Goal: Task Accomplishment & Management: Use online tool/utility

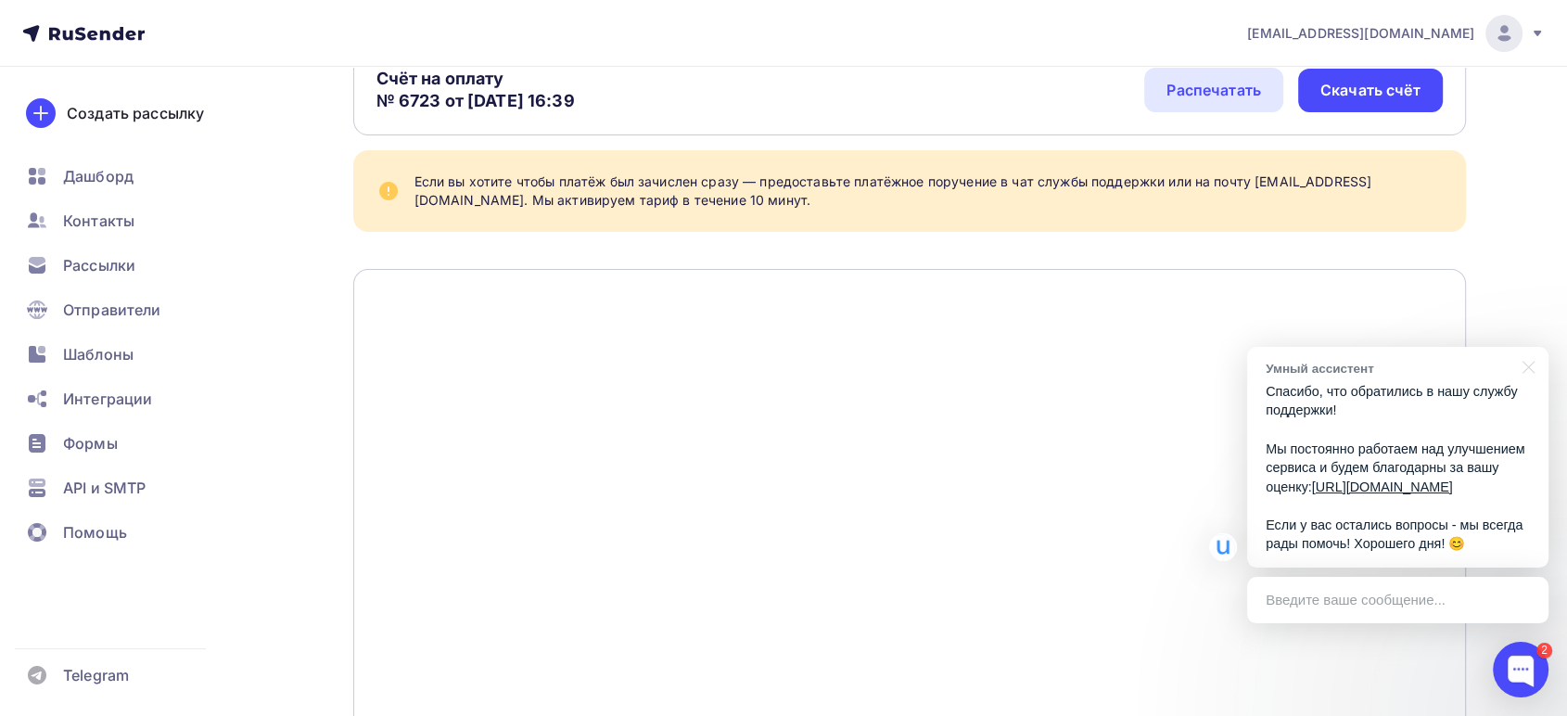
scroll to position [103, 0]
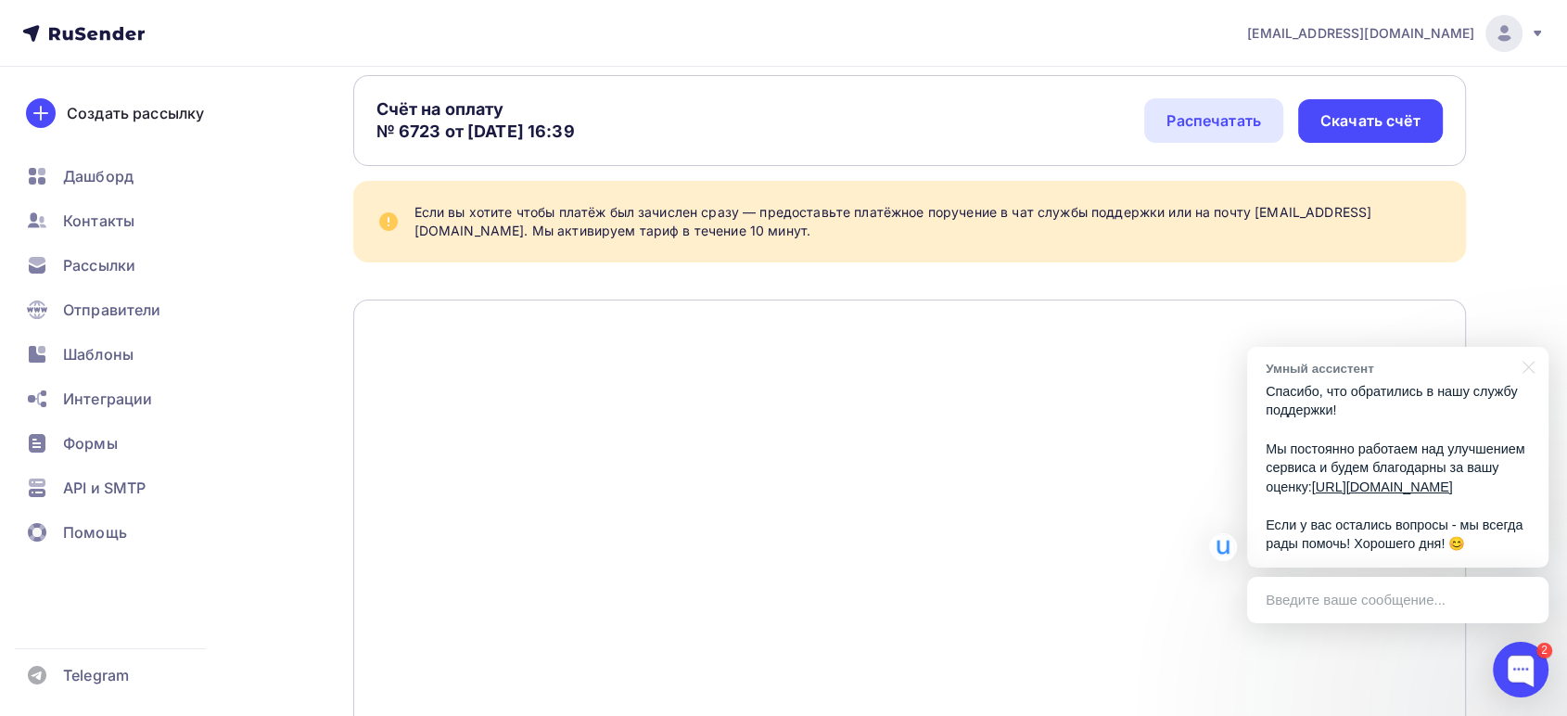
click at [1505, 36] on img at bounding box center [1504, 33] width 22 height 22
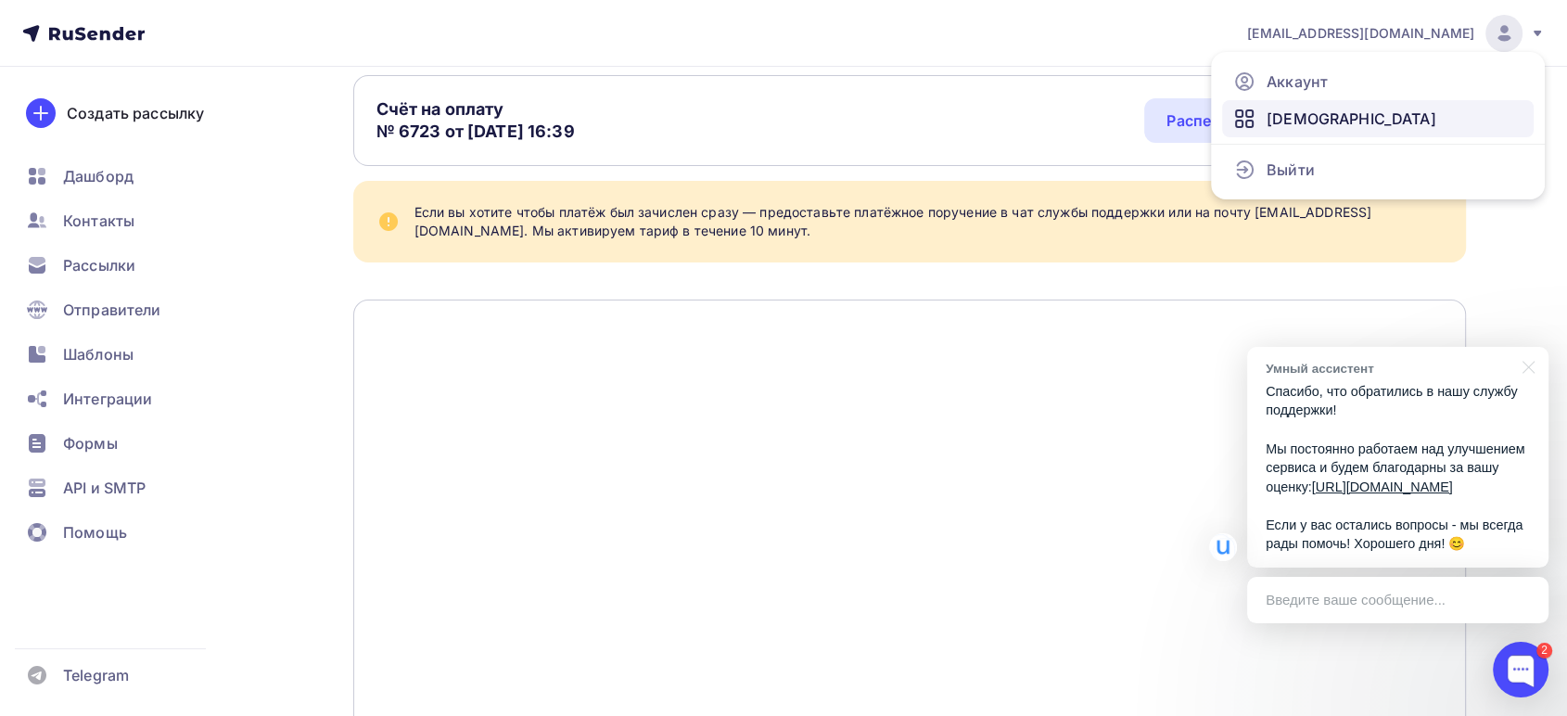
click at [1322, 117] on span "[DEMOGRAPHIC_DATA]" at bounding box center [1352, 119] width 170 height 22
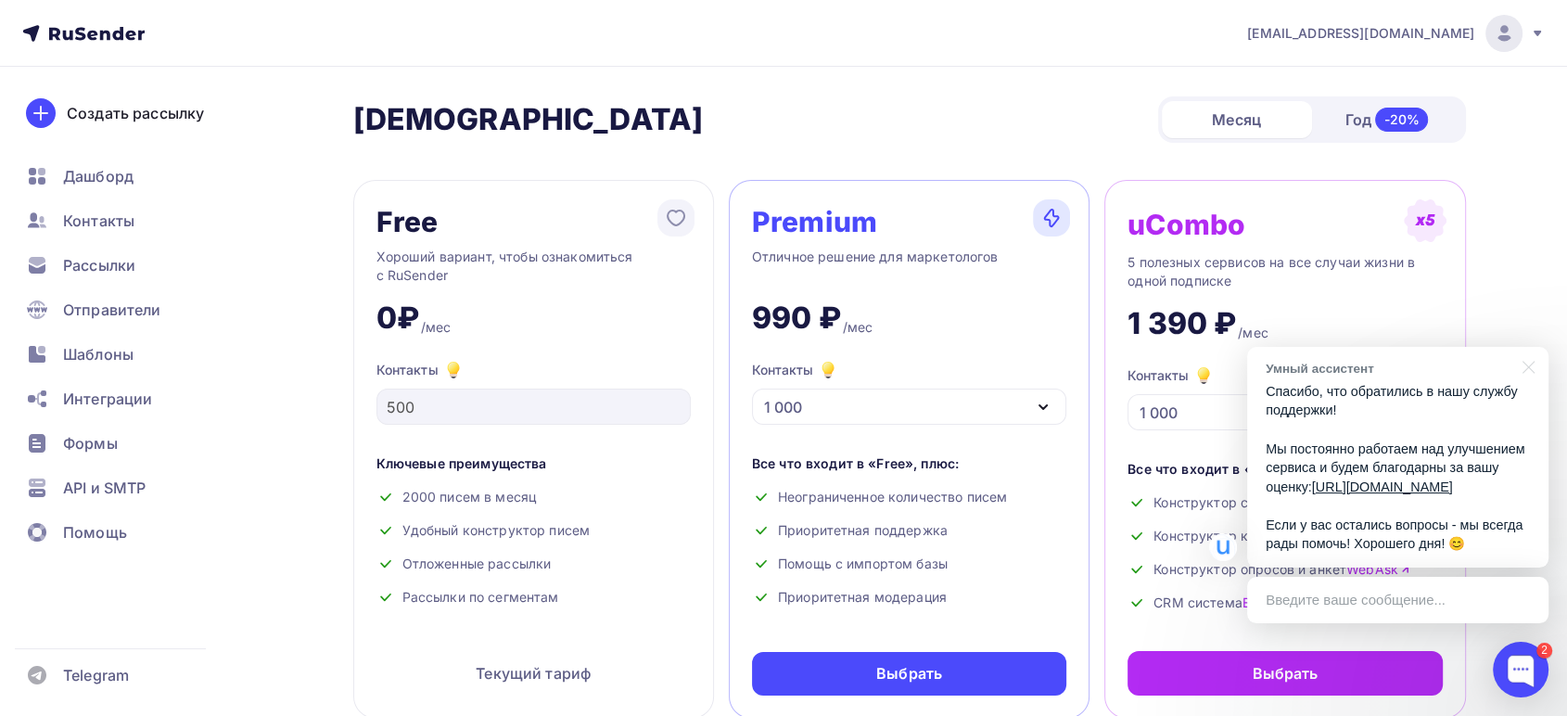
click at [1528, 28] on div "[EMAIL_ADDRESS][DOMAIN_NAME]" at bounding box center [1396, 33] width 298 height 37
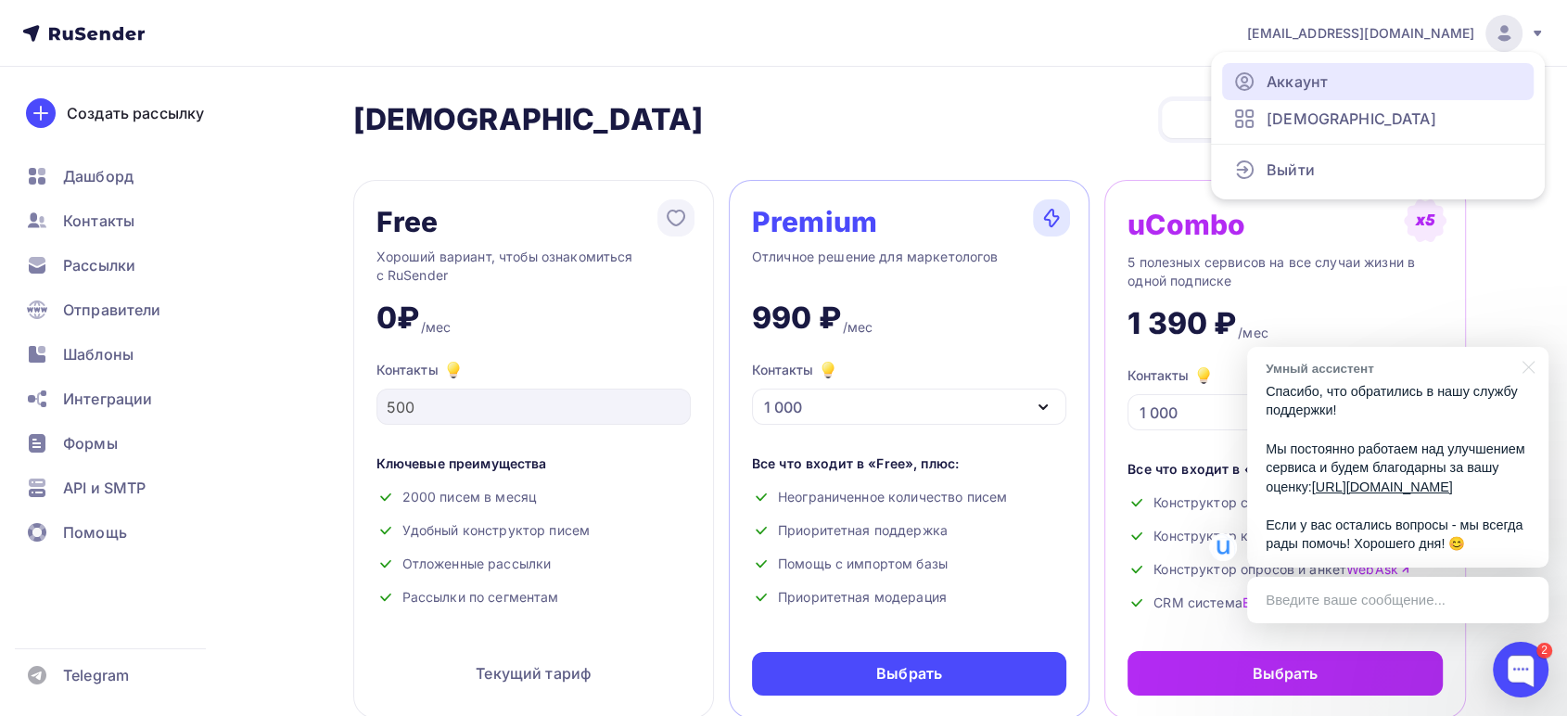
click at [1295, 76] on span "Аккаунт" at bounding box center [1297, 81] width 61 height 22
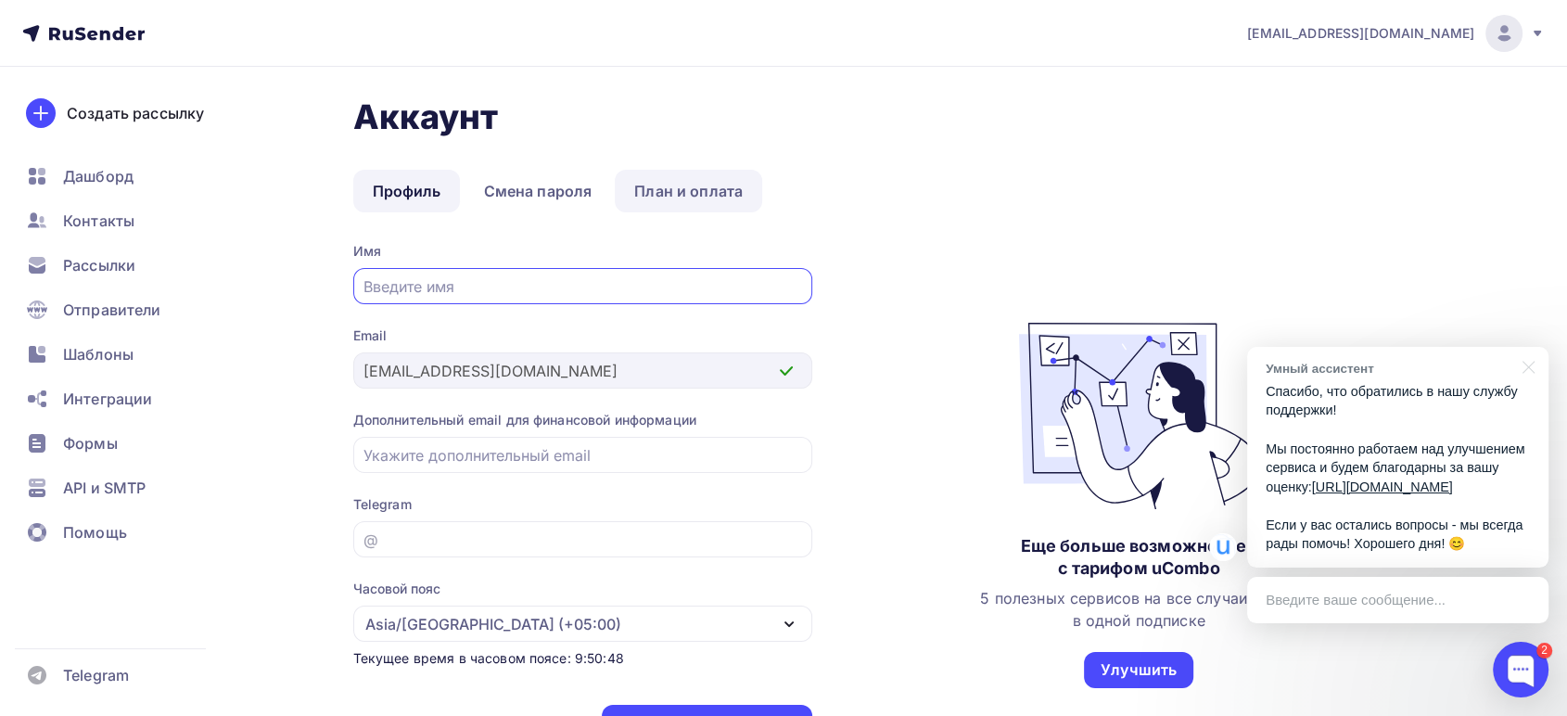
click at [704, 180] on link "План и оплата" at bounding box center [688, 191] width 147 height 43
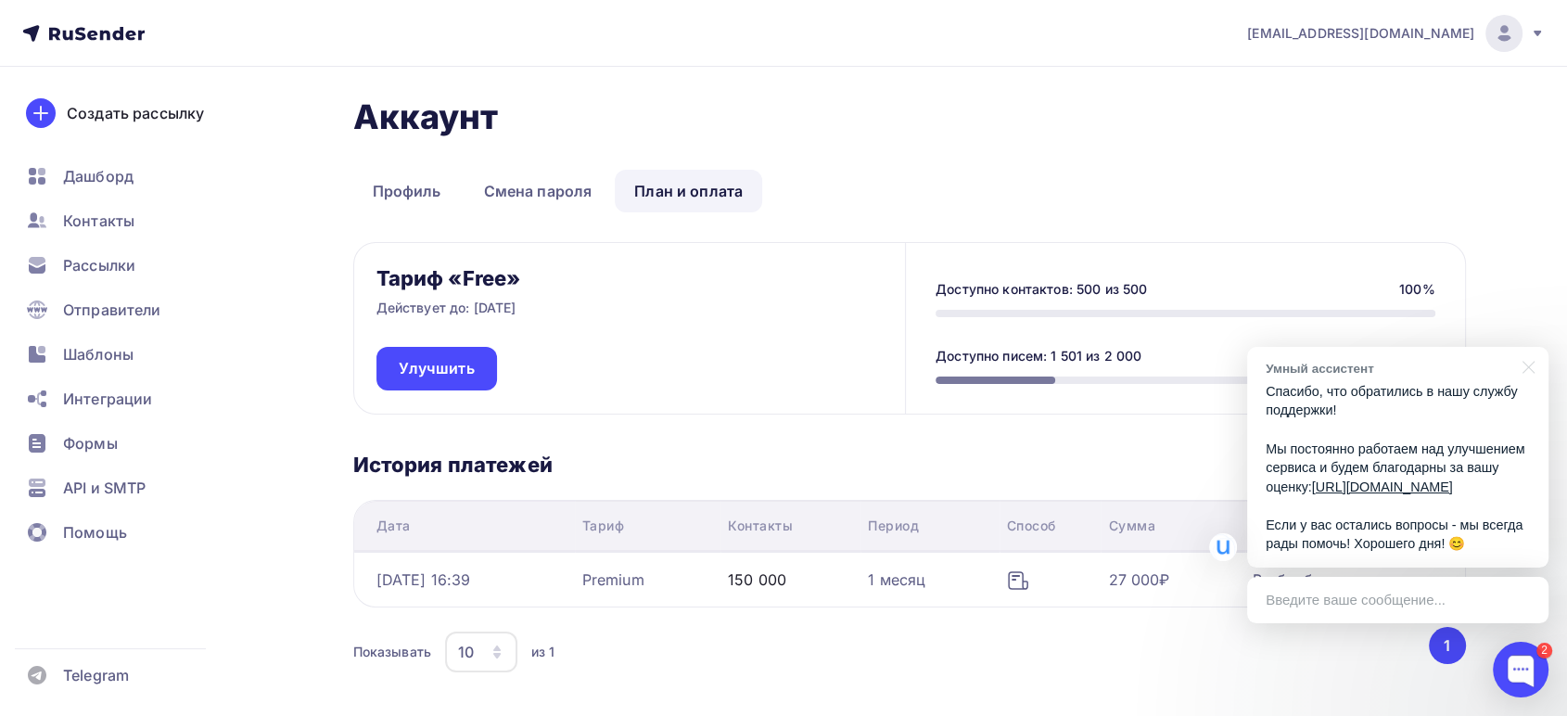
scroll to position [97, 0]
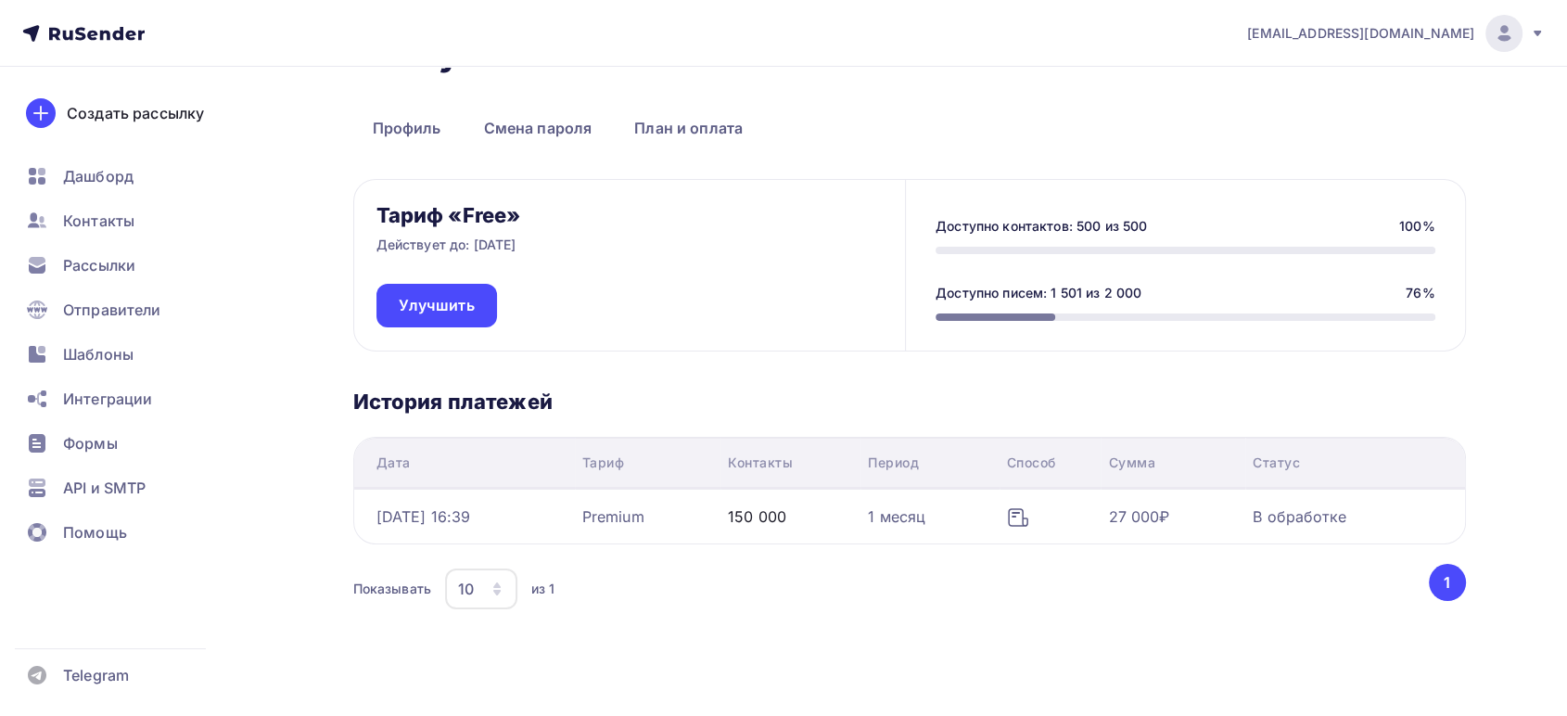
scroll to position [97, 0]
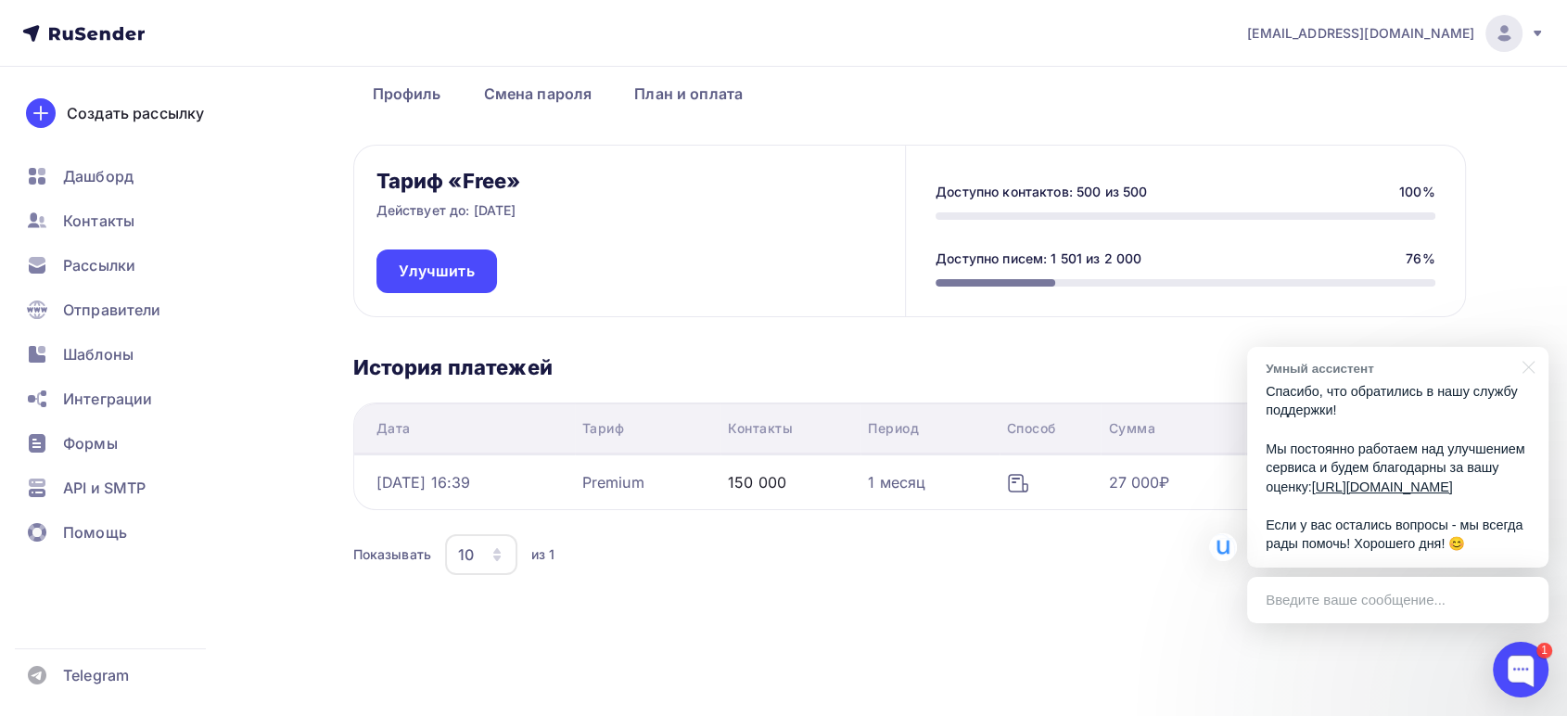
click at [1357, 591] on div "Введите ваше сообщение..." at bounding box center [1397, 600] width 301 height 46
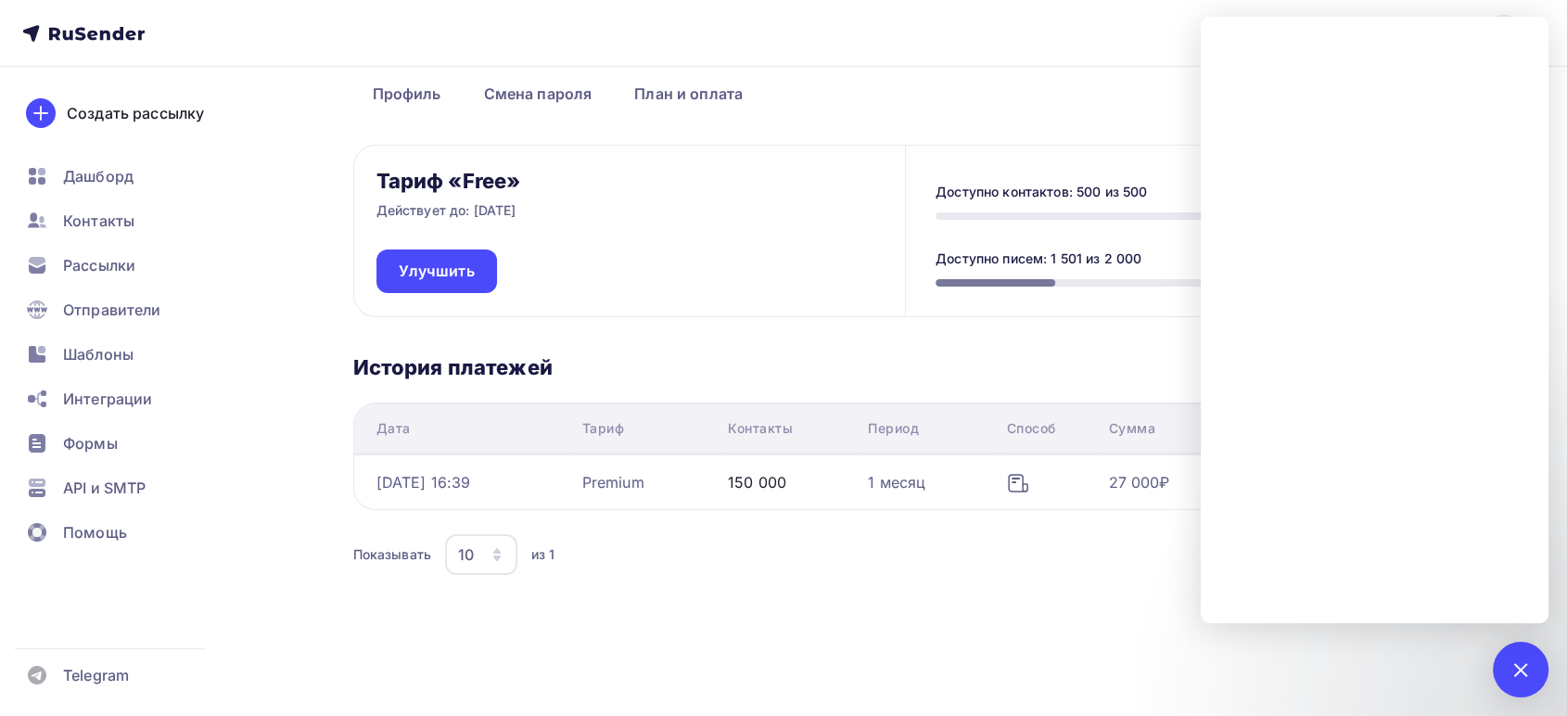
click at [962, 88] on ul "Профиль Смена пароля План и оплата" at bounding box center [909, 93] width 1113 height 43
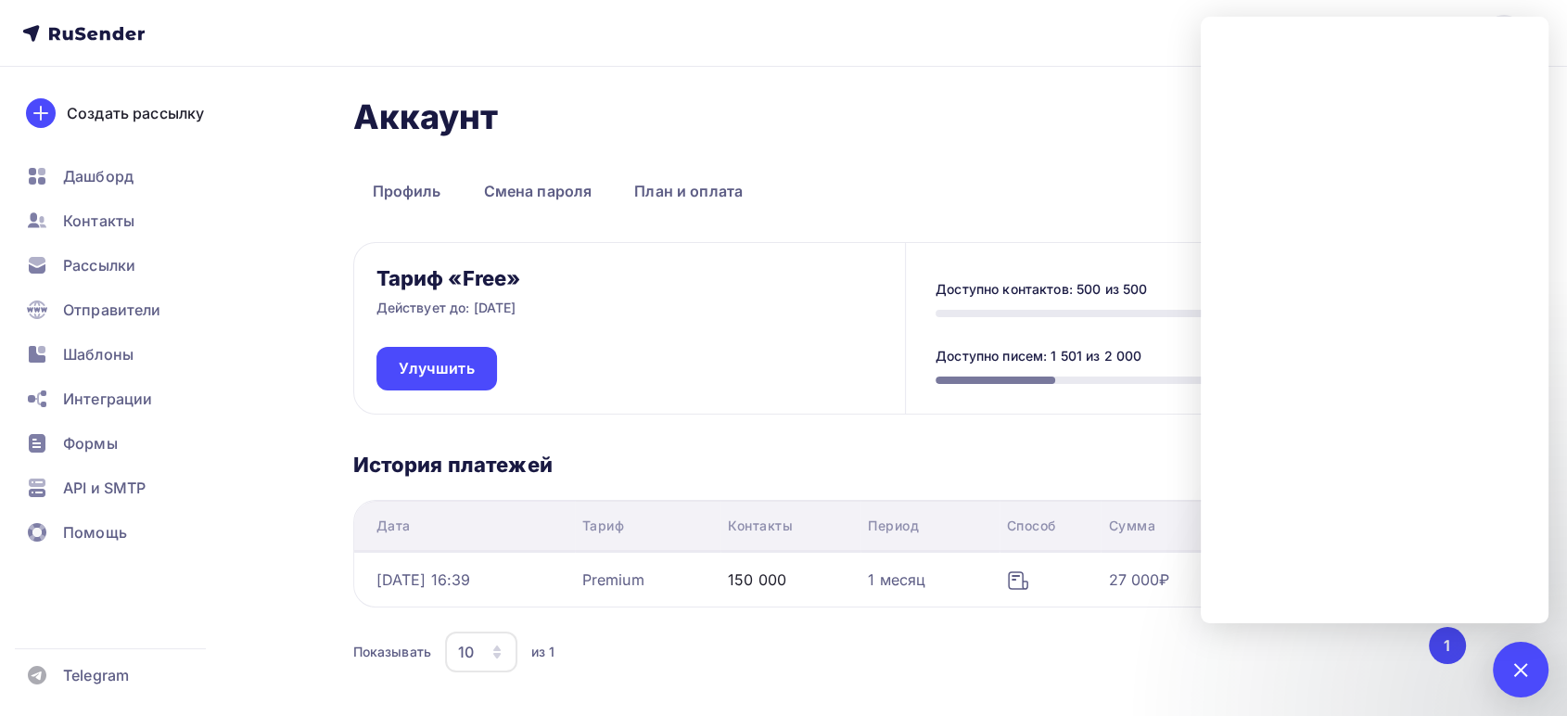
drag, startPoint x: 1078, startPoint y: 99, endPoint x: 1094, endPoint y: 109, distance: 19.6
click at [1079, 99] on h1 "Аккаунт" at bounding box center [909, 116] width 1113 height 41
click at [1527, 665] on div at bounding box center [1520, 669] width 25 height 25
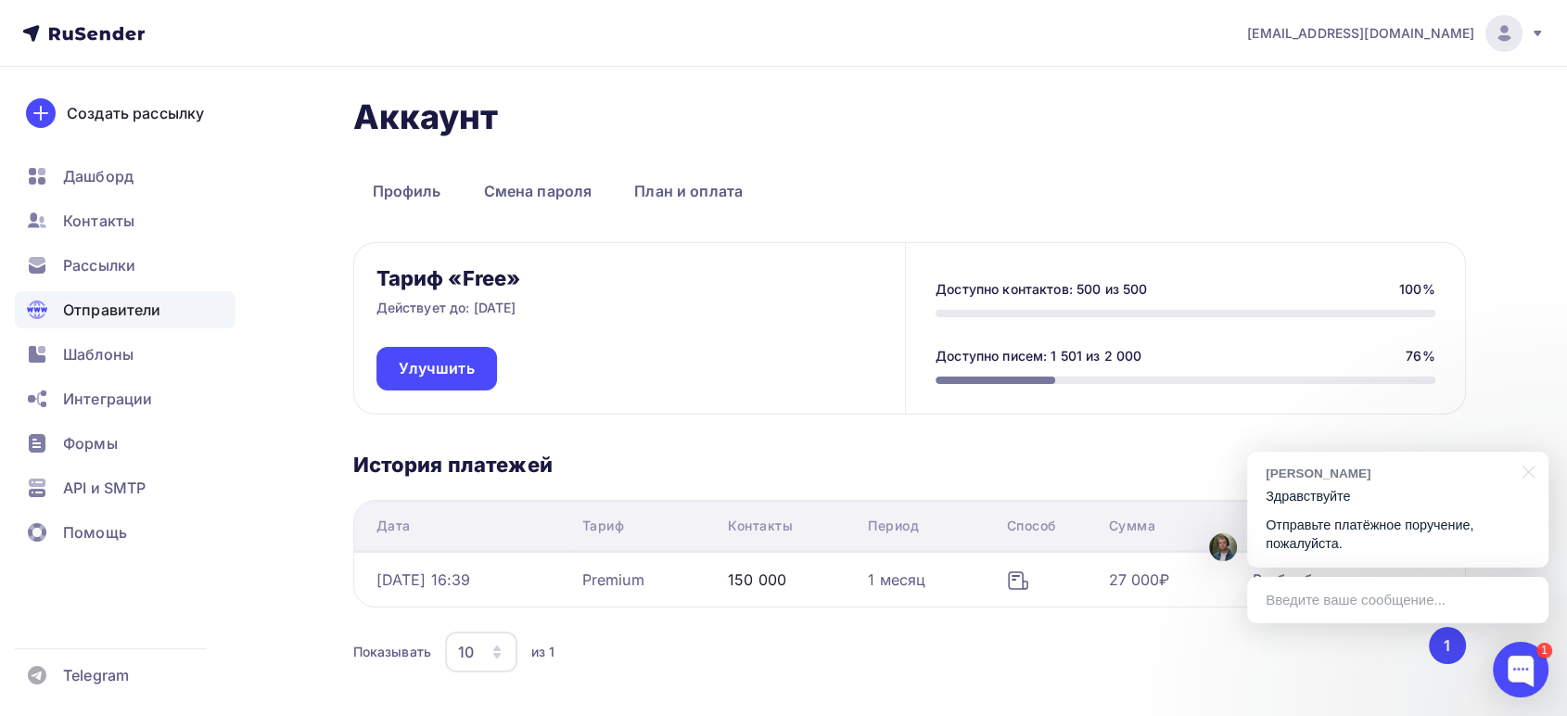
click at [106, 303] on span "Отправители" at bounding box center [112, 310] width 98 height 22
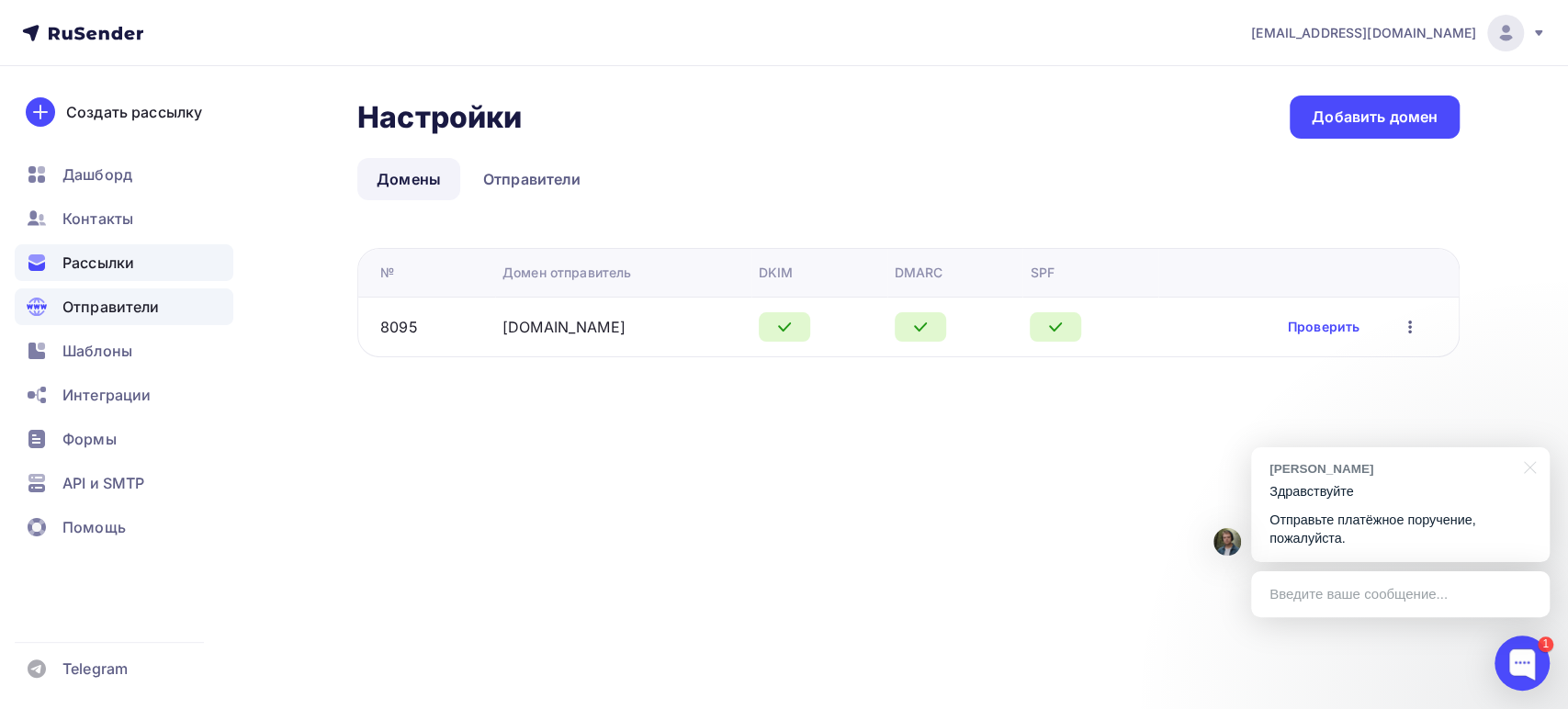
click at [94, 265] on span "Рассылки" at bounding box center [98, 262] width 71 height 22
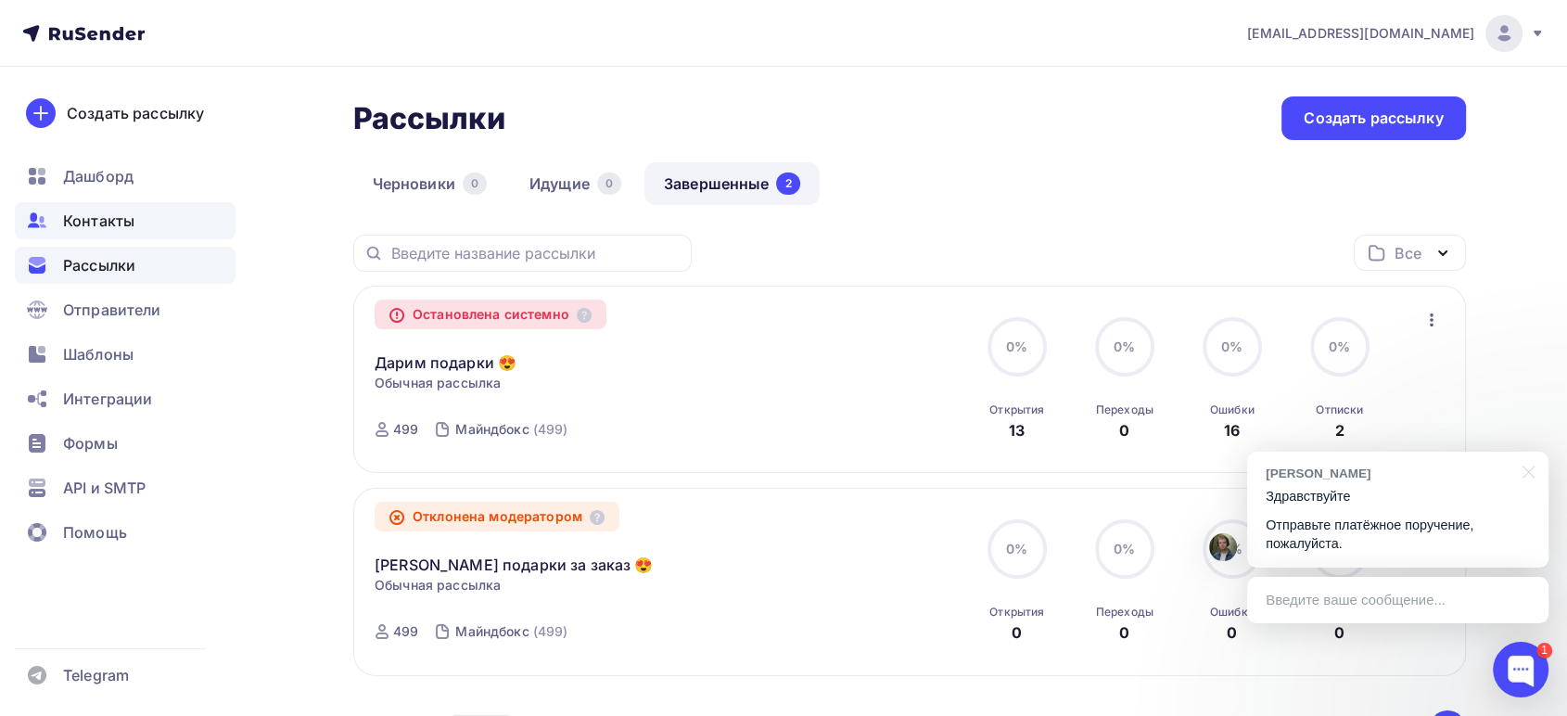
click at [112, 220] on span "Контакты" at bounding box center [98, 221] width 71 height 22
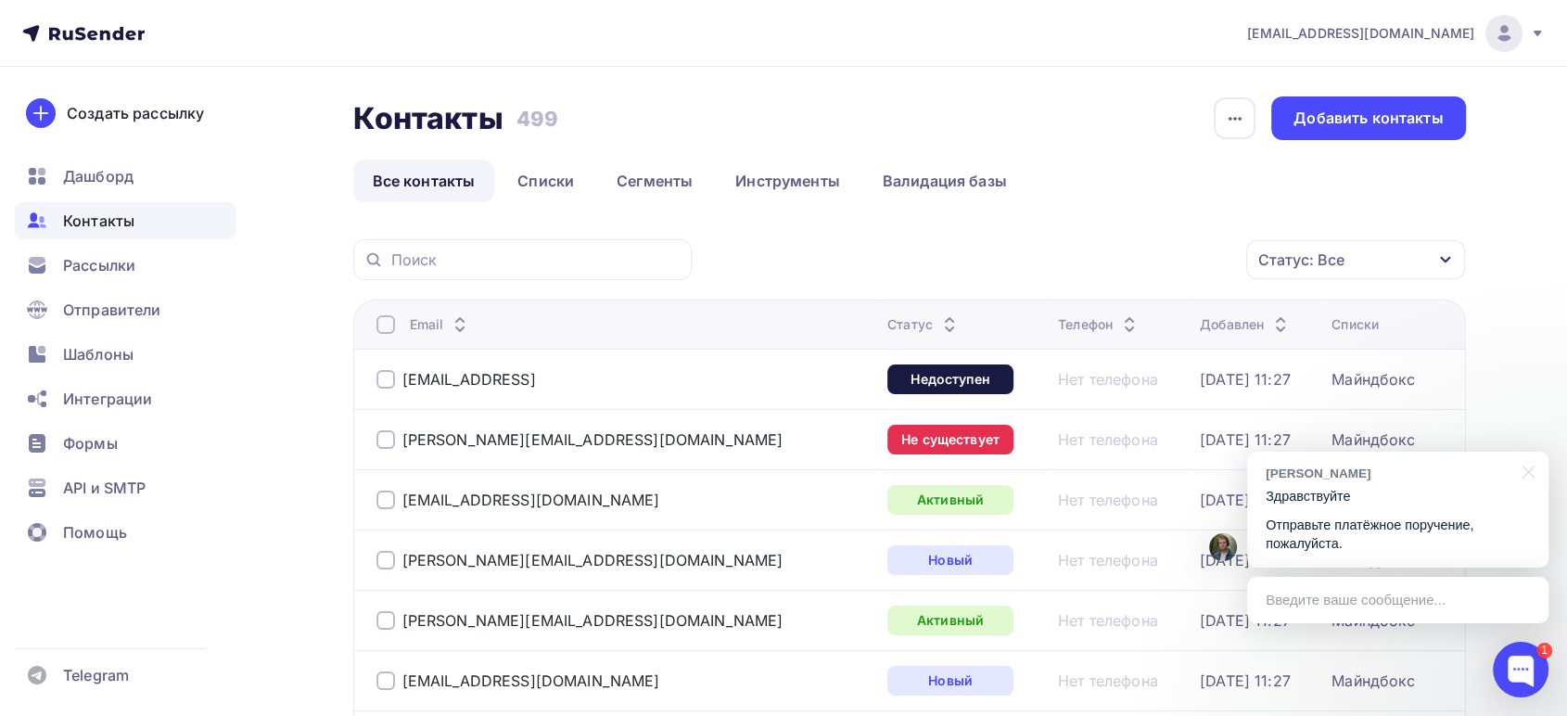
click at [383, 321] on div at bounding box center [386, 324] width 19 height 19
click at [1224, 119] on icon "button" at bounding box center [1235, 119] width 22 height 22
click at [1395, 255] on div "Статус: Все" at bounding box center [1355, 259] width 219 height 39
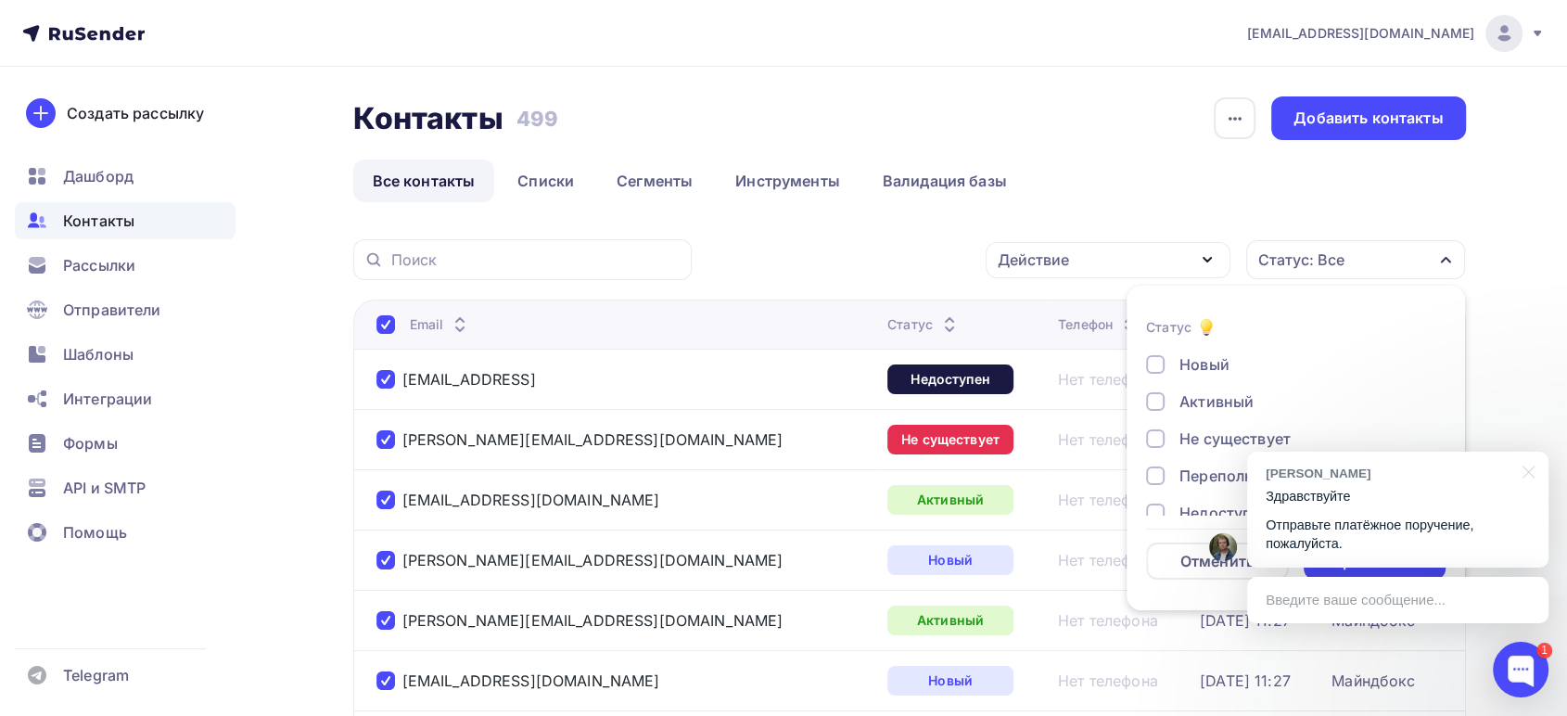
click at [1094, 271] on div "Действие" at bounding box center [1108, 260] width 245 height 36
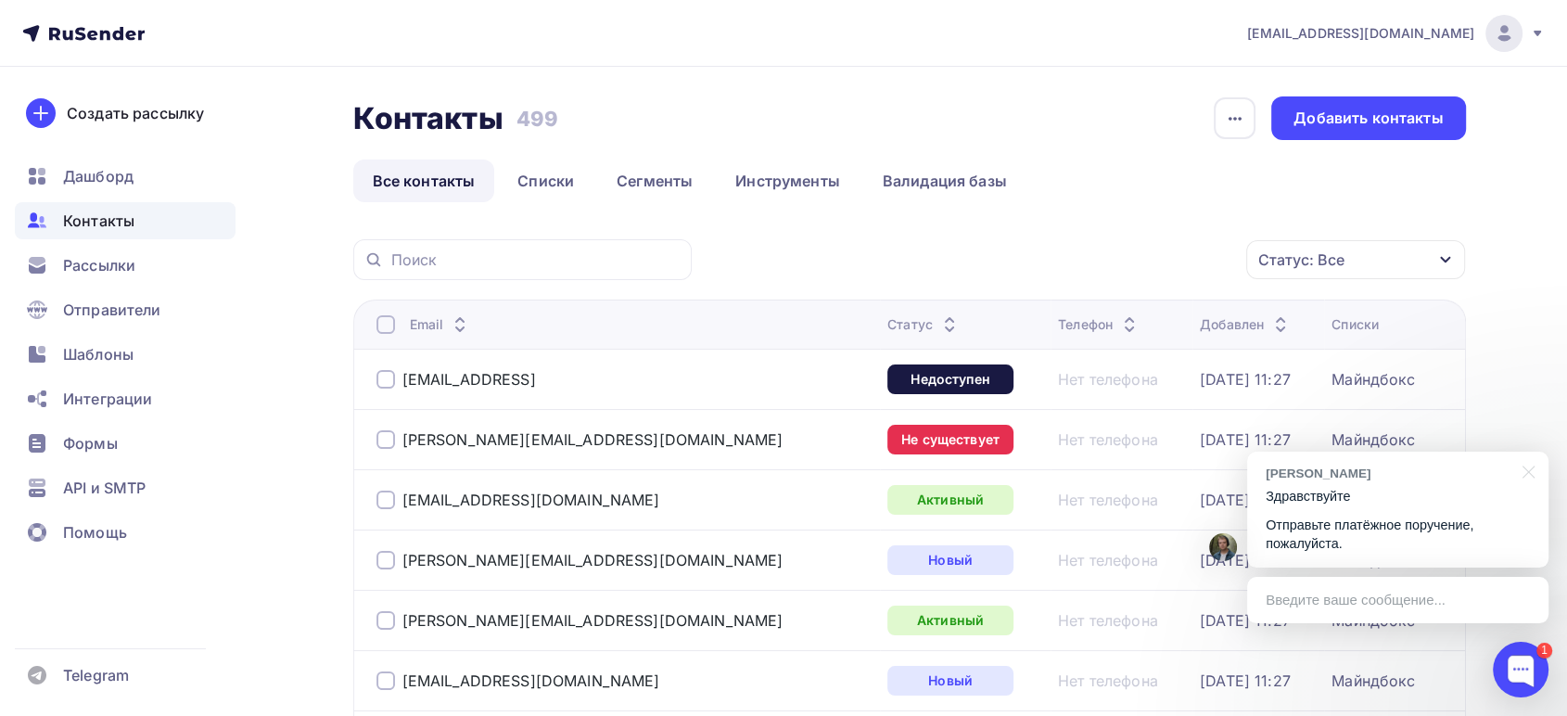
click at [379, 319] on div at bounding box center [386, 324] width 19 height 19
click at [386, 316] on div at bounding box center [386, 324] width 19 height 19
click at [1079, 252] on div "Действие" at bounding box center [1108, 260] width 245 height 36
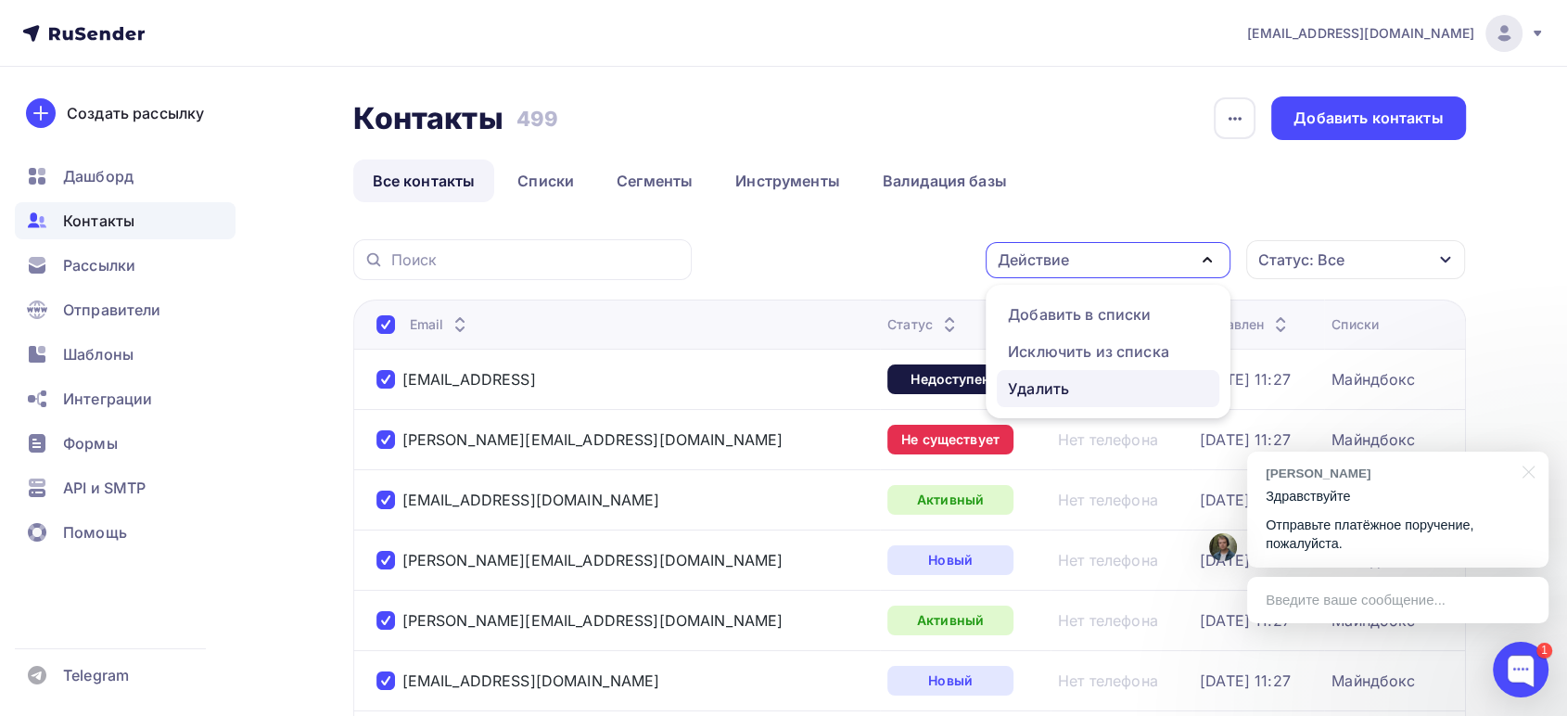
click at [1024, 378] on div "Удалить" at bounding box center [1038, 388] width 61 height 22
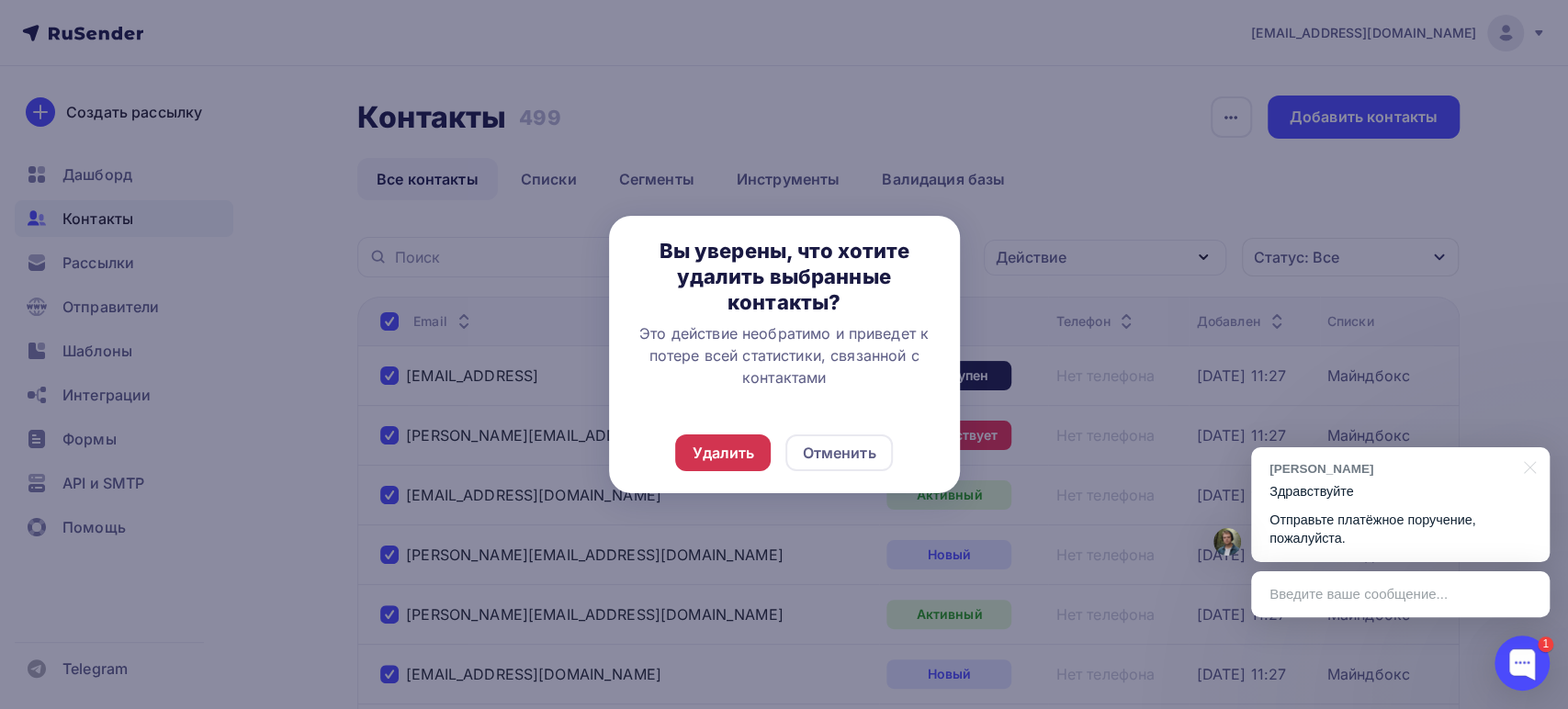
click at [733, 444] on div "Удалить" at bounding box center [722, 453] width 62 height 22
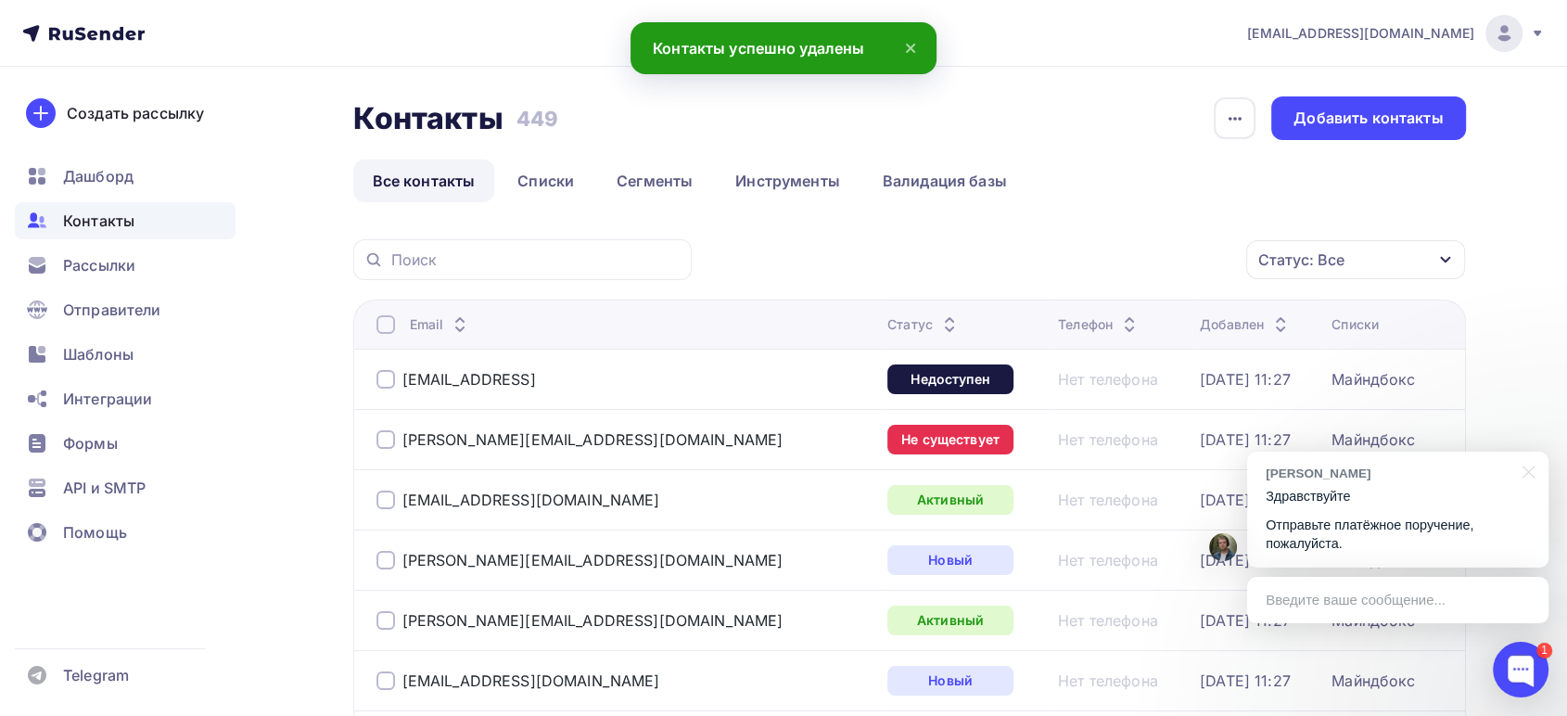
click at [379, 323] on div at bounding box center [386, 324] width 19 height 19
click at [386, 322] on div at bounding box center [386, 324] width 19 height 19
click at [1041, 261] on div "Действие" at bounding box center [1033, 260] width 71 height 22
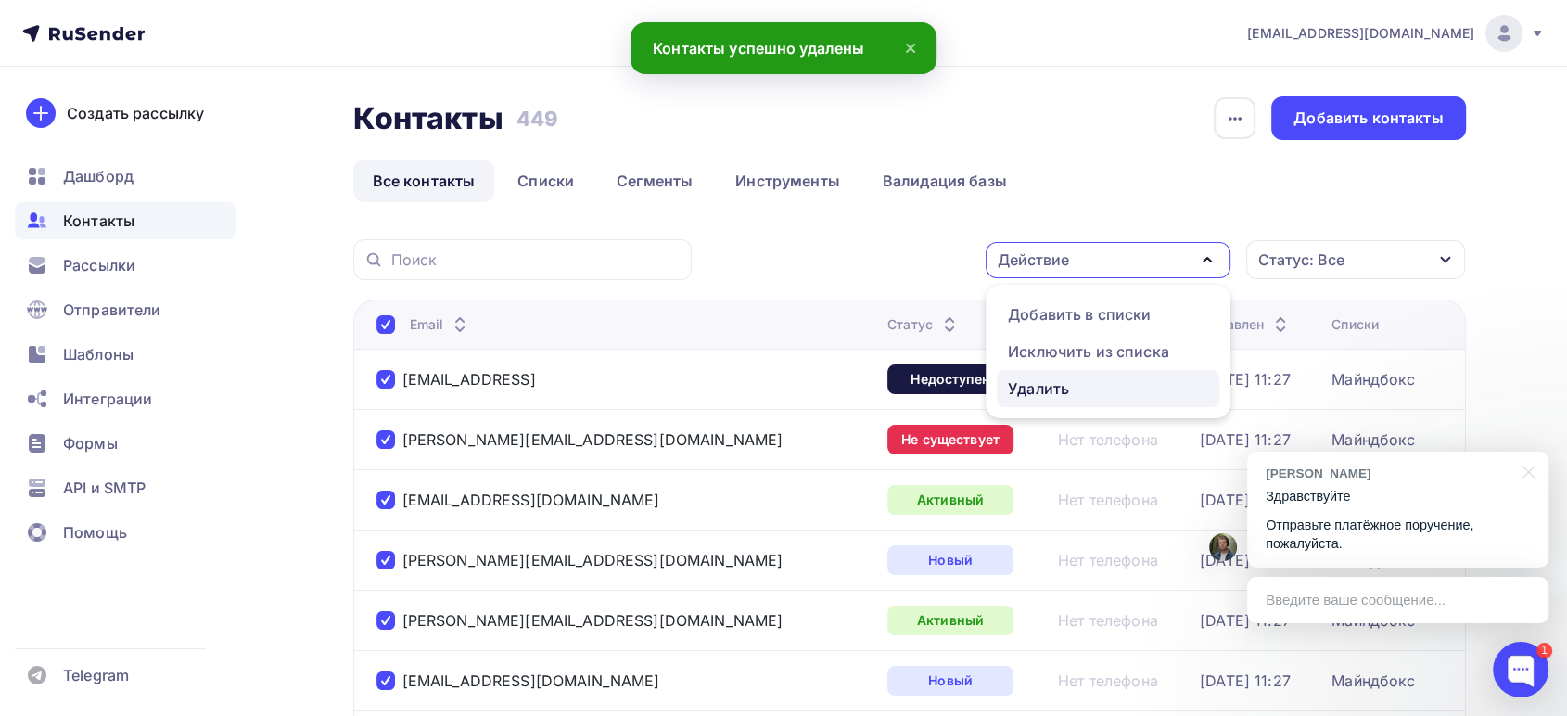
click at [1041, 395] on div "Удалить" at bounding box center [1038, 388] width 61 height 22
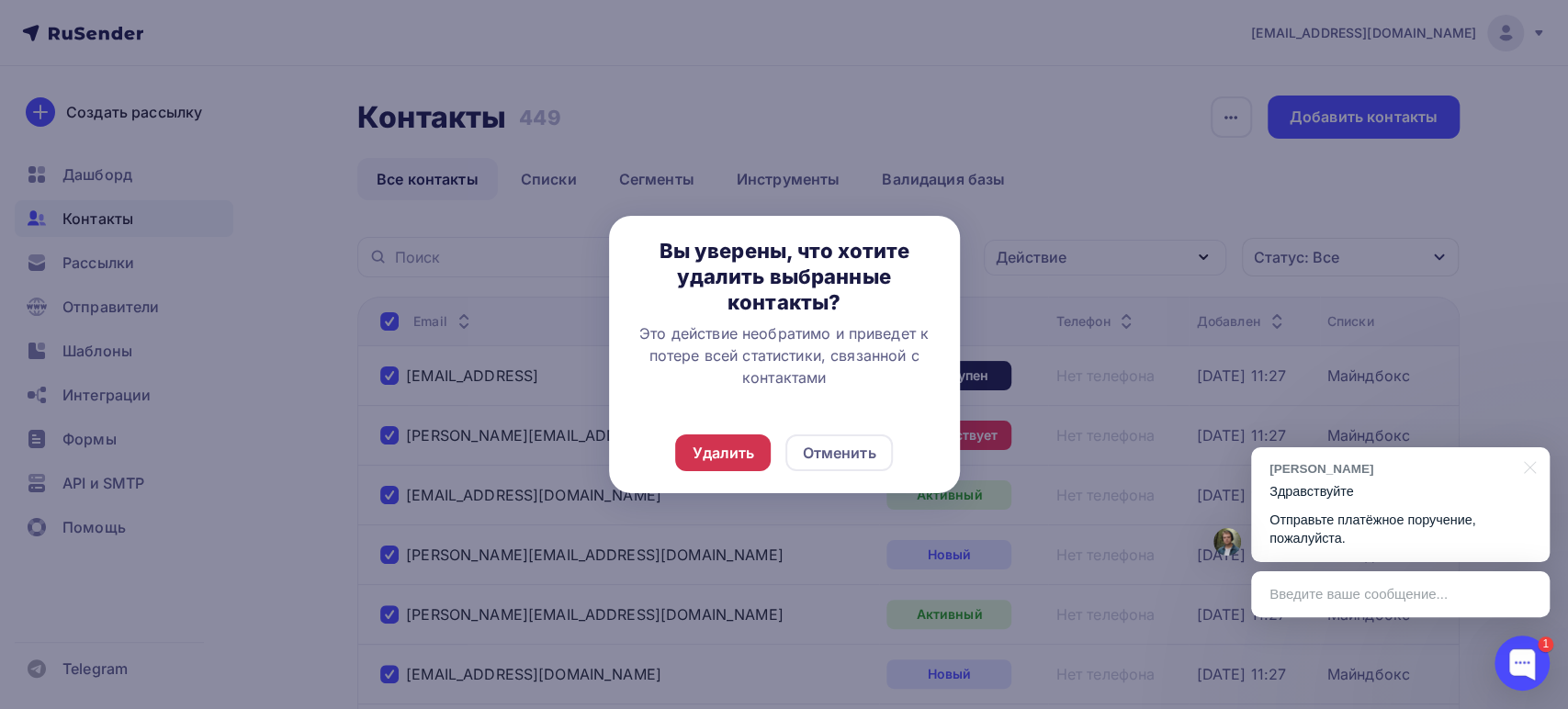
click at [703, 460] on div "Удалить" at bounding box center [722, 453] width 62 height 22
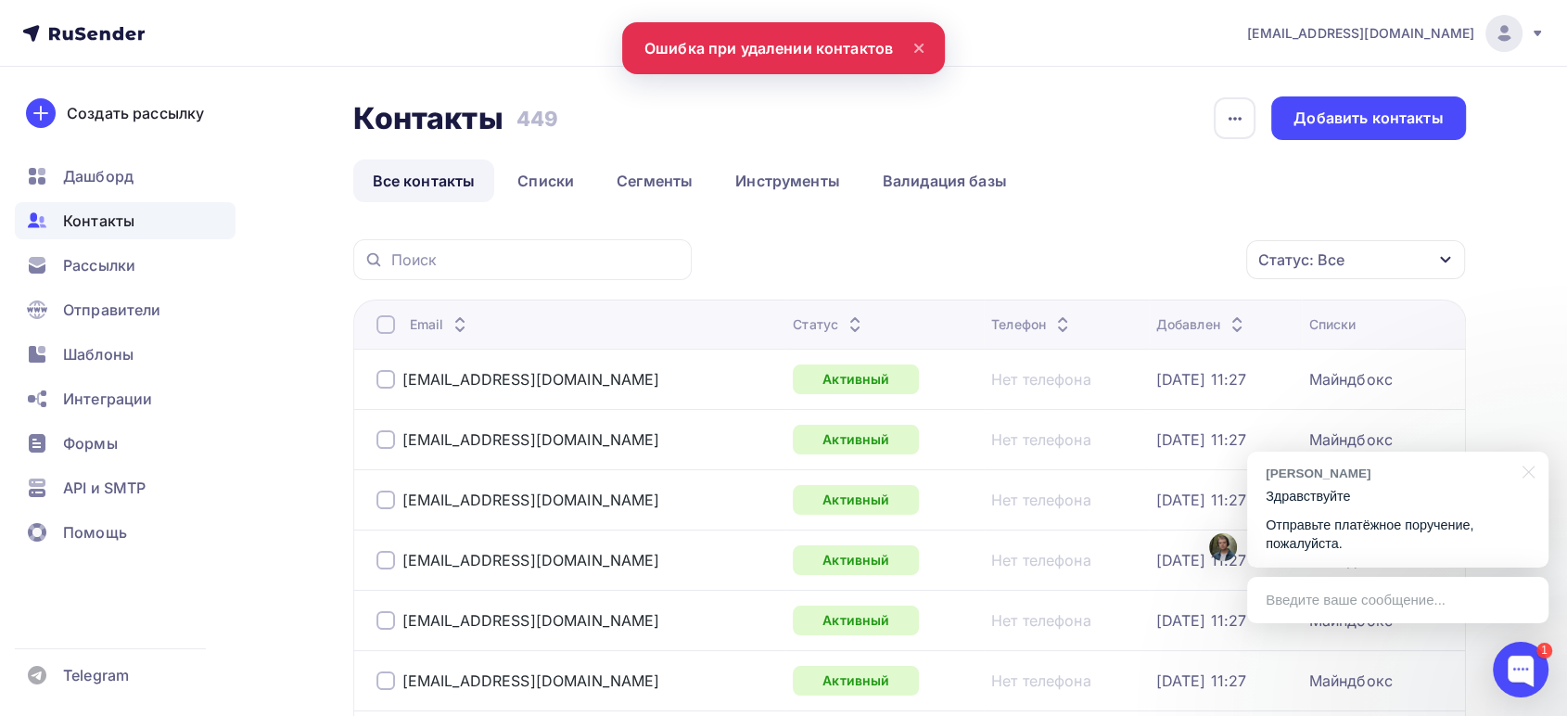
click at [379, 326] on div at bounding box center [386, 324] width 19 height 19
click at [380, 326] on div at bounding box center [386, 324] width 19 height 19
click at [1010, 262] on div "Действие" at bounding box center [1033, 260] width 71 height 22
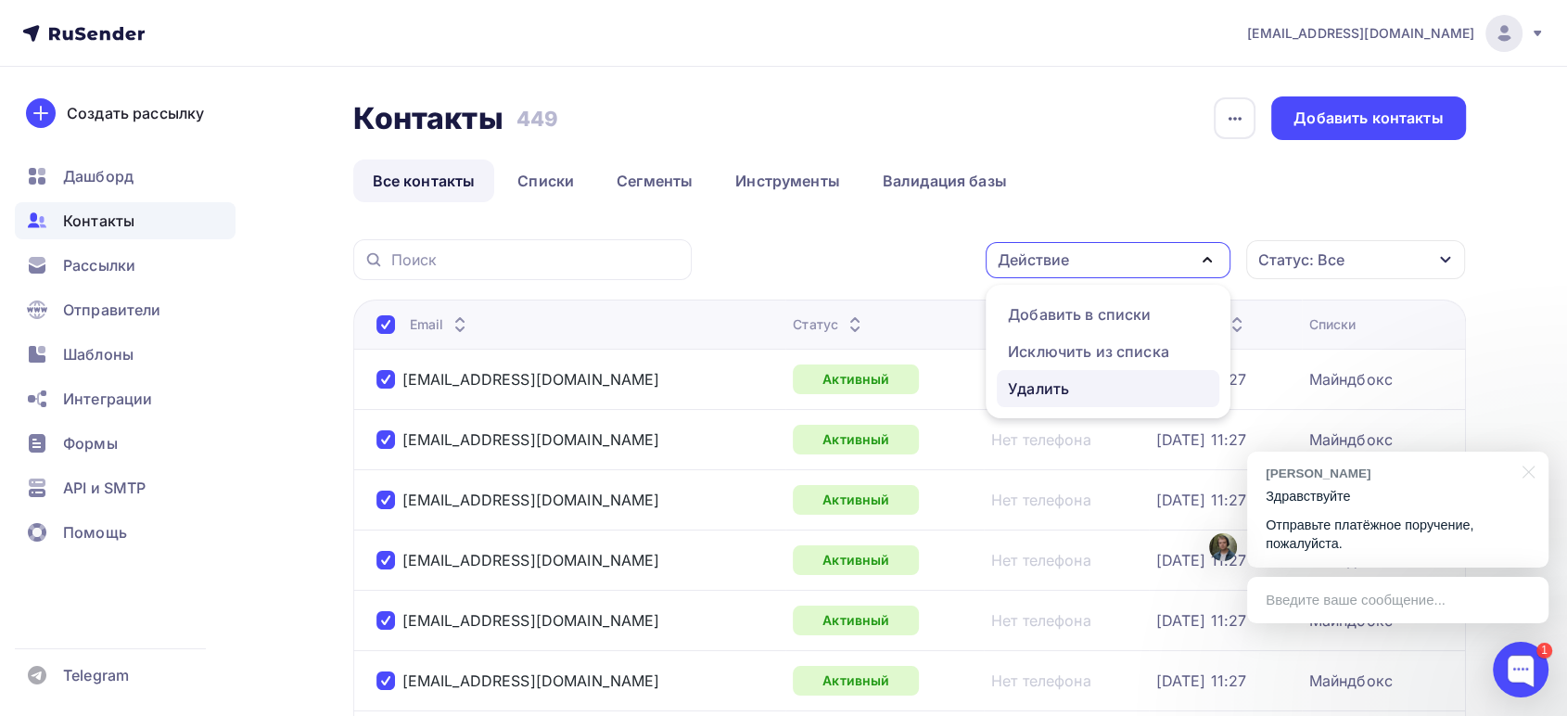
click at [1038, 384] on div "Удалить" at bounding box center [1038, 388] width 61 height 22
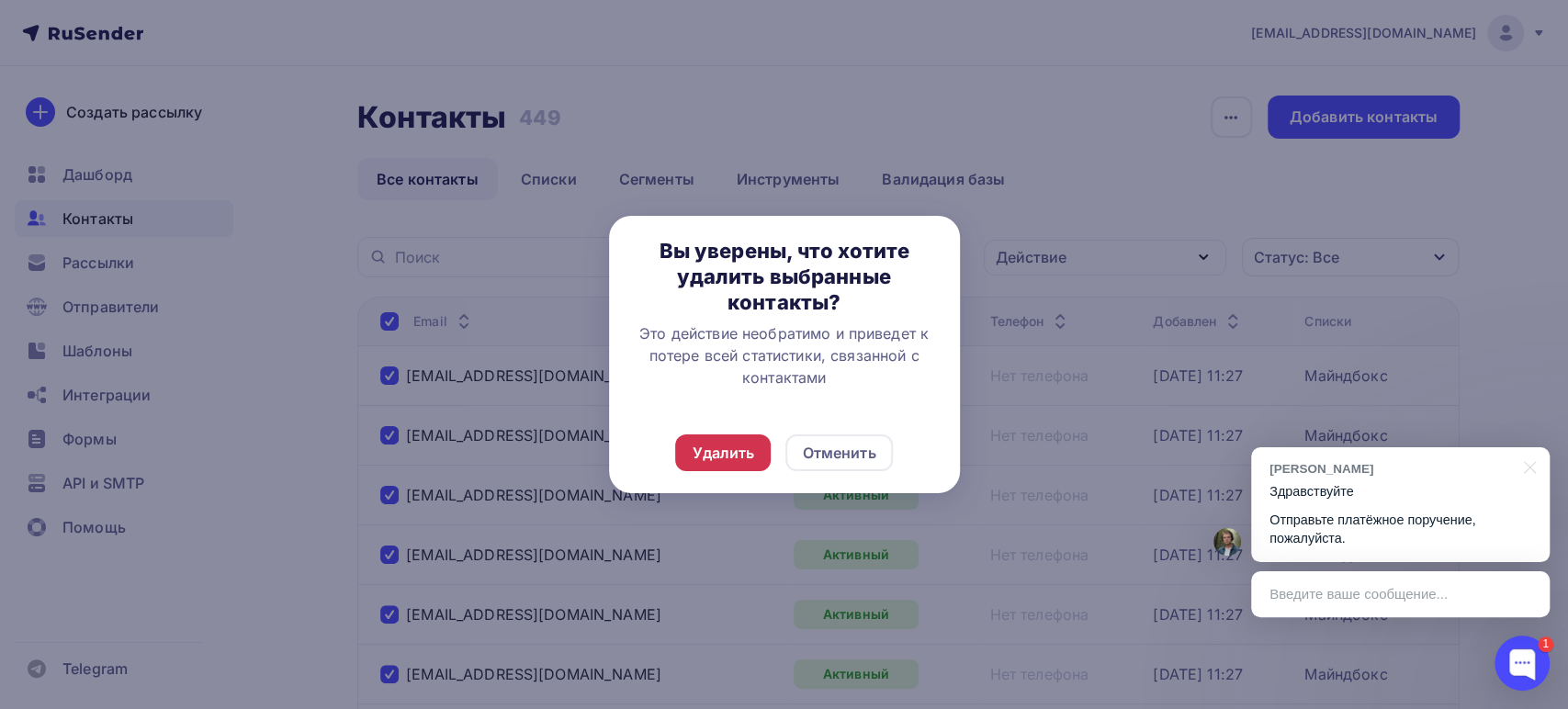
drag, startPoint x: 729, startPoint y: 452, endPoint x: 705, endPoint y: 417, distance: 42.4
click at [729, 453] on div "Удалить" at bounding box center [722, 453] width 62 height 22
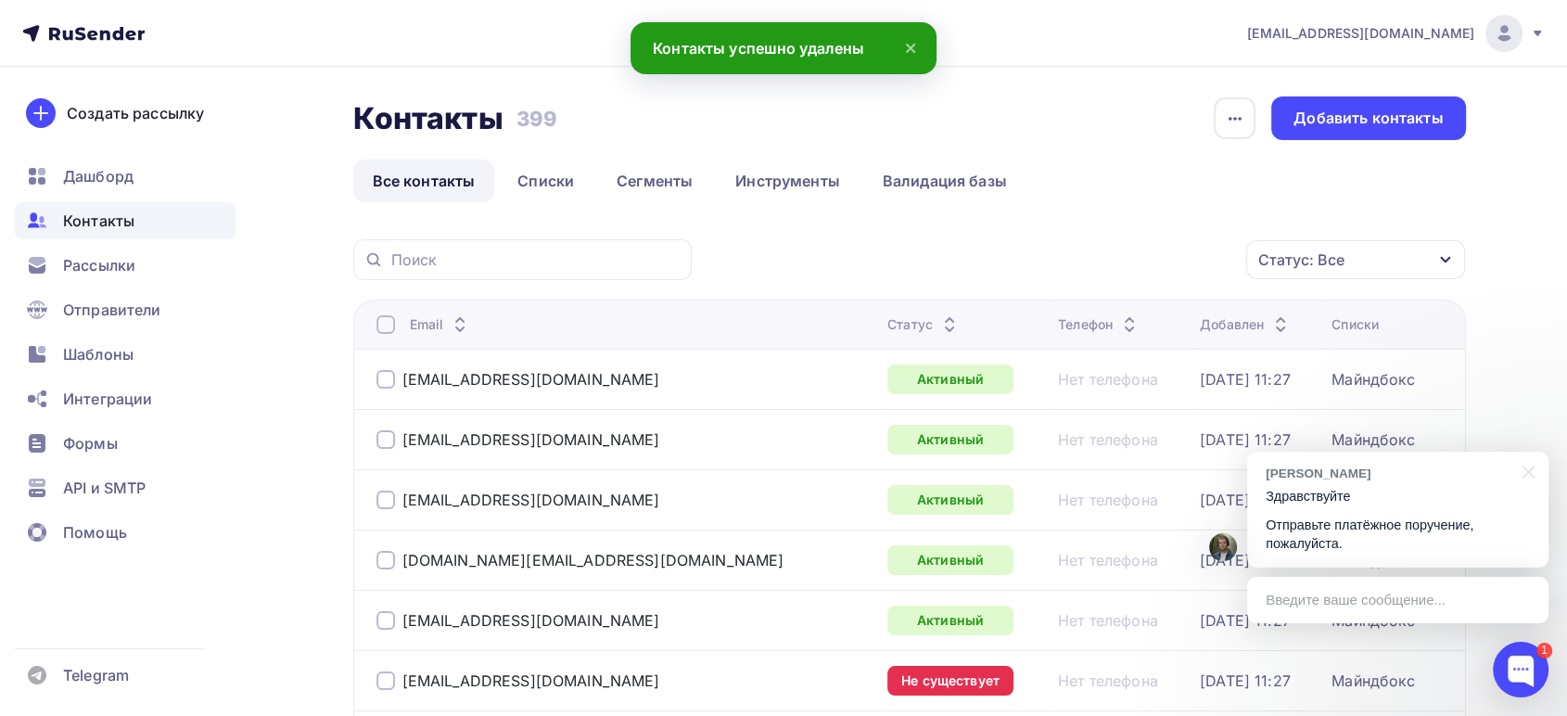
click at [381, 325] on div at bounding box center [386, 324] width 19 height 19
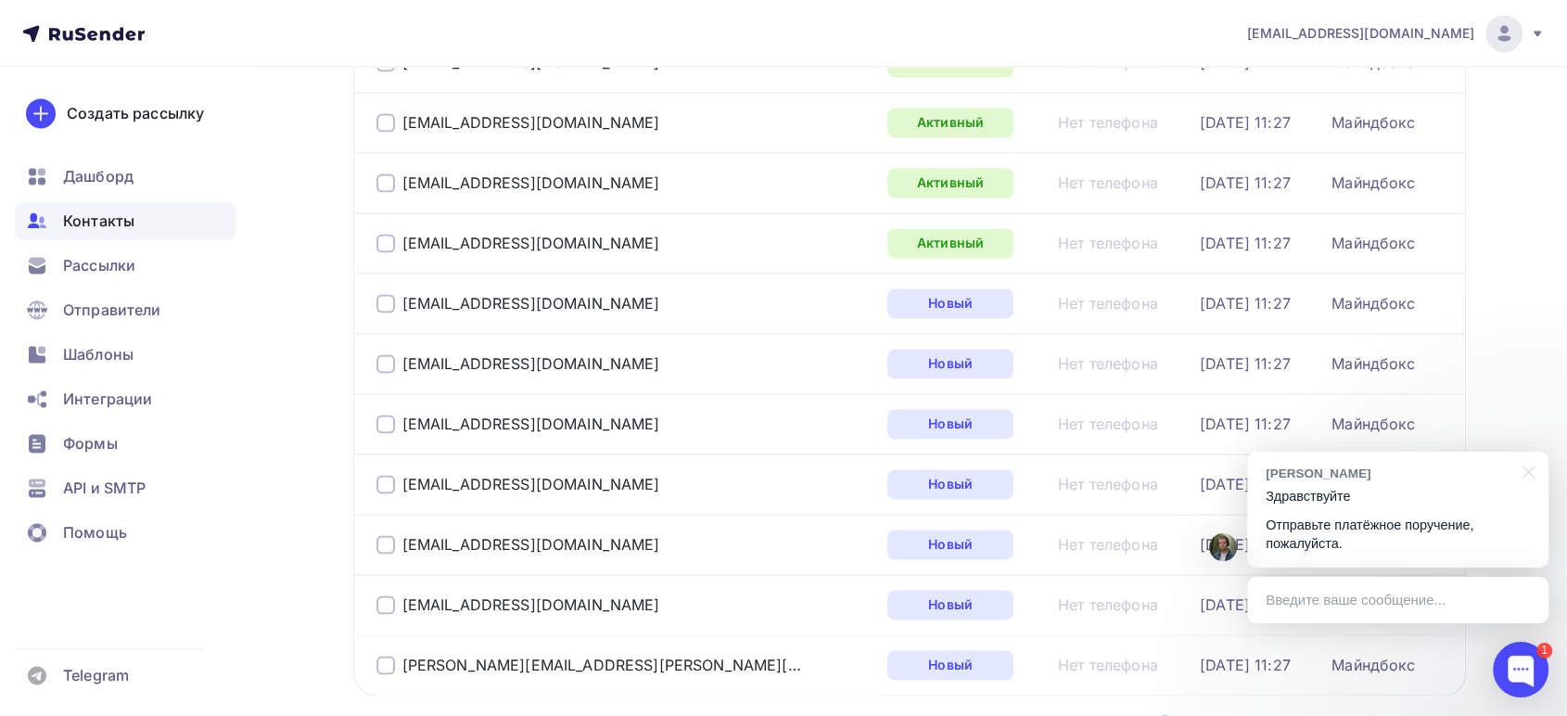
scroll to position [2830, 0]
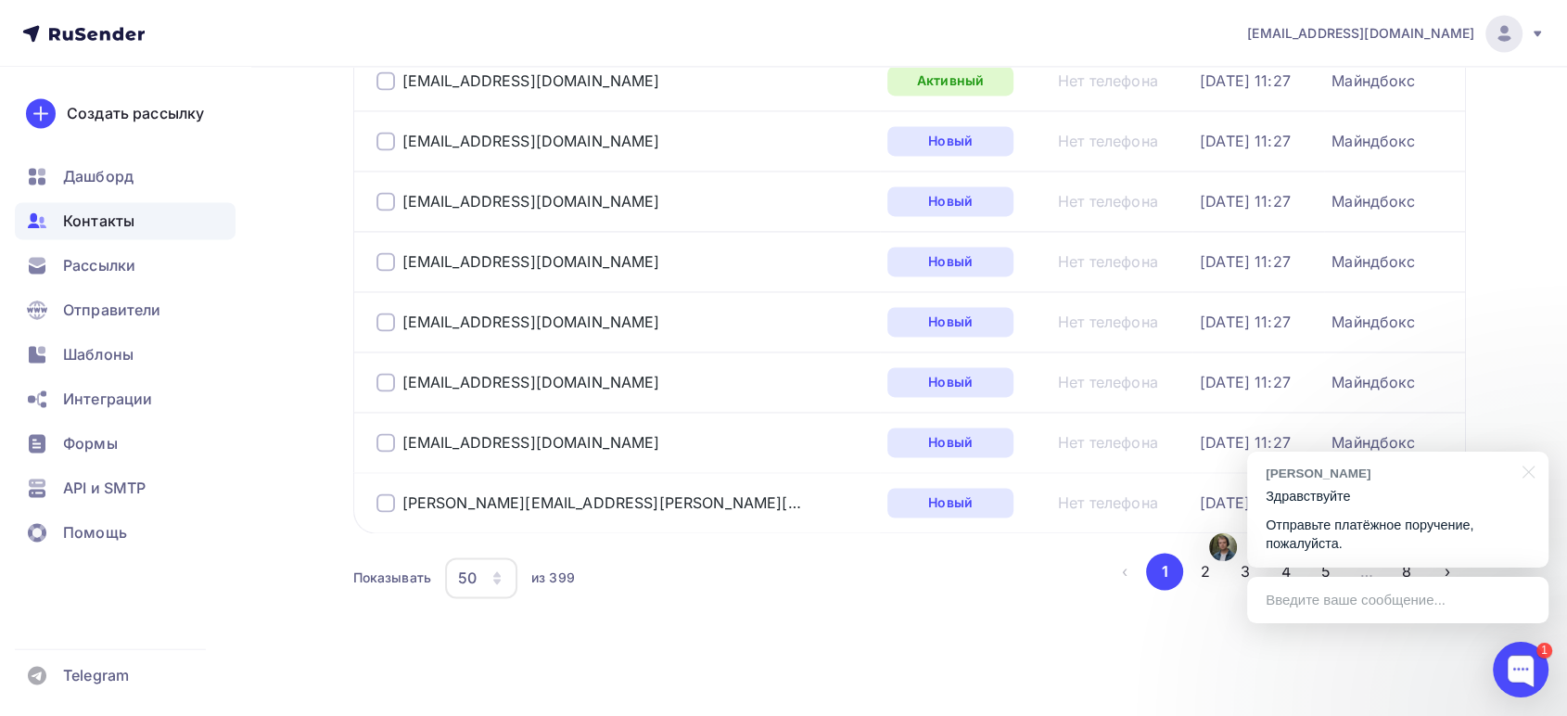
click at [501, 570] on icon "button" at bounding box center [497, 577] width 15 height 15
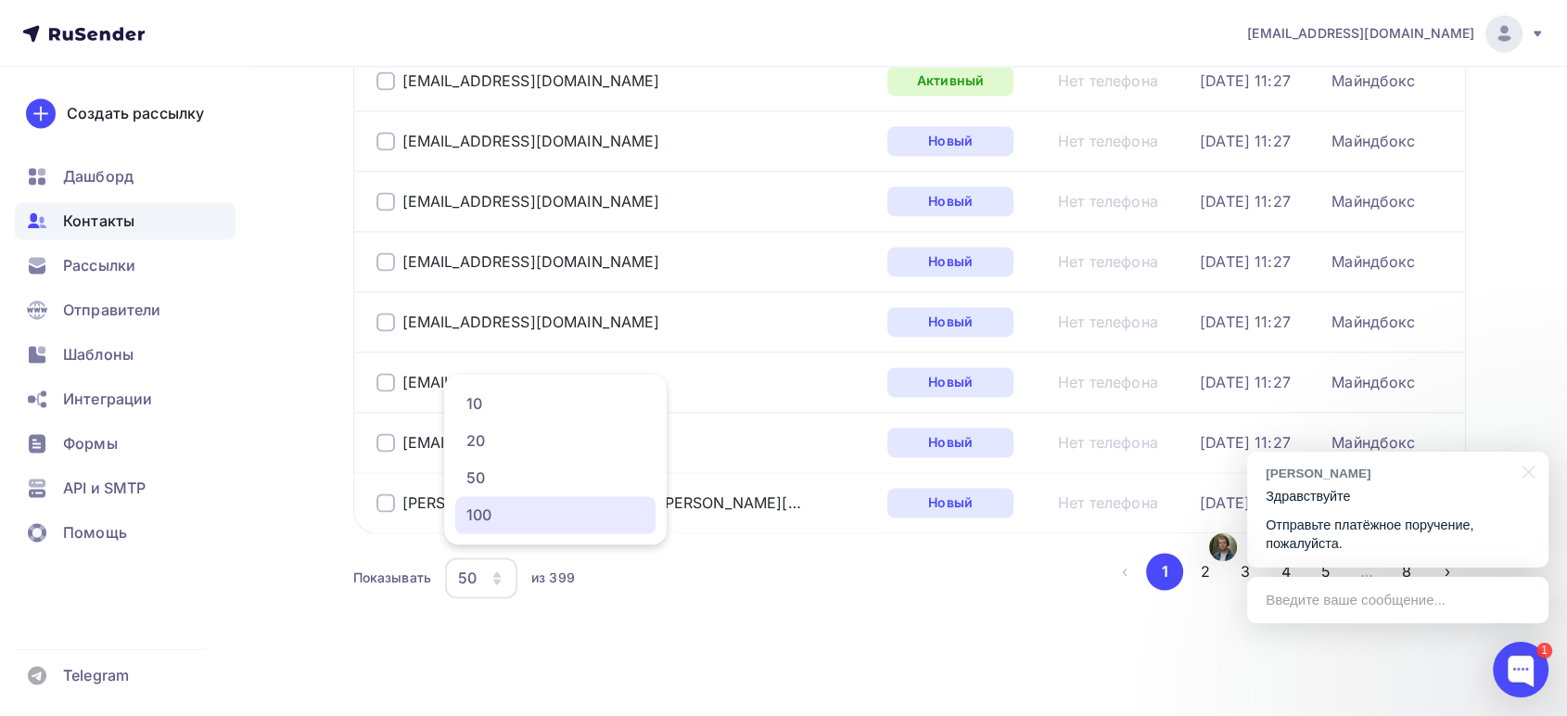
click at [488, 513] on div "100" at bounding box center [555, 515] width 178 height 22
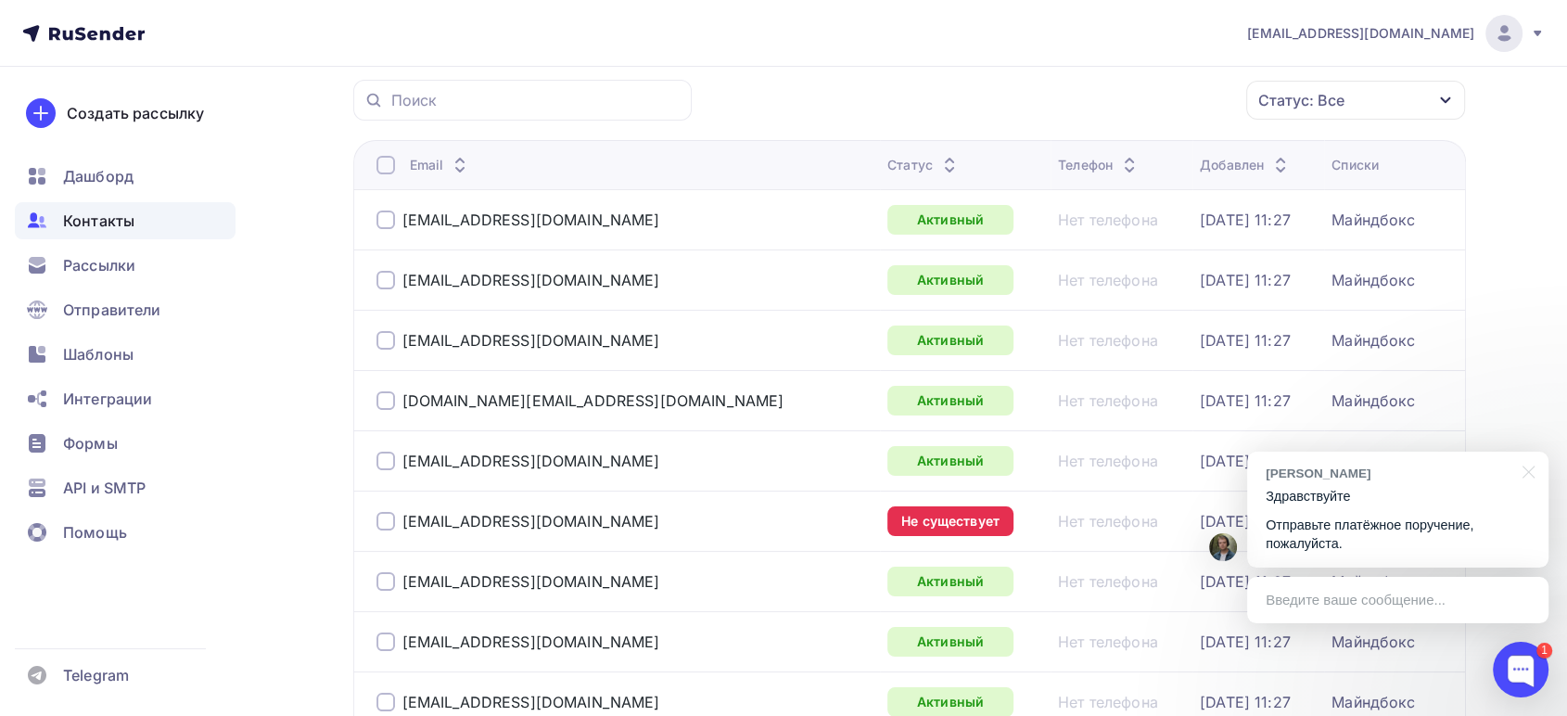
scroll to position [147, 0]
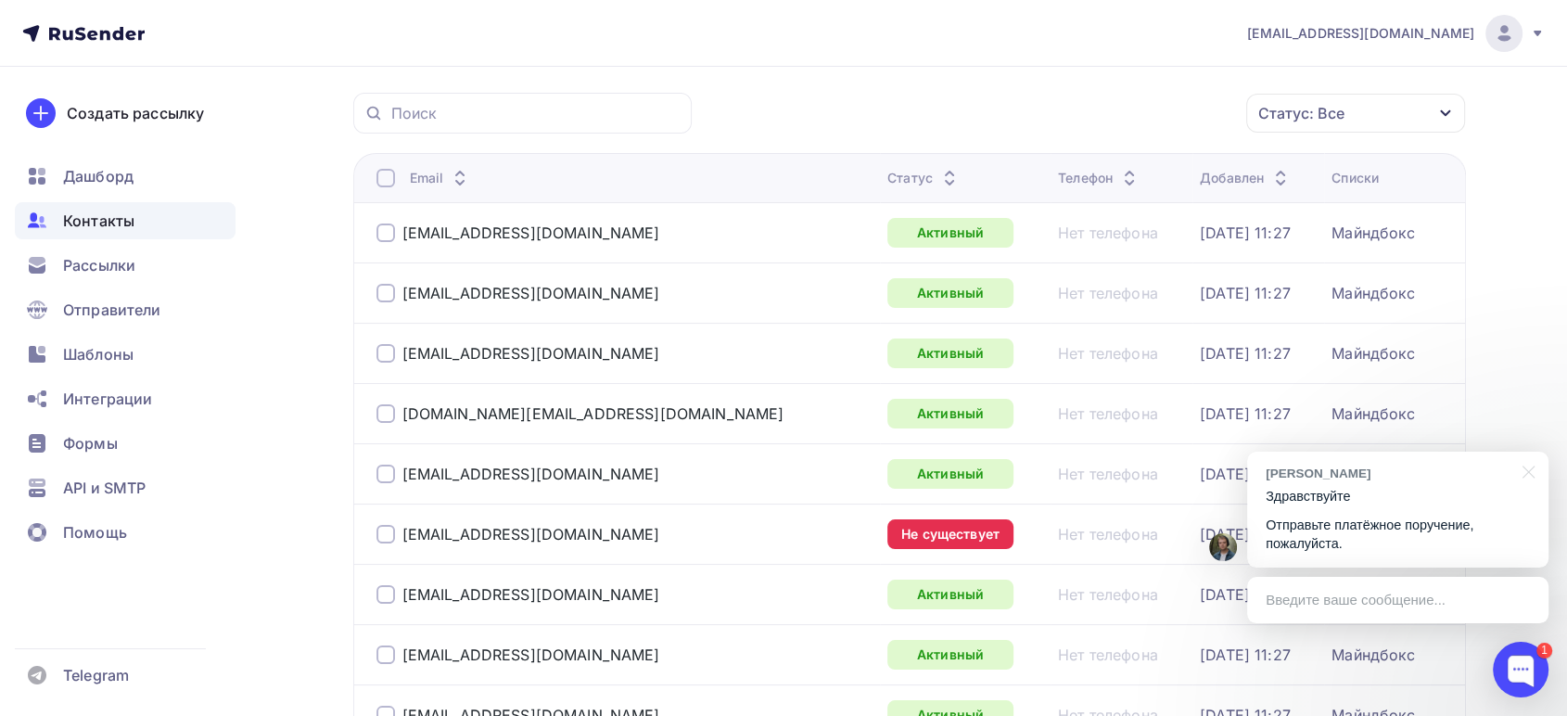
click at [388, 173] on div at bounding box center [386, 178] width 19 height 19
click at [1061, 102] on div "Действие" at bounding box center [1033, 113] width 71 height 22
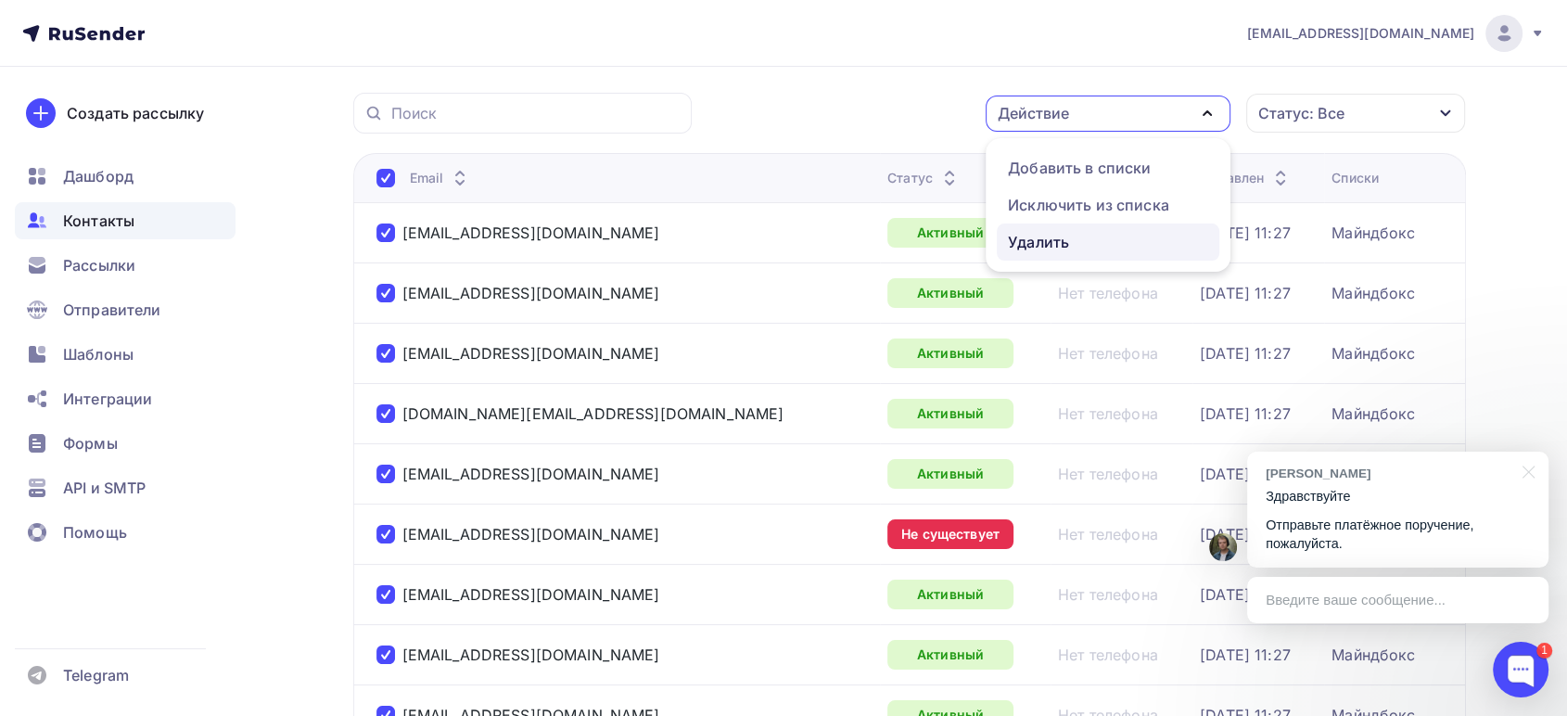
click at [1038, 234] on div "Удалить" at bounding box center [1038, 242] width 61 height 22
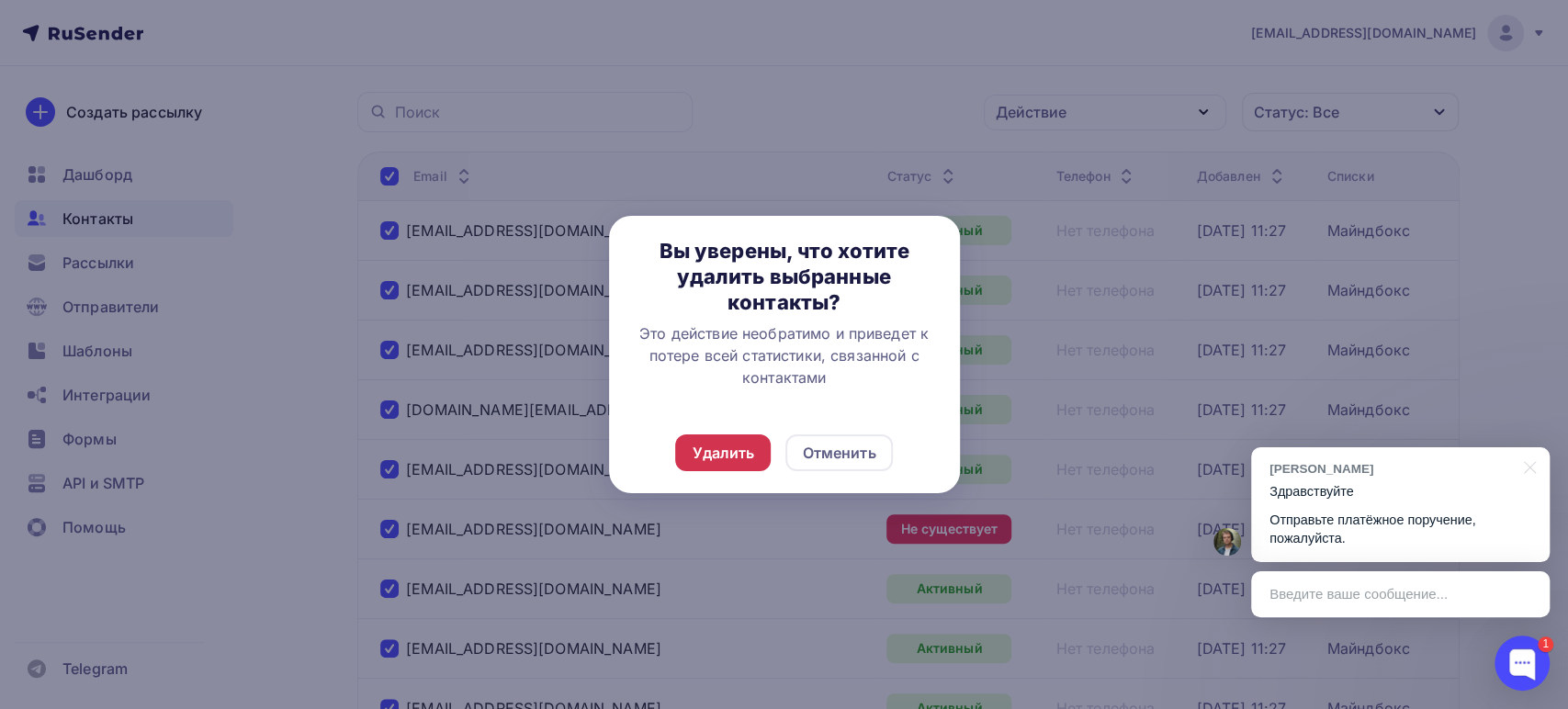
click at [742, 456] on div "Удалить" at bounding box center [722, 453] width 62 height 22
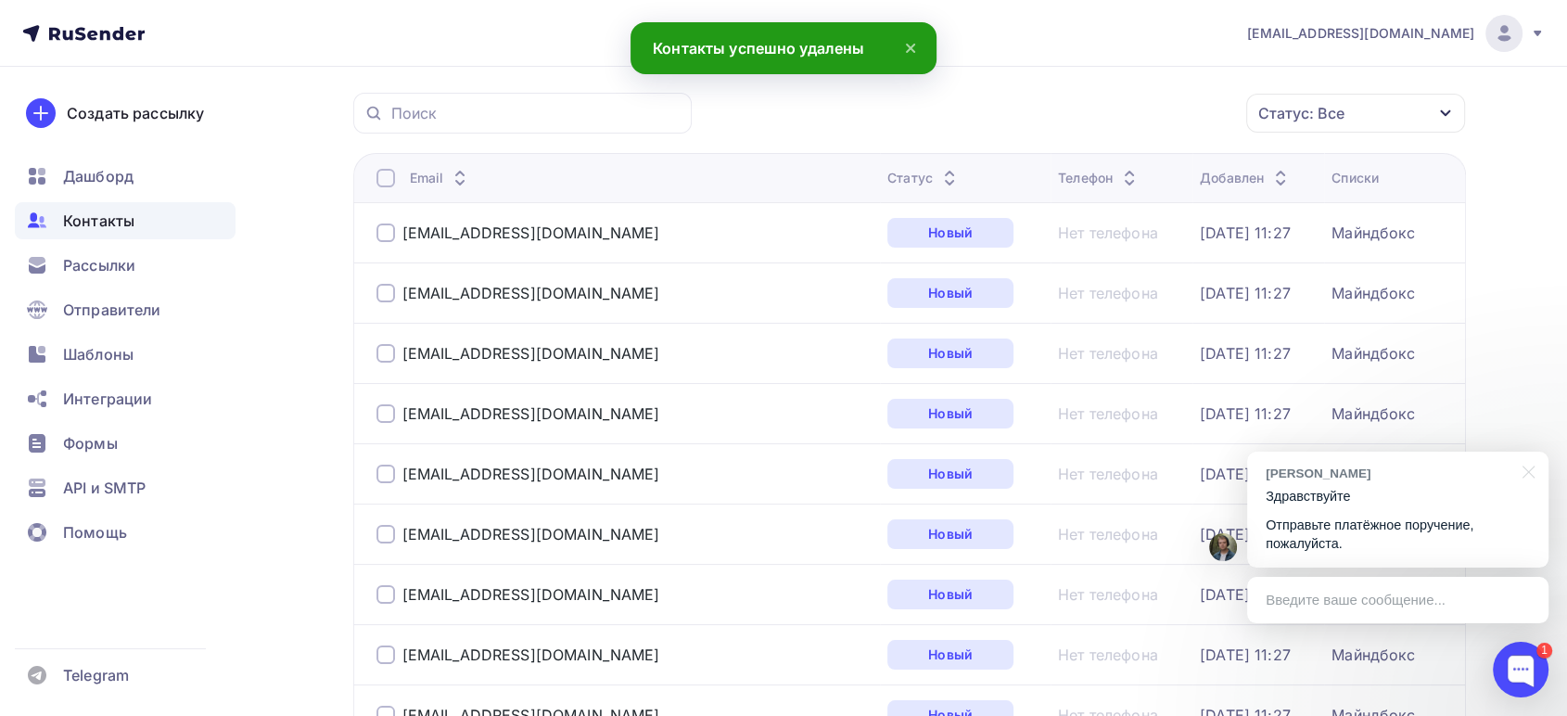
click at [388, 169] on div at bounding box center [386, 178] width 19 height 19
click at [387, 178] on div at bounding box center [386, 178] width 19 height 19
click at [1053, 122] on div "Действие" at bounding box center [1033, 113] width 71 height 22
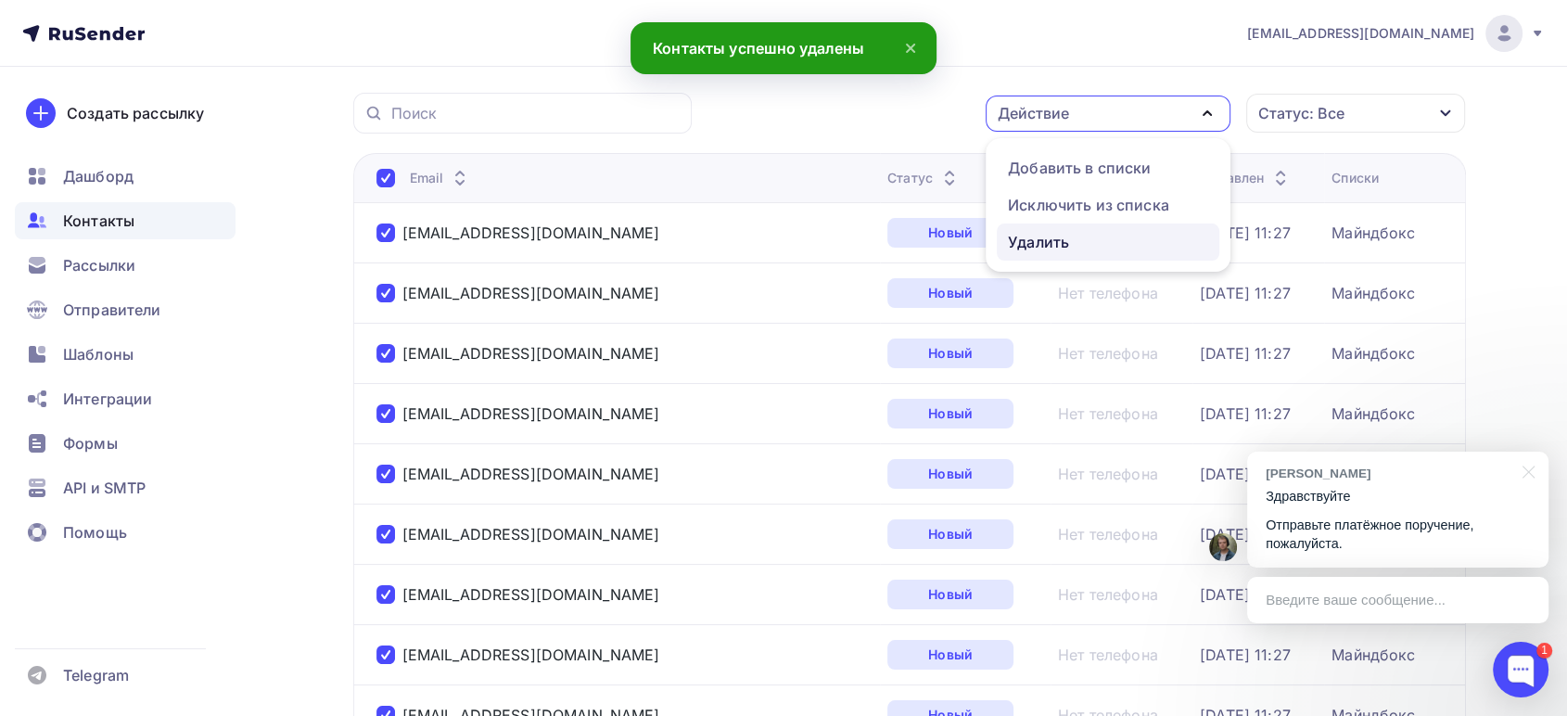
click at [1016, 228] on link "Удалить" at bounding box center [1108, 242] width 223 height 37
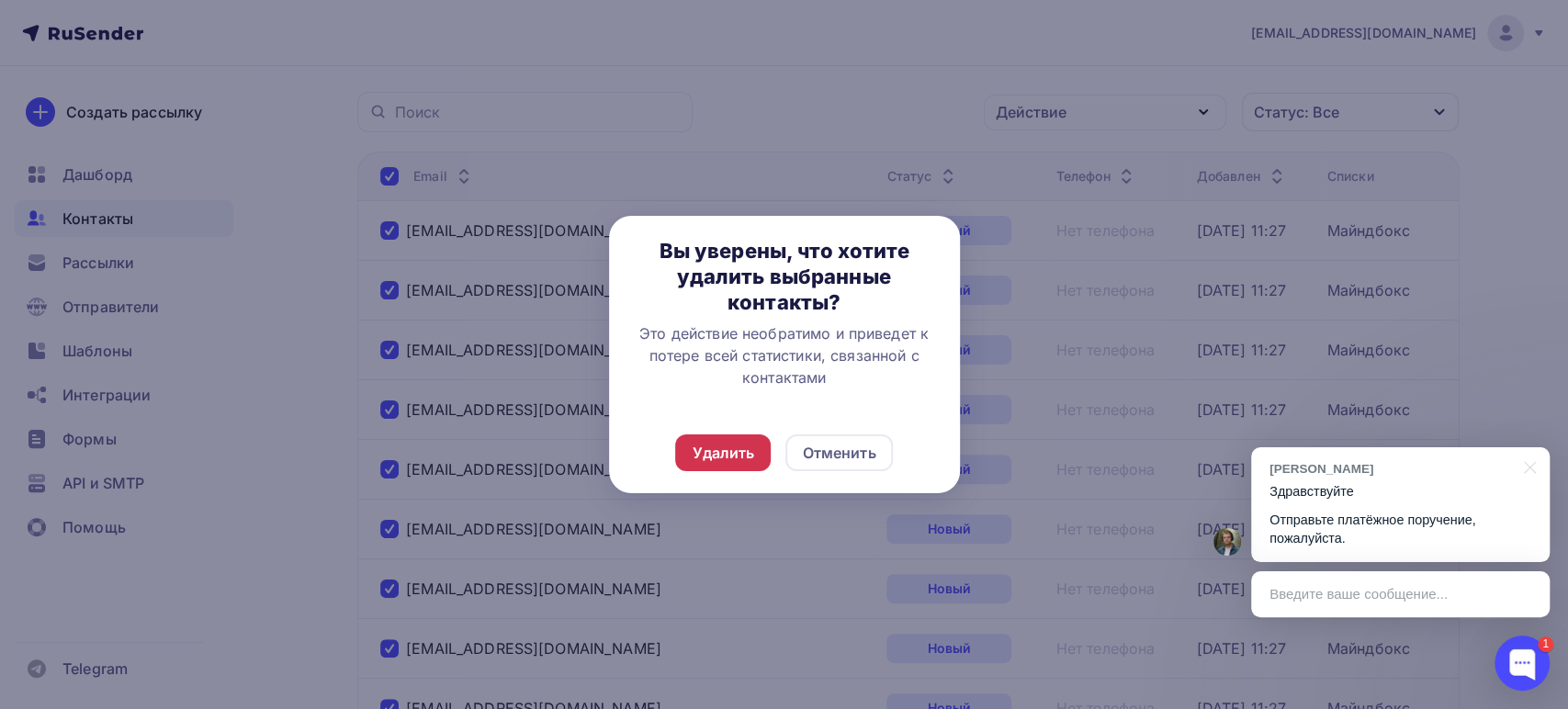
click at [742, 447] on div "Удалить" at bounding box center [722, 453] width 62 height 22
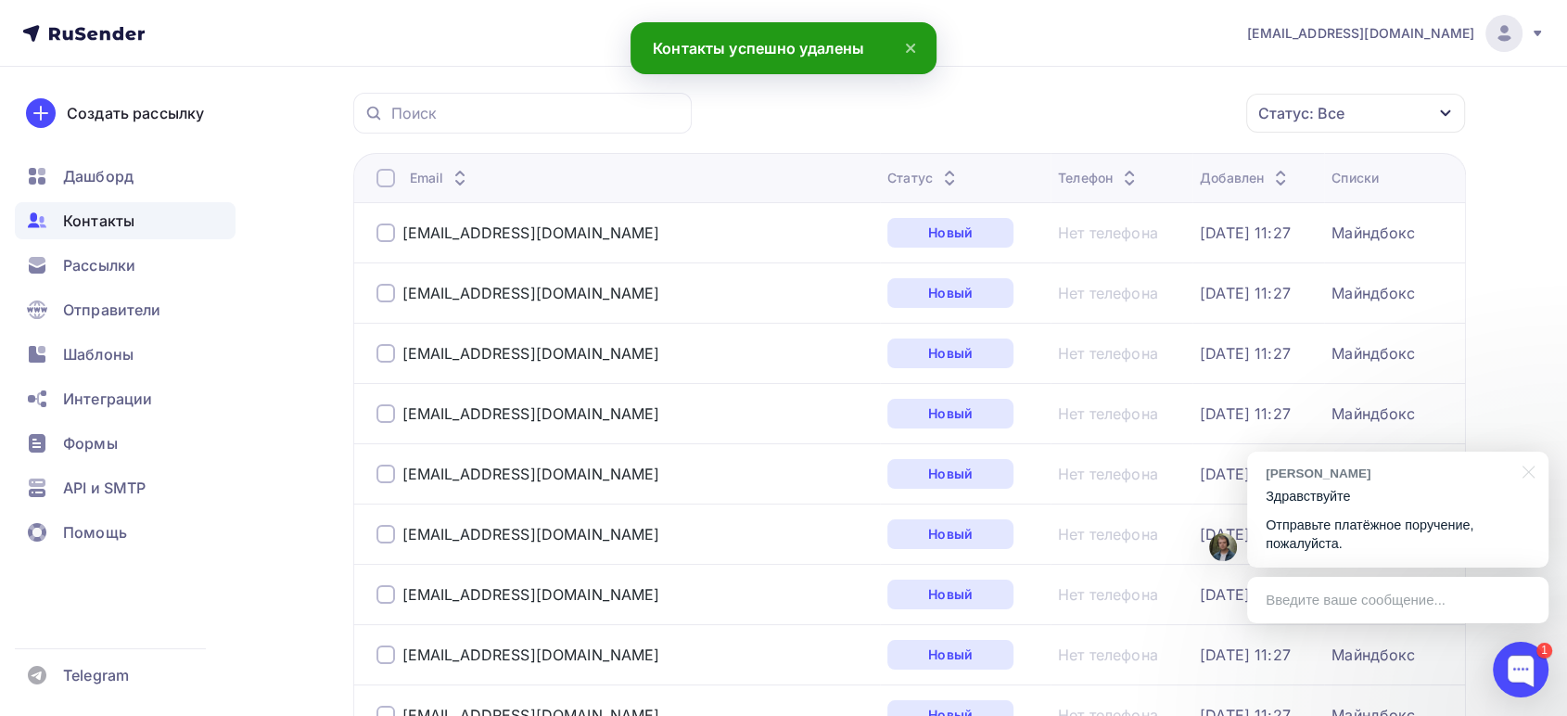
click at [390, 181] on div at bounding box center [386, 178] width 19 height 19
click at [381, 176] on div at bounding box center [386, 178] width 19 height 19
click at [1067, 117] on div "Действие" at bounding box center [1033, 113] width 71 height 22
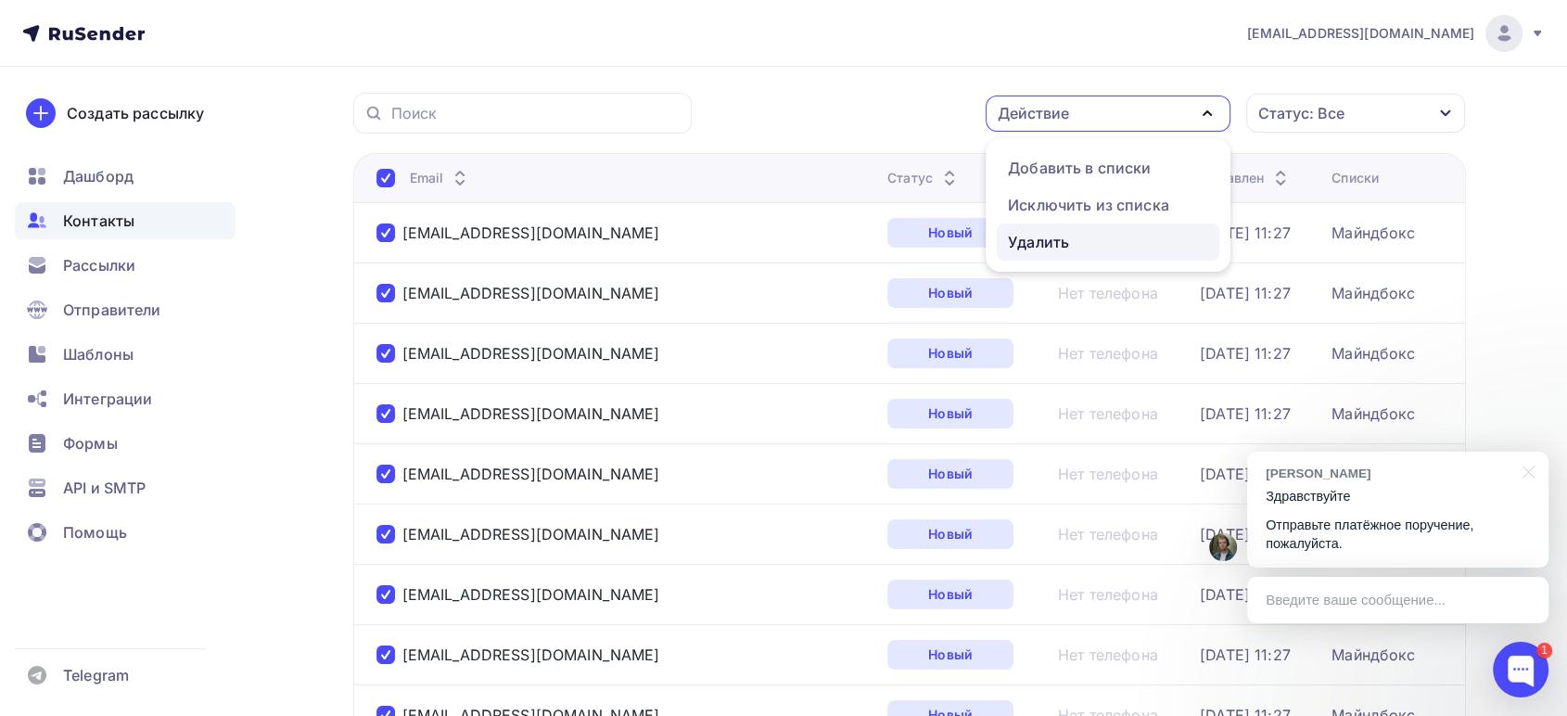
click at [1046, 245] on div "Удалить" at bounding box center [1038, 242] width 61 height 22
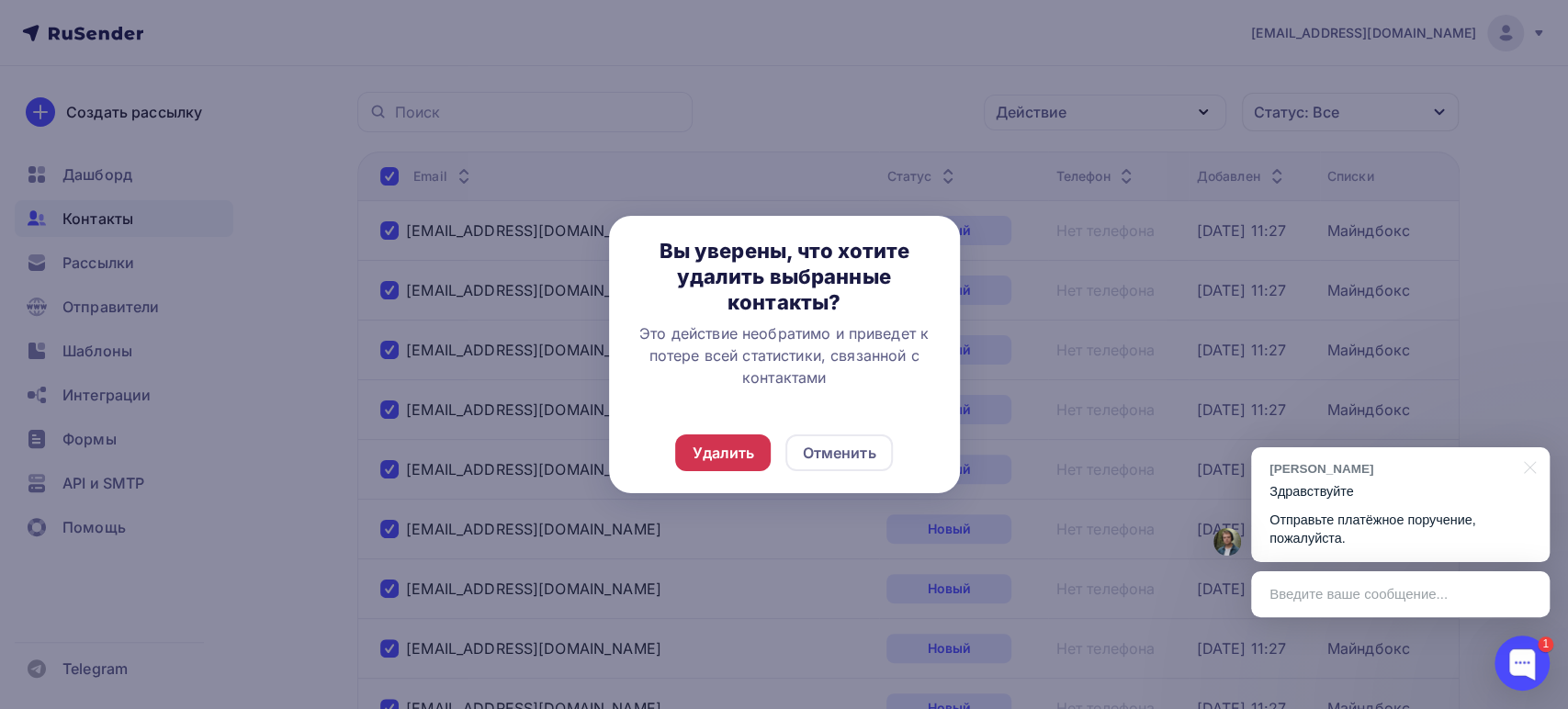
click at [736, 443] on div "Удалить" at bounding box center [722, 453] width 62 height 22
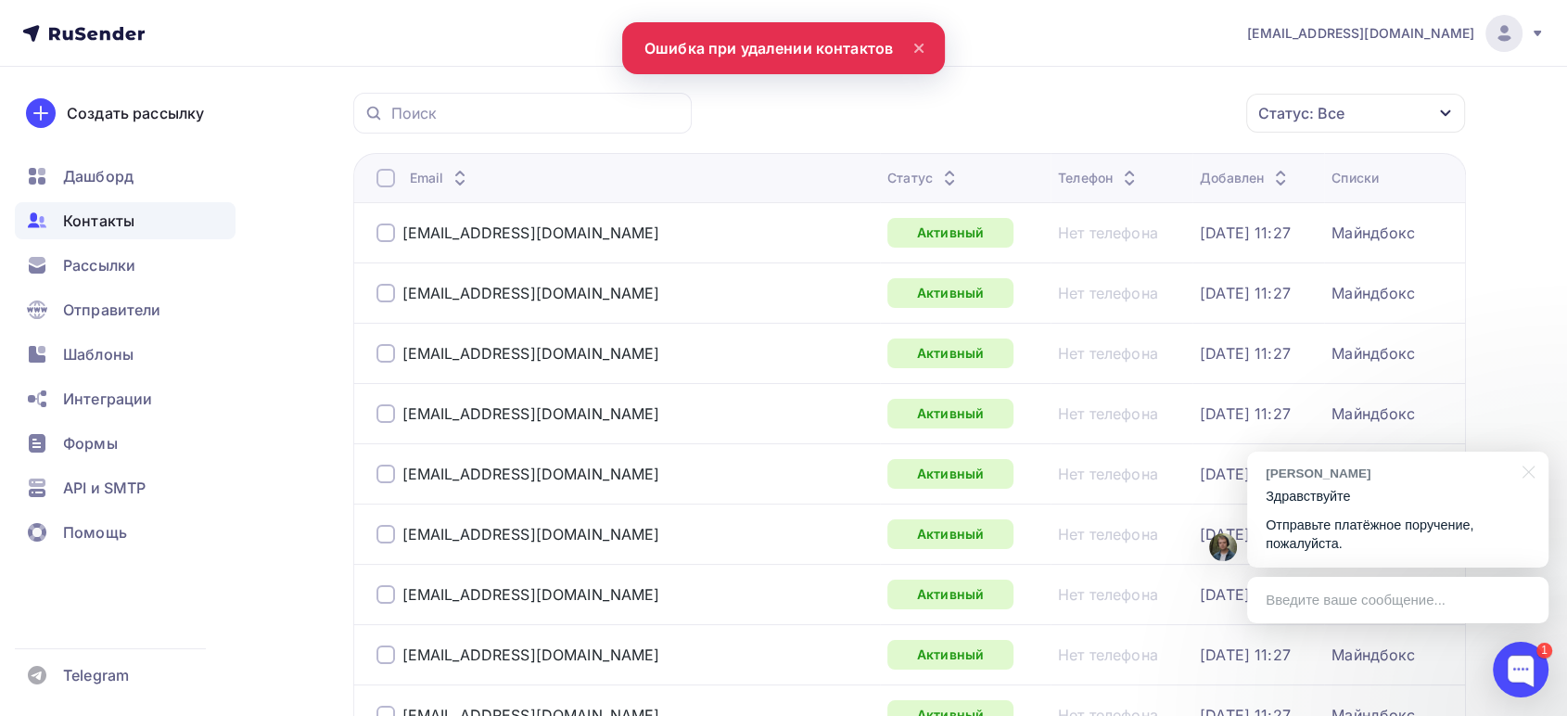
click at [386, 172] on div at bounding box center [386, 178] width 19 height 19
click at [386, 178] on div at bounding box center [386, 178] width 19 height 19
click at [1006, 114] on div "Действие" at bounding box center [1033, 113] width 71 height 22
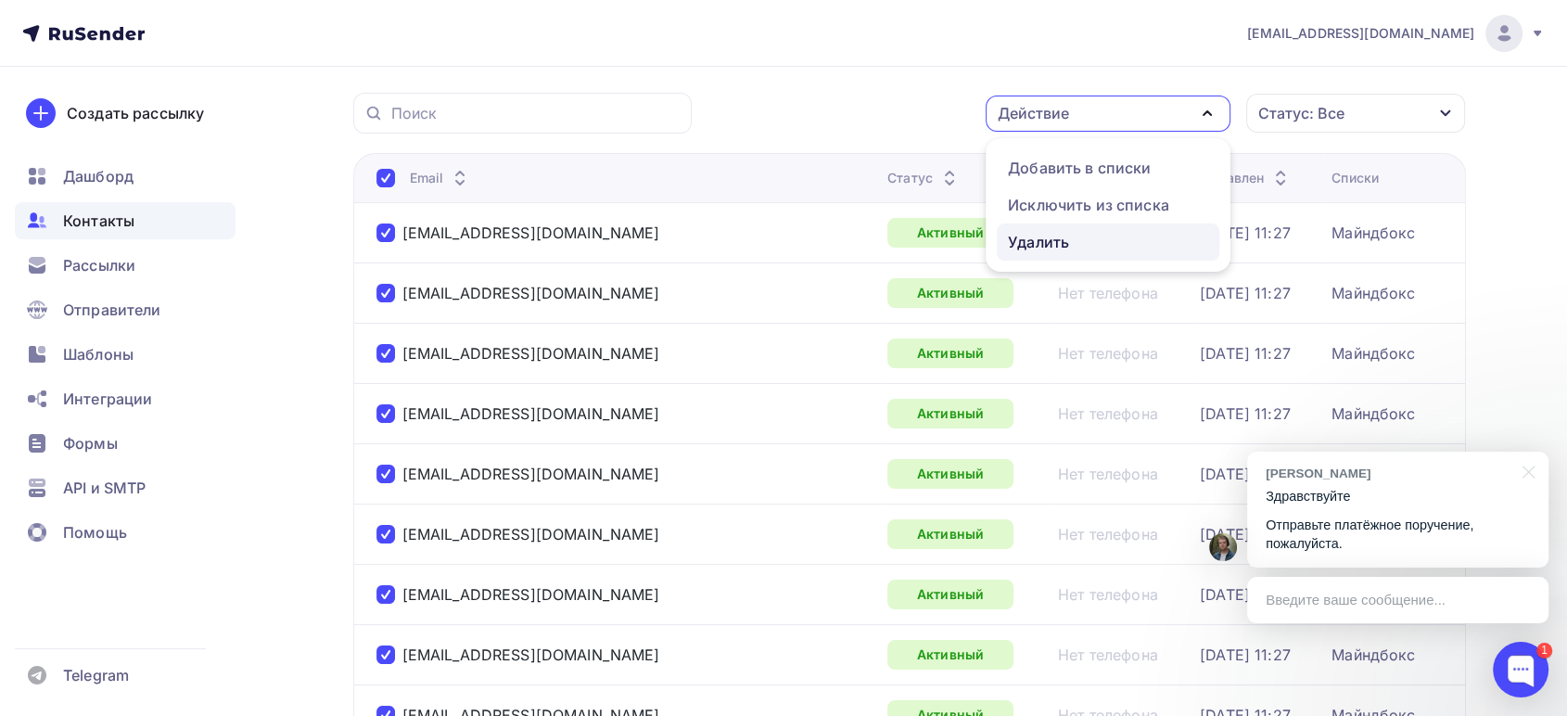
click at [1029, 243] on div "Удалить" at bounding box center [1038, 242] width 61 height 22
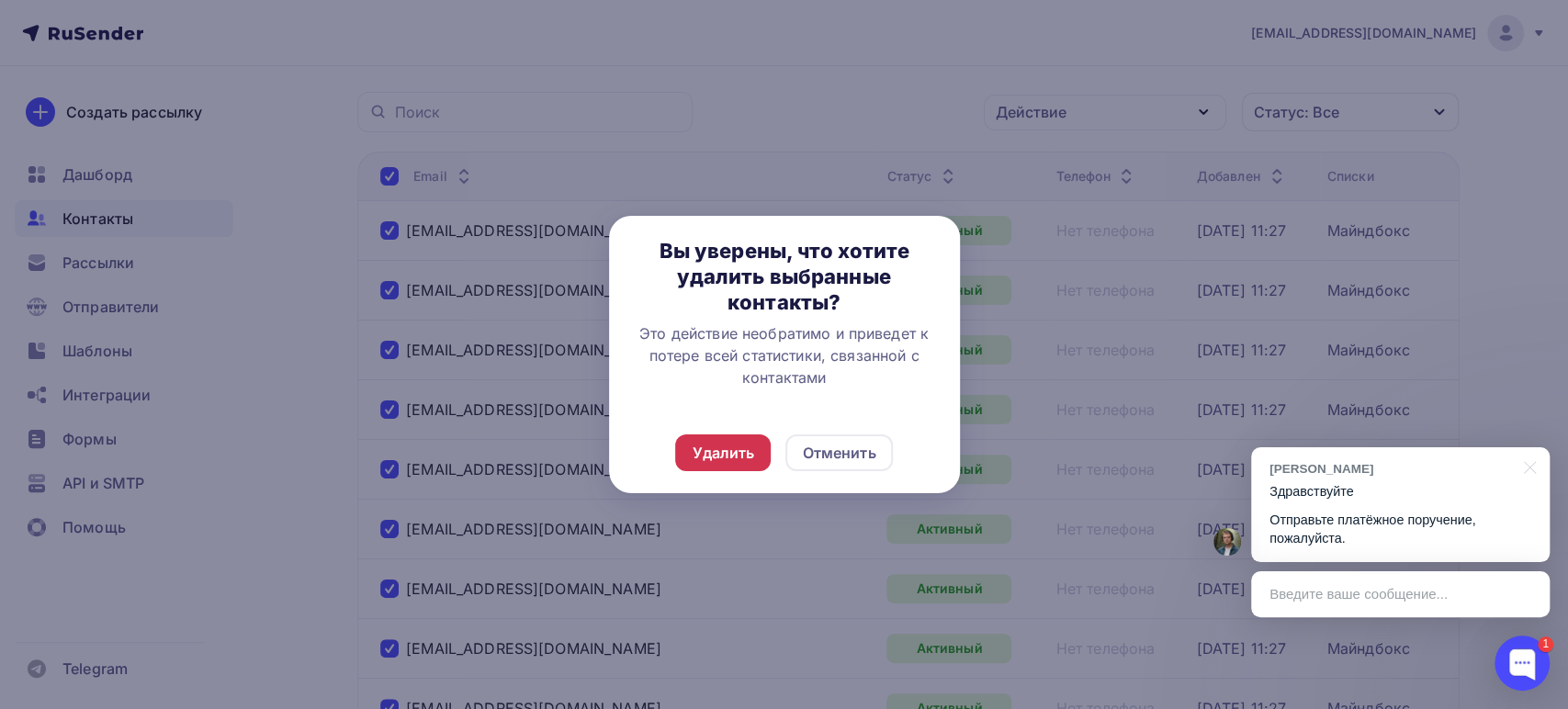
click at [732, 442] on div "Удалить" at bounding box center [722, 453] width 62 height 22
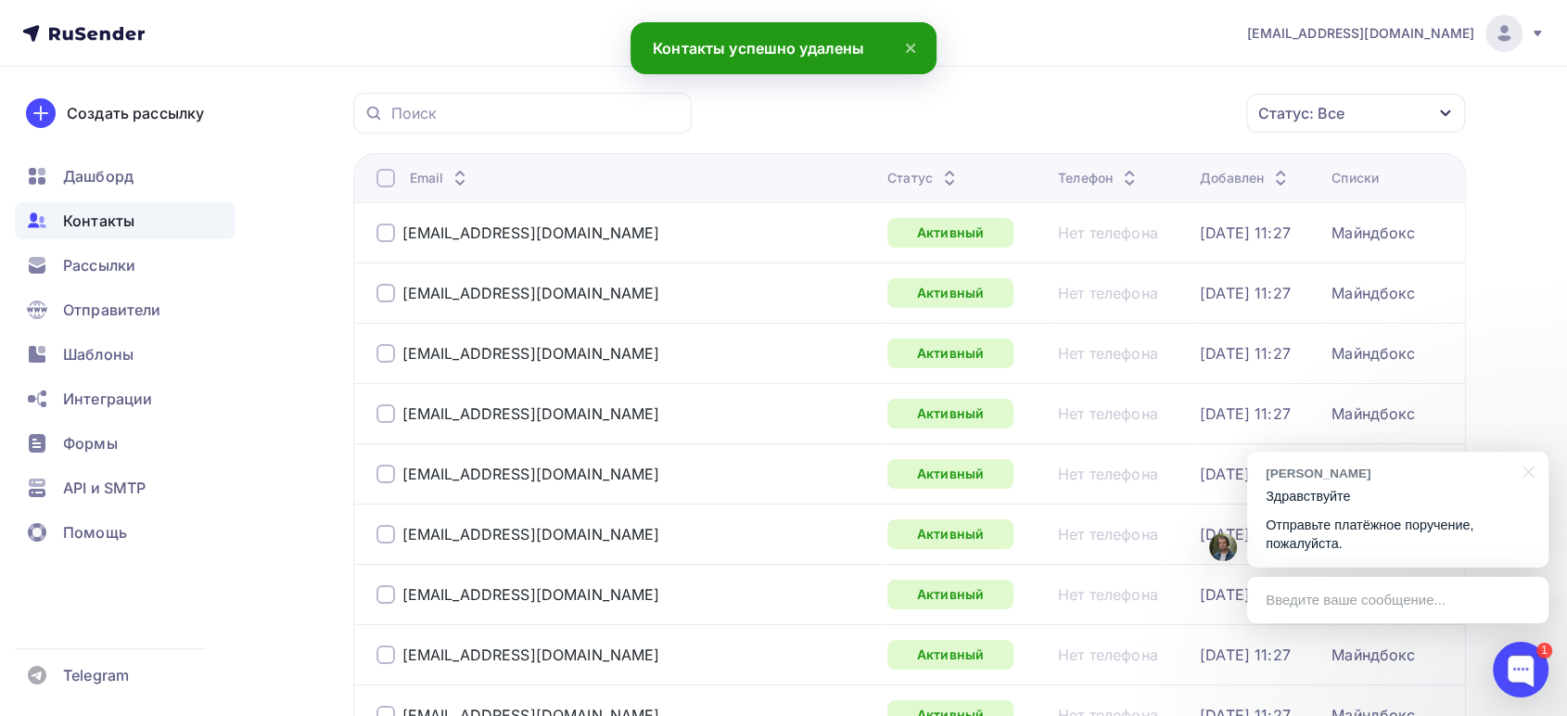
click at [387, 176] on div at bounding box center [386, 178] width 19 height 19
click at [386, 176] on div at bounding box center [386, 178] width 19 height 19
click at [1052, 121] on div "Действие" at bounding box center [1033, 113] width 71 height 22
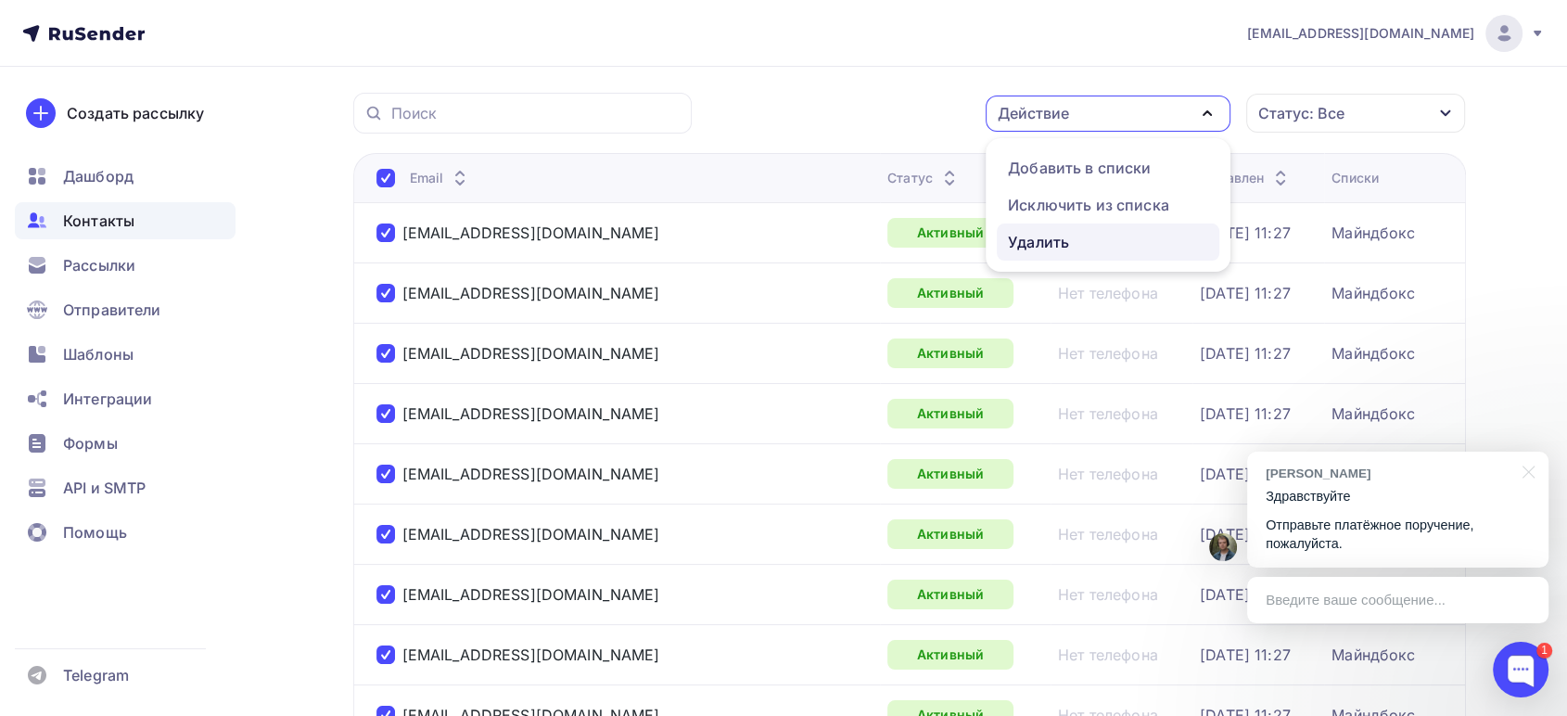
click at [1046, 228] on link "Удалить" at bounding box center [1108, 242] width 223 height 37
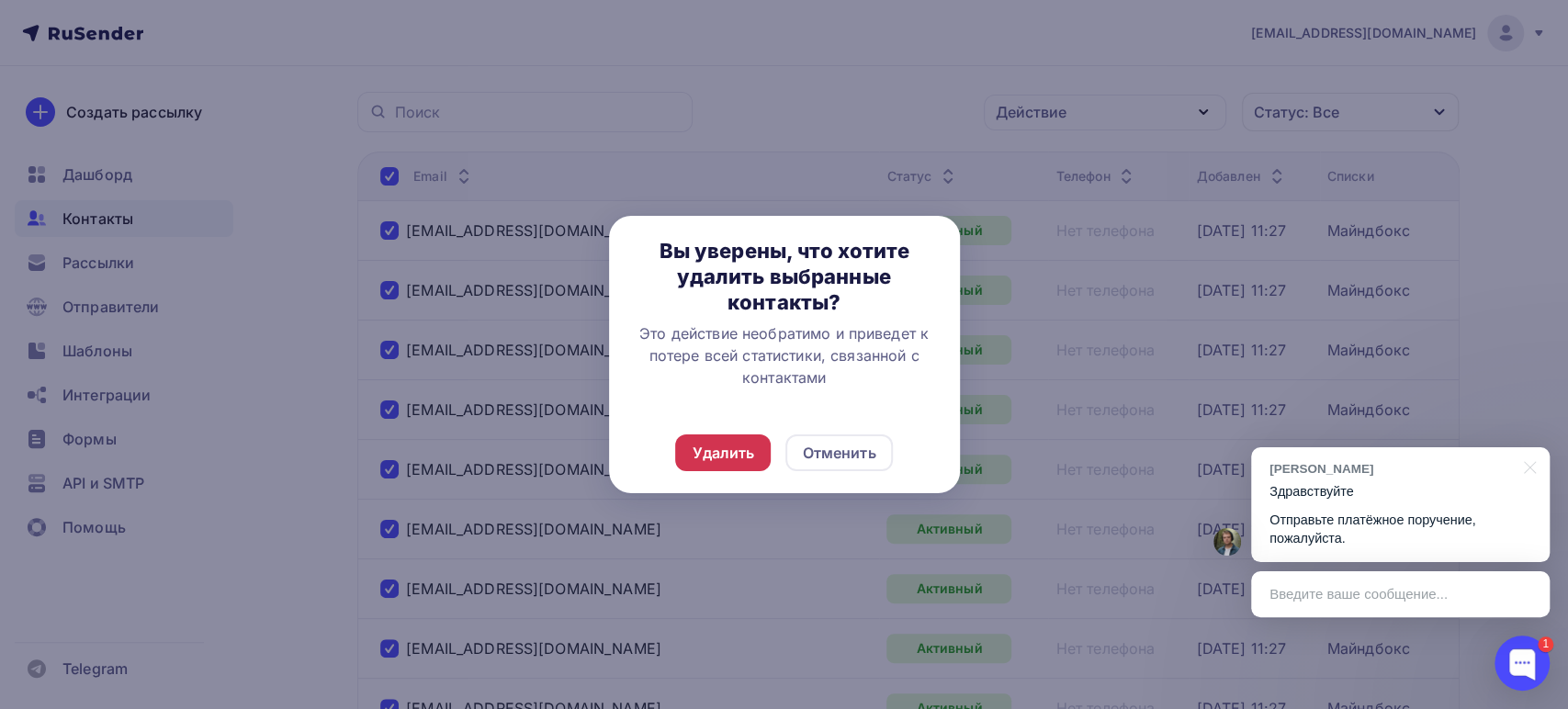
click at [749, 447] on div "Удалить" at bounding box center [722, 453] width 62 height 22
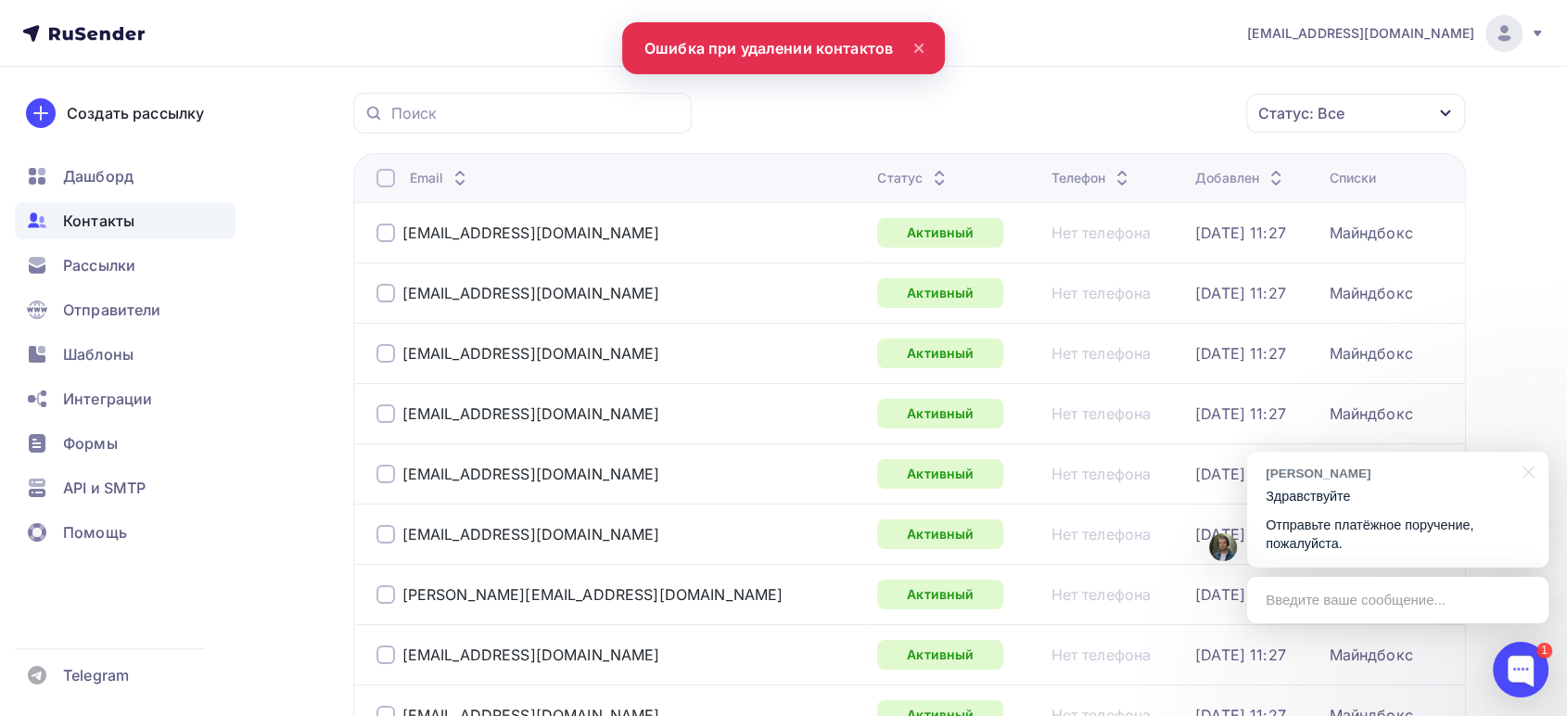
click at [386, 180] on div at bounding box center [386, 178] width 19 height 19
click at [381, 180] on div at bounding box center [386, 178] width 19 height 19
click at [1083, 112] on div "Действие" at bounding box center [1108, 114] width 245 height 36
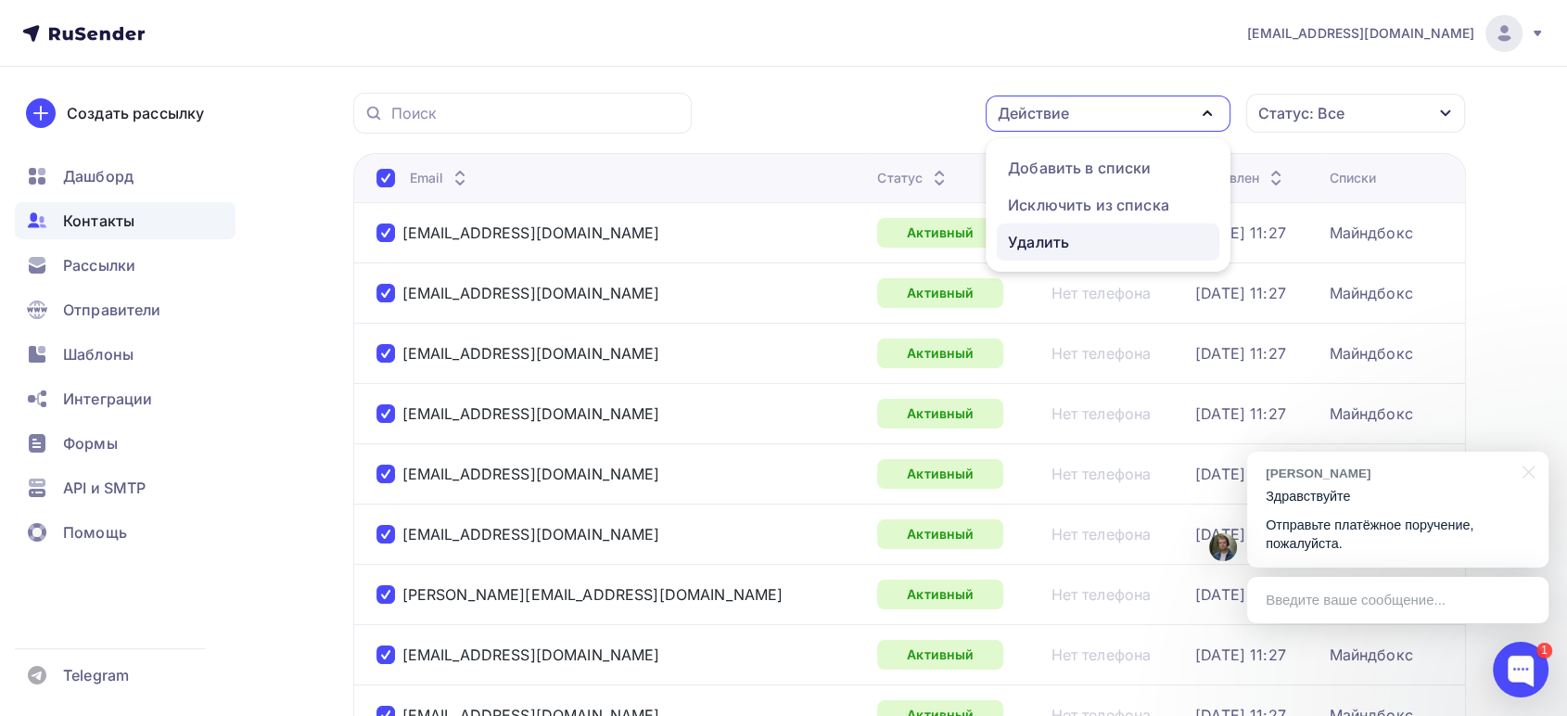
click at [1071, 247] on div "Удалить" at bounding box center [1108, 242] width 200 height 22
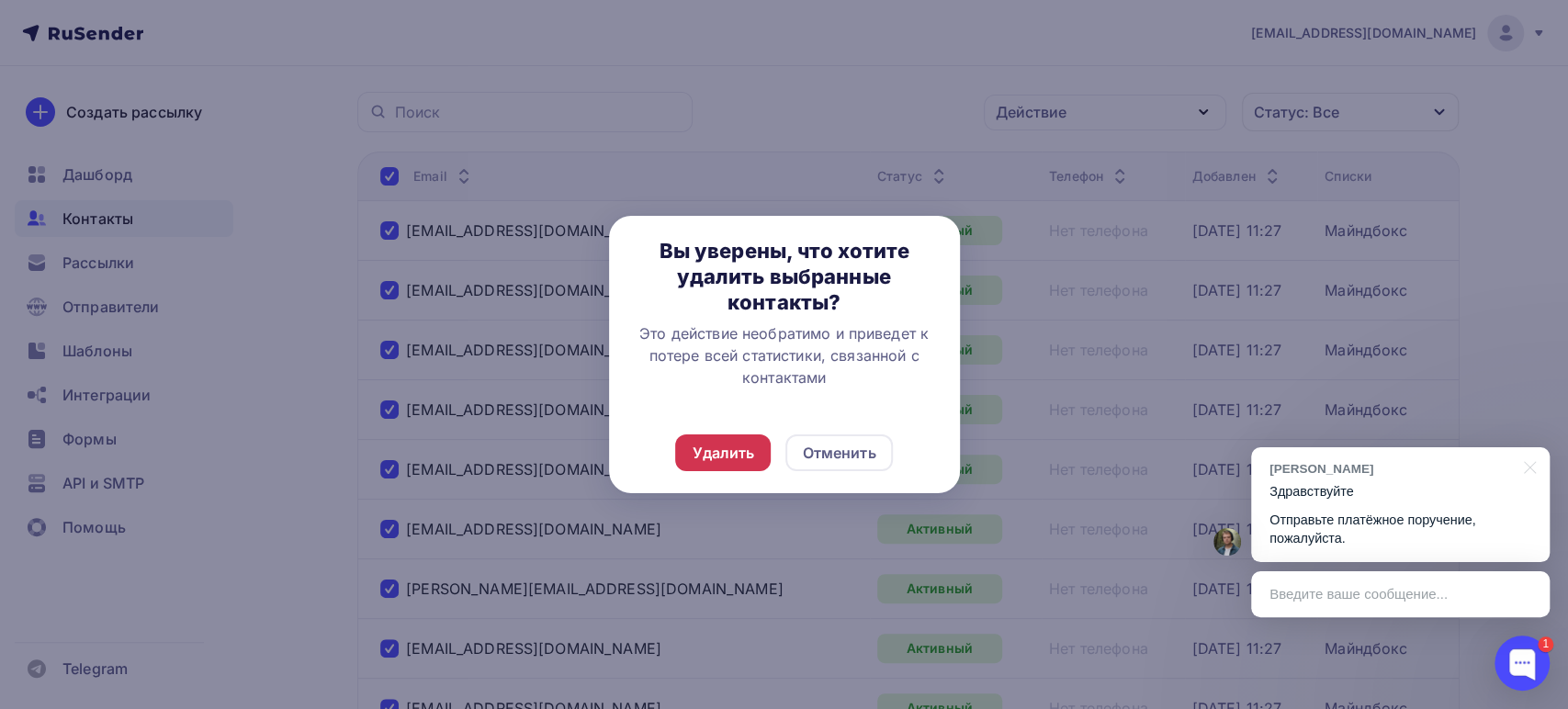
click at [733, 453] on div "Удалить" at bounding box center [722, 453] width 62 height 22
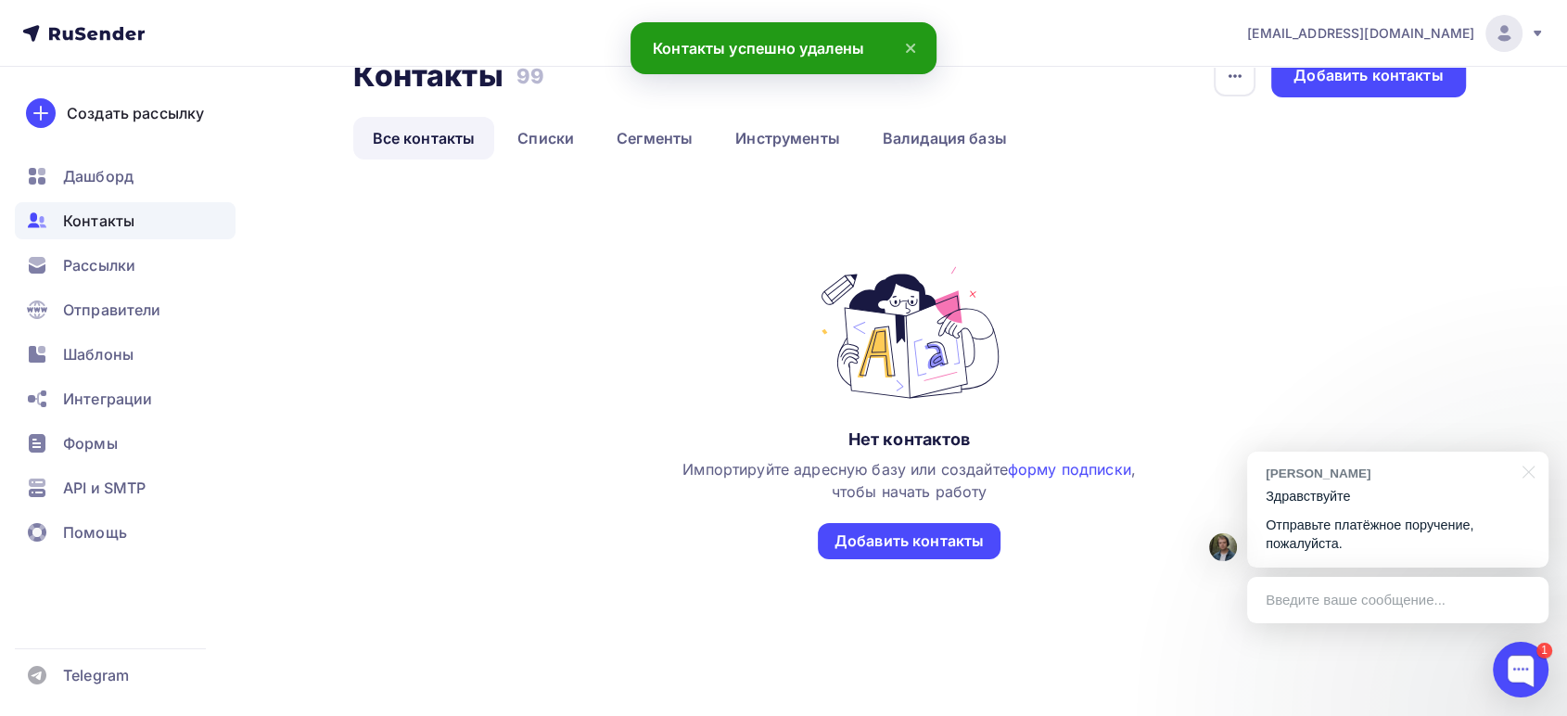
scroll to position [0, 0]
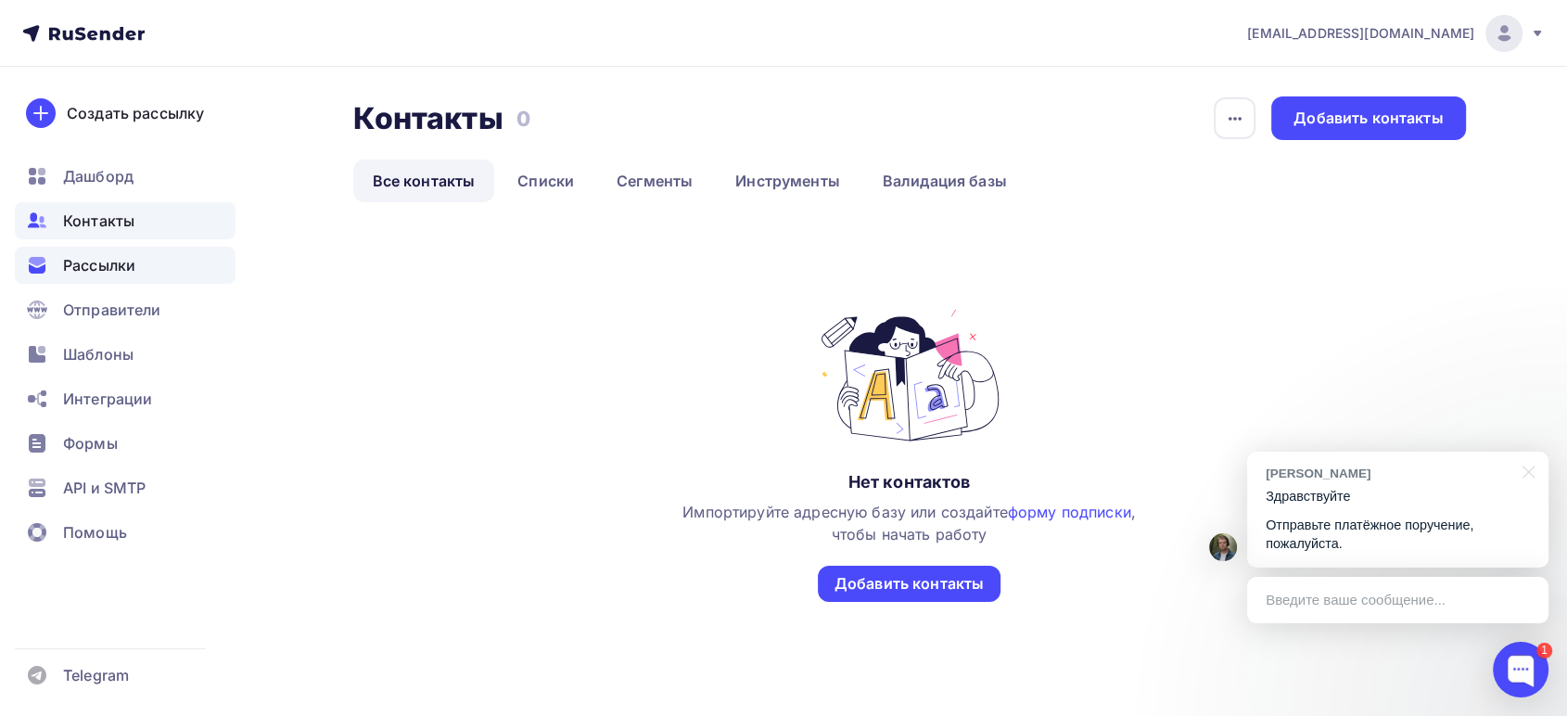
click at [73, 265] on span "Рассылки" at bounding box center [99, 265] width 72 height 22
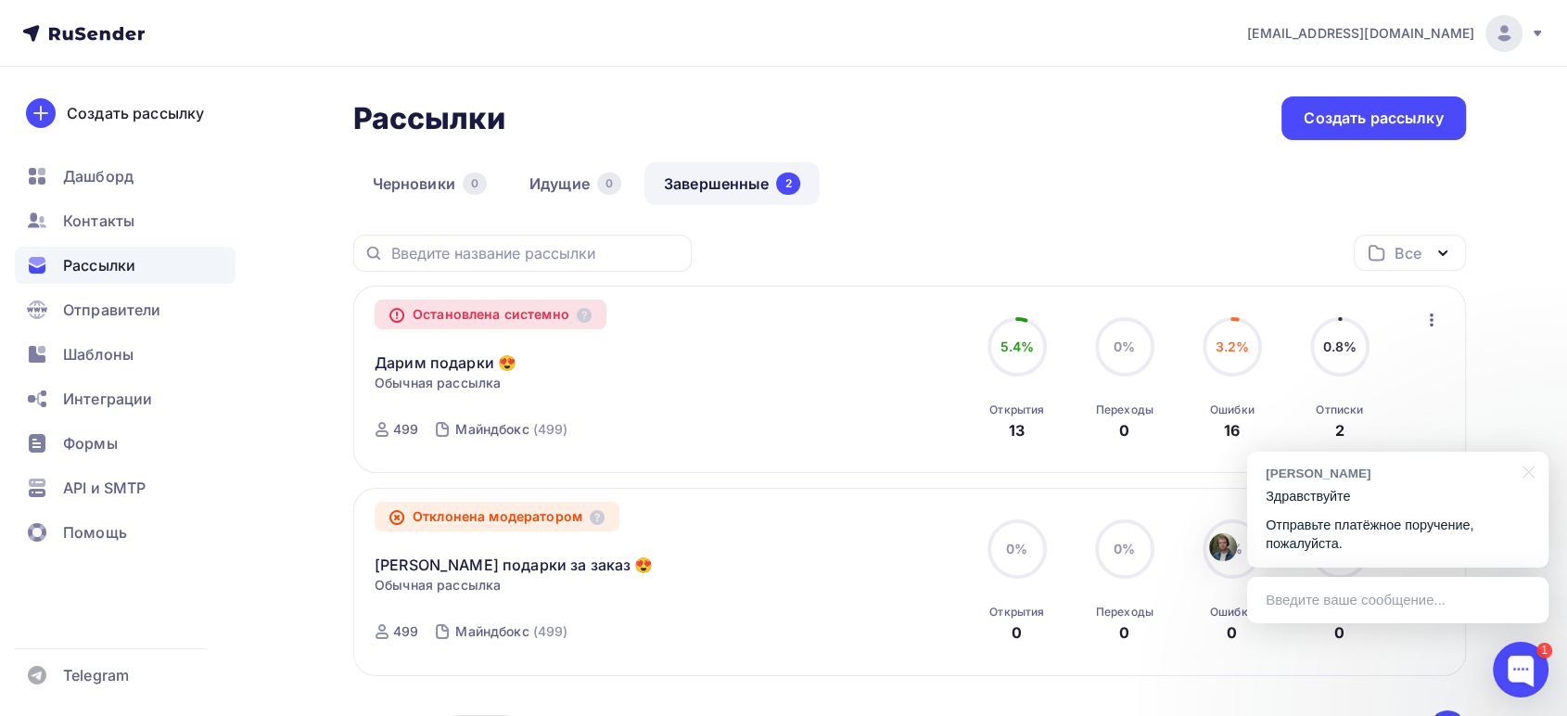
click at [1431, 321] on icon "button" at bounding box center [1432, 320] width 22 height 22
click at [1361, 364] on div "Копировать в новую" at bounding box center [1347, 368] width 190 height 22
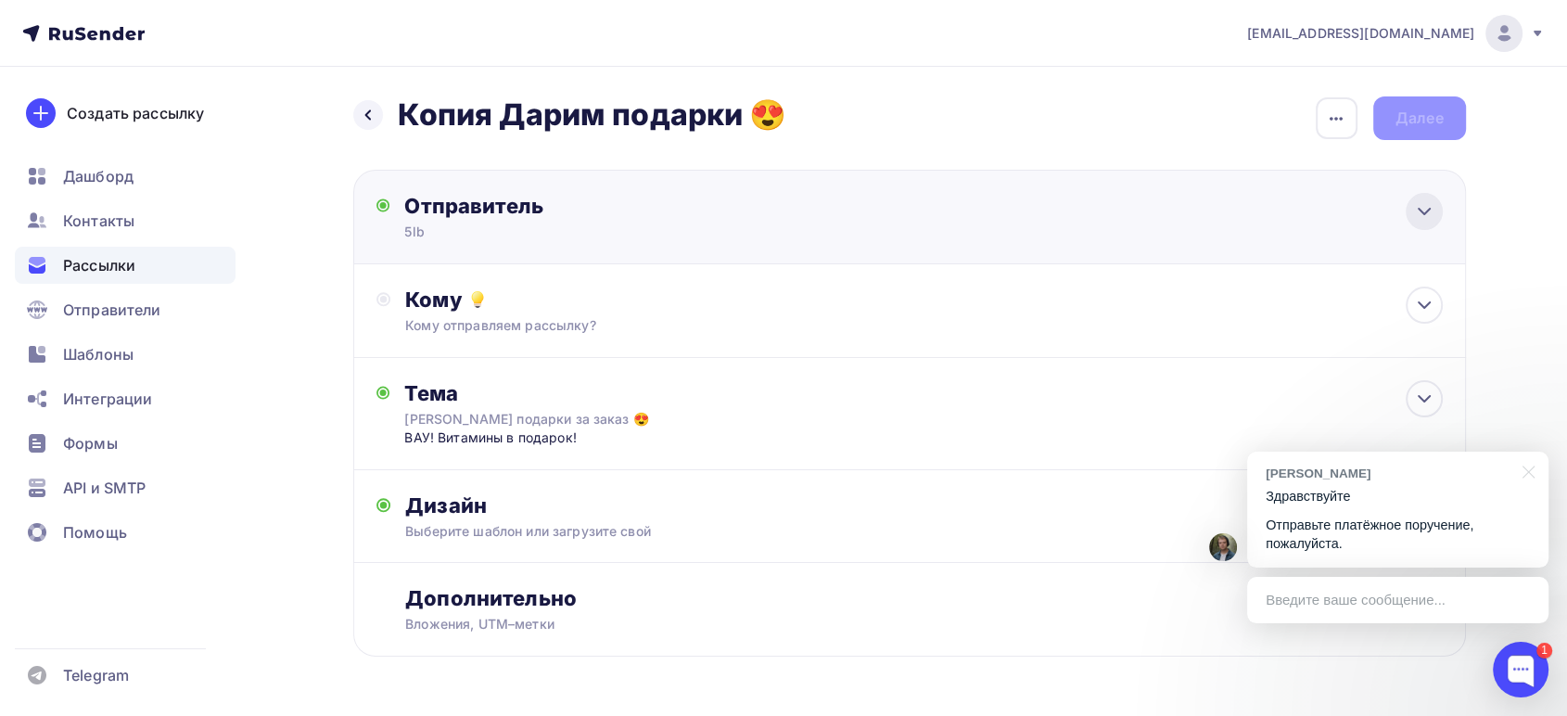
click at [1406, 212] on div at bounding box center [1424, 211] width 37 height 37
type input "5lb"
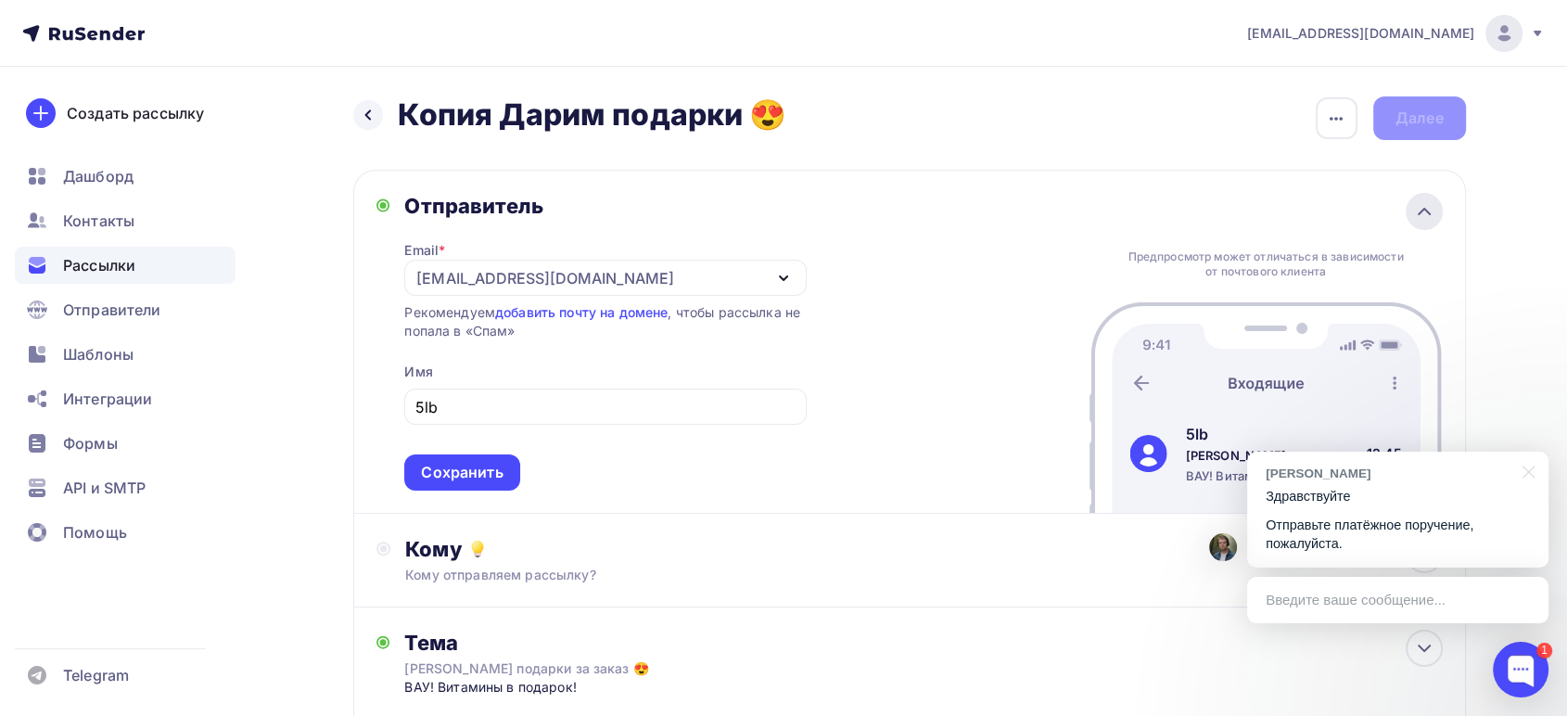
click at [1406, 212] on div at bounding box center [1424, 211] width 37 height 37
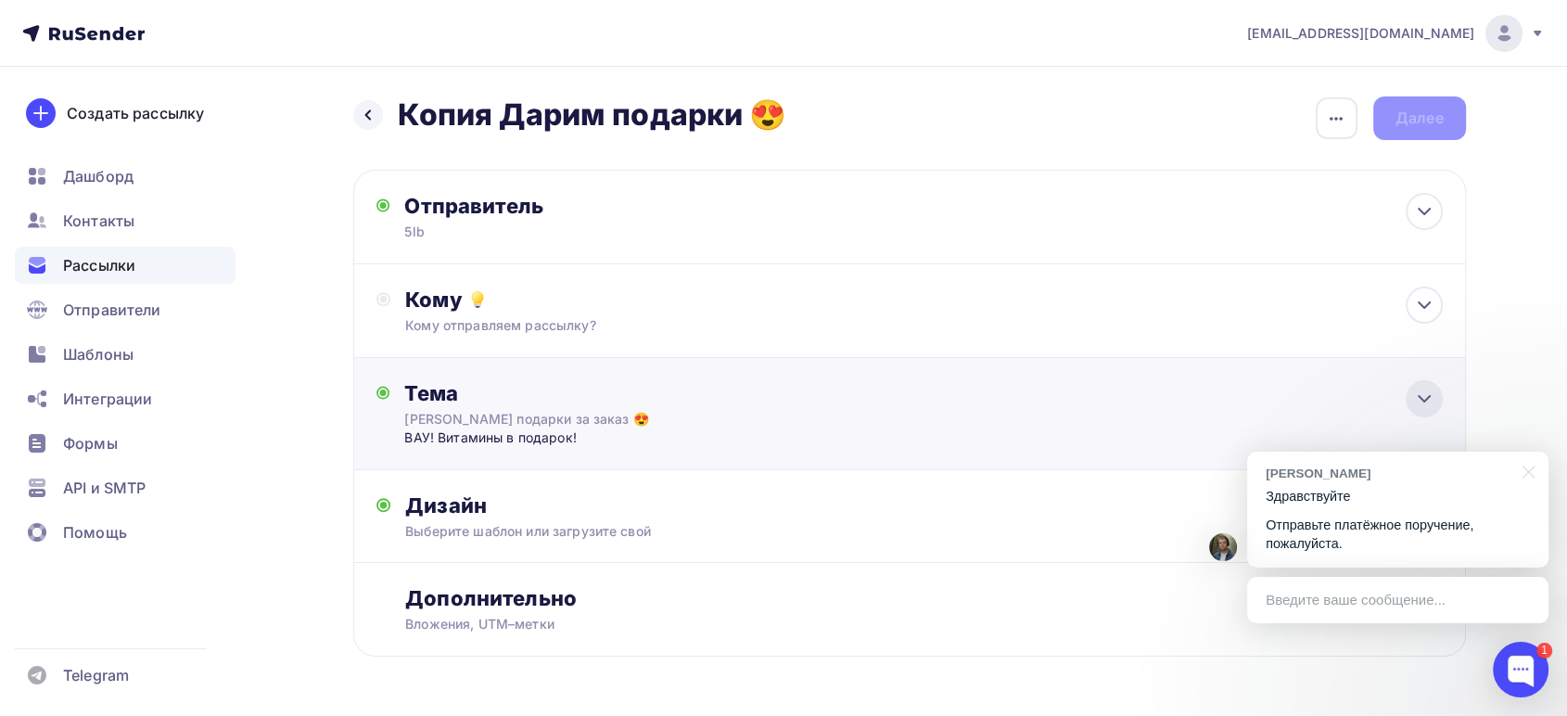
click at [1424, 395] on icon at bounding box center [1424, 399] width 22 height 22
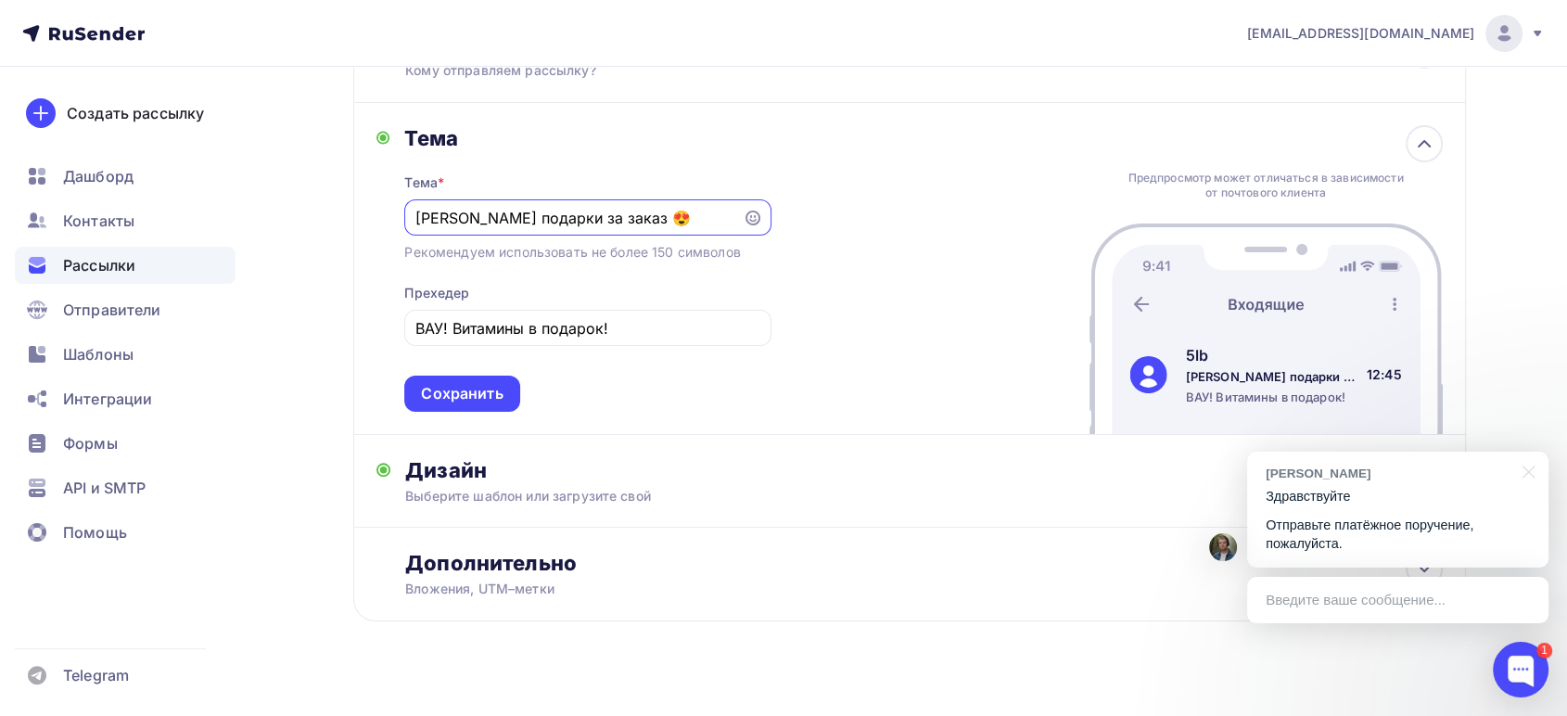
scroll to position [278, 0]
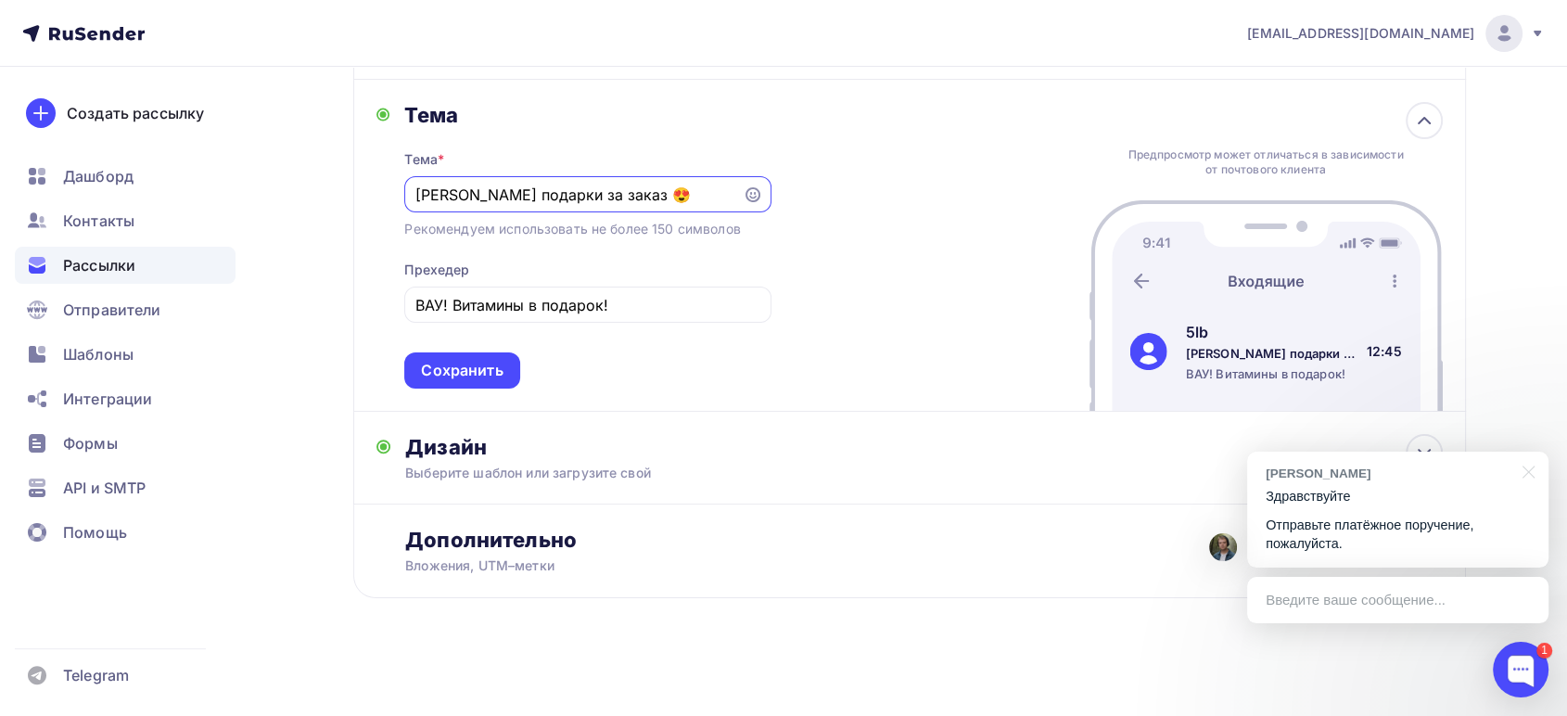
drag, startPoint x: 601, startPoint y: 185, endPoint x: 630, endPoint y: 191, distance: 29.3
click at [630, 191] on input "[PERSON_NAME] подарки за заказ 😍" at bounding box center [573, 195] width 317 height 22
click at [631, 308] on input "ВАУ! Витамины в подарок!" at bounding box center [587, 305] width 345 height 22
paste input "😍"
click at [612, 297] on input "ВАУ! Витамины в подарок! 😍" at bounding box center [587, 305] width 345 height 22
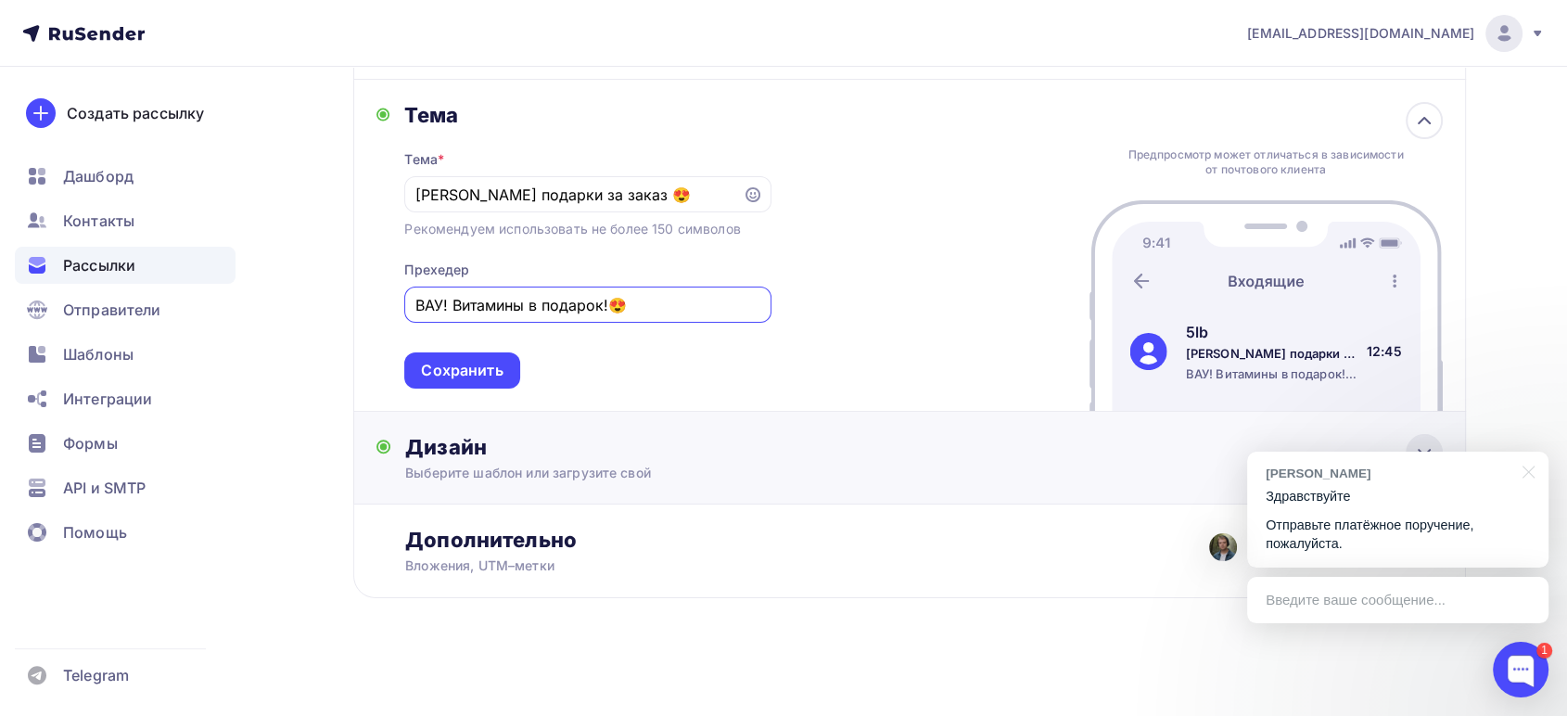
type input "ВАУ! Витамины в подарок!😍"
click at [1427, 443] on icon at bounding box center [1424, 452] width 22 height 22
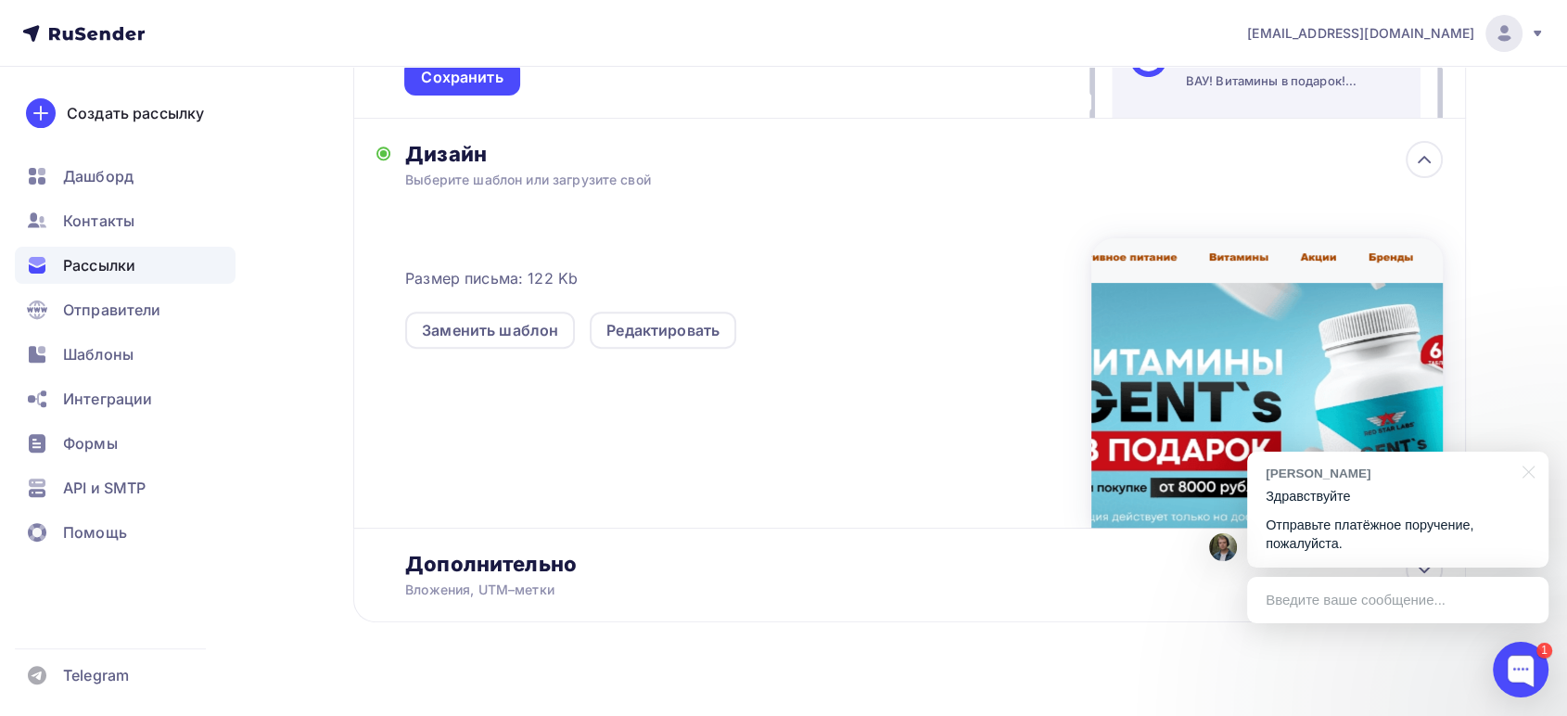
scroll to position [587, 0]
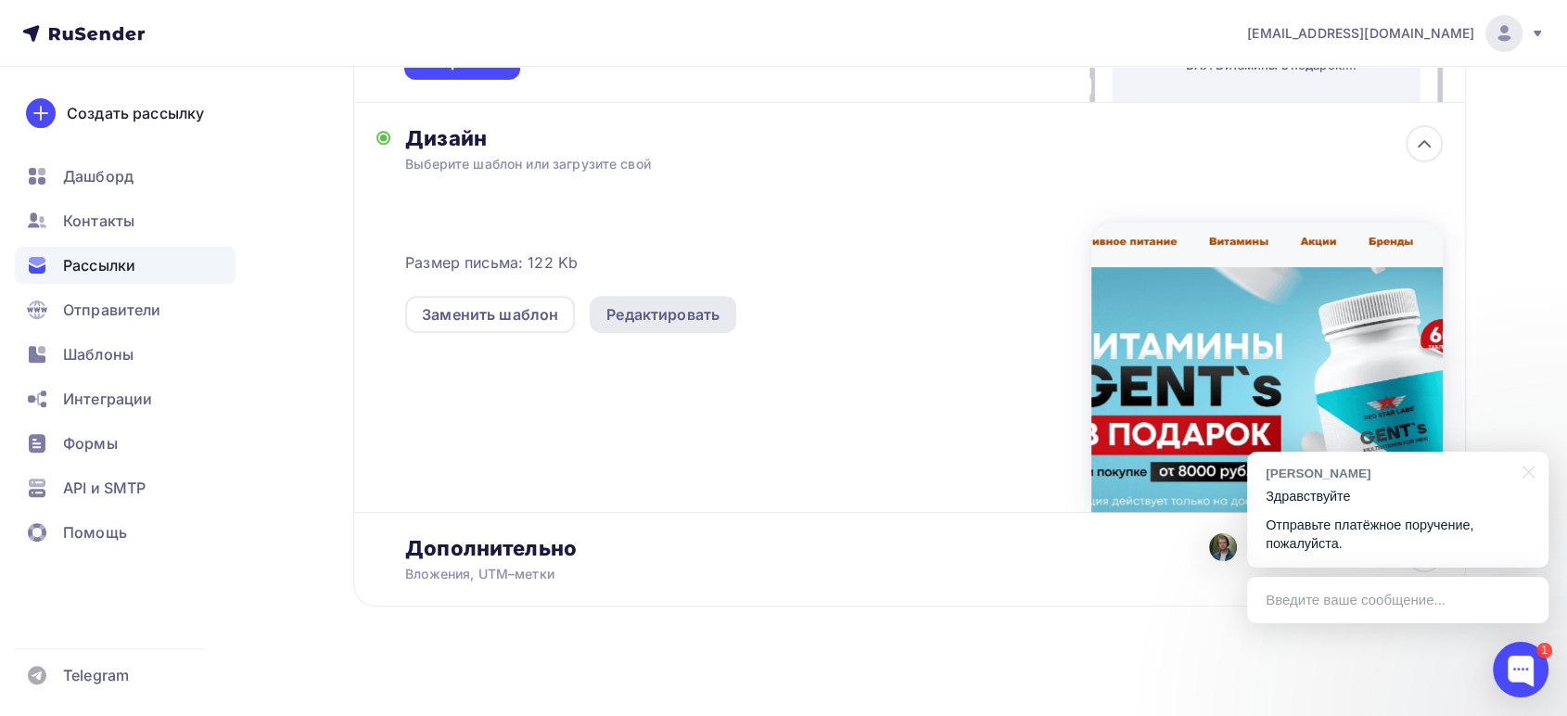
click at [695, 312] on div "Редактировать" at bounding box center [663, 314] width 113 height 22
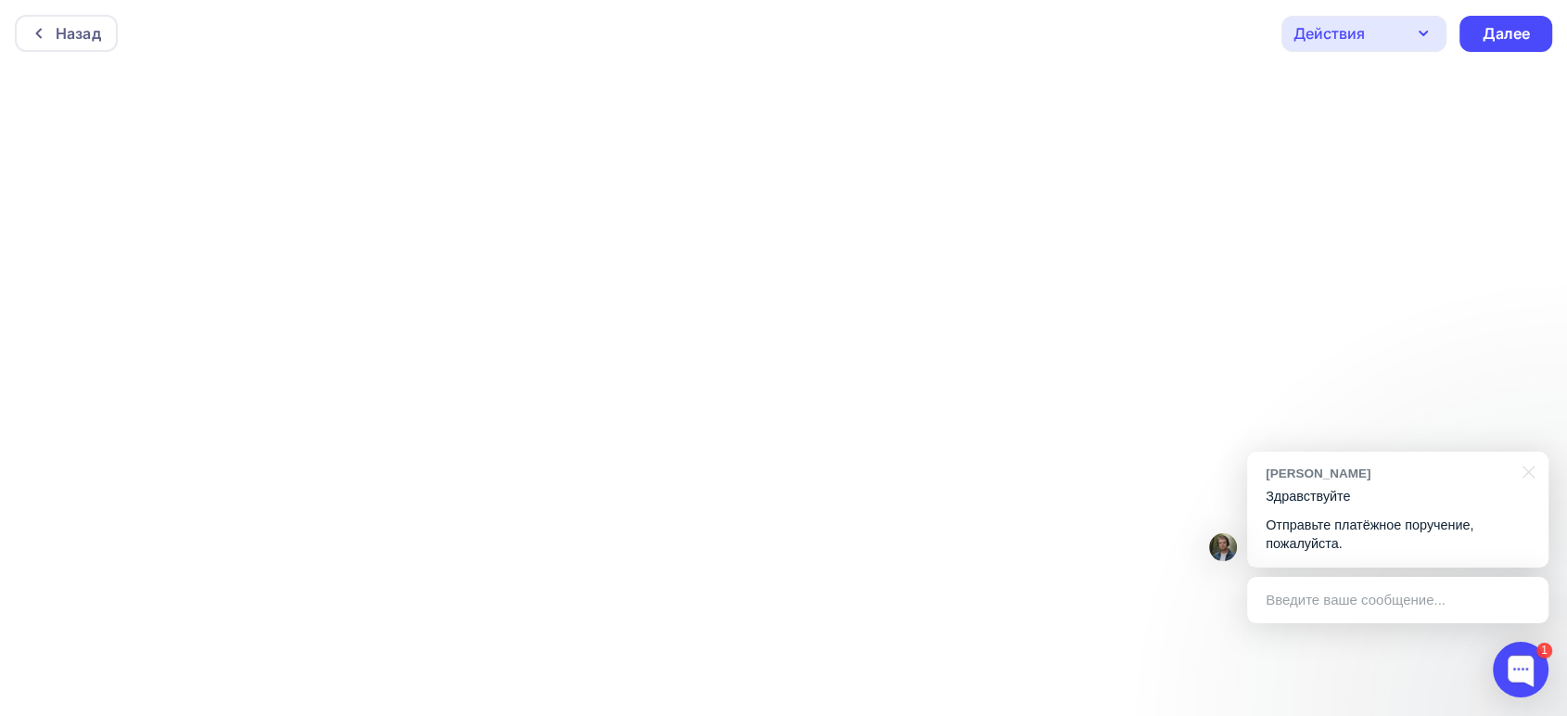
scroll to position [6, 0]
click at [1500, 35] on div "Далее" at bounding box center [1506, 29] width 48 height 21
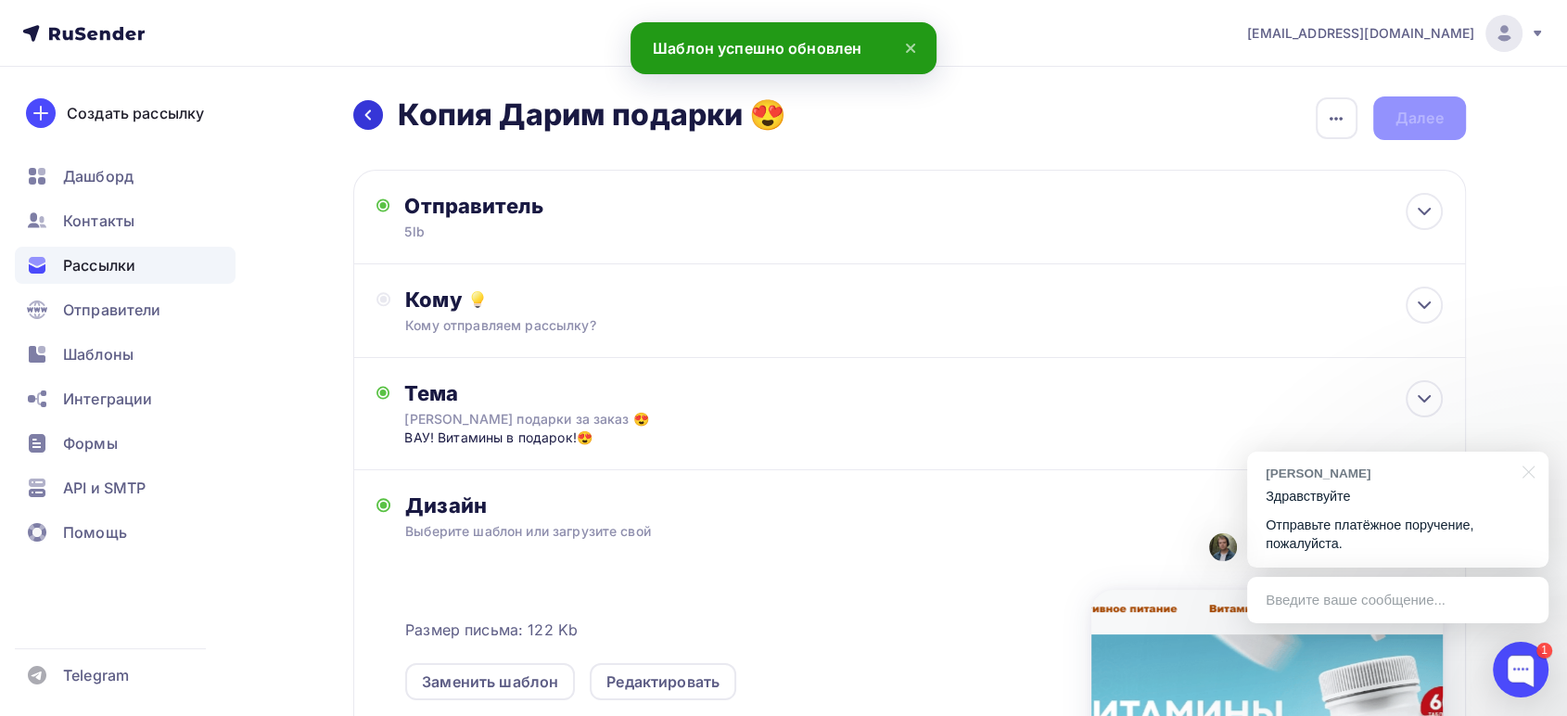
click at [356, 110] on div at bounding box center [368, 115] width 30 height 30
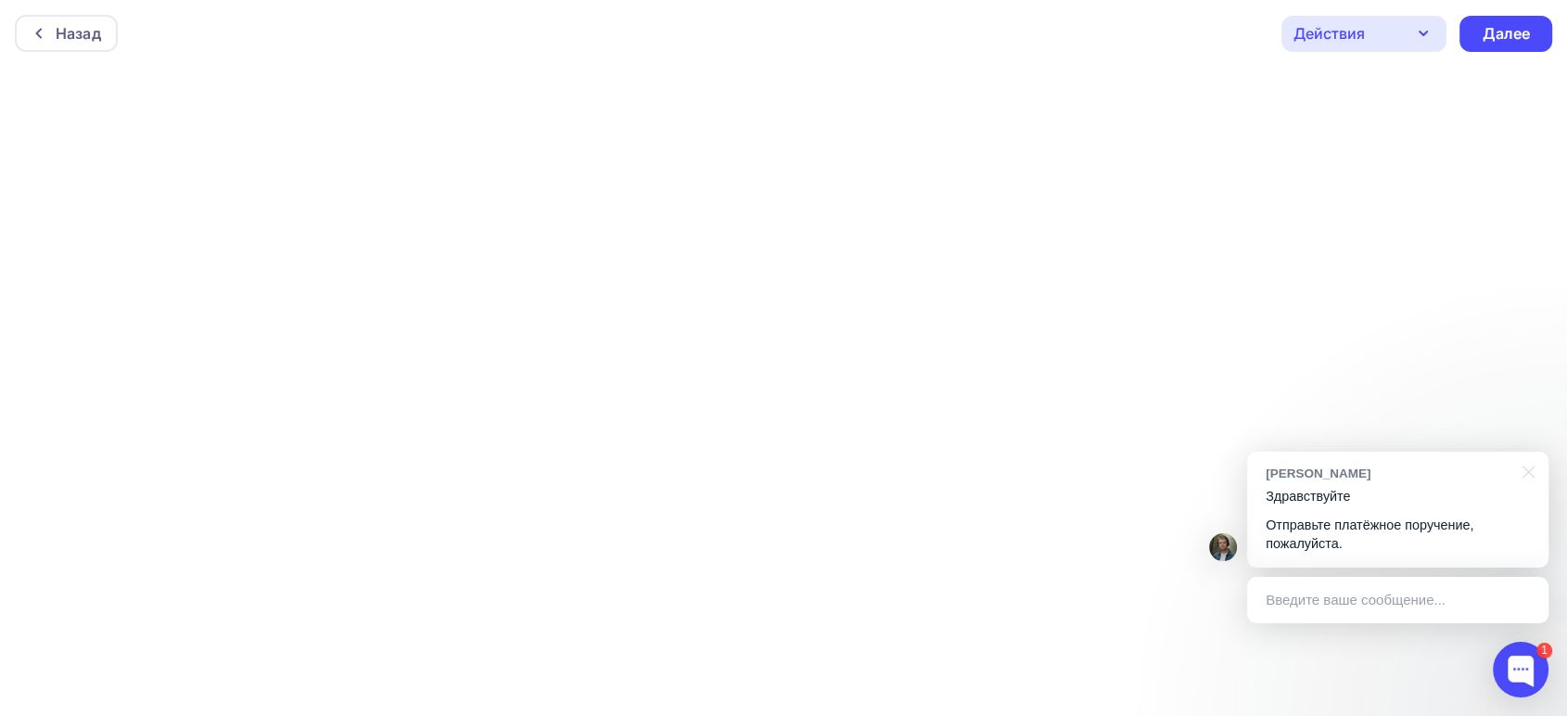
scroll to position [6, 0]
click at [73, 26] on div "Назад" at bounding box center [78, 29] width 45 height 22
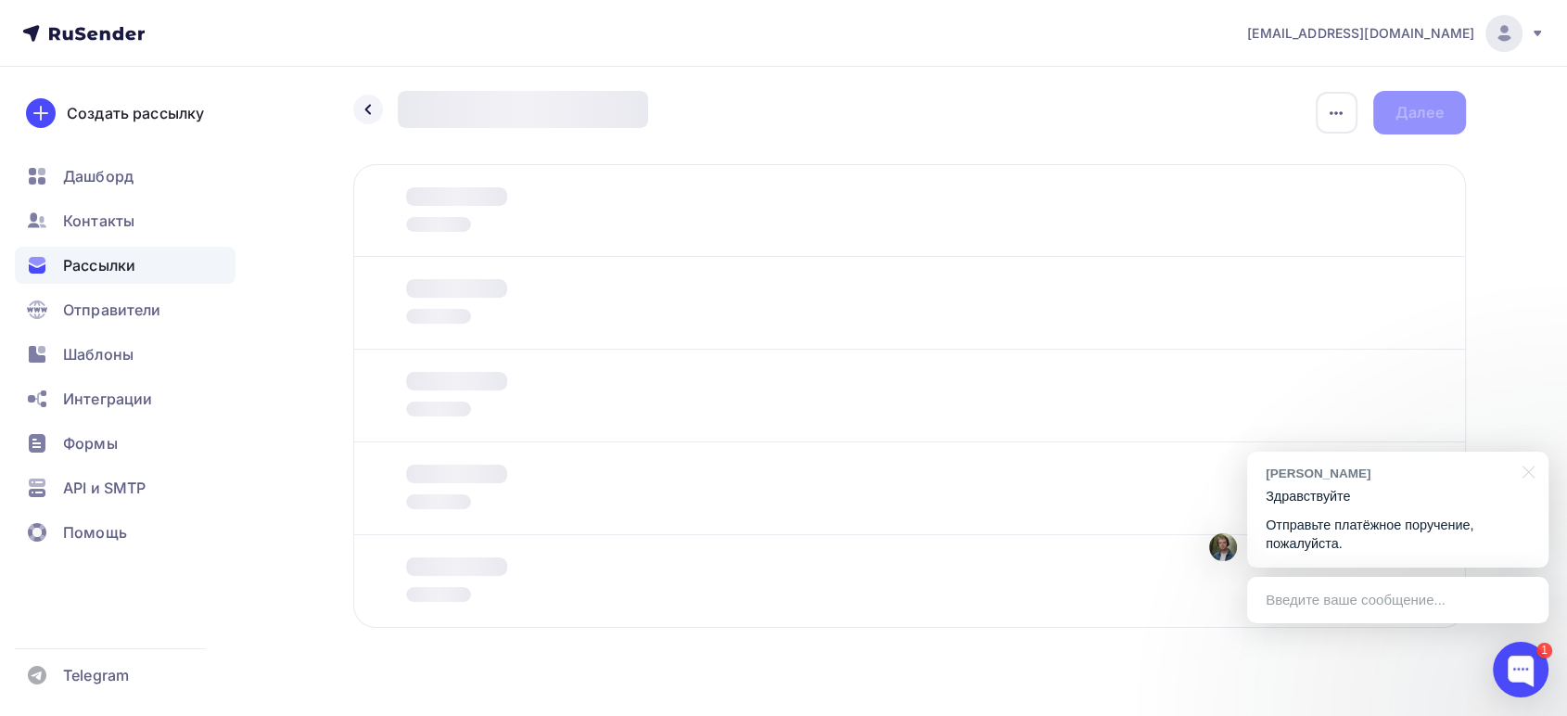
scroll to position [37, 0]
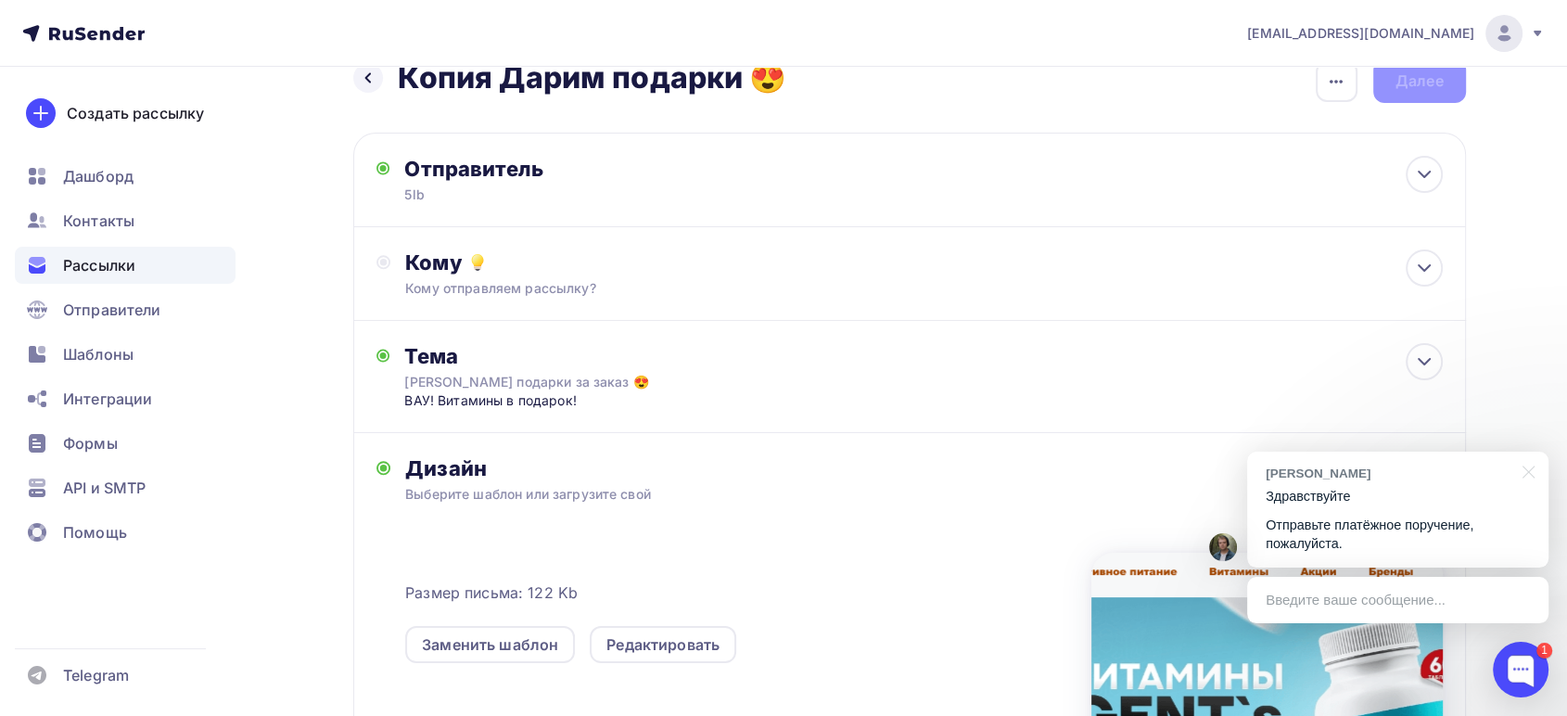
click at [73, 26] on icon at bounding box center [83, 33] width 122 height 22
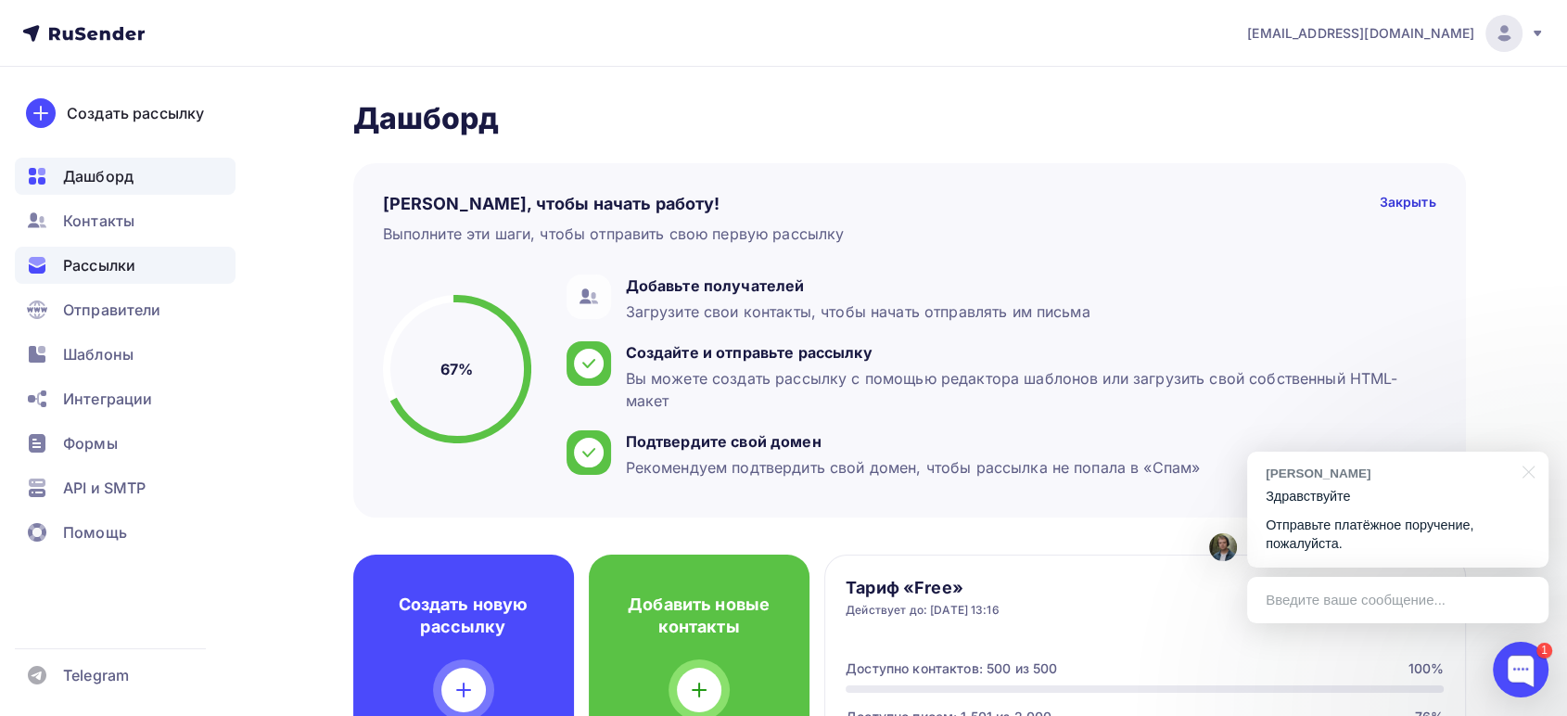
click at [99, 269] on span "Рассылки" at bounding box center [99, 265] width 72 height 22
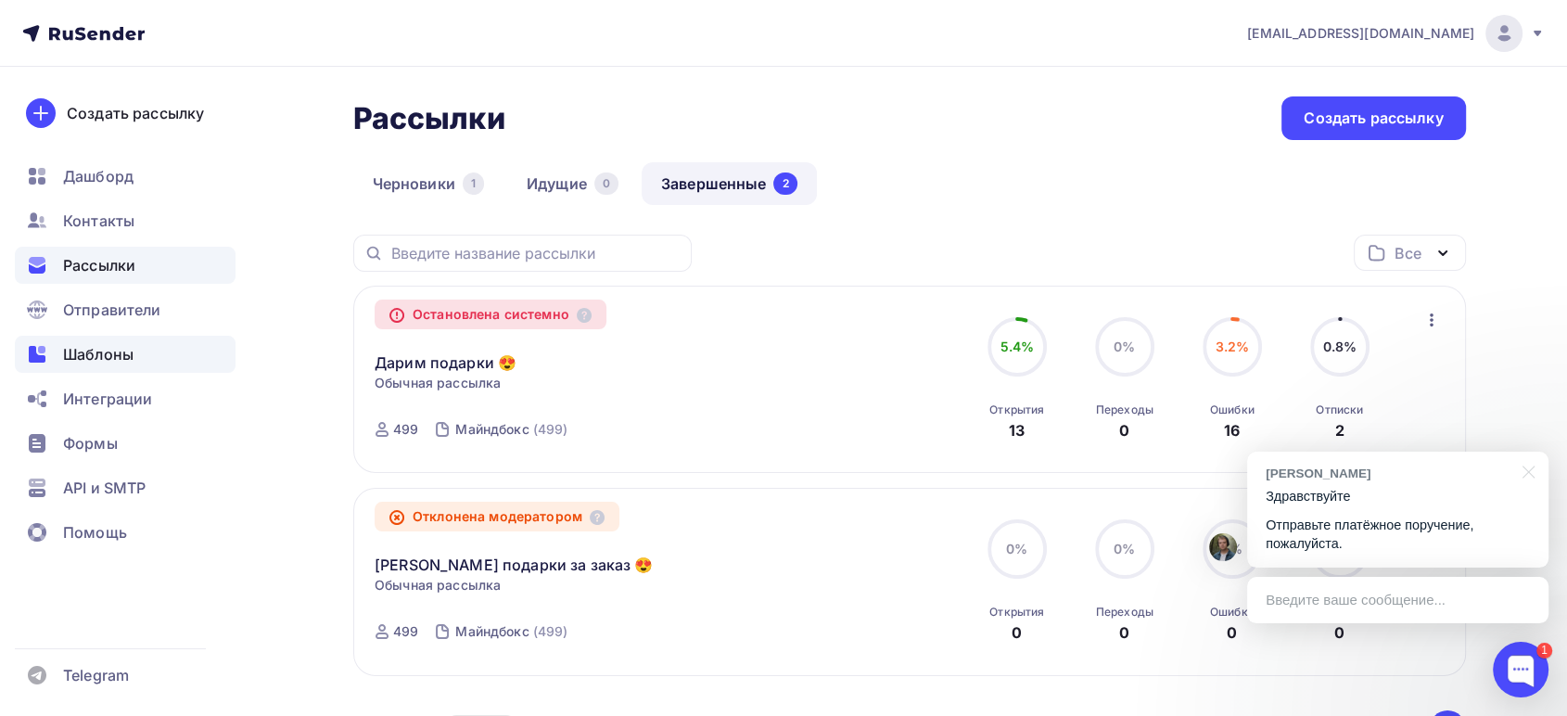
click at [94, 347] on span "Шаблоны" at bounding box center [98, 354] width 70 height 22
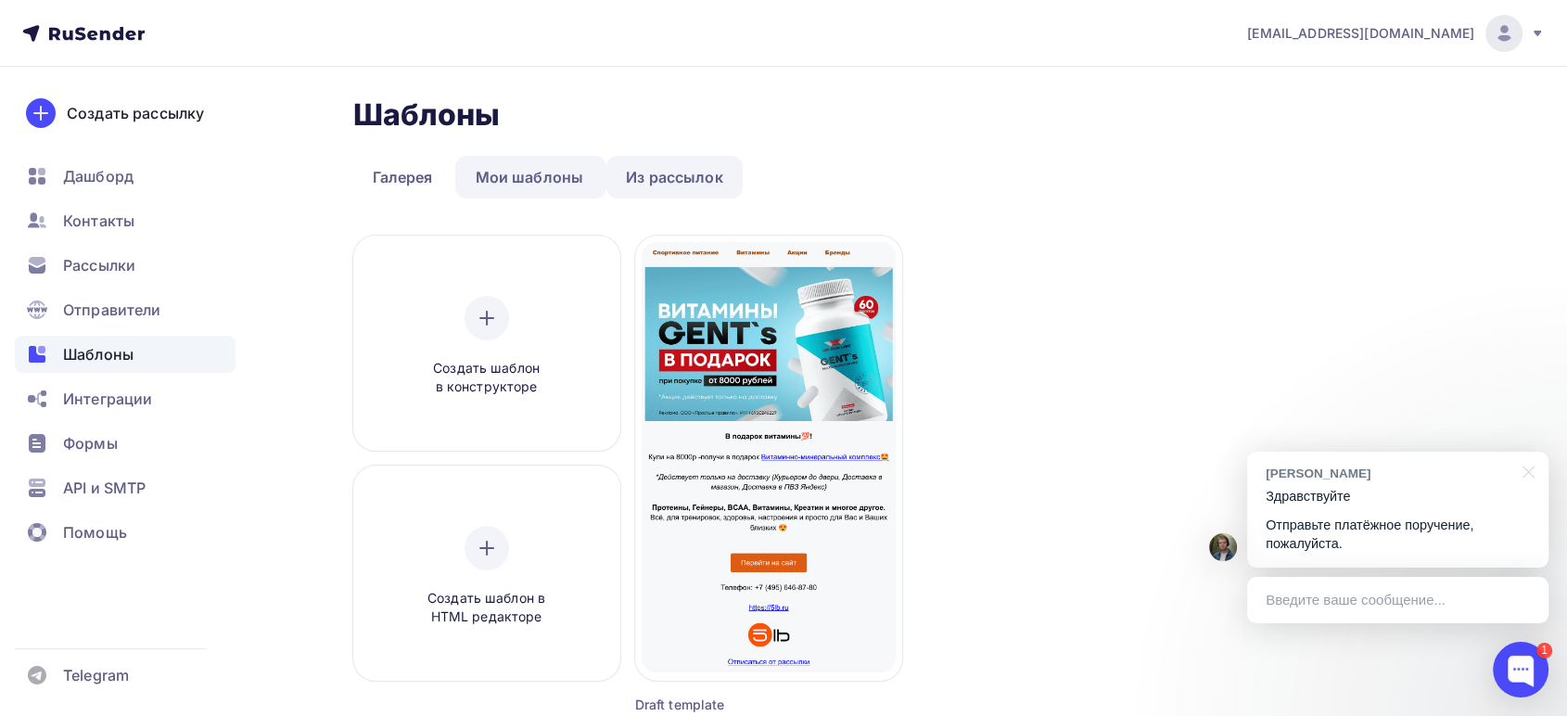
click at [645, 182] on link "Из рассылок" at bounding box center [675, 177] width 136 height 43
click at [405, 178] on link "Галерея" at bounding box center [402, 177] width 99 height 43
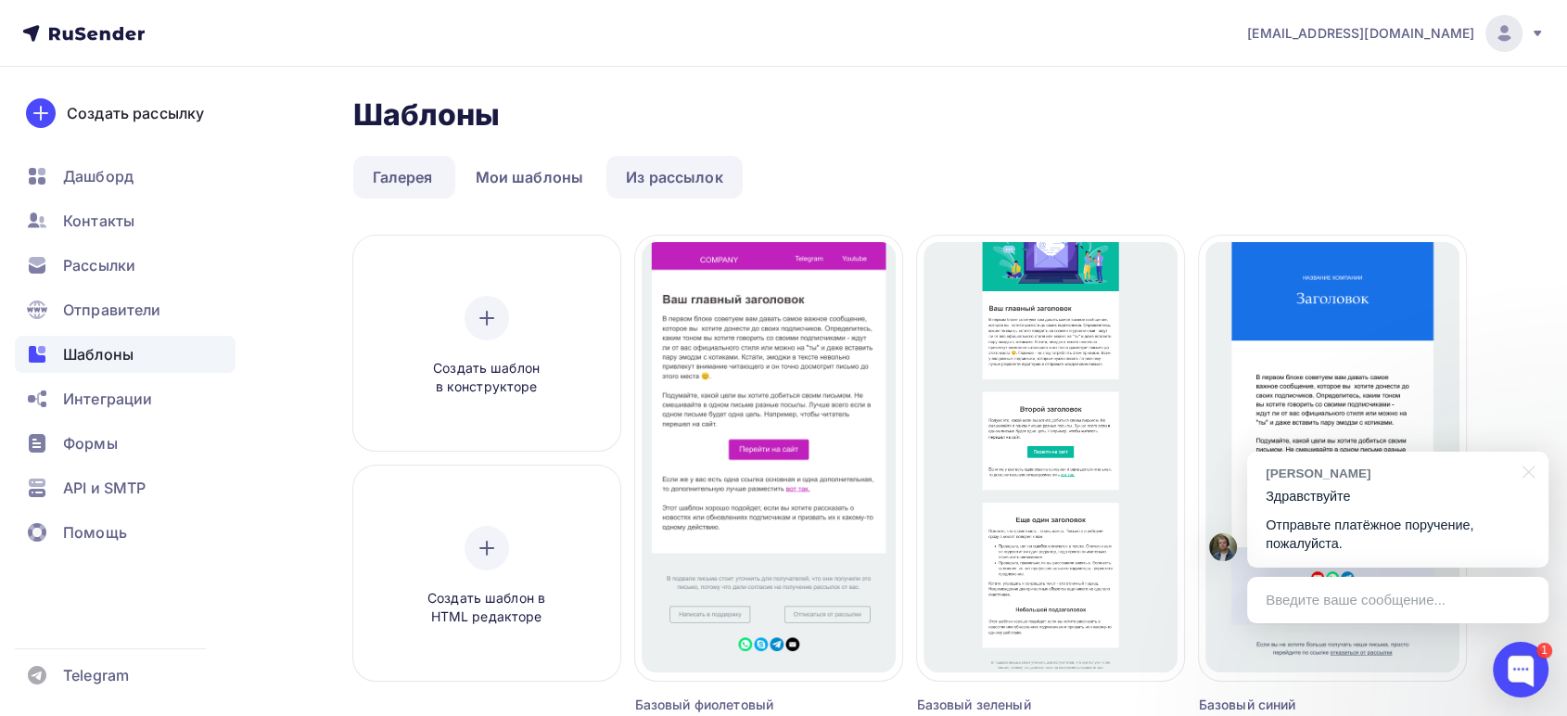
click at [651, 171] on link "Из рассылок" at bounding box center [675, 177] width 136 height 43
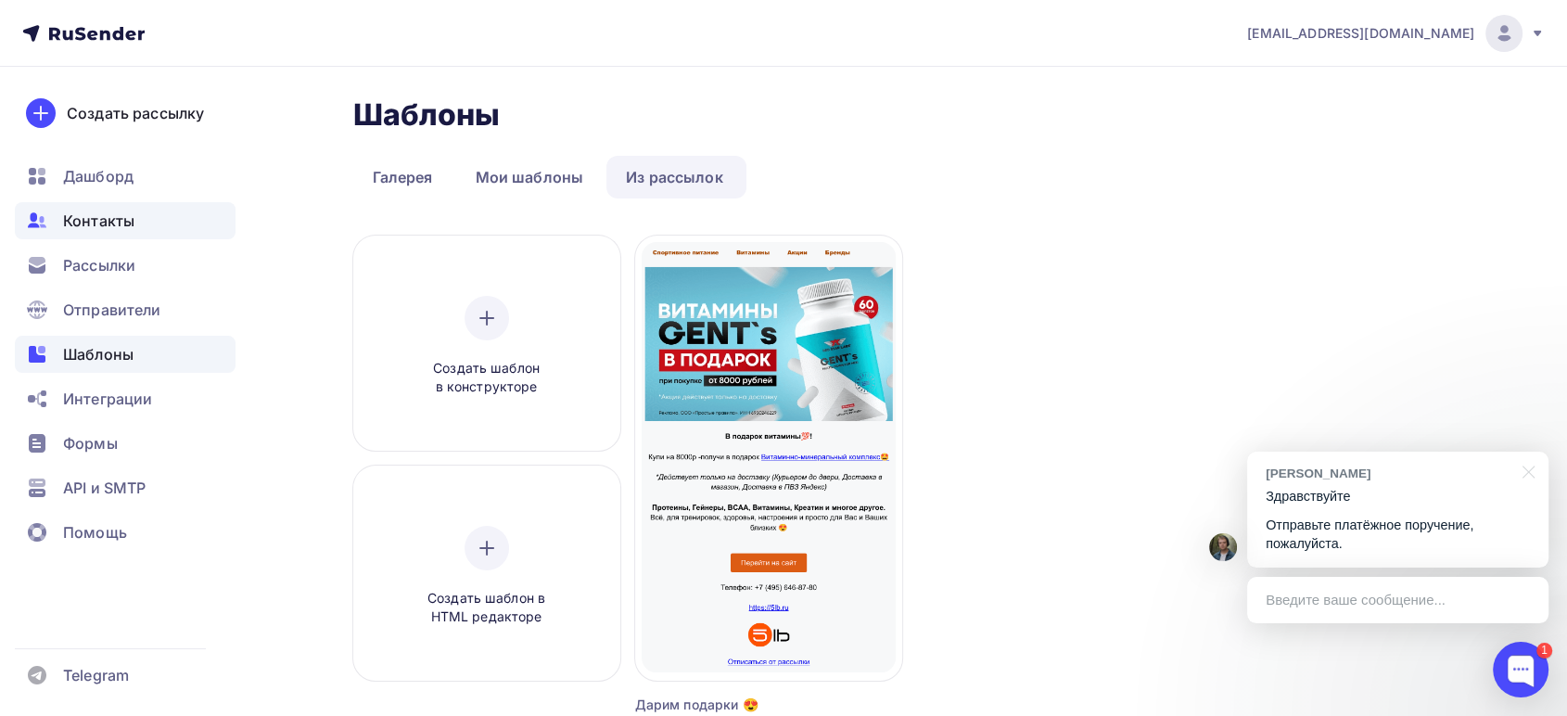
click at [91, 221] on span "Контакты" at bounding box center [98, 221] width 71 height 22
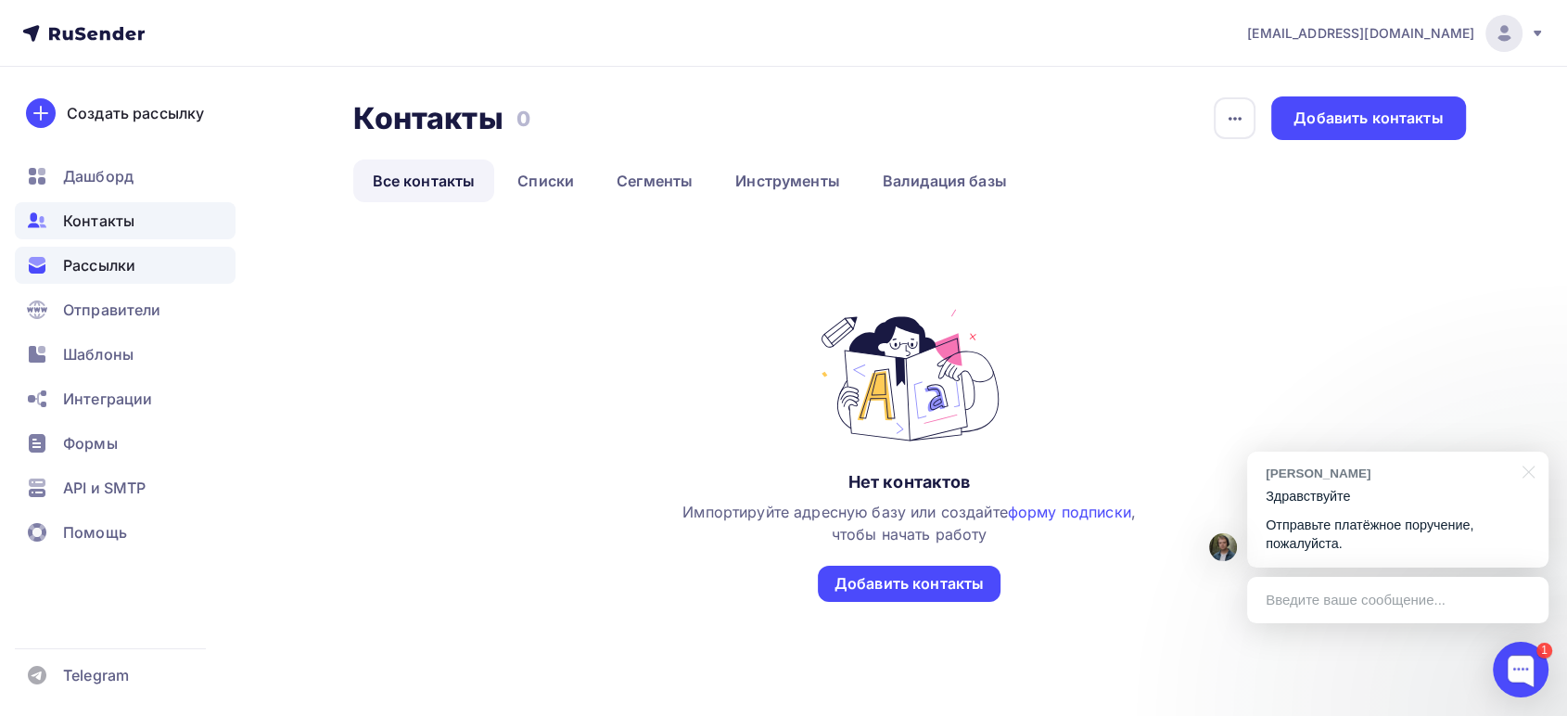
click at [96, 259] on span "Рассылки" at bounding box center [99, 265] width 72 height 22
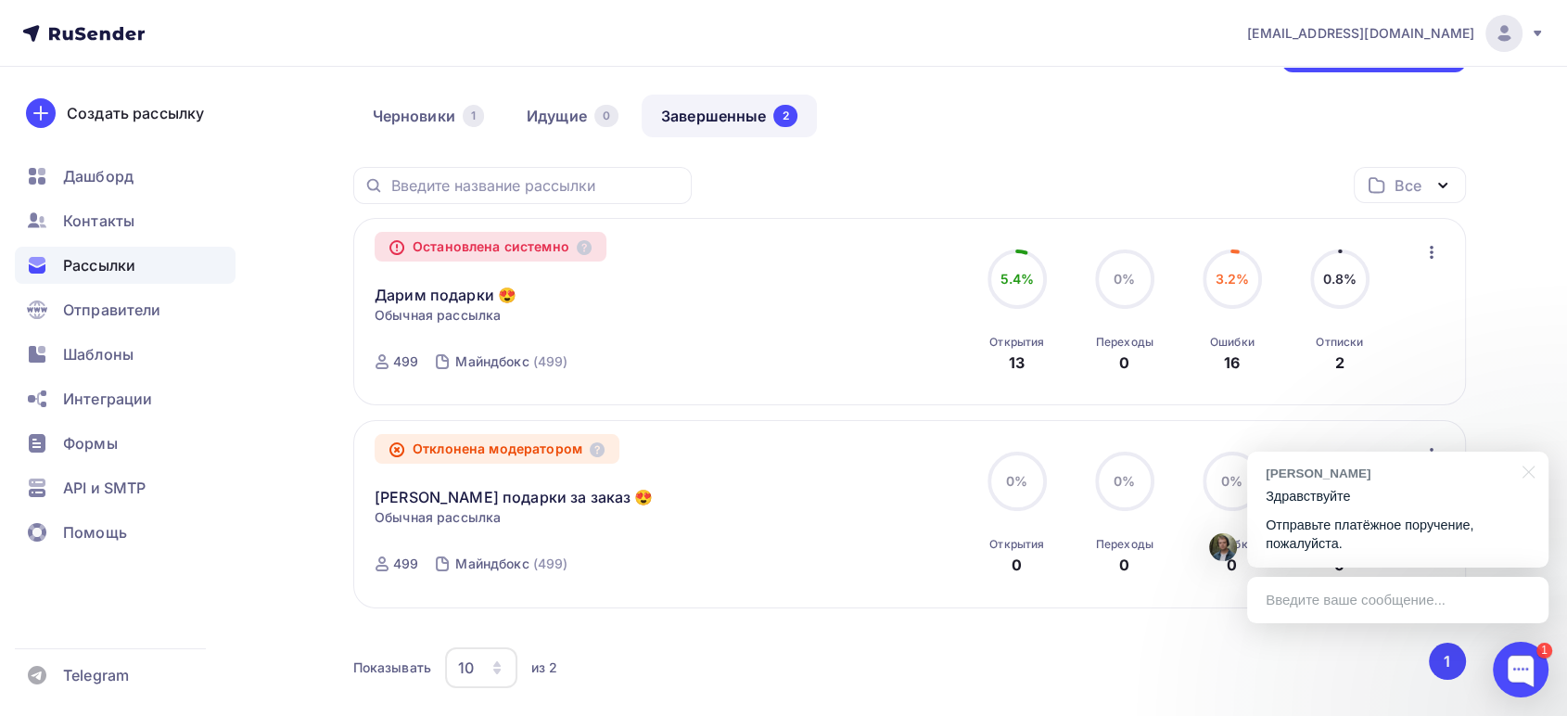
scroll to position [103, 0]
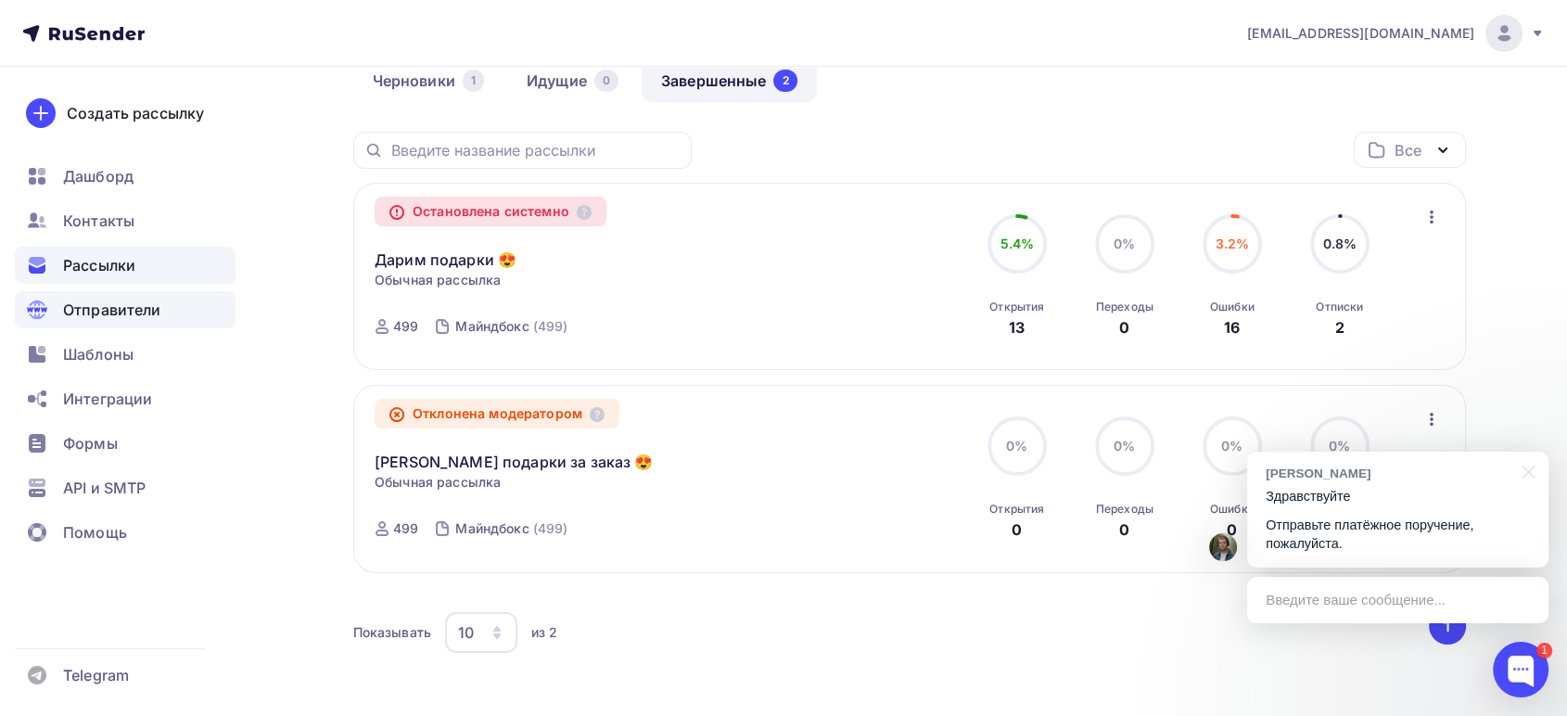
click at [119, 305] on span "Отправители" at bounding box center [112, 310] width 98 height 22
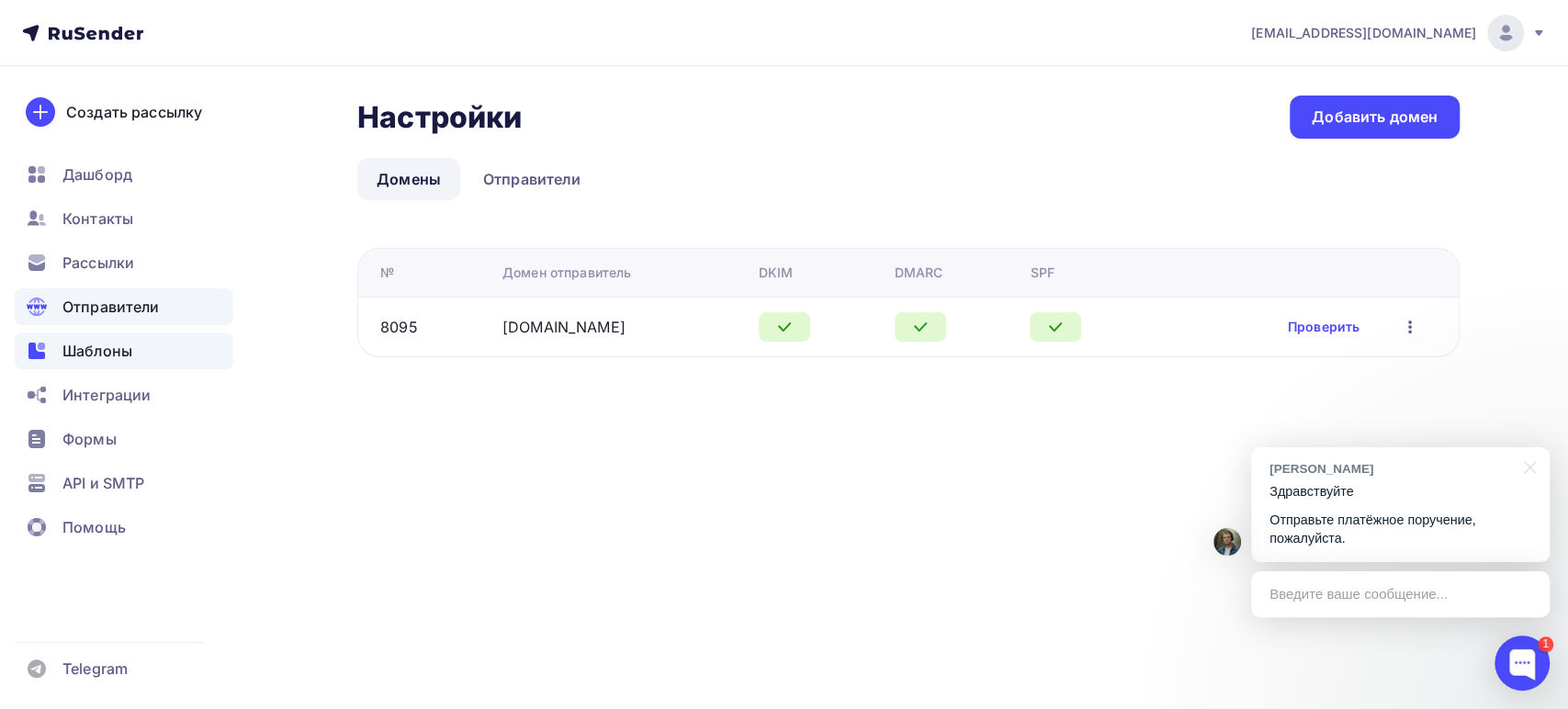
click at [88, 344] on span "Шаблоны" at bounding box center [97, 351] width 69 height 22
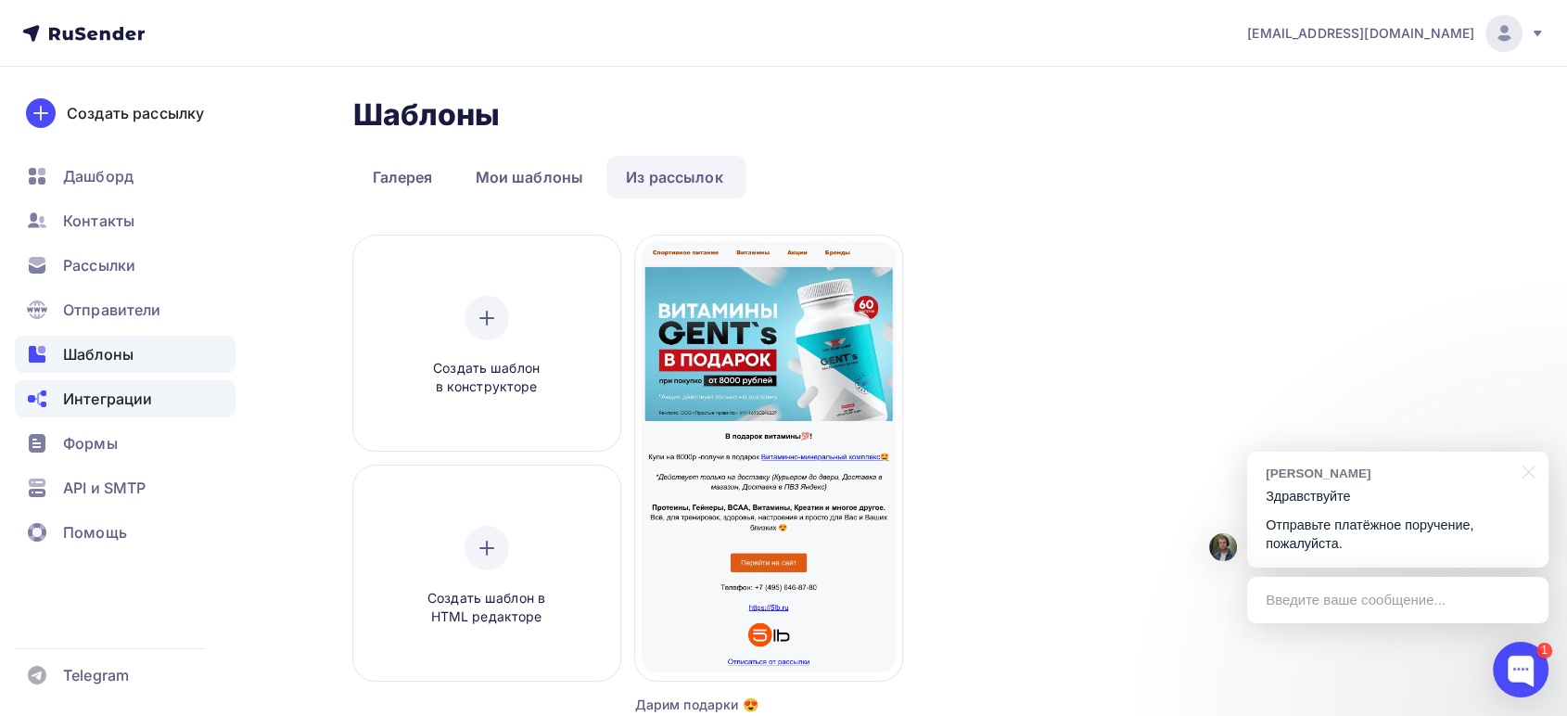
click at [79, 390] on span "Интеграции" at bounding box center [107, 399] width 89 height 22
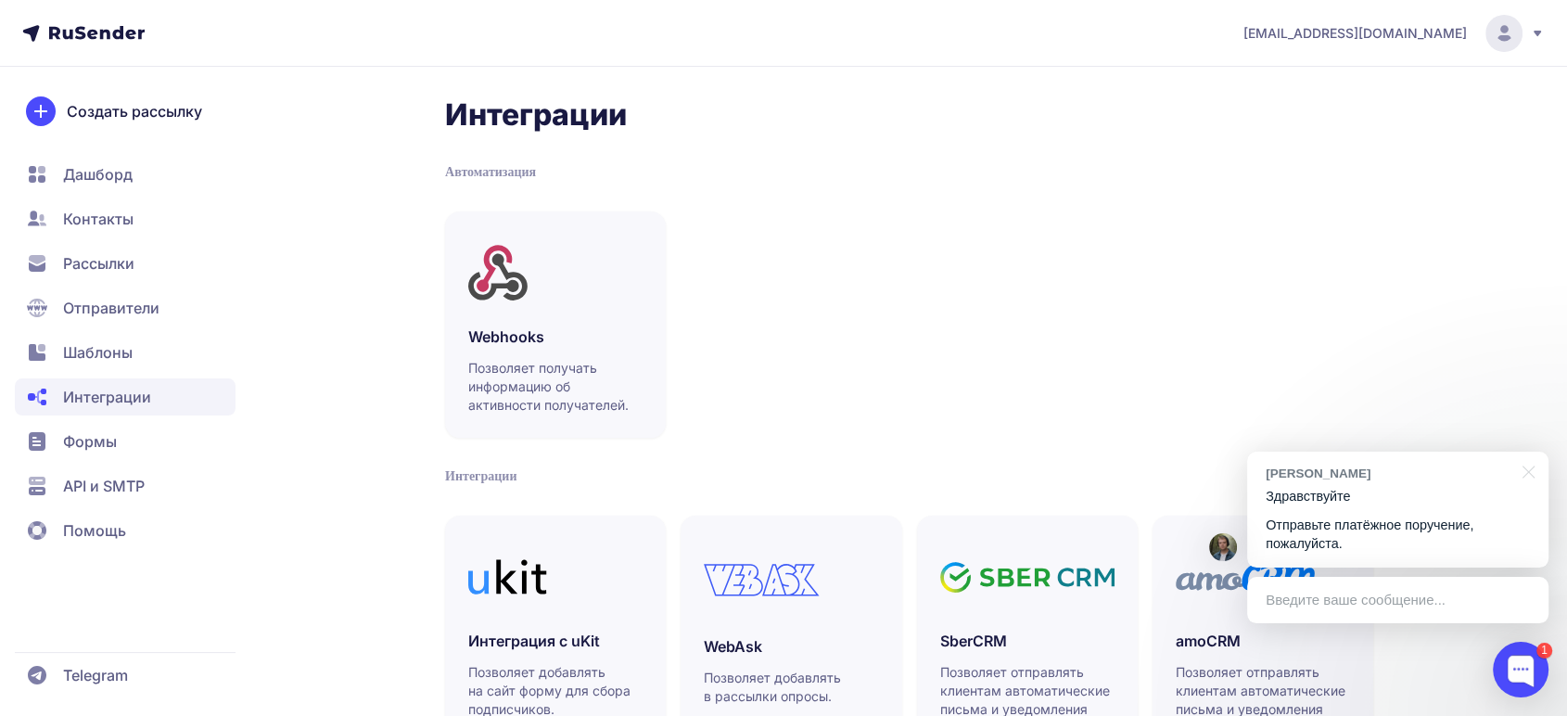
click at [74, 362] on span "Шаблоны" at bounding box center [98, 352] width 70 height 22
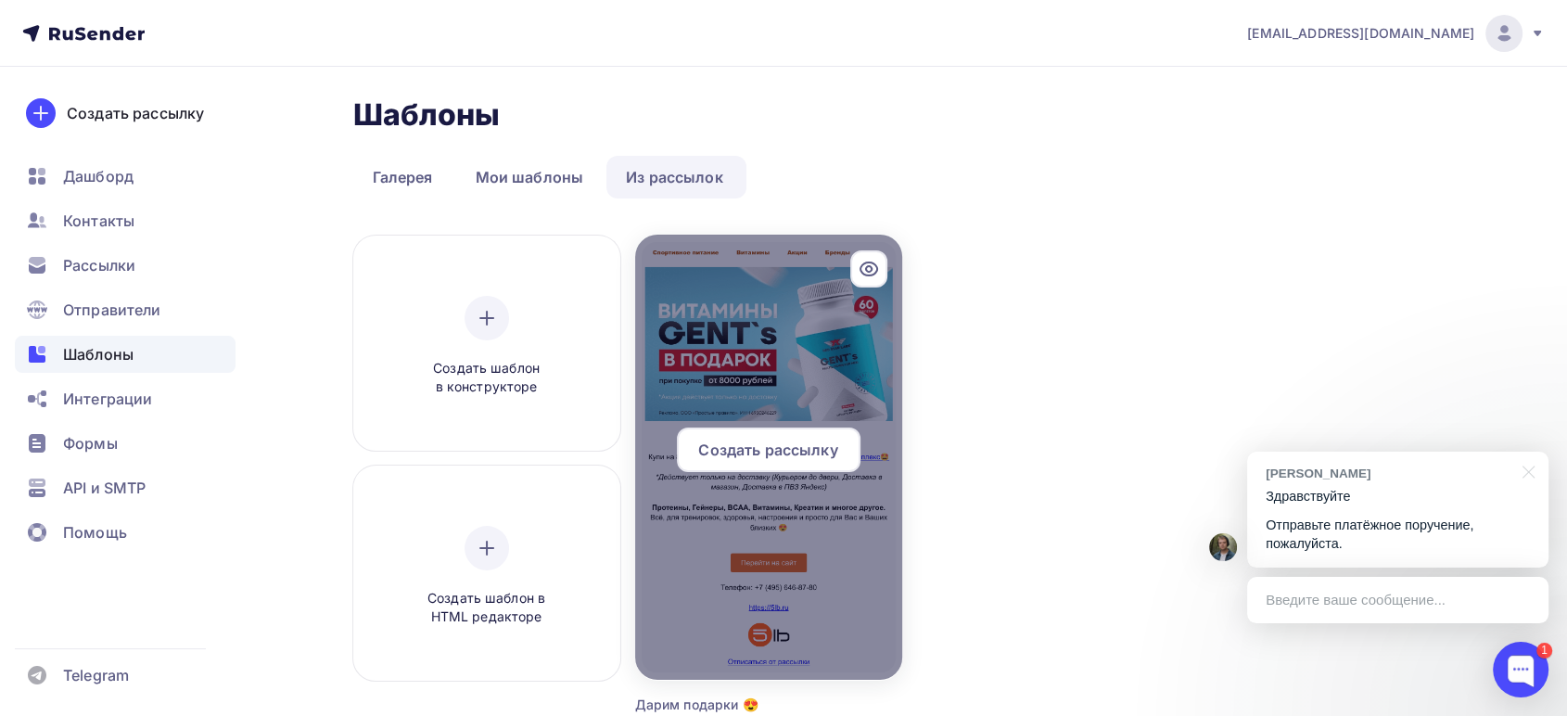
scroll to position [103, 0]
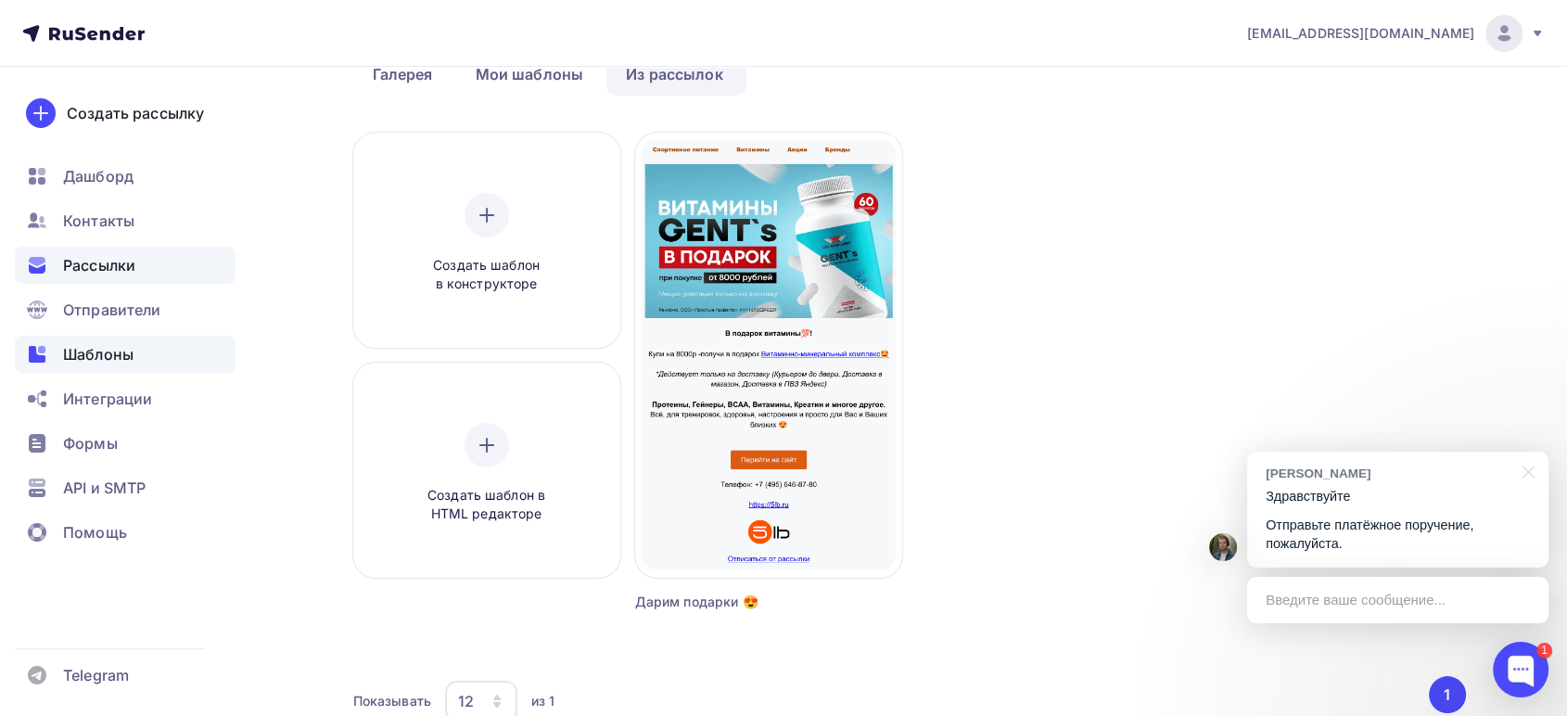
click at [87, 270] on span "Рассылки" at bounding box center [99, 265] width 72 height 22
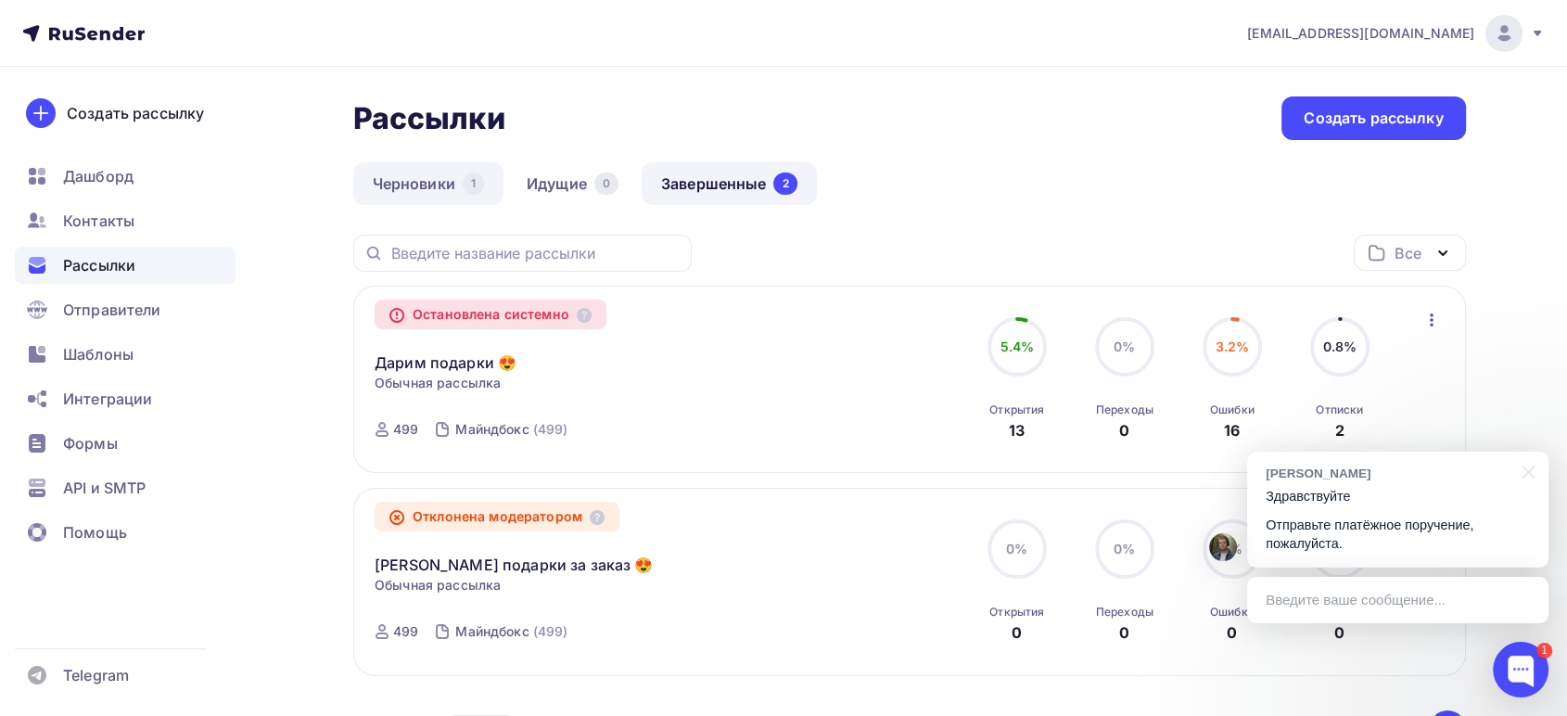
click at [406, 186] on link "Черновики 1" at bounding box center [428, 183] width 150 height 43
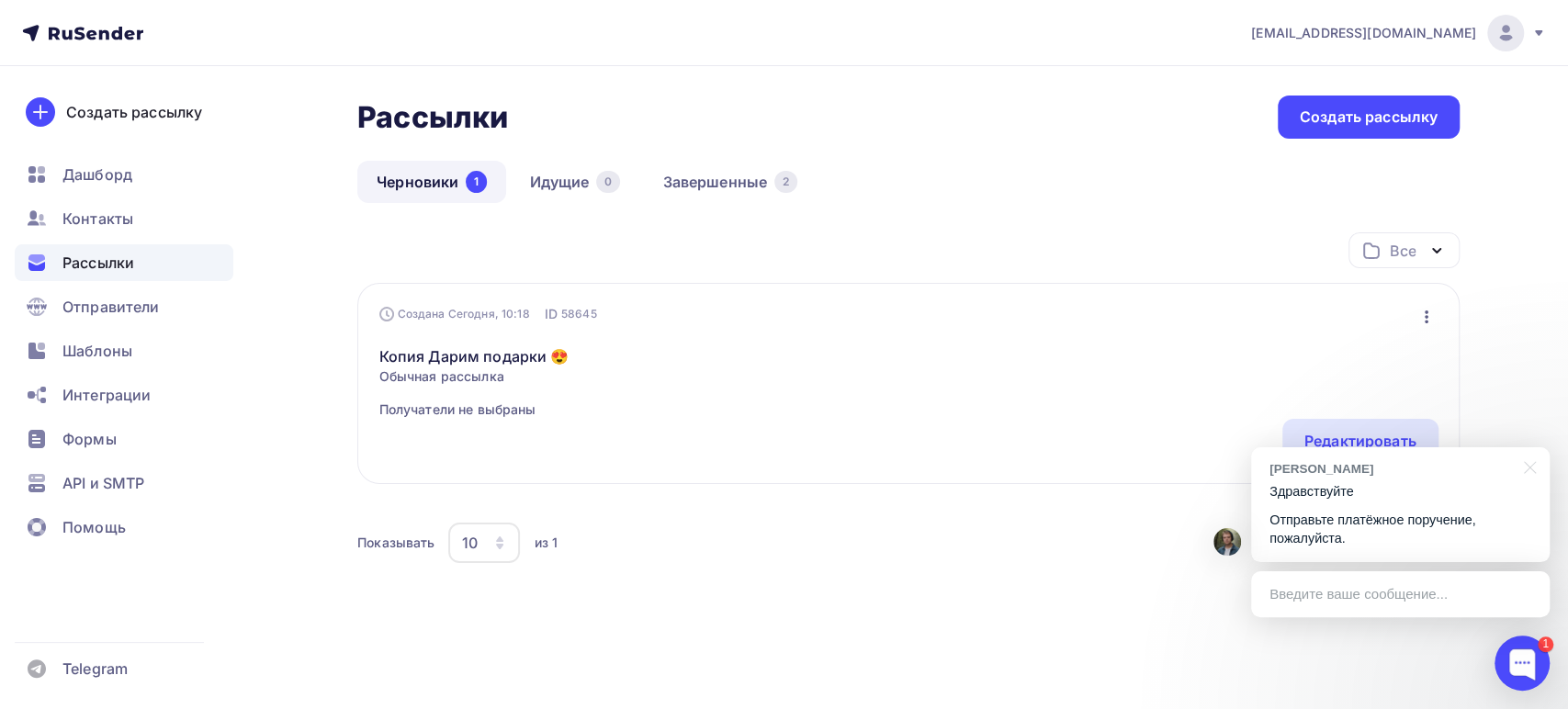
click at [1424, 322] on icon "button" at bounding box center [1426, 317] width 22 height 22
click at [1289, 402] on div "Копировать" at bounding box center [1347, 401] width 176 height 22
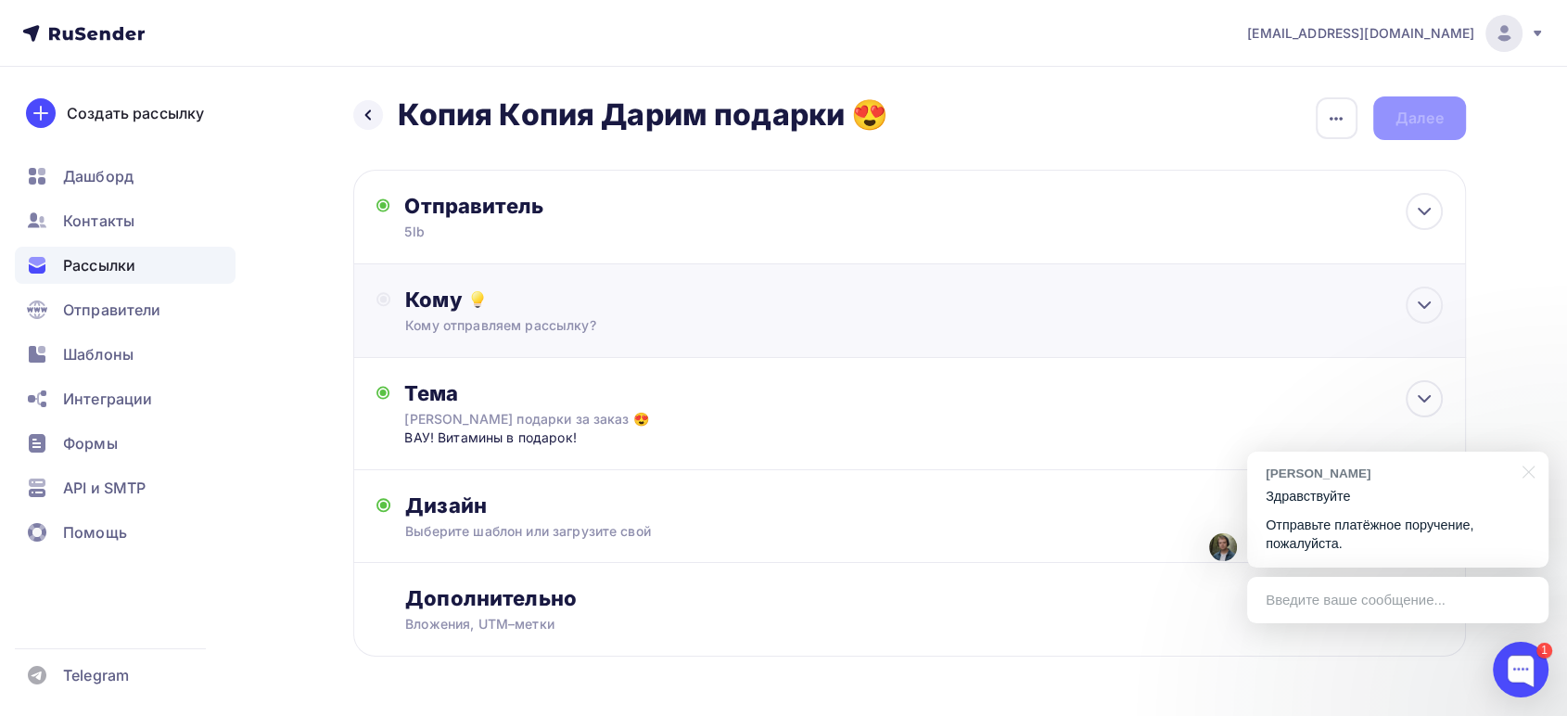
scroll to position [59, 0]
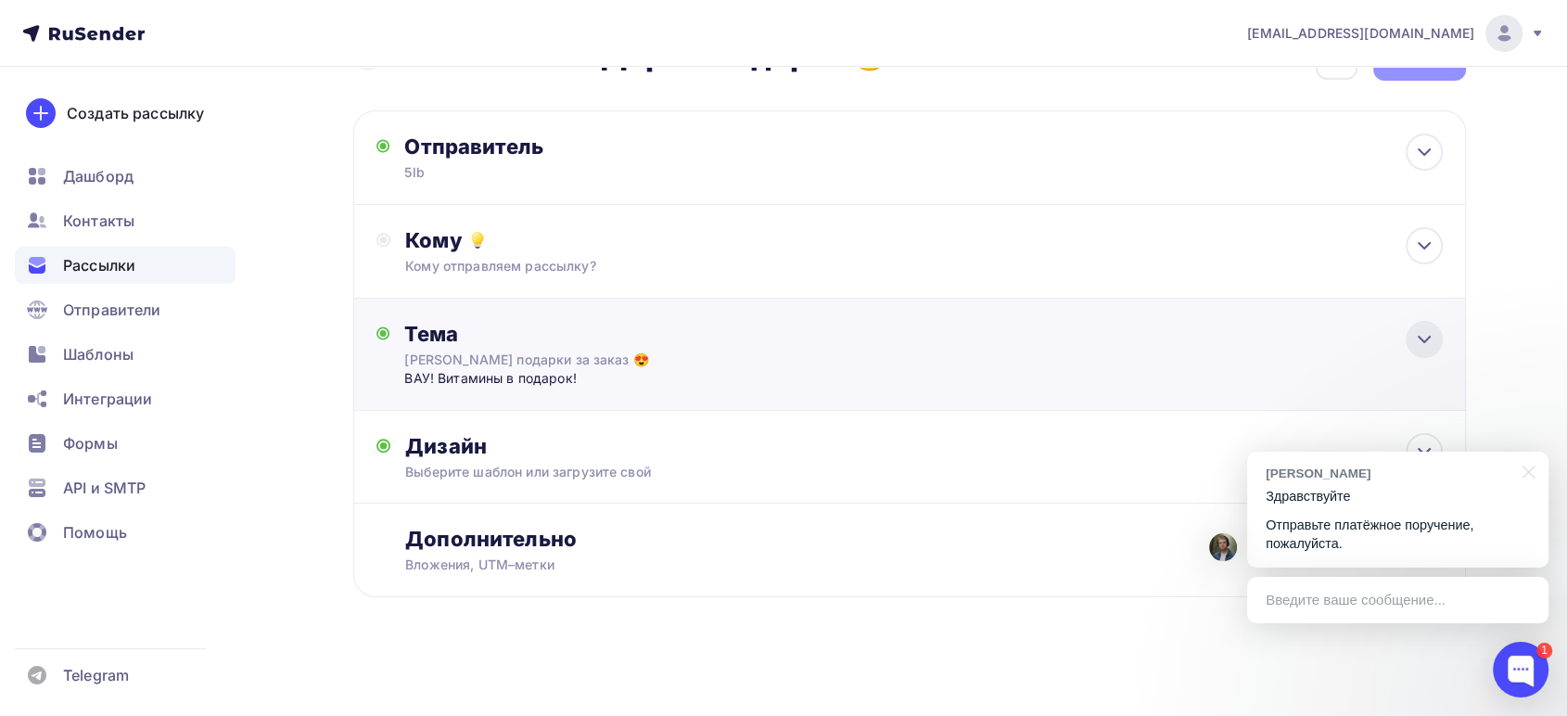
click at [1426, 335] on icon at bounding box center [1424, 339] width 22 height 22
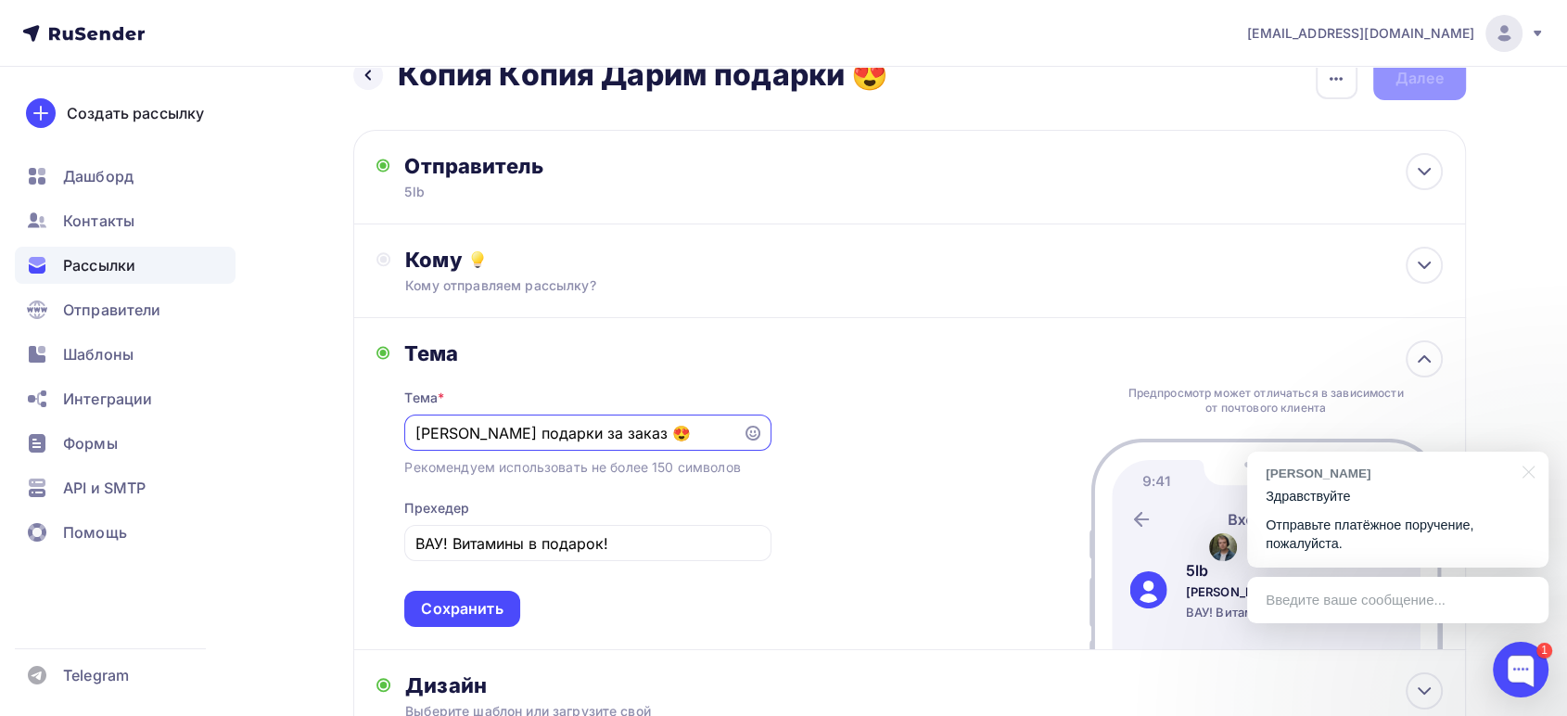
scroll to position [0, 0]
drag, startPoint x: 644, startPoint y: 423, endPoint x: 419, endPoint y: 424, distance: 224.4
click at [419, 424] on input "[PERSON_NAME] подарки за заказ 😍" at bounding box center [573, 433] width 317 height 22
click at [747, 434] on icon at bounding box center [753, 433] width 15 height 15
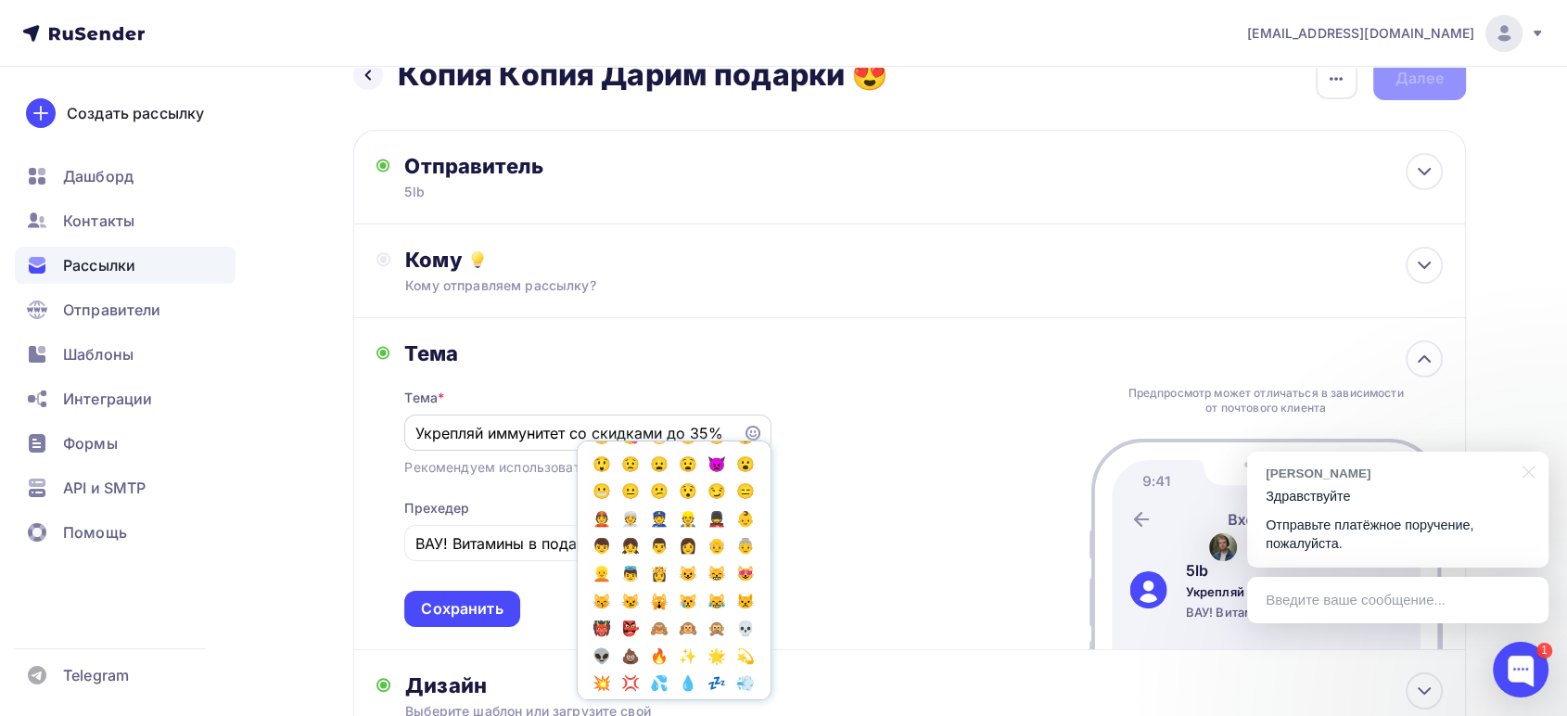
scroll to position [412, 0]
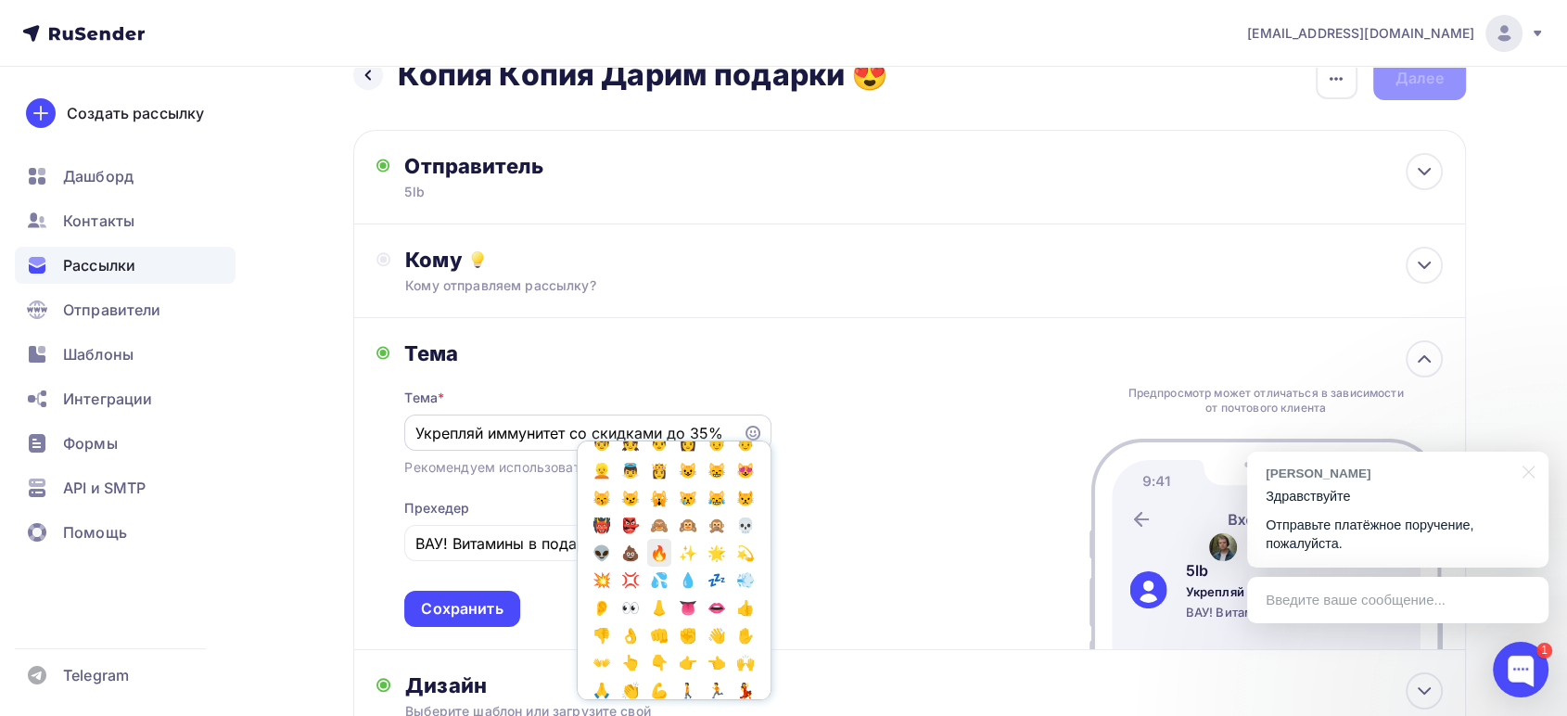
click at [647, 567] on span "🔥" at bounding box center [659, 553] width 24 height 28
click at [854, 390] on div "Тема Тема * Укрепляй иммунитет со скидками до 35% 🔥 Популярное 👍 👎 😭 😕 😐 😊 😍 Эм…" at bounding box center [909, 484] width 1113 height 332
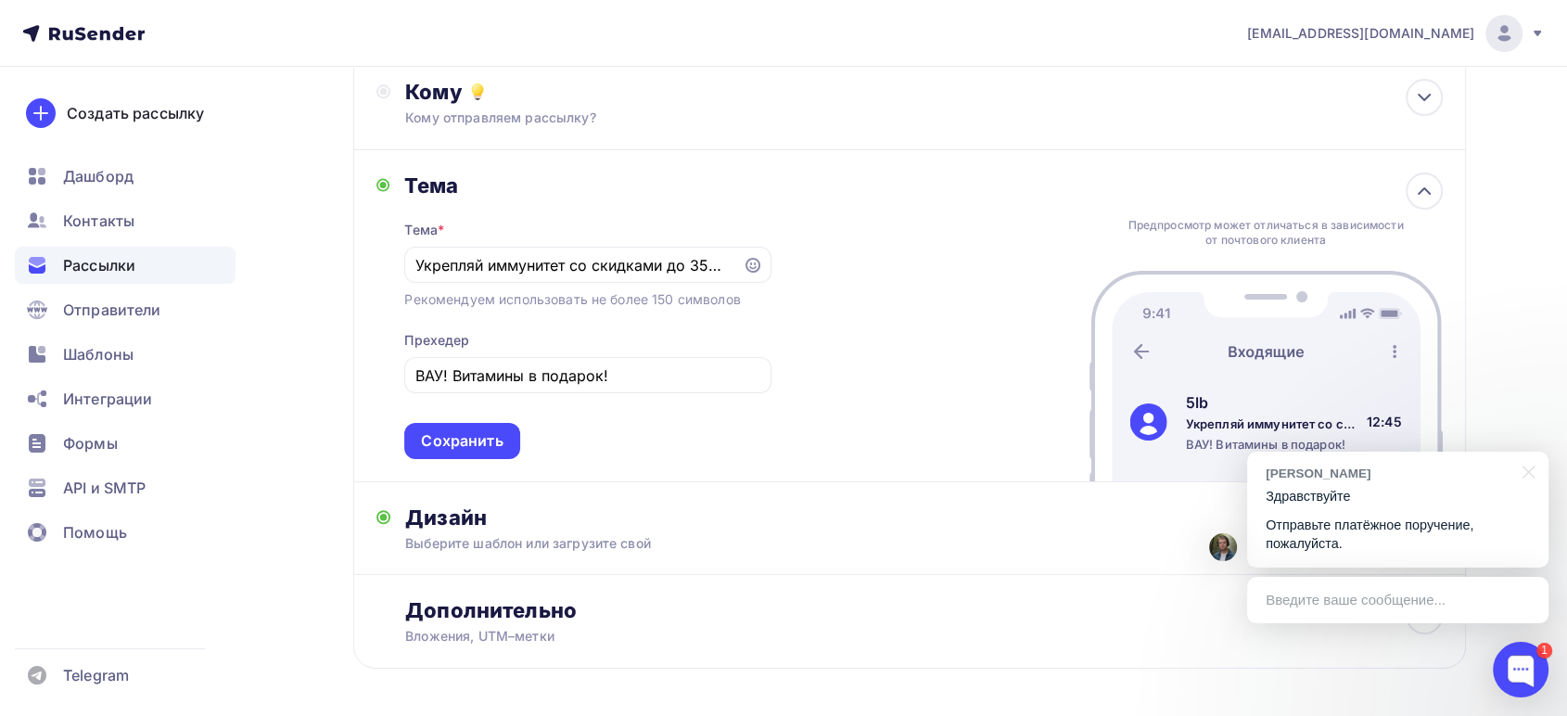
scroll to position [246, 0]
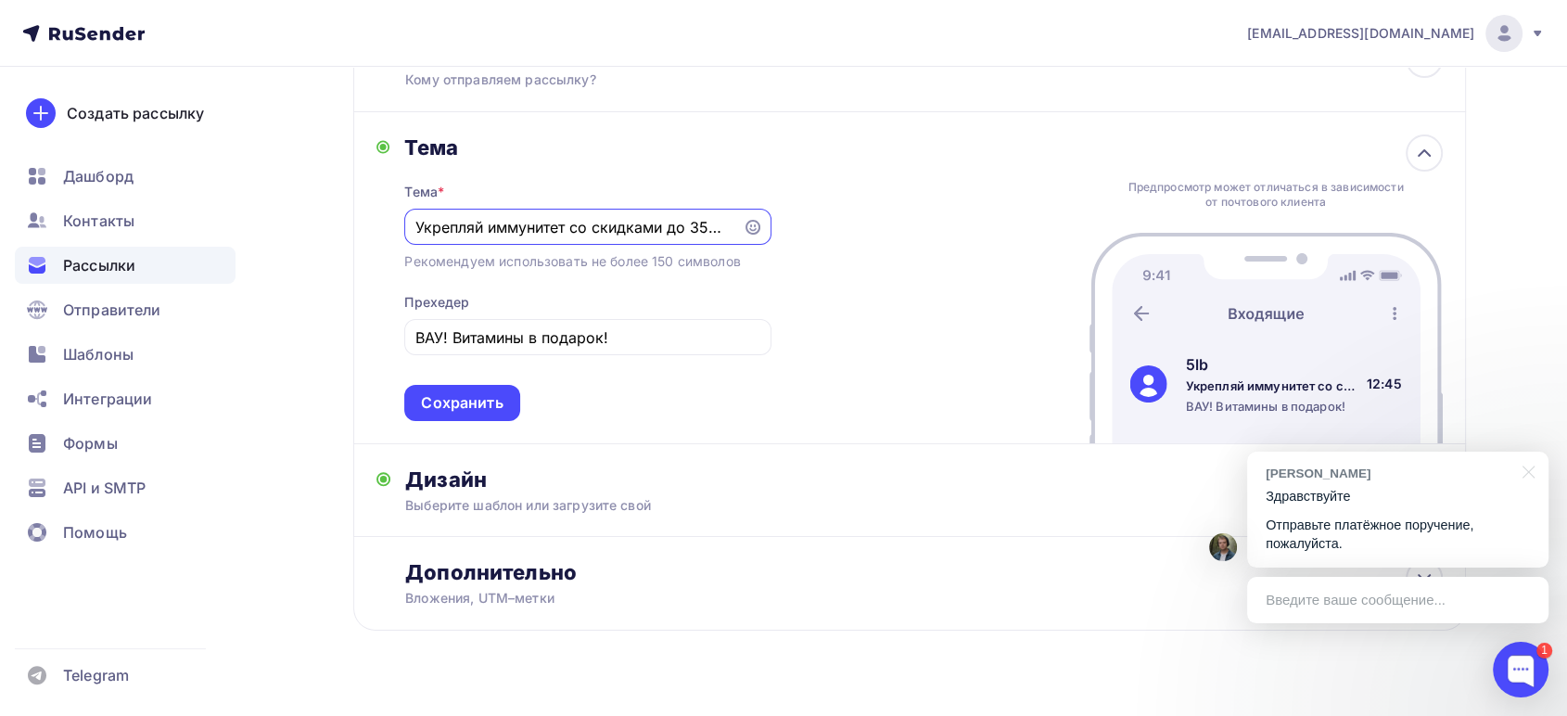
drag, startPoint x: 663, startPoint y: 224, endPoint x: 356, endPoint y: 213, distance: 307.2
click at [356, 213] on div "Тема Тема * Укрепляй иммунитет со скидками до 35% 🔥 Рекомендуем использовать не…" at bounding box center [909, 278] width 1113 height 332
type input "Скидки до 35% 🔥"
drag, startPoint x: 622, startPoint y: 339, endPoint x: 383, endPoint y: 336, distance: 239.3
click at [383, 336] on div "Тема Тема * Скидки до 35% 🔥 Рекомендуем использовать не более 150 символов Прех…" at bounding box center [574, 277] width 395 height 287
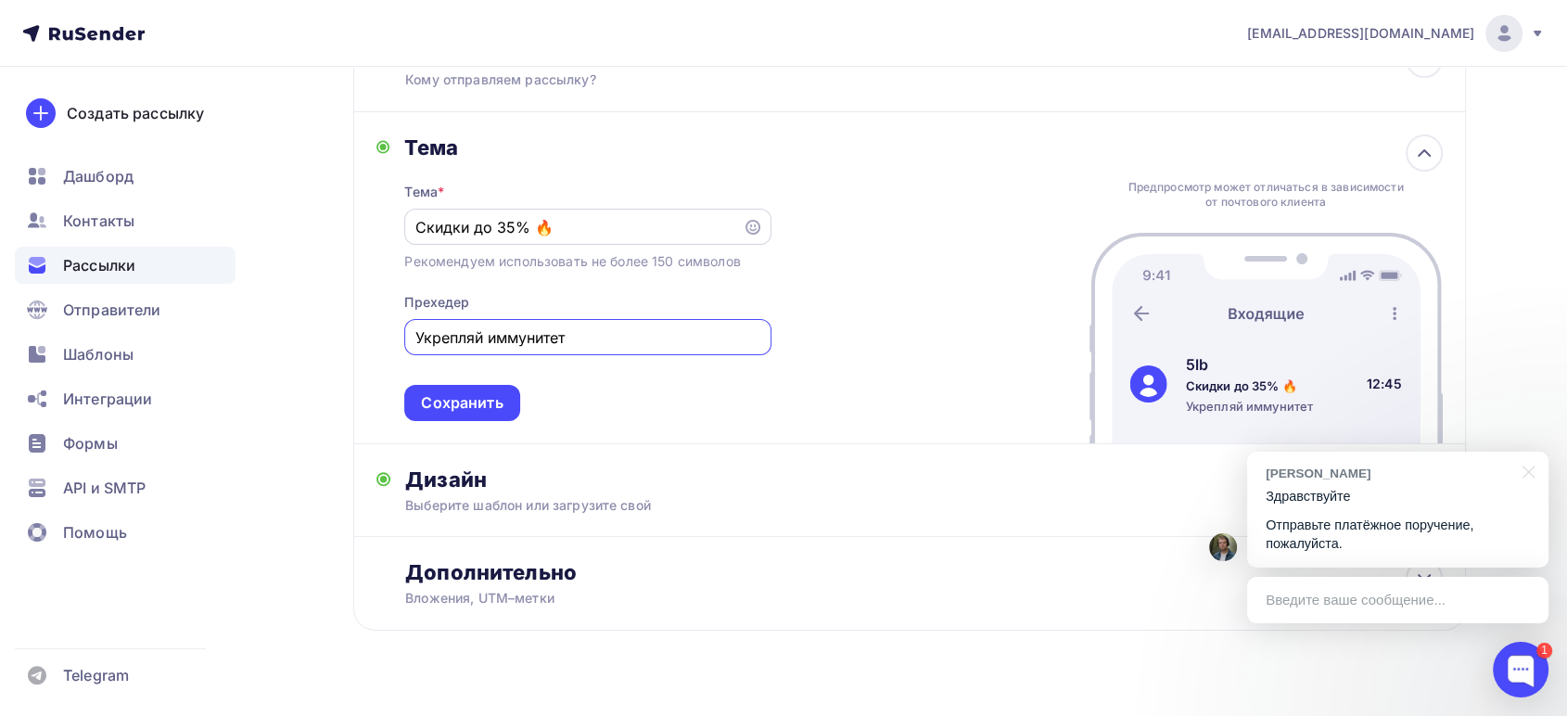
type input "Укрепляй иммунитет"
click at [760, 222] on icon at bounding box center [753, 227] width 15 height 15
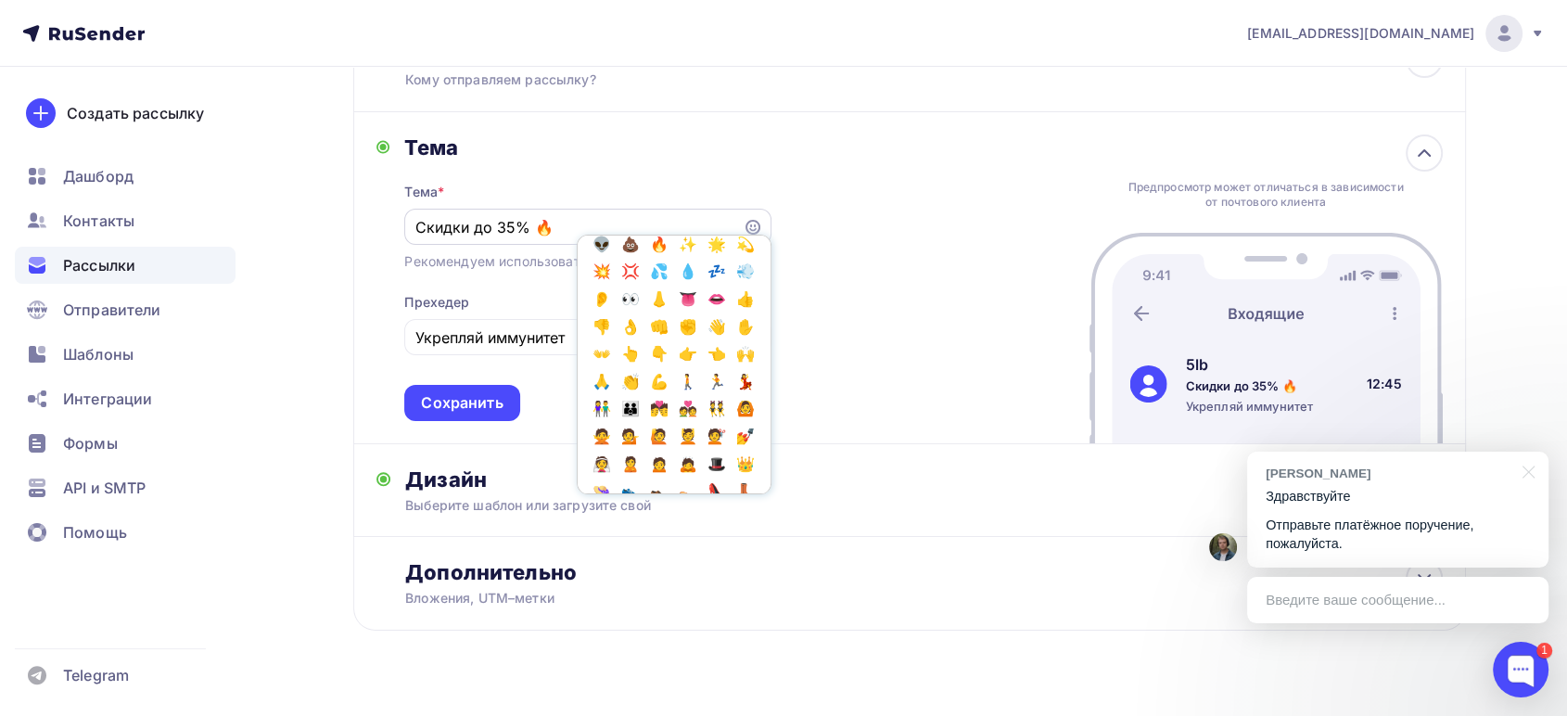
scroll to position [618, 0]
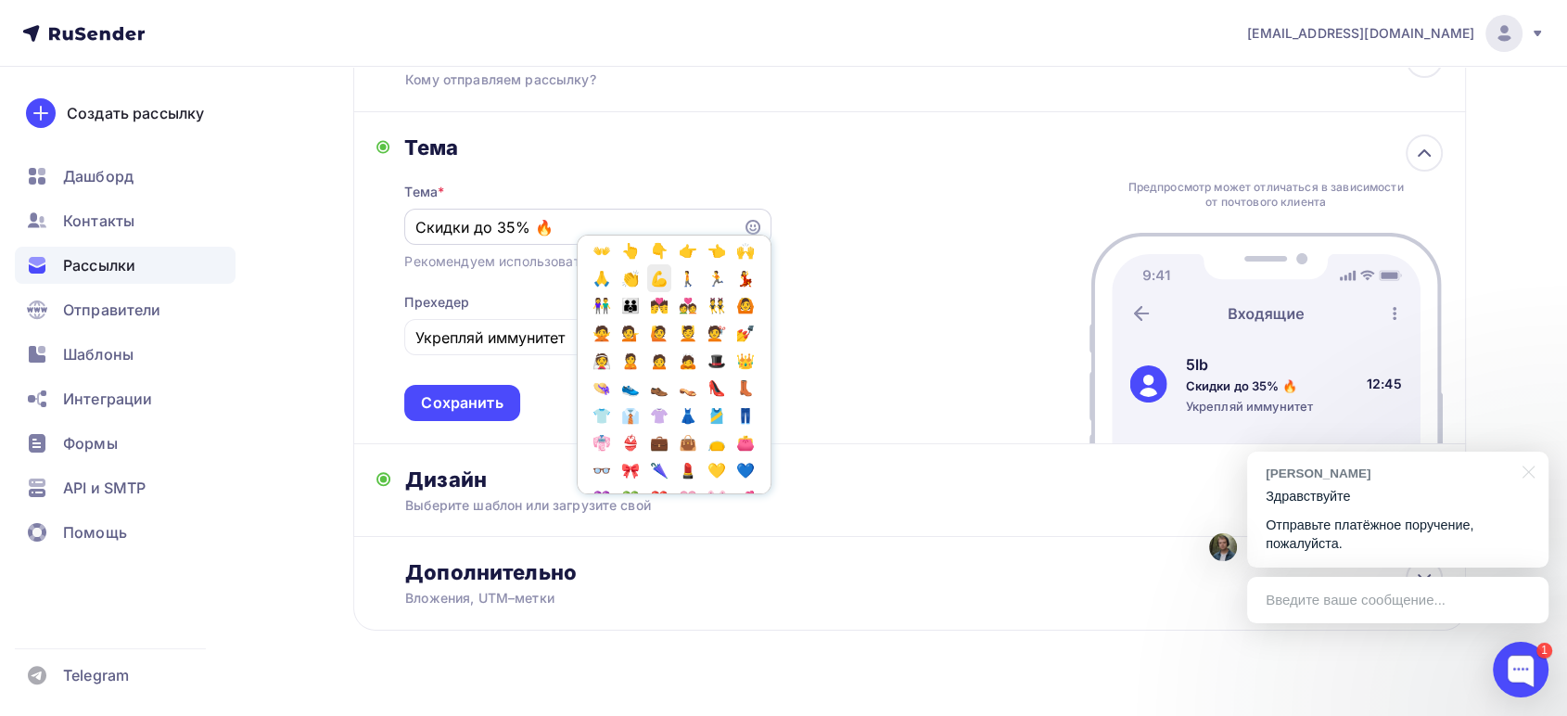
click at [647, 292] on span "💪" at bounding box center [659, 278] width 24 height 28
drag, startPoint x: 555, startPoint y: 232, endPoint x: 582, endPoint y: 231, distance: 27.8
click at [582, 231] on input "Скидки до 35% 🔥💪" at bounding box center [573, 227] width 317 height 22
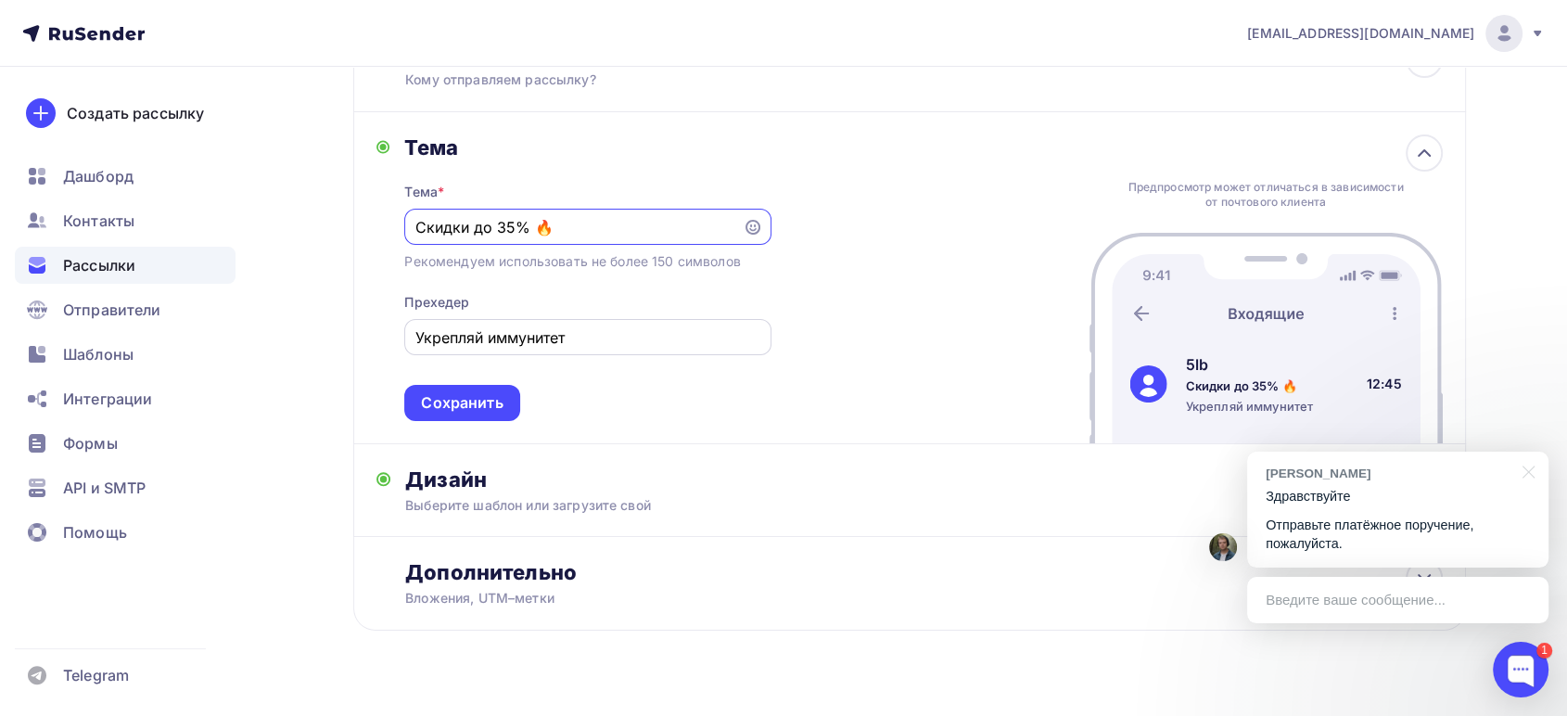
type input "Скидки до 35% 🔥"
click at [604, 344] on input "Укрепляй иммунитет" at bounding box center [587, 337] width 345 height 22
paste input "💪"
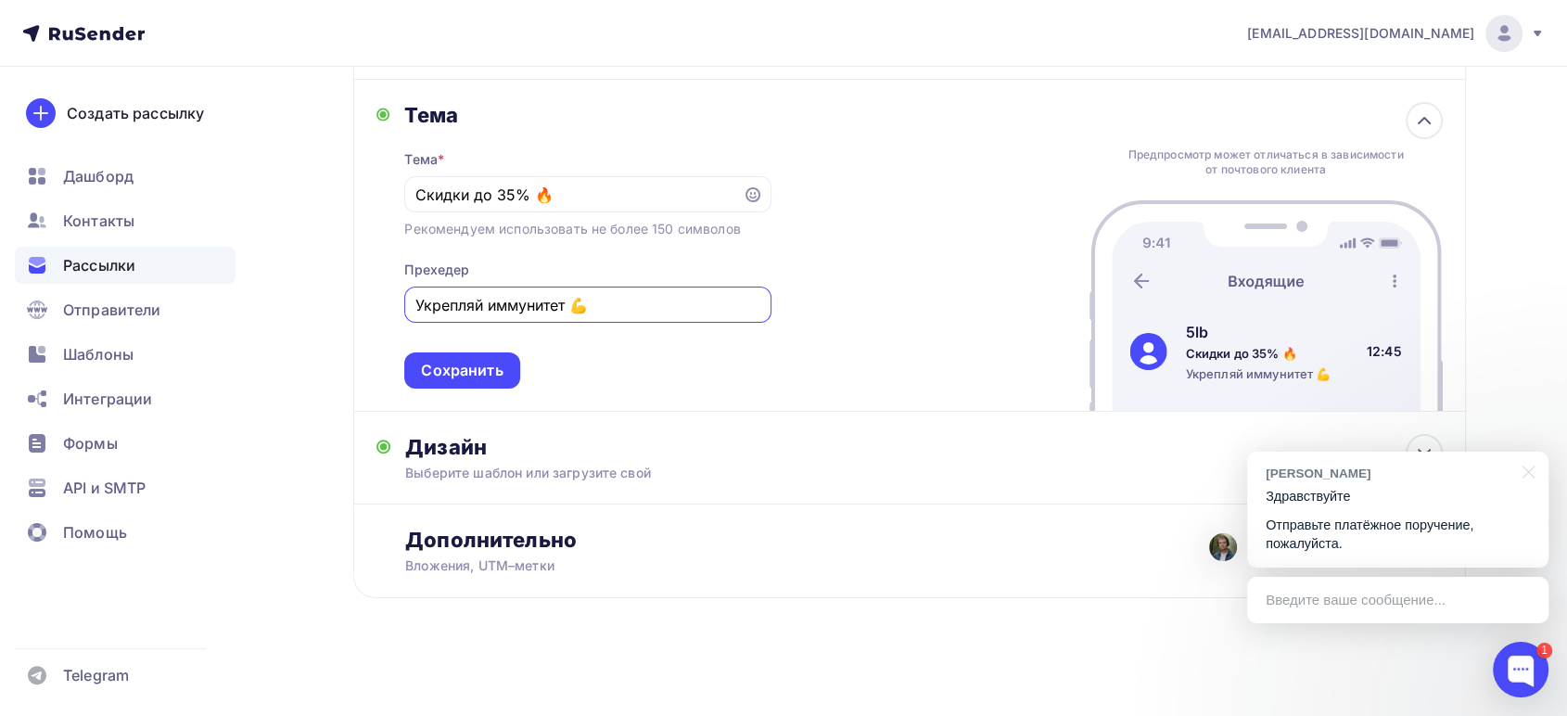
click at [573, 301] on input "Укрепляй иммунитет 💪" at bounding box center [587, 305] width 345 height 22
type input "Укрепляй иммунитет 💪"
click at [484, 364] on div "Сохранить" at bounding box center [462, 370] width 82 height 21
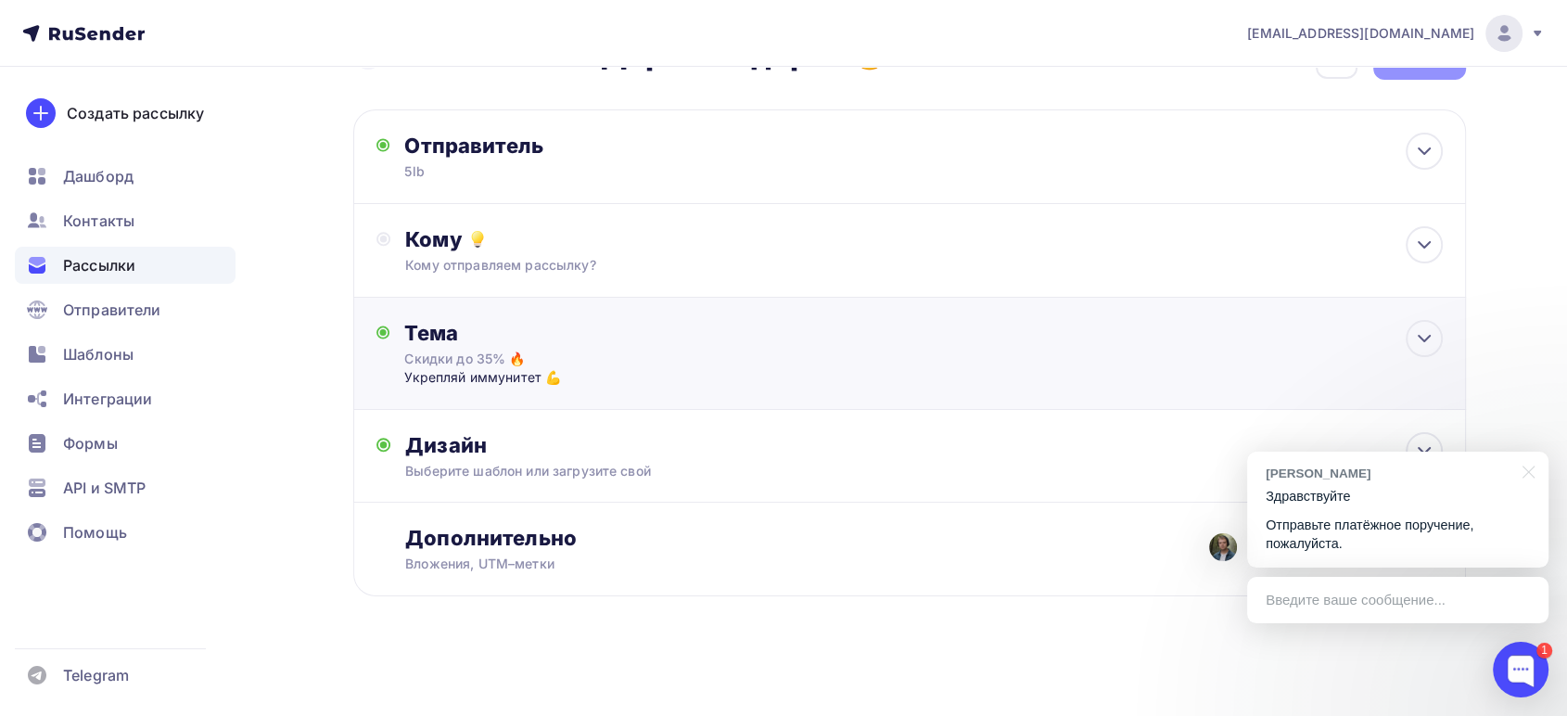
scroll to position [59, 0]
click at [1422, 445] on icon at bounding box center [1424, 452] width 22 height 22
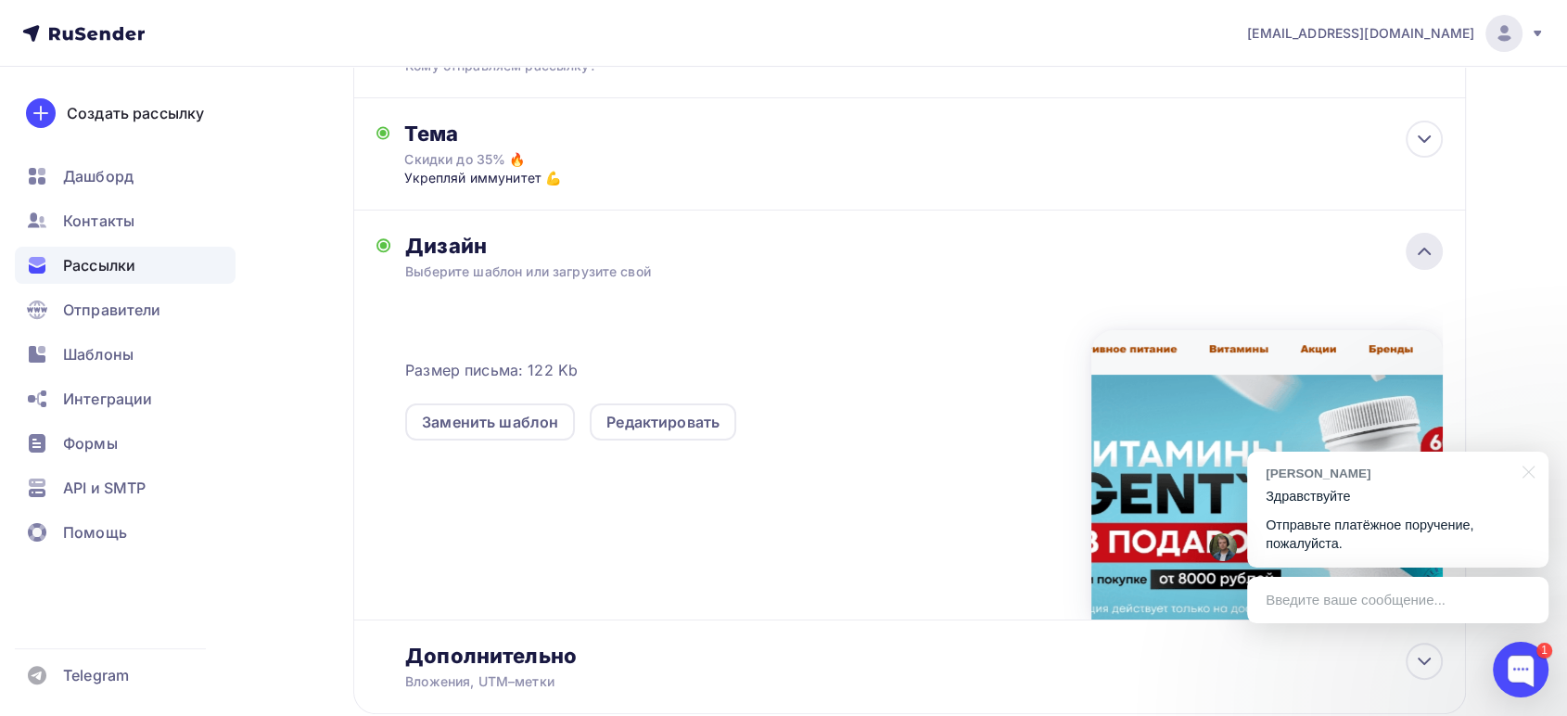
scroll to position [278, 0]
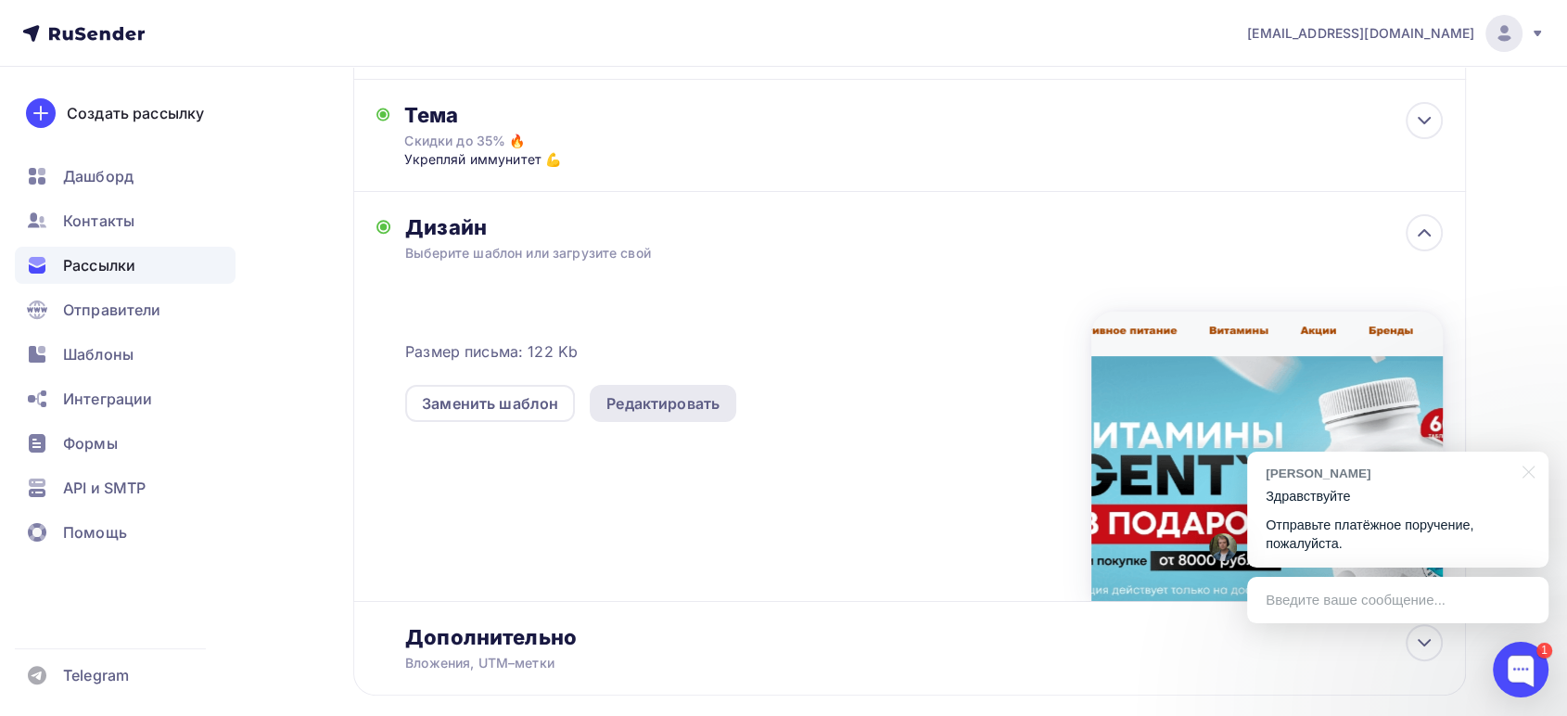
click at [645, 402] on div "Редактировать" at bounding box center [663, 403] width 113 height 22
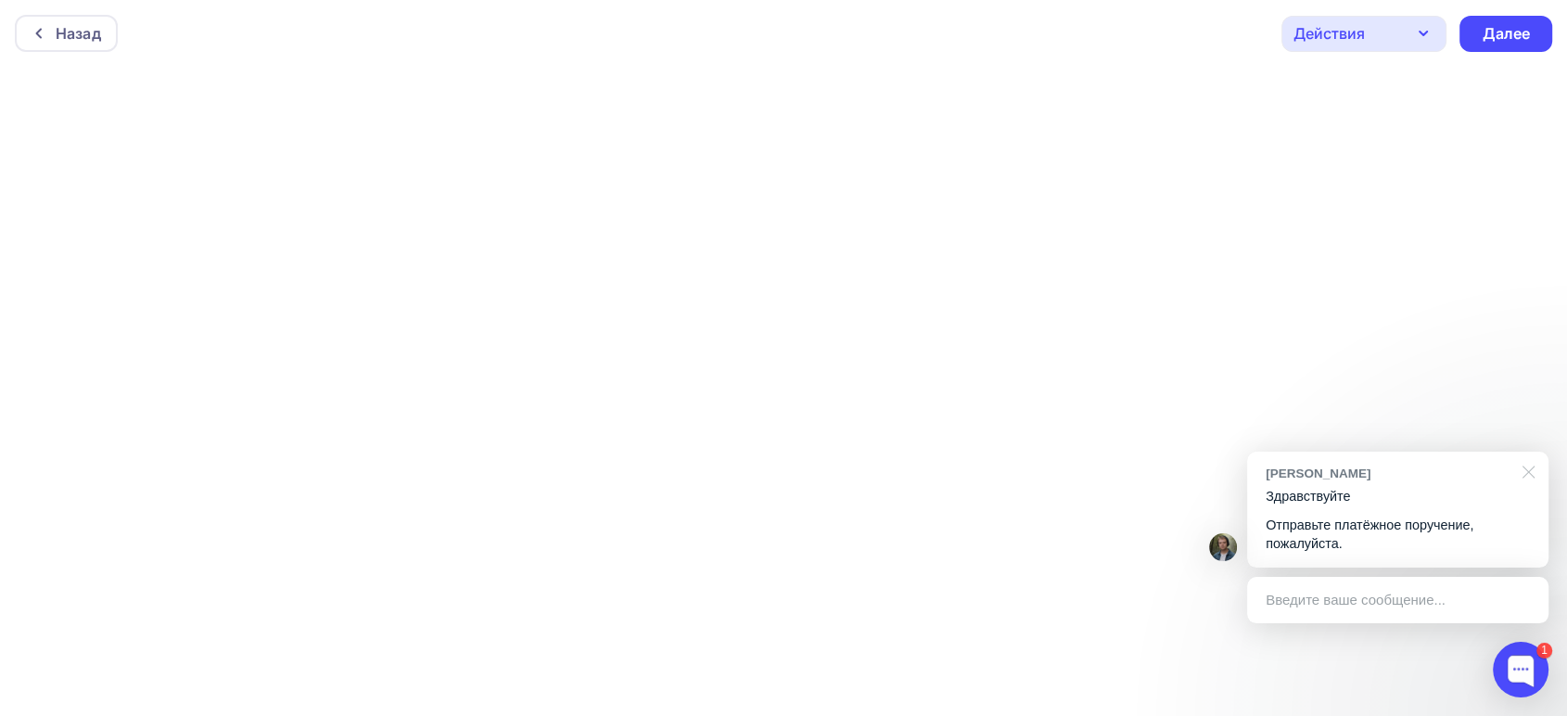
click at [1521, 468] on div at bounding box center [1525, 471] width 46 height 38
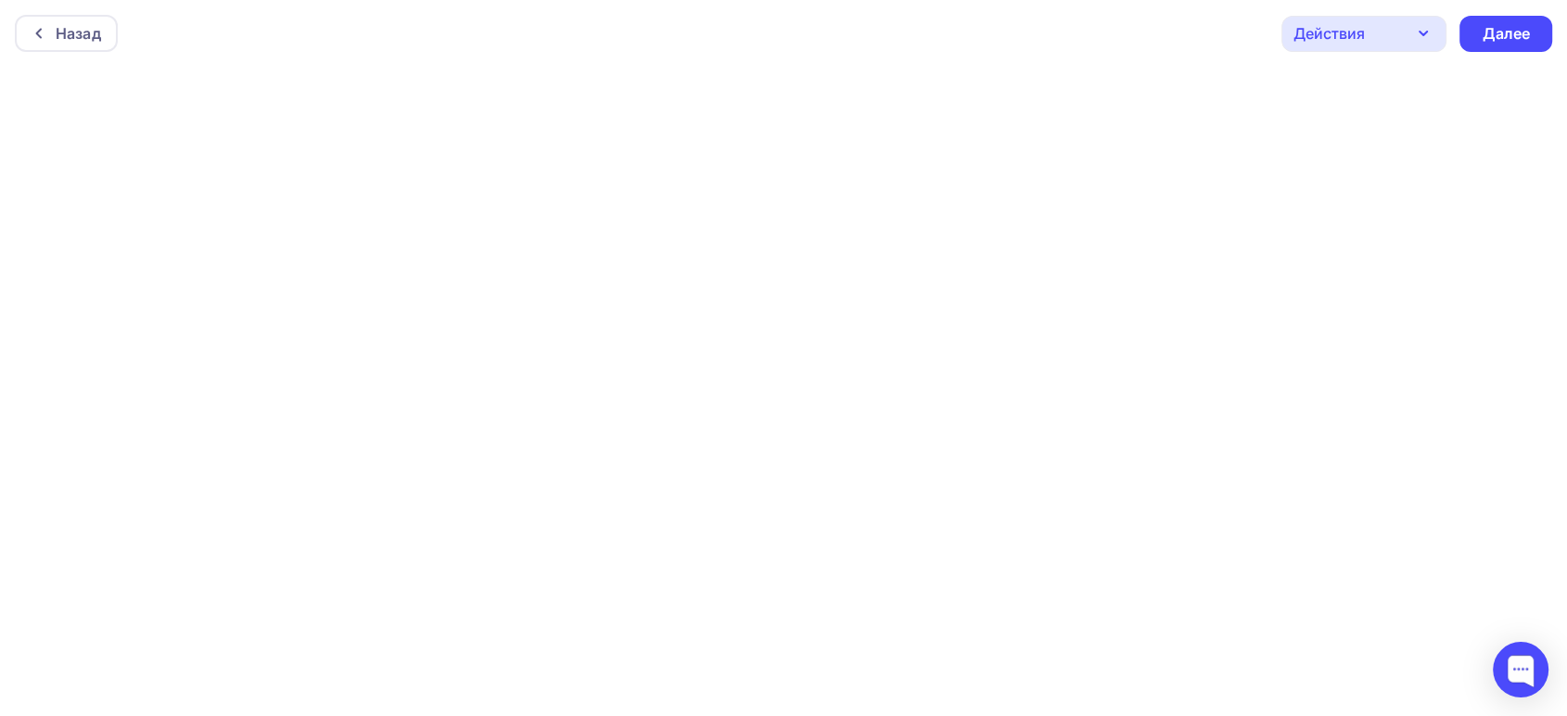
scroll to position [6, 0]
click at [1493, 32] on div "Далее" at bounding box center [1506, 29] width 48 height 21
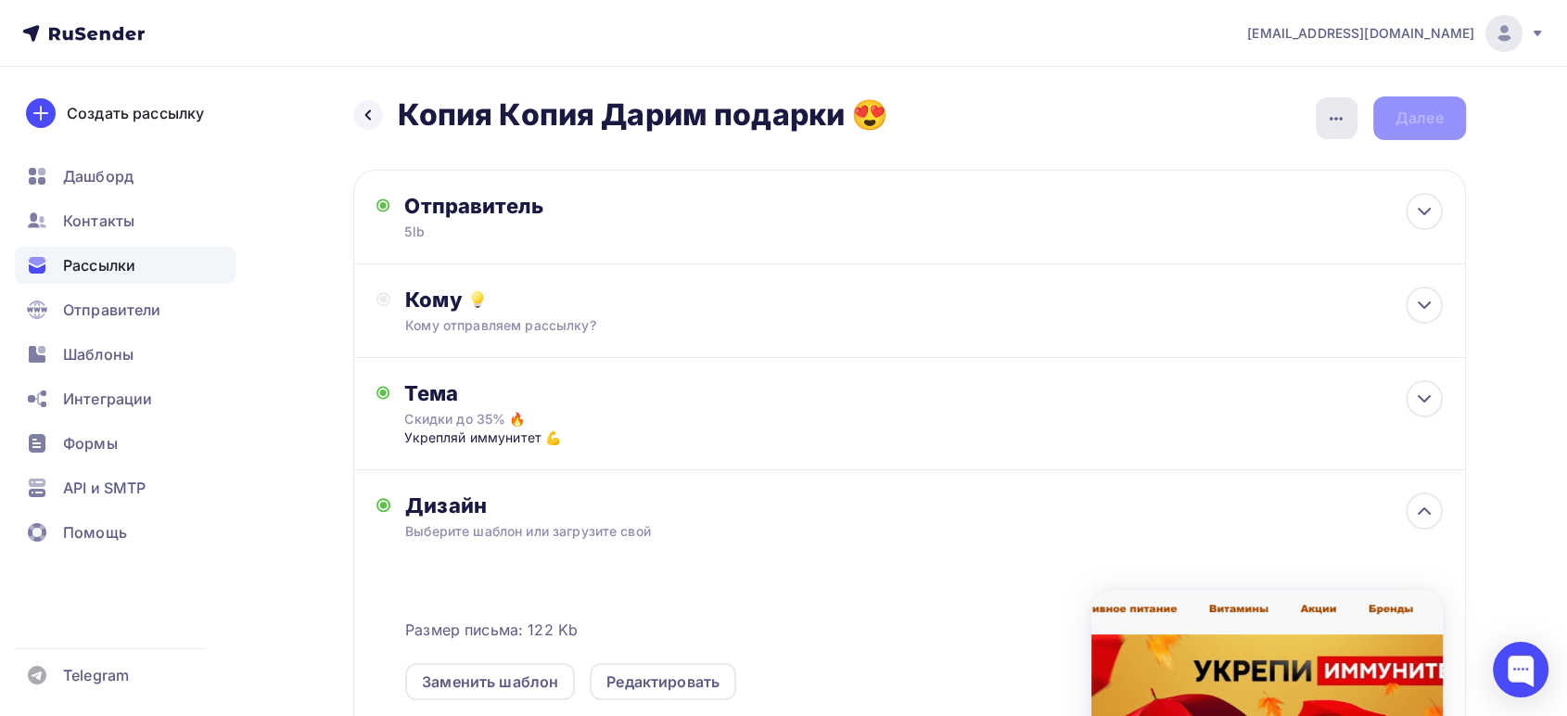
click at [1332, 121] on icon "button" at bounding box center [1336, 119] width 22 height 22
click at [1232, 207] on div "Переименовать рассылку" at bounding box center [1239, 213] width 230 height 22
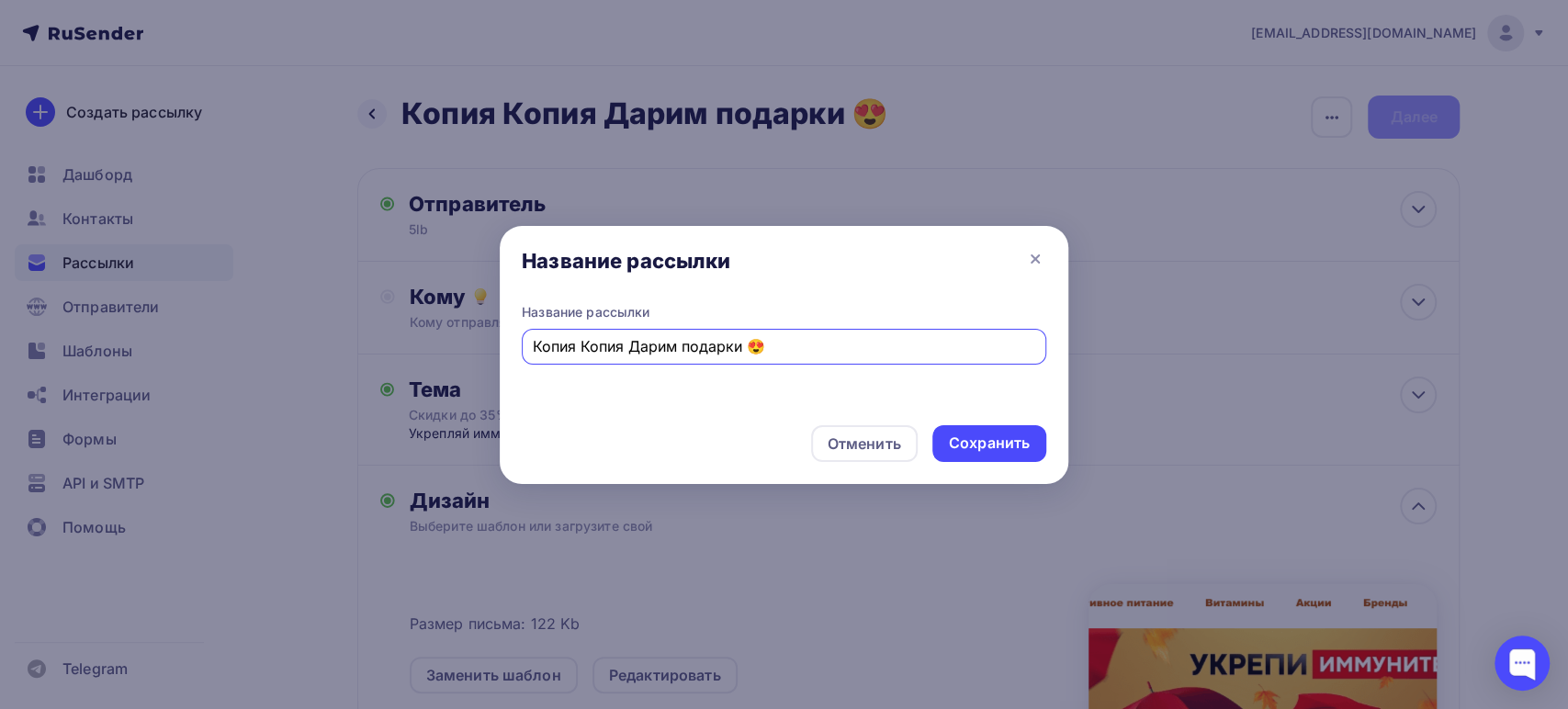
drag, startPoint x: 784, startPoint y: 348, endPoint x: 393, endPoint y: 305, distance: 393.4
click at [393, 304] on div "Название рассылки Название рассылки Копия Копия Дарим подарки 😍 Отменить Сохран…" at bounding box center [784, 354] width 1568 height 709
type input "Укрепи иммунитет"
click at [963, 440] on div "Сохранить" at bounding box center [990, 443] width 81 height 21
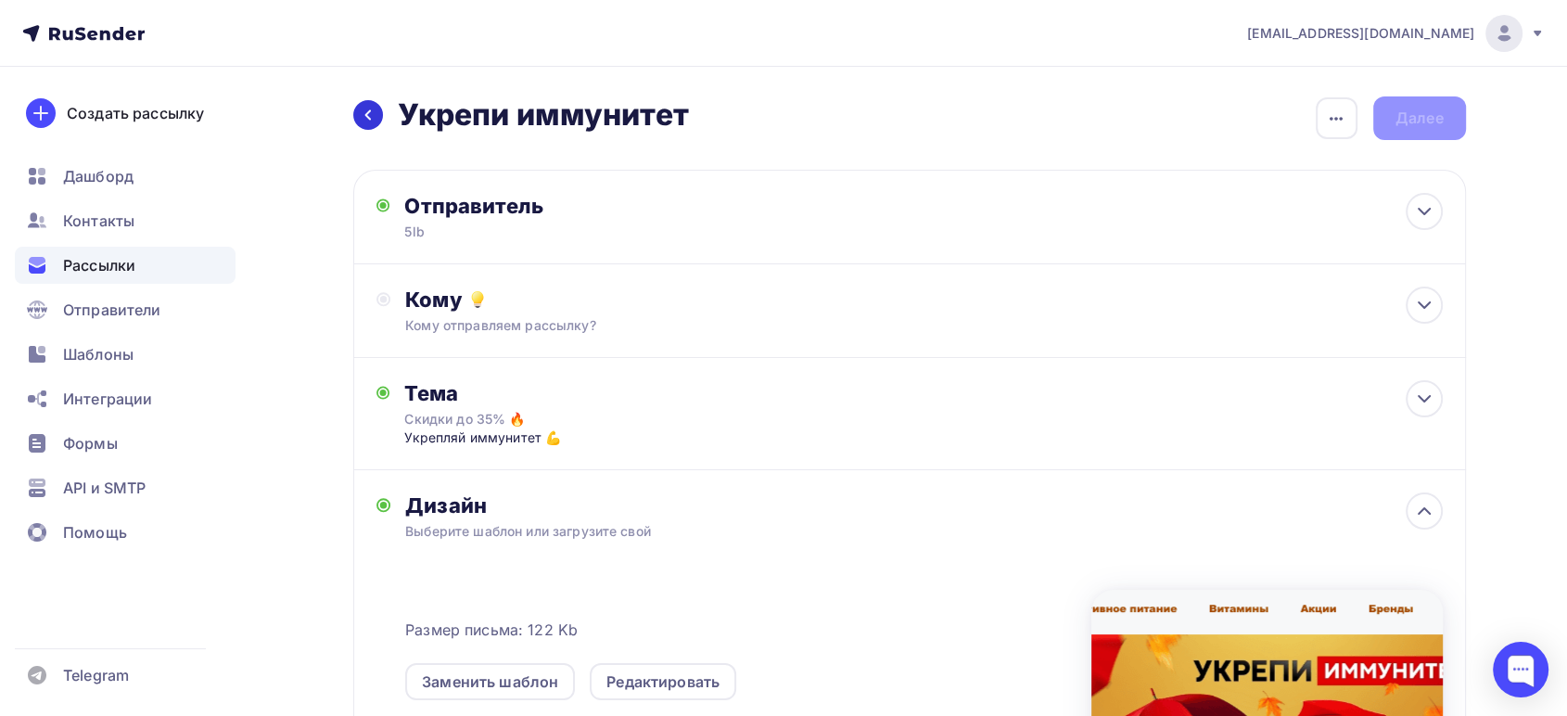
click at [363, 109] on icon at bounding box center [368, 115] width 15 height 15
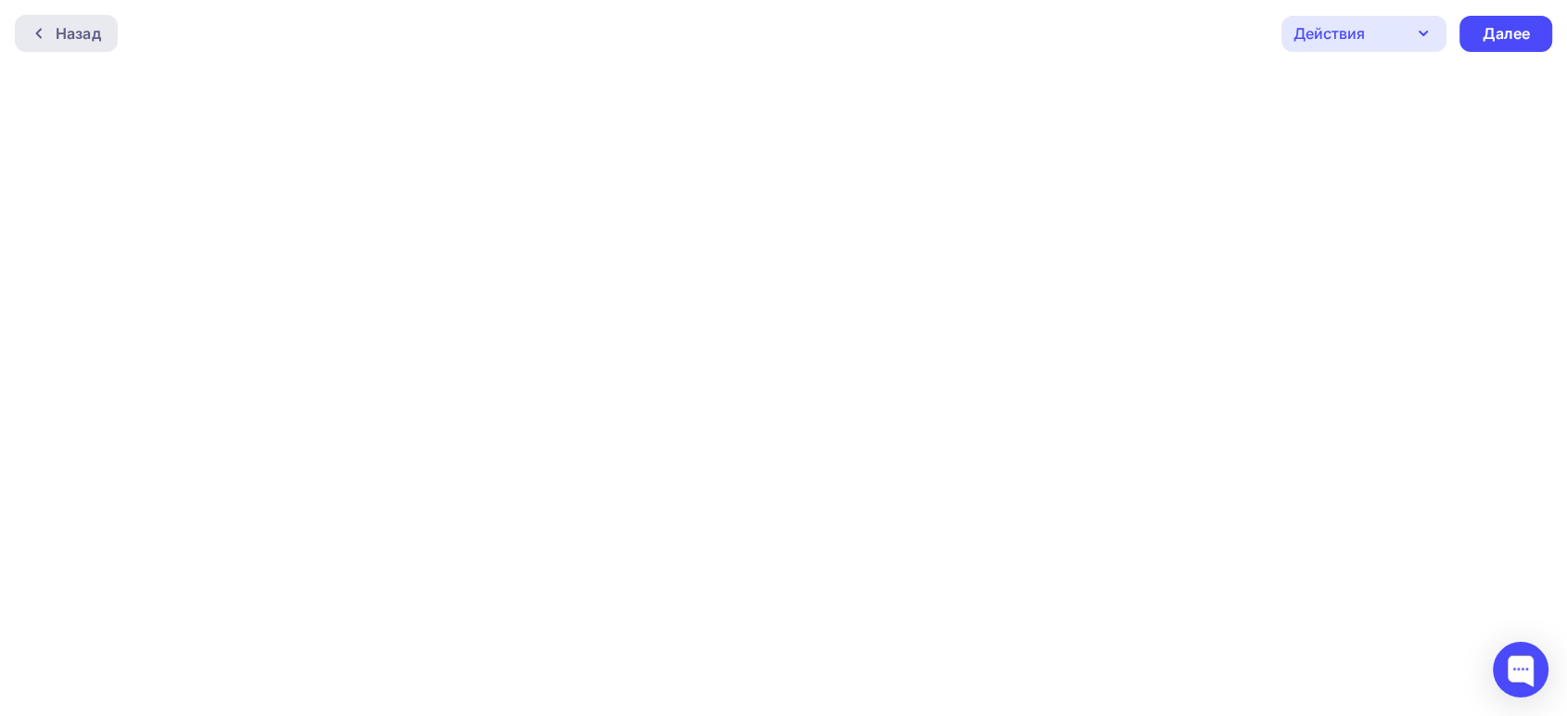
click at [45, 41] on div "Назад" at bounding box center [66, 33] width 103 height 37
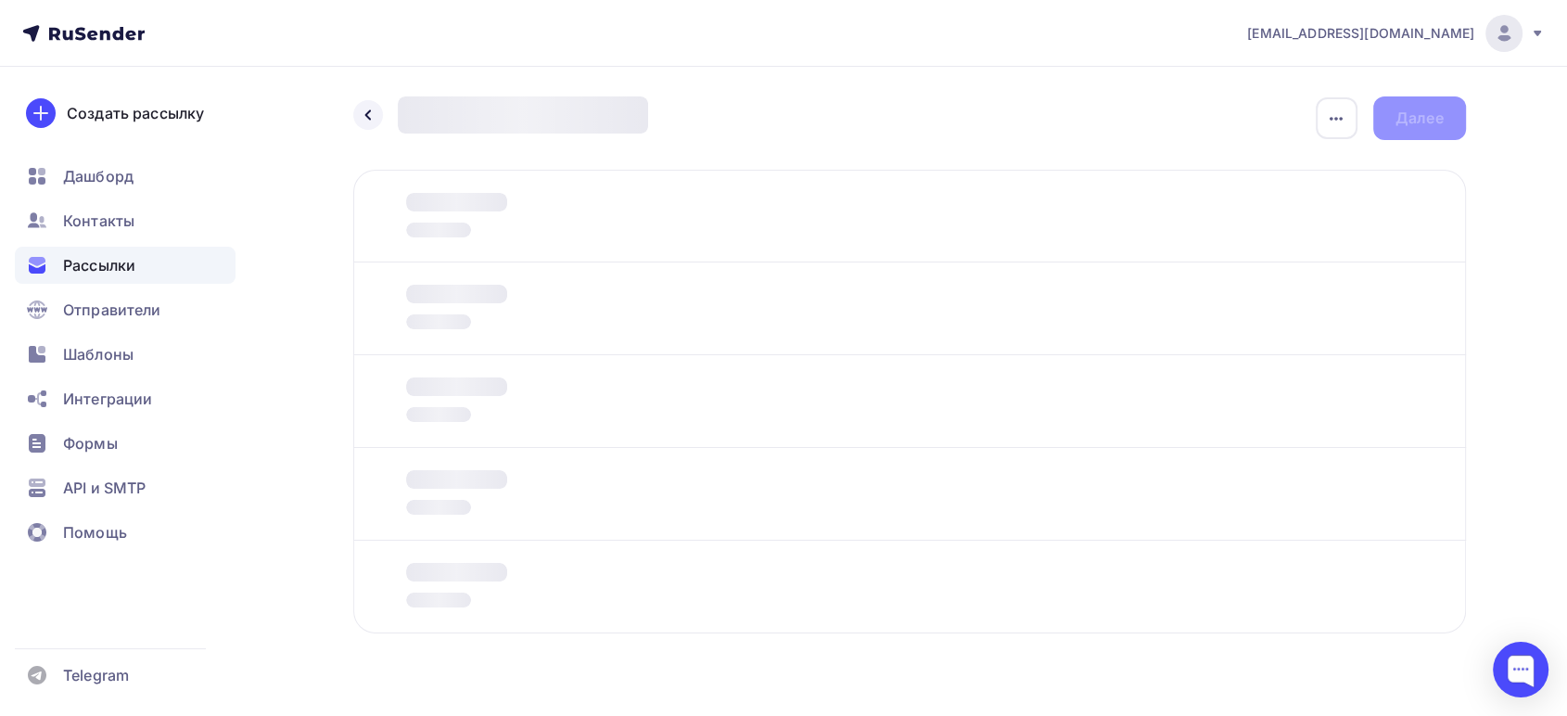
scroll to position [37, 0]
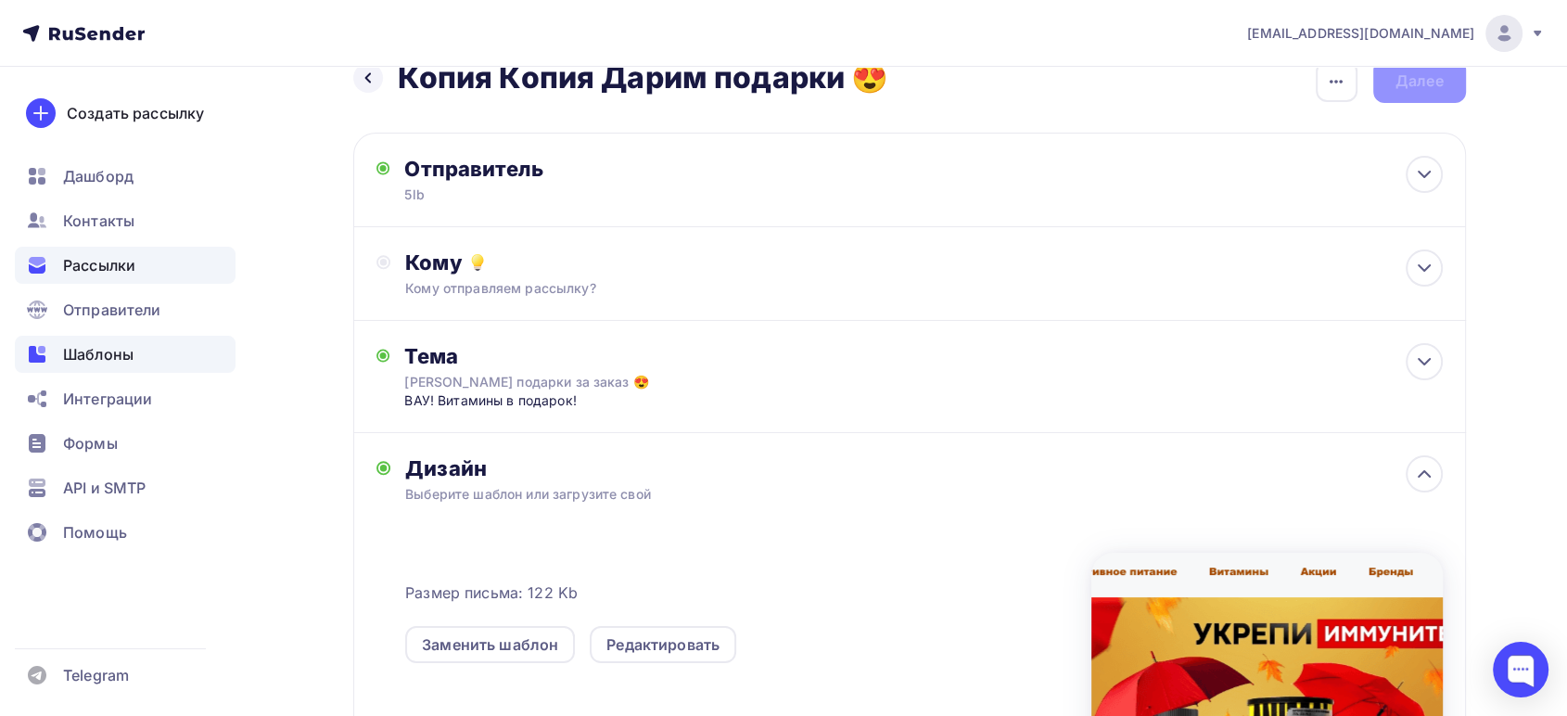
click at [68, 352] on span "Шаблоны" at bounding box center [98, 354] width 70 height 22
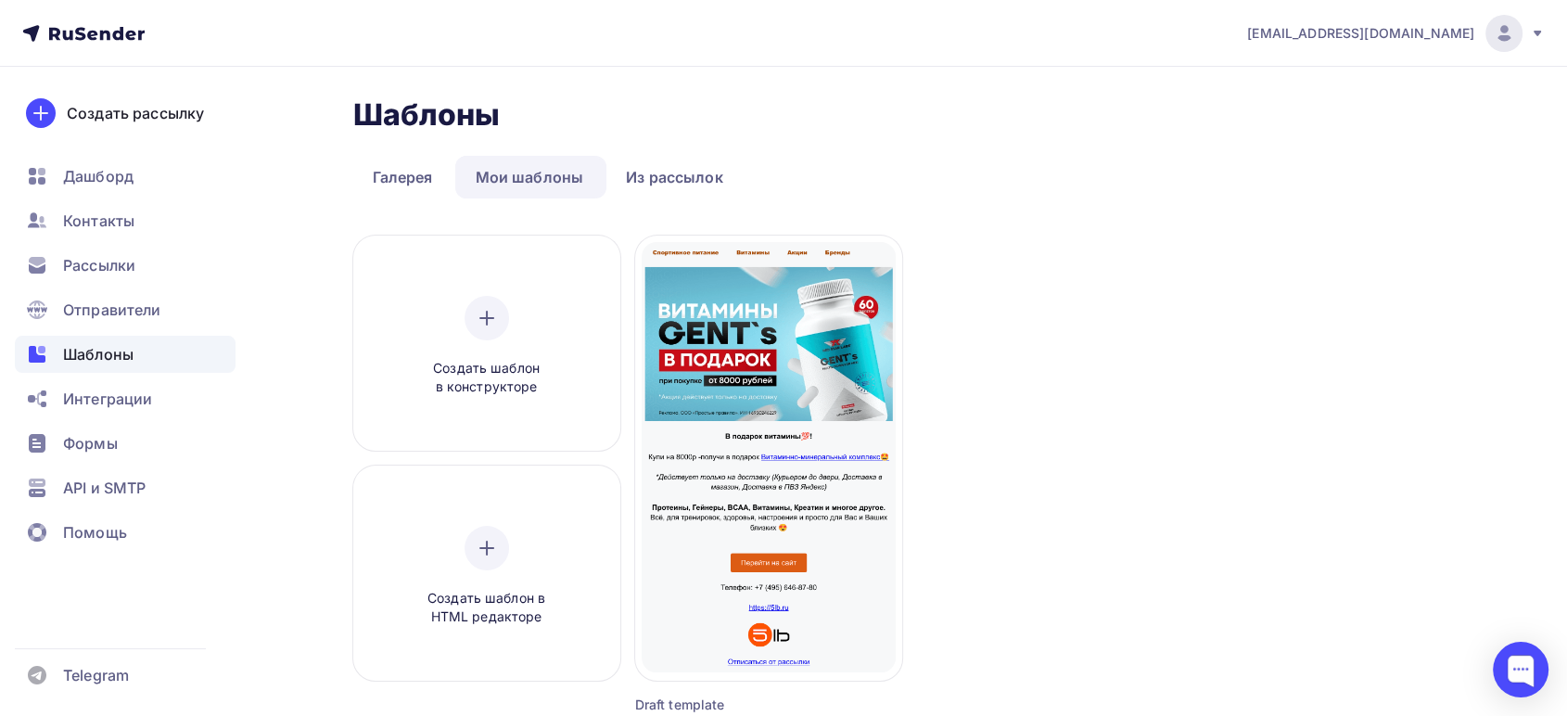
click at [482, 163] on link "Мои шаблоны" at bounding box center [528, 177] width 147 height 43
click at [640, 178] on link "Из рассылок" at bounding box center [675, 177] width 136 height 43
click at [392, 175] on link "Галерея" at bounding box center [402, 177] width 99 height 43
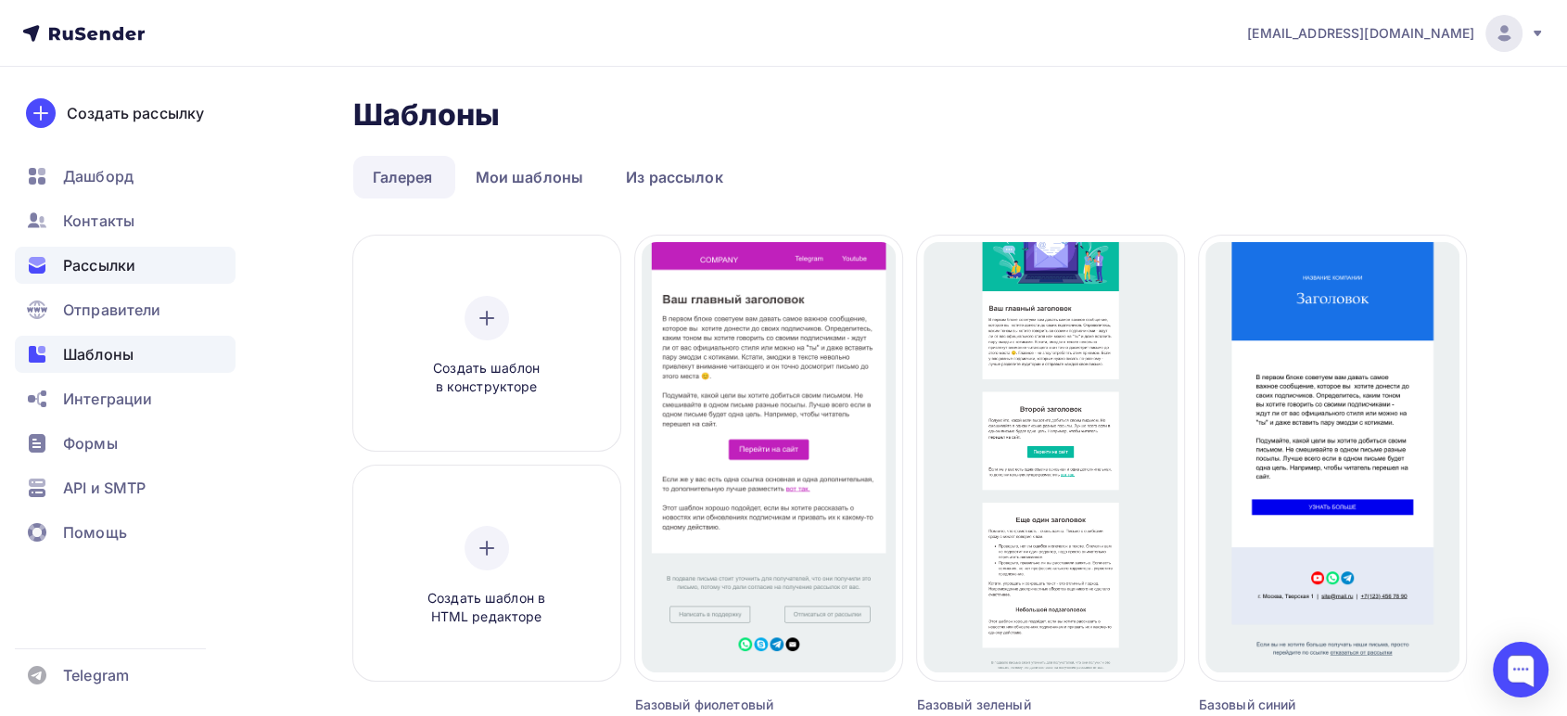
click at [86, 271] on span "Рассылки" at bounding box center [99, 265] width 72 height 22
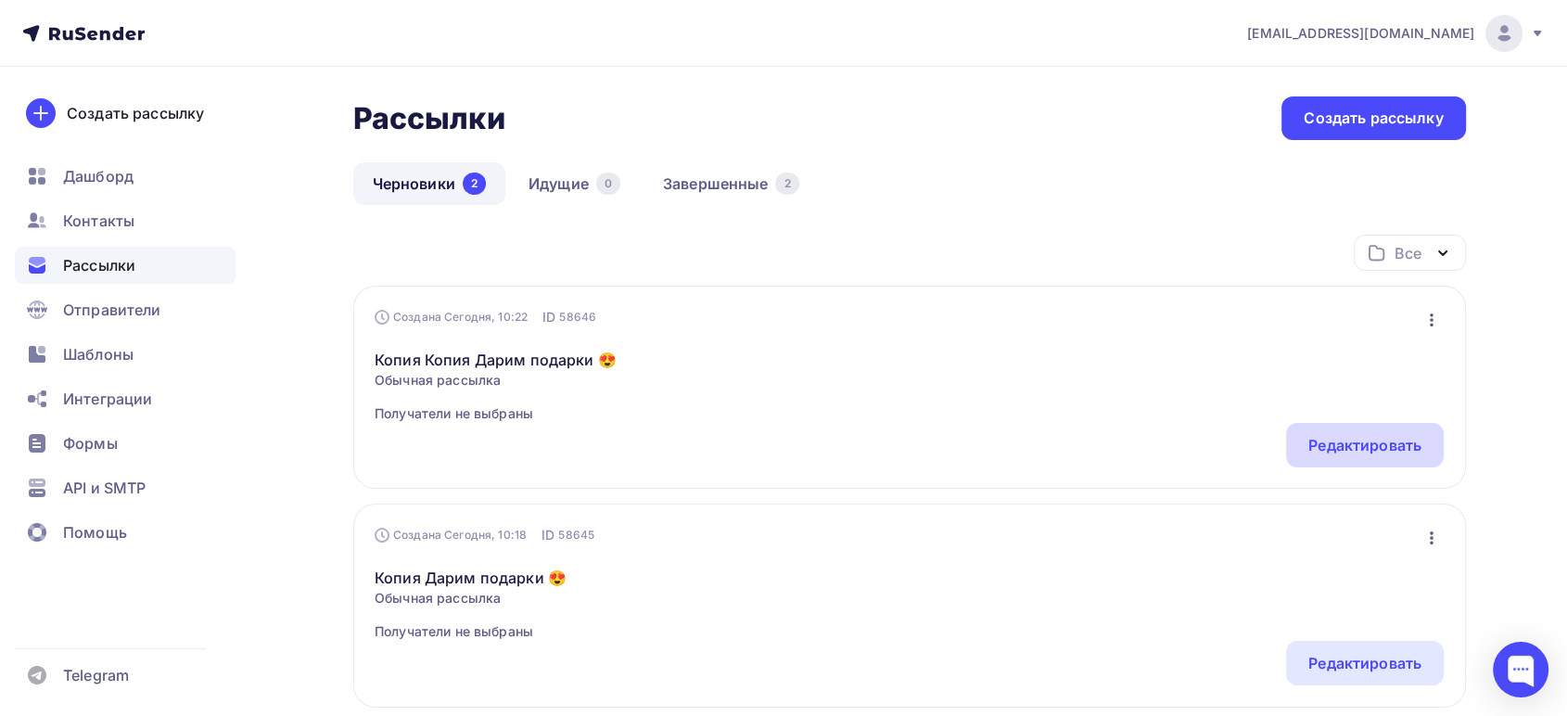
click at [1374, 439] on div "Редактировать" at bounding box center [1365, 445] width 113 height 22
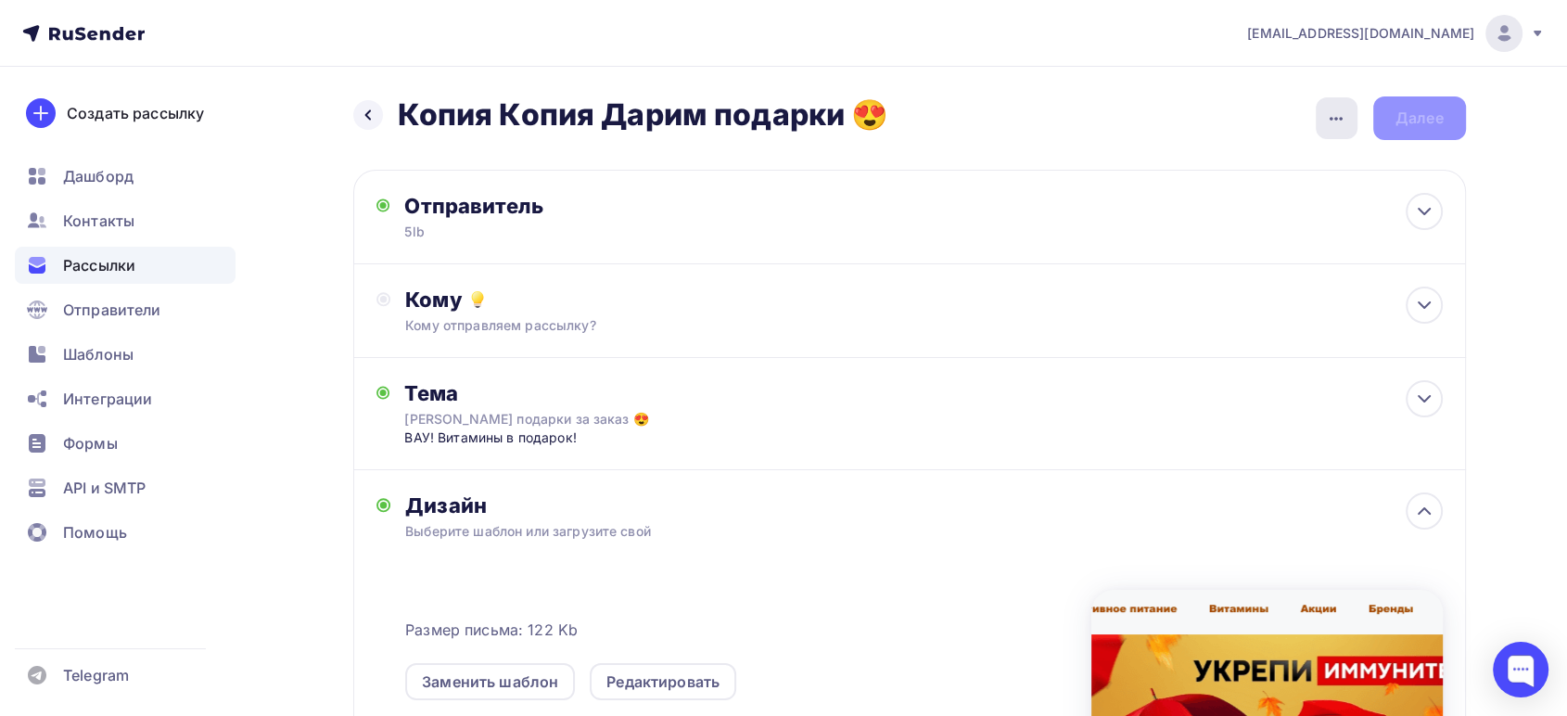
click at [1335, 104] on div "button" at bounding box center [1337, 118] width 42 height 42
click at [1224, 215] on div "Переименовать рассылку" at bounding box center [1239, 213] width 230 height 22
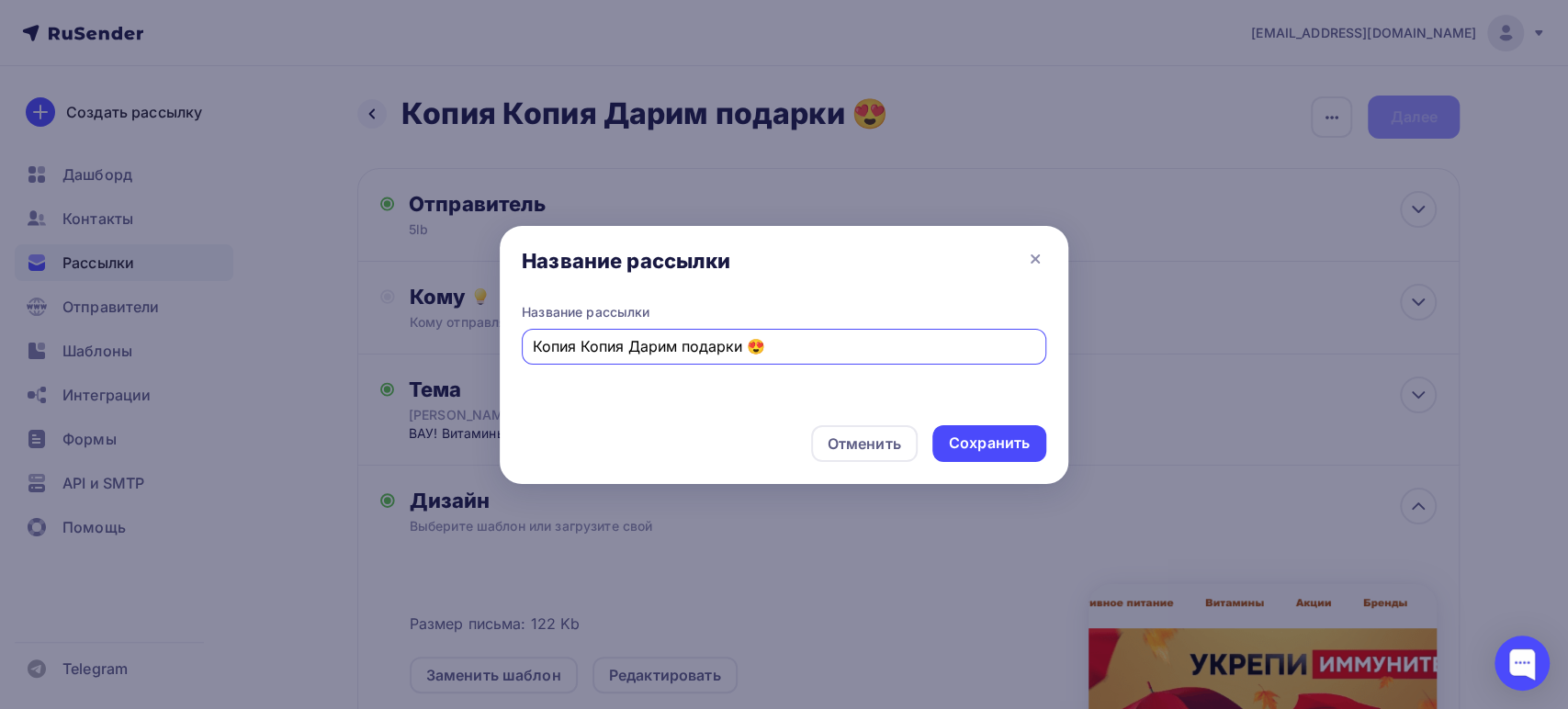
drag, startPoint x: 794, startPoint y: 351, endPoint x: 319, endPoint y: 280, distance: 480.3
click at [389, 305] on div "Название рассылки Название рассылки Копия Копия Дарим подарки 😍 Отменить Сохран…" at bounding box center [784, 354] width 1568 height 709
type input "Укрепи иммунитет"
click at [1025, 439] on div "Сохранить" at bounding box center [990, 443] width 81 height 21
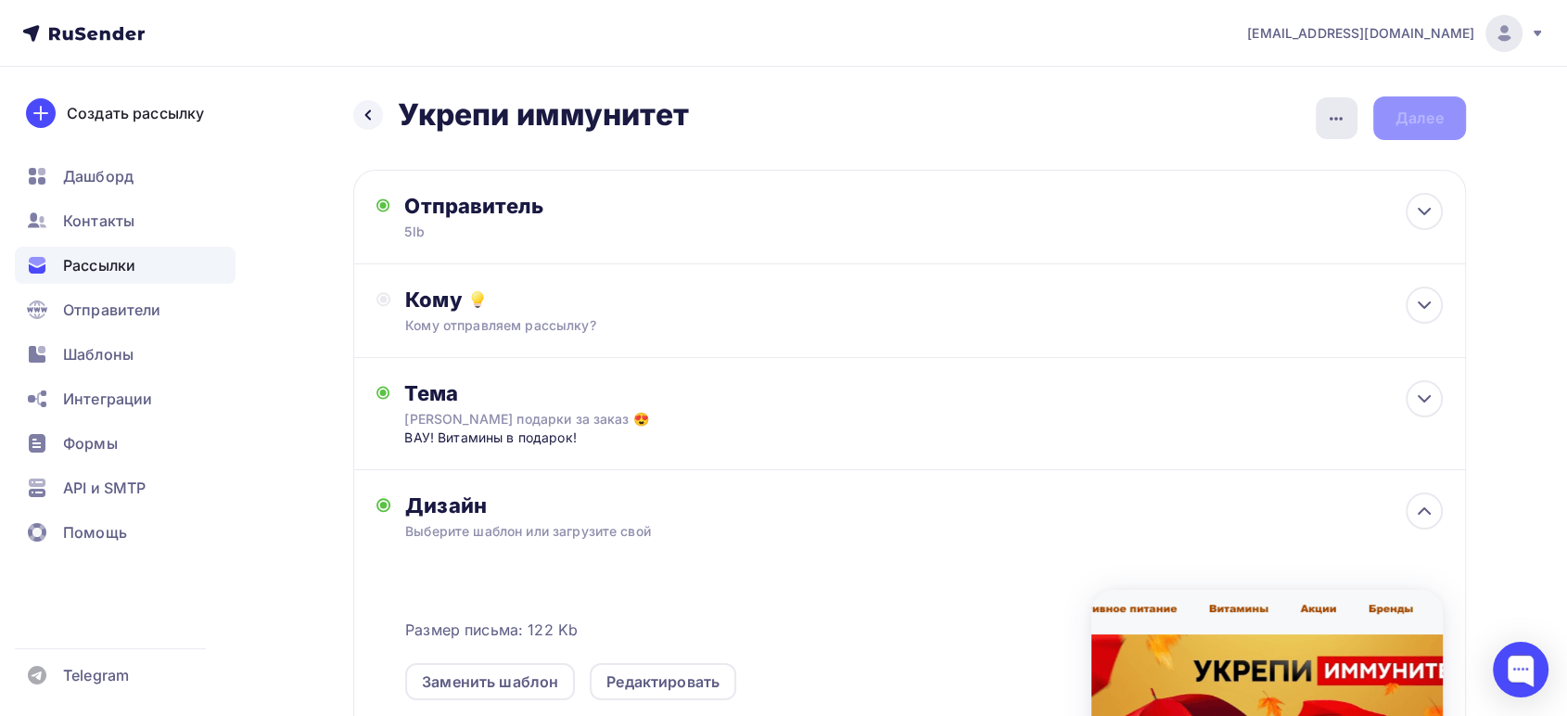
click at [1322, 123] on div "button" at bounding box center [1337, 118] width 42 height 42
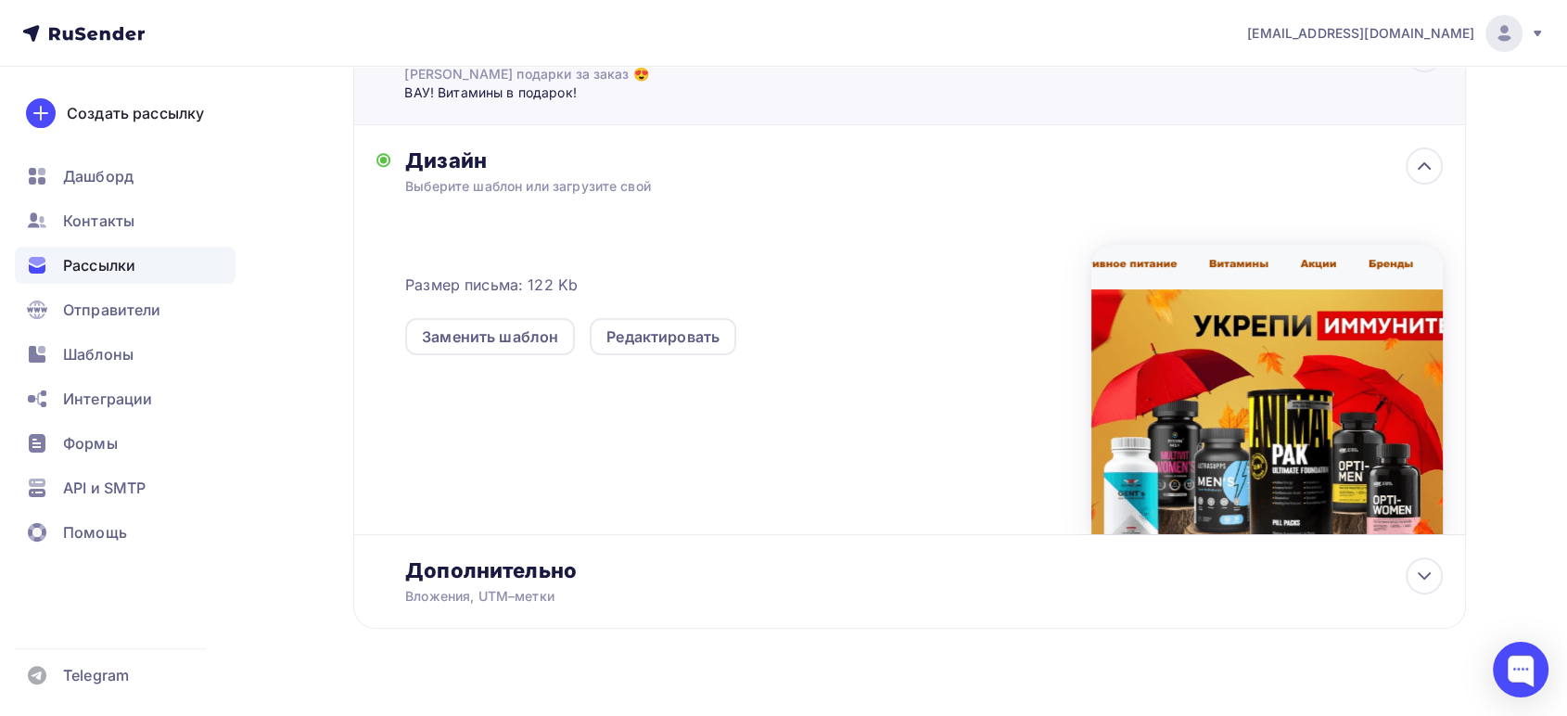
scroll to position [377, 0]
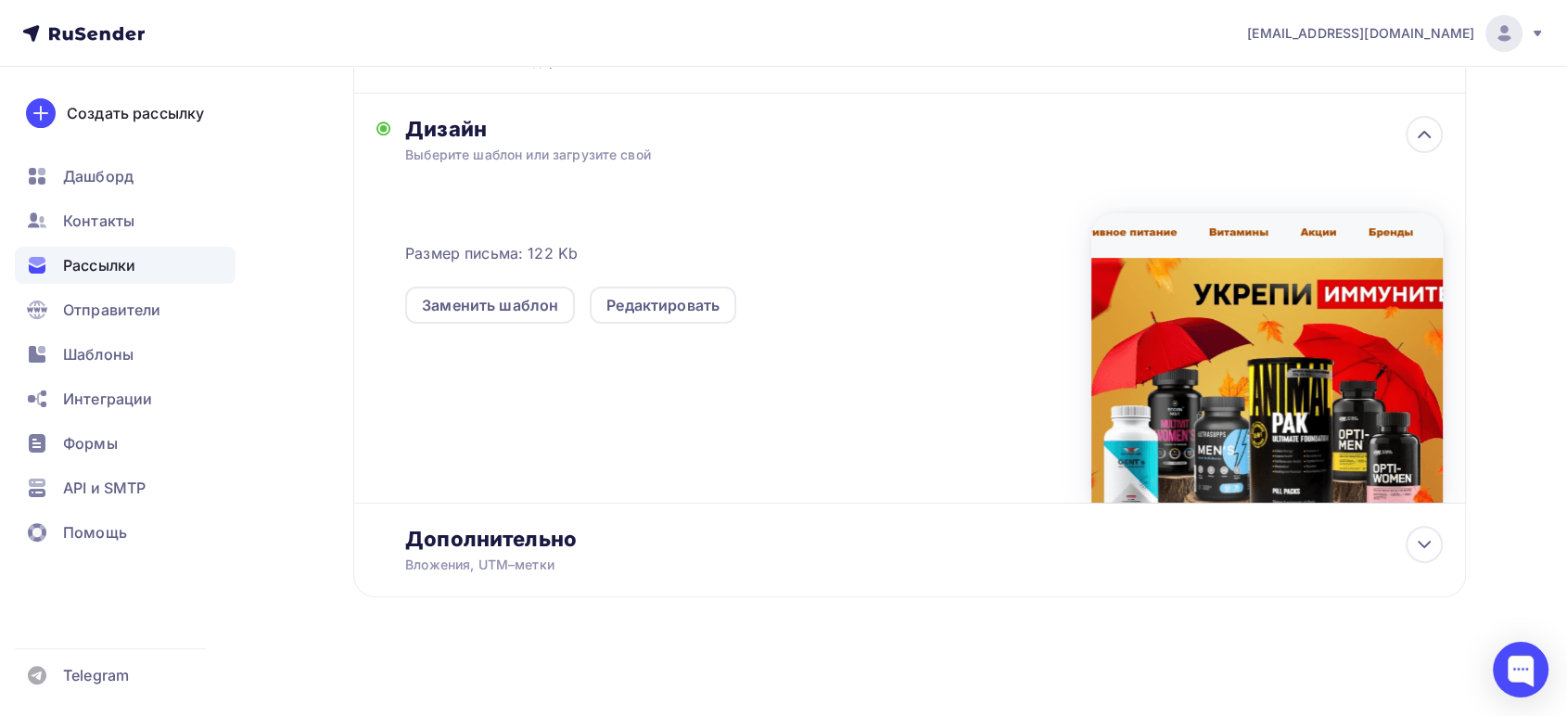
click at [97, 263] on span "Рассылки" at bounding box center [99, 265] width 72 height 22
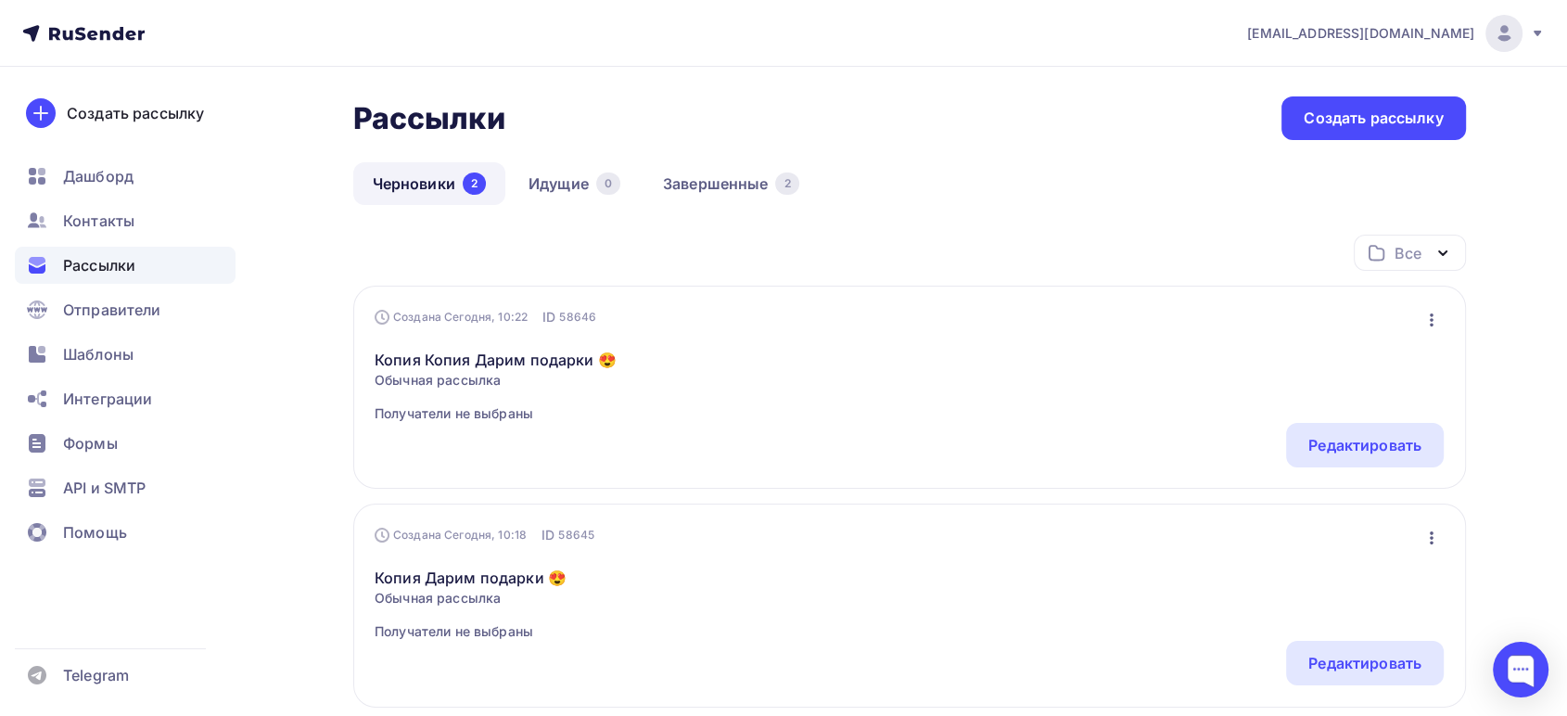
click at [1434, 325] on icon "button" at bounding box center [1432, 320] width 22 height 22
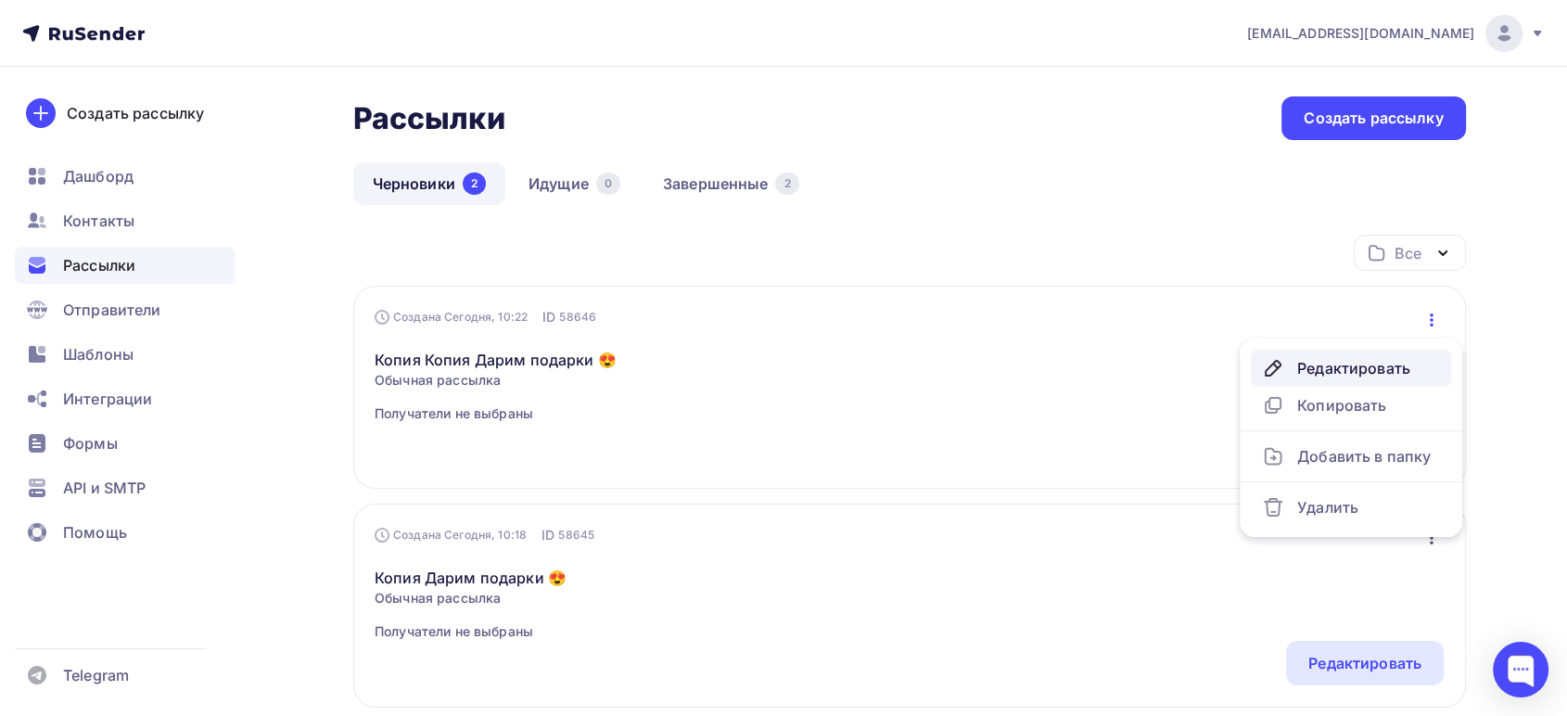
click at [1343, 364] on div "Редактировать" at bounding box center [1351, 368] width 178 height 22
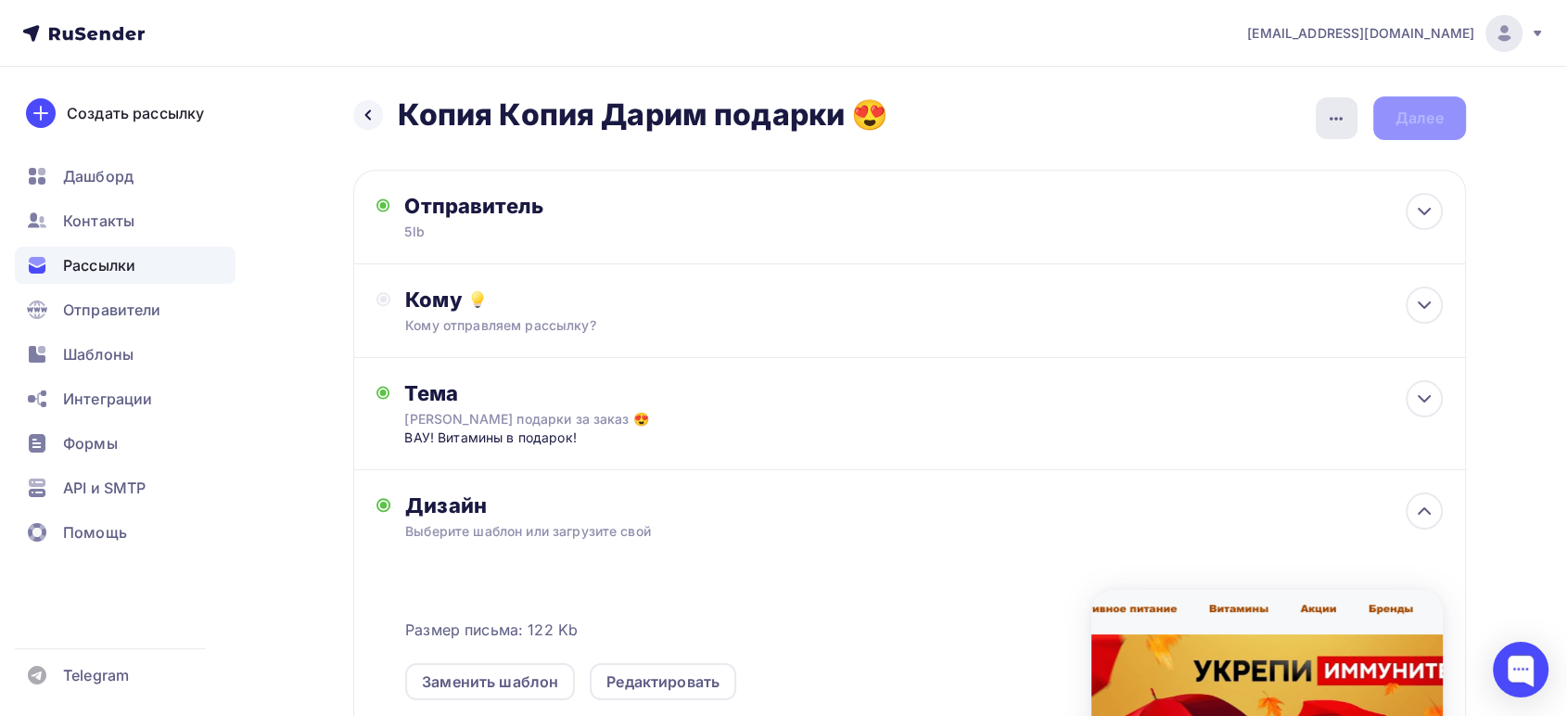
click at [1328, 121] on icon "button" at bounding box center [1336, 119] width 22 height 22
click at [1184, 218] on div "Переименовать рассылку" at bounding box center [1239, 213] width 230 height 22
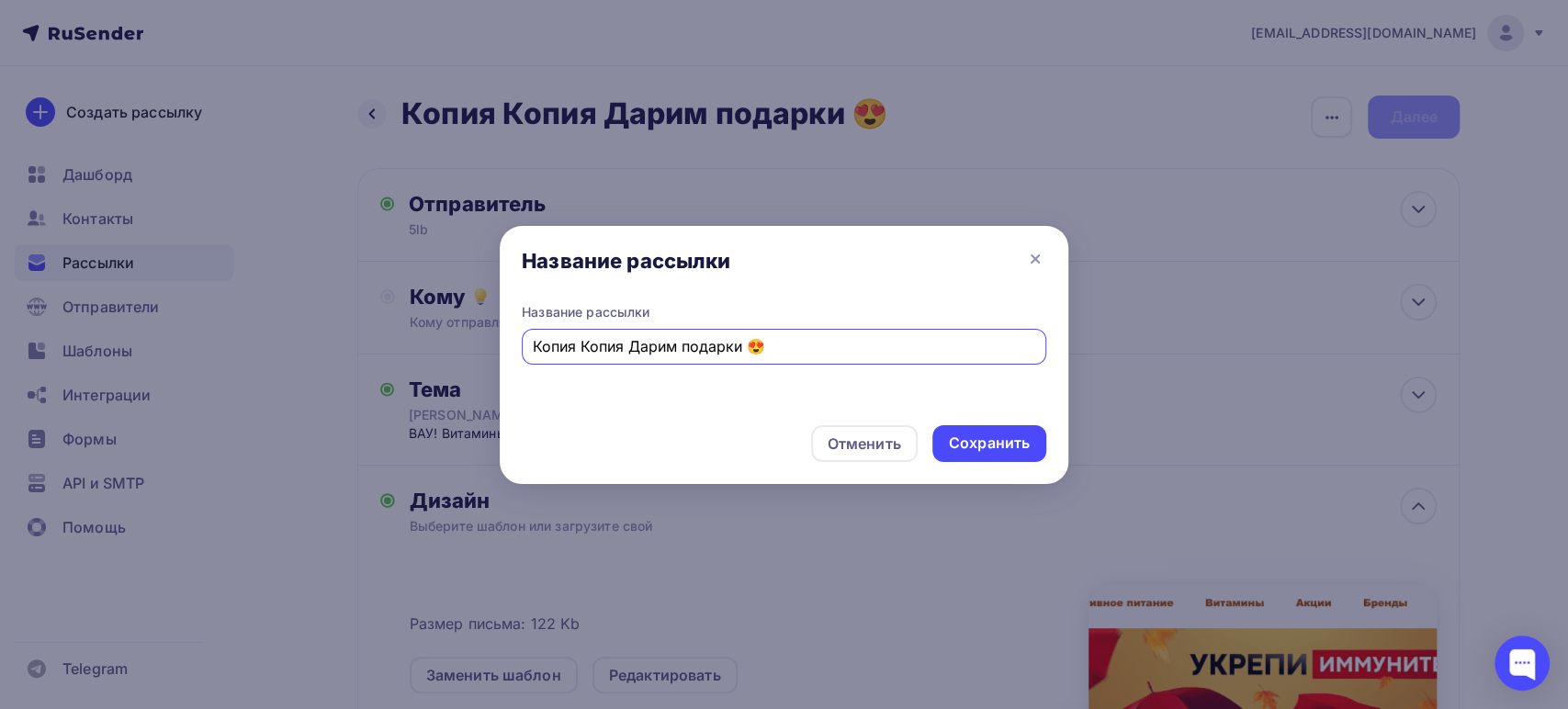
drag, startPoint x: 696, startPoint y: 346, endPoint x: 214, endPoint y: 269, distance: 488.1
click at [235, 282] on div "Название рассылки Название рассылки Копия Копия Дарим подарки 😍 Отменить Сохран…" at bounding box center [784, 354] width 1568 height 709
type input "Укрепи иммунитет"
click at [997, 437] on div "Сохранить" at bounding box center [990, 443] width 81 height 21
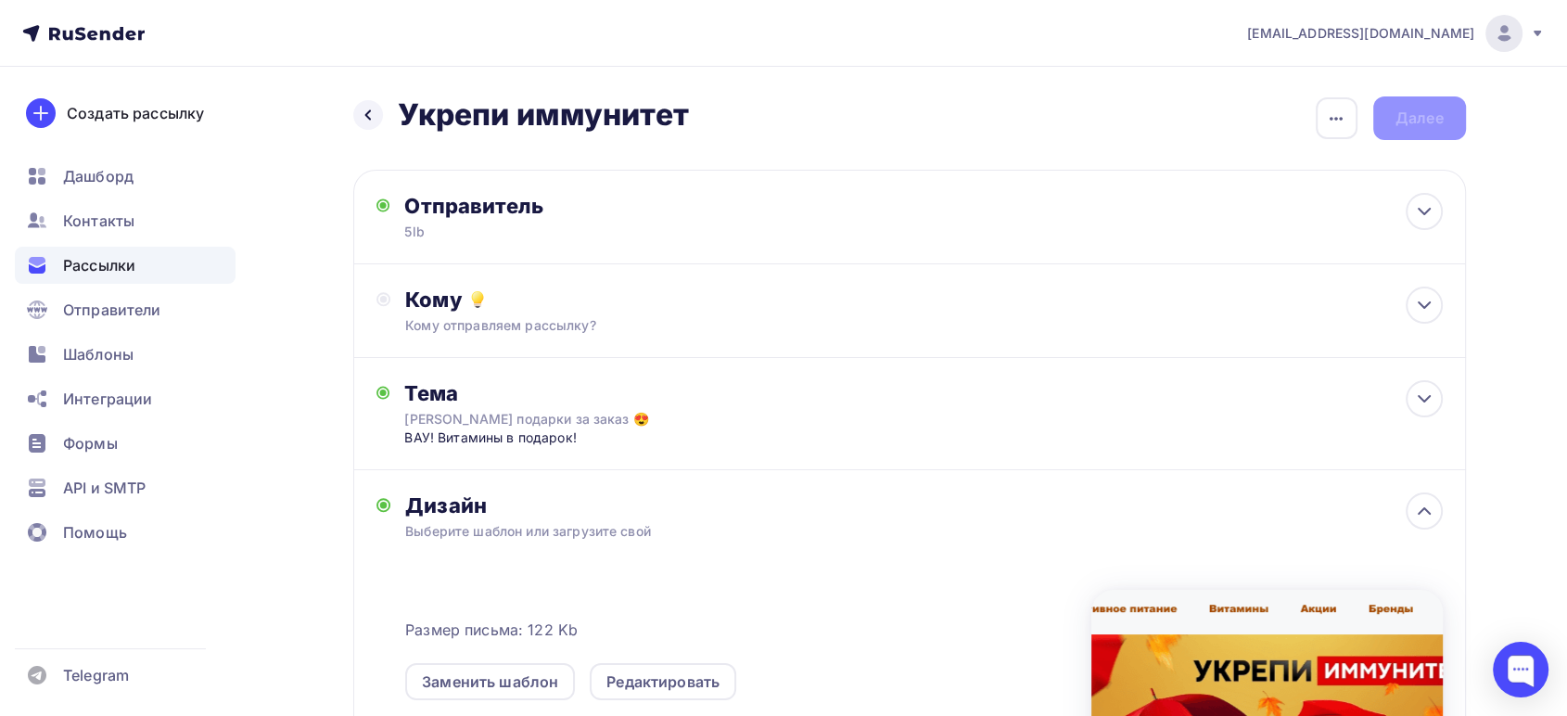
click at [1431, 114] on div "Назад Укрепи иммунитет Укрепи иммунитет Закончить позже Переименовать рассылку …" at bounding box center [909, 118] width 1113 height 44
click at [1431, 116] on div "Назад Укрепи иммунитет Укрепи иммунитет Закончить позже Переименовать рассылку …" at bounding box center [909, 118] width 1113 height 44
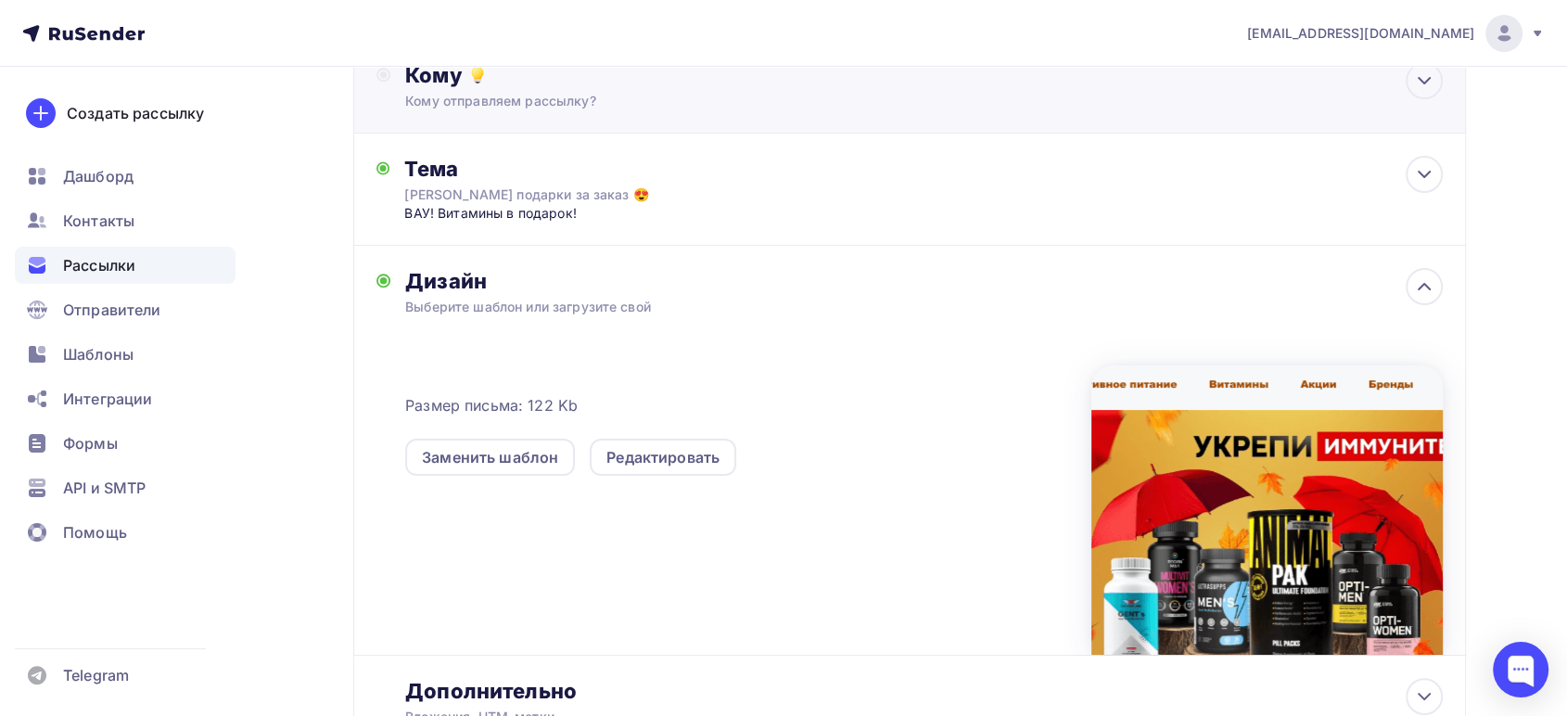
scroll to position [67, 0]
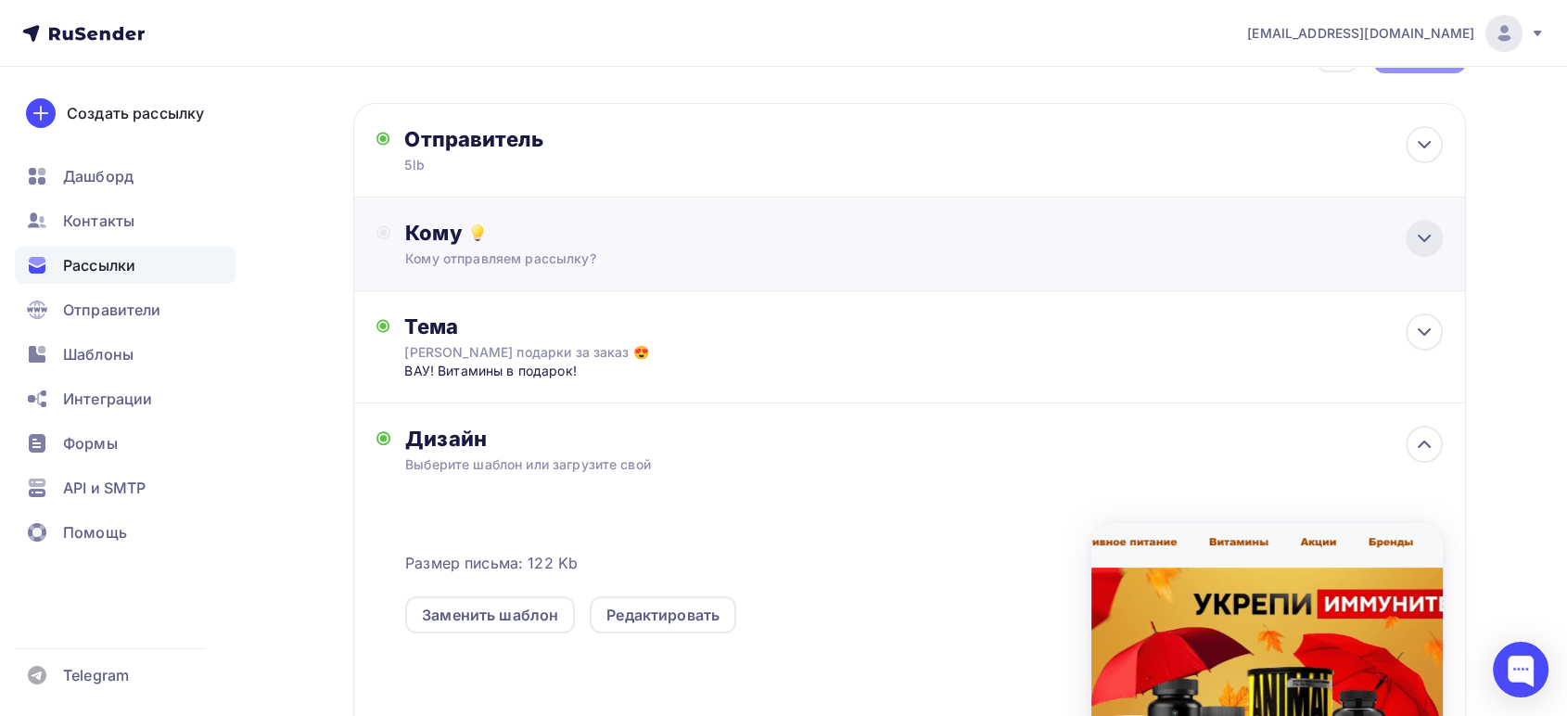
click at [1420, 236] on icon at bounding box center [1424, 238] width 22 height 22
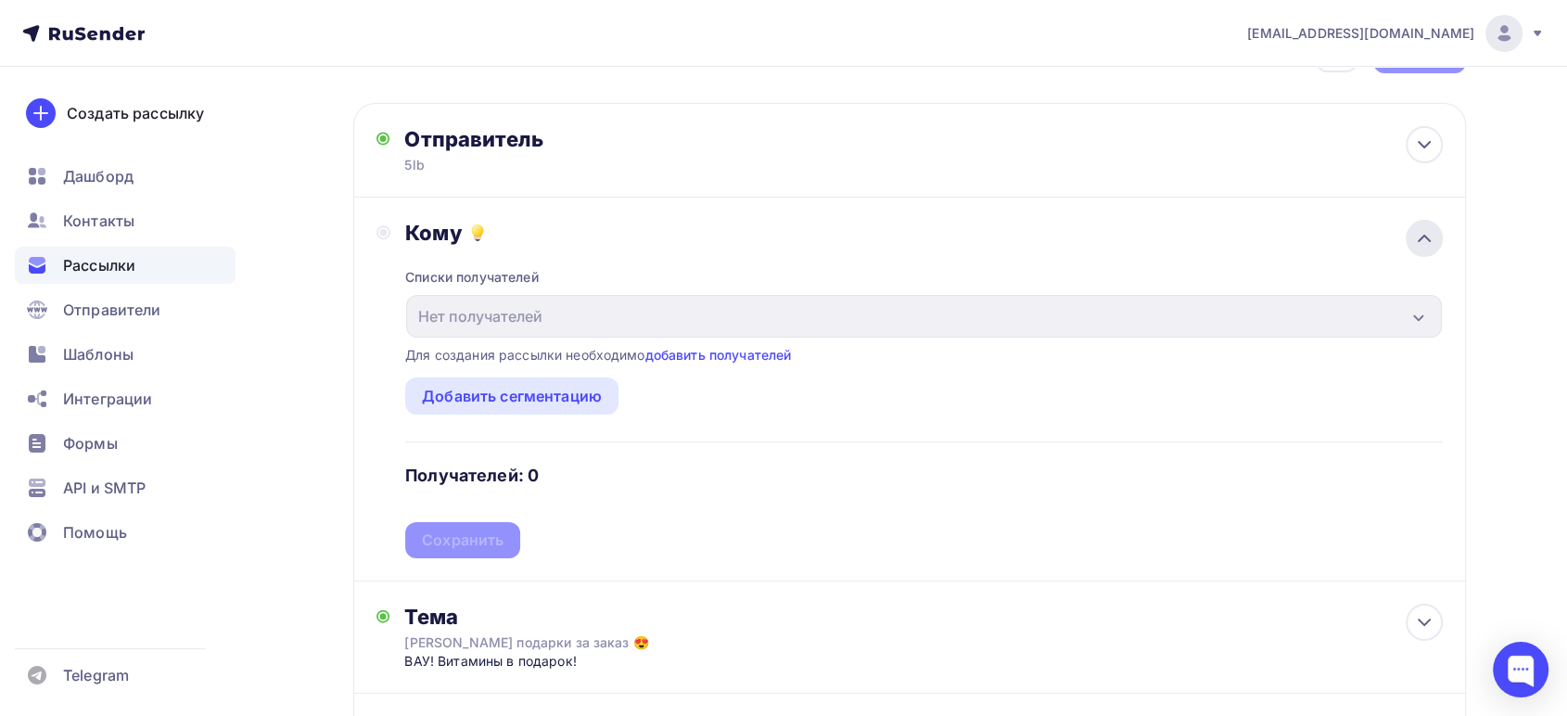
click at [1419, 236] on icon at bounding box center [1424, 238] width 22 height 22
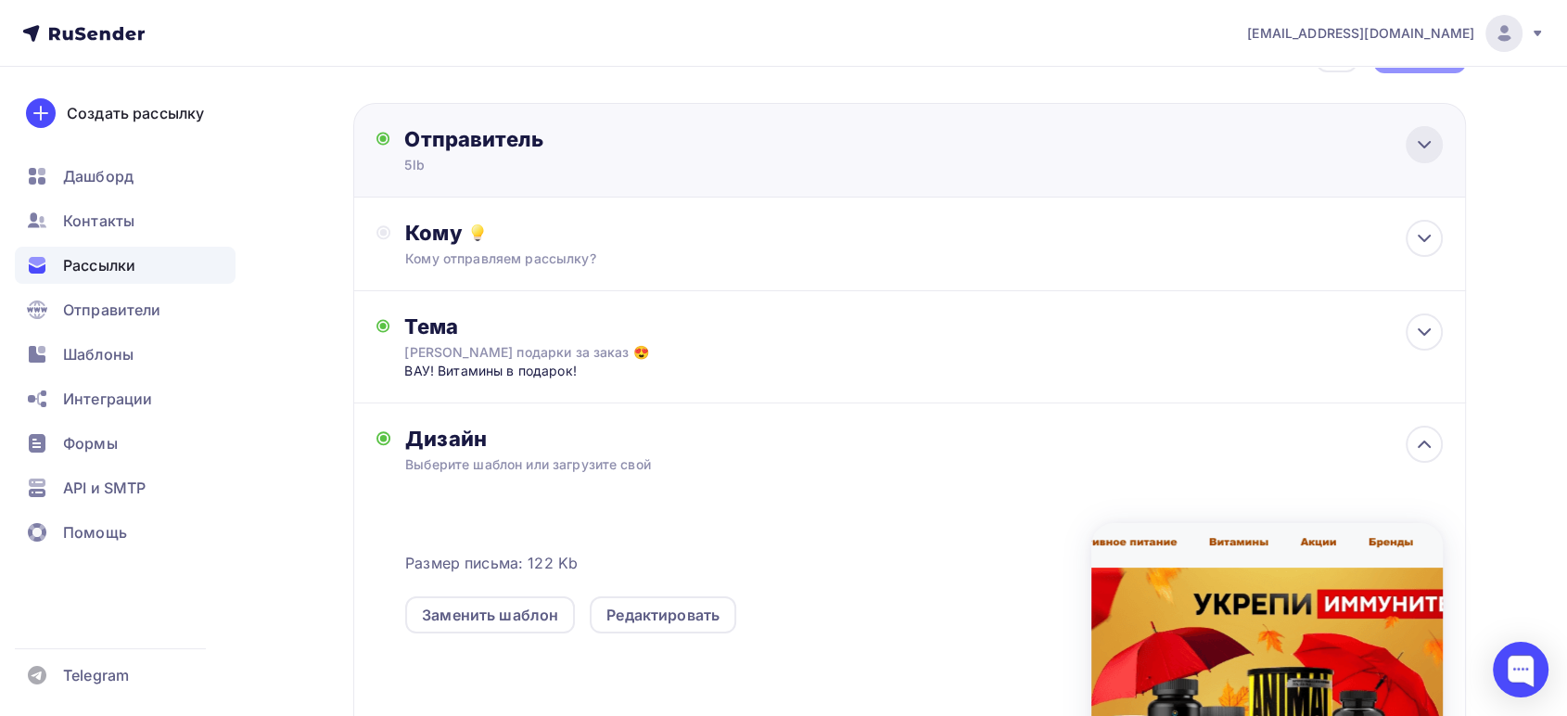
click at [1424, 138] on icon at bounding box center [1424, 145] width 22 height 22
type input "5lb"
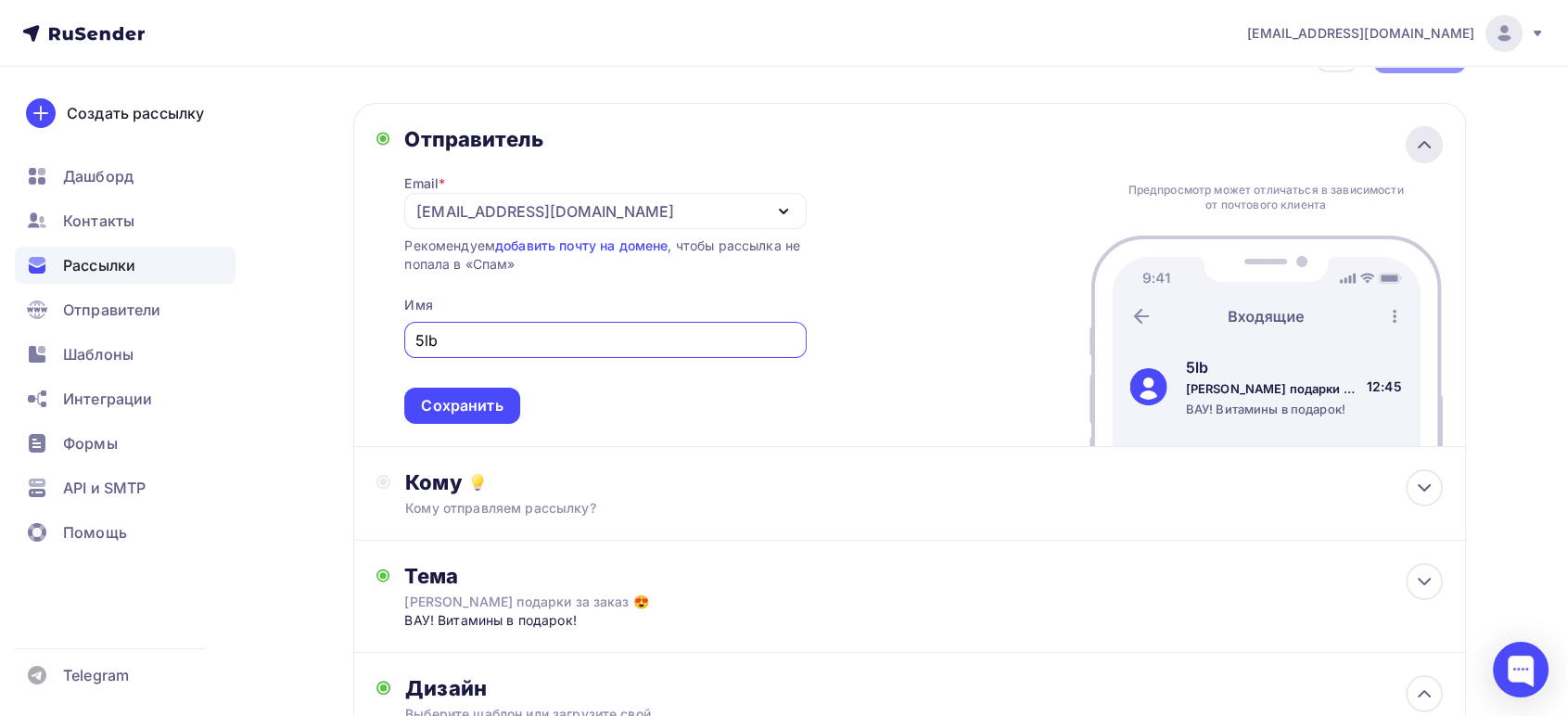
scroll to position [0, 0]
click at [435, 401] on div "Сохранить" at bounding box center [462, 405] width 82 height 21
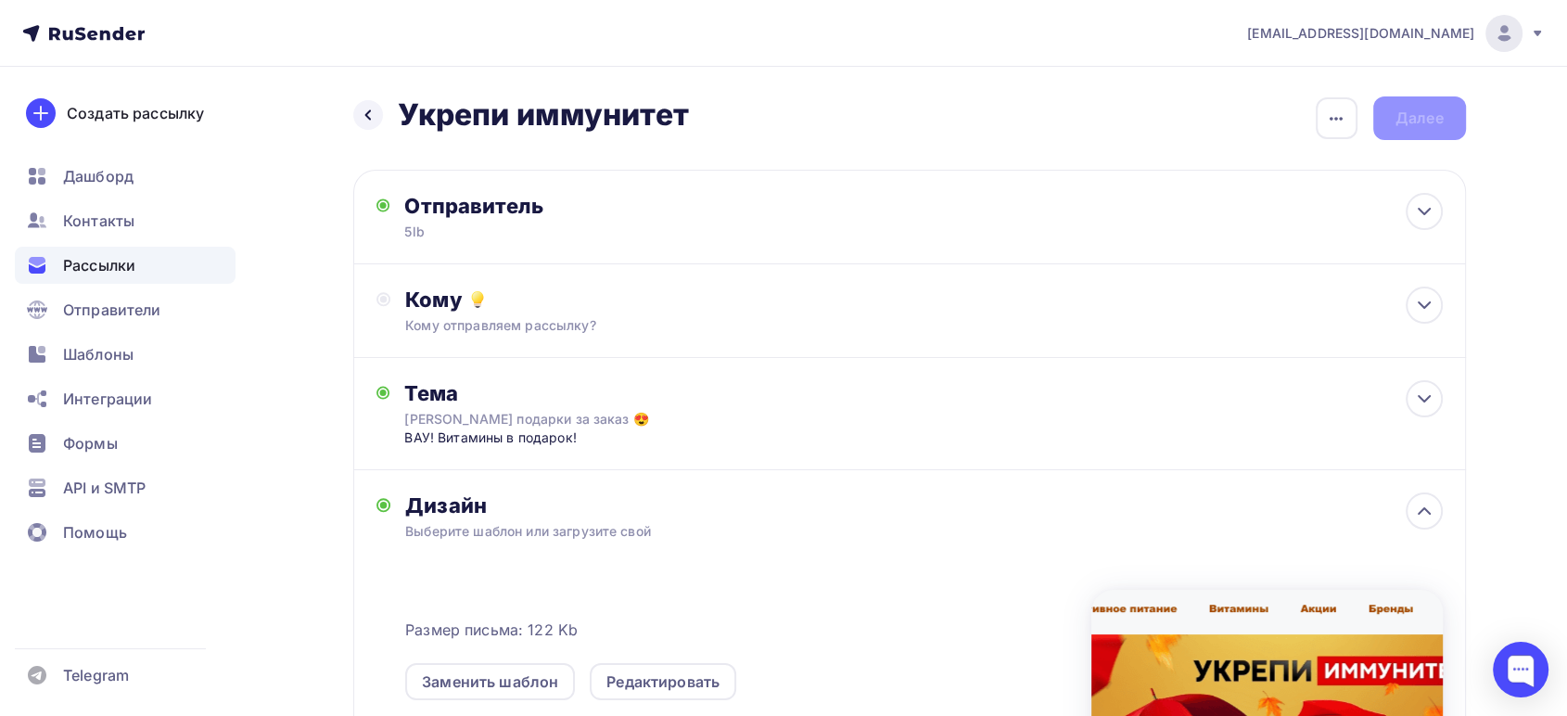
click at [1406, 92] on div "Назад Укрепи иммунитет Укрепи иммунитет Закончить позже Переименовать рассылку …" at bounding box center [784, 580] width 1520 height 1027
click at [1411, 113] on div "Назад Укрепи иммунитет Укрепи иммунитет Закончить позже Переименовать рассылку …" at bounding box center [909, 118] width 1113 height 44
click at [1346, 112] on icon "button" at bounding box center [1336, 119] width 22 height 22
click at [362, 109] on icon at bounding box center [368, 115] width 15 height 15
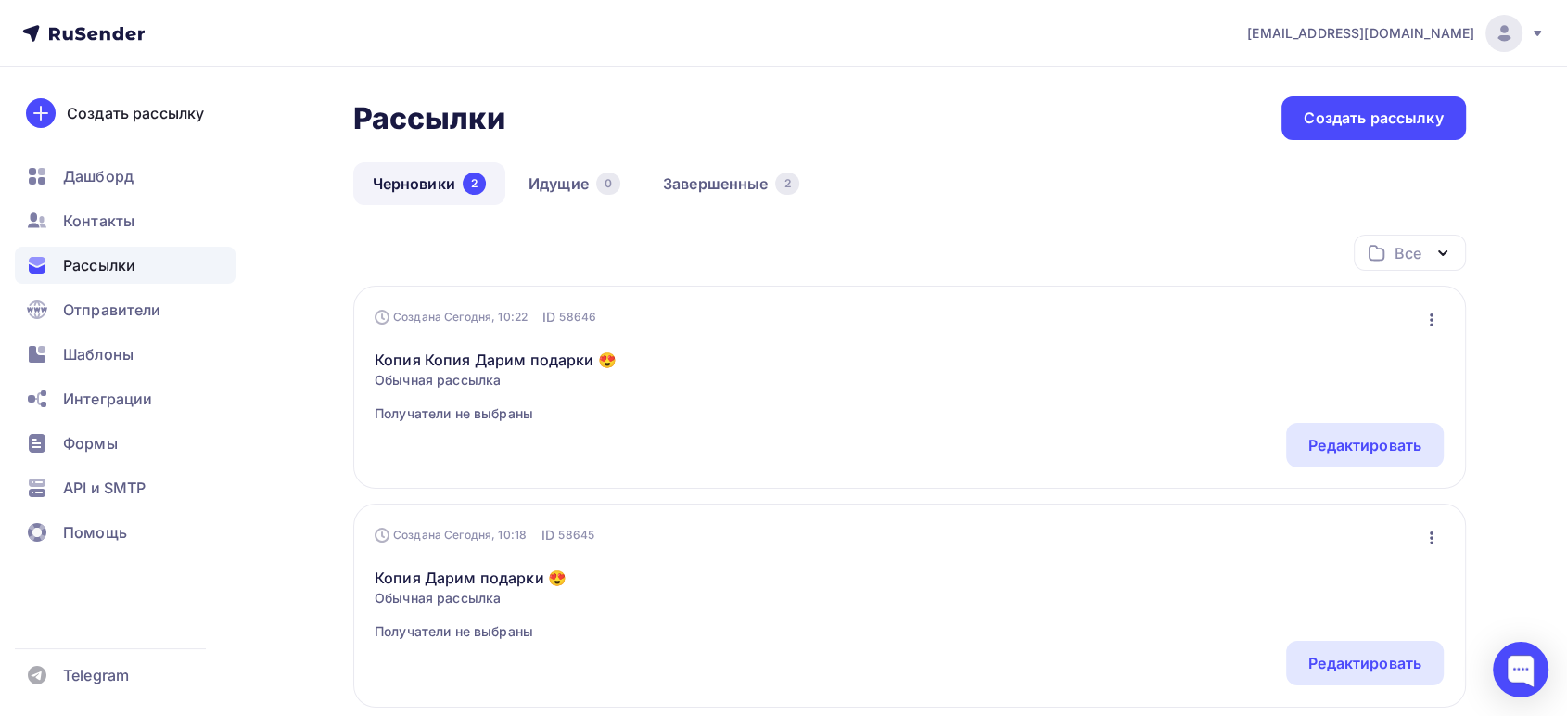
drag, startPoint x: 518, startPoint y: 352, endPoint x: 889, endPoint y: 269, distance: 380.2
click at [889, 269] on div "Все Все папки Создать новую папку" at bounding box center [909, 260] width 1113 height 51
click at [443, 572] on link "Копия Дарим подарки 😍" at bounding box center [471, 578] width 192 height 22
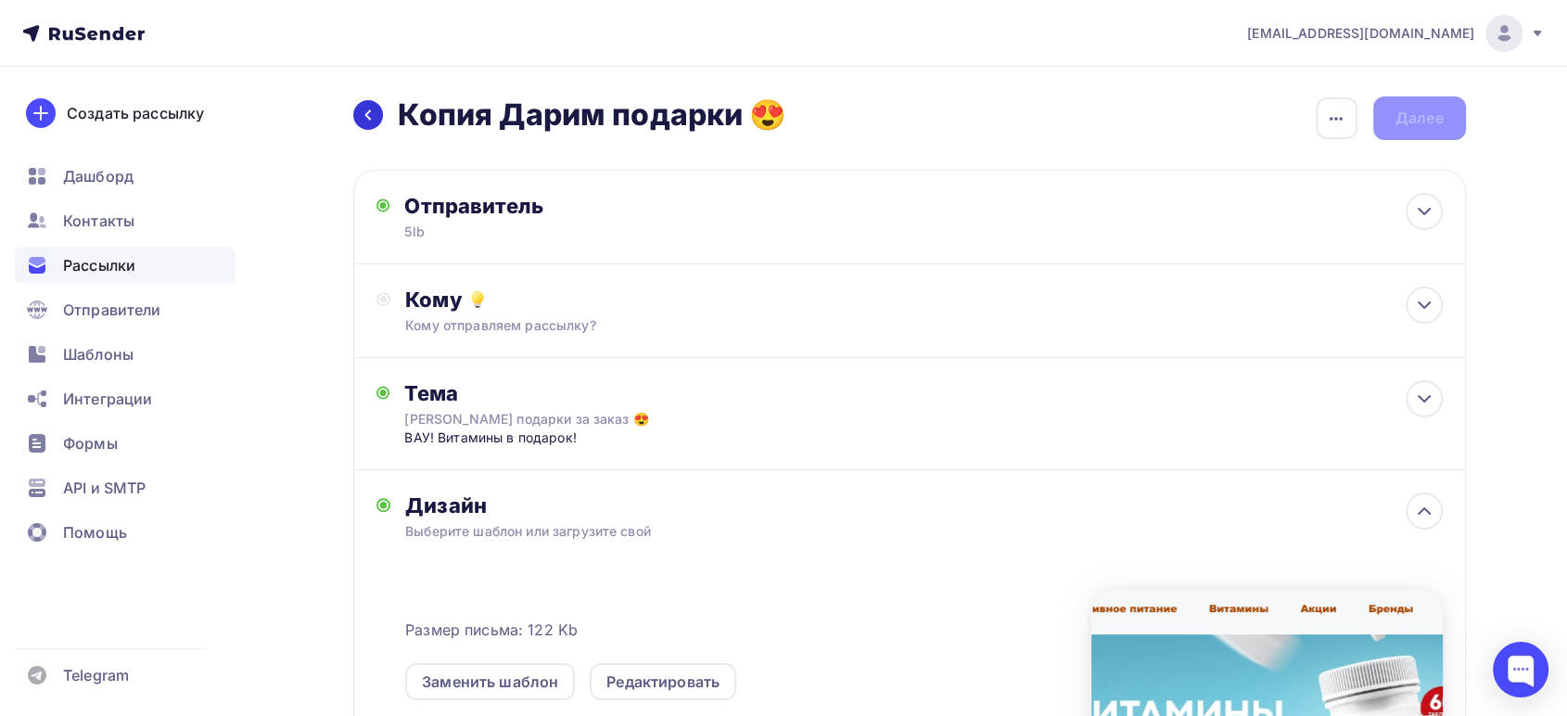
click at [371, 117] on icon at bounding box center [368, 115] width 15 height 15
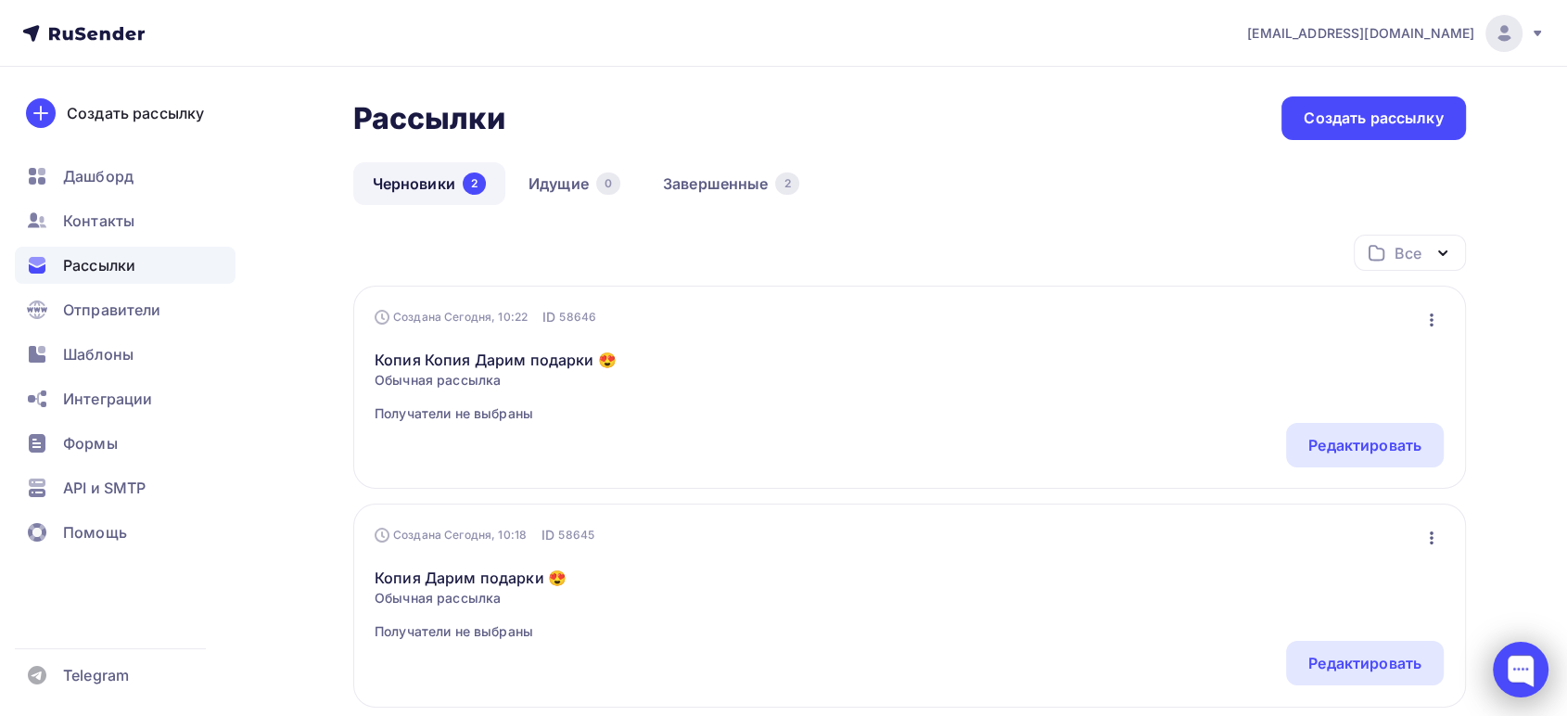
click at [1518, 661] on div at bounding box center [1521, 670] width 56 height 56
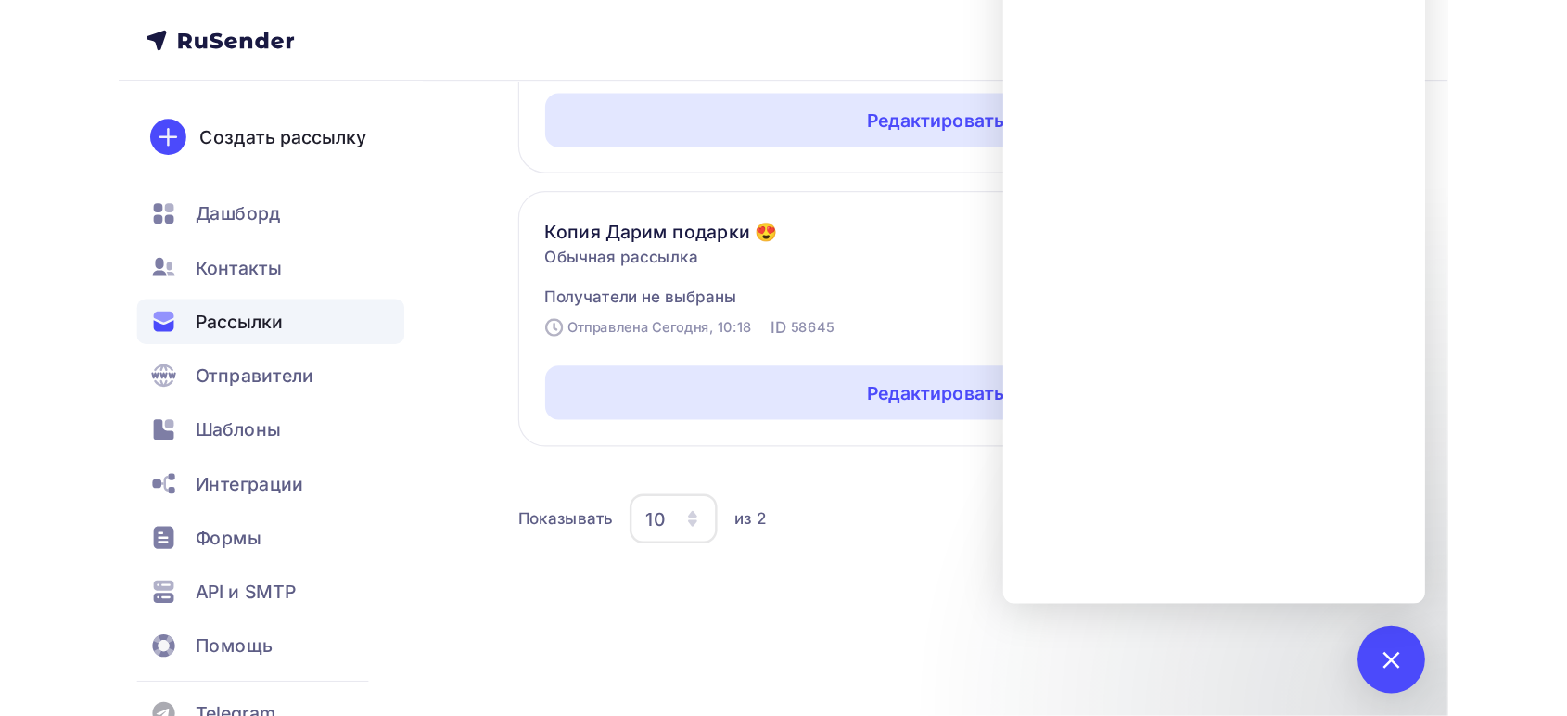
scroll to position [213, 0]
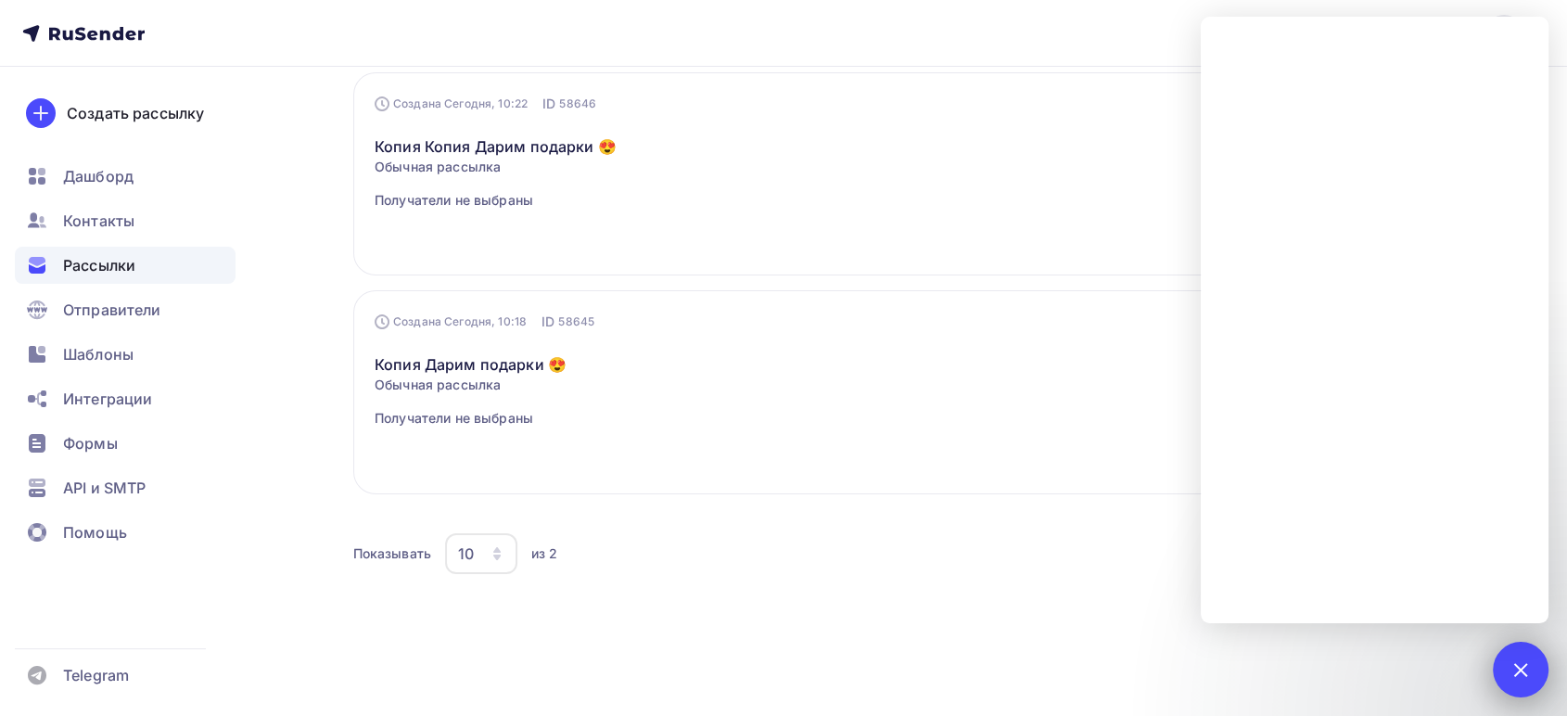
click at [1539, 668] on div "1" at bounding box center [1521, 670] width 56 height 56
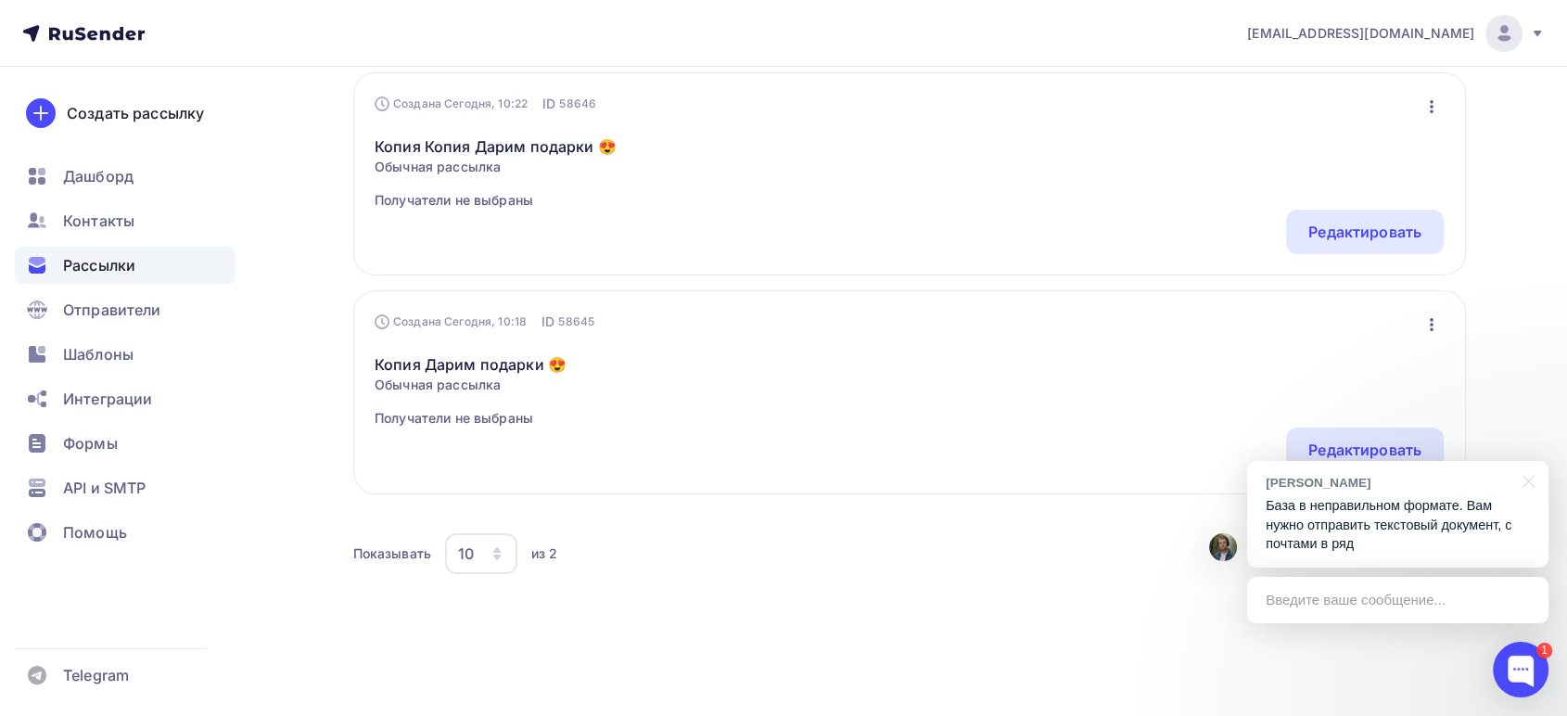
click at [1501, 604] on div "Введите ваше сообщение..." at bounding box center [1397, 600] width 301 height 46
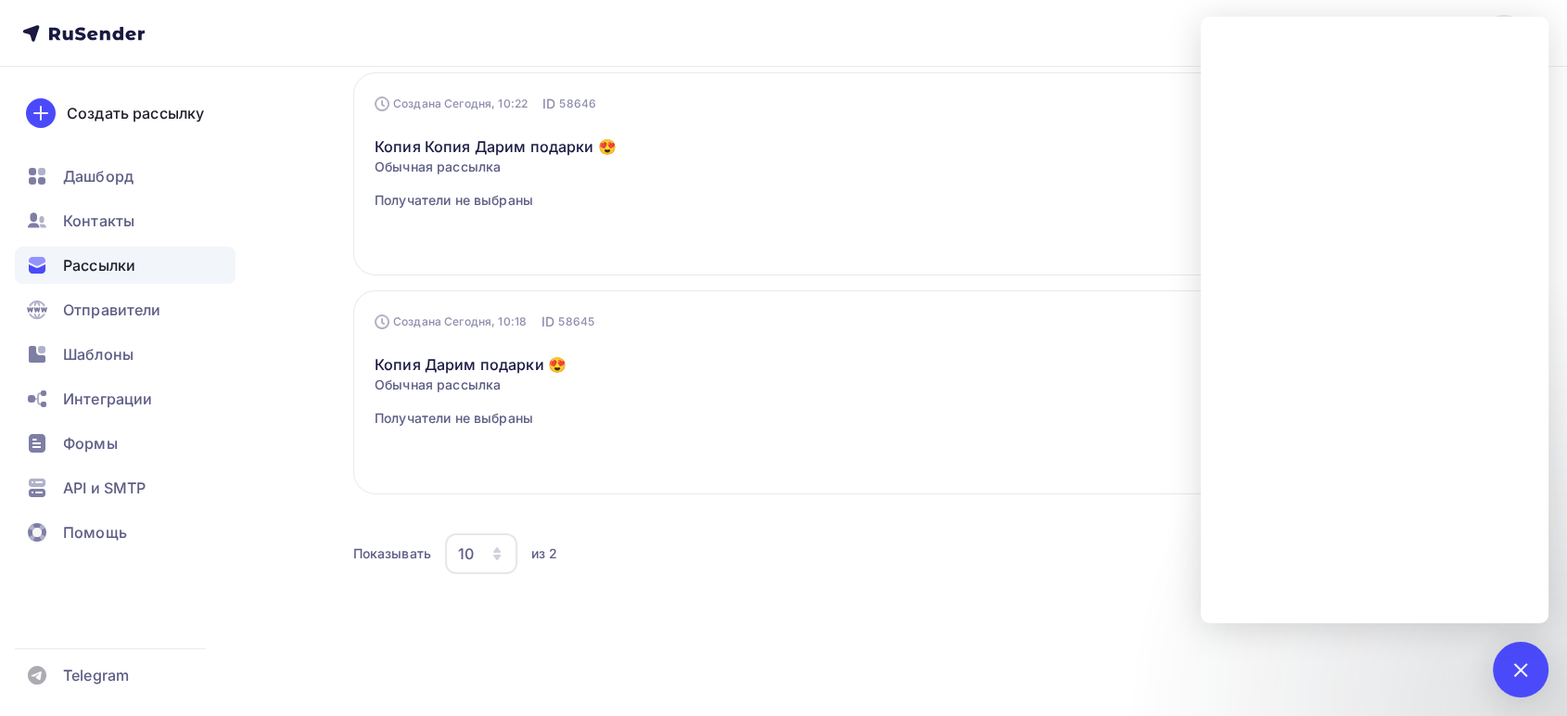
click at [1143, 82] on div "Создана Сегодня, 10:22 ID 58646 Редактировать Копировать Добавить в папку Удали…" at bounding box center [909, 173] width 1113 height 203
click at [1539, 645] on div at bounding box center [1521, 670] width 56 height 56
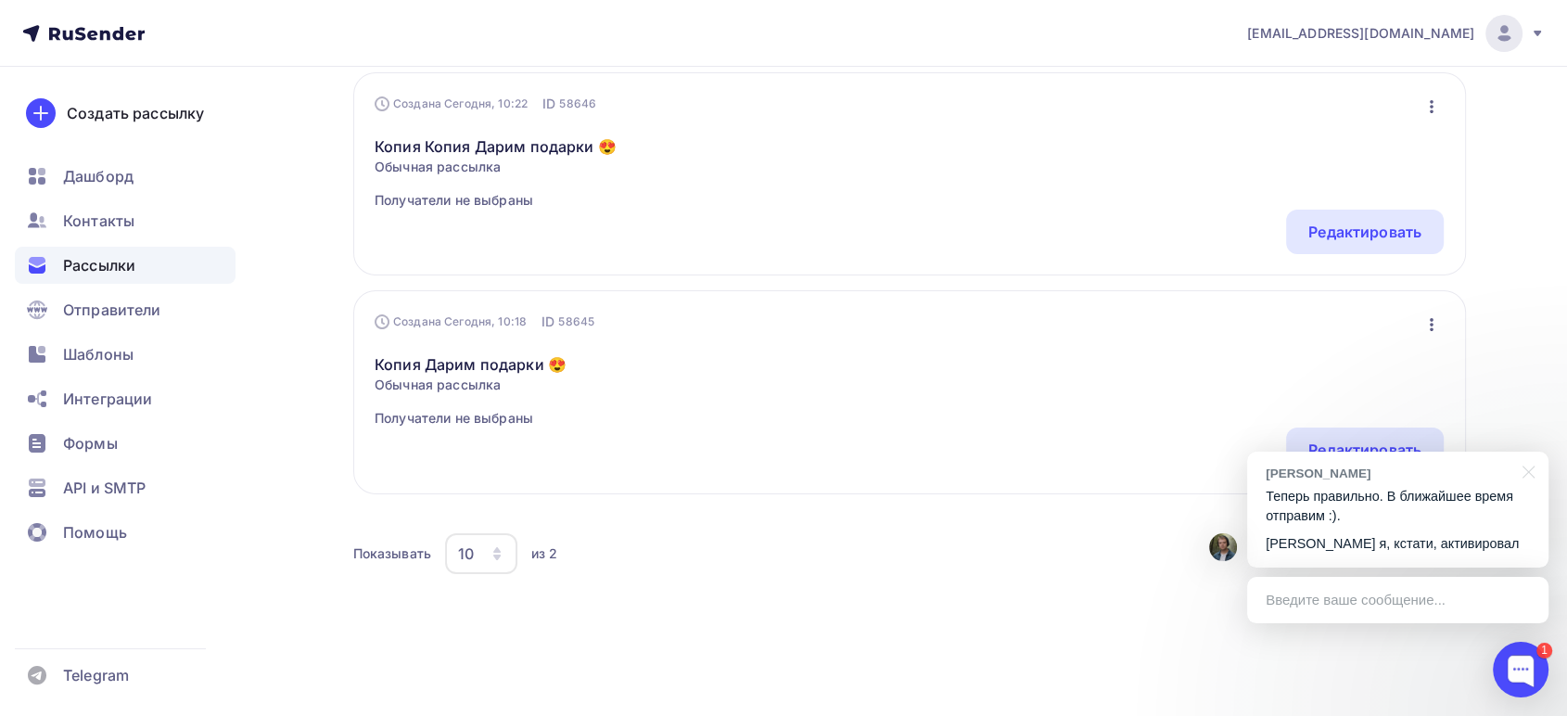
click at [1312, 599] on div "Введите ваше сообщение..." at bounding box center [1397, 600] width 301 height 46
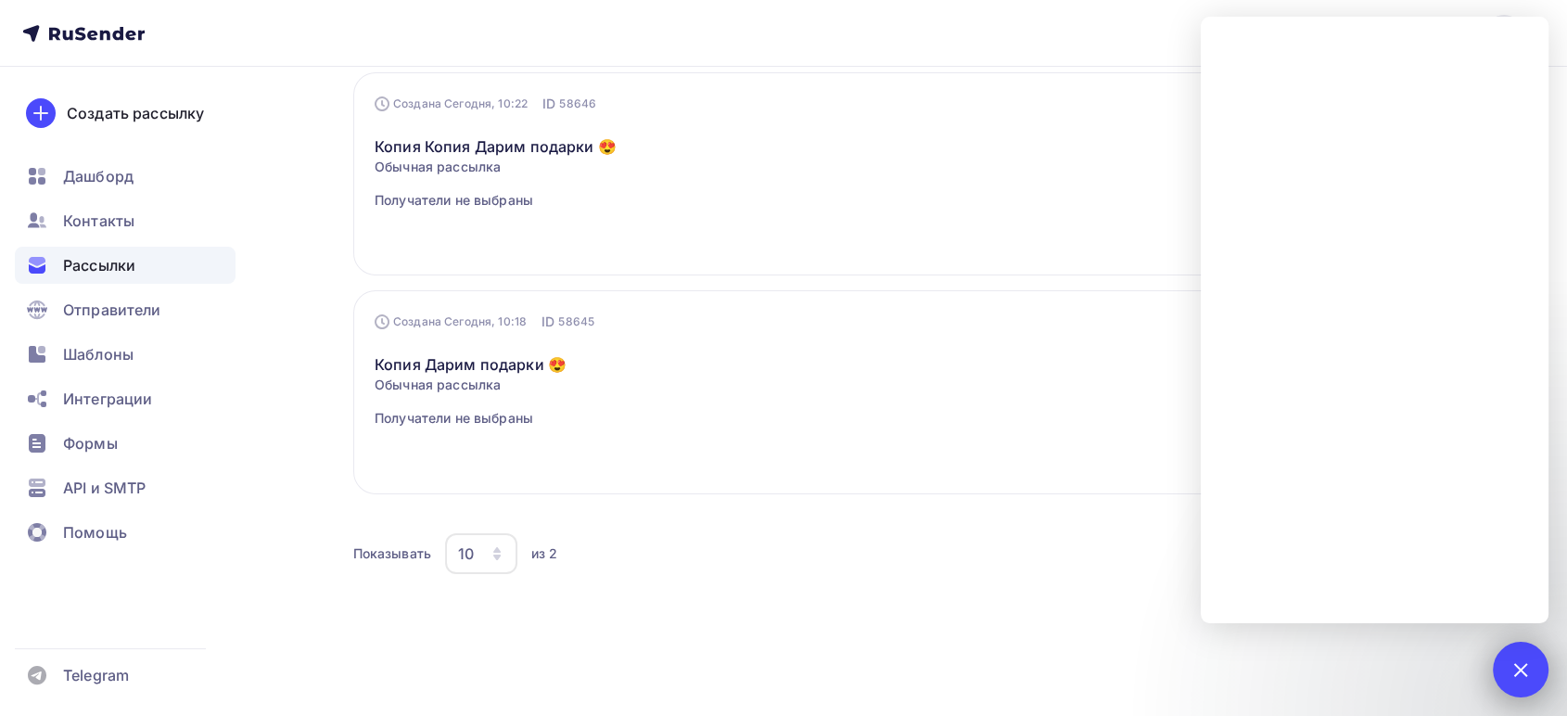
click at [1518, 681] on div at bounding box center [1520, 669] width 25 height 25
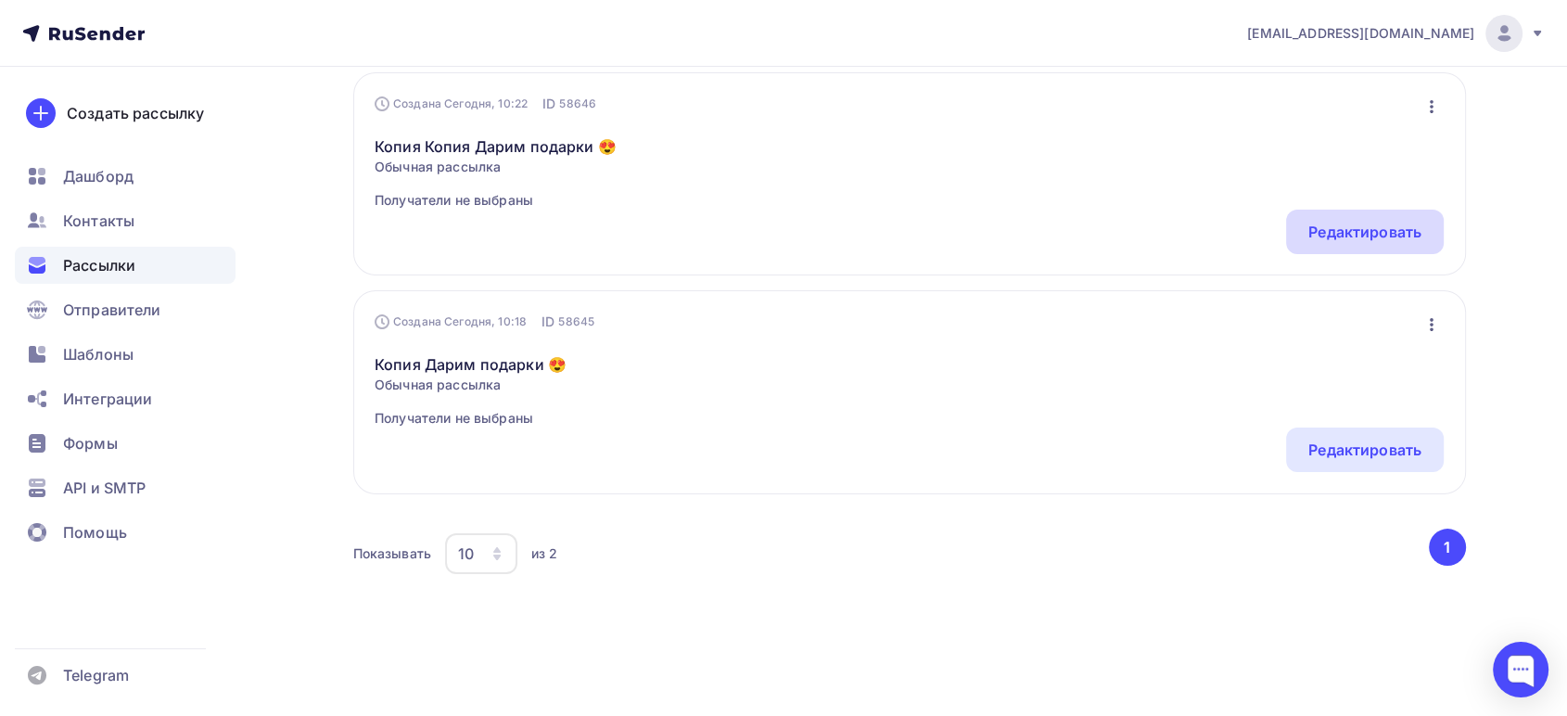
click at [1376, 224] on div "Редактировать" at bounding box center [1365, 232] width 113 height 22
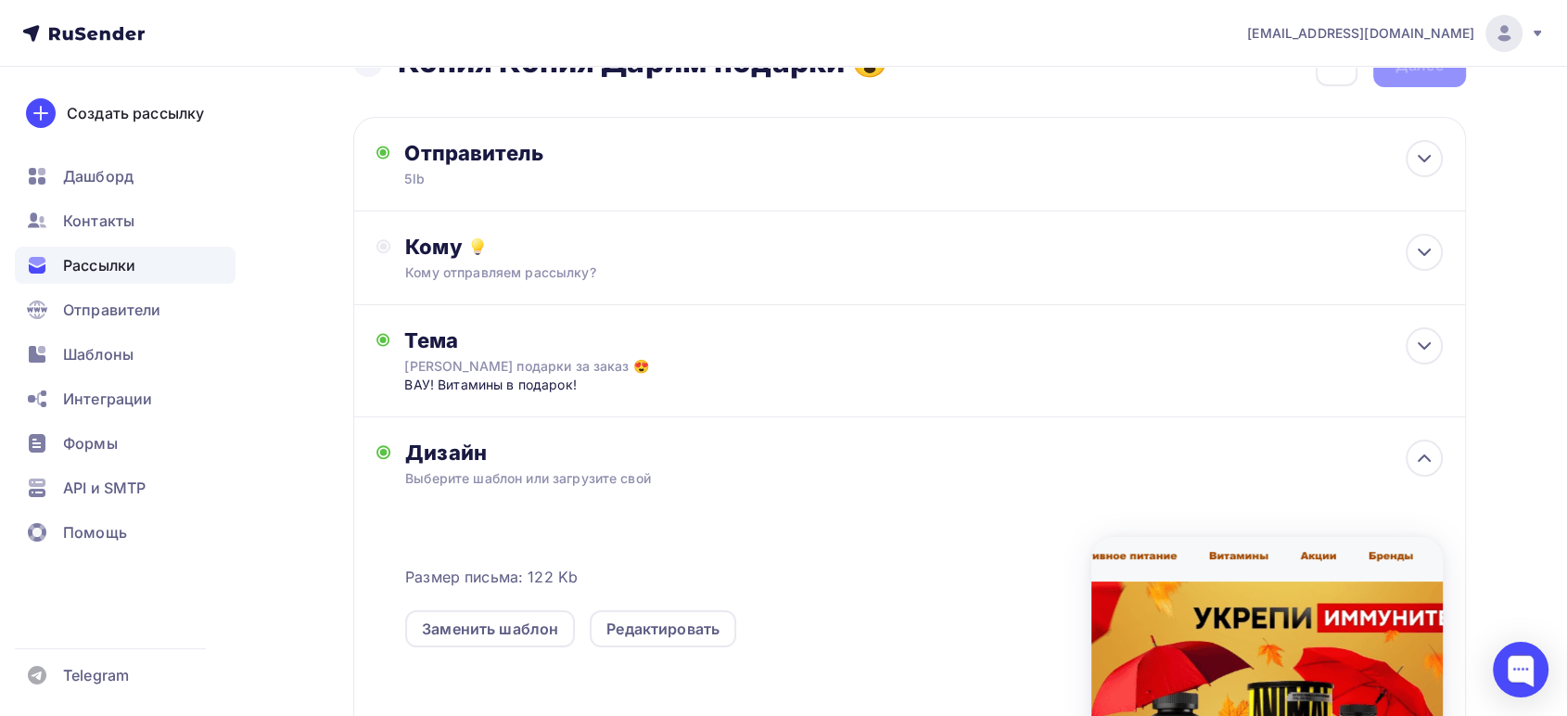
scroll to position [103, 0]
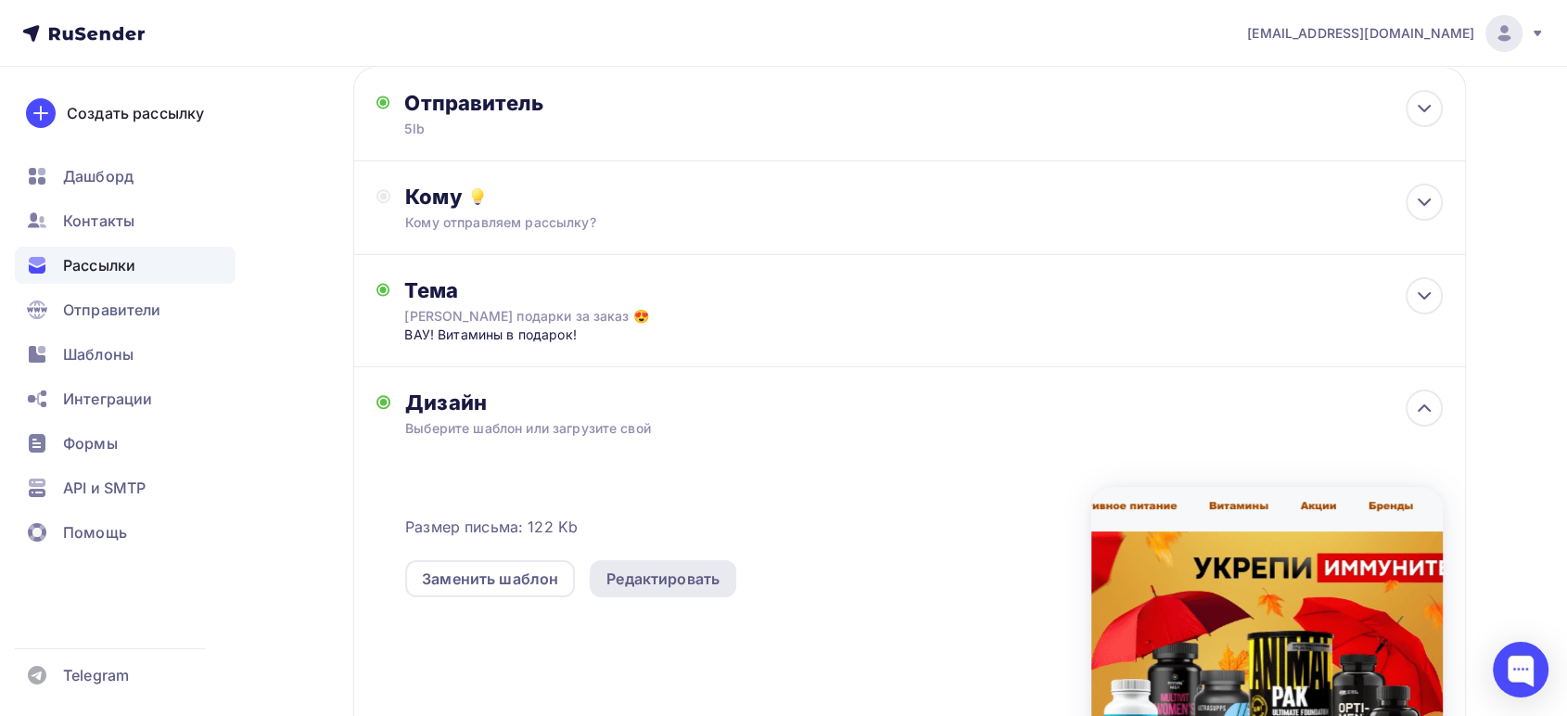
click at [660, 573] on div "Редактировать" at bounding box center [663, 579] width 113 height 22
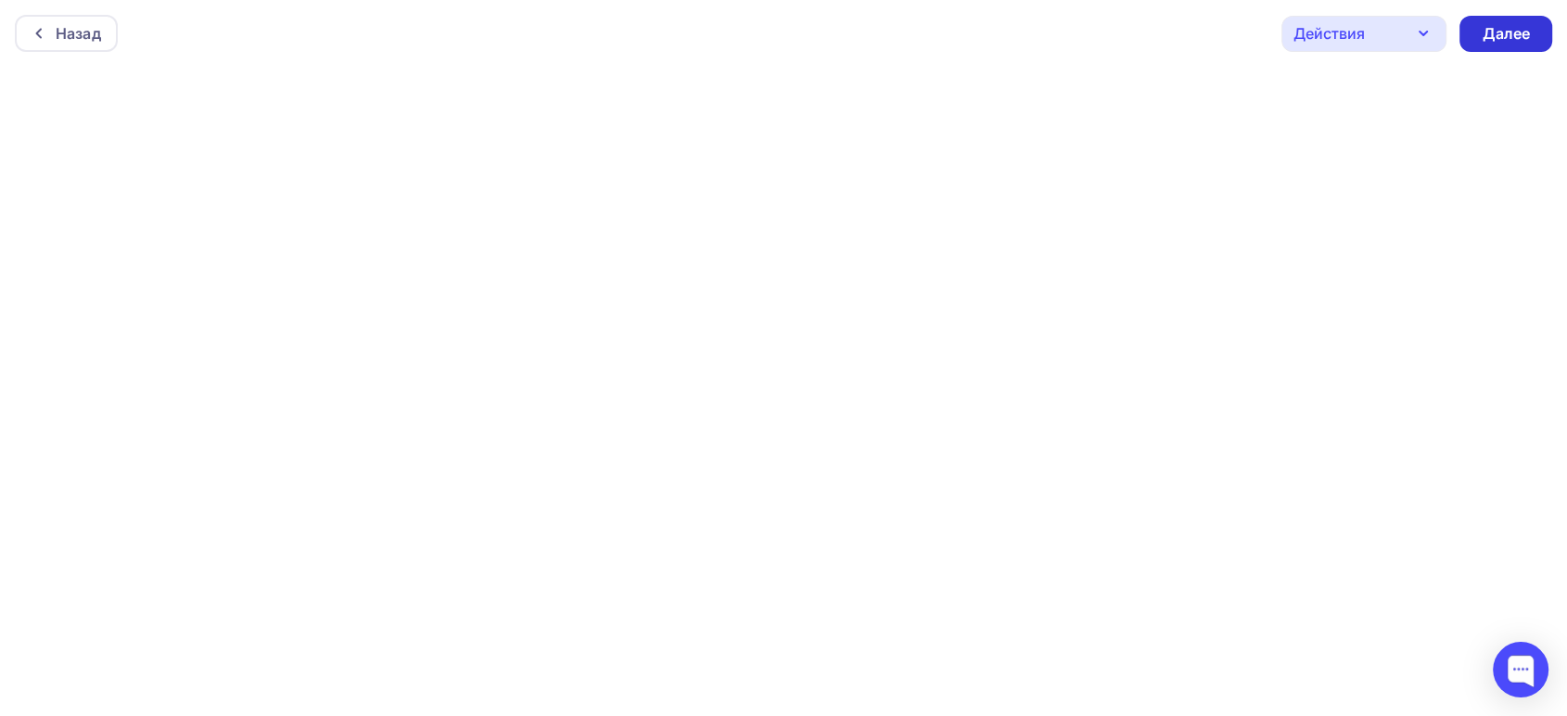
click at [1493, 34] on div "Далее" at bounding box center [1506, 33] width 48 height 21
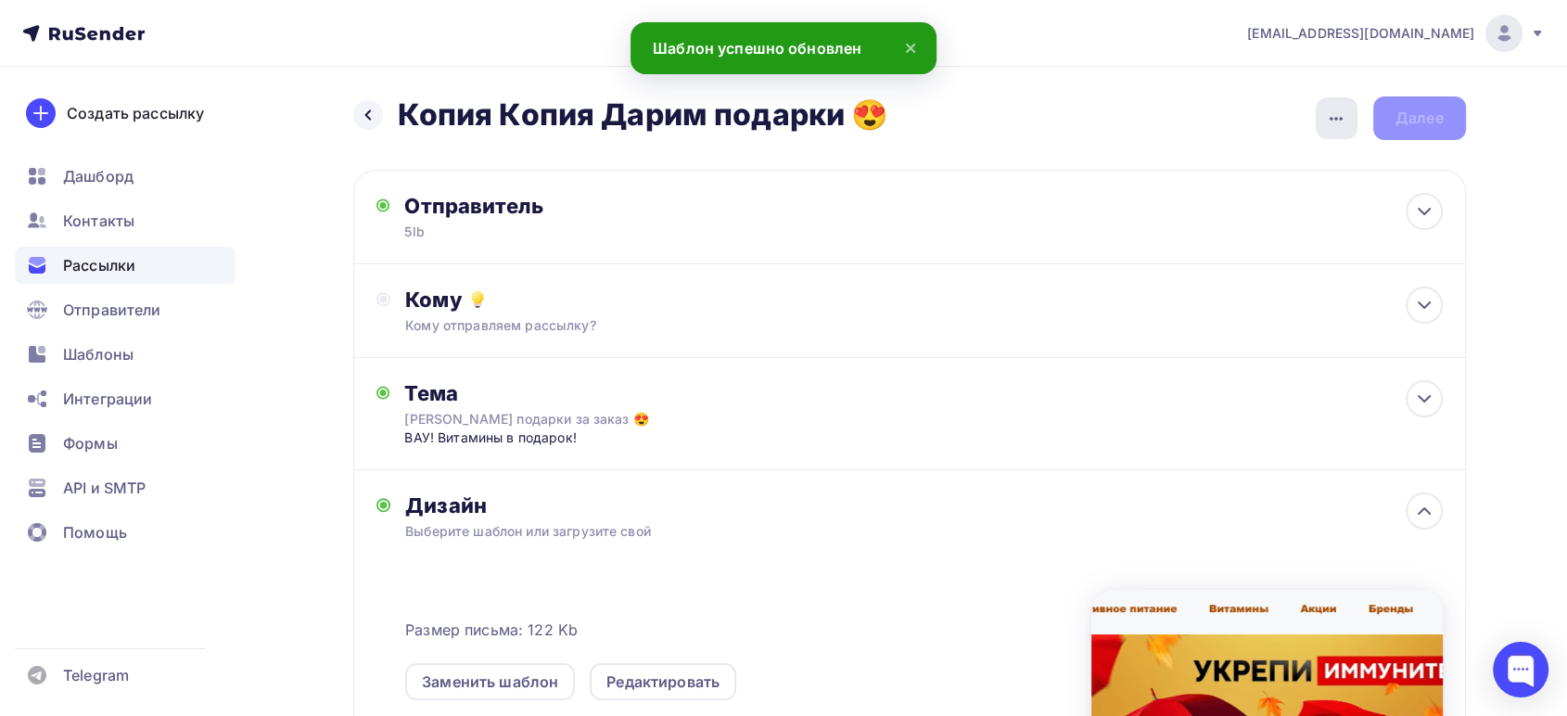
click at [1343, 121] on icon "button" at bounding box center [1336, 119] width 22 height 22
click at [83, 267] on span "Рассылки" at bounding box center [99, 265] width 72 height 22
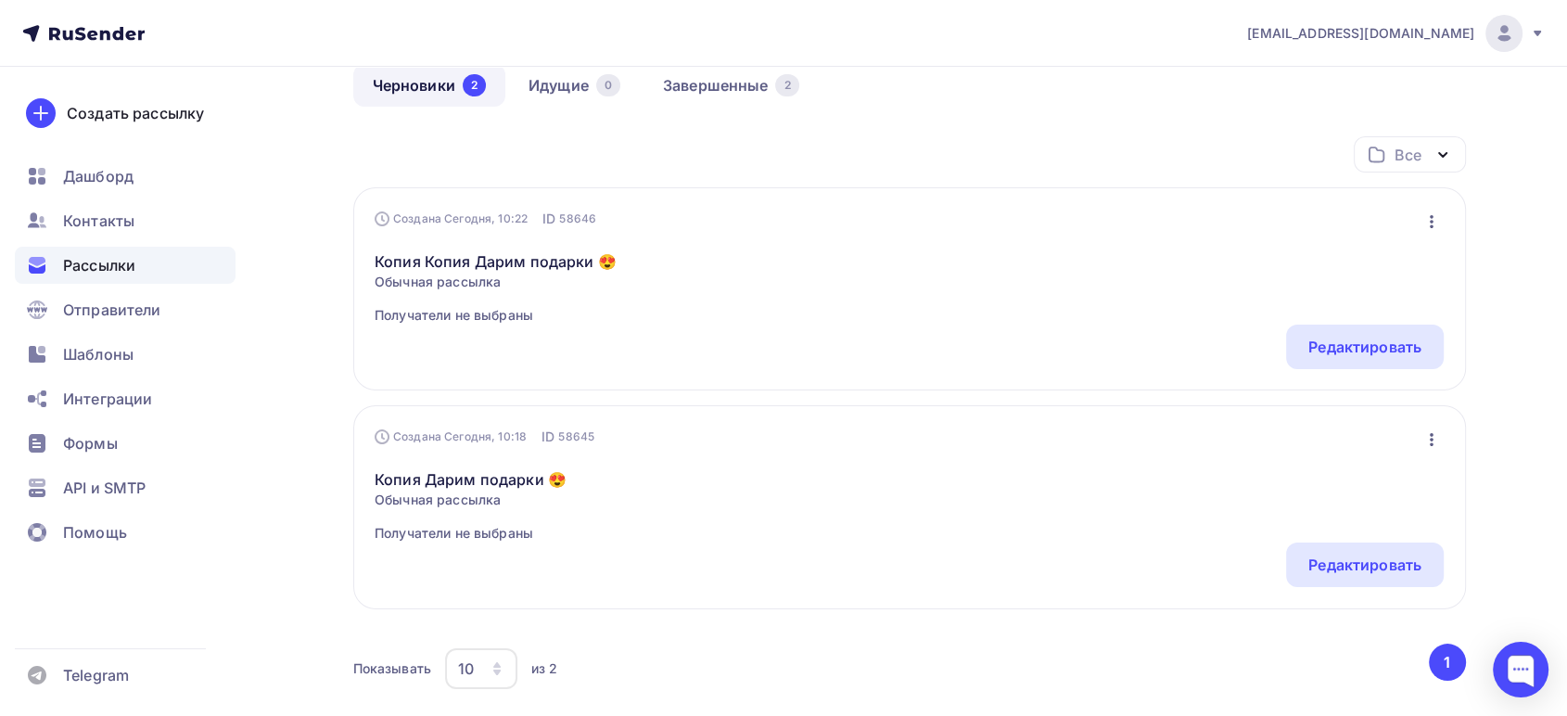
scroll to position [206, 0]
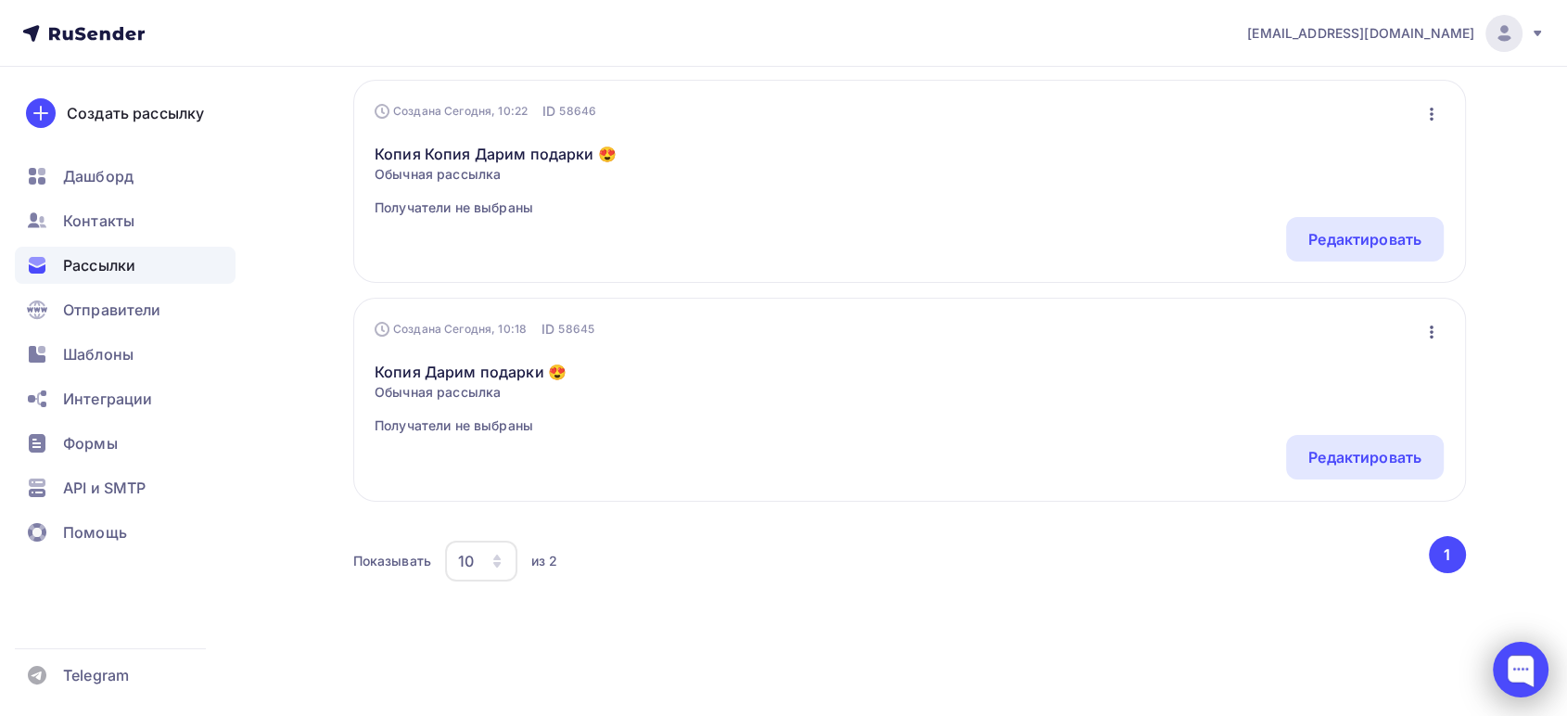
click at [1522, 662] on div at bounding box center [1521, 670] width 56 height 56
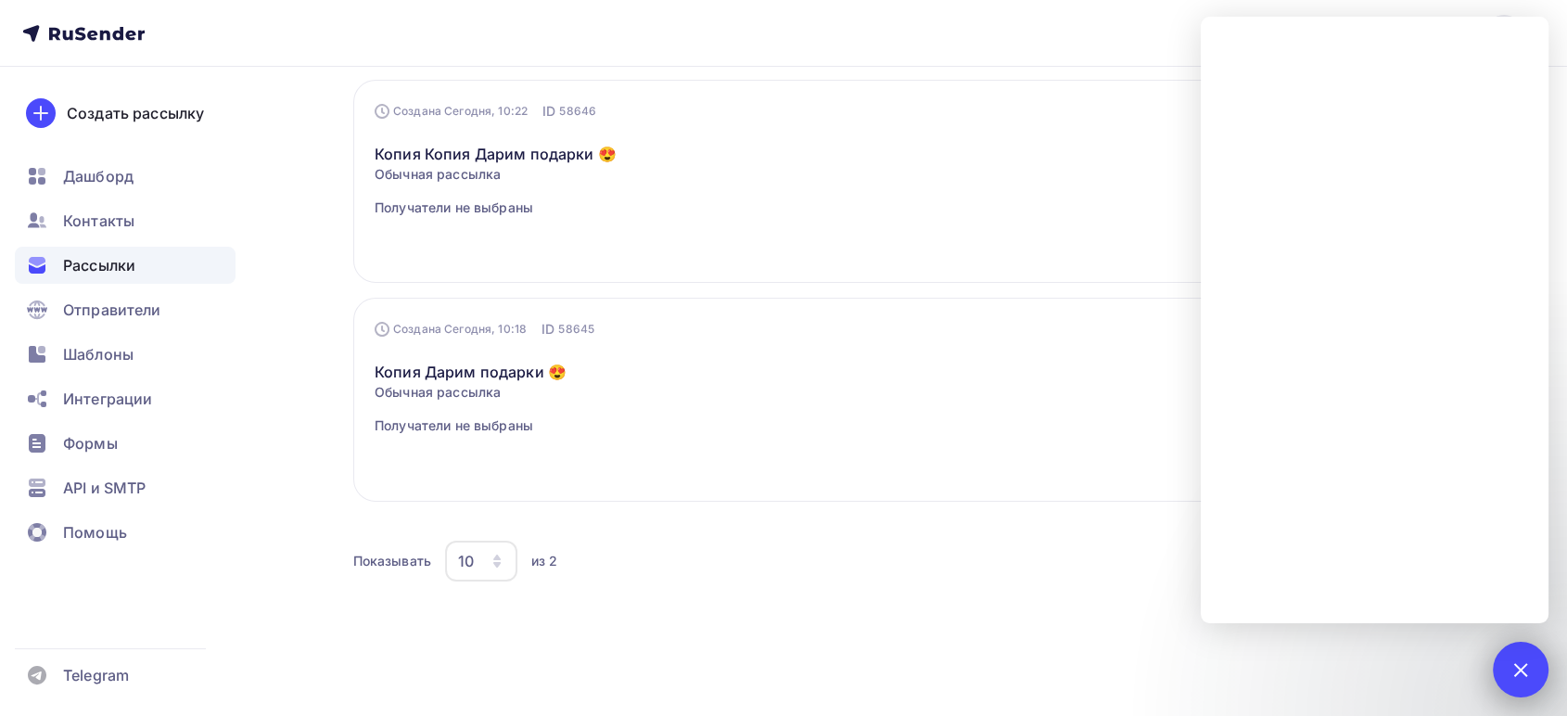
click at [1528, 658] on div "1" at bounding box center [1521, 670] width 56 height 56
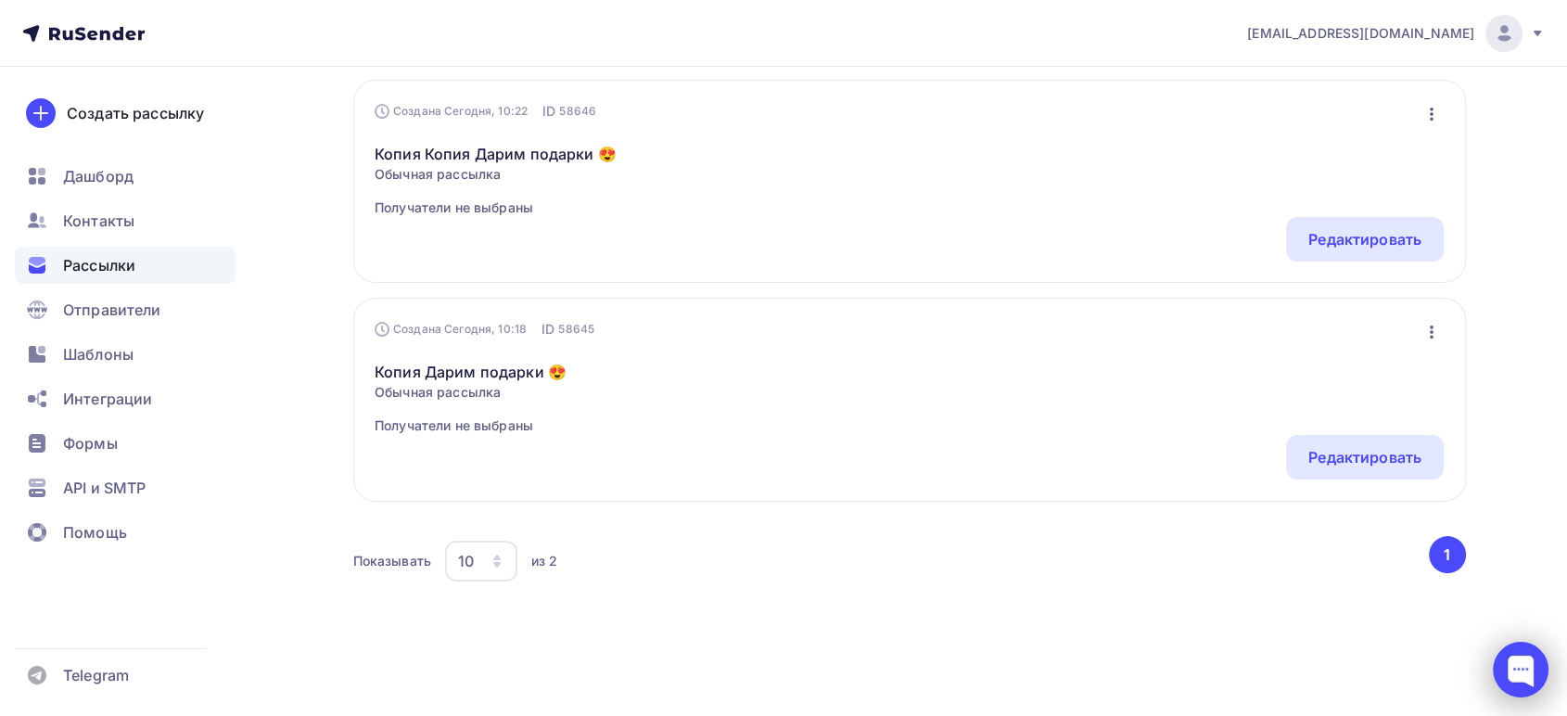
click at [1518, 658] on div at bounding box center [1521, 670] width 56 height 56
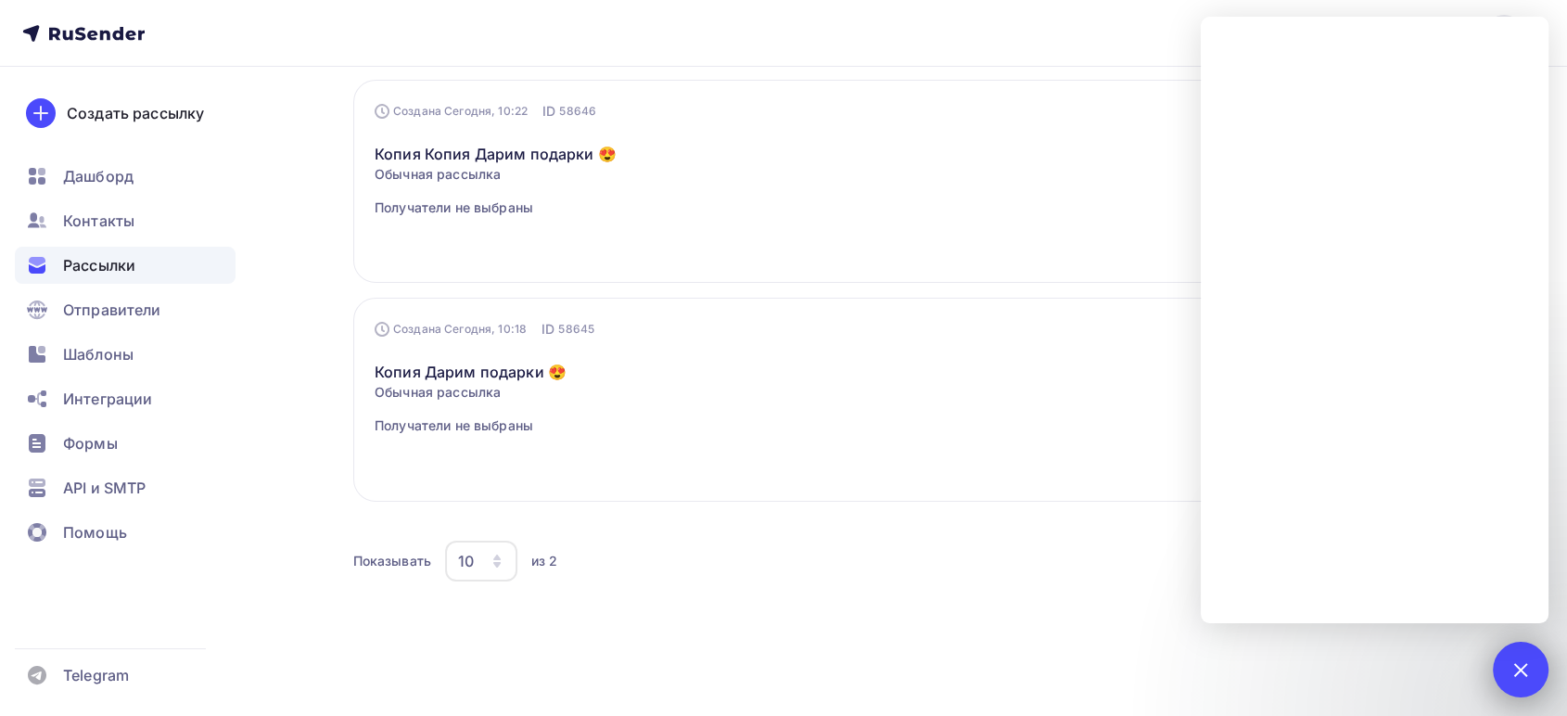
click at [1518, 658] on div at bounding box center [1520, 669] width 25 height 25
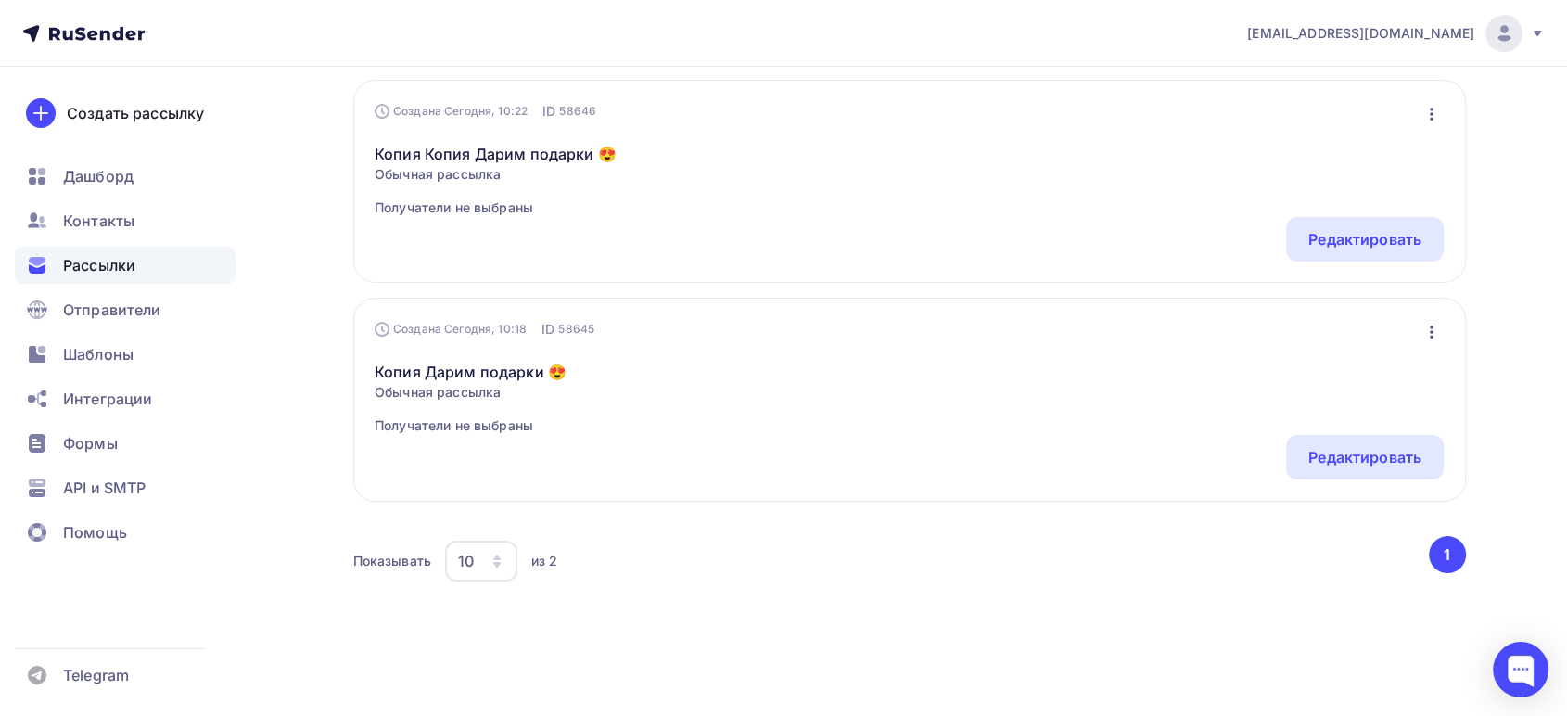
drag, startPoint x: 293, startPoint y: 58, endPoint x: 185, endPoint y: 4, distance: 121.5
click at [293, 57] on nav "missis.matsevitsckaya@yandex.ru Аккаунт Тарифы Выйти Создать рассылку Дашборд К…" at bounding box center [783, 33] width 1567 height 67
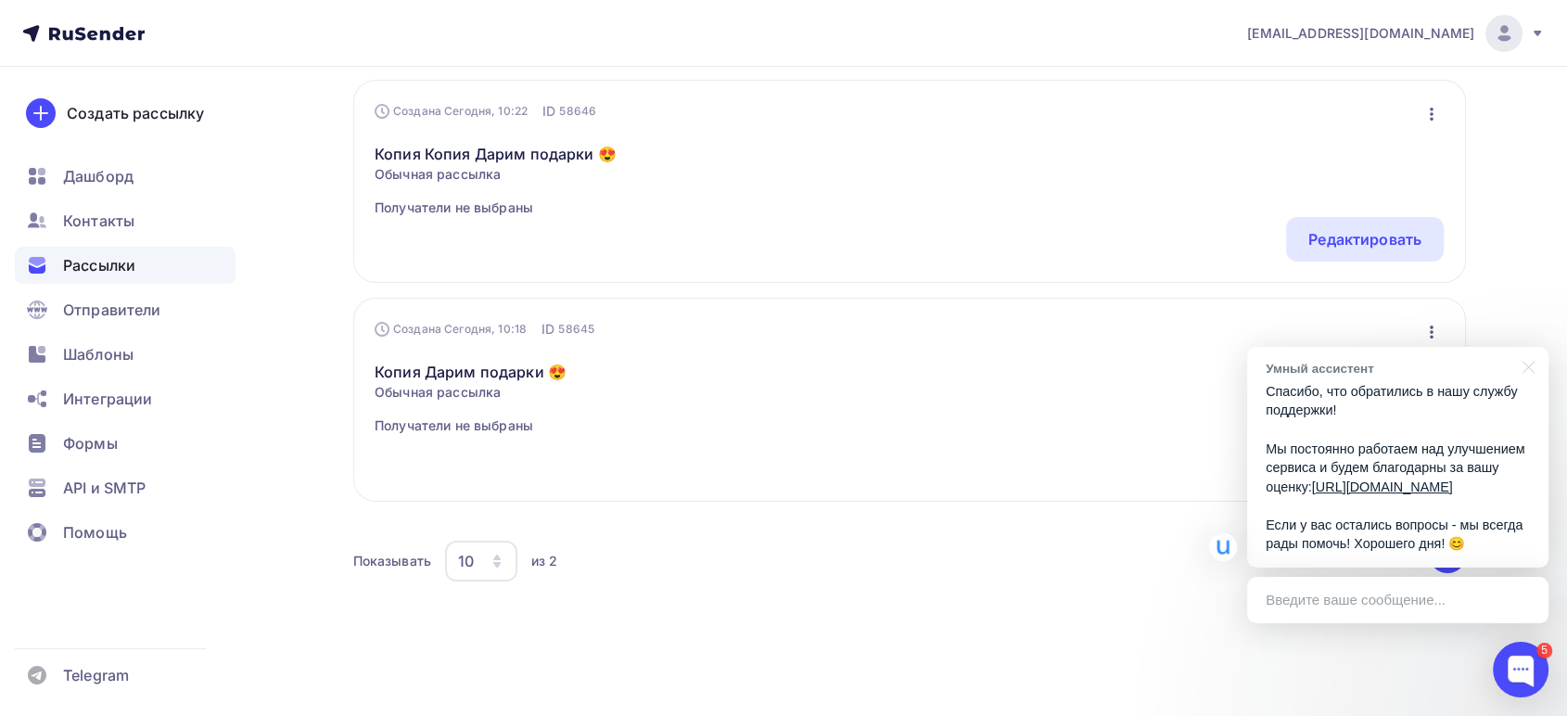
click at [1333, 524] on p "Спасибо, что обратились в нашу службу поддержки! Мы постоянно работаем над улуч…" at bounding box center [1398, 468] width 264 height 172
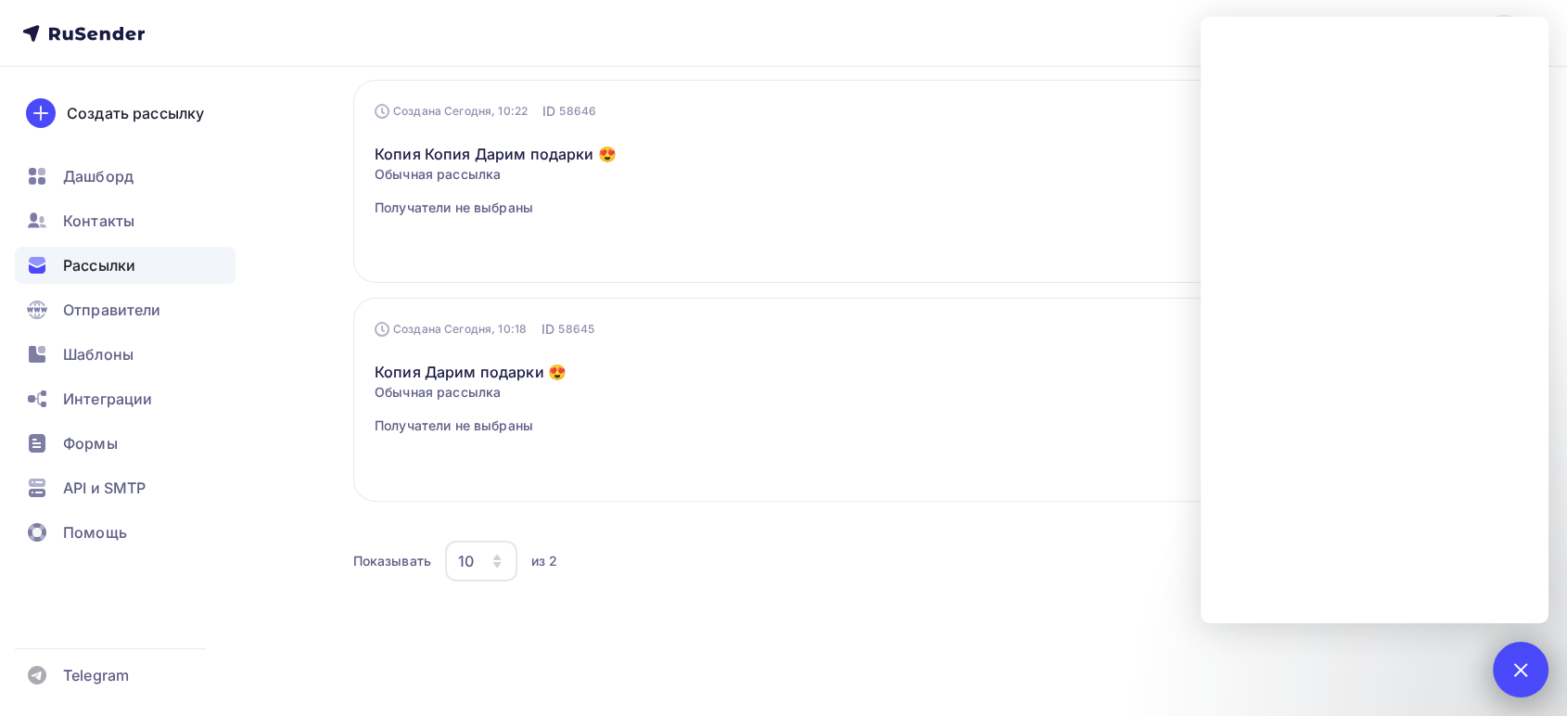
click at [1512, 658] on div "5" at bounding box center [1521, 670] width 56 height 56
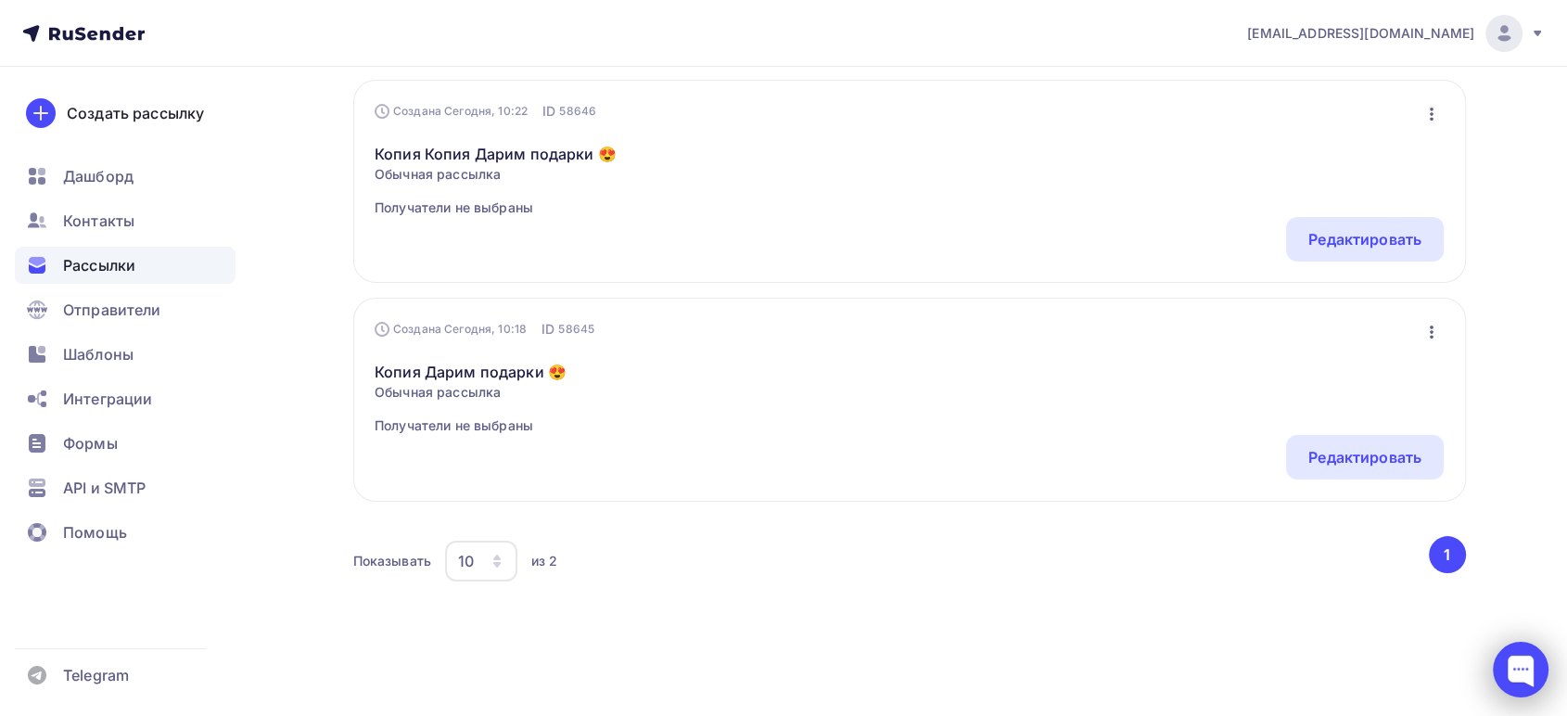
click at [1511, 665] on div at bounding box center [1521, 670] width 56 height 56
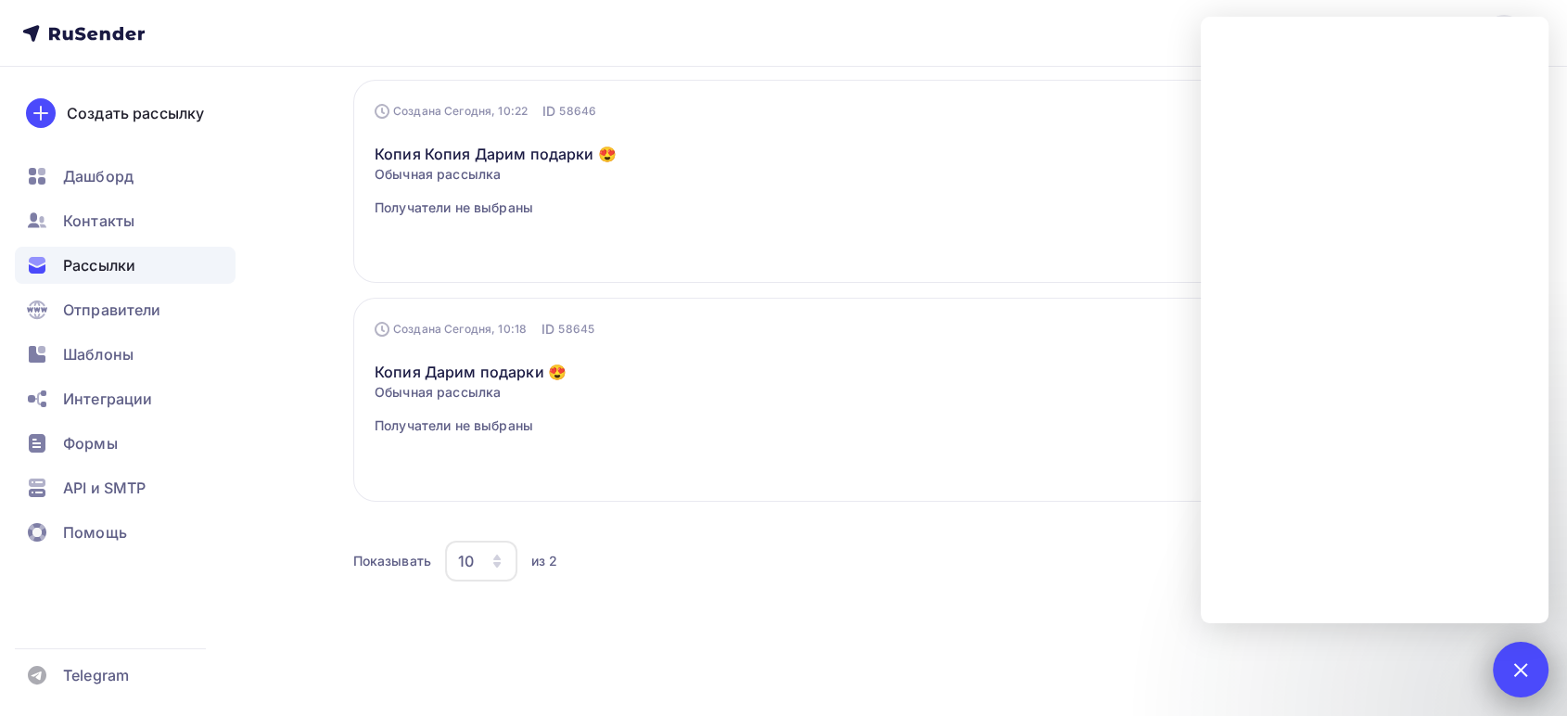
click at [1514, 664] on div at bounding box center [1520, 669] width 25 height 25
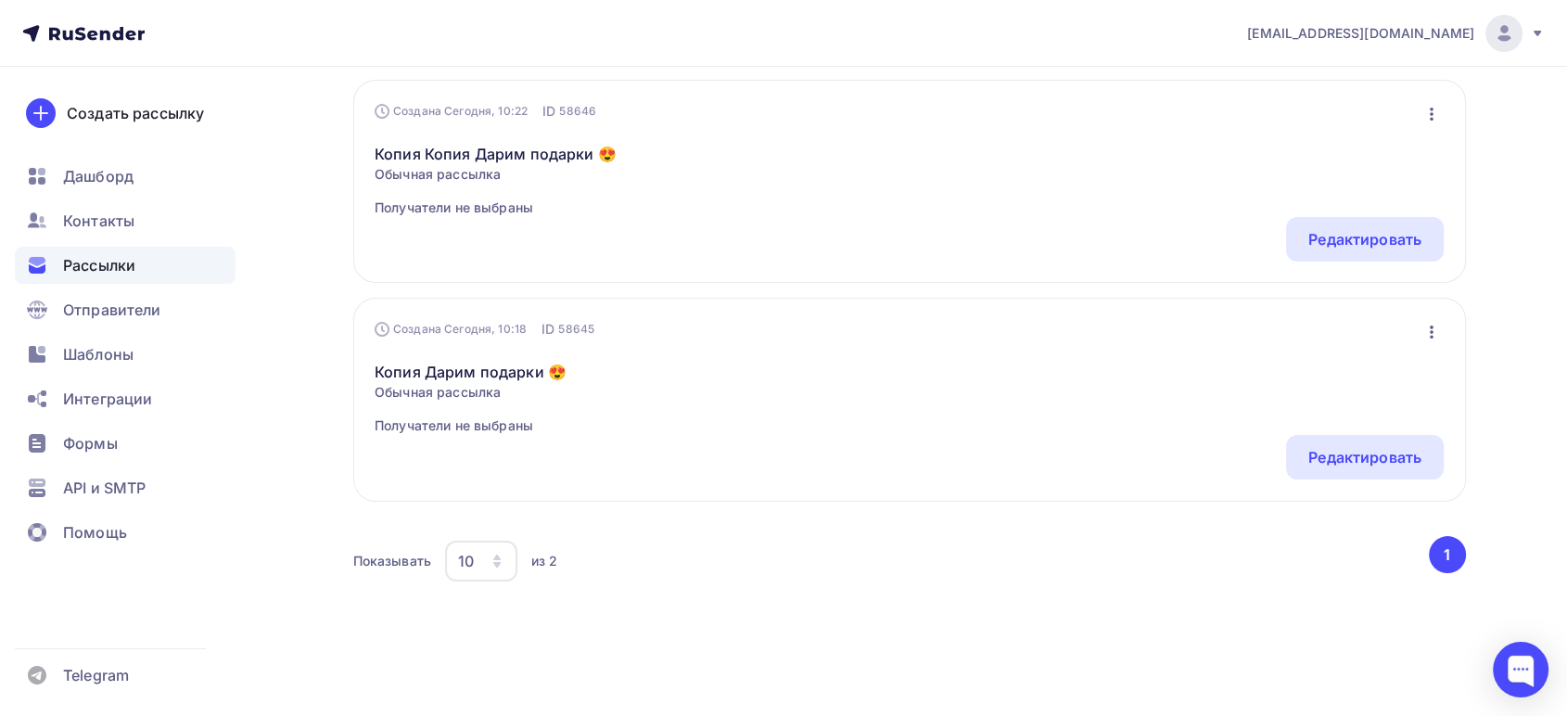
click at [1425, 117] on icon "button" at bounding box center [1432, 114] width 22 height 22
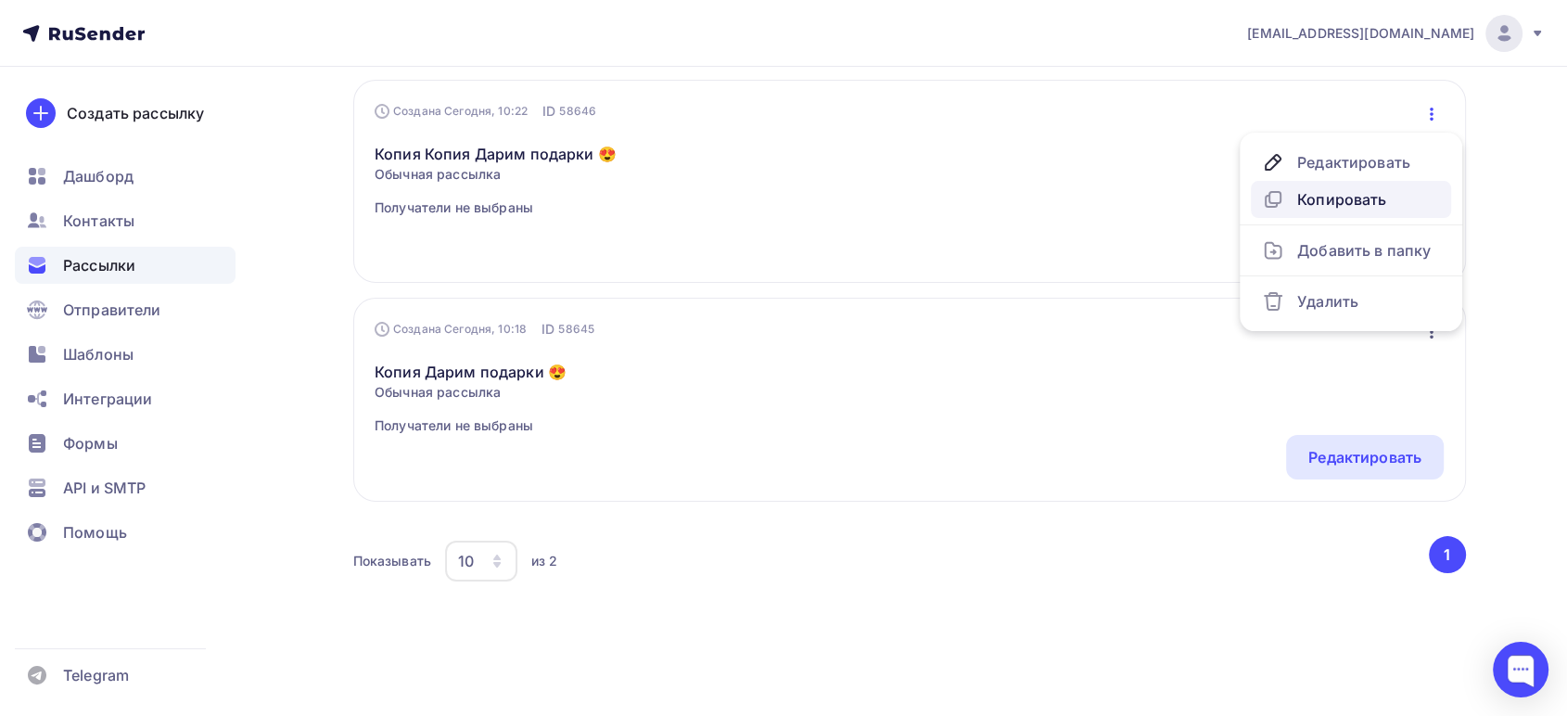
click at [1348, 193] on div "Копировать" at bounding box center [1351, 199] width 178 height 22
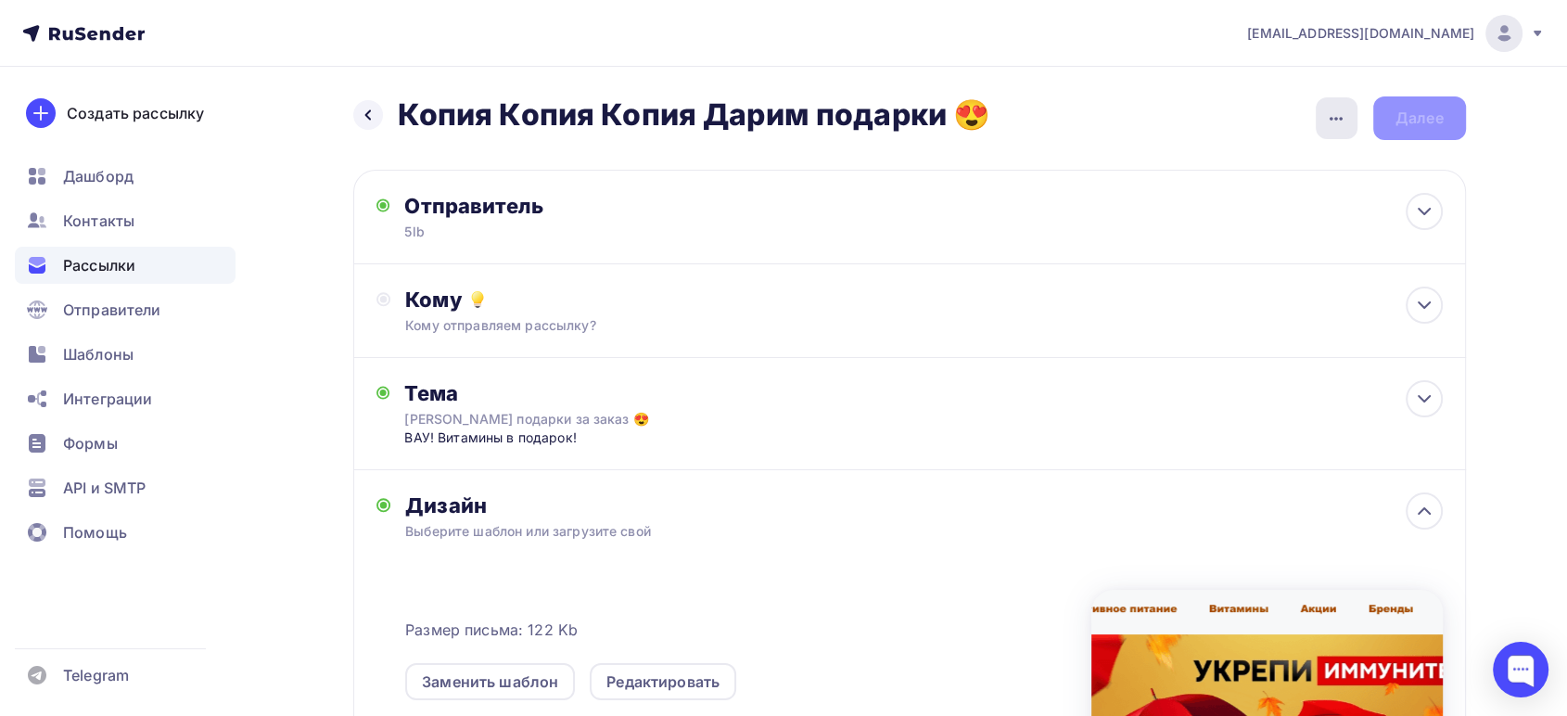
click at [1334, 118] on icon "button" at bounding box center [1336, 119] width 22 height 22
click at [1201, 211] on div "Переименовать рассылку" at bounding box center [1239, 213] width 230 height 22
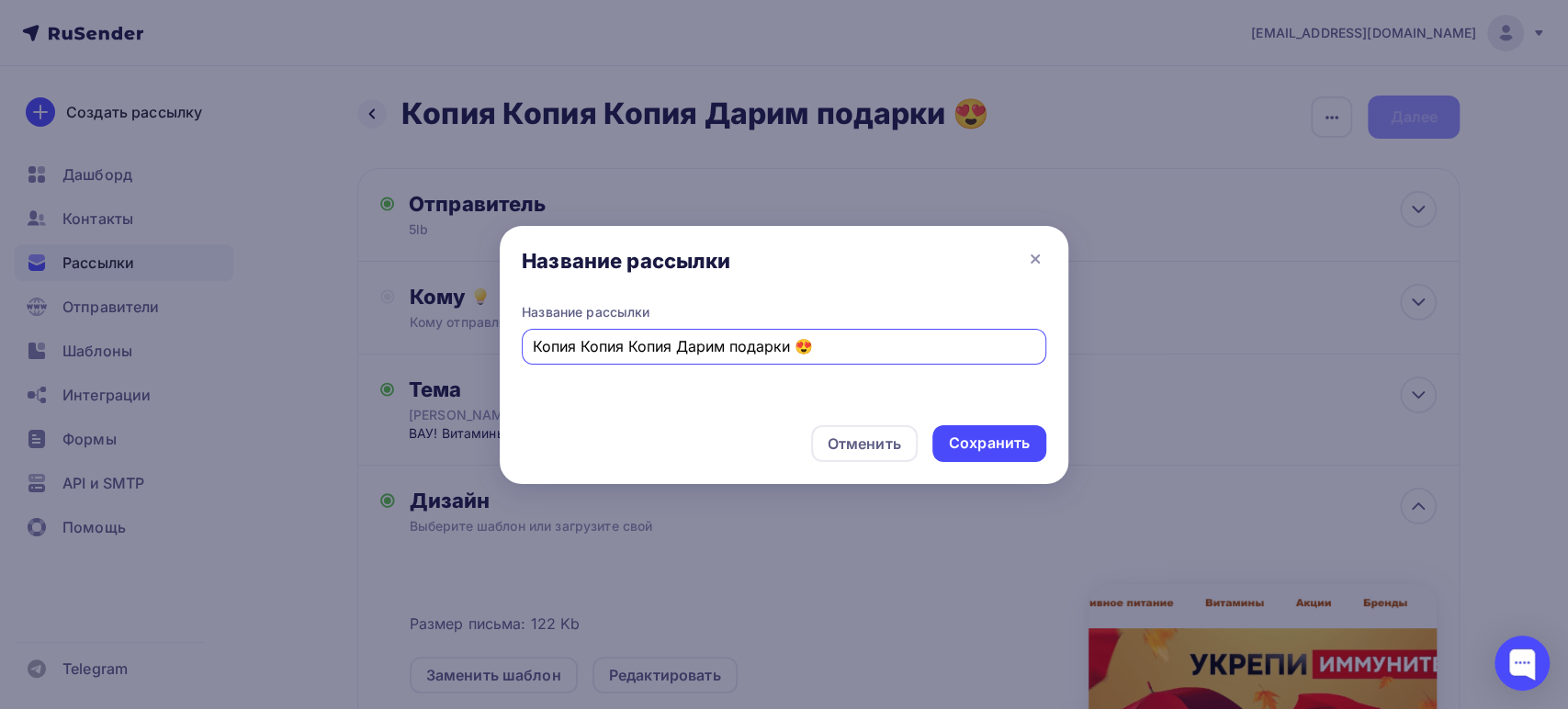
drag, startPoint x: 841, startPoint y: 345, endPoint x: 105, endPoint y: 243, distance: 743.0
click at [121, 247] on div "Название рассылки Название рассылки Копия Копия Копия Дарим подарки 😍 Отменить …" at bounding box center [784, 354] width 1568 height 709
type input "В"
type input "Купи BCAA в подарок батончик"
click at [974, 453] on div "Сохранить" at bounding box center [990, 443] width 81 height 21
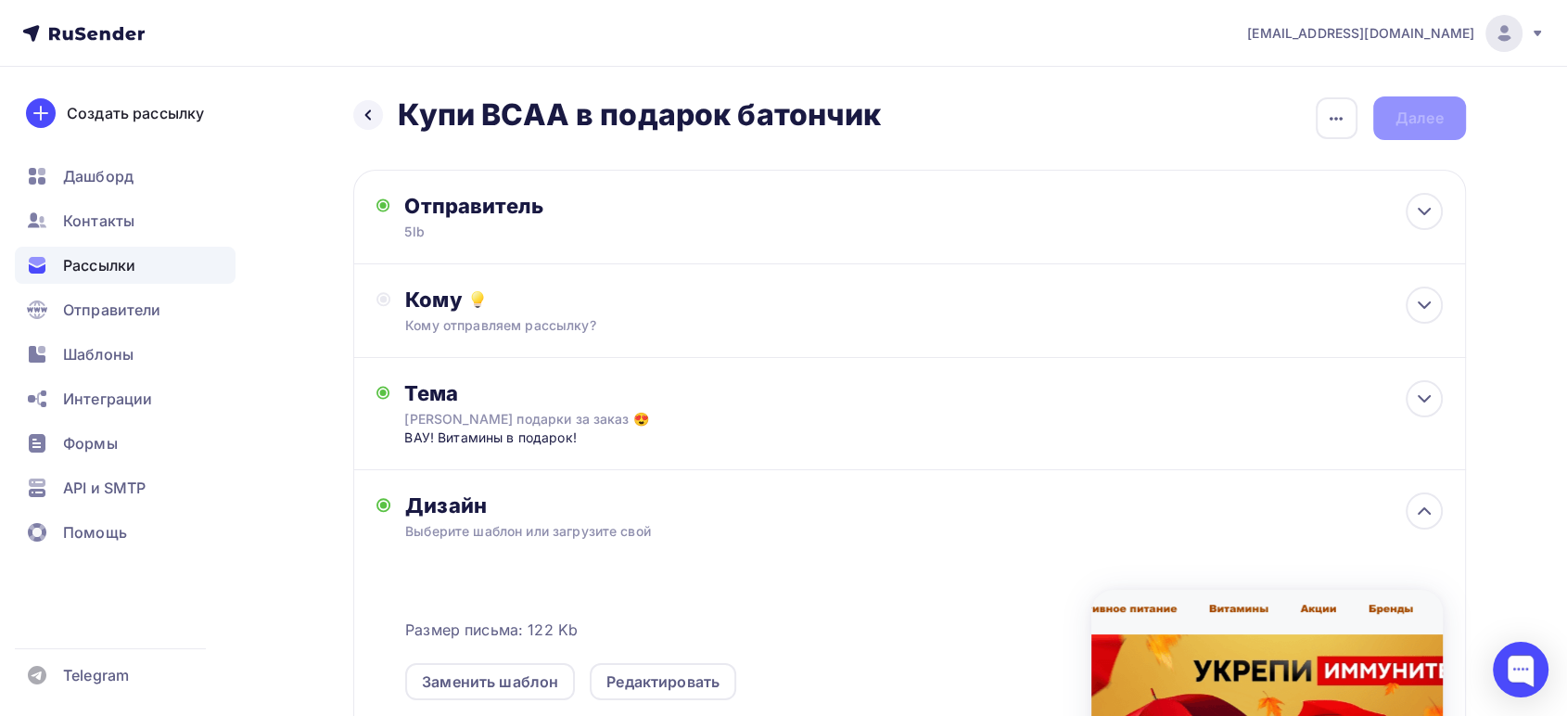
scroll to position [103, 0]
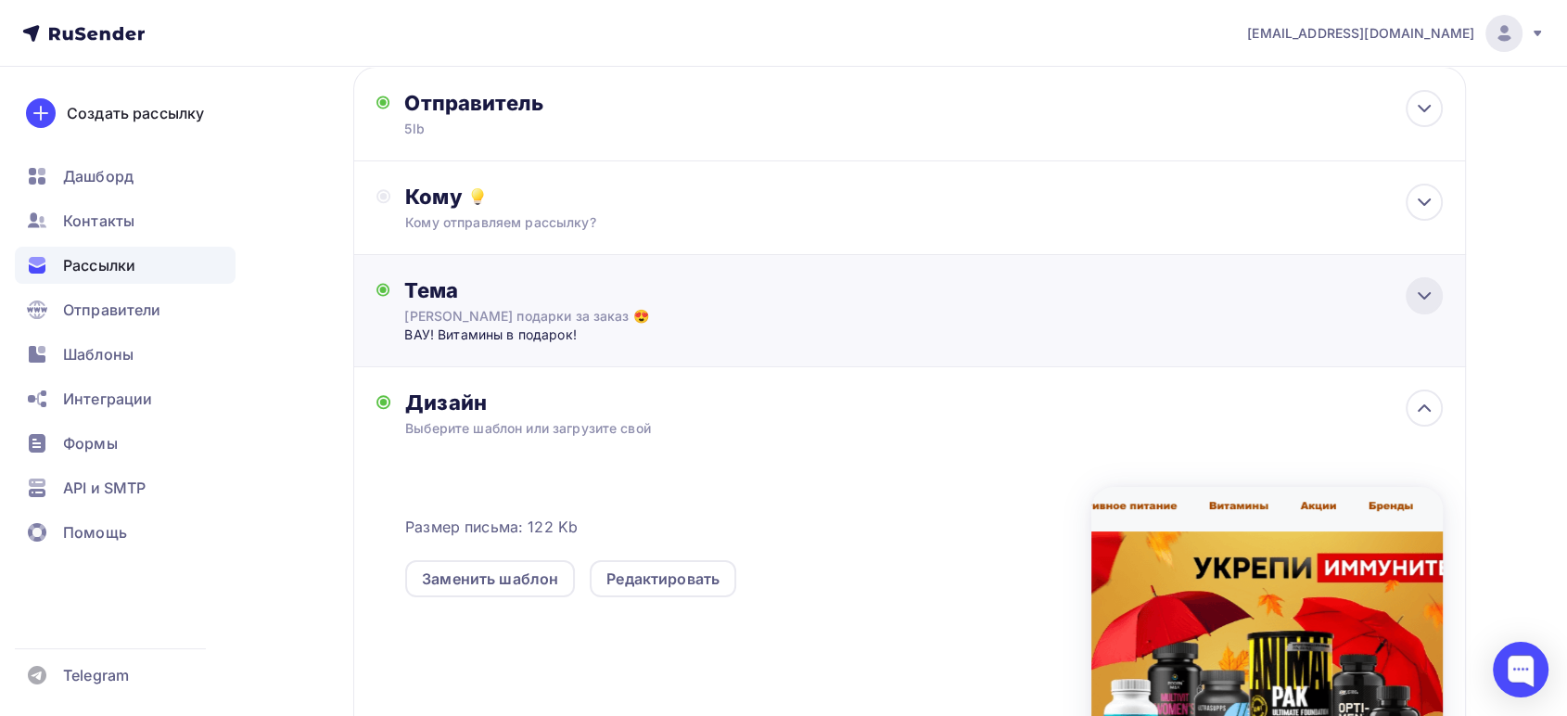
click at [1420, 307] on div at bounding box center [1424, 295] width 37 height 37
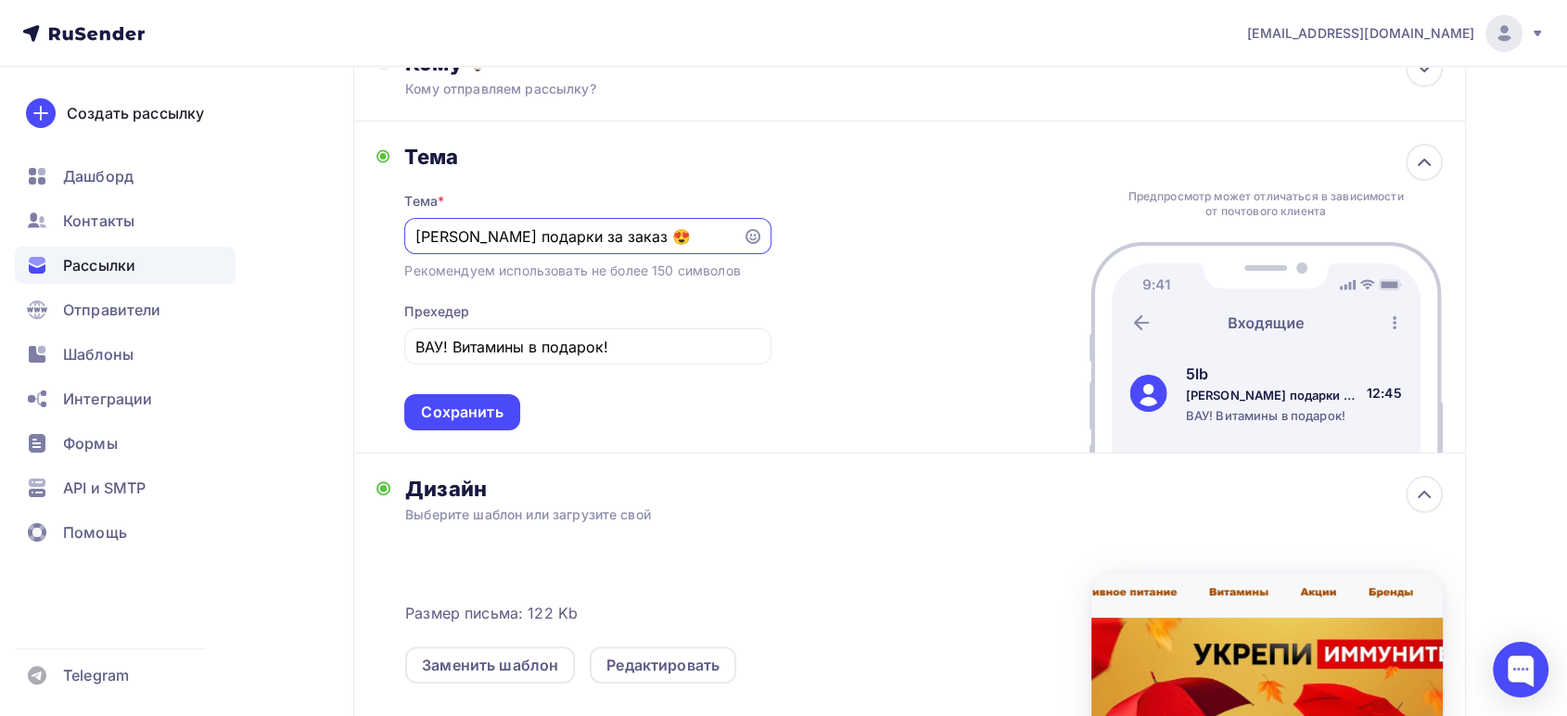
scroll to position [412, 0]
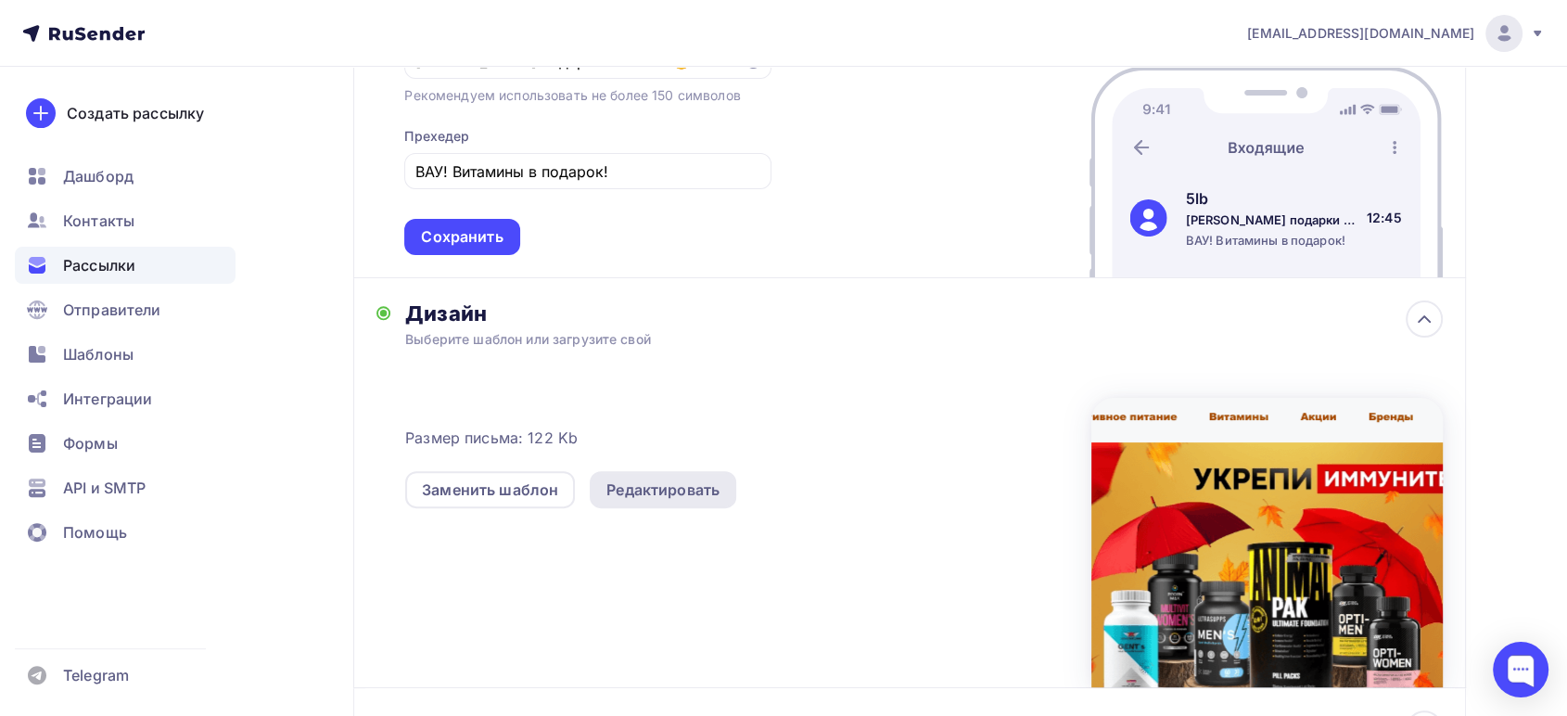
click at [635, 493] on div "Редактировать" at bounding box center [663, 490] width 113 height 22
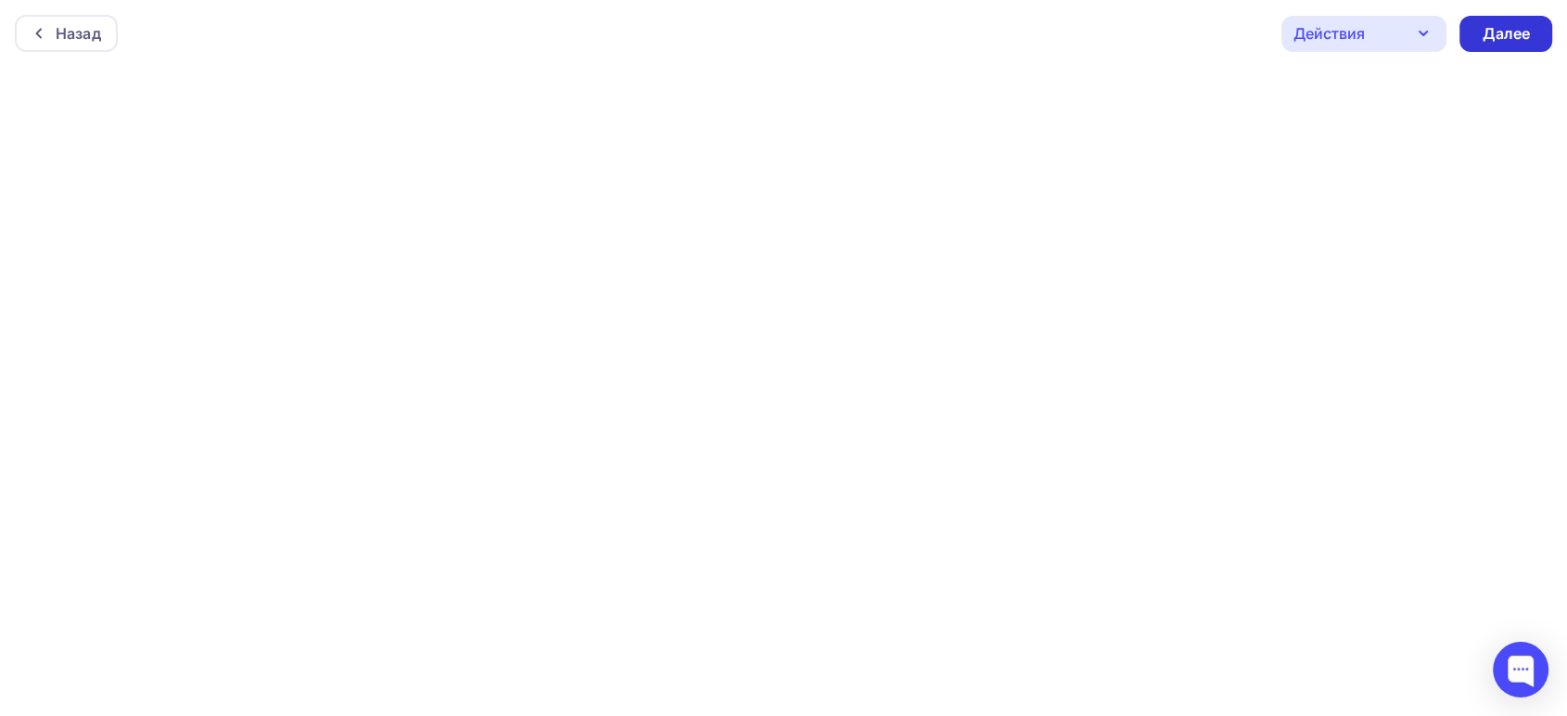
click at [1494, 36] on div "Далее" at bounding box center [1506, 33] width 48 height 21
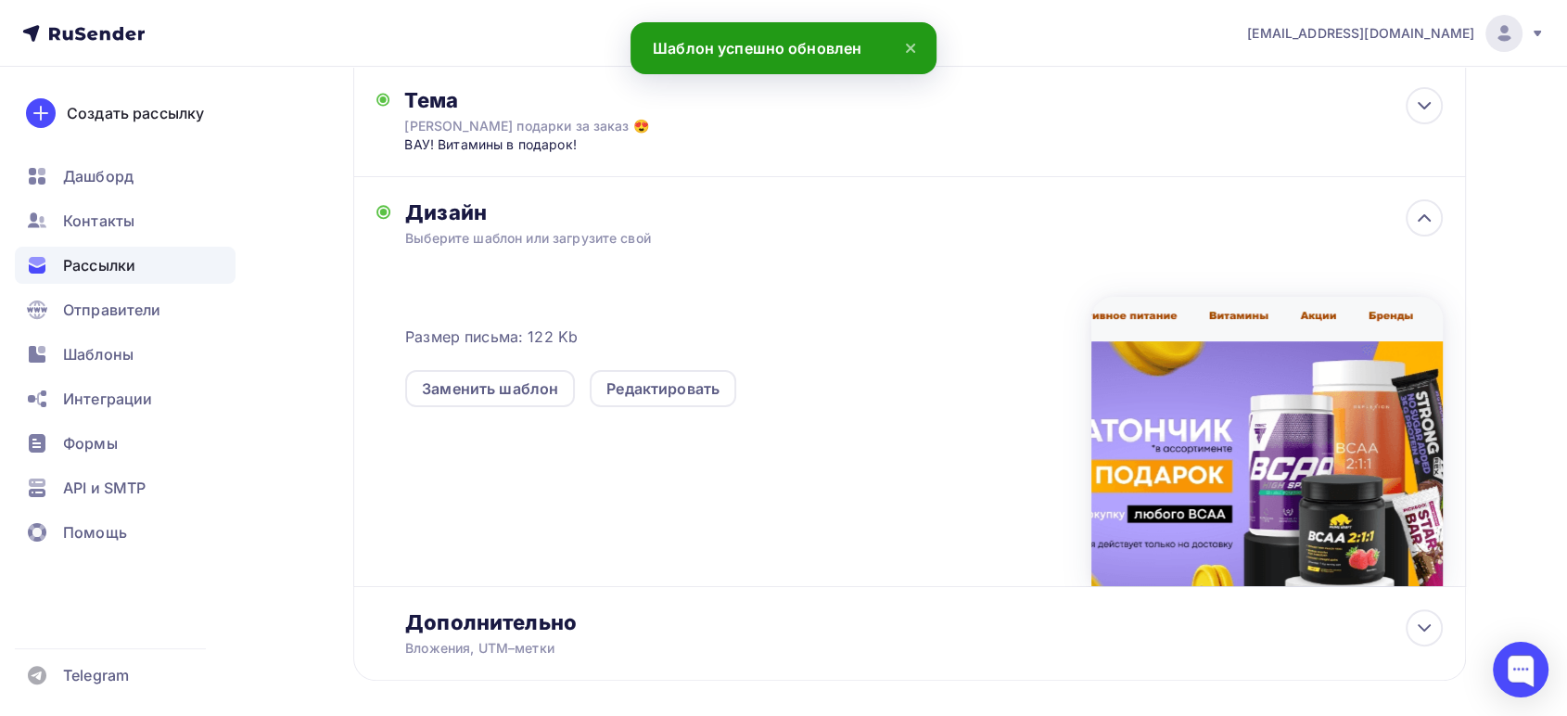
scroll to position [171, 0]
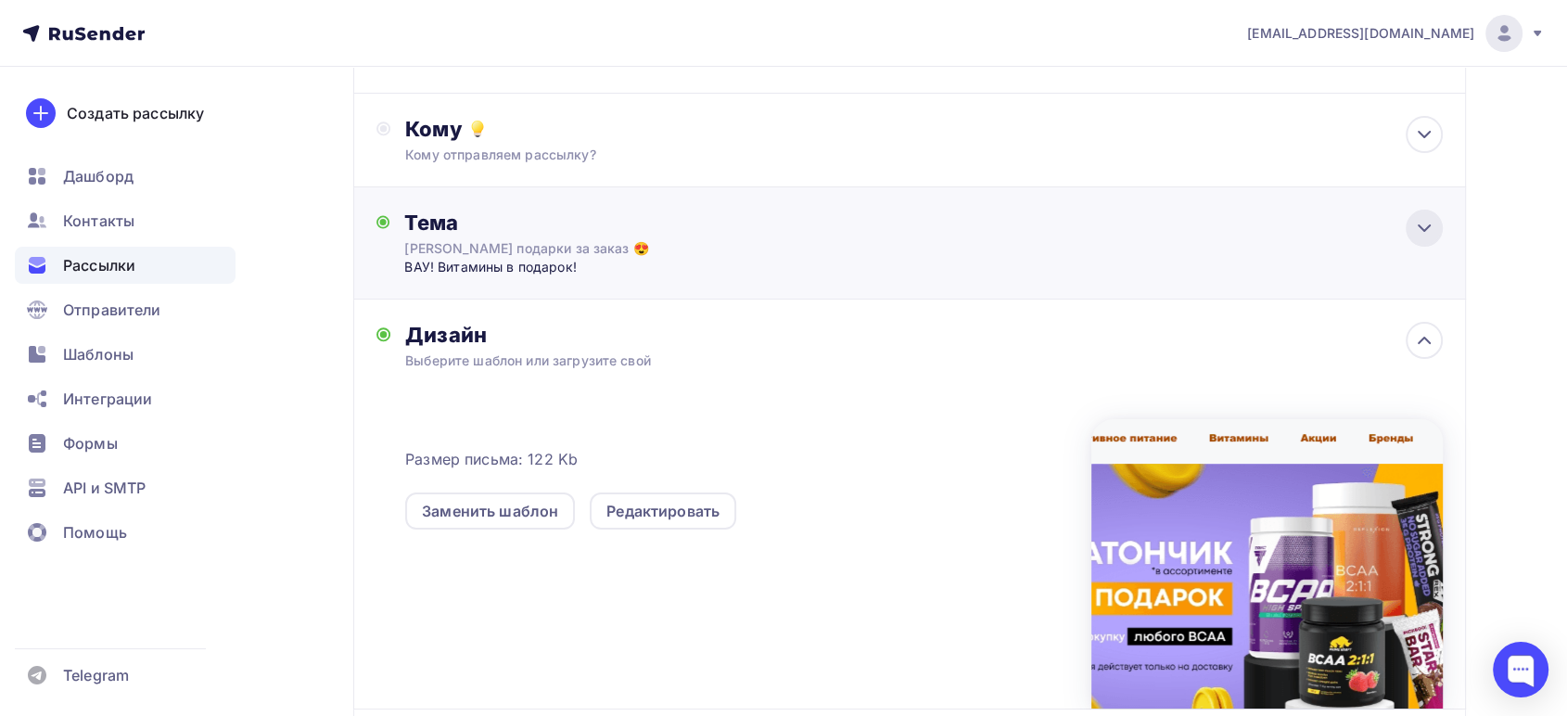
click at [1424, 228] on icon at bounding box center [1424, 228] width 11 height 6
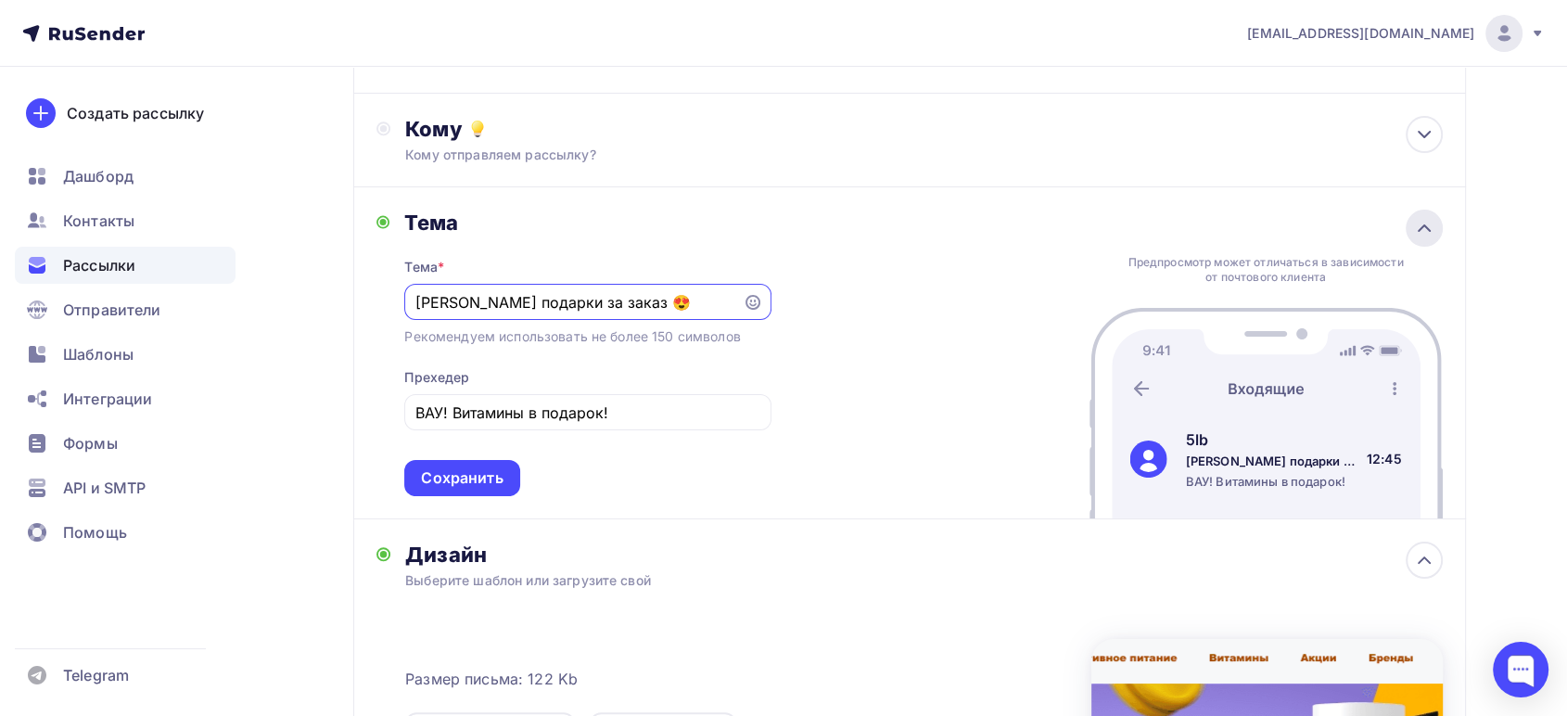
scroll to position [0, 0]
drag, startPoint x: 628, startPoint y: 306, endPoint x: 327, endPoint y: 289, distance: 300.9
click at [327, 289] on div "Назад Купи BCAA в подарок батончик Купи BCAA в подарок батончик Закончить позже…" at bounding box center [784, 519] width 1520 height 1246
click at [752, 301] on icon at bounding box center [753, 302] width 15 height 15
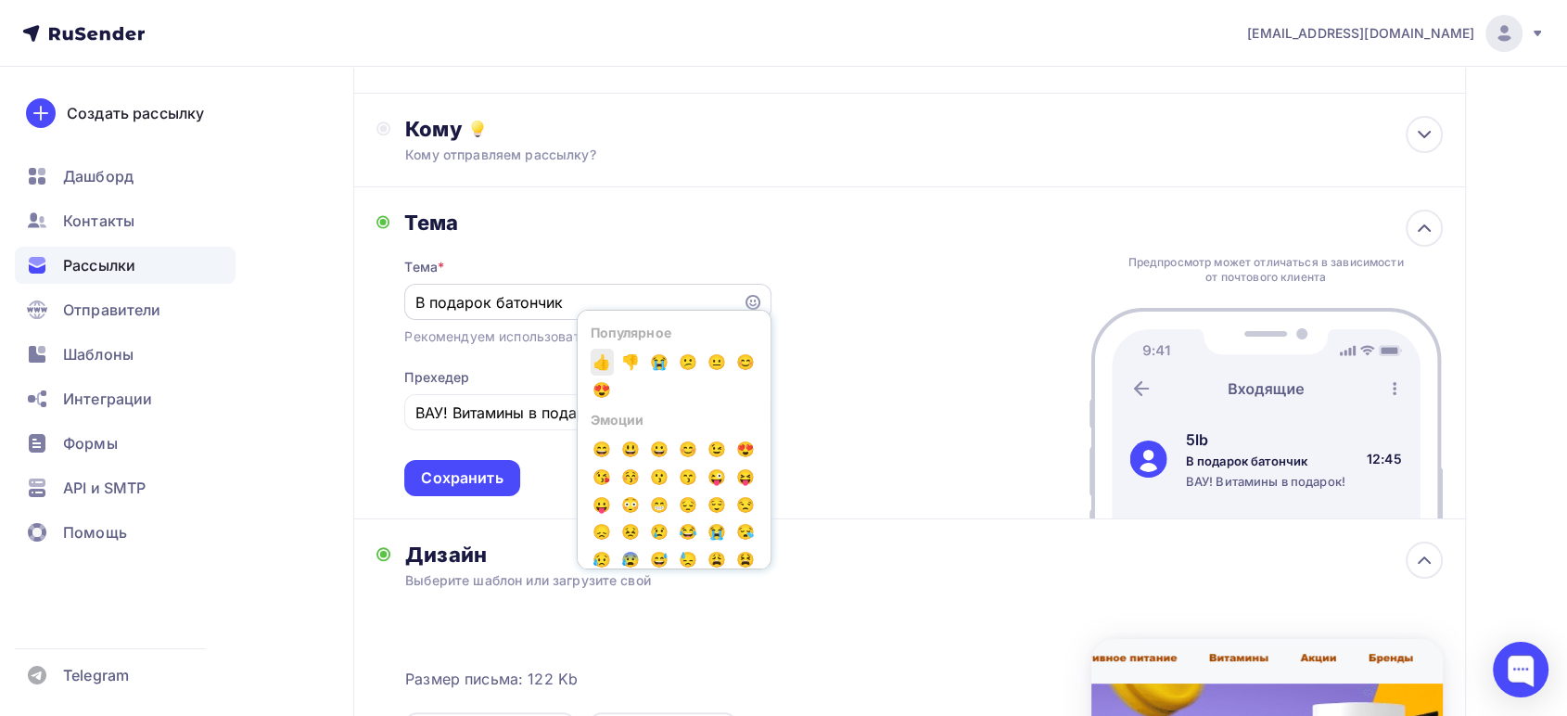
click at [606, 369] on span "👍" at bounding box center [603, 363] width 24 height 28
type input "В подарок батончик 👍"
click at [527, 415] on input "ВАУ! Витамины в подарок!" at bounding box center [587, 413] width 345 height 22
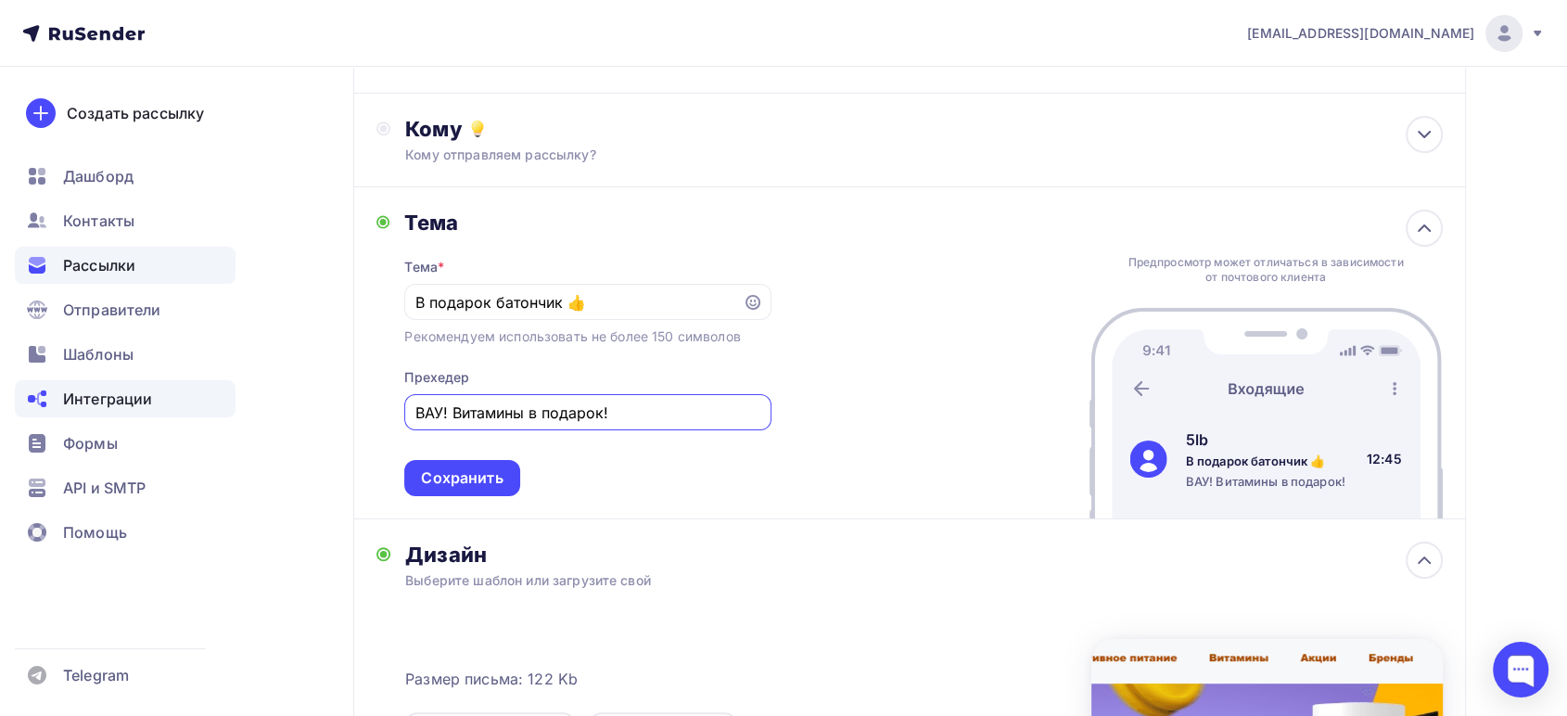
drag, startPoint x: 581, startPoint y: 412, endPoint x: 148, endPoint y: 383, distance: 434.0
click at [160, 388] on div "missis.matsevitsckaya@yandex.ru Аккаунт Тарифы Выйти Создать рассылку Дашборд К…" at bounding box center [783, 485] width 1567 height 1313
type input "Купил BCAA + батончик в подарок"
click at [751, 310] on div "В подарок батончик 👍" at bounding box center [587, 302] width 366 height 36
click at [747, 306] on icon at bounding box center [753, 302] width 15 height 15
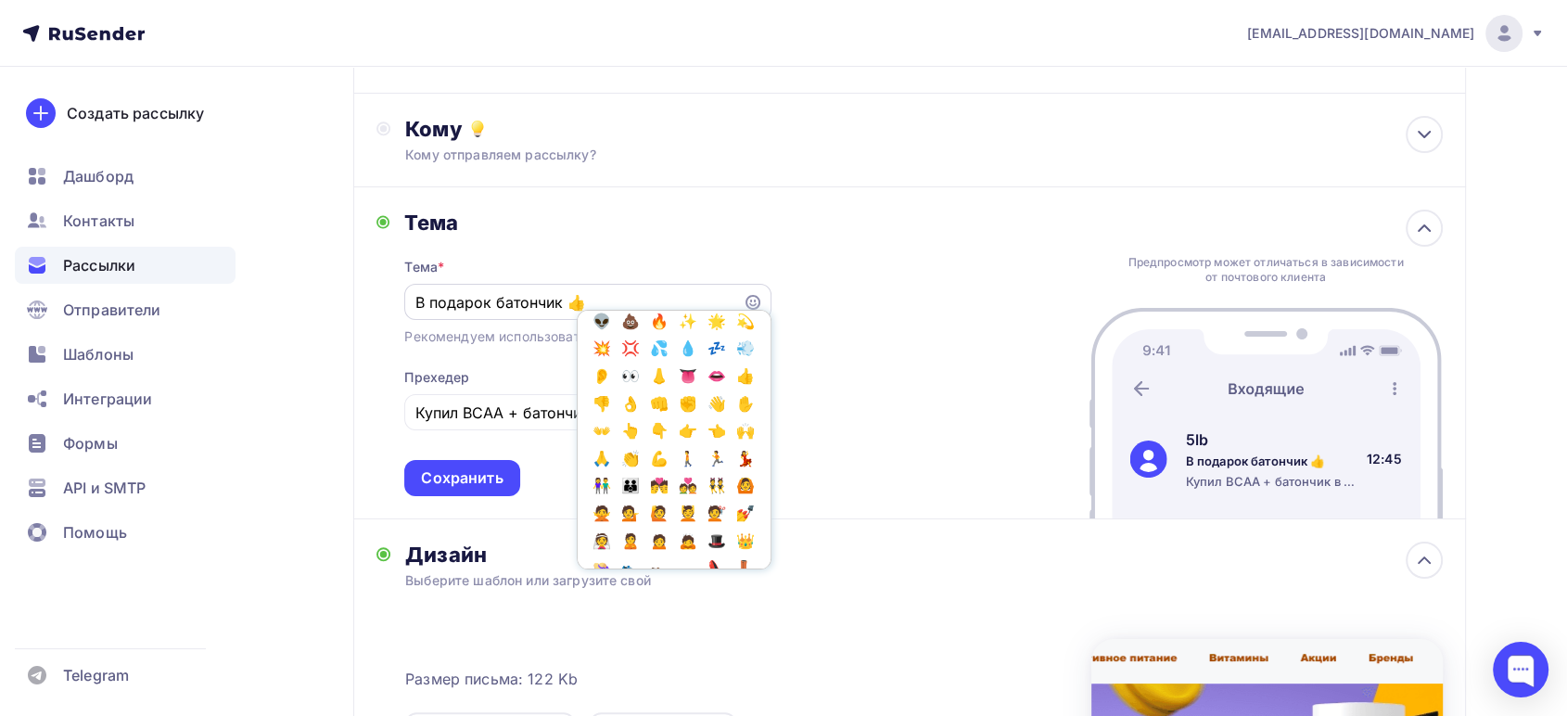
scroll to position [515, 0]
click at [647, 333] on span "🔥" at bounding box center [659, 319] width 24 height 28
drag, startPoint x: 593, startPoint y: 298, endPoint x: 608, endPoint y: 300, distance: 16.0
click at [608, 300] on input "В подарок батончик 👍🔥" at bounding box center [573, 302] width 317 height 22
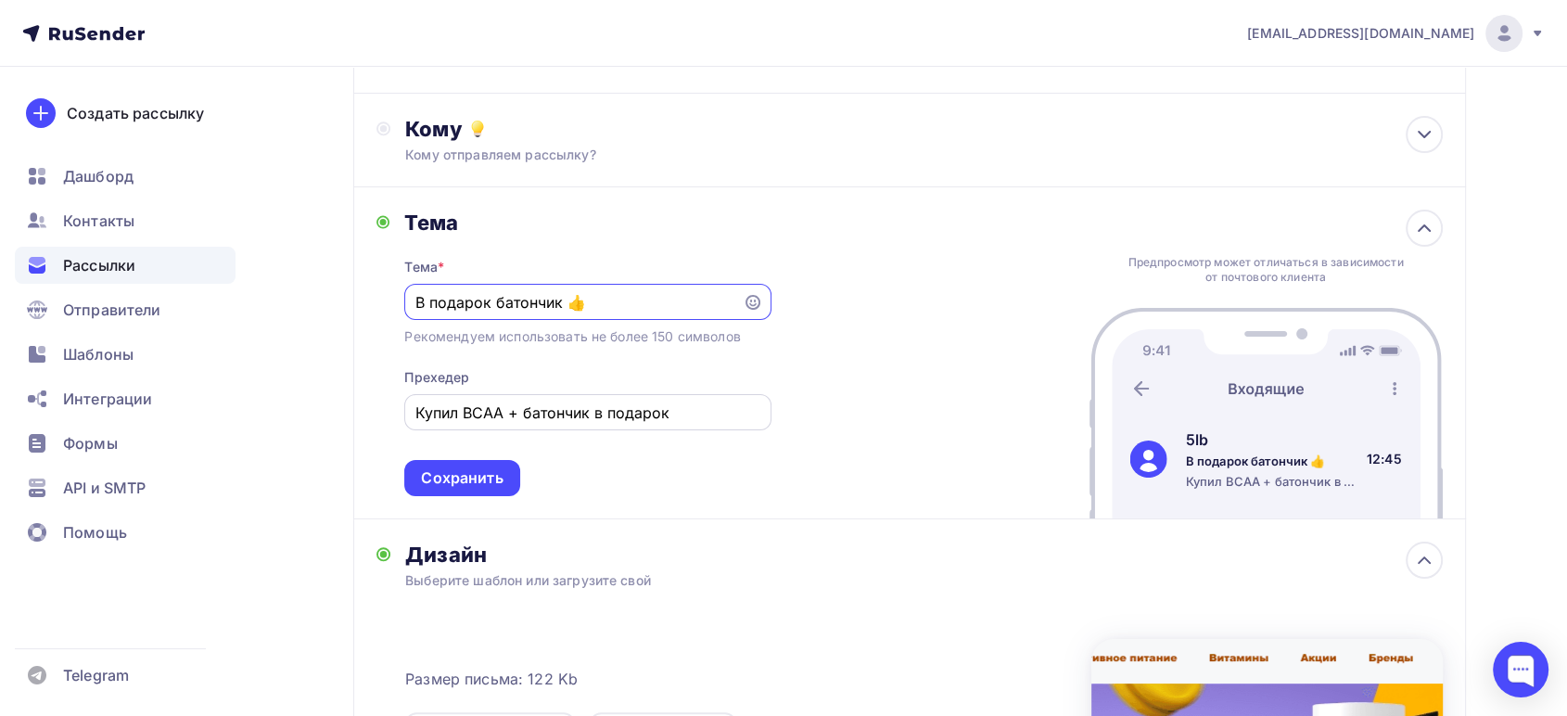
type input "В подарок батончик 👍"
click at [707, 415] on input "Купил BCAA + батончик в подарок" at bounding box center [587, 413] width 345 height 22
paste input "🔥"
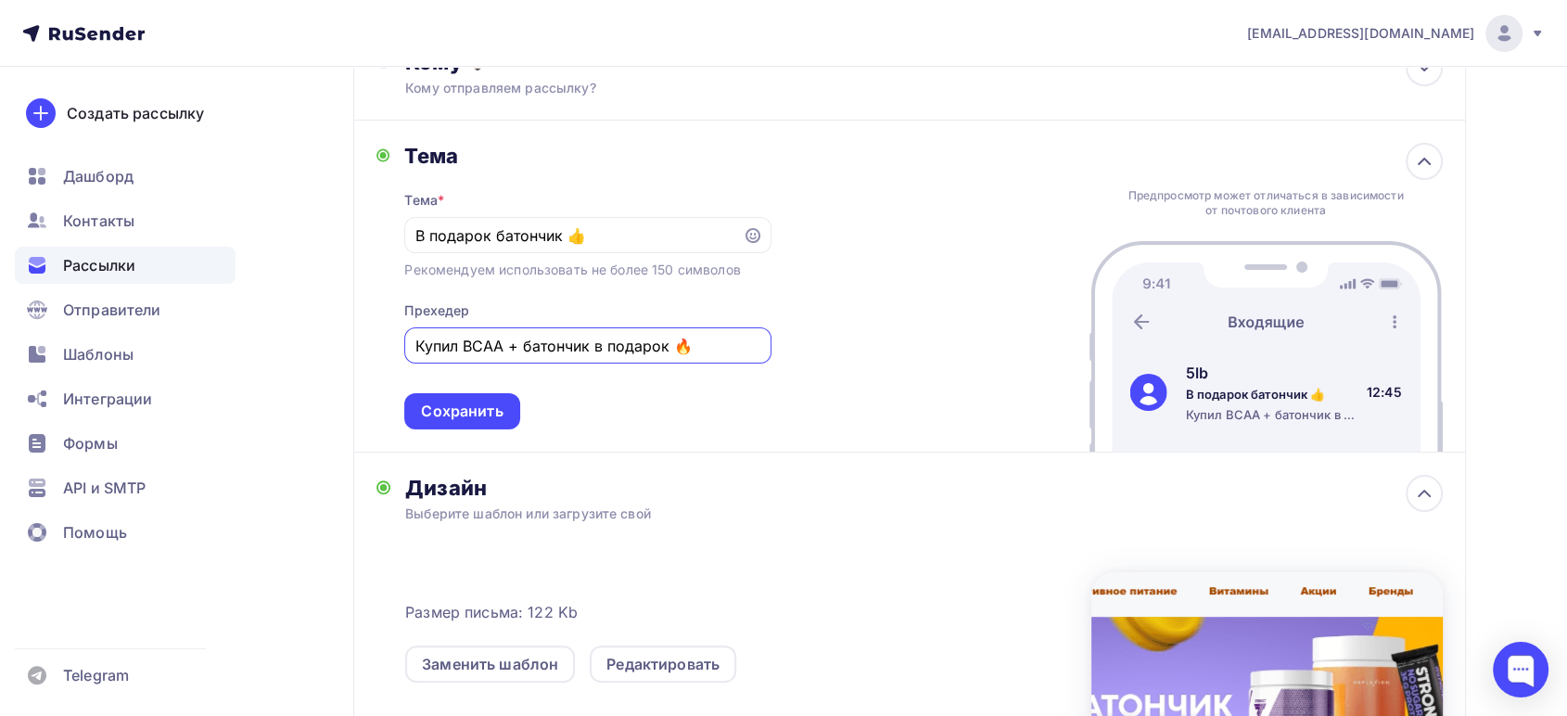
scroll to position [274, 0]
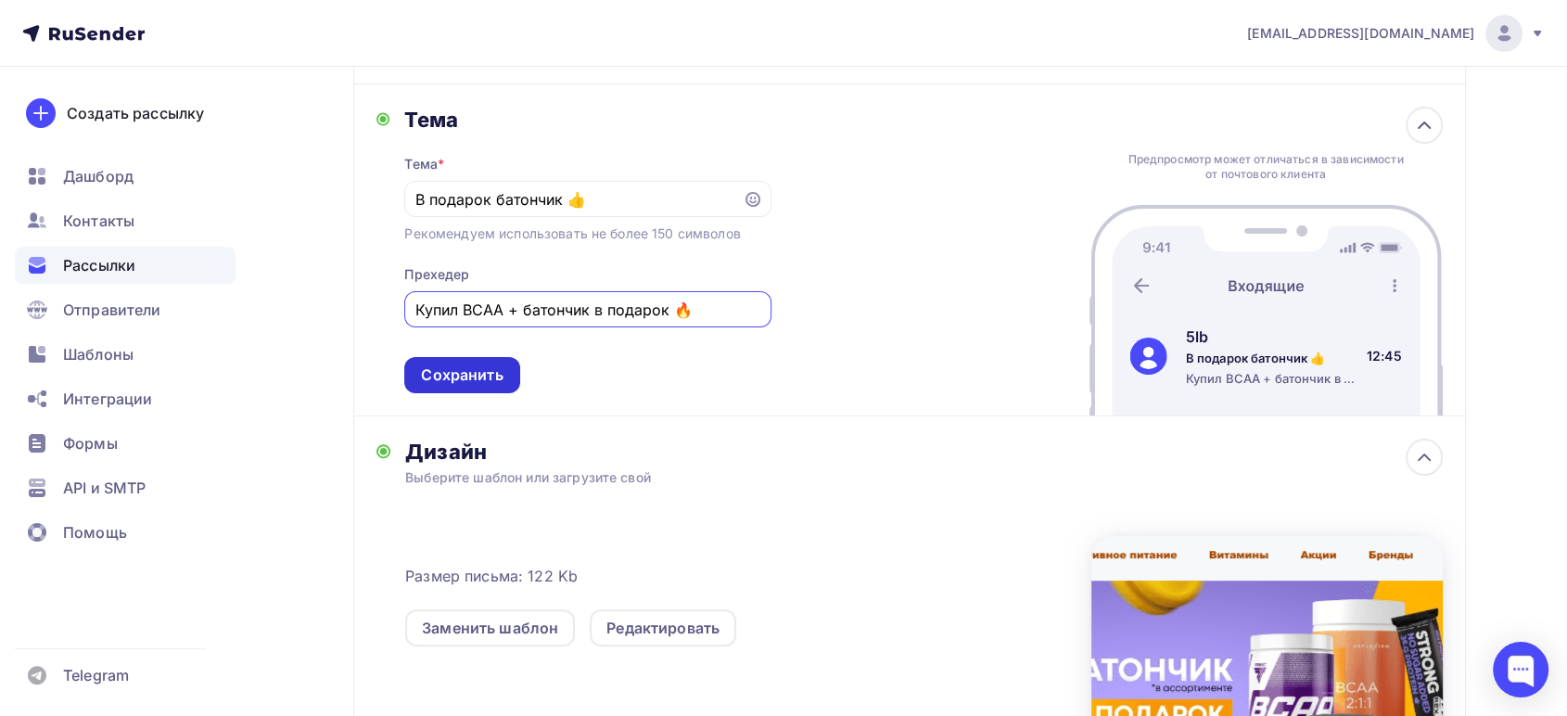
type input "Купил BCAA + батончик в подарок 🔥"
click at [461, 377] on div "Сохранить" at bounding box center [462, 374] width 82 height 21
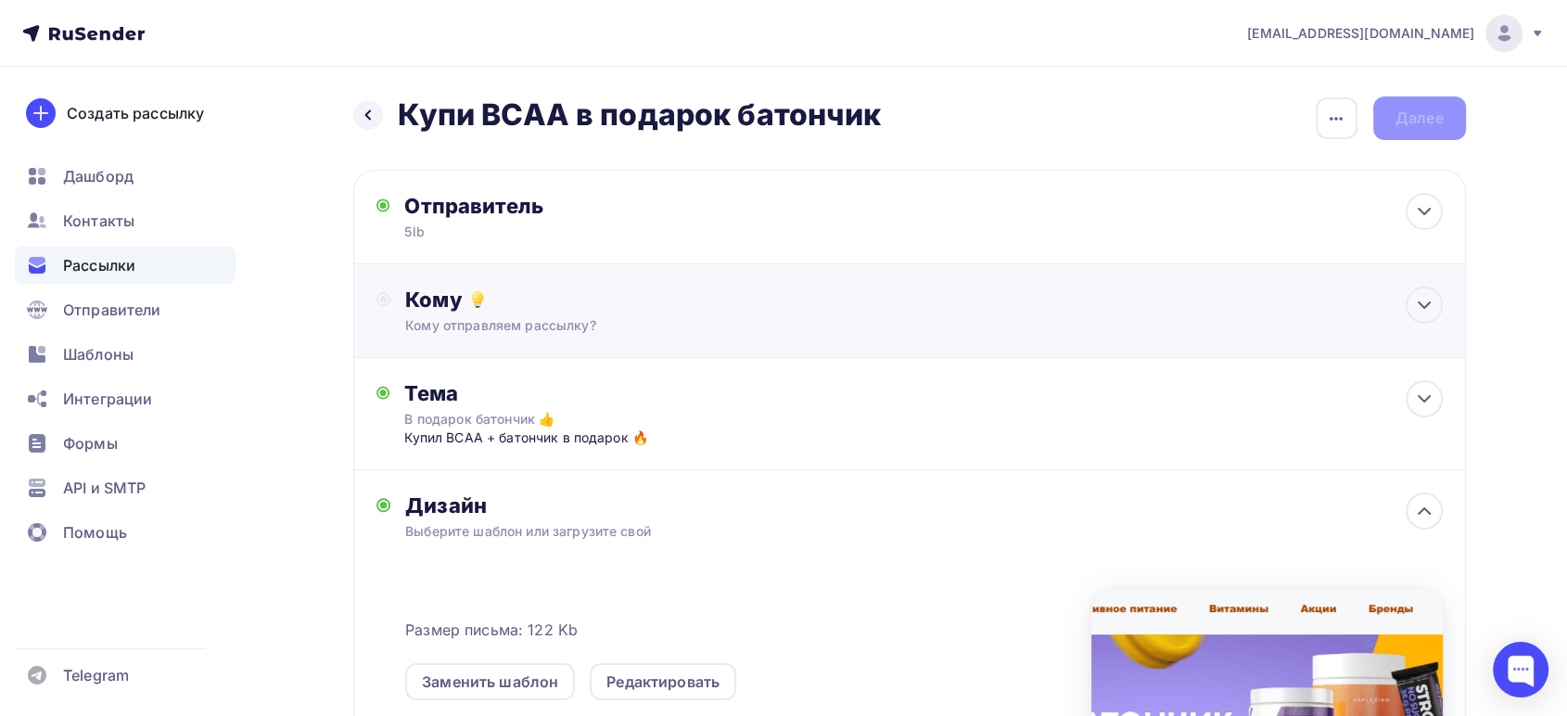
scroll to position [0, 0]
click at [1335, 117] on icon "button" at bounding box center [1336, 119] width 13 height 4
click at [1246, 182] on div "Закончить позже" at bounding box center [1239, 176] width 230 height 22
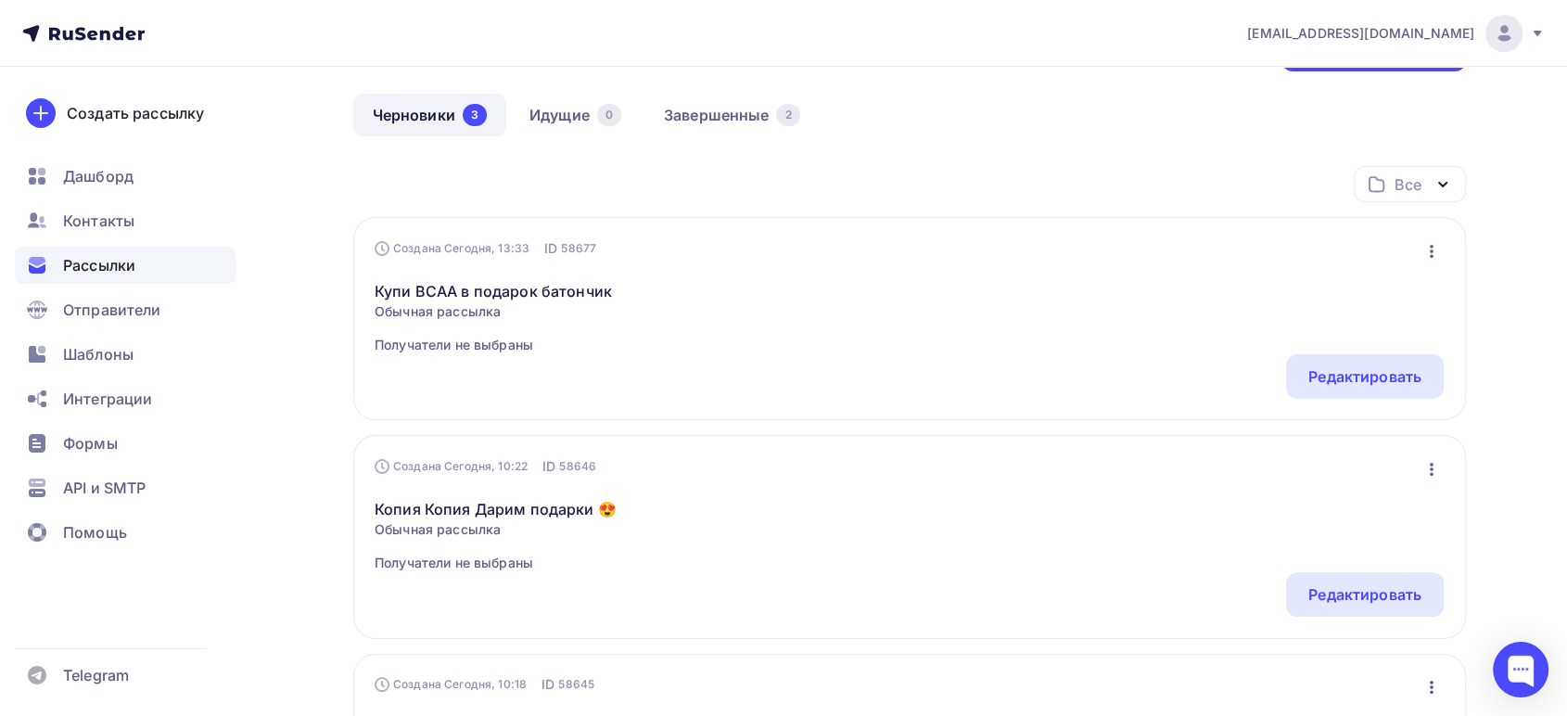
scroll to position [103, 0]
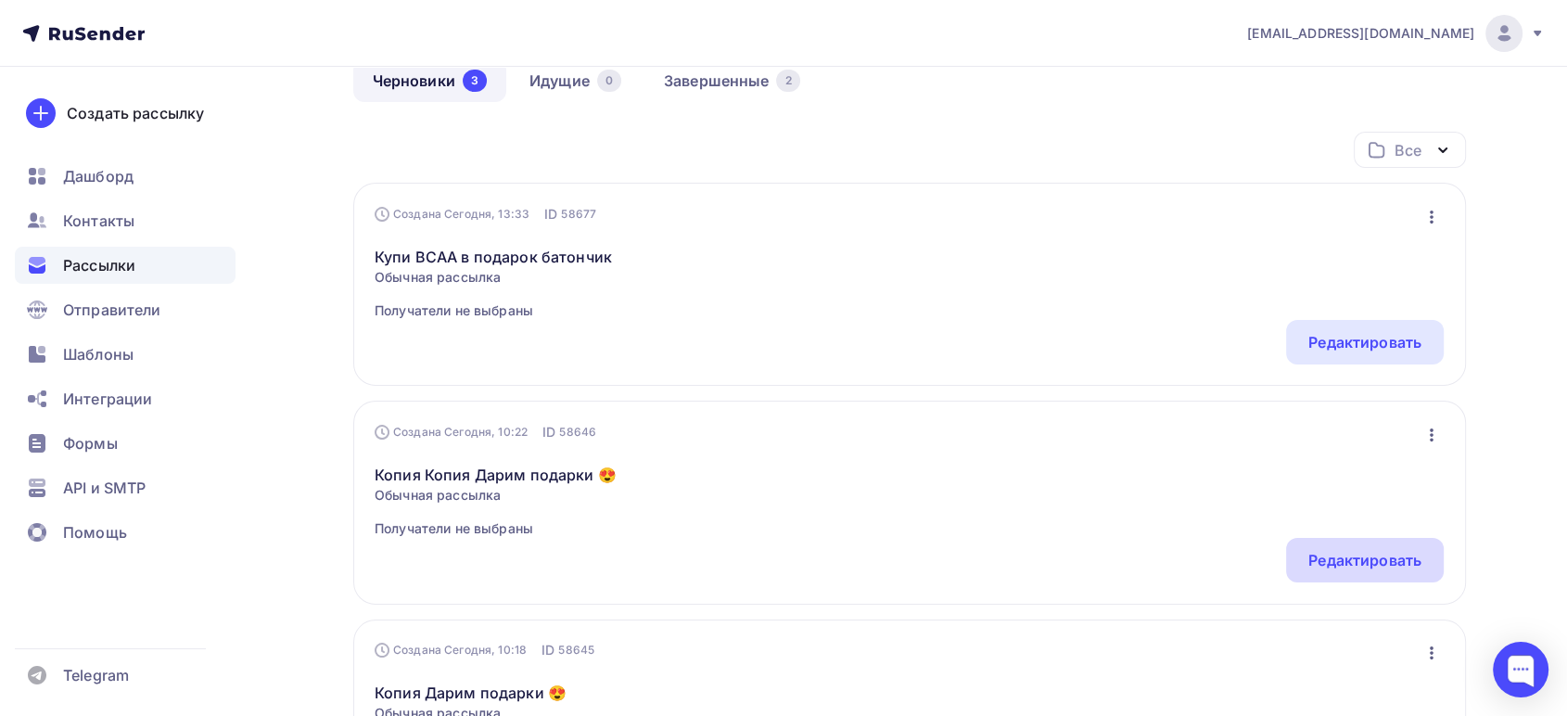
click at [1349, 569] on div "Редактировать" at bounding box center [1365, 560] width 113 height 22
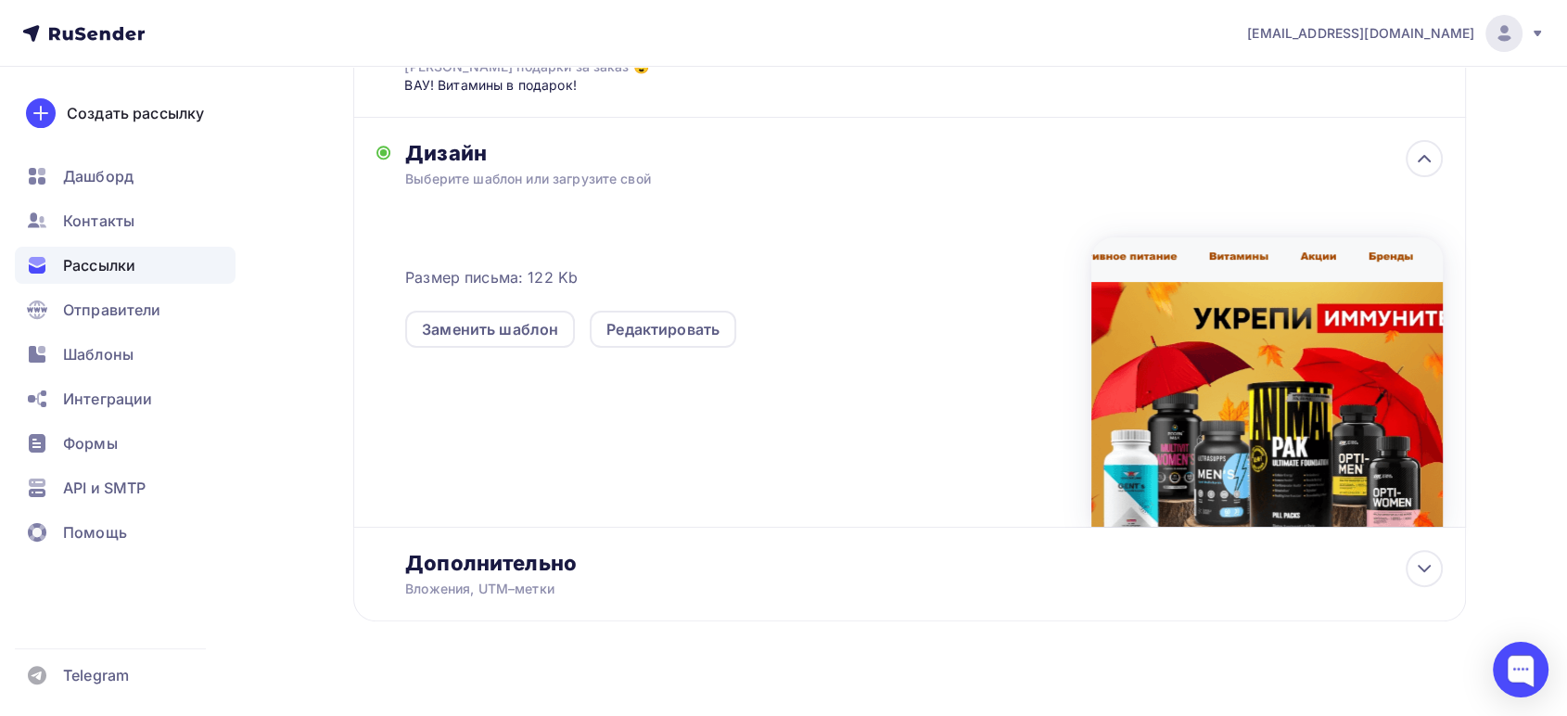
scroll to position [377, 0]
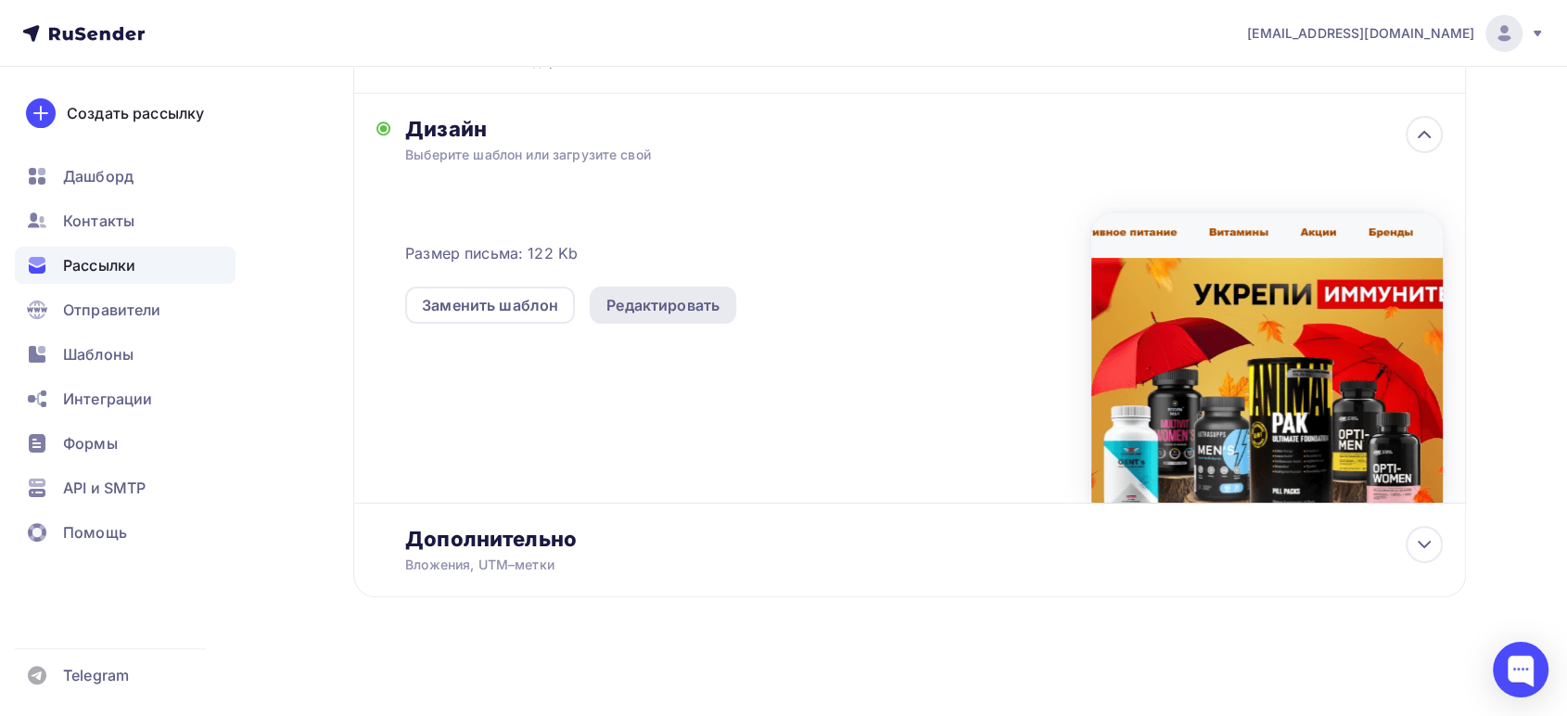
click at [607, 294] on div "Редактировать" at bounding box center [663, 305] width 113 height 22
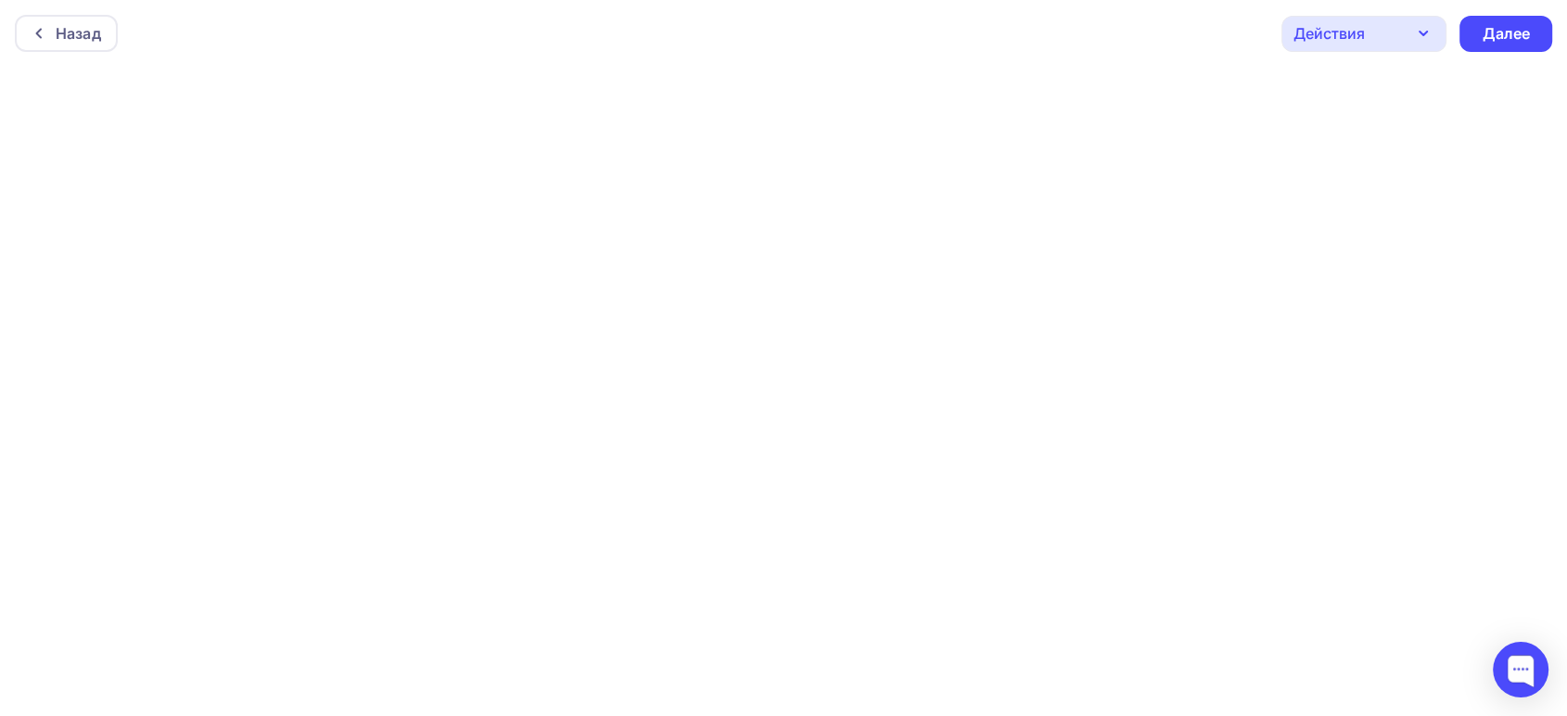
scroll to position [6, 0]
click at [83, 34] on div "Назад" at bounding box center [78, 29] width 45 height 22
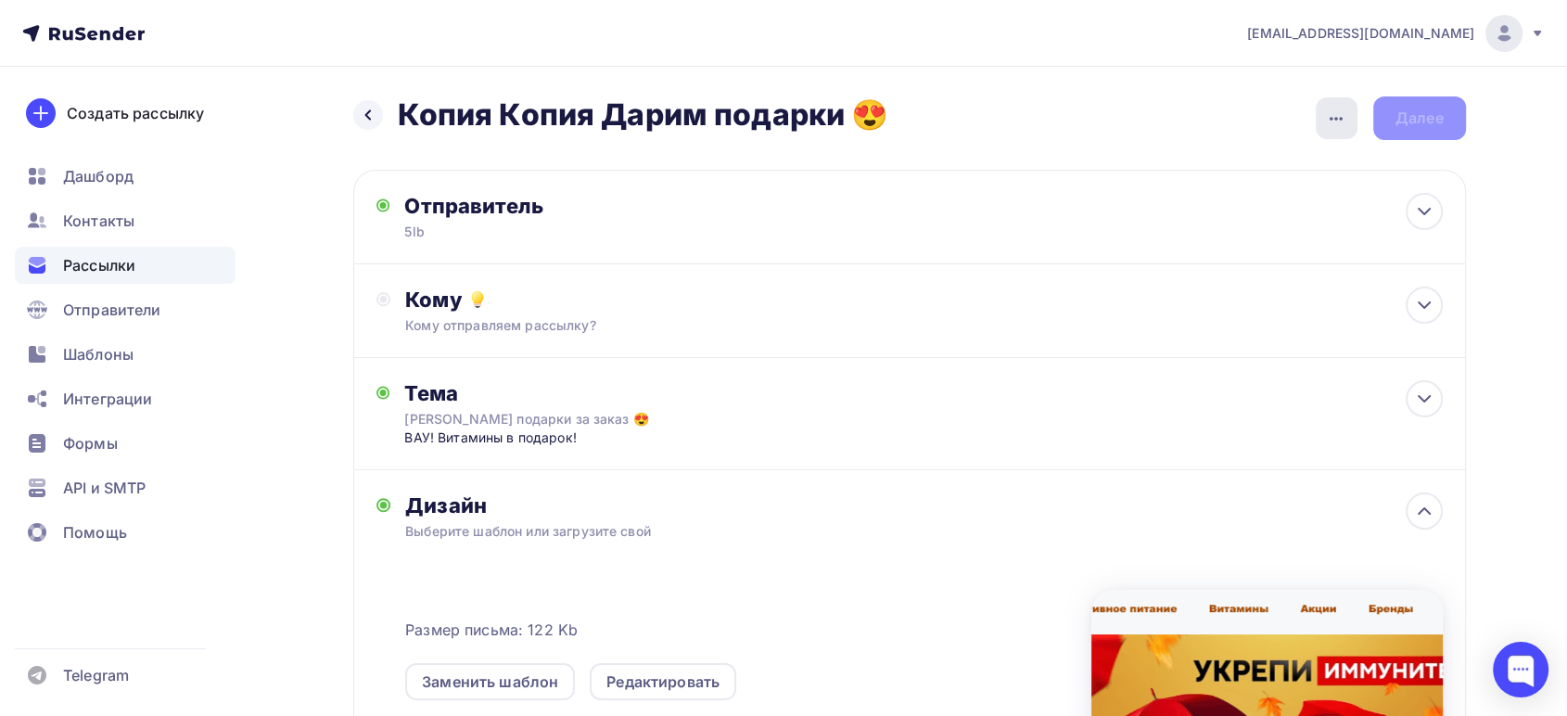
click at [1335, 109] on icon "button" at bounding box center [1336, 119] width 22 height 22
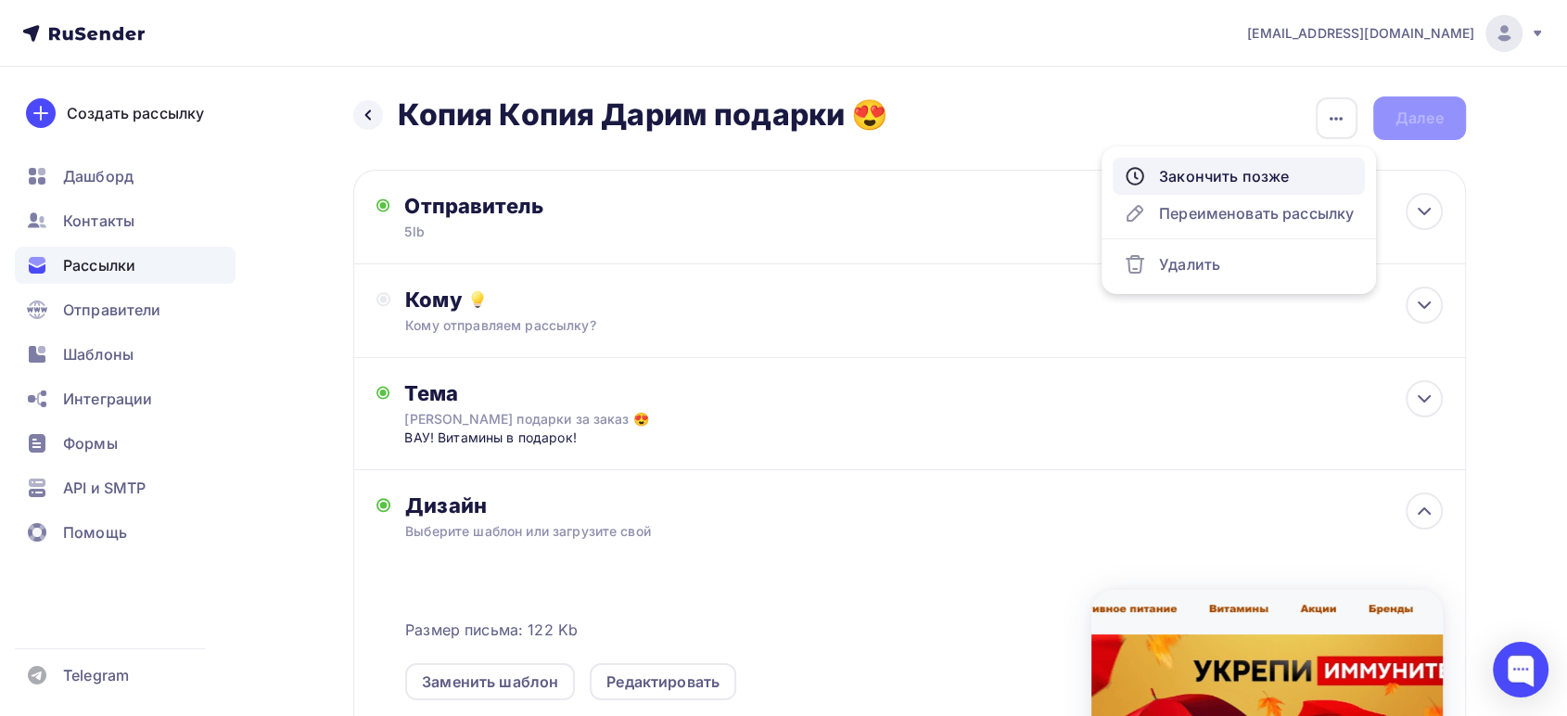
click at [1225, 172] on div "Закончить позже" at bounding box center [1239, 176] width 230 height 22
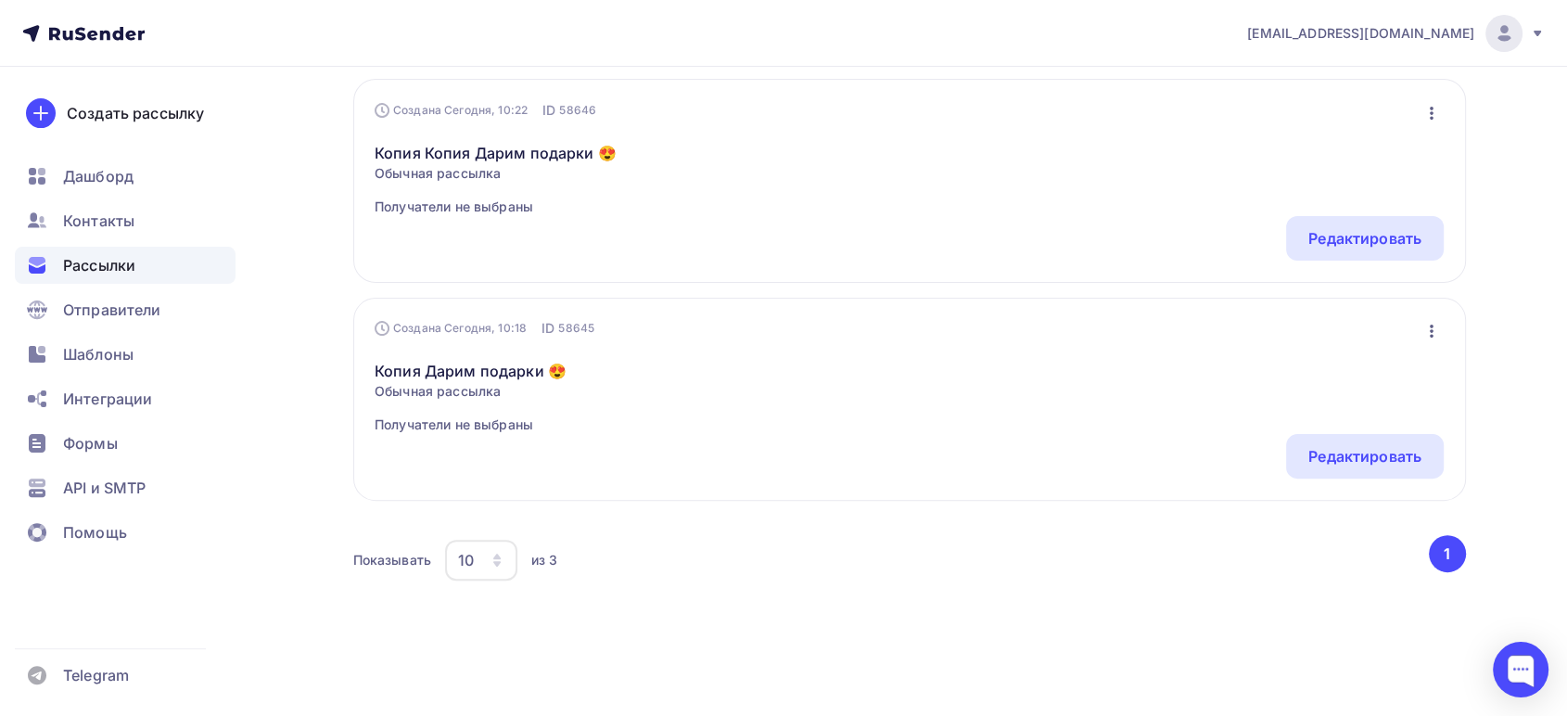
scroll to position [431, 0]
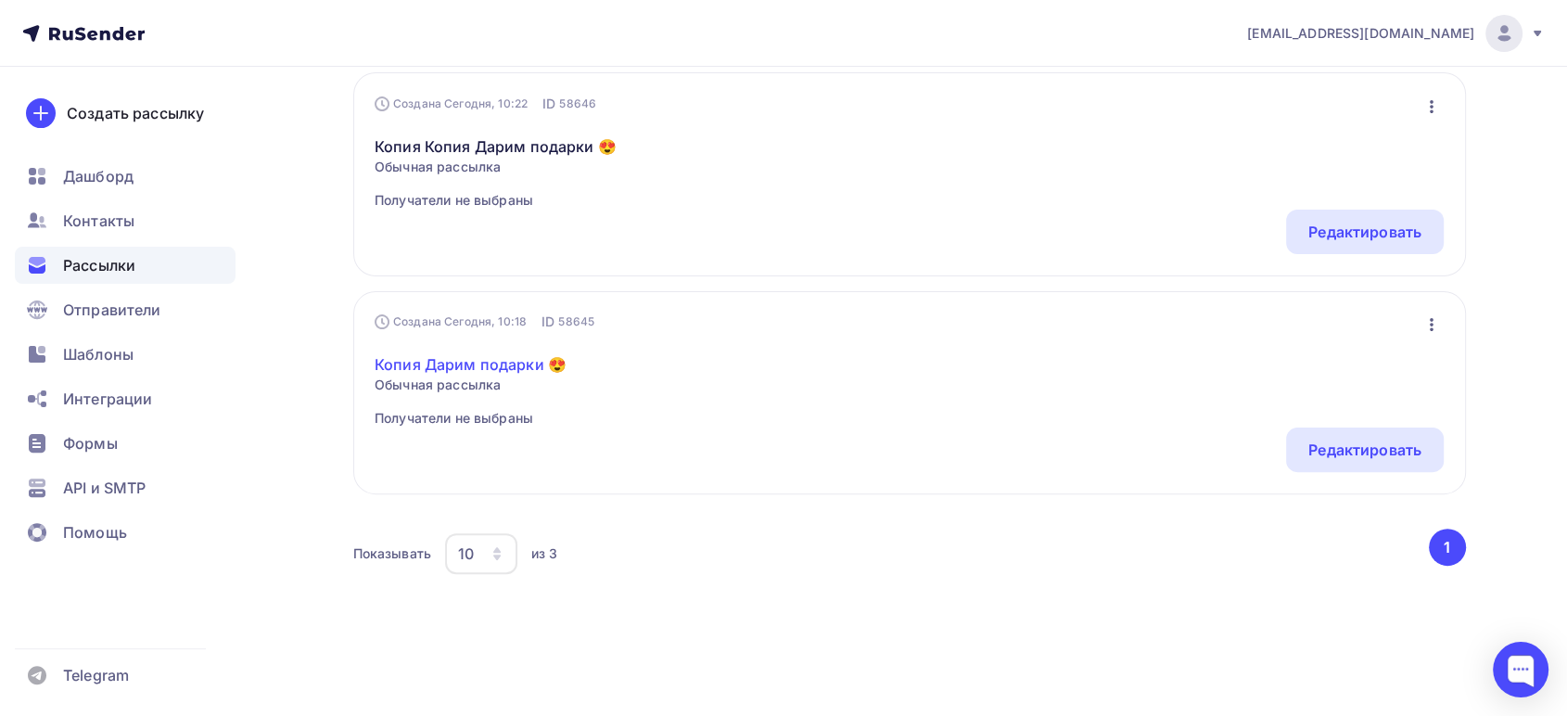
click at [446, 368] on link "Копия Дарим подарки 😍" at bounding box center [471, 364] width 192 height 22
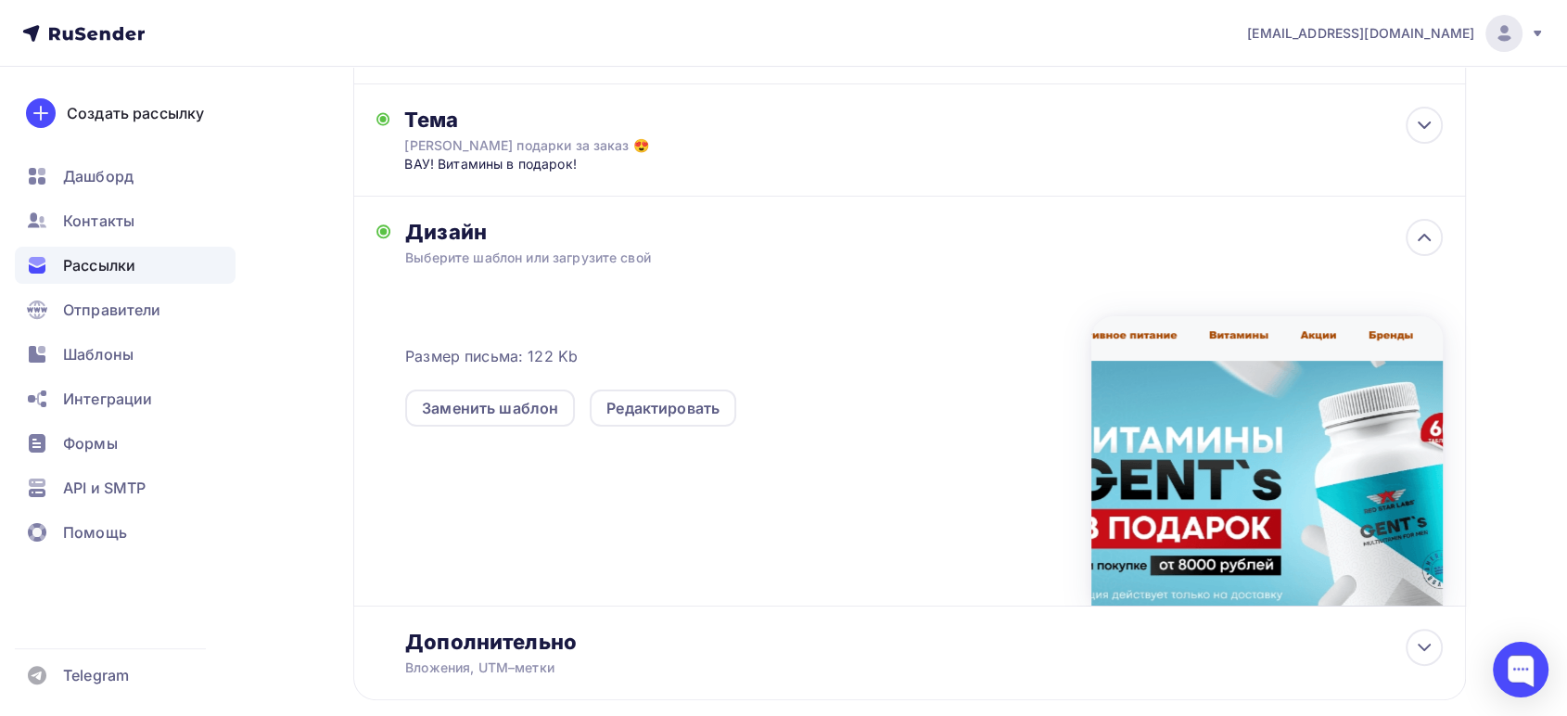
scroll to position [309, 0]
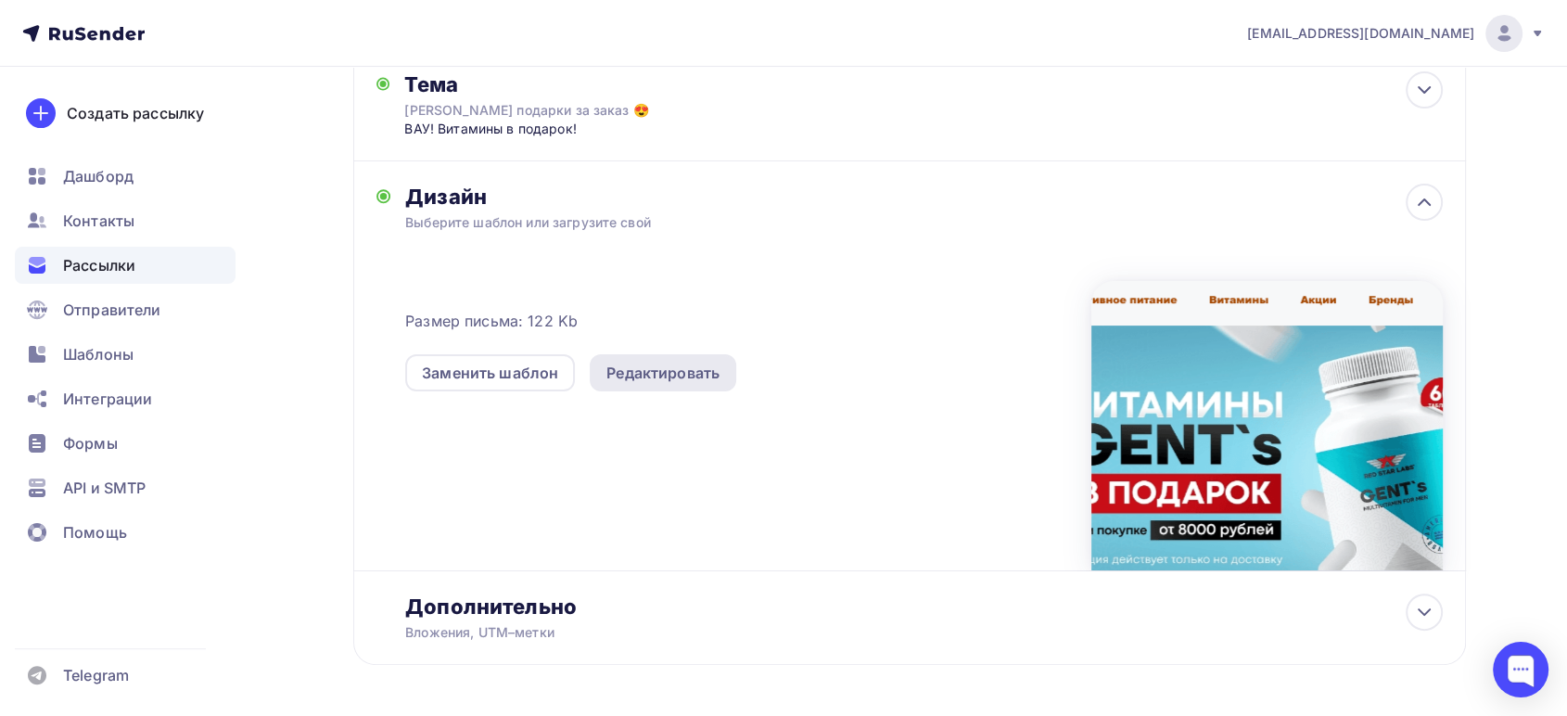
click at [628, 370] on div "Редактировать" at bounding box center [663, 373] width 113 height 22
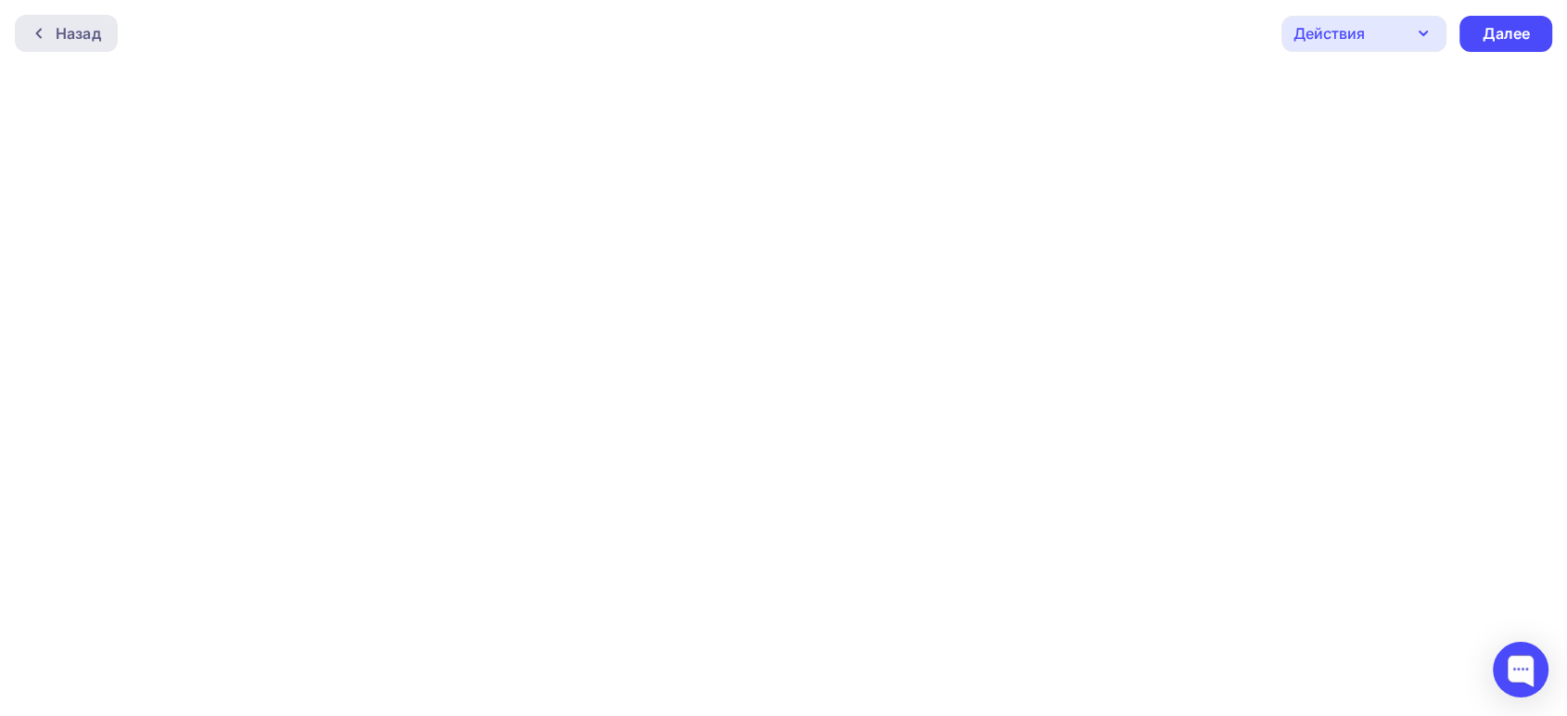
click at [74, 31] on div "Назад" at bounding box center [78, 33] width 45 height 22
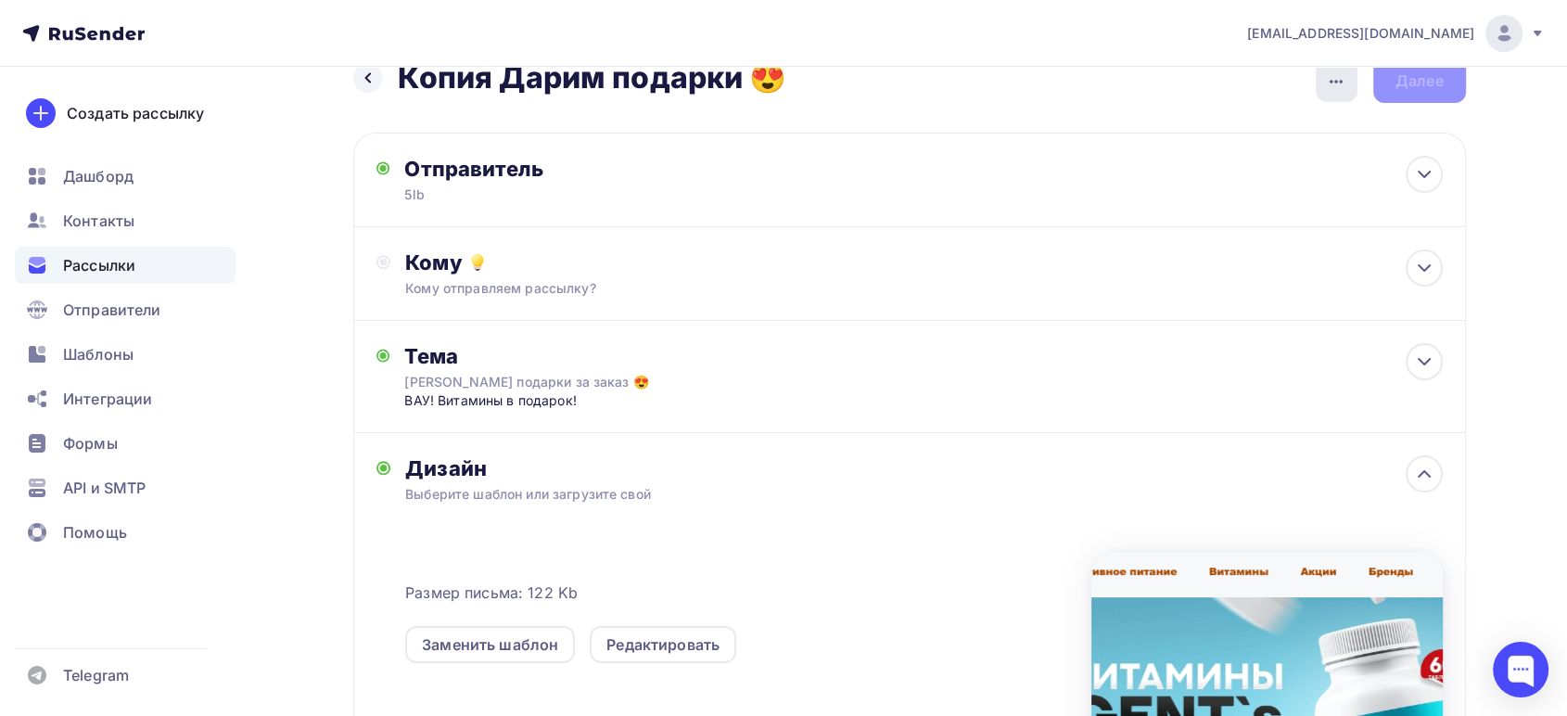
click at [1325, 80] on icon "button" at bounding box center [1336, 81] width 22 height 22
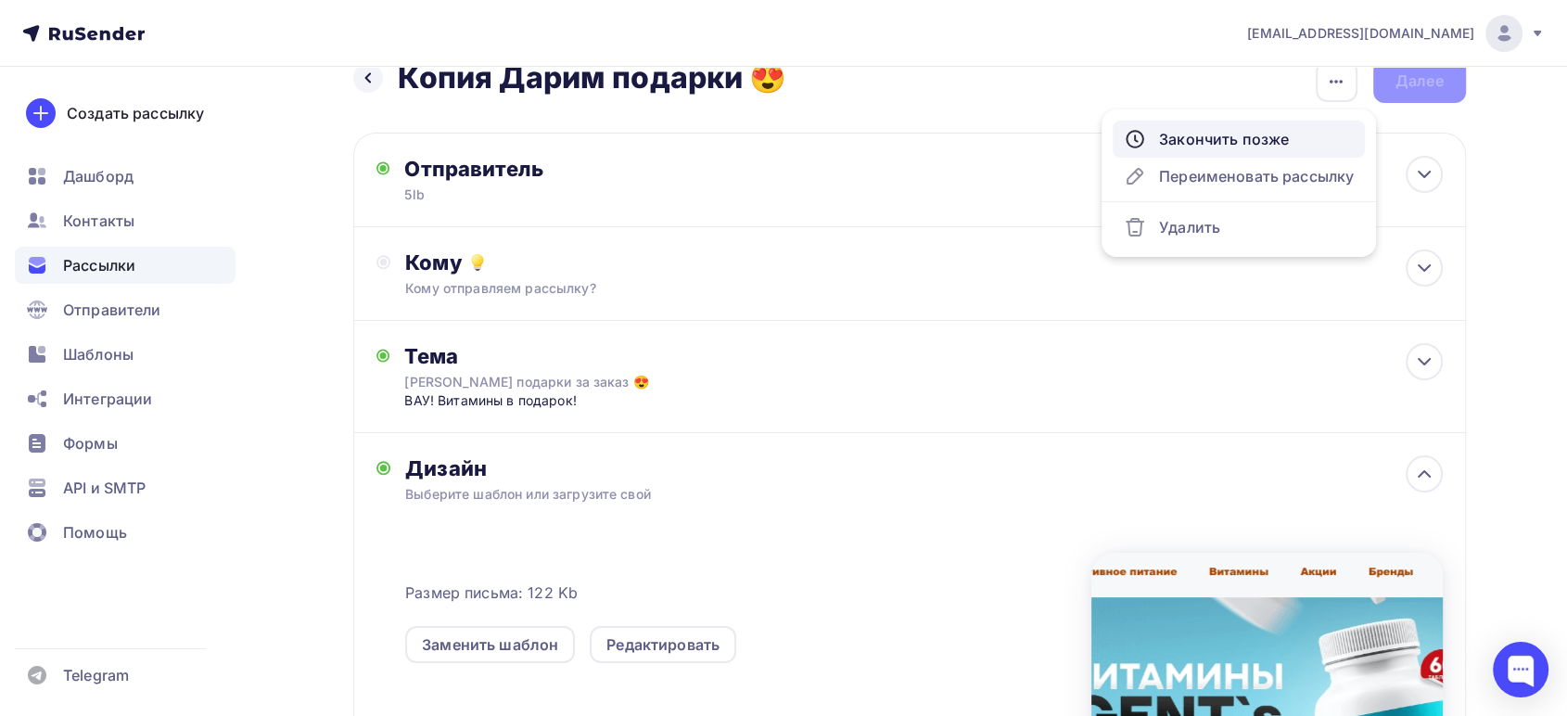
click at [1229, 134] on div "Закончить позже" at bounding box center [1239, 139] width 230 height 22
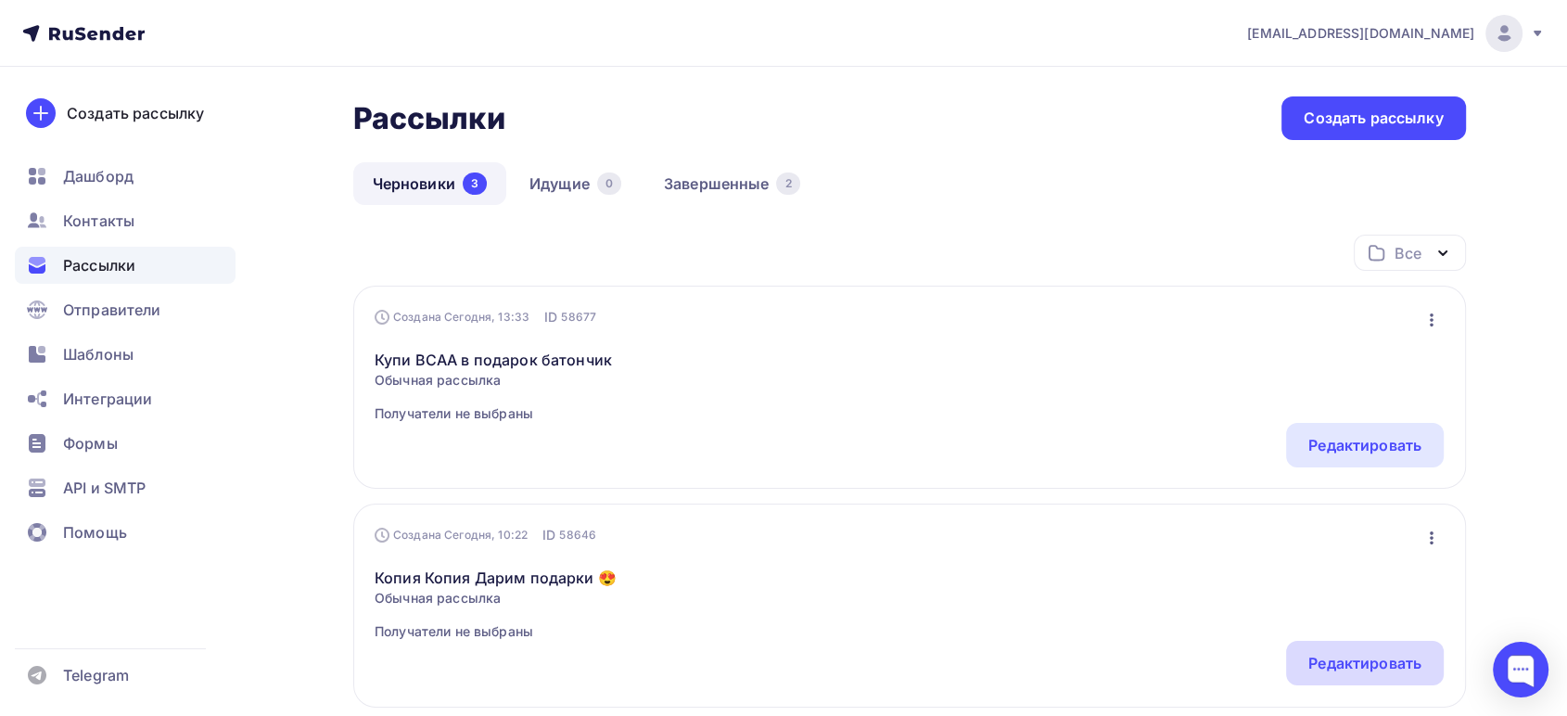
click at [1335, 653] on div "Редактировать" at bounding box center [1365, 663] width 113 height 22
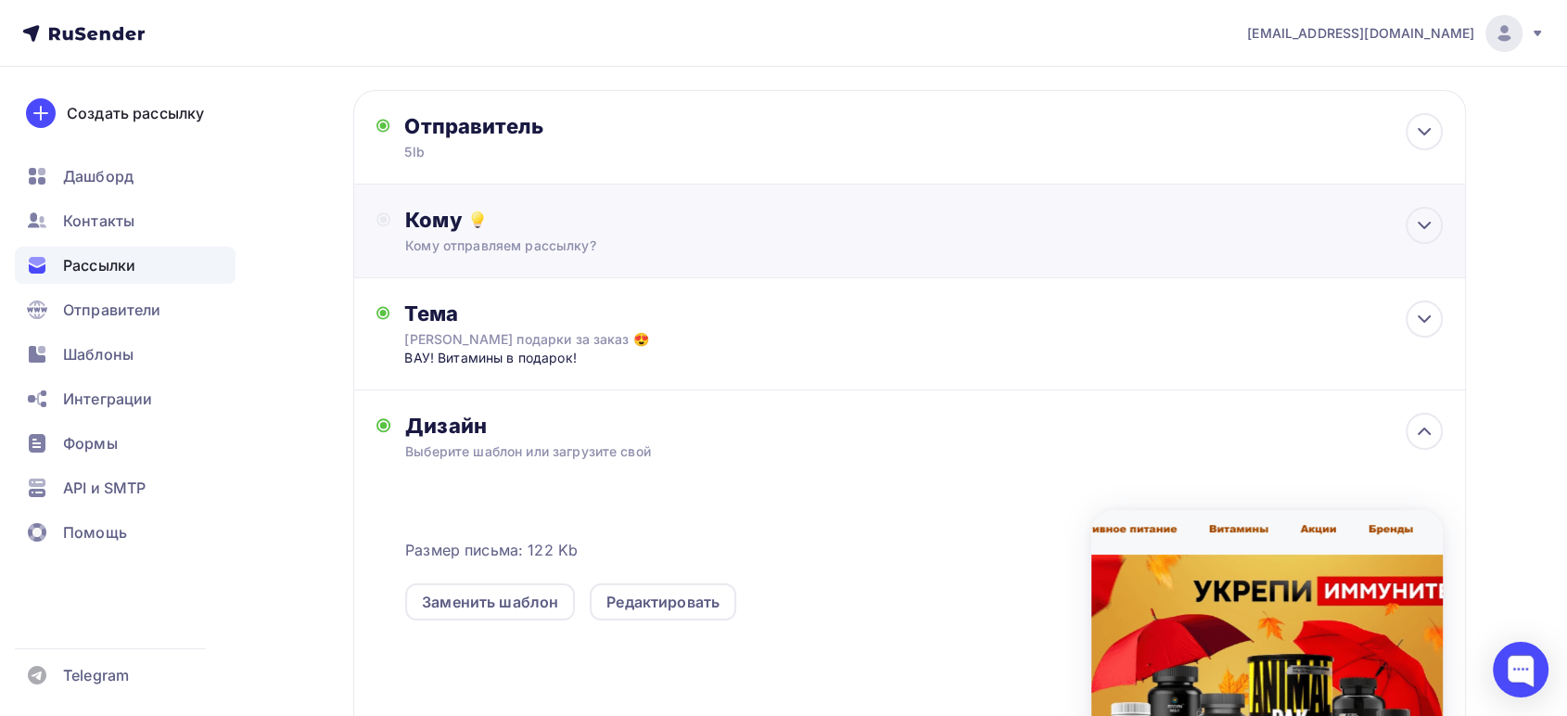
scroll to position [206, 0]
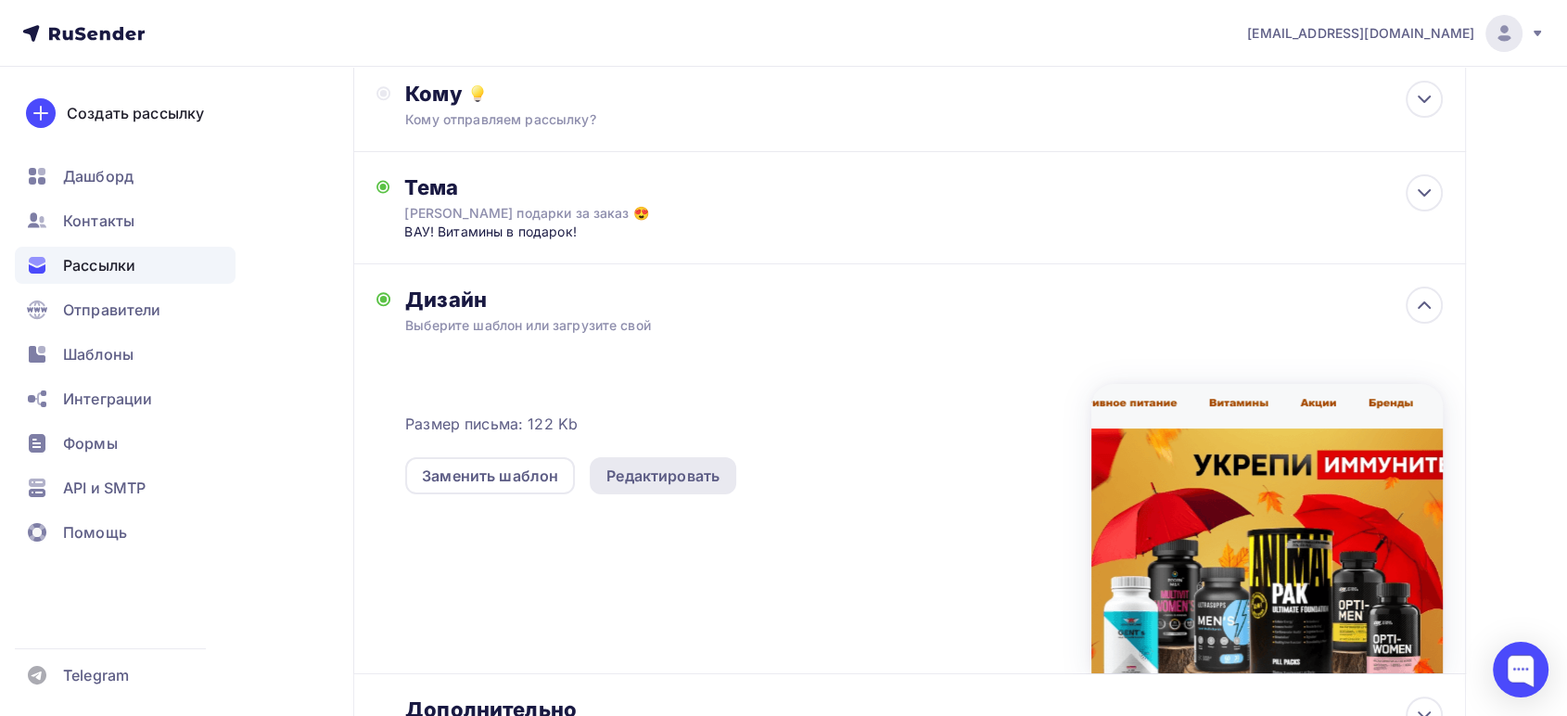
click at [638, 470] on div "Редактировать" at bounding box center [663, 476] width 113 height 22
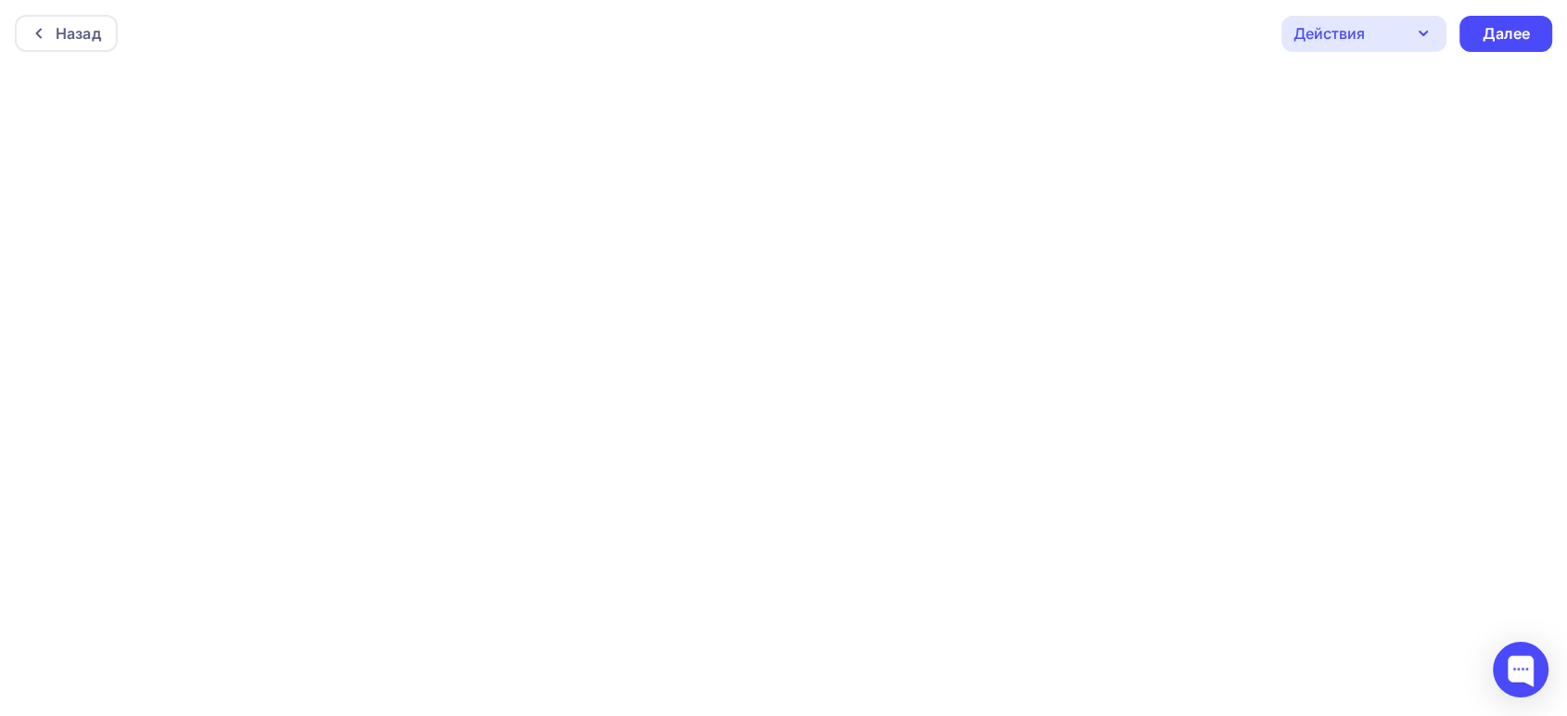
click at [1380, 26] on div "Действия" at bounding box center [1364, 34] width 165 height 36
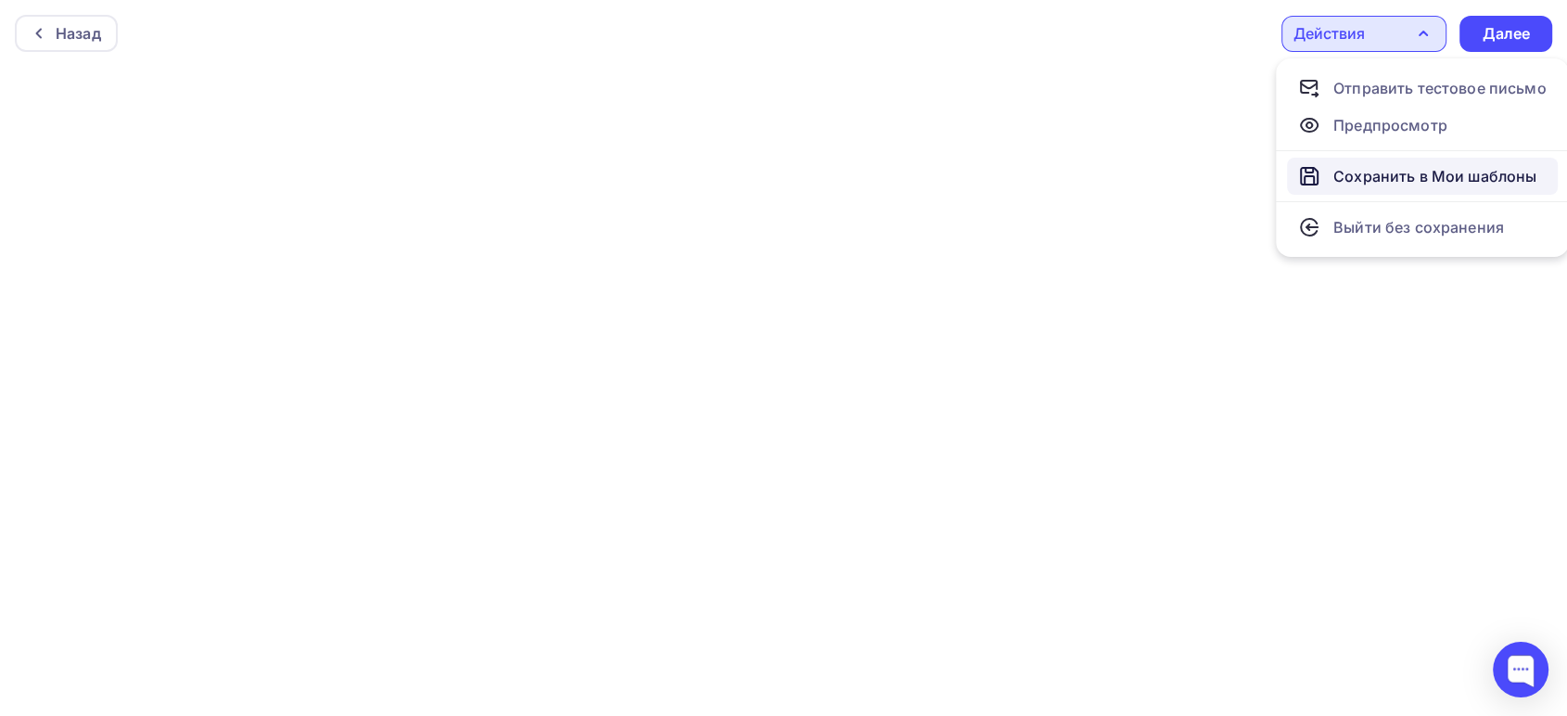
click at [1440, 172] on div "Сохранить в Мои шаблоны" at bounding box center [1435, 176] width 203 height 22
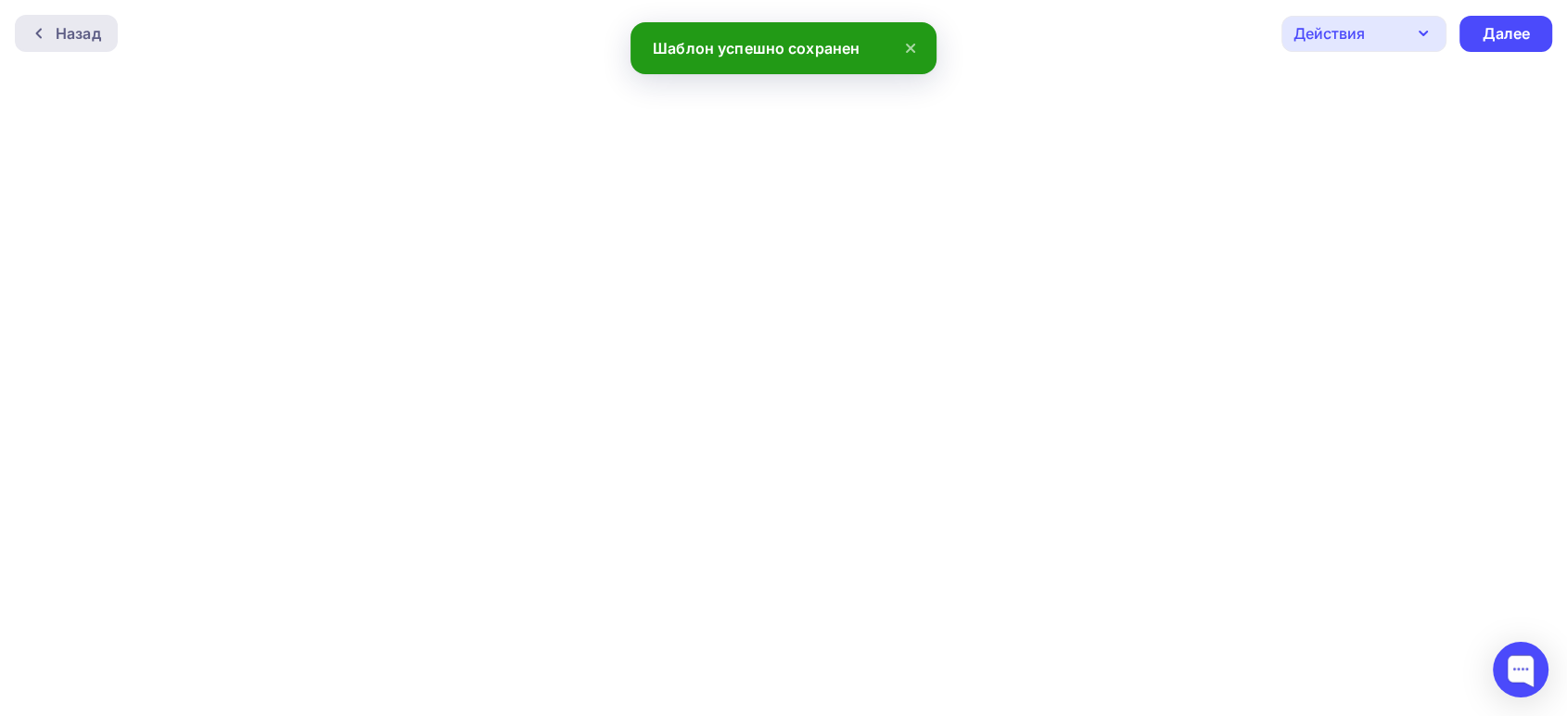
click at [59, 31] on div "Назад" at bounding box center [78, 33] width 45 height 22
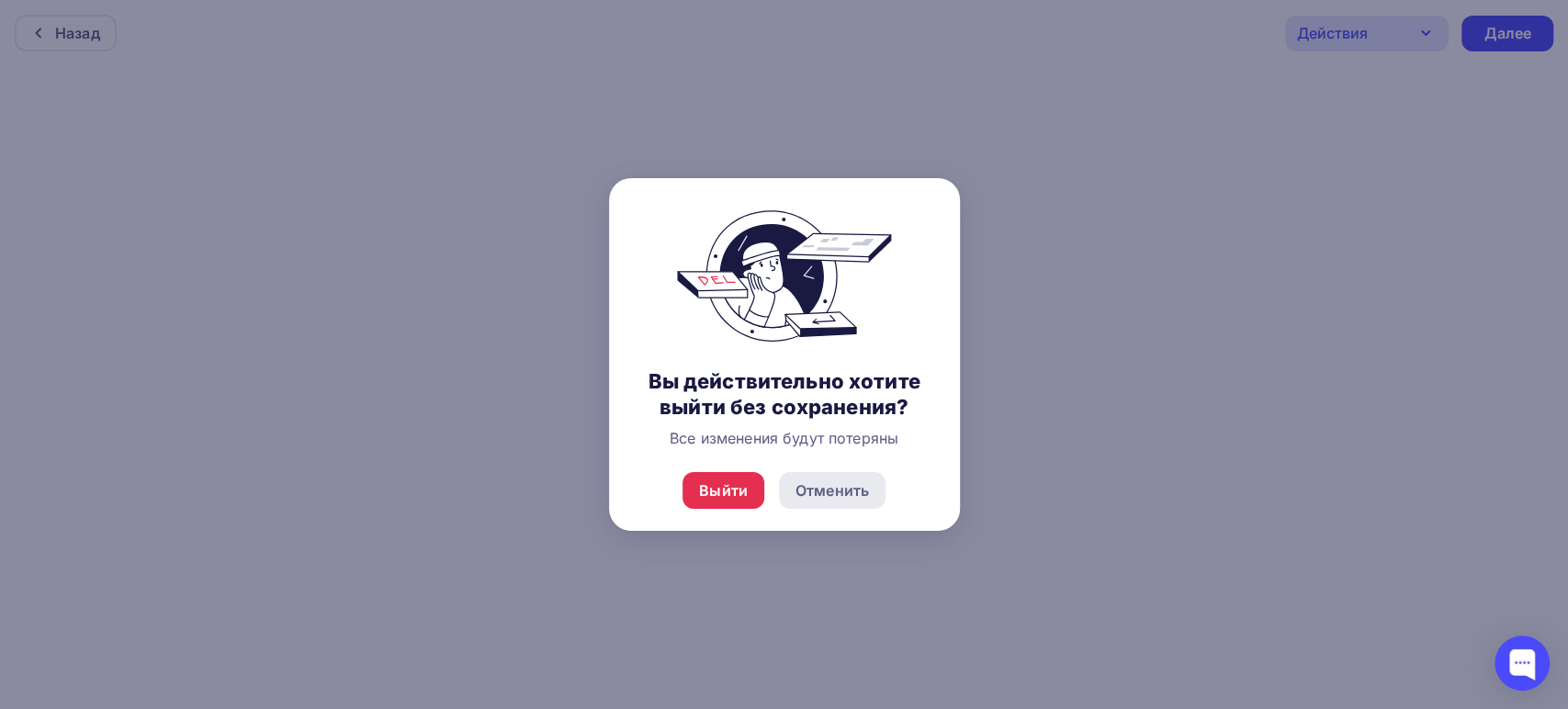
click at [820, 490] on div "Отменить" at bounding box center [832, 490] width 73 height 22
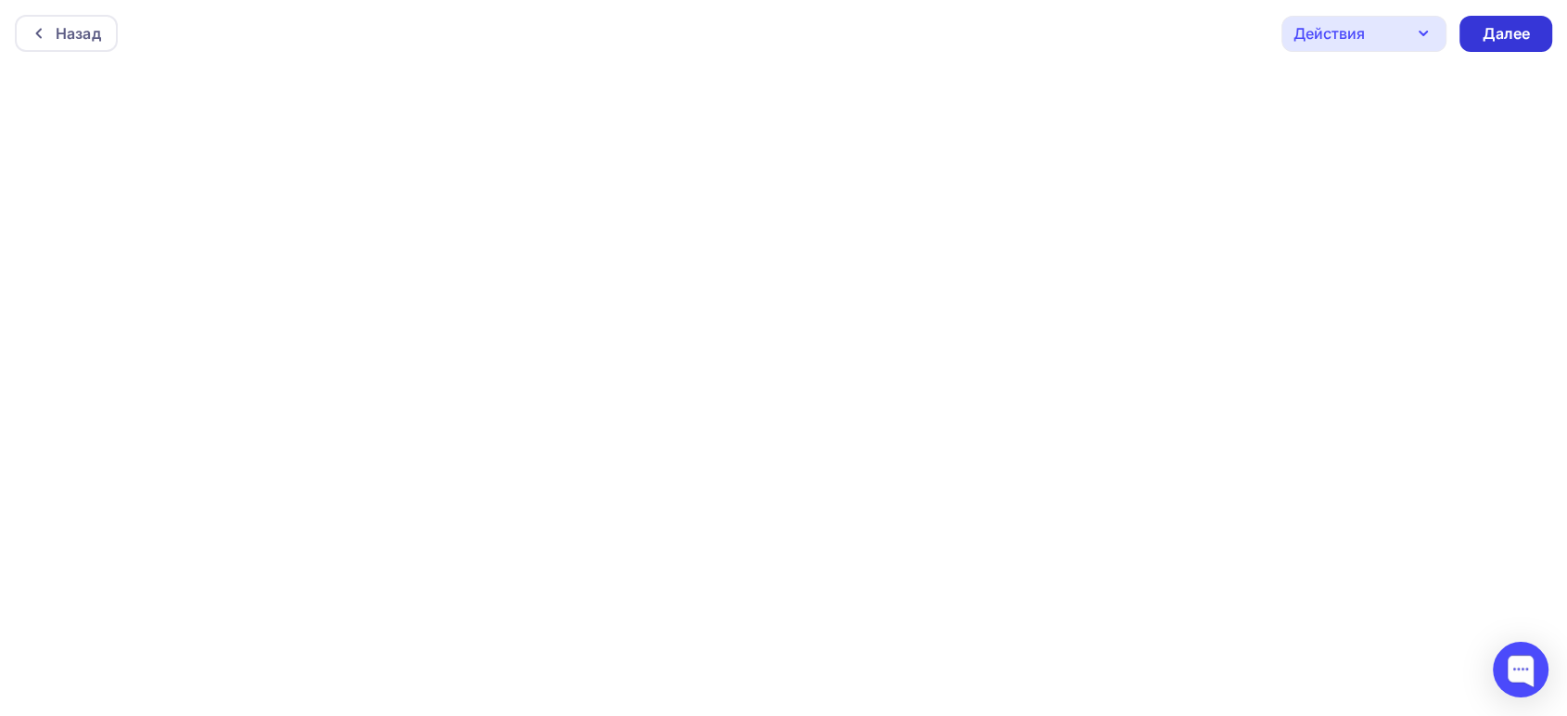
click at [1517, 40] on div "Далее" at bounding box center [1506, 33] width 48 height 21
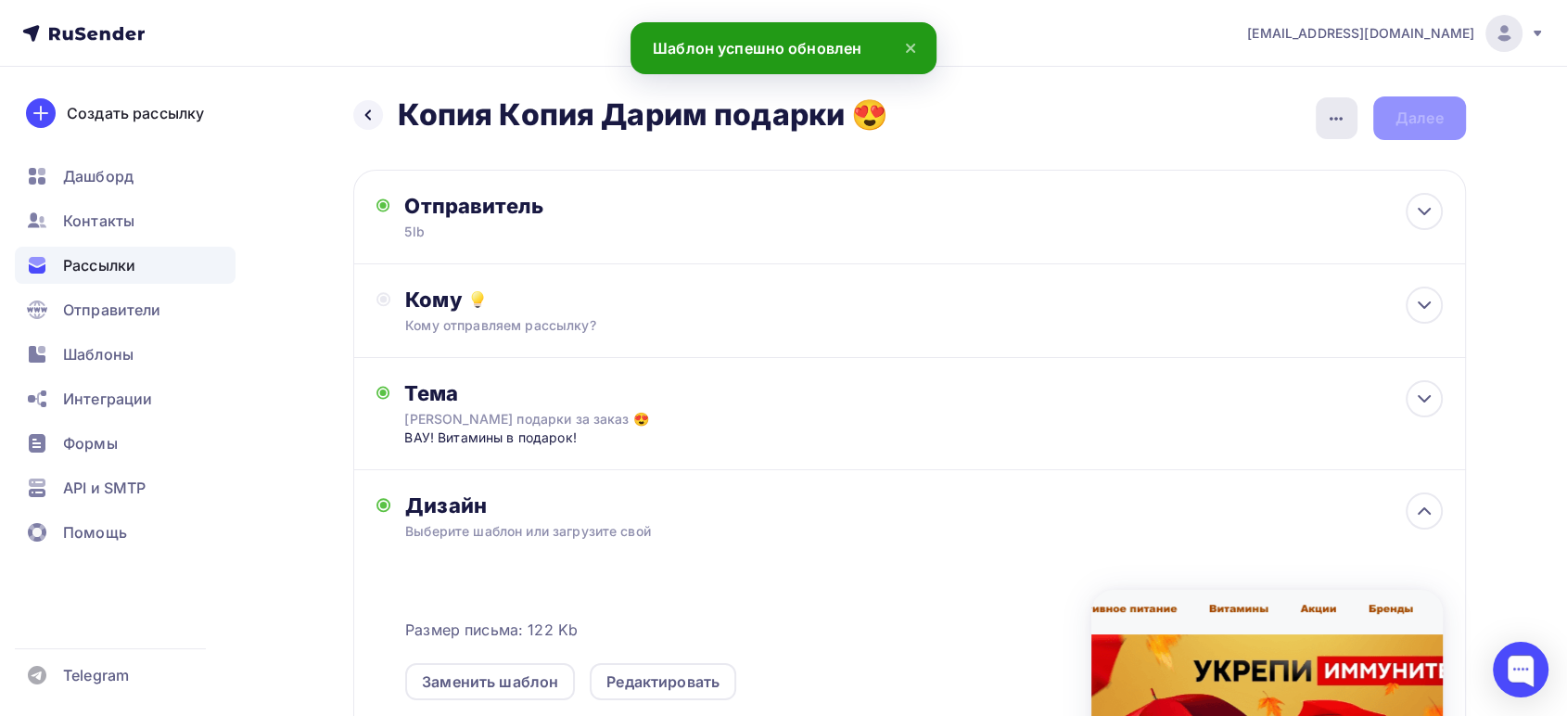
click at [1337, 117] on icon "button" at bounding box center [1336, 119] width 22 height 22
click at [695, 113] on h2 "Копия Копия Дарим подарки 😍" at bounding box center [644, 114] width 492 height 37
click at [710, 113] on h2 "Копия Копия Дарим подарки 😍" at bounding box center [644, 114] width 492 height 37
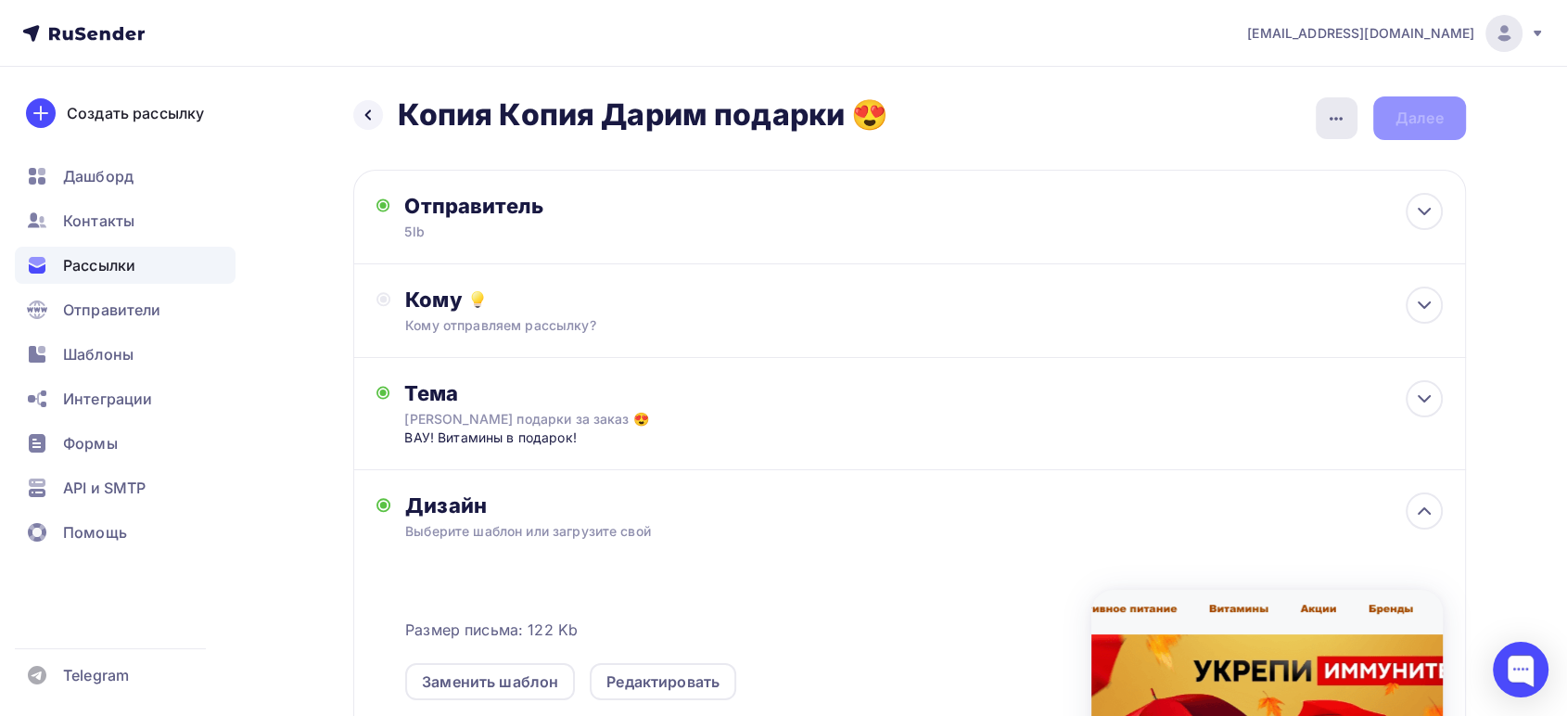
click at [1326, 124] on icon "button" at bounding box center [1336, 119] width 22 height 22
click at [1252, 204] on div "Переименовать рассылку" at bounding box center [1239, 213] width 230 height 22
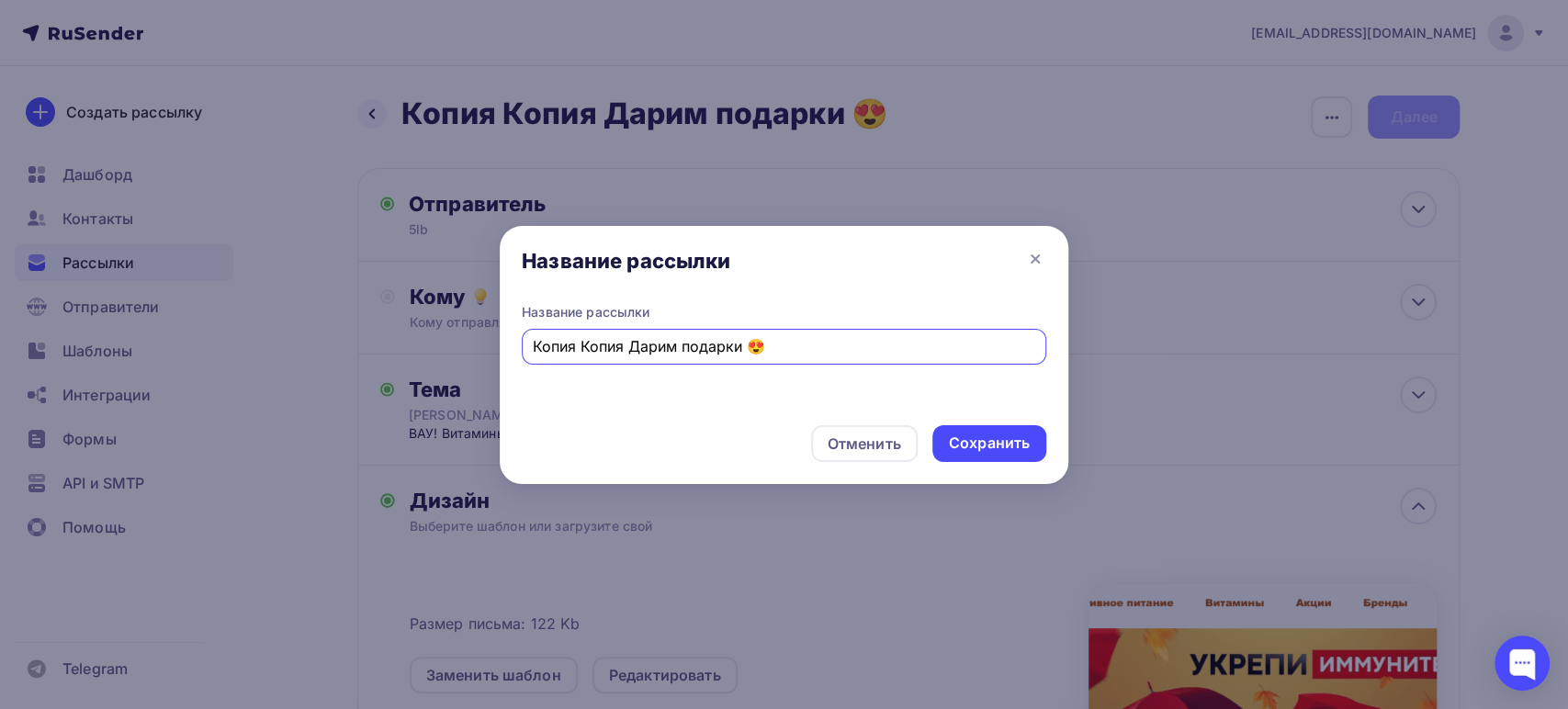
drag, startPoint x: 857, startPoint y: 336, endPoint x: 356, endPoint y: 284, distance: 503.7
click at [387, 293] on div "Название рассылки Название рассылки Копия Копия Дарим подарки 😍 Отменить Сохран…" at bounding box center [784, 354] width 1568 height 709
type input "Укрепи иммунитет"
click at [965, 441] on div "Сохранить" at bounding box center [990, 443] width 81 height 21
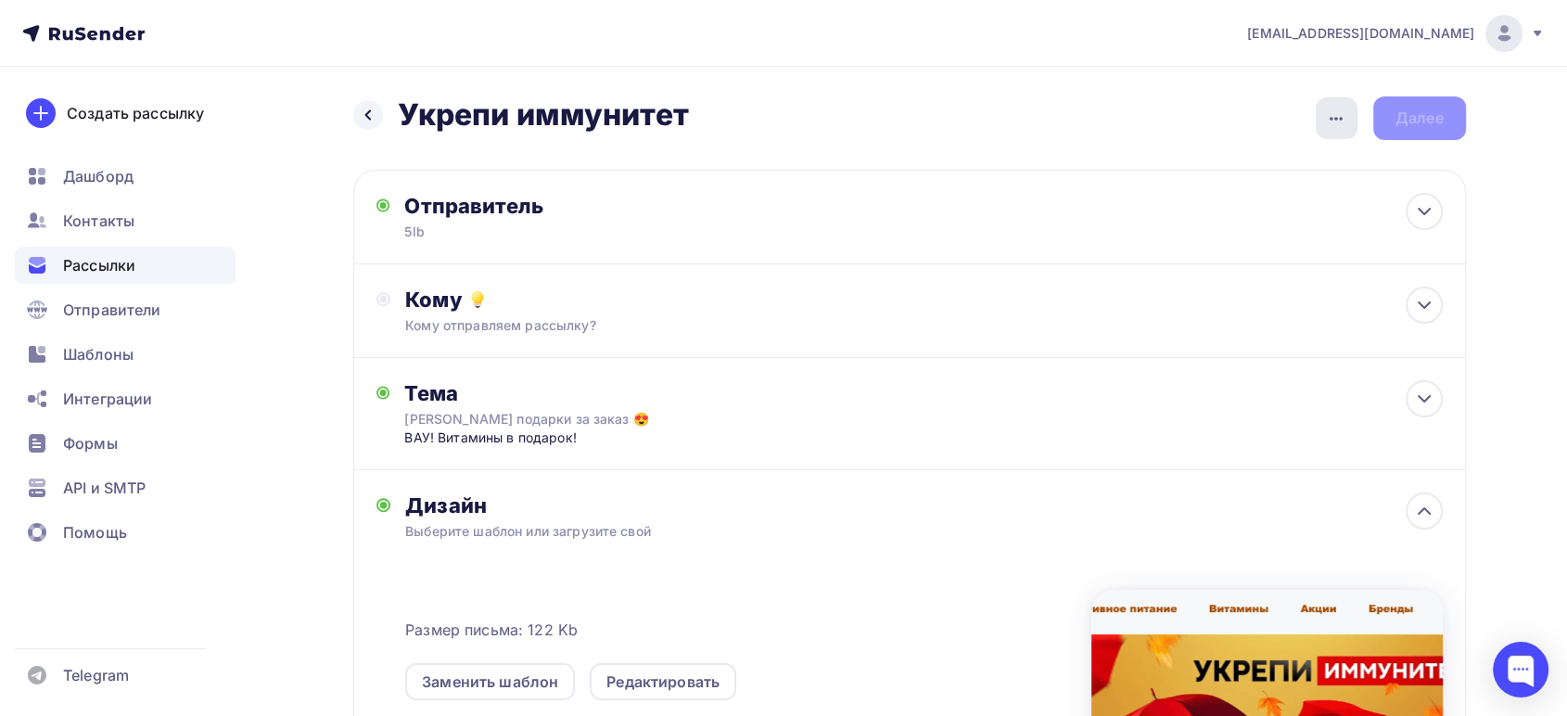
click at [1332, 117] on icon "button" at bounding box center [1336, 119] width 13 height 4
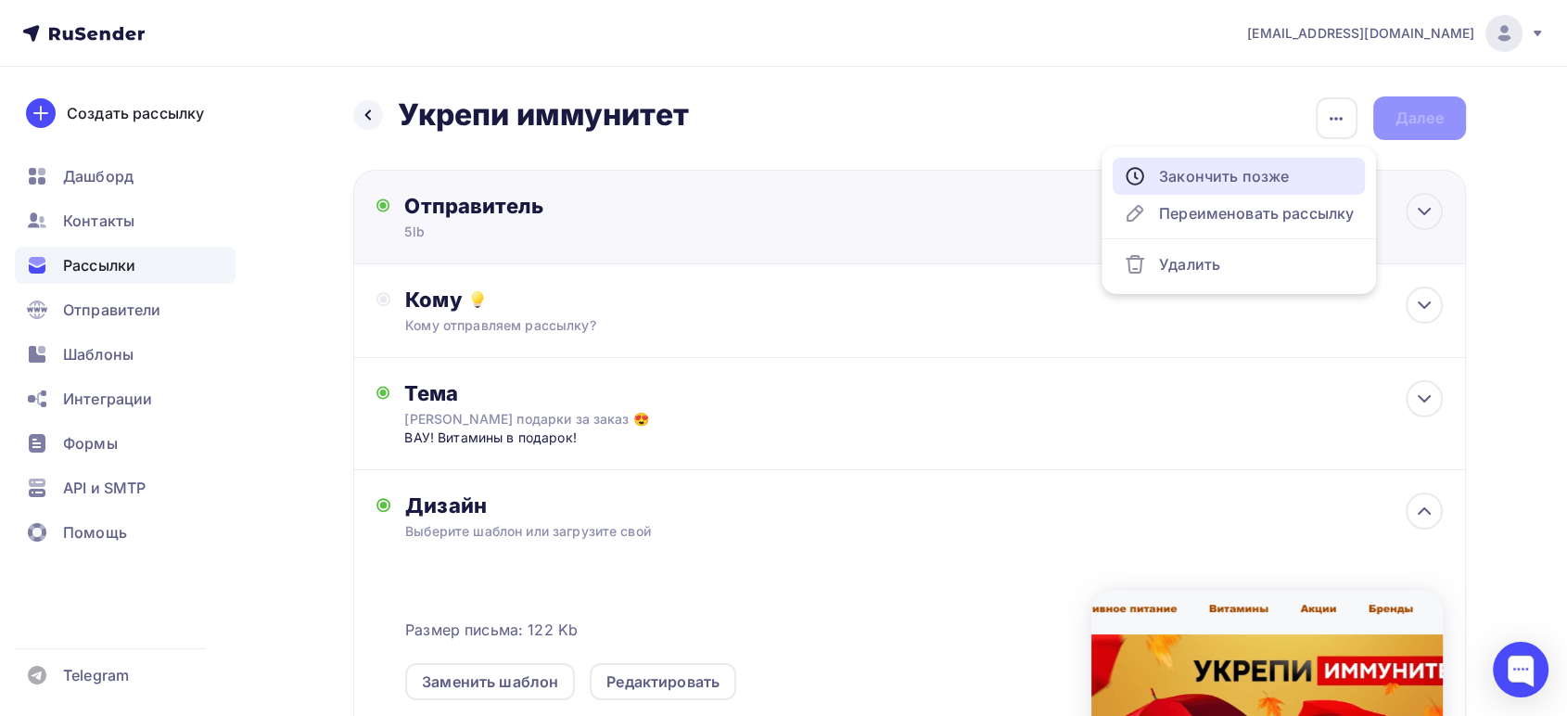
drag, startPoint x: 1261, startPoint y: 172, endPoint x: 1261, endPoint y: 194, distance: 21.3
click at [1260, 172] on div "Закончить позже" at bounding box center [1239, 176] width 230 height 22
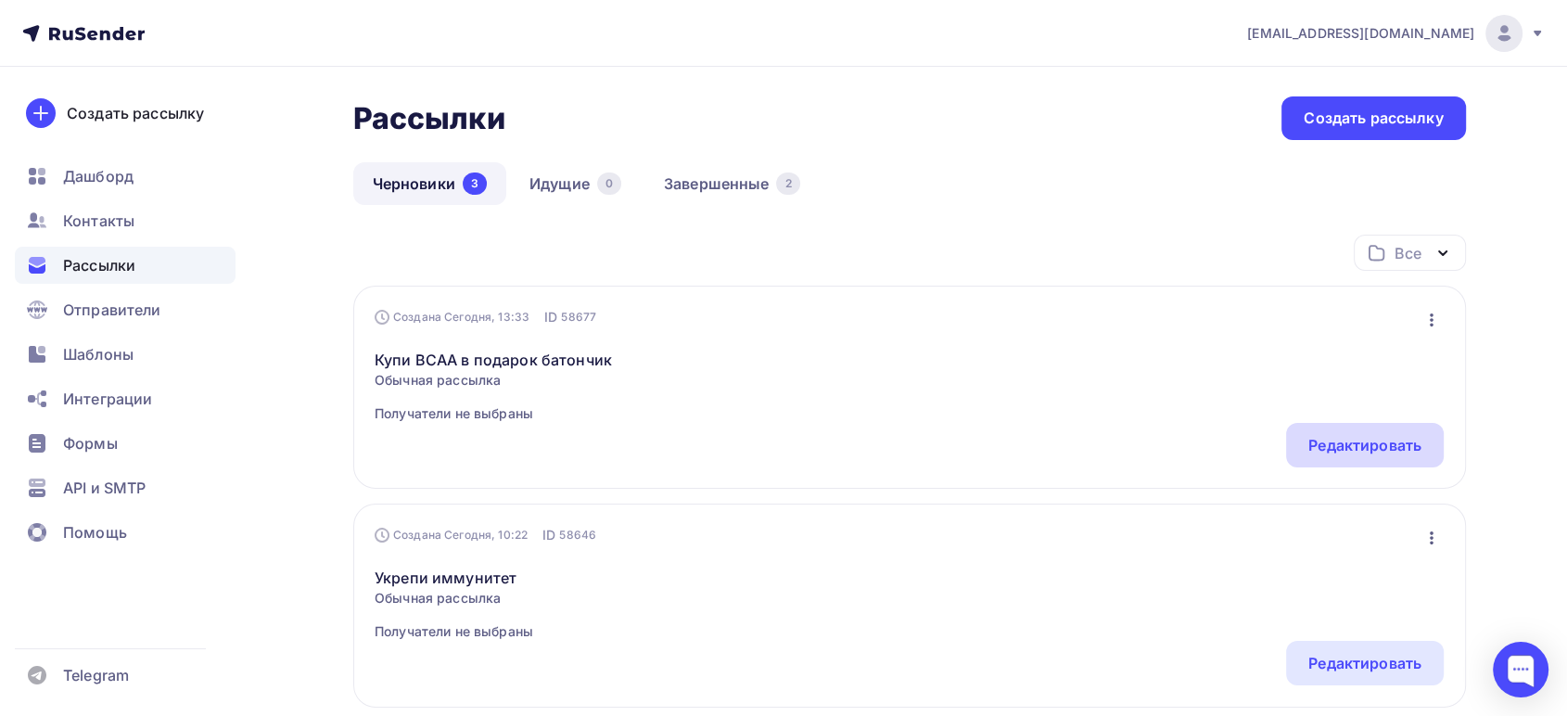
click at [1331, 453] on div "Редактировать" at bounding box center [1365, 445] width 113 height 22
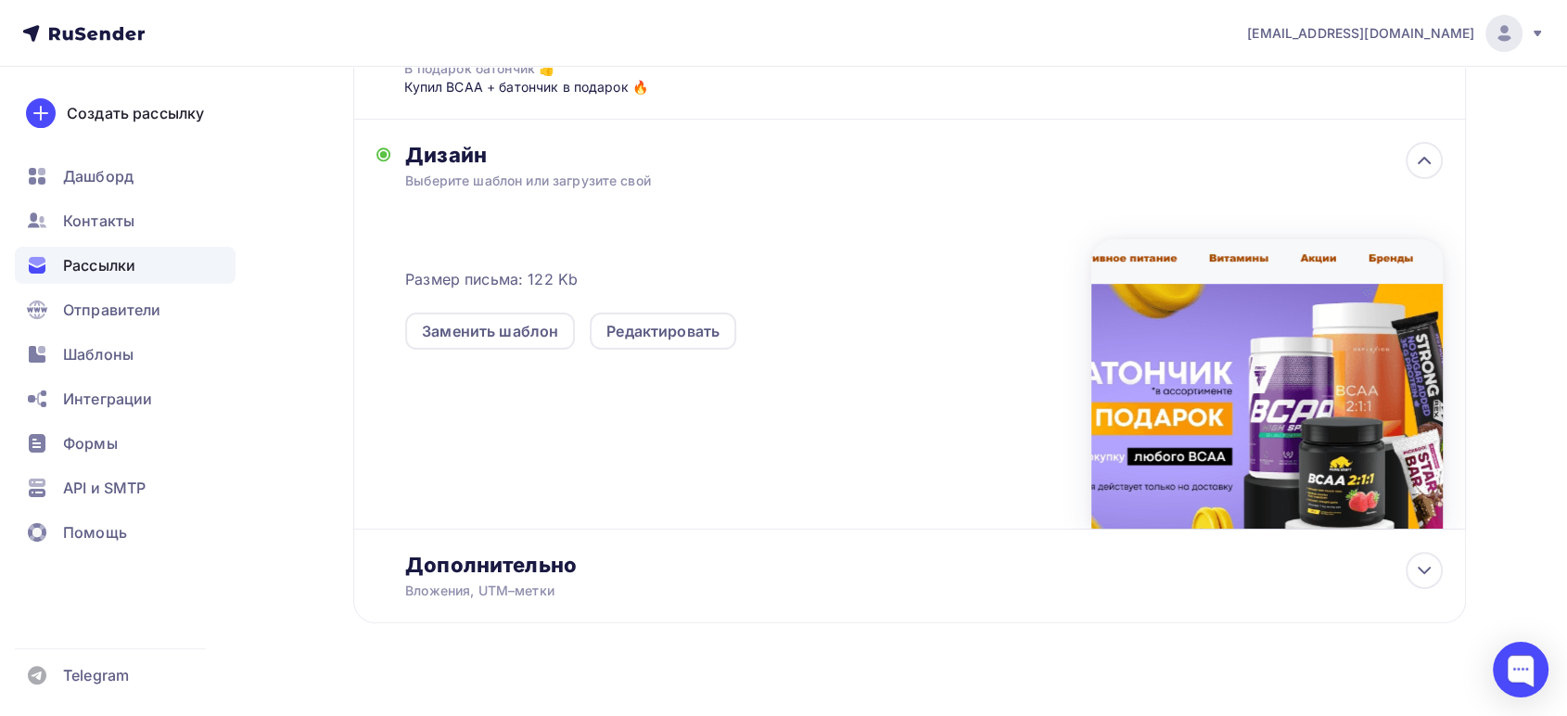
scroll to position [377, 0]
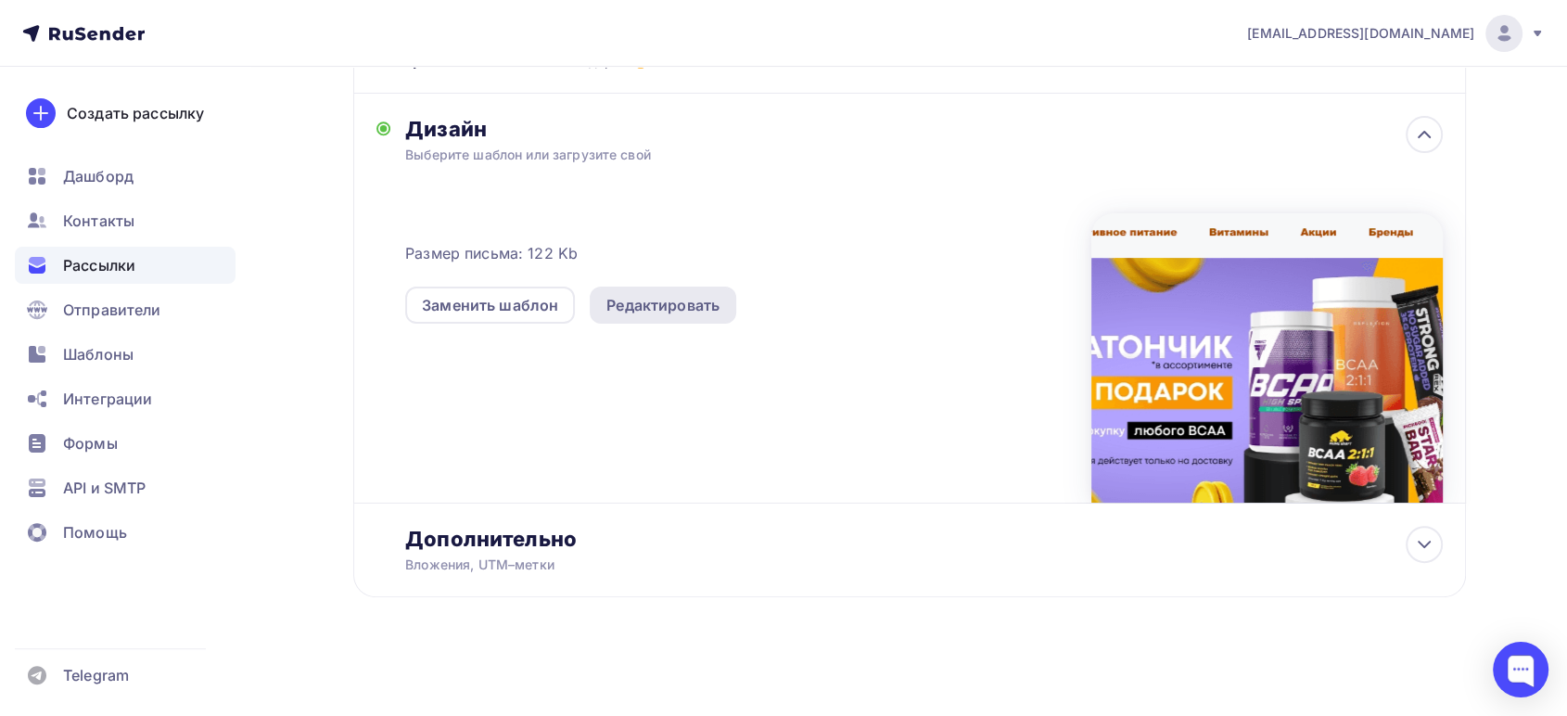
click at [694, 303] on div "Редактировать" at bounding box center [663, 305] width 113 height 22
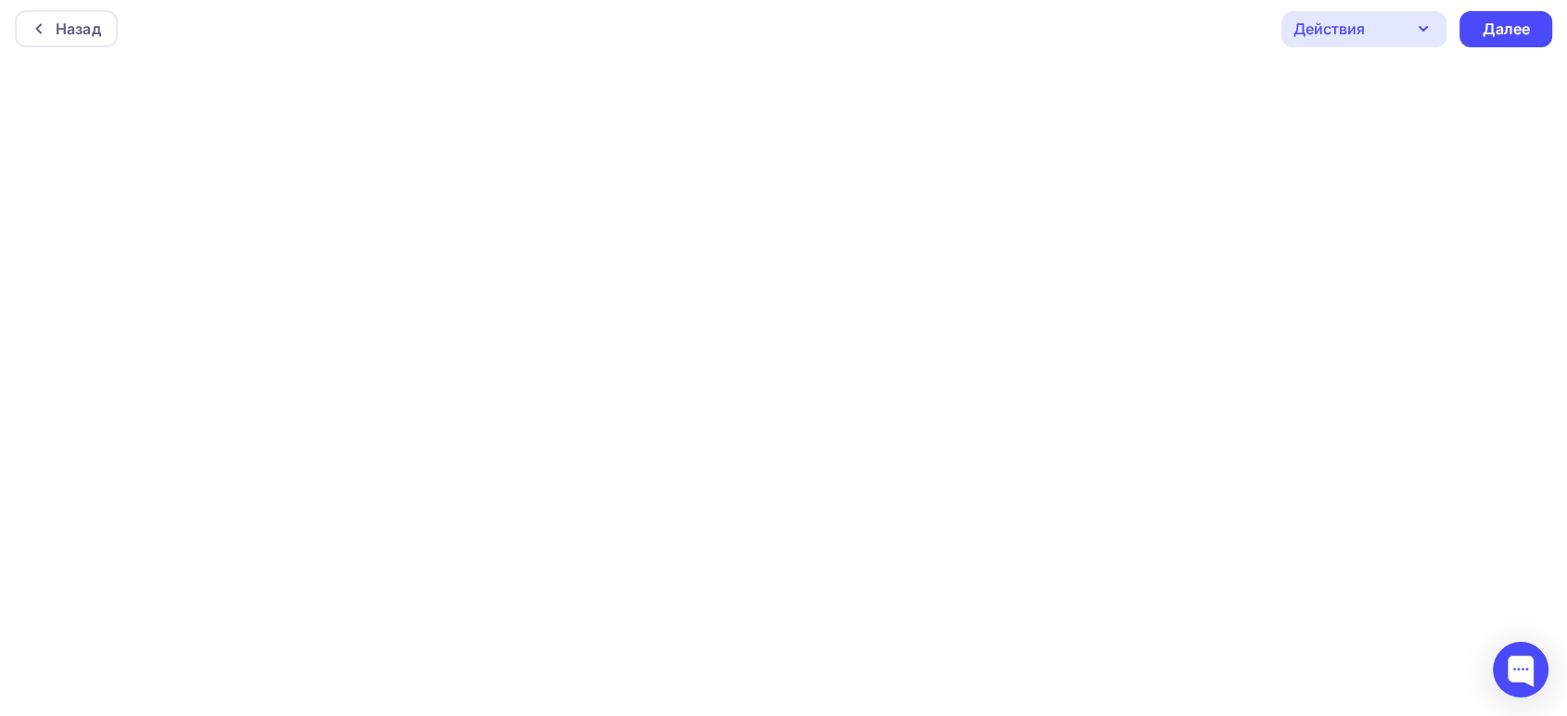
scroll to position [6, 0]
click at [1406, 4] on div "Назад Действия Отправить тестовое письмо Предпросмотр Сохранить в Мои шаблоны В…" at bounding box center [783, 28] width 1567 height 67
click at [1395, 27] on div "Действия" at bounding box center [1364, 29] width 165 height 36
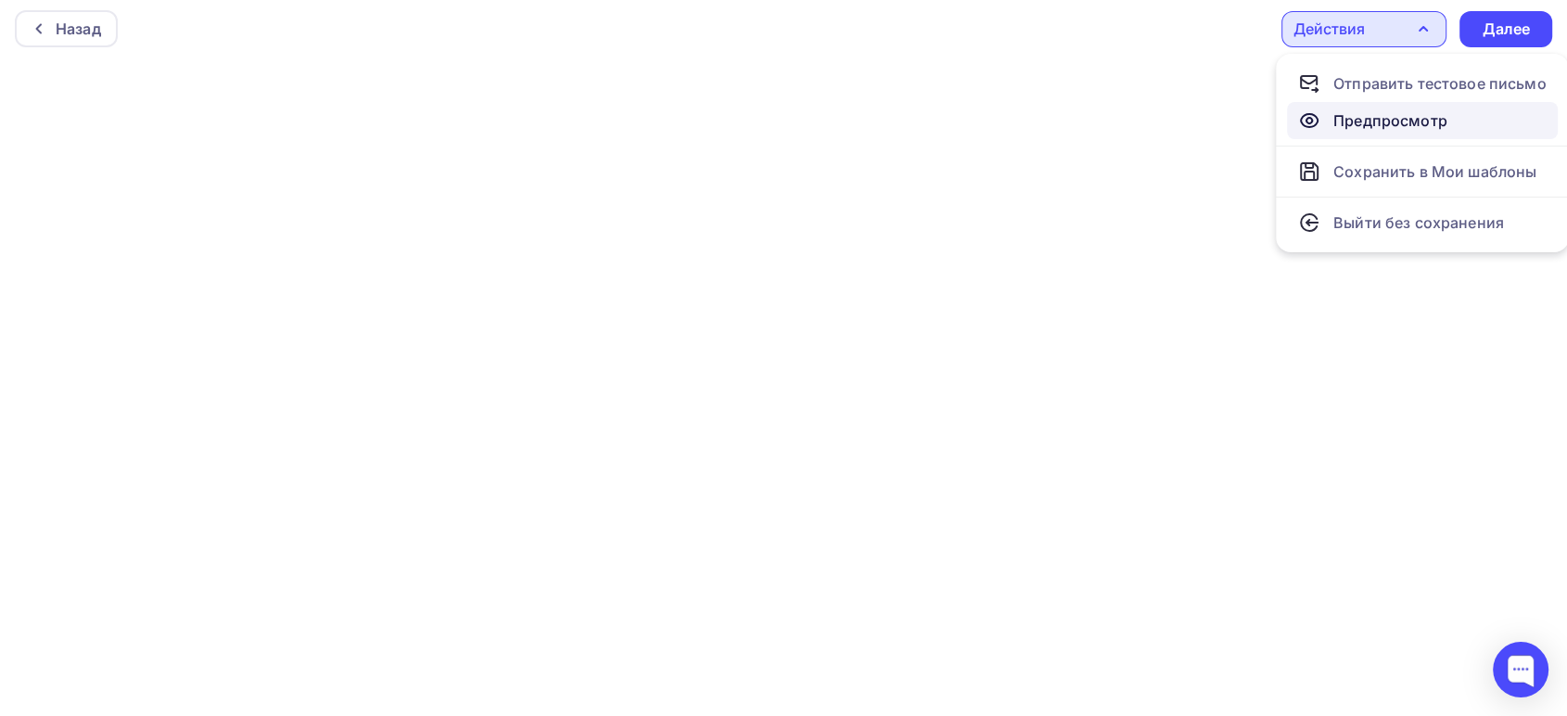
click at [1378, 110] on div "Предпросмотр" at bounding box center [1391, 120] width 114 height 22
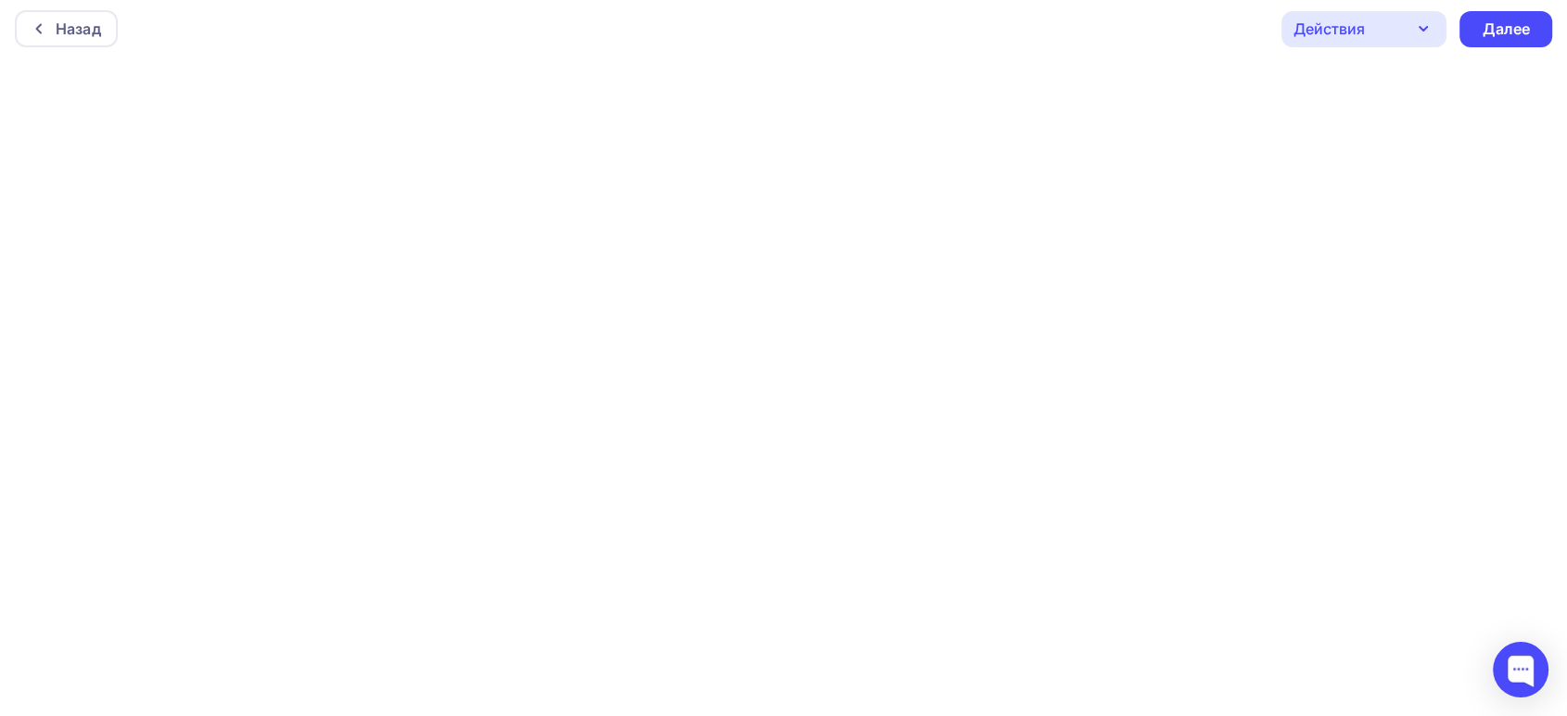
click at [1403, 28] on div "Действия" at bounding box center [1364, 29] width 165 height 36
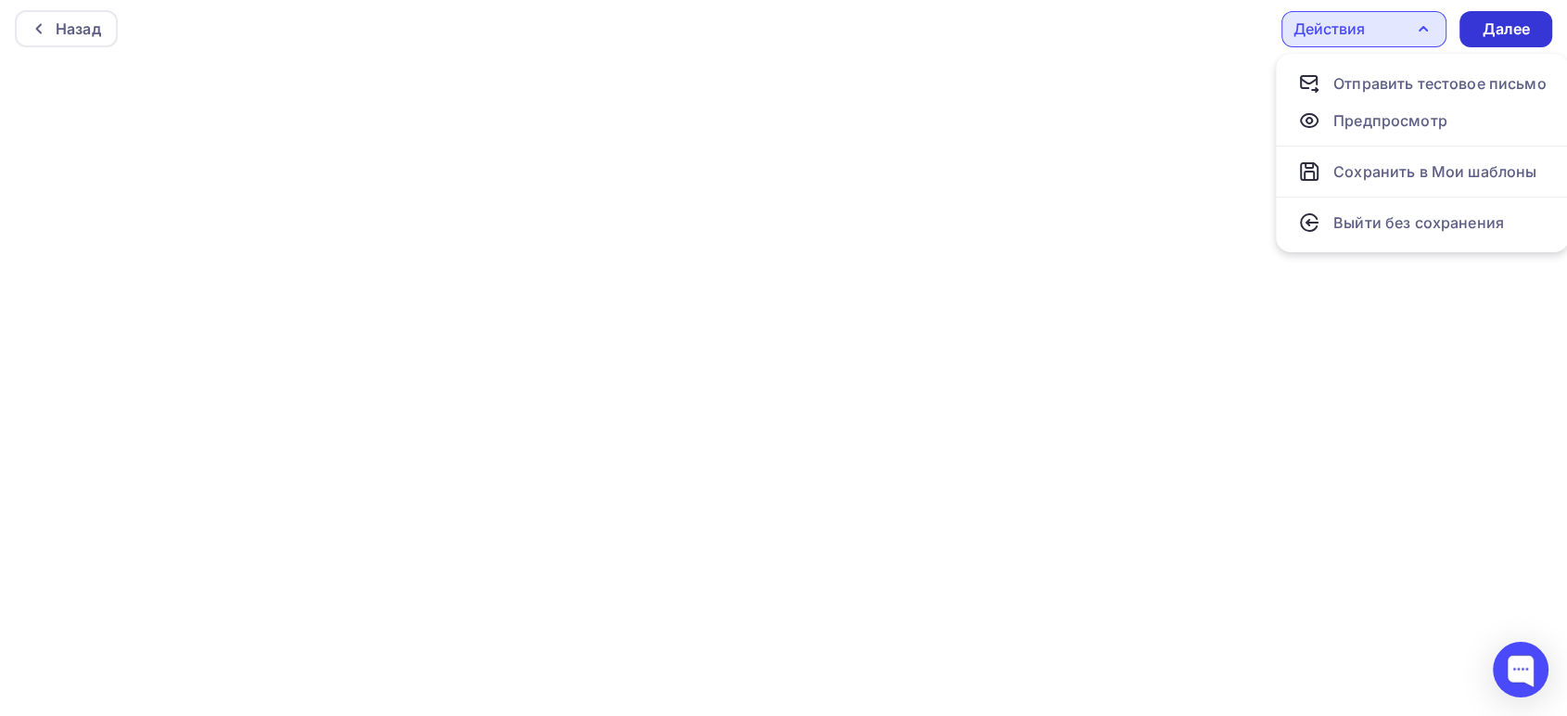
click at [1469, 28] on div "Далее" at bounding box center [1506, 29] width 93 height 36
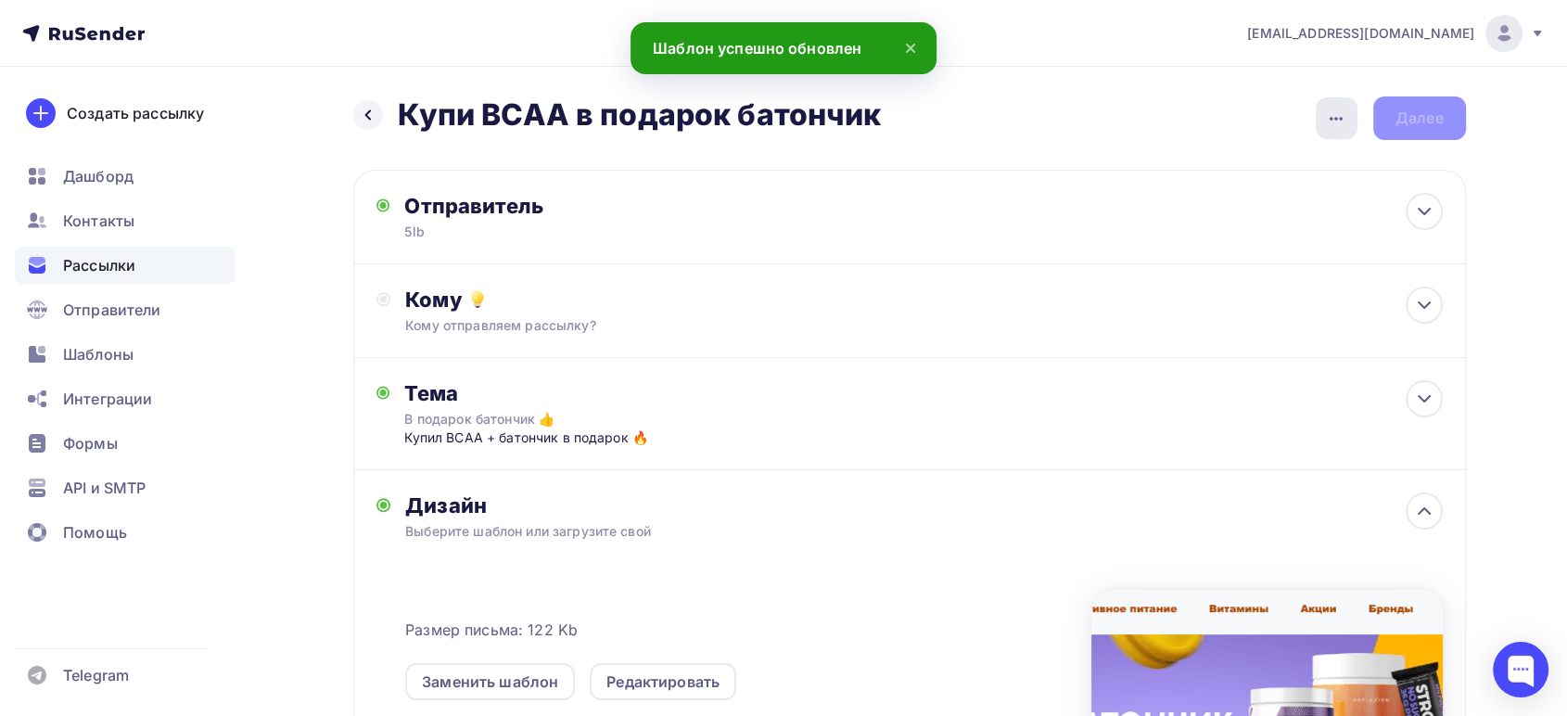
click at [1340, 117] on icon "button" at bounding box center [1336, 119] width 13 height 4
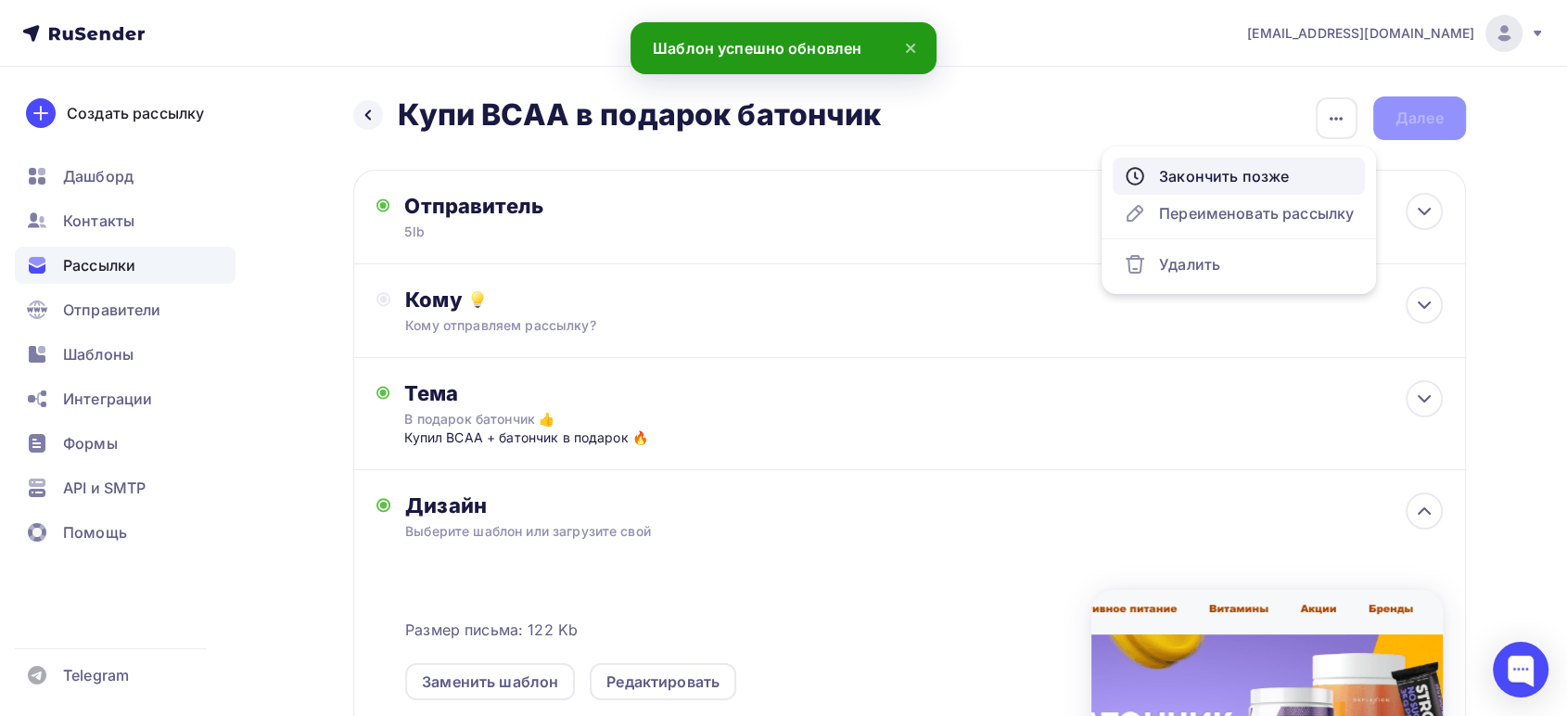
click at [1221, 172] on div "Закончить позже" at bounding box center [1239, 176] width 230 height 22
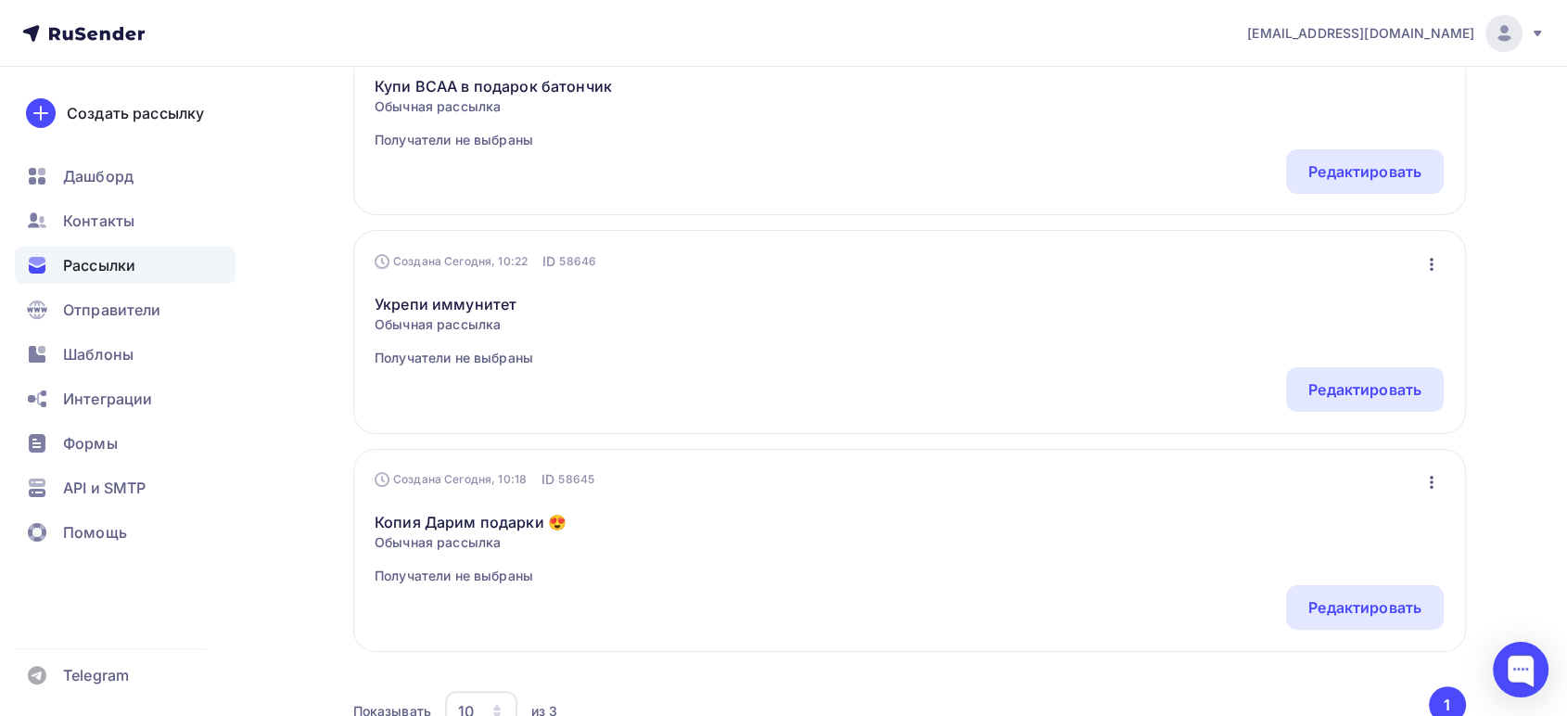
scroll to position [309, 0]
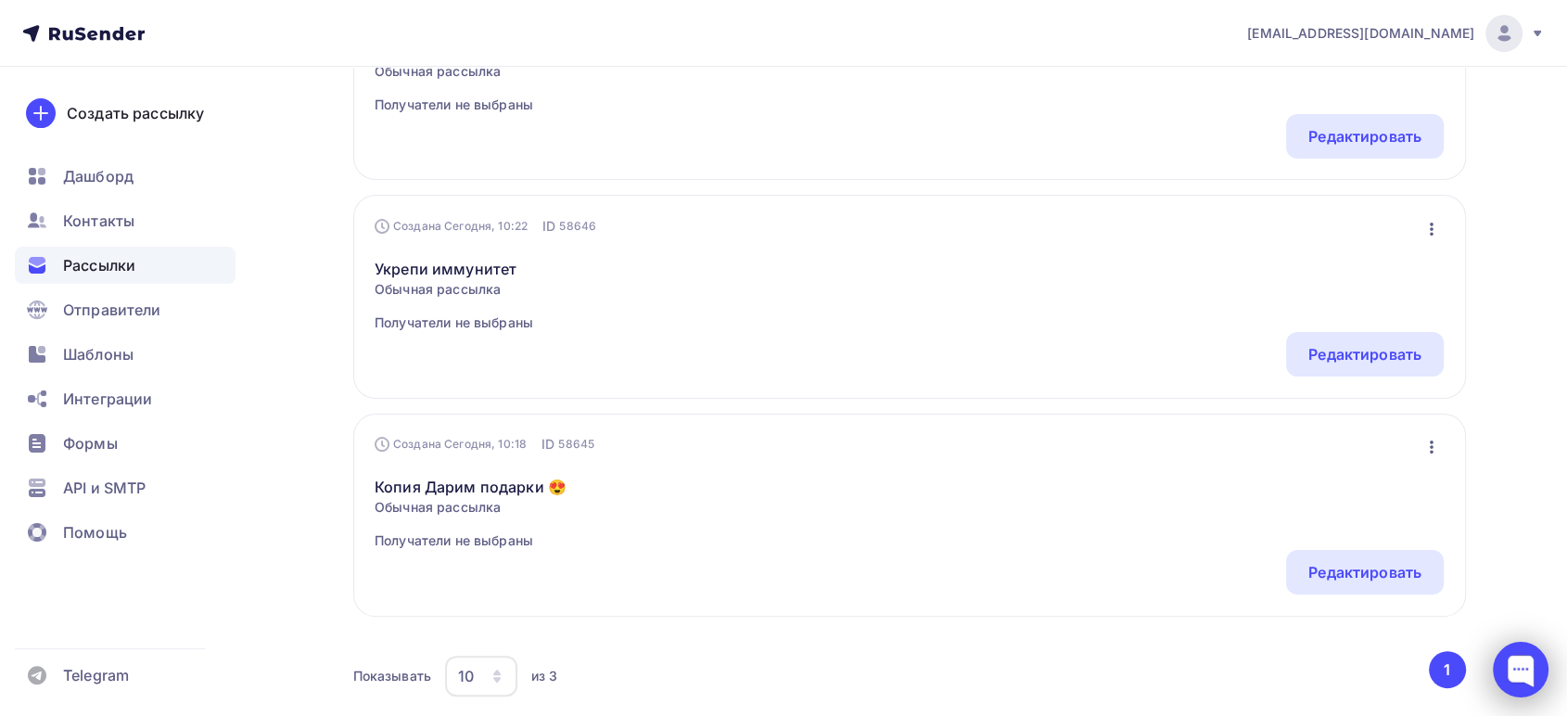
click at [1518, 677] on div at bounding box center [1521, 670] width 56 height 56
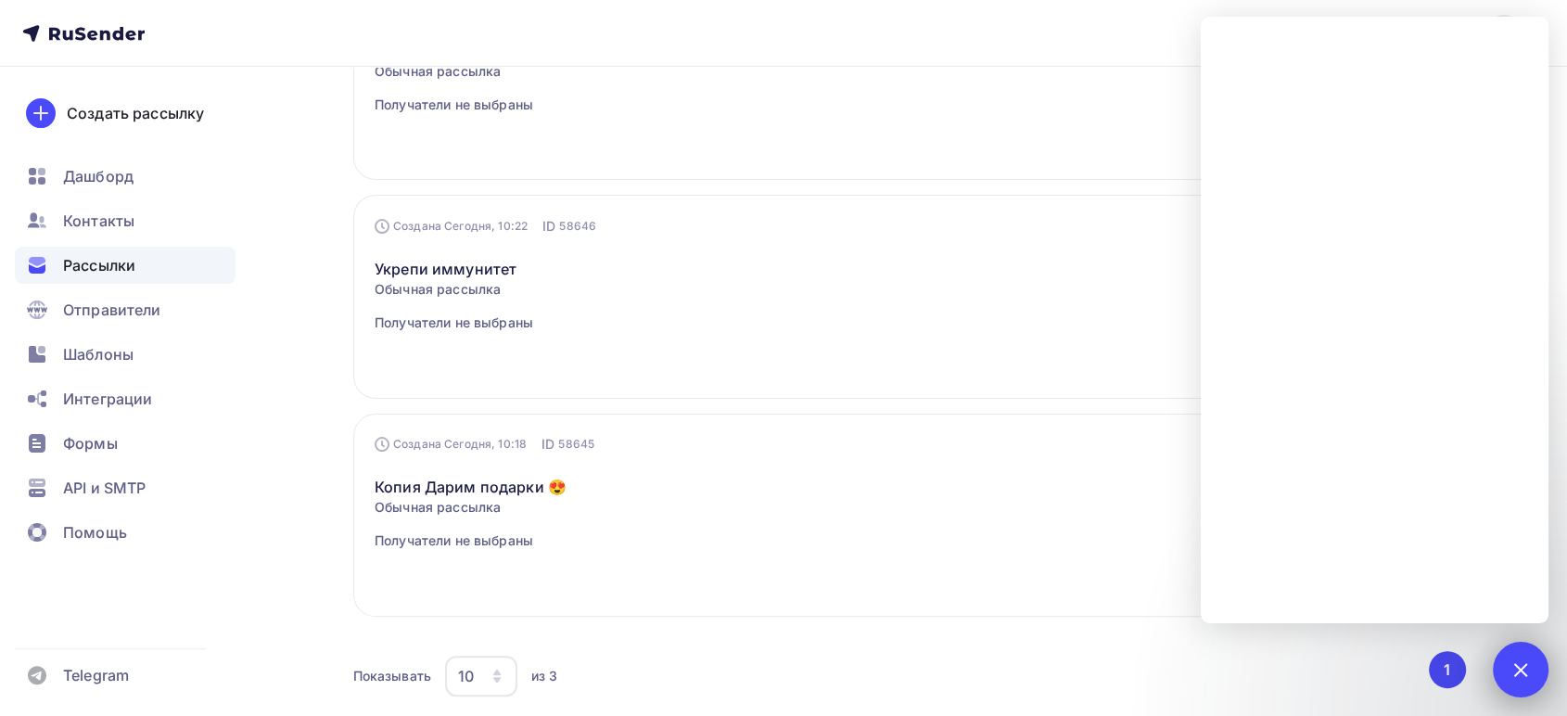
click at [1508, 664] on div "5" at bounding box center [1521, 670] width 56 height 56
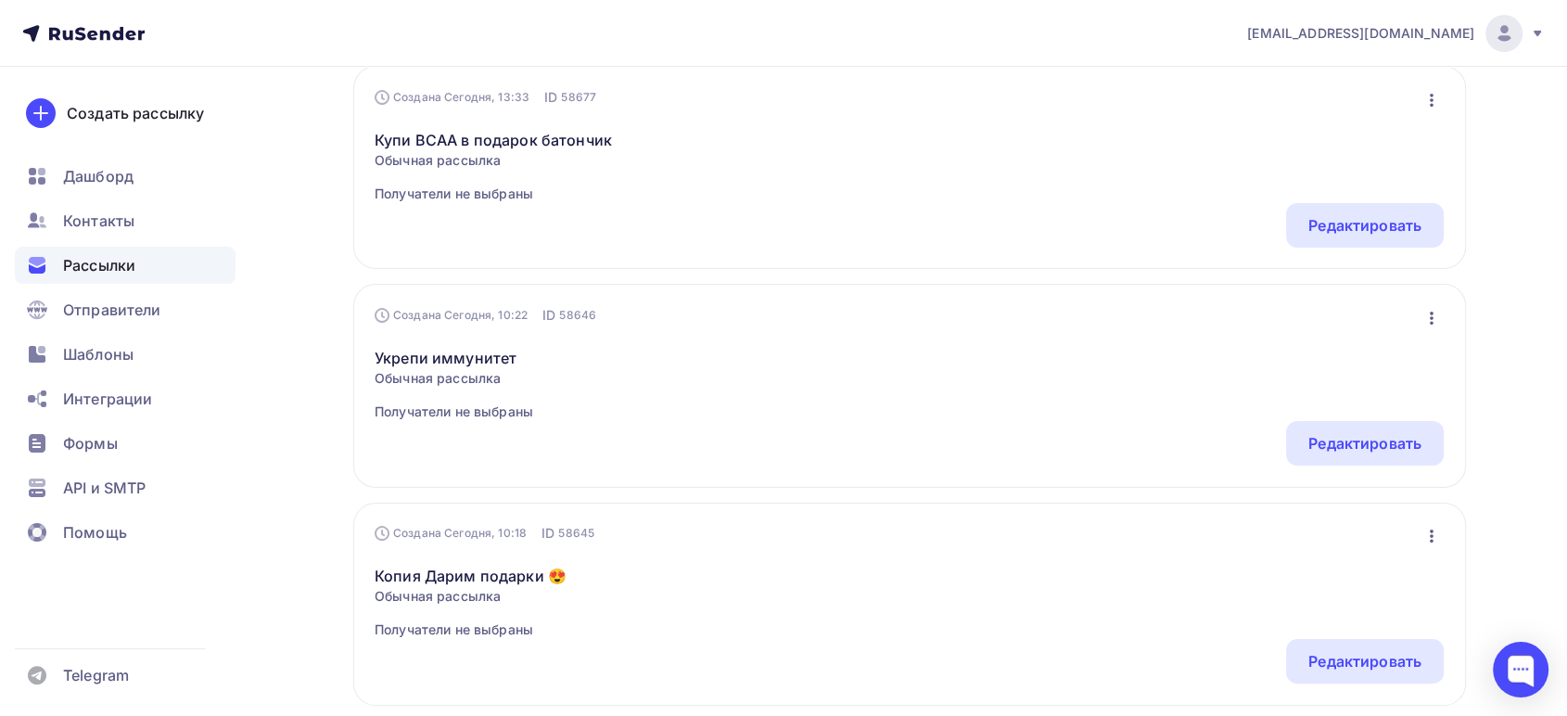
scroll to position [103, 0]
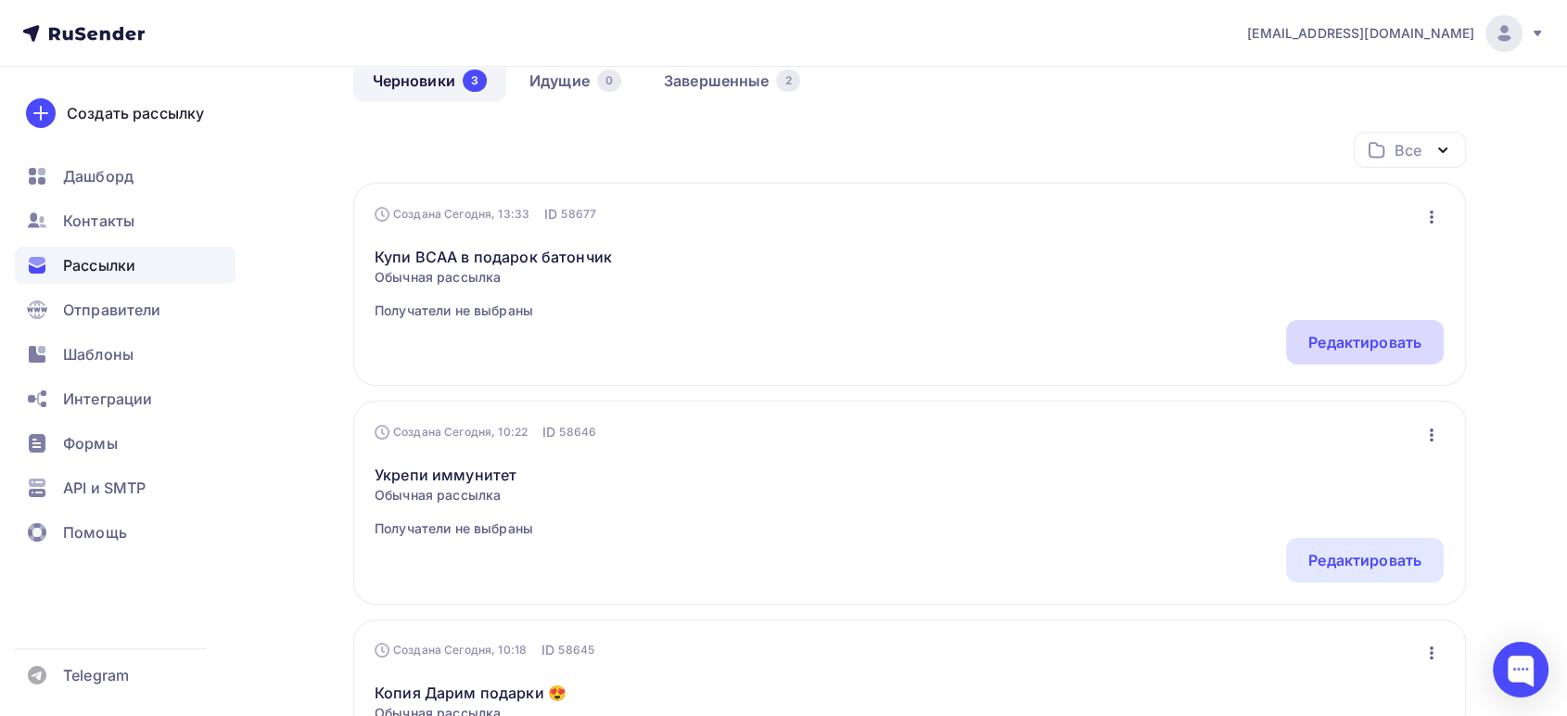
click at [1352, 339] on div "Редактировать" at bounding box center [1365, 342] width 113 height 22
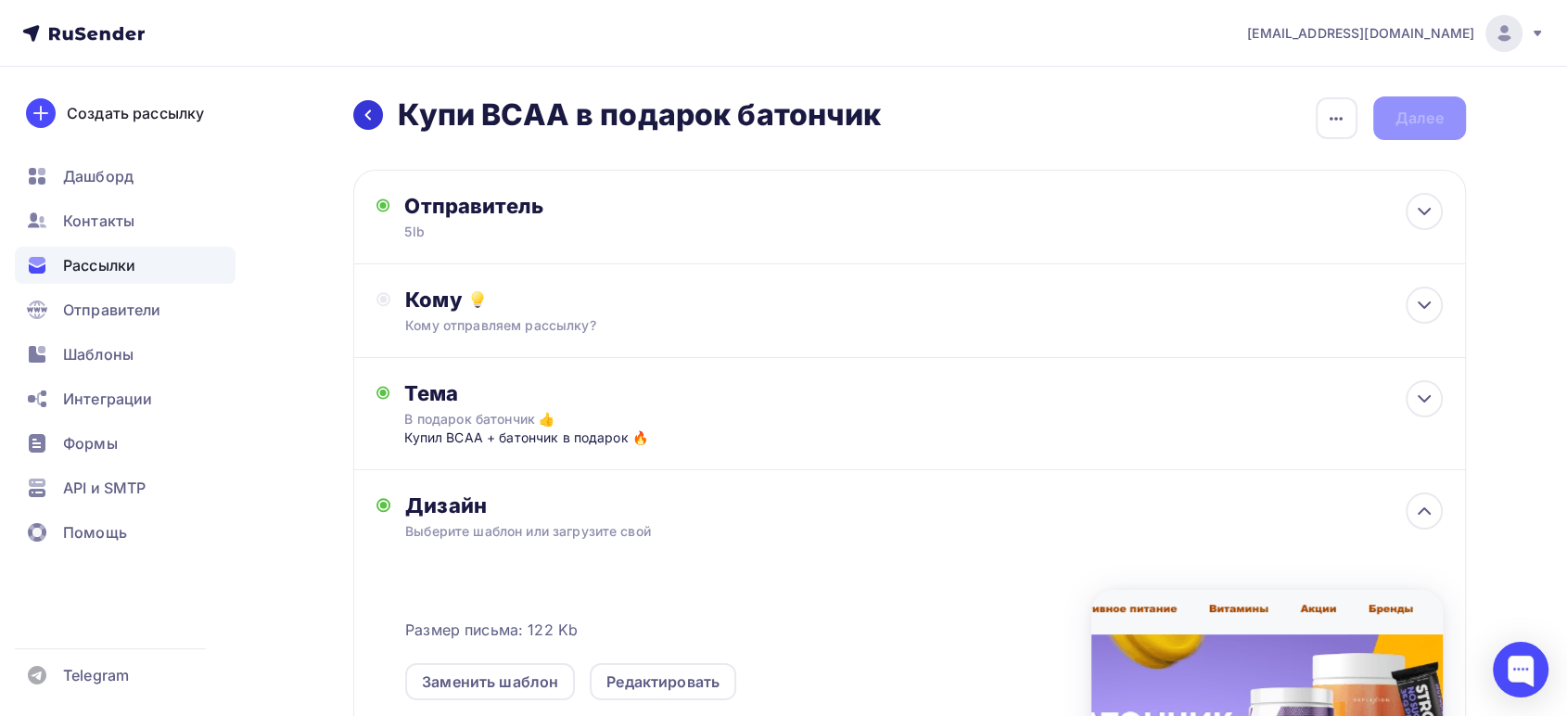
click at [366, 118] on icon at bounding box center [368, 115] width 15 height 15
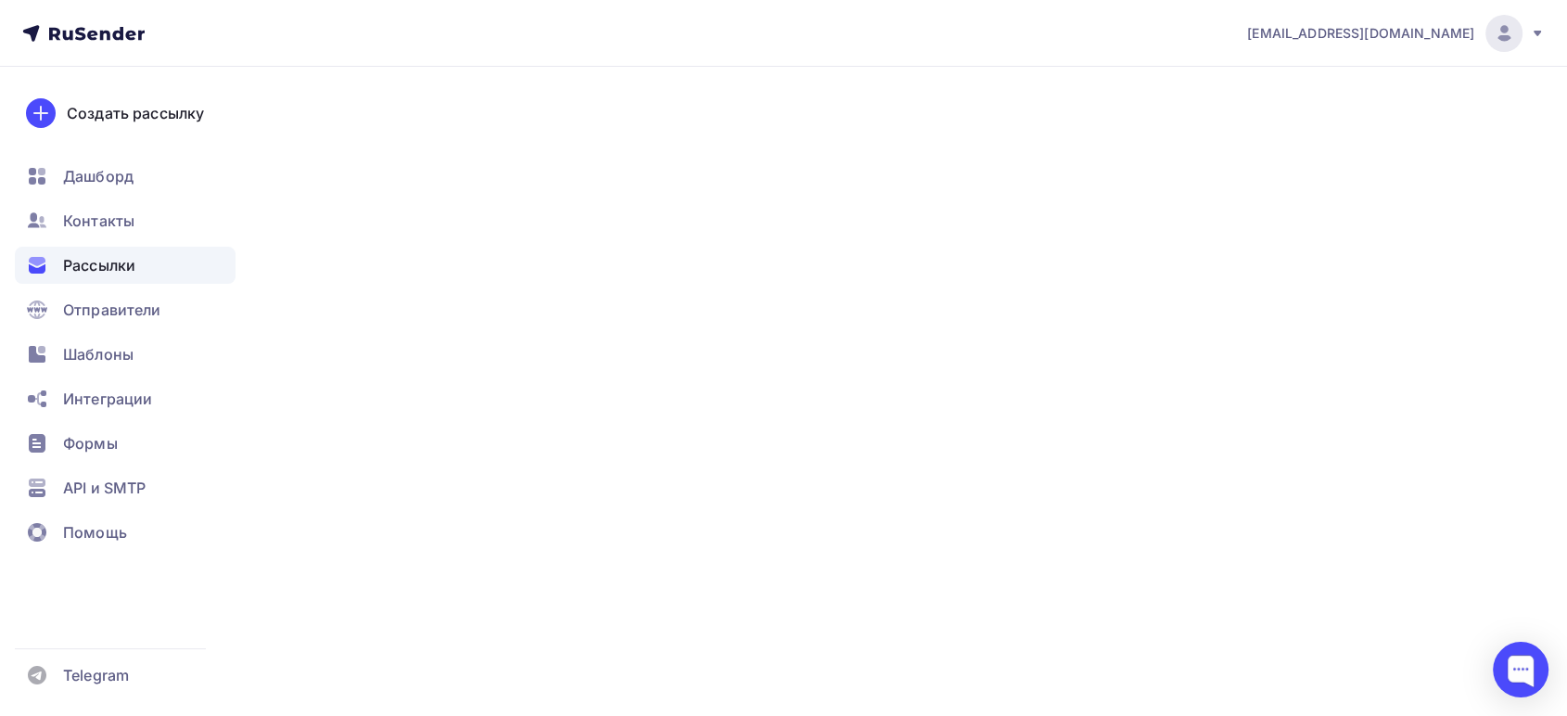
scroll to position [103, 0]
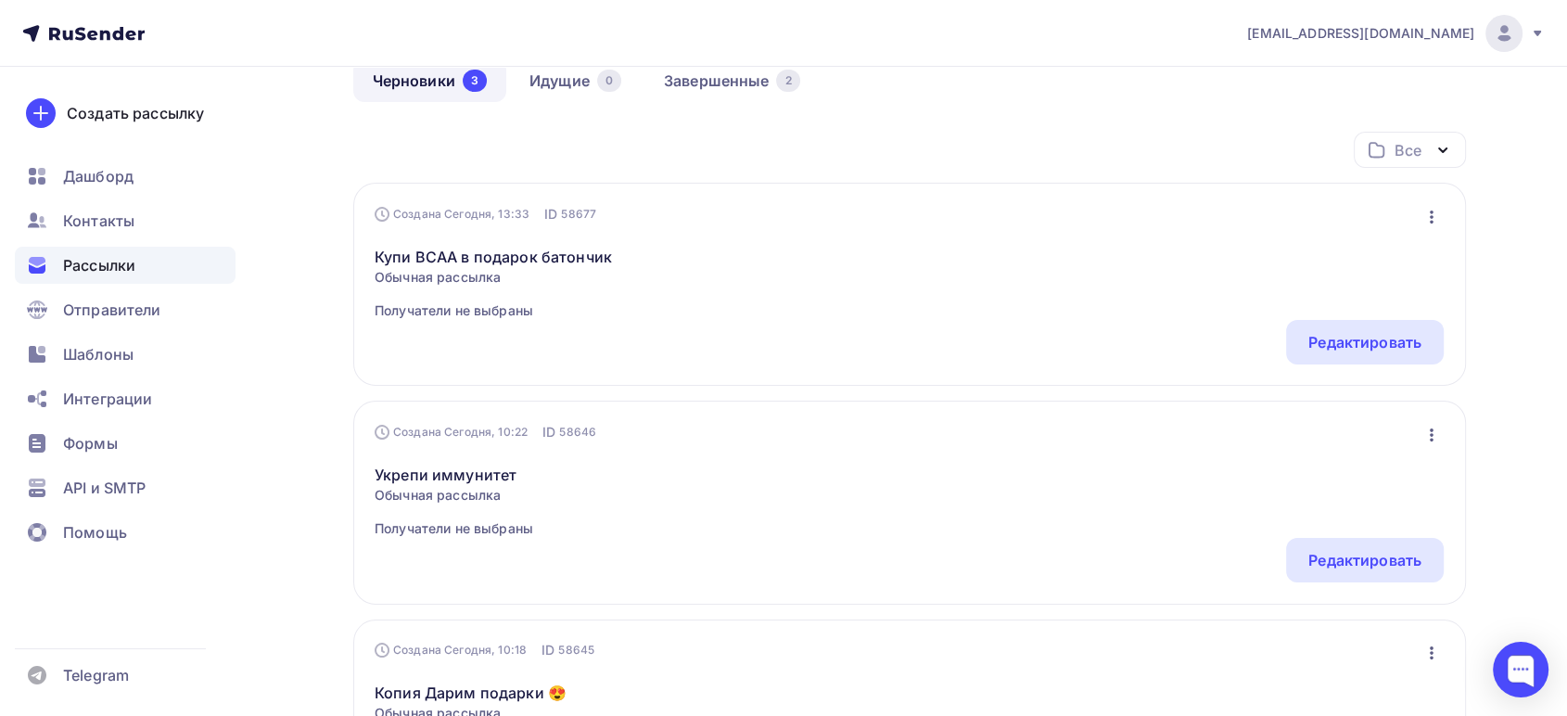
click at [1437, 211] on icon "button" at bounding box center [1432, 217] width 22 height 22
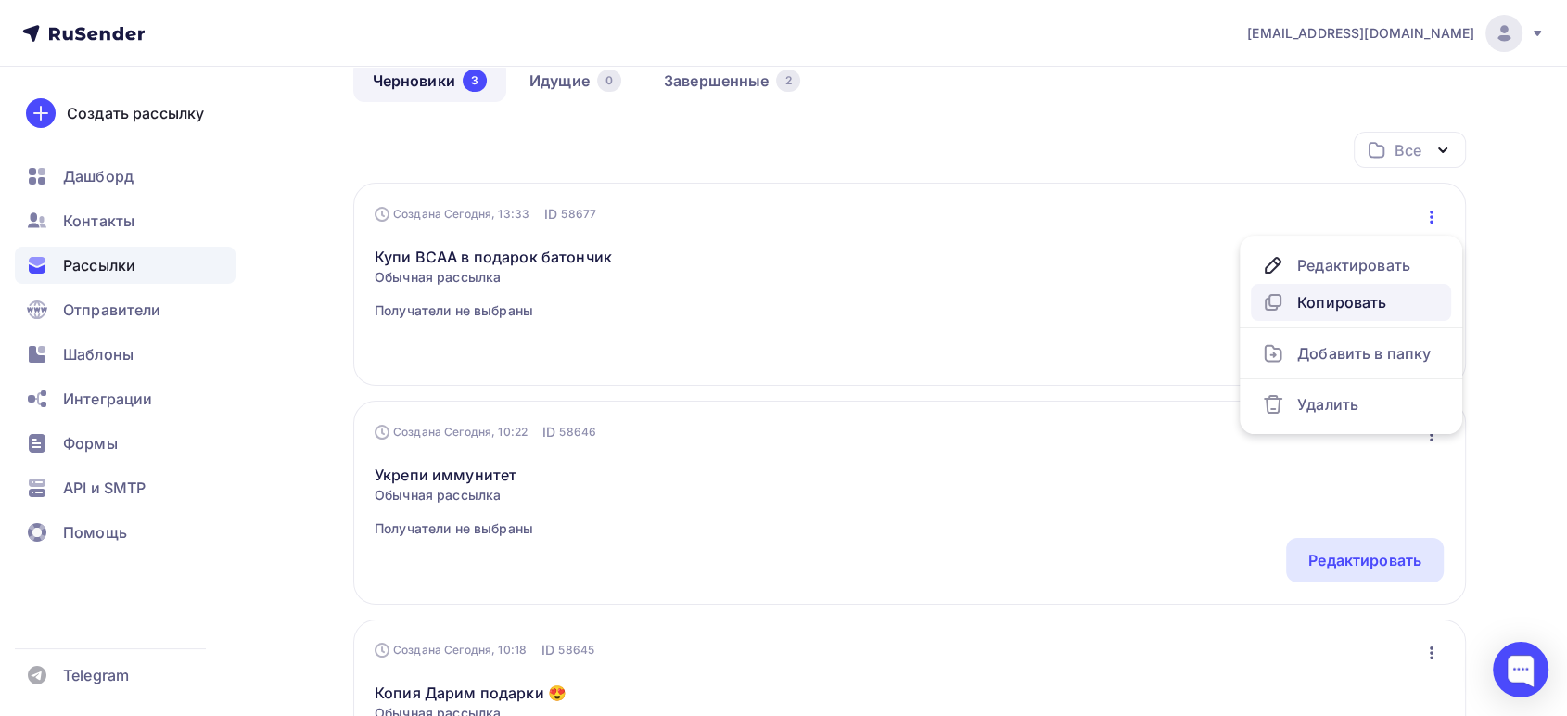
click at [1343, 302] on div "Копировать" at bounding box center [1351, 302] width 178 height 22
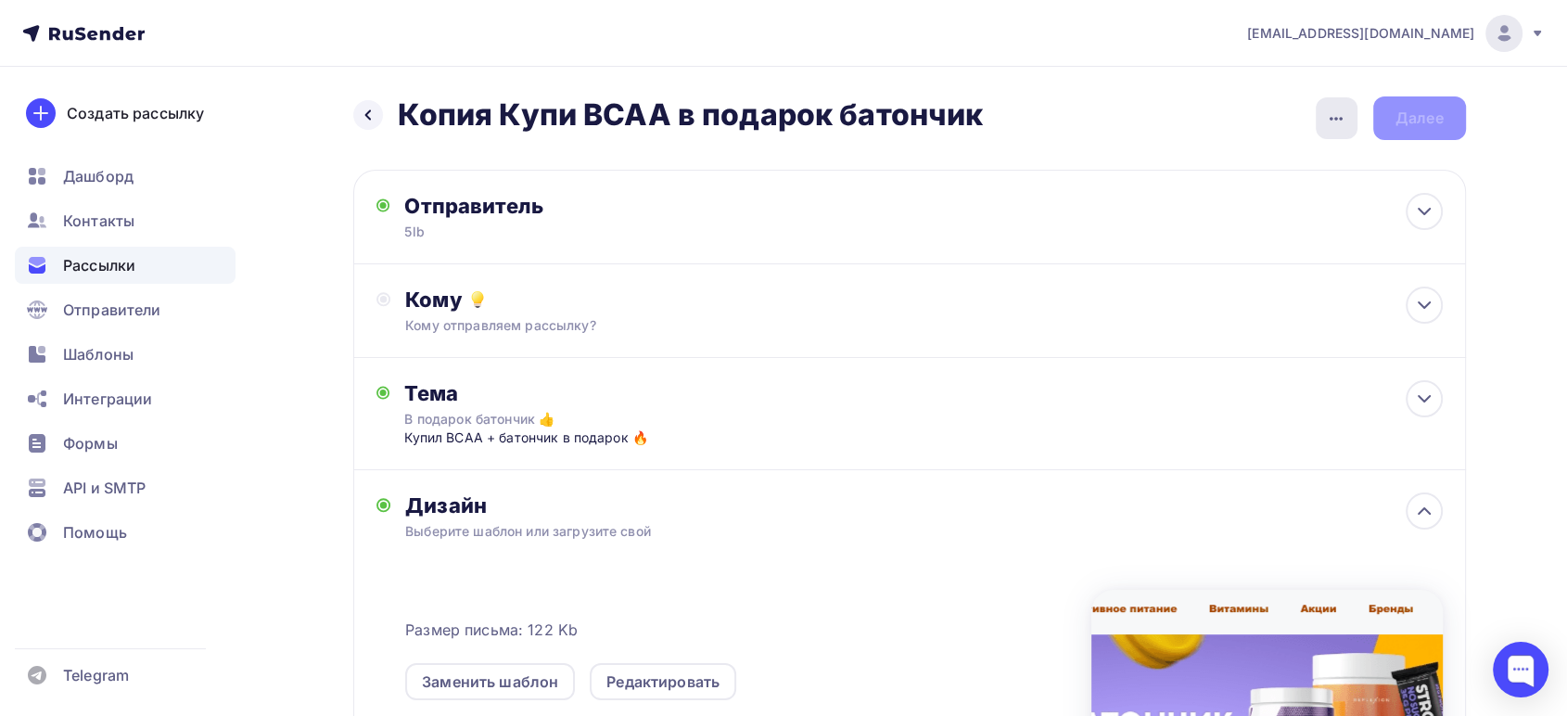
click at [1338, 112] on icon "button" at bounding box center [1336, 119] width 22 height 22
click at [1212, 209] on div "Переименовать рассылку" at bounding box center [1239, 213] width 230 height 22
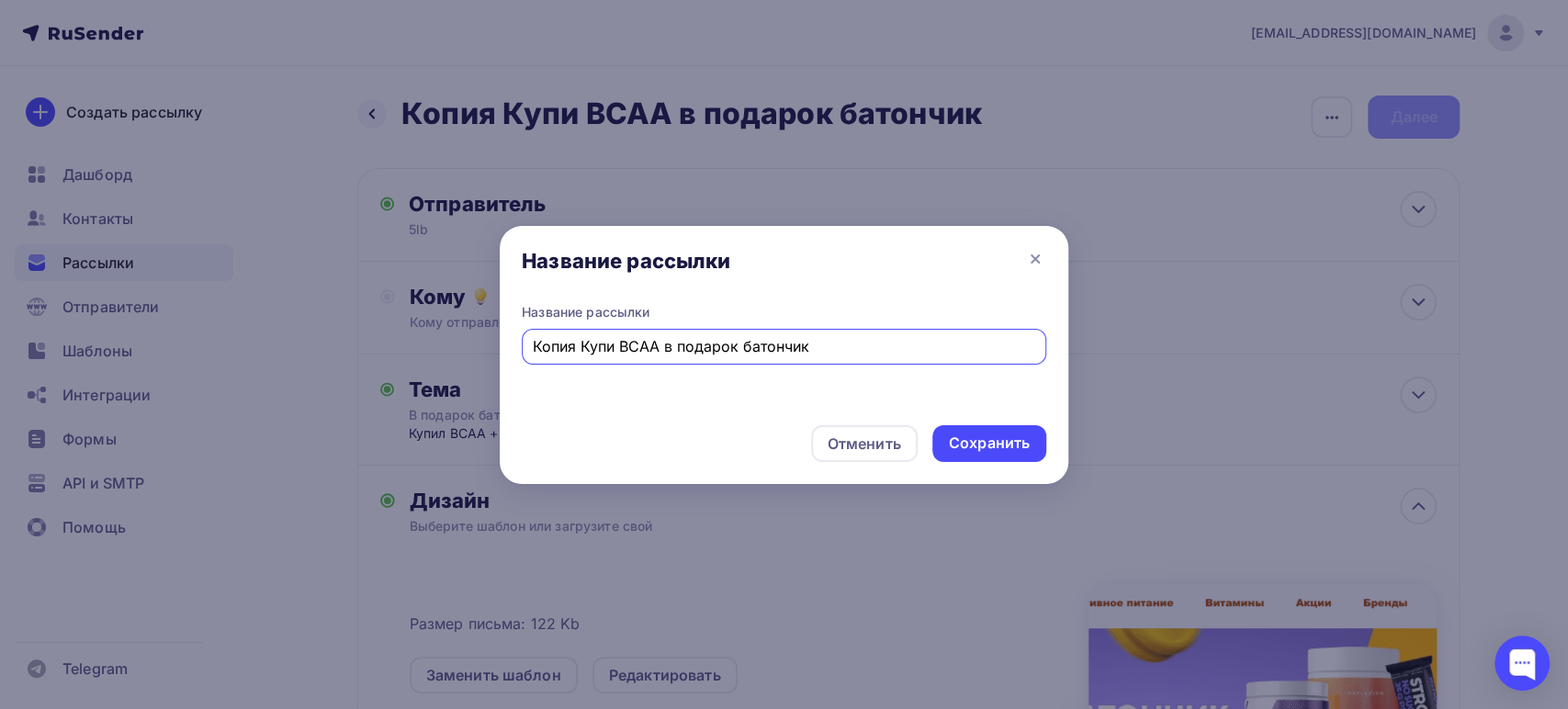
drag, startPoint x: 842, startPoint y: 345, endPoint x: 82, endPoint y: 313, distance: 760.7
click at [113, 324] on div "Название рассылки Название рассылки Копия Купи BCAA в подарок батончик Отменить…" at bounding box center [784, 354] width 1568 height 709
type input "За покупку протеина предтрен в [GEOGRAPHIC_DATA]"
click at [953, 453] on div "Сохранить" at bounding box center [990, 443] width 81 height 21
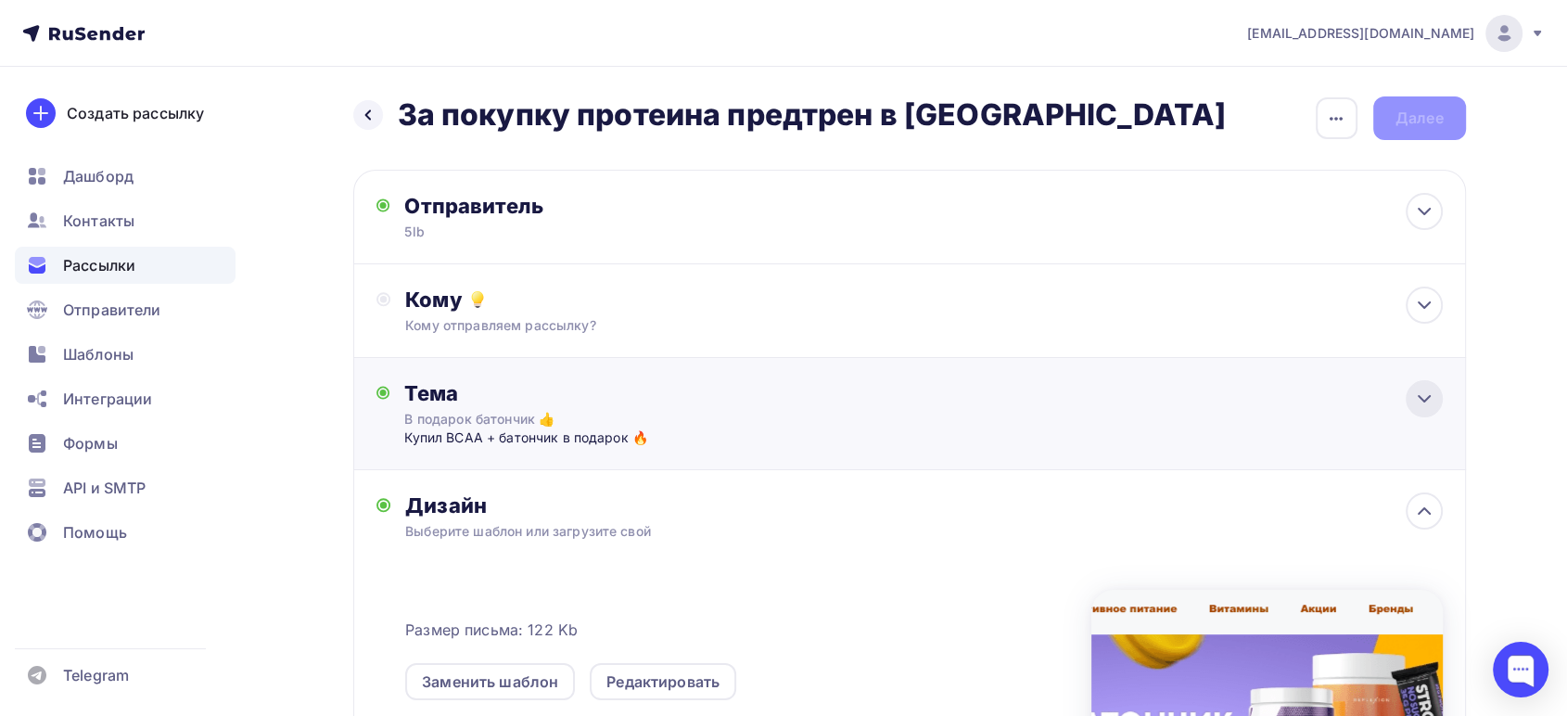
click at [1424, 391] on icon at bounding box center [1424, 399] width 22 height 22
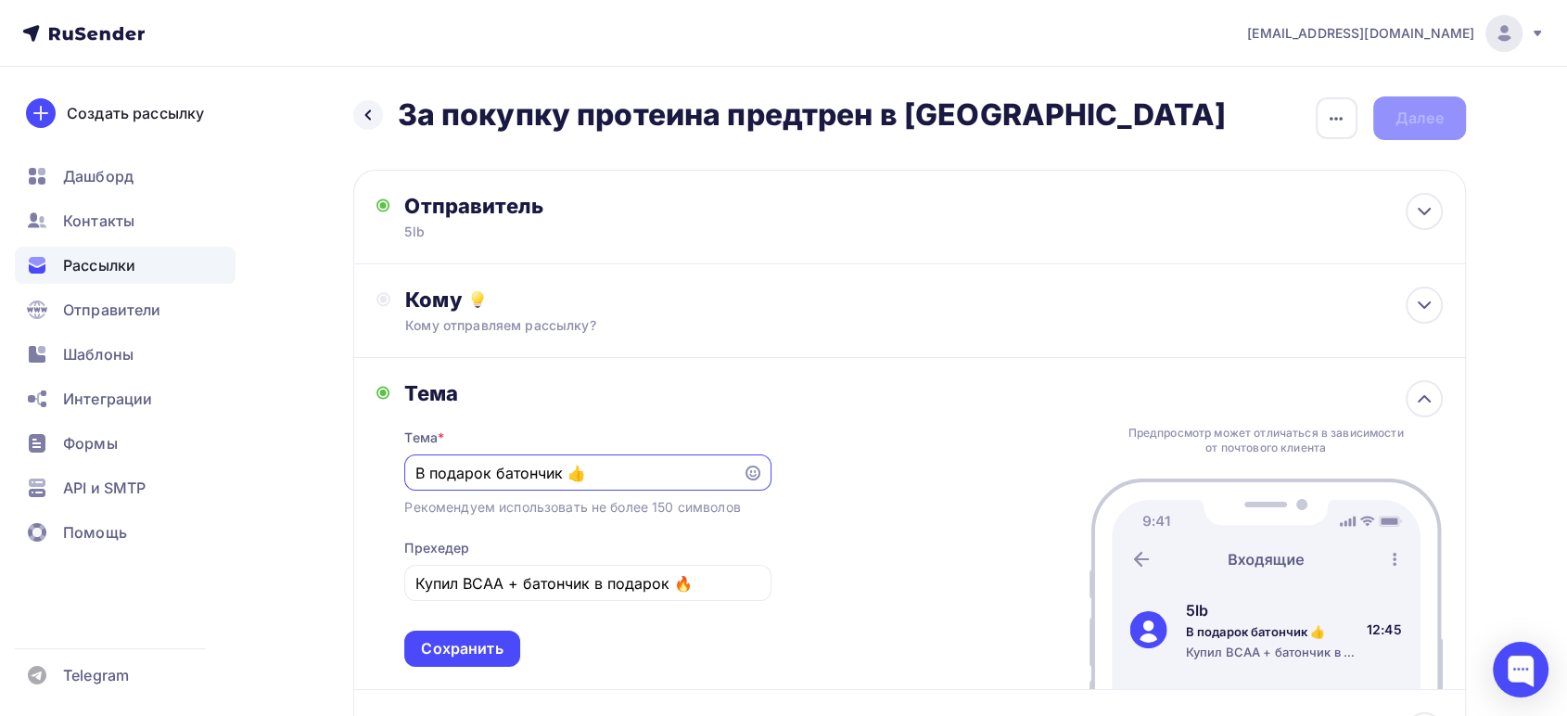
click at [530, 478] on input "В подарок батончик 👍" at bounding box center [573, 473] width 317 height 22
click at [530, 476] on input "В подарок батончик 👍" at bounding box center [573, 473] width 317 height 22
click at [621, 469] on input "В подарок предтрение 👍" at bounding box center [573, 473] width 317 height 22
click at [757, 473] on icon at bounding box center [753, 473] width 15 height 15
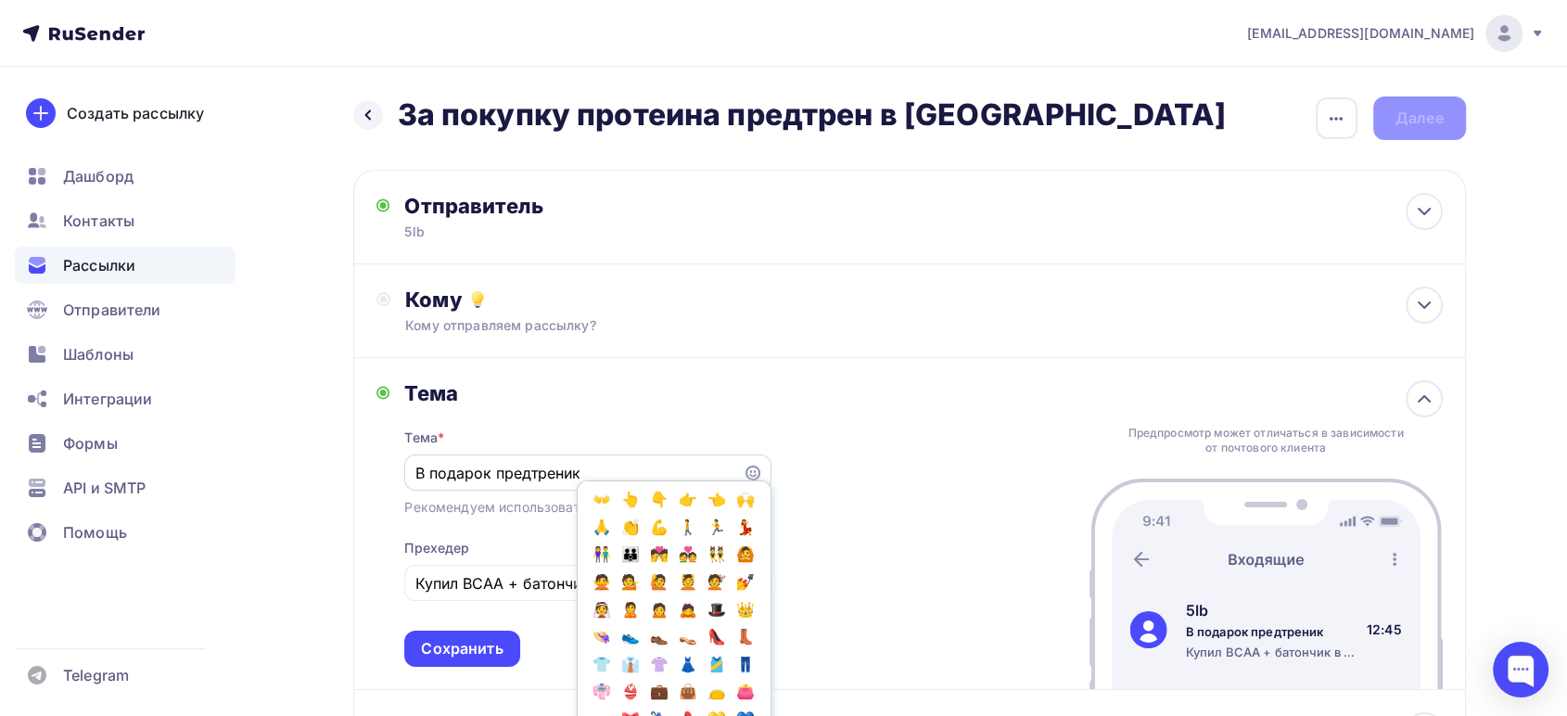
scroll to position [618, 0]
click at [647, 538] on span "💪" at bounding box center [659, 524] width 24 height 28
type input "В подарок предтреник 💪"
click at [905, 428] on div "Тема Тема * В подарок предтреник 💪 Популярное 👍 👎 😭 😕 😐 😊 😍 Эмоции 😄 😃 😀 😊 😉 😍 …" at bounding box center [909, 524] width 1113 height 332
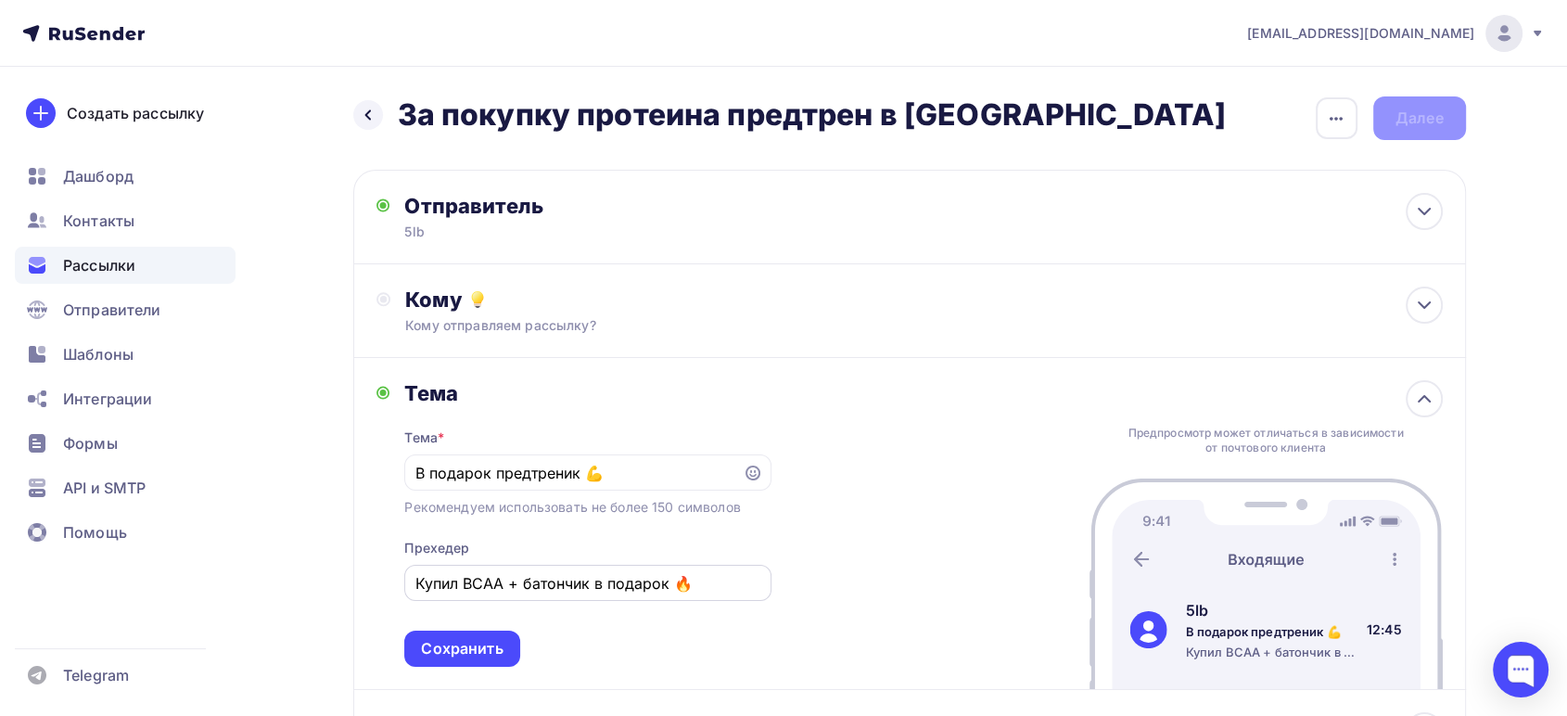
click at [486, 590] on input "Купил BCAA + батончик в подарок 🔥" at bounding box center [587, 583] width 345 height 22
click at [571, 572] on input "Купил ПРОТЕИН + батончик в подарок 🔥" at bounding box center [587, 583] width 345 height 22
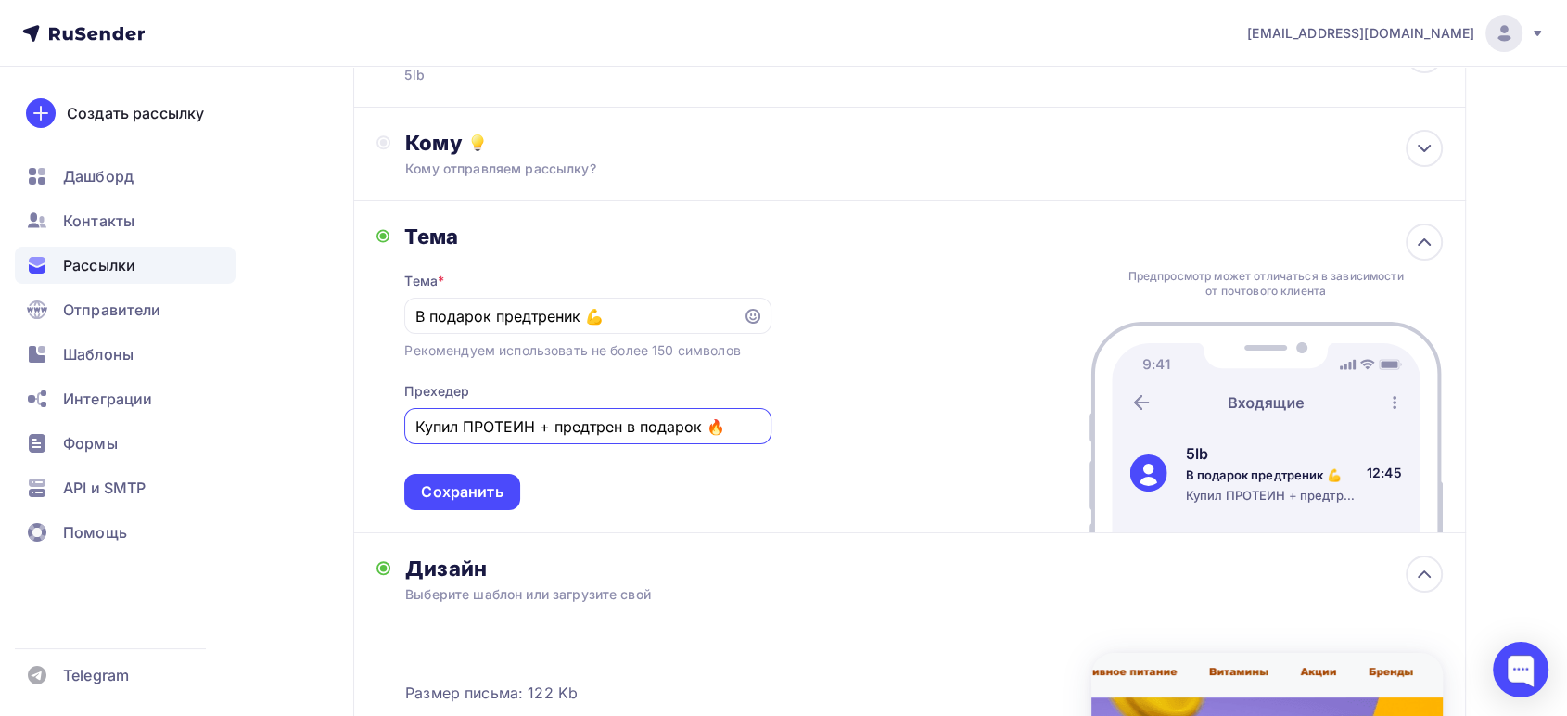
scroll to position [206, 0]
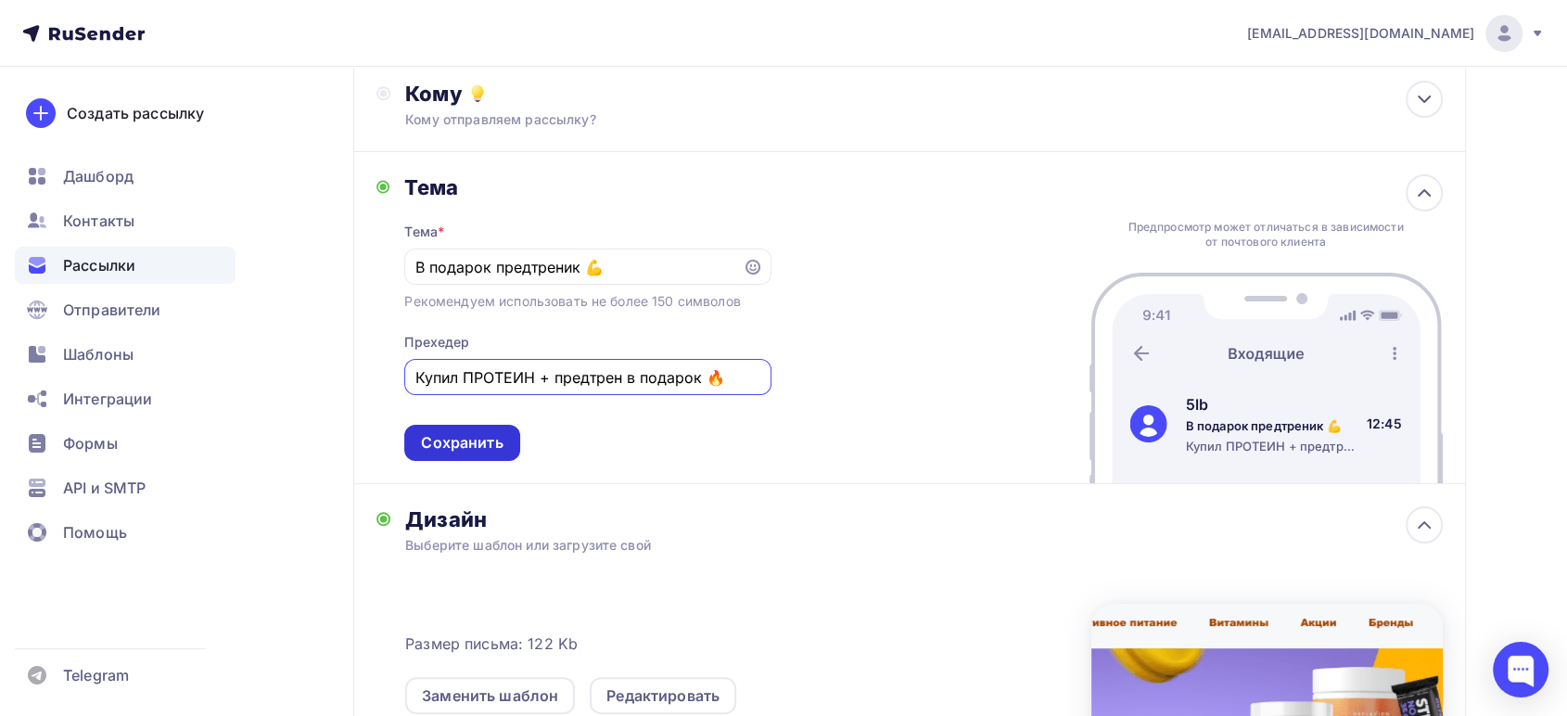
type input "Купил ПРОТЕИН + предтрен в подарок 🔥"
click at [484, 432] on div "Сохранить" at bounding box center [462, 442] width 82 height 21
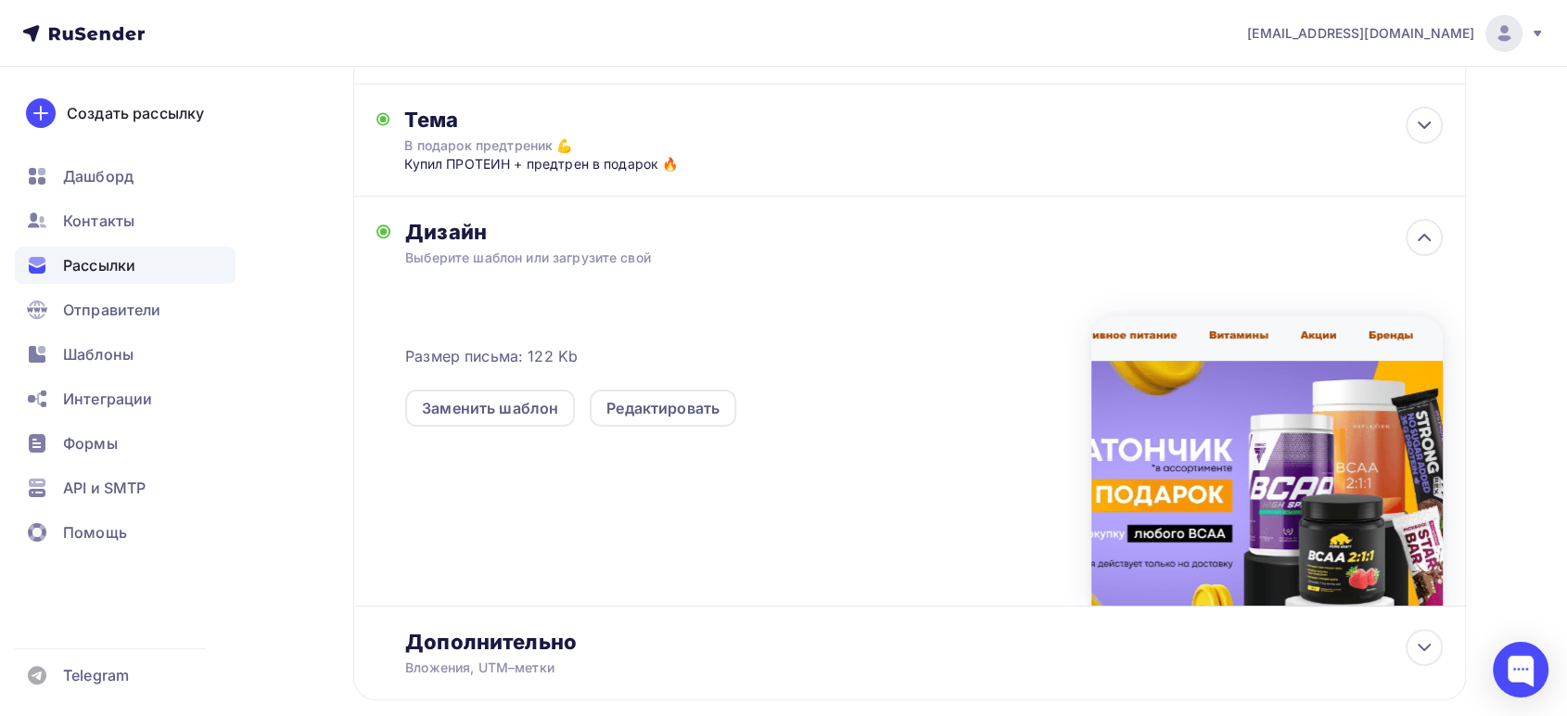
scroll to position [309, 0]
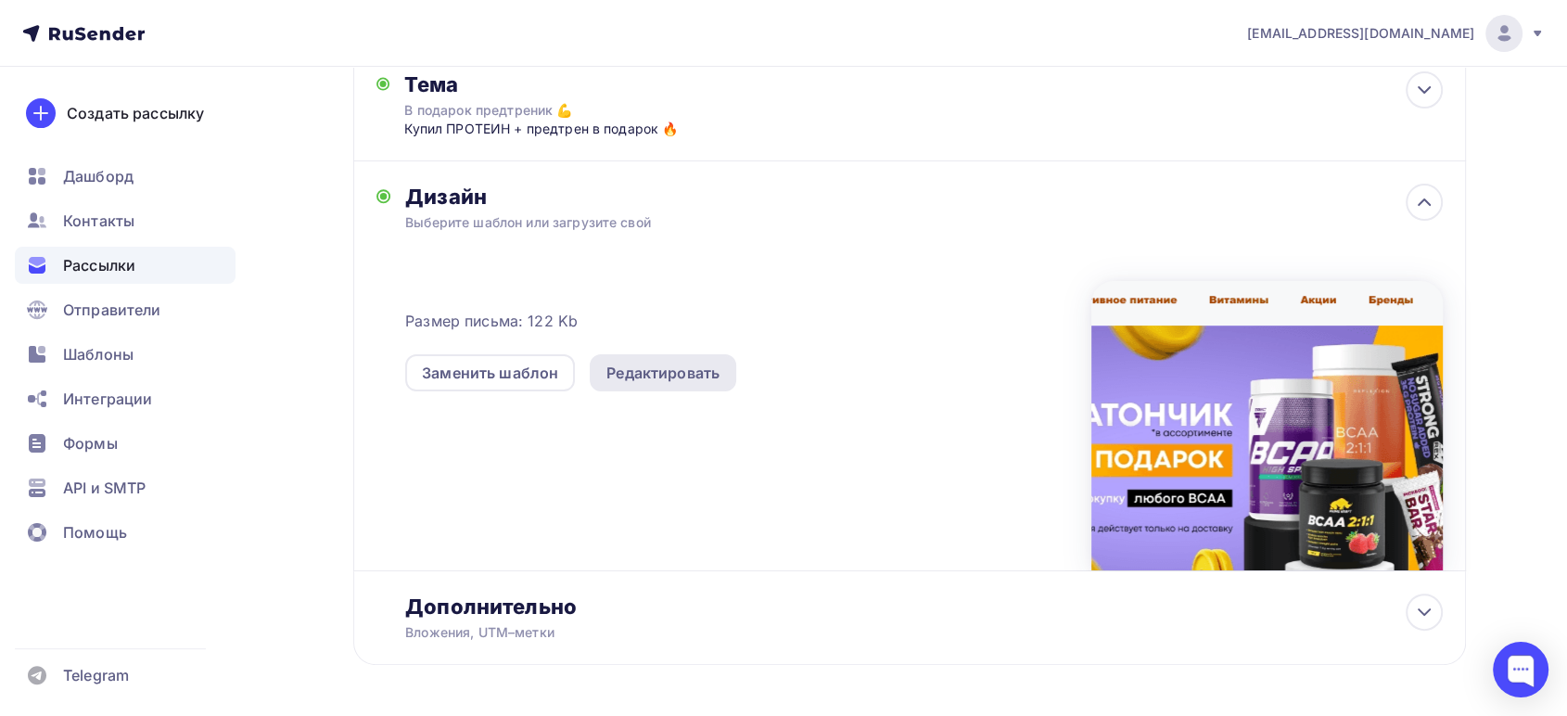
click at [676, 372] on div "Редактировать" at bounding box center [663, 373] width 113 height 22
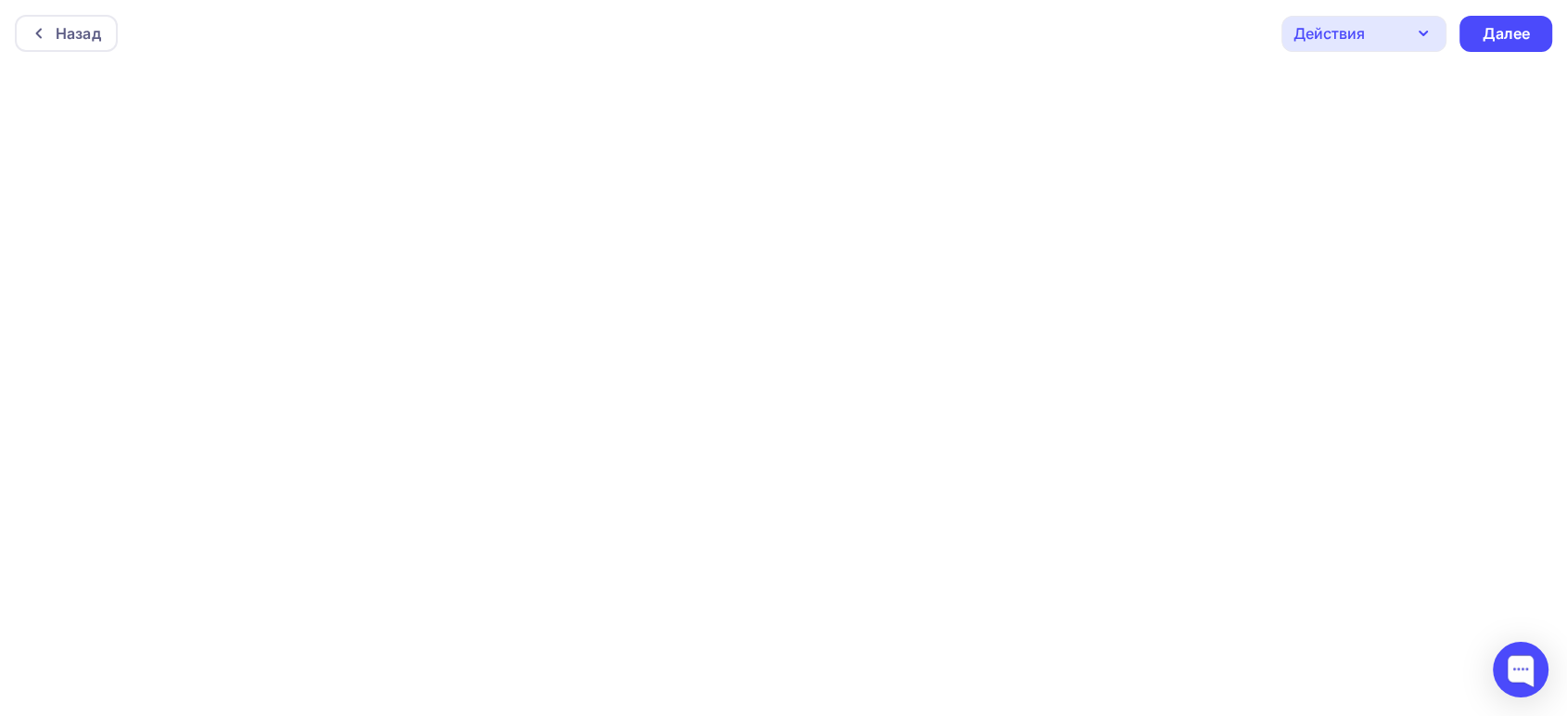
click at [1407, 45] on div "Действия" at bounding box center [1364, 34] width 165 height 36
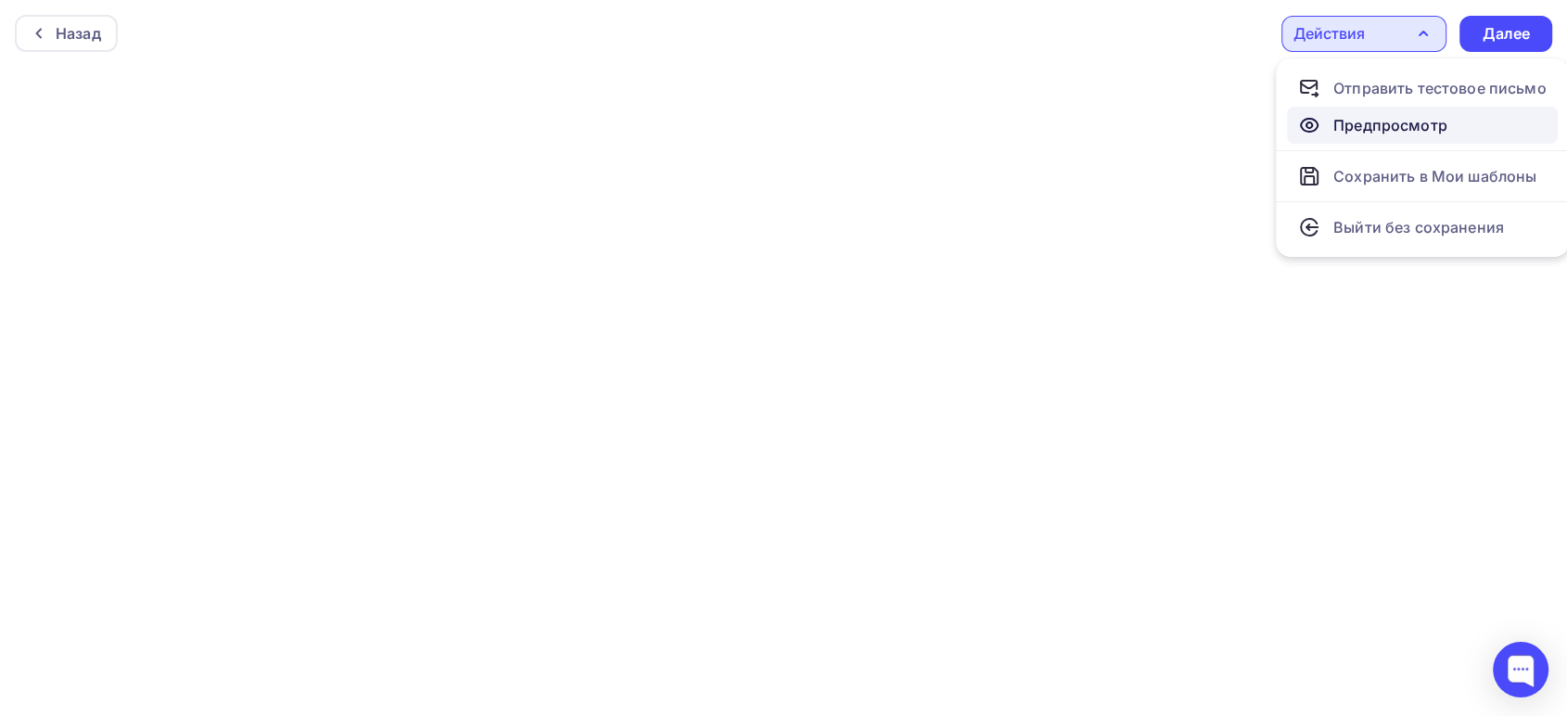
click at [1326, 139] on link "Предпросмотр" at bounding box center [1422, 125] width 271 height 37
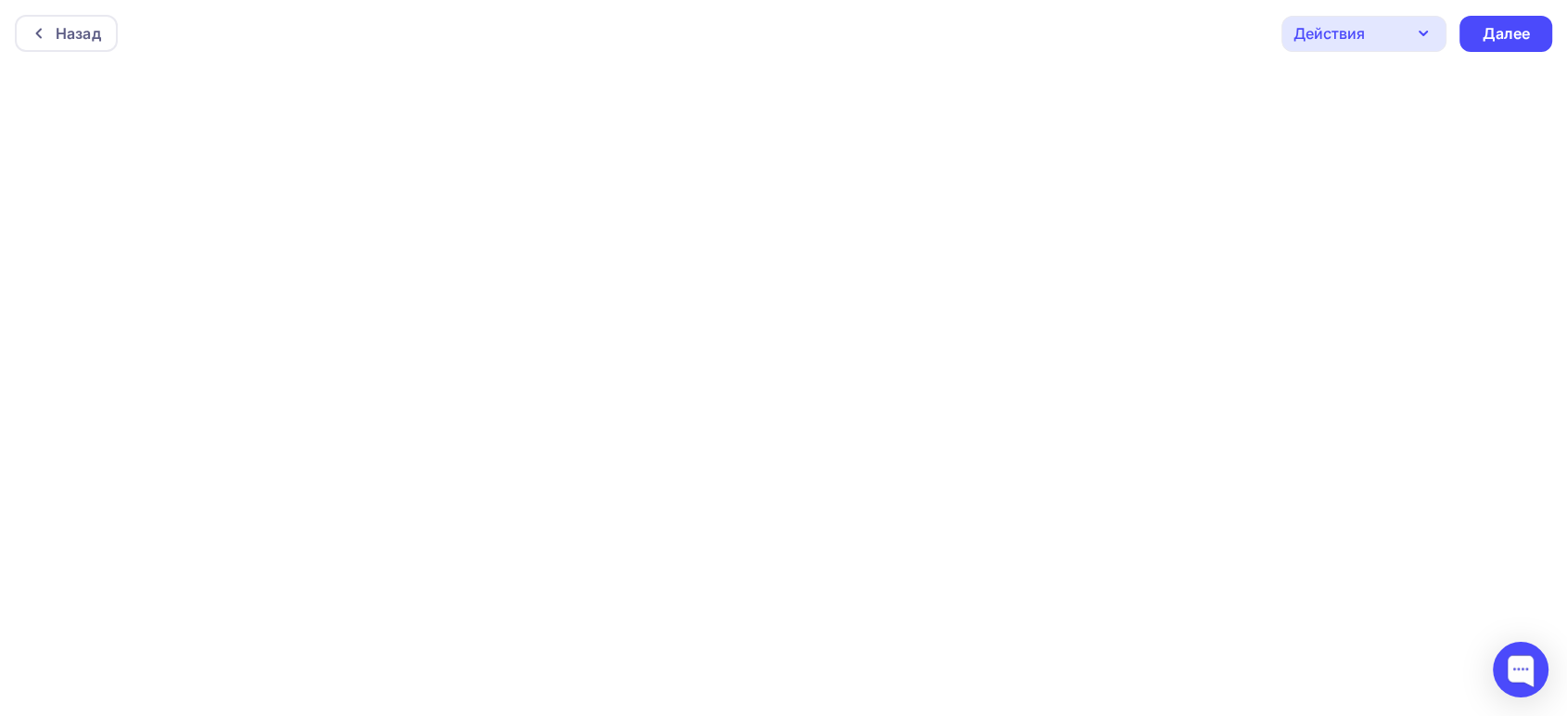
click at [1395, 26] on div "Действия" at bounding box center [1364, 34] width 165 height 36
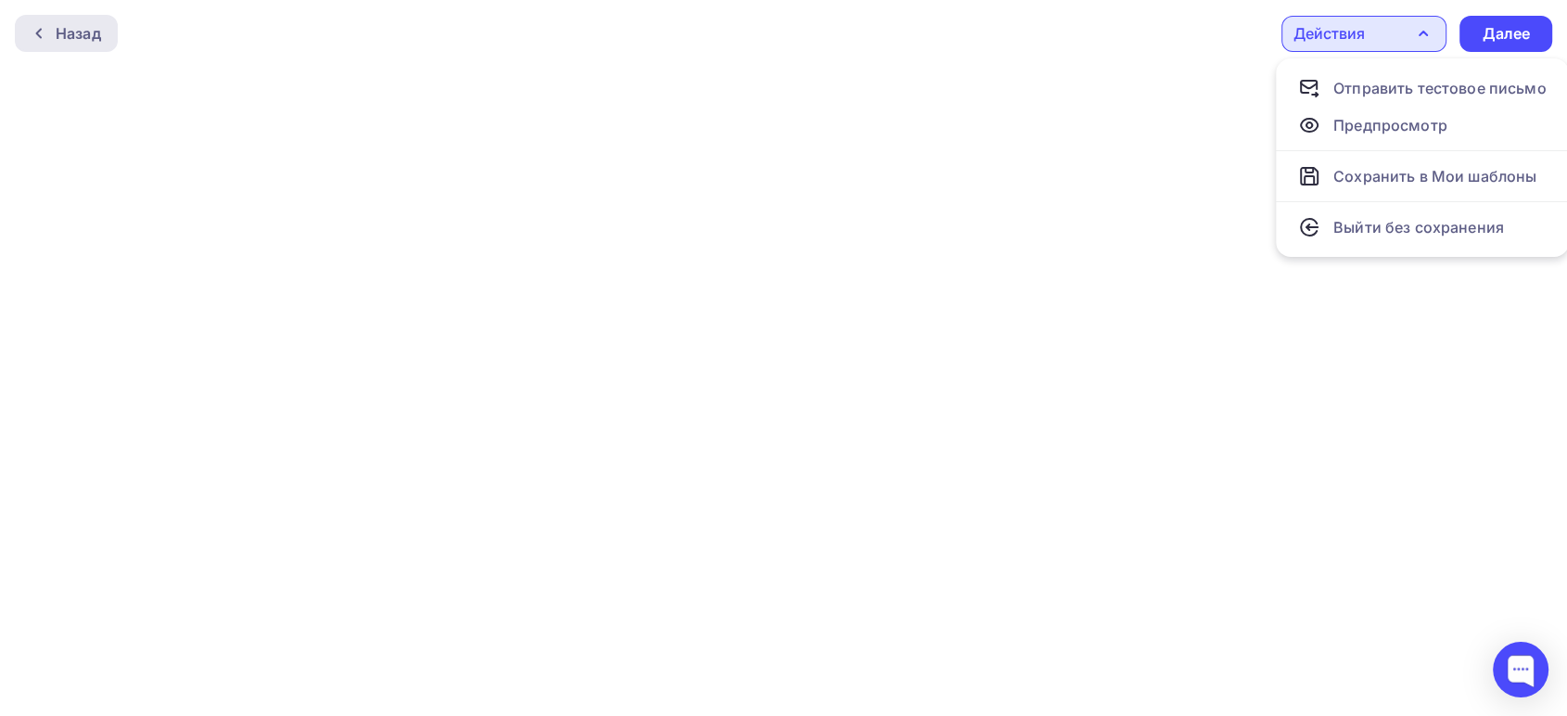
click at [65, 34] on div "Назад" at bounding box center [78, 33] width 45 height 22
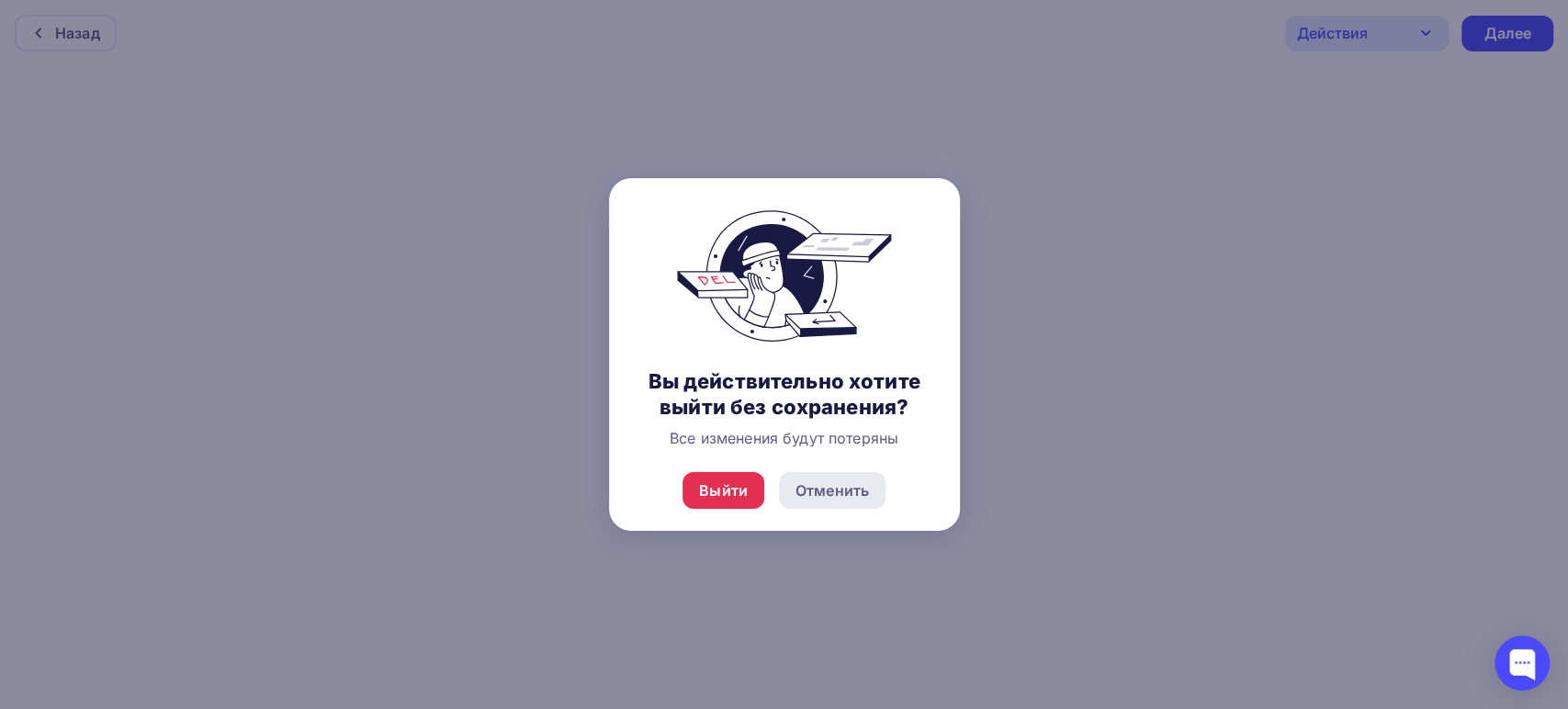
click at [842, 485] on div "Отменить" at bounding box center [832, 490] width 73 height 22
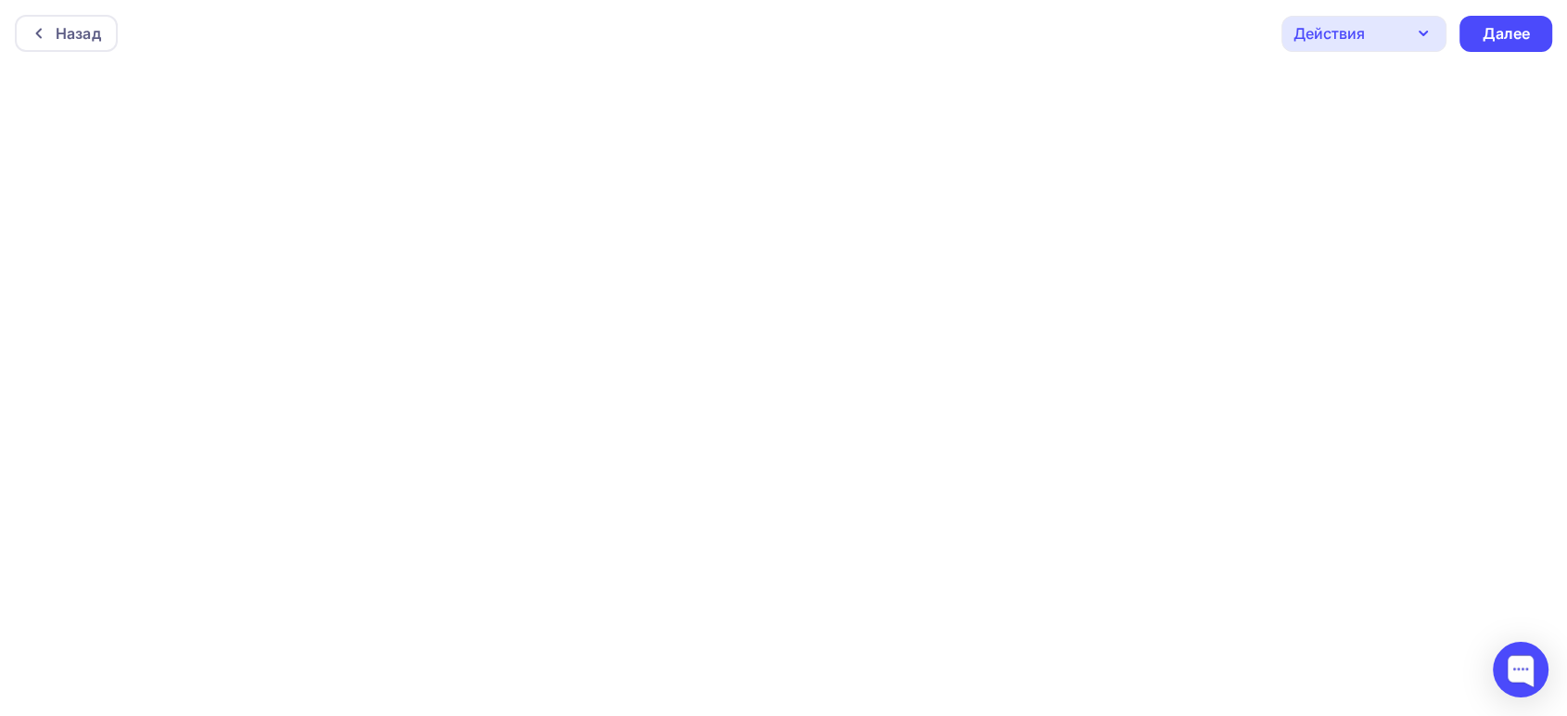
click at [1403, 32] on div "Действия" at bounding box center [1364, 34] width 165 height 36
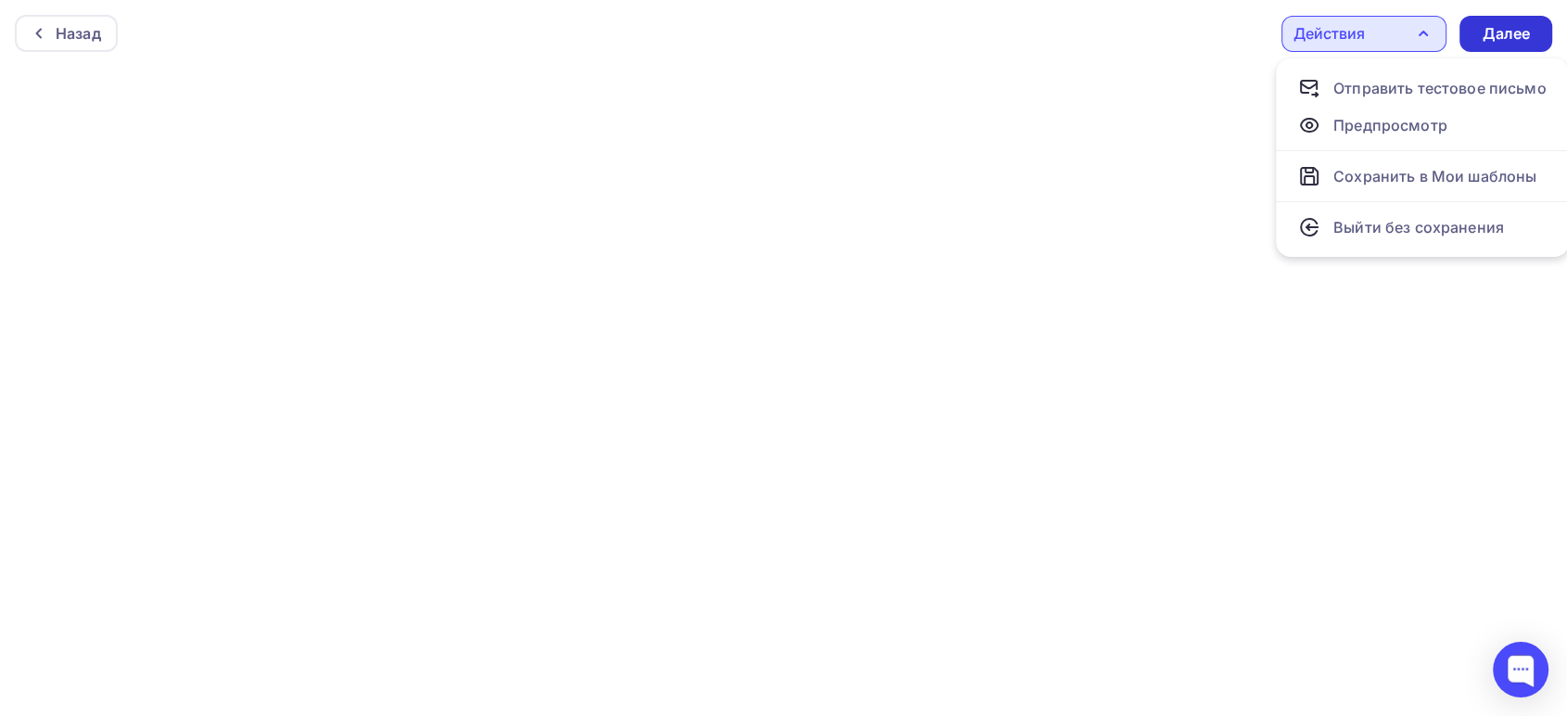
click at [1493, 38] on div "Далее" at bounding box center [1506, 33] width 48 height 21
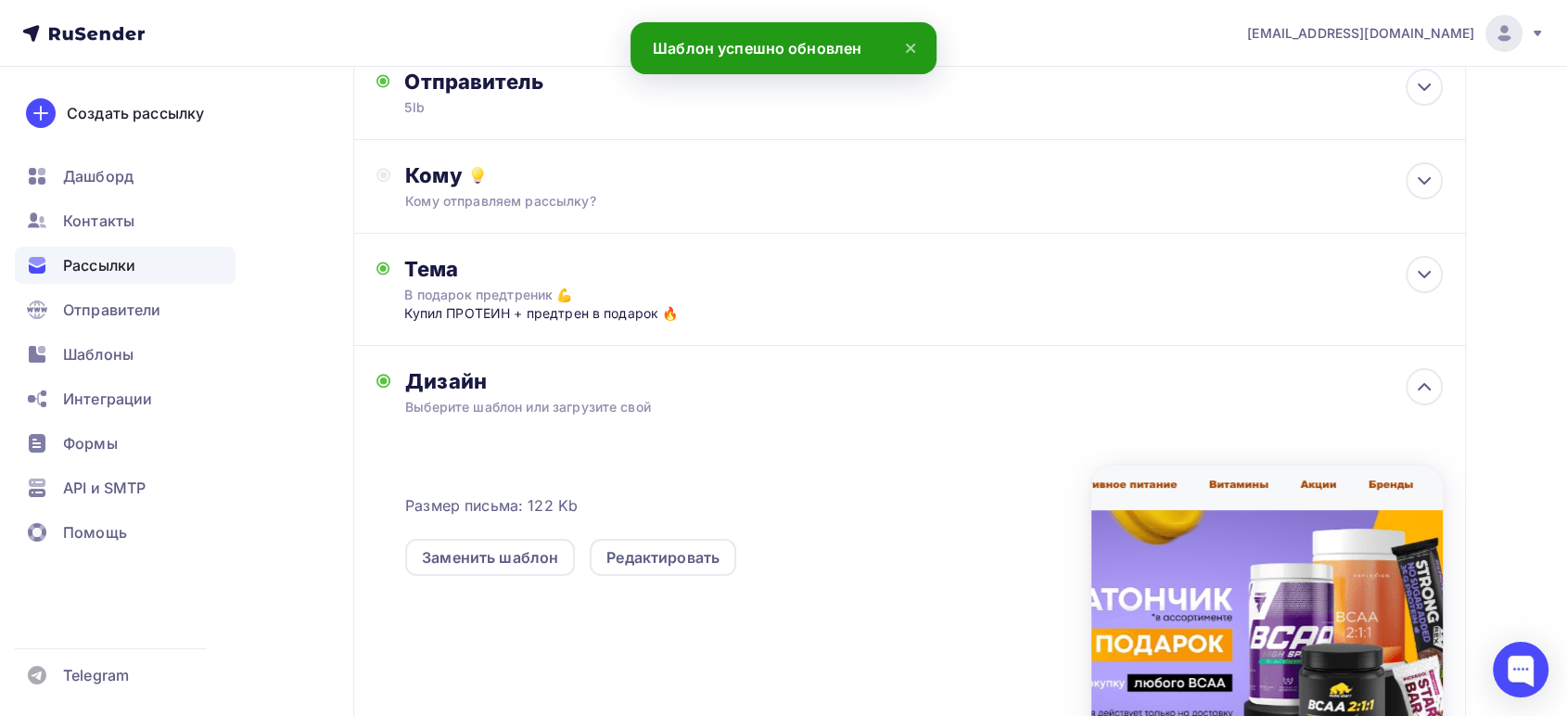
scroll to position [206, 0]
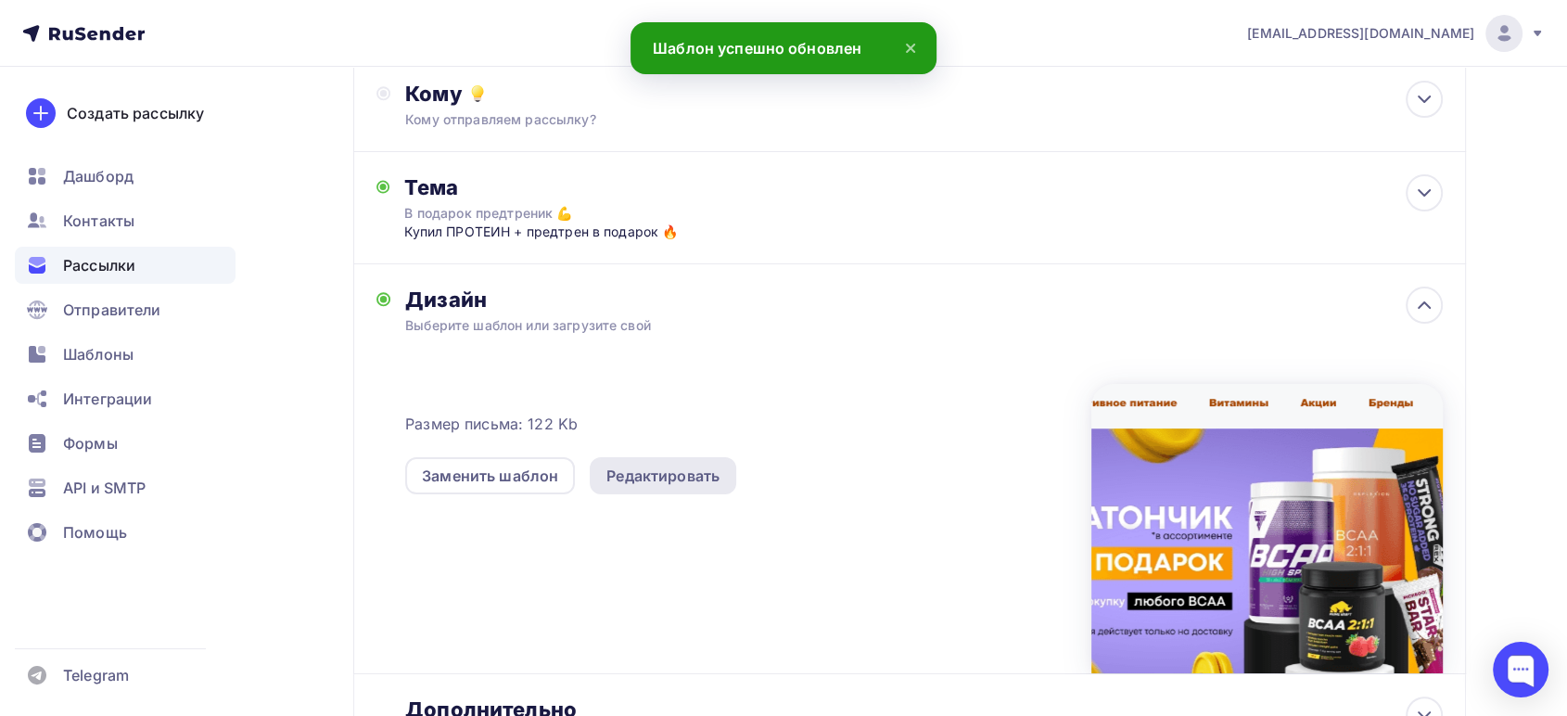
click at [635, 484] on div "Редактировать" at bounding box center [663, 476] width 113 height 22
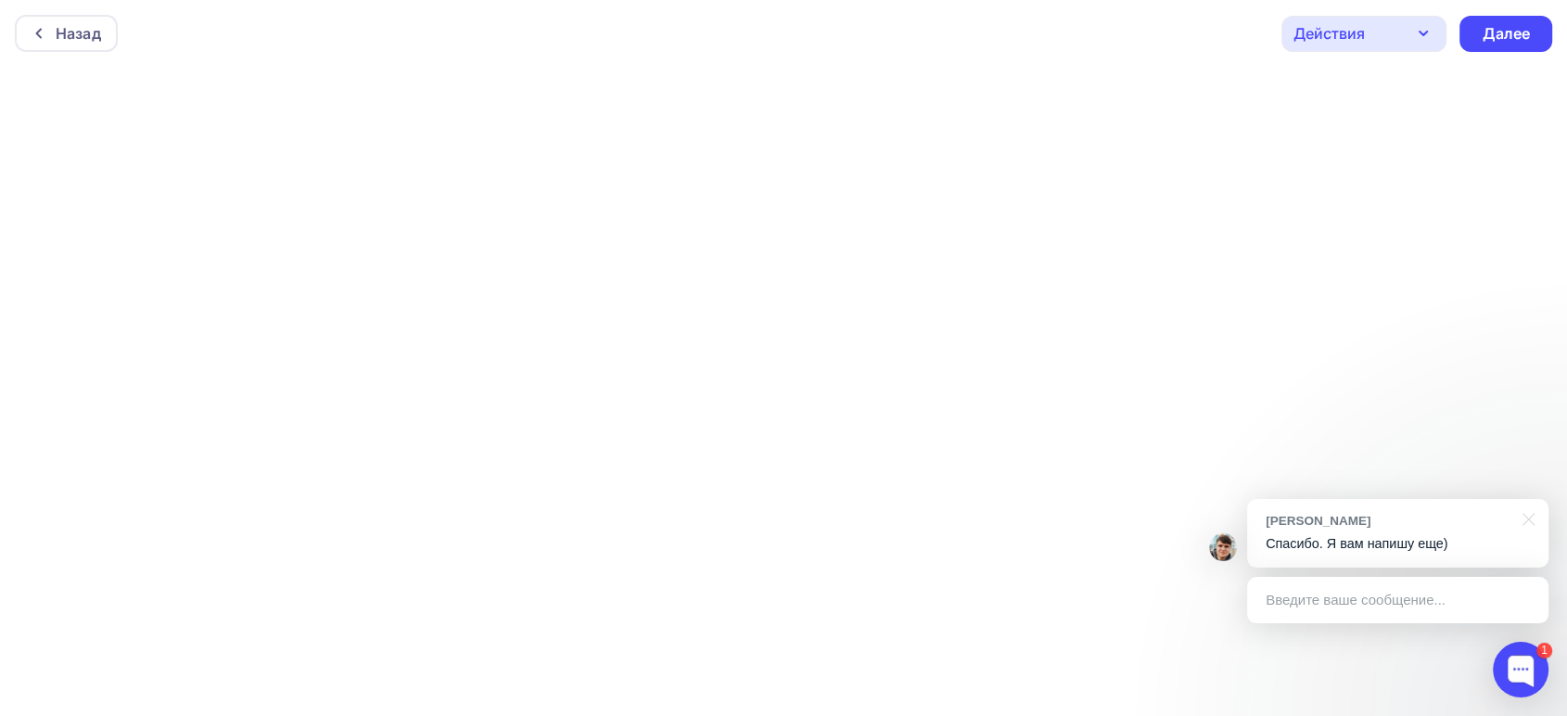
click at [1373, 40] on div "Действия" at bounding box center [1364, 34] width 165 height 36
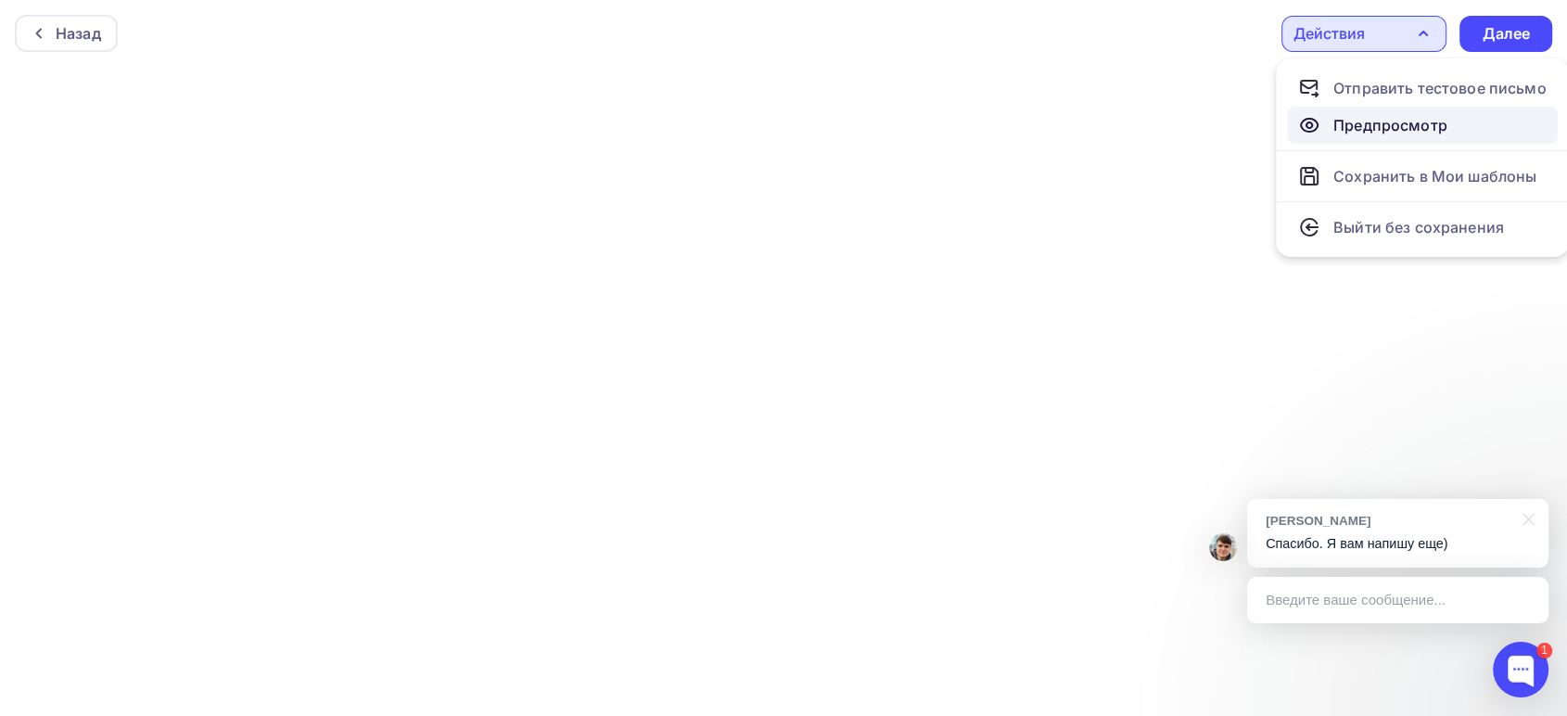
click at [1355, 124] on div "Предпросмотр" at bounding box center [1391, 125] width 114 height 22
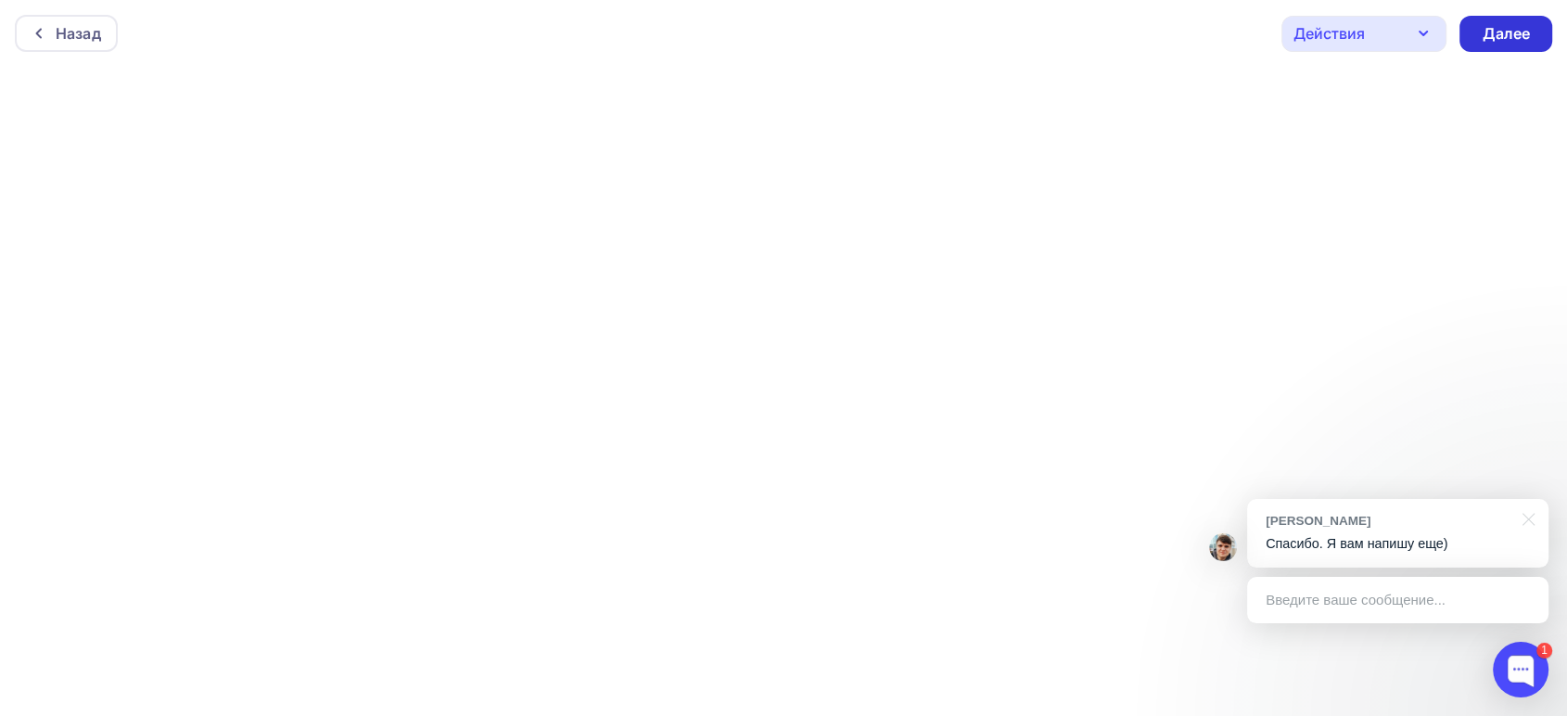
click at [1520, 42] on div "Далее" at bounding box center [1506, 33] width 48 height 21
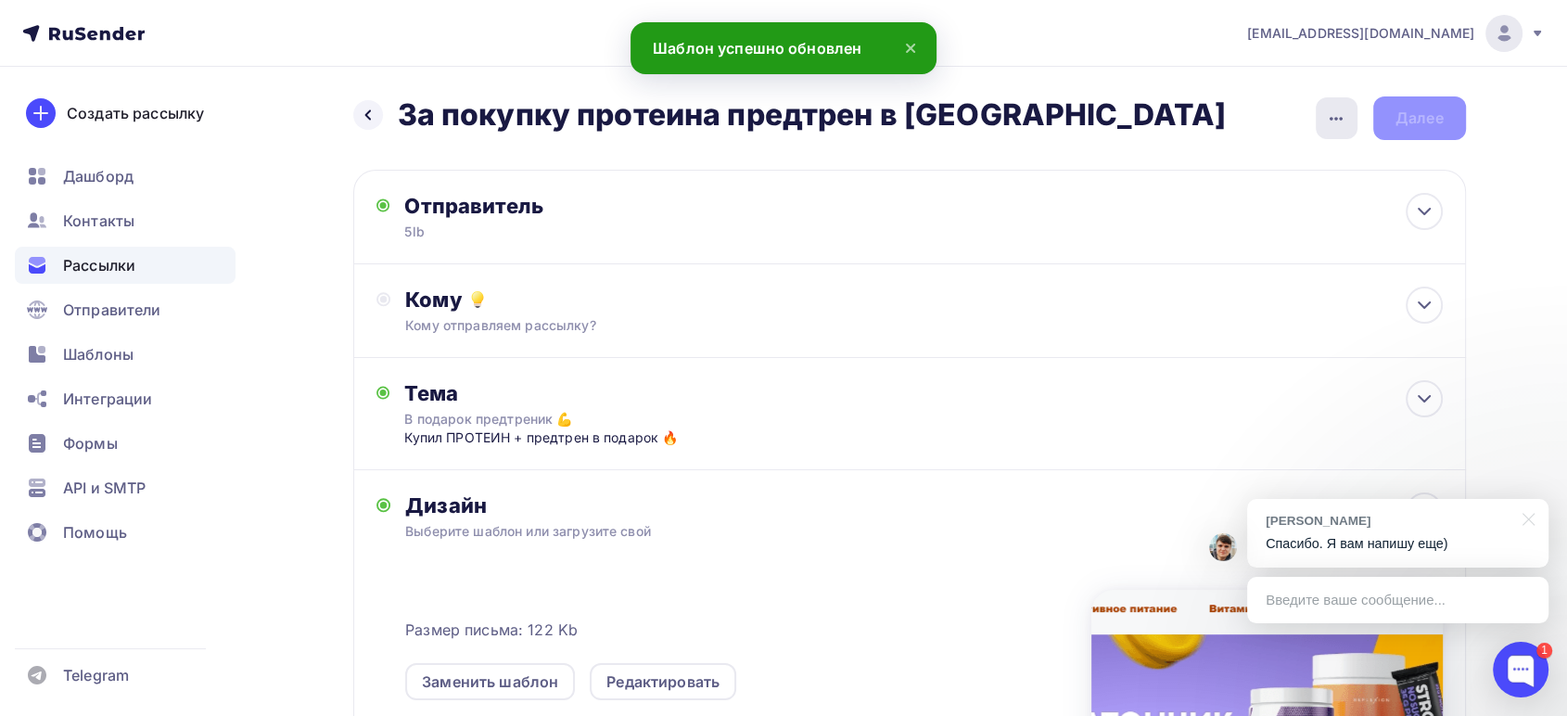
click at [1335, 114] on icon "button" at bounding box center [1336, 119] width 22 height 22
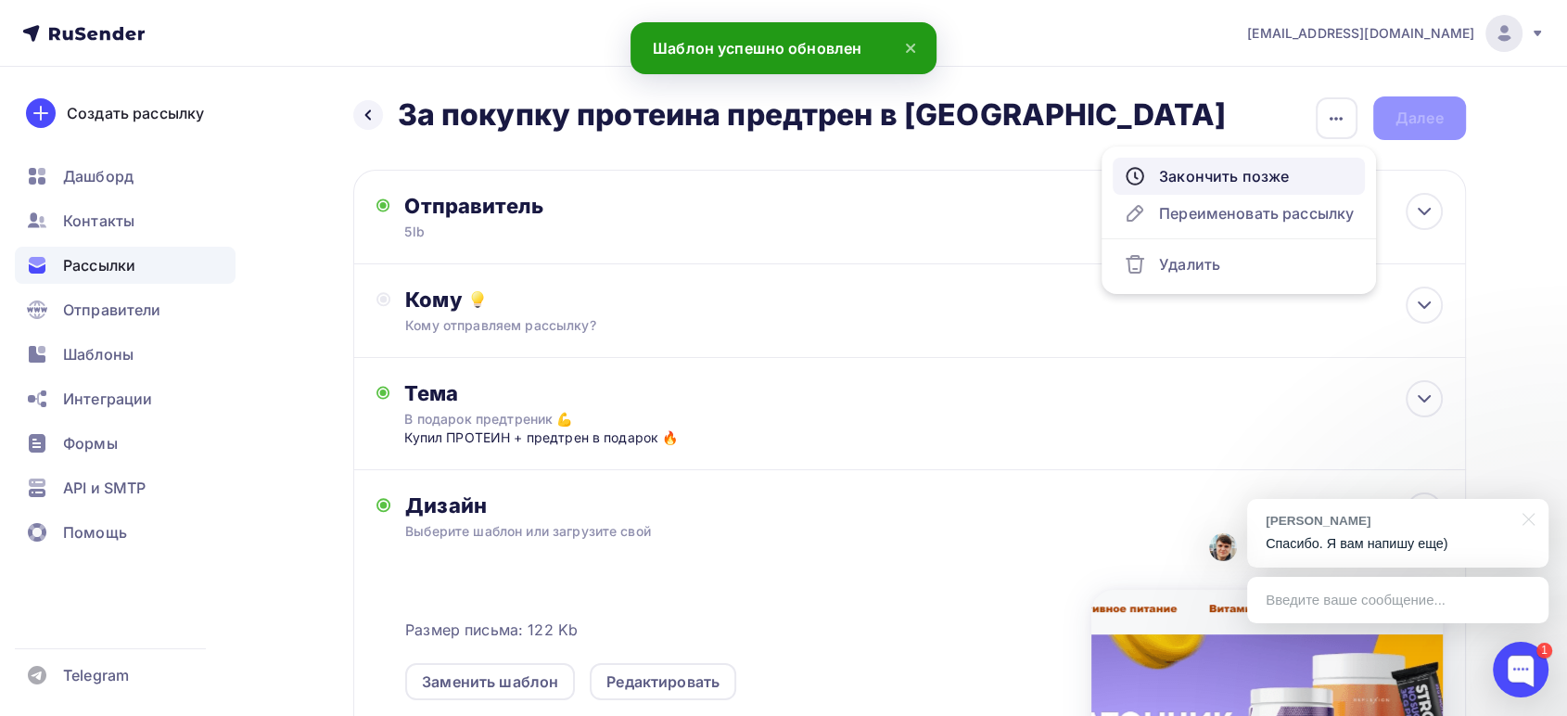
click at [1239, 183] on div "Закончить позже" at bounding box center [1239, 176] width 230 height 22
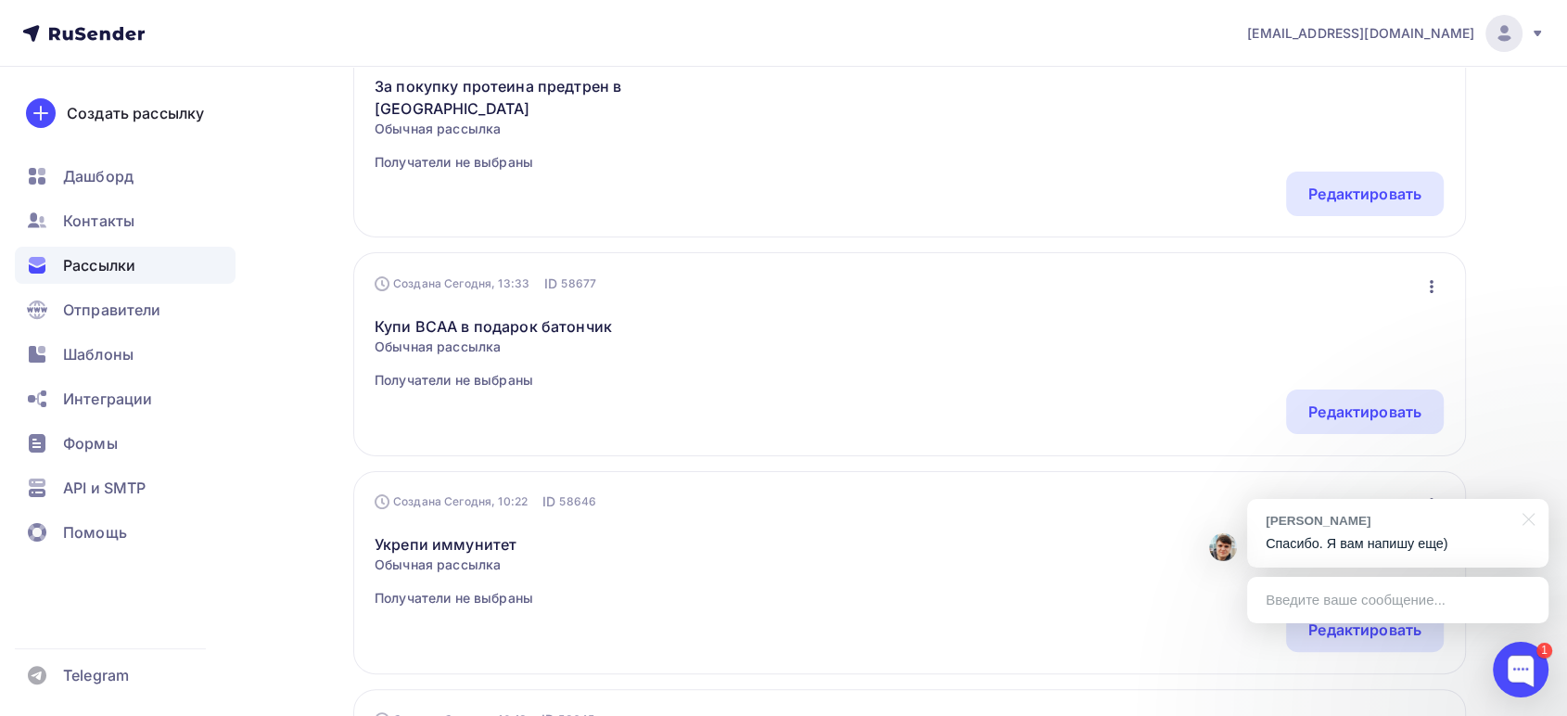
scroll to position [309, 0]
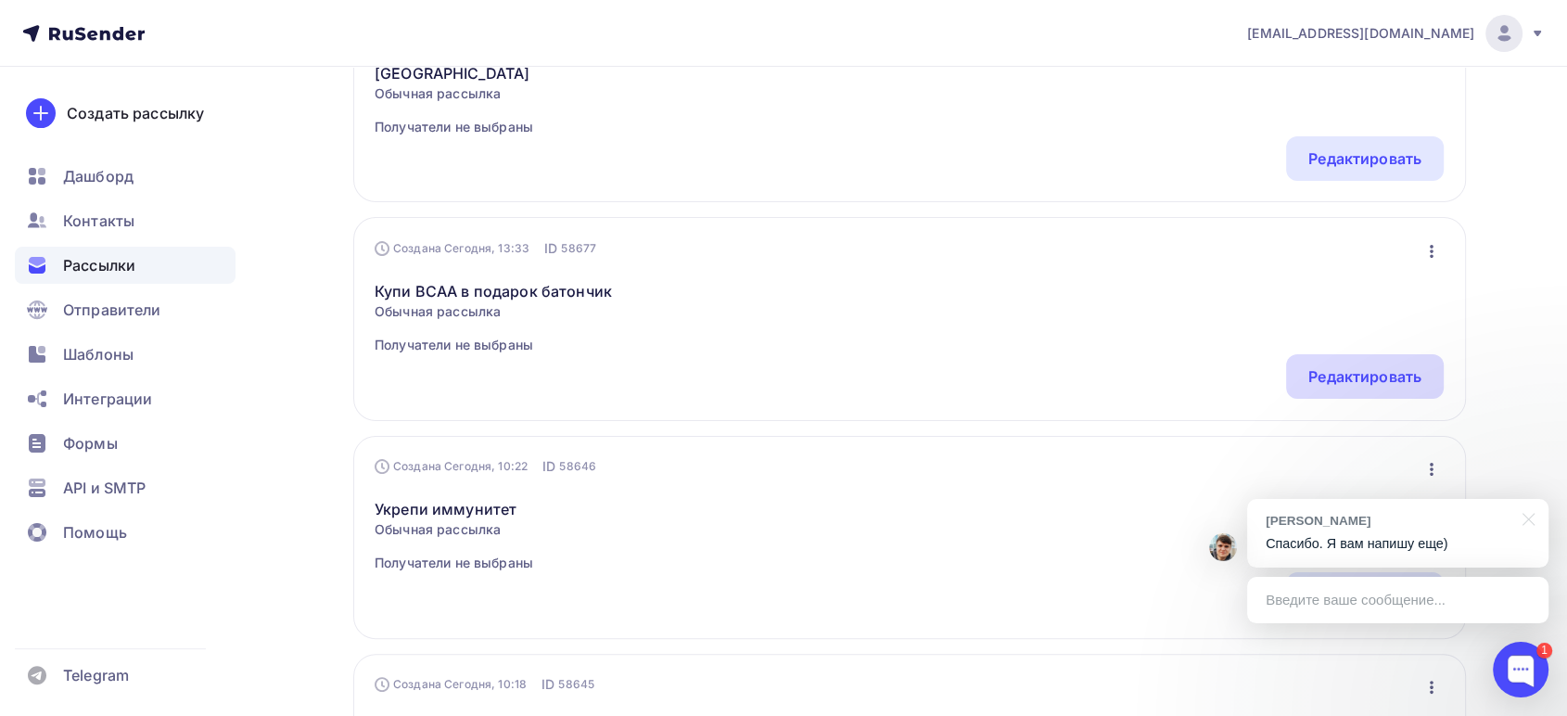
click at [1393, 365] on div "Редактировать" at bounding box center [1365, 376] width 113 height 22
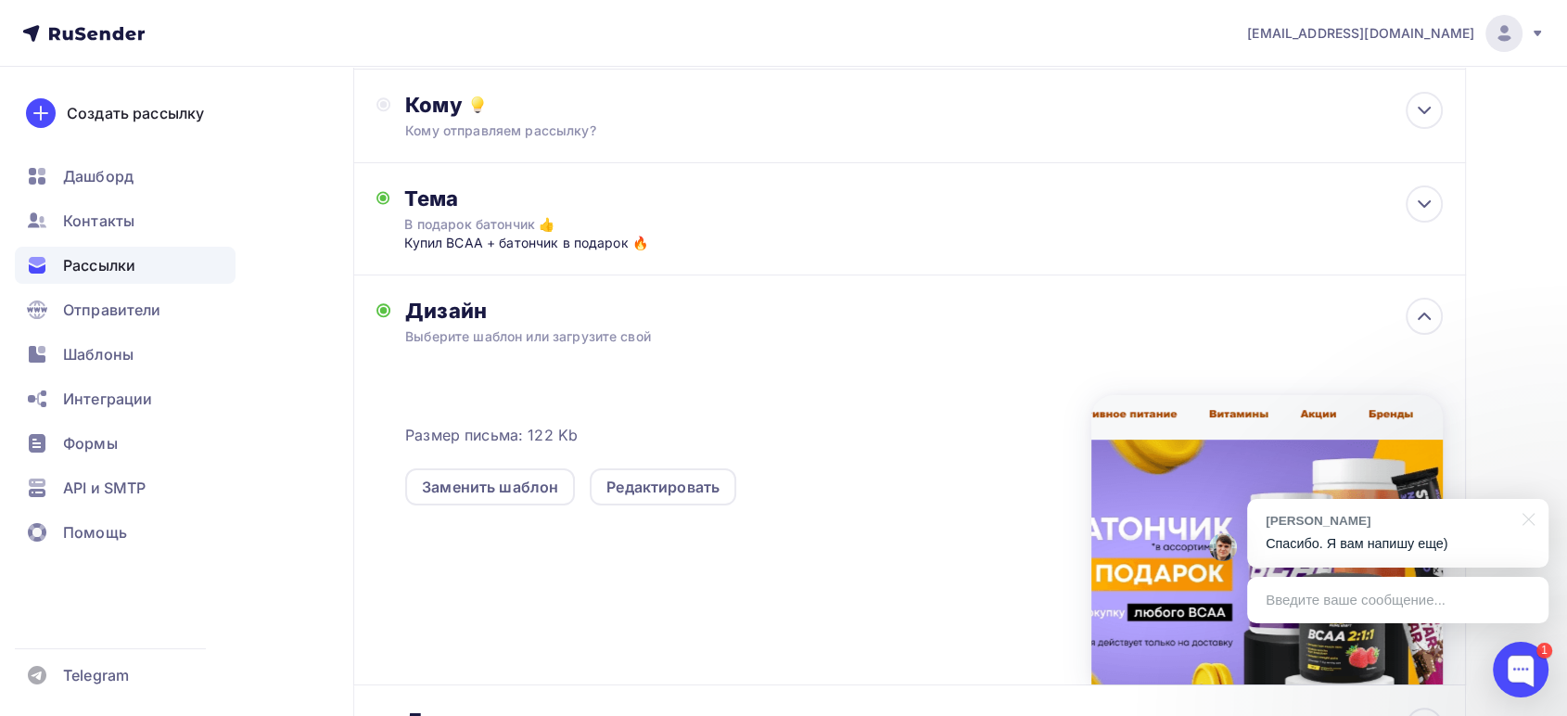
scroll to position [206, 0]
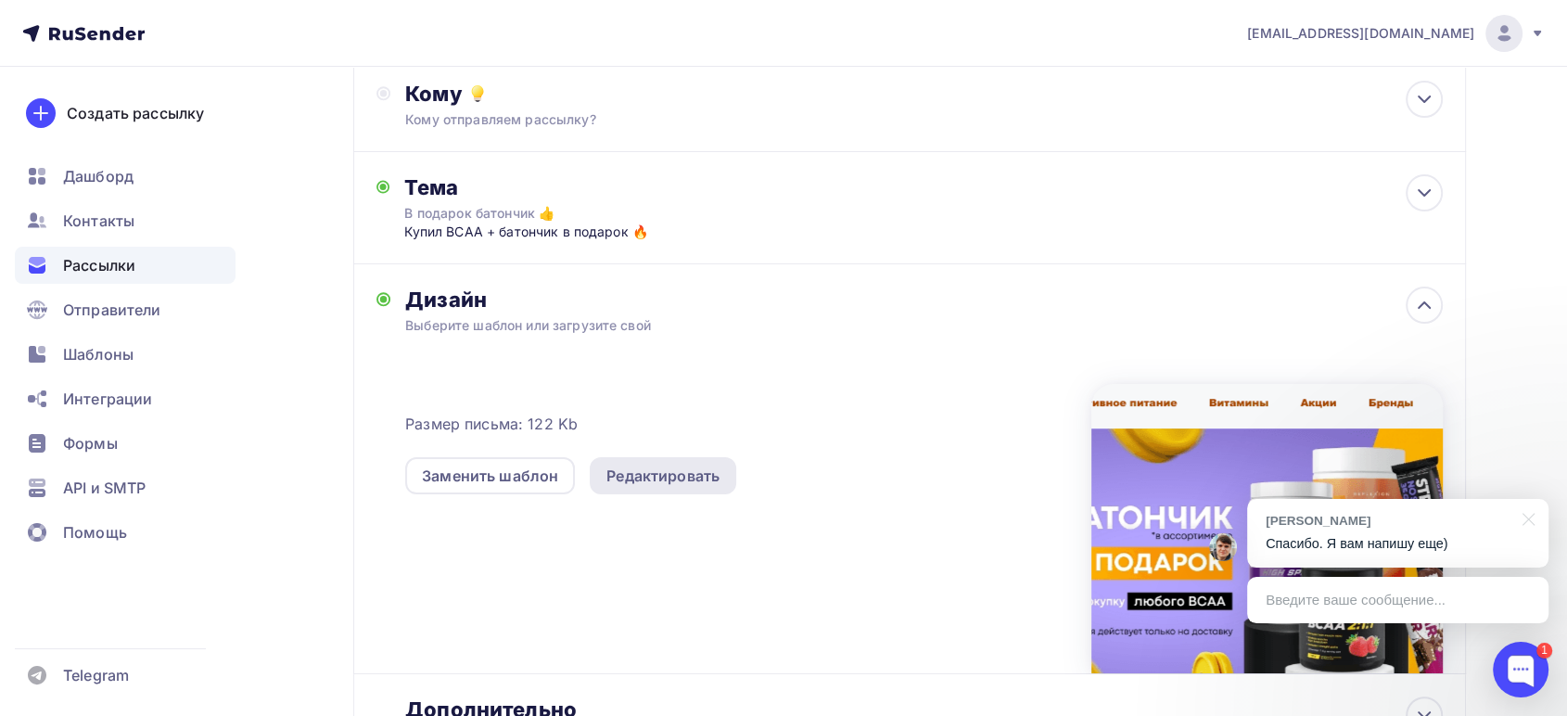
click at [664, 471] on div "Редактировать" at bounding box center [663, 476] width 113 height 22
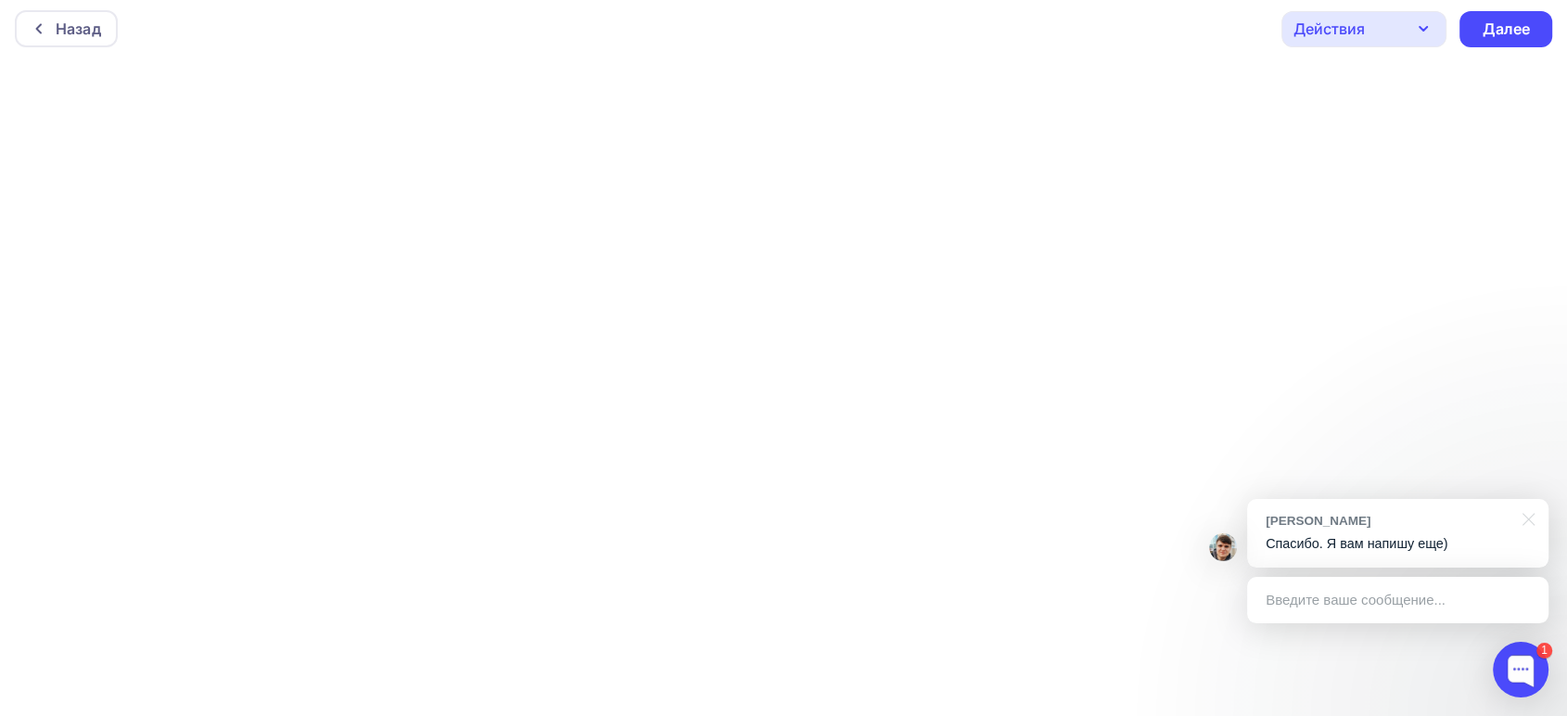
scroll to position [6, 0]
click at [1348, 33] on div "Действия" at bounding box center [1329, 29] width 71 height 22
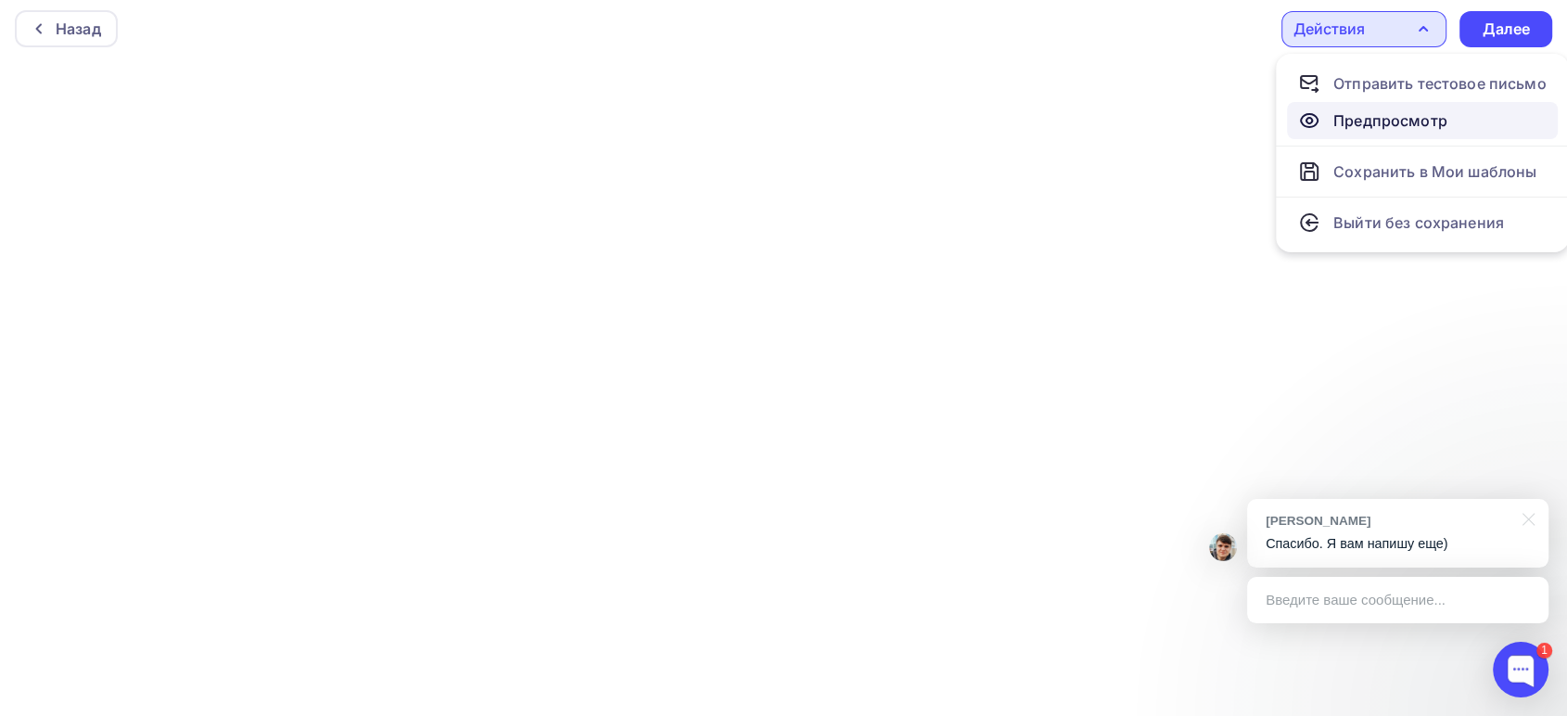
click at [1347, 114] on div "Предпросмотр" at bounding box center [1391, 120] width 114 height 22
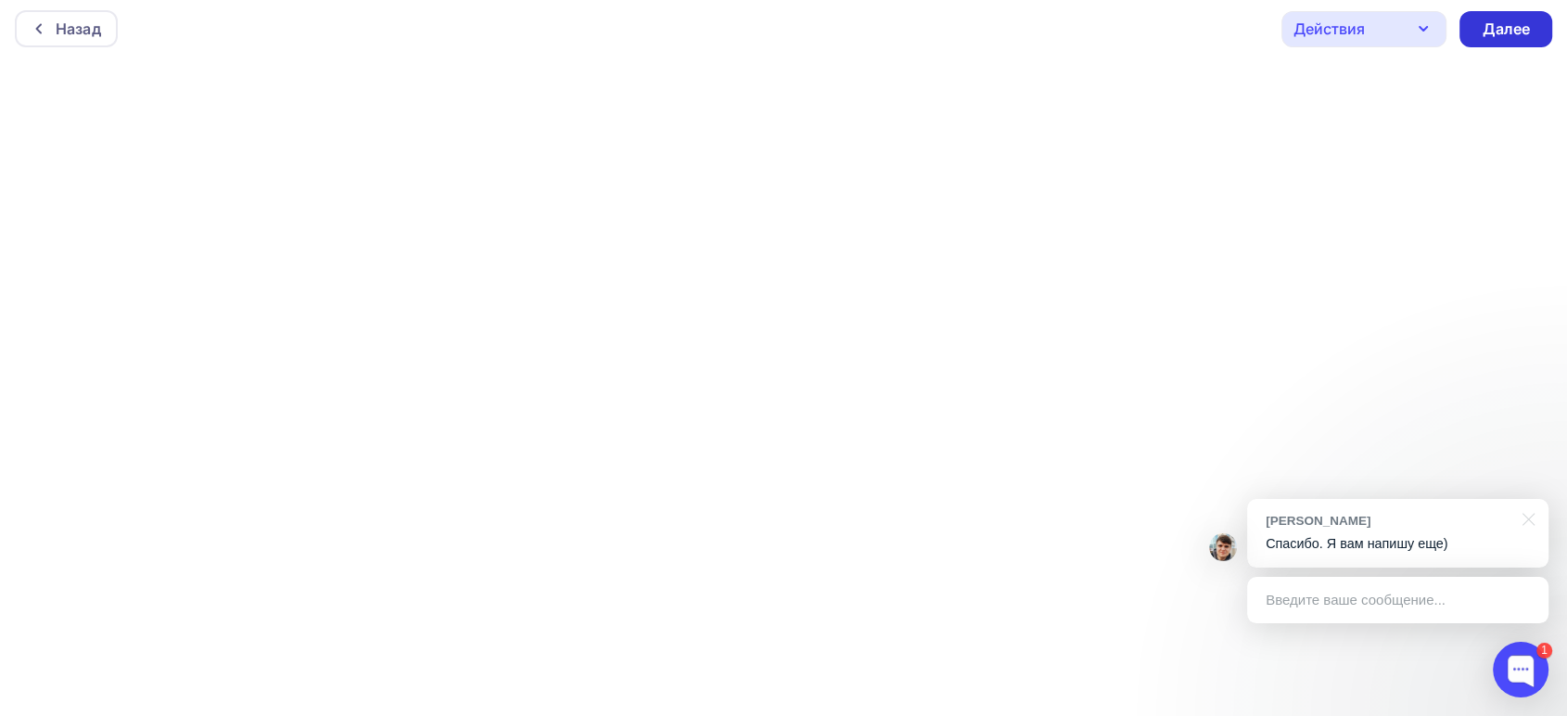
click at [1516, 25] on div "Далее" at bounding box center [1506, 29] width 48 height 21
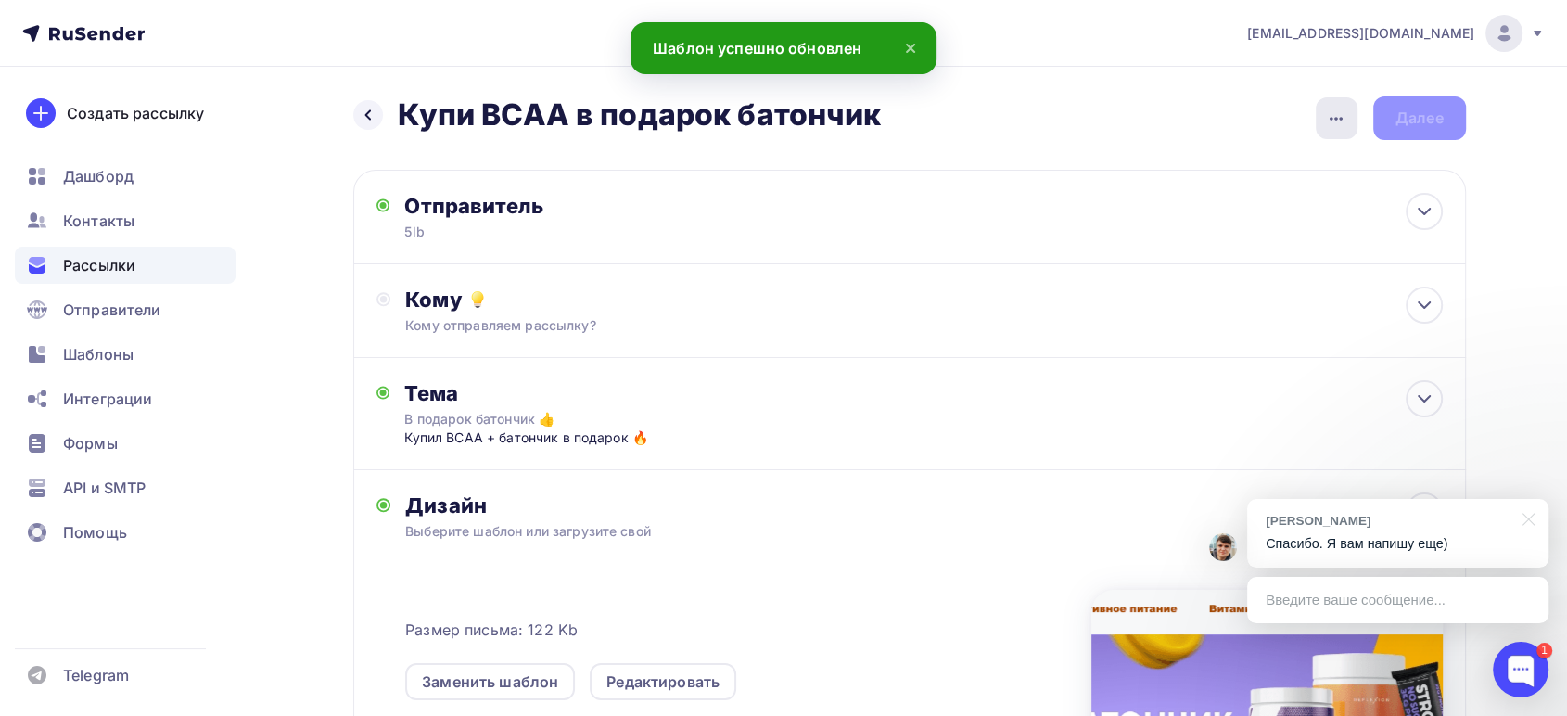
click at [1343, 115] on icon "button" at bounding box center [1336, 119] width 22 height 22
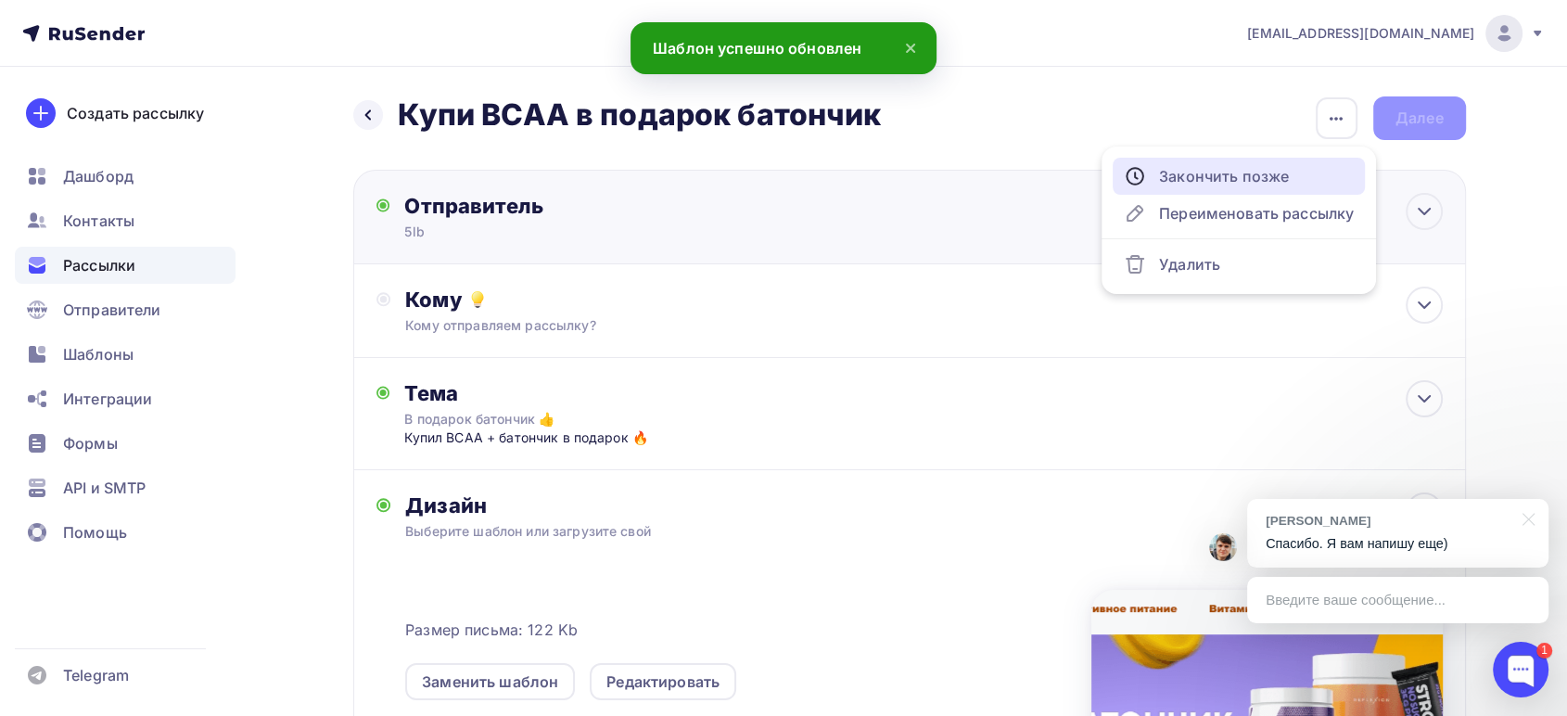
click at [1264, 173] on div "Закончить позже" at bounding box center [1239, 176] width 230 height 22
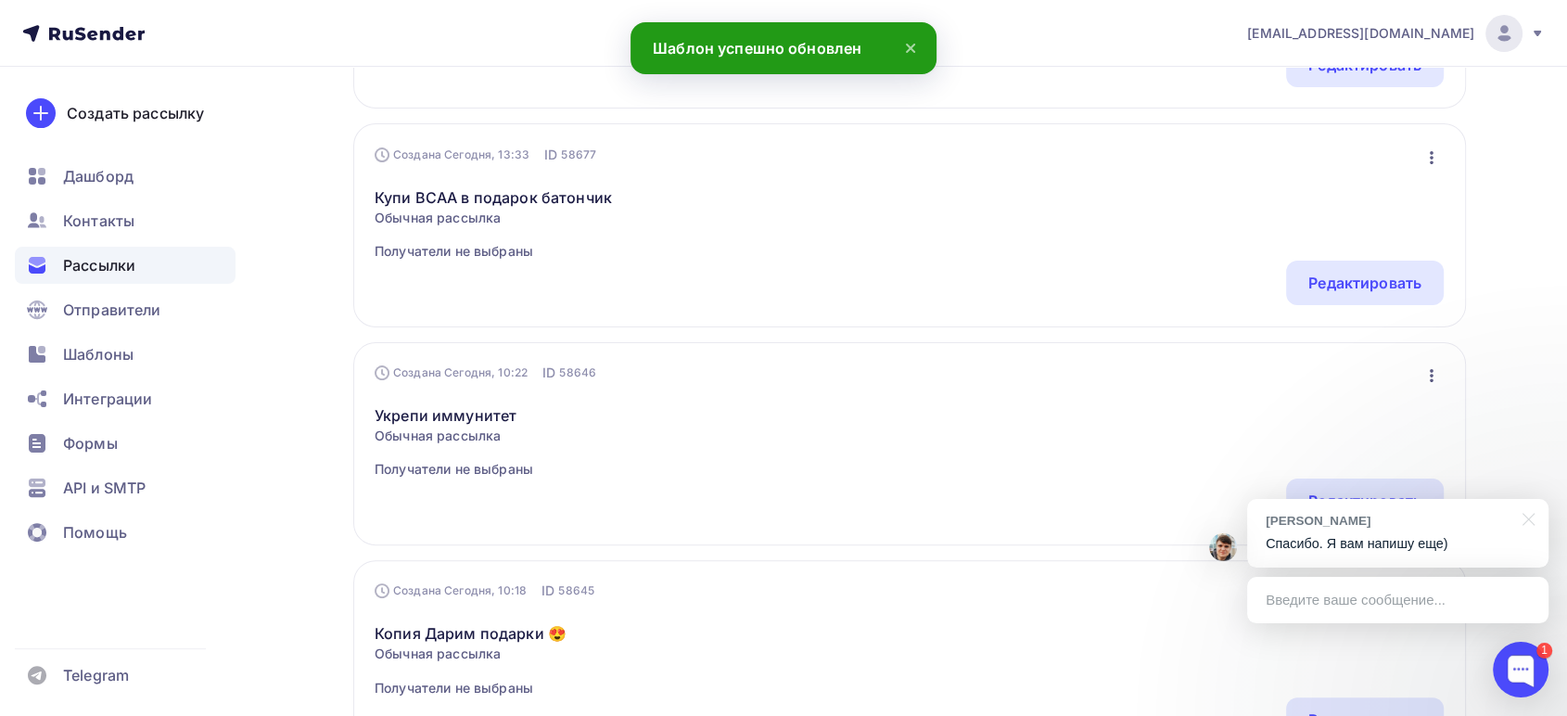
scroll to position [412, 0]
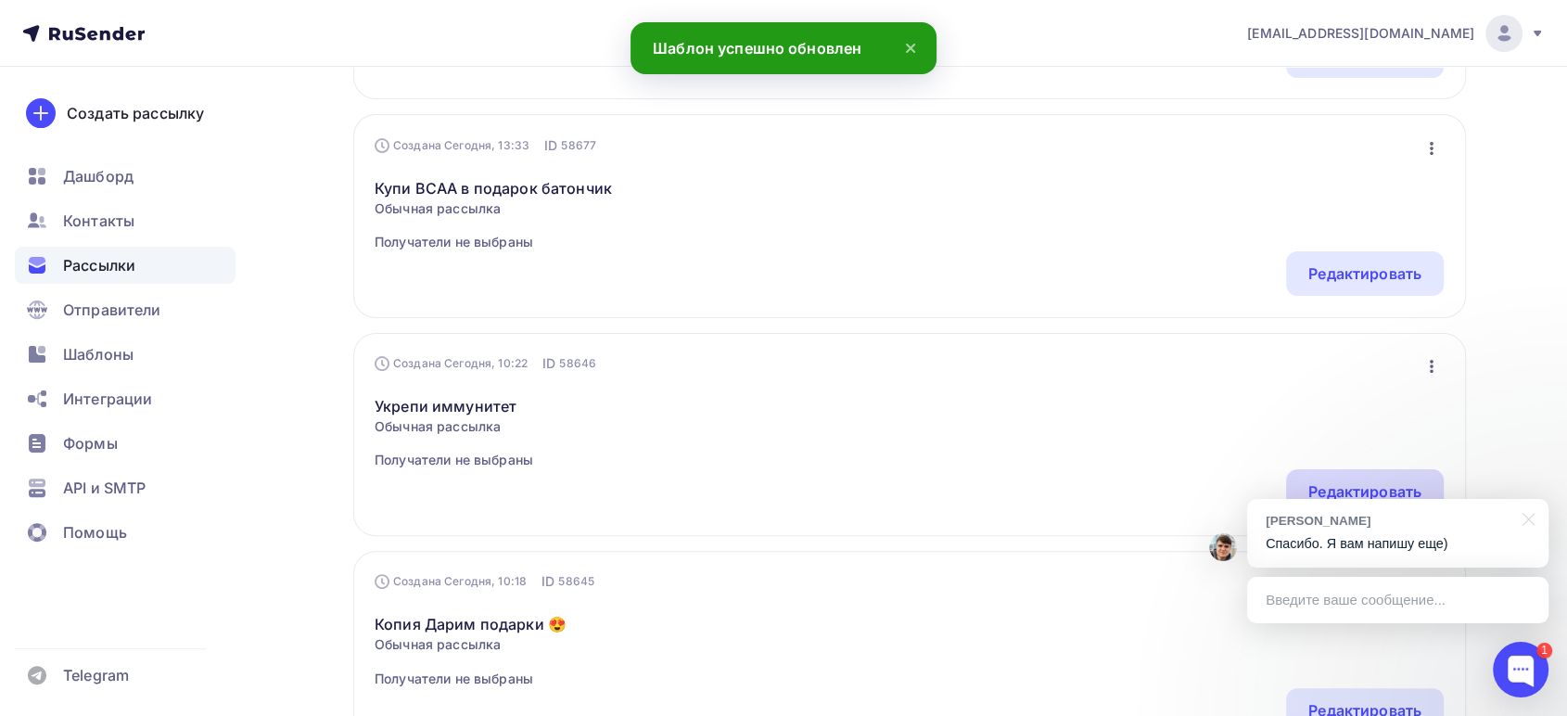
click at [1359, 480] on div "Редактировать" at bounding box center [1365, 491] width 113 height 22
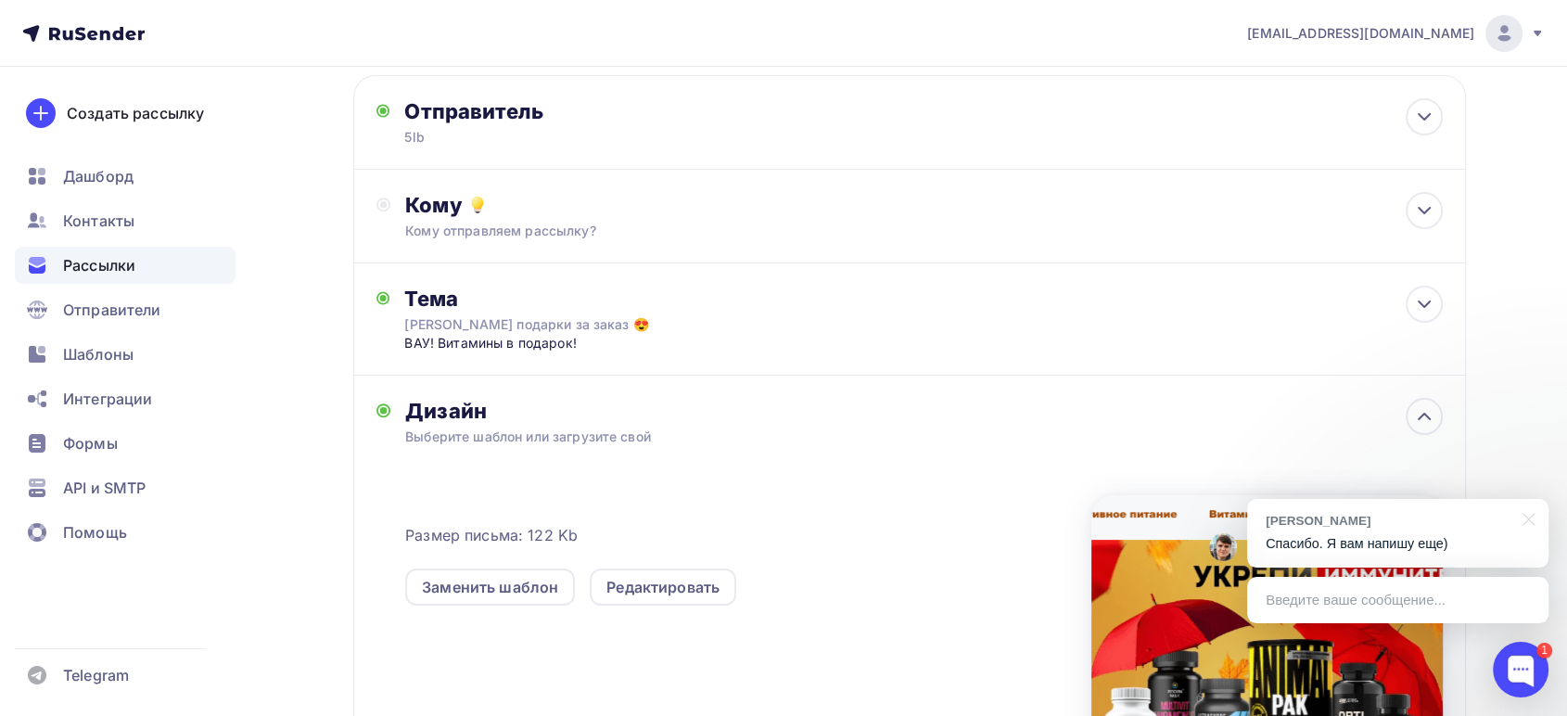
scroll to position [206, 0]
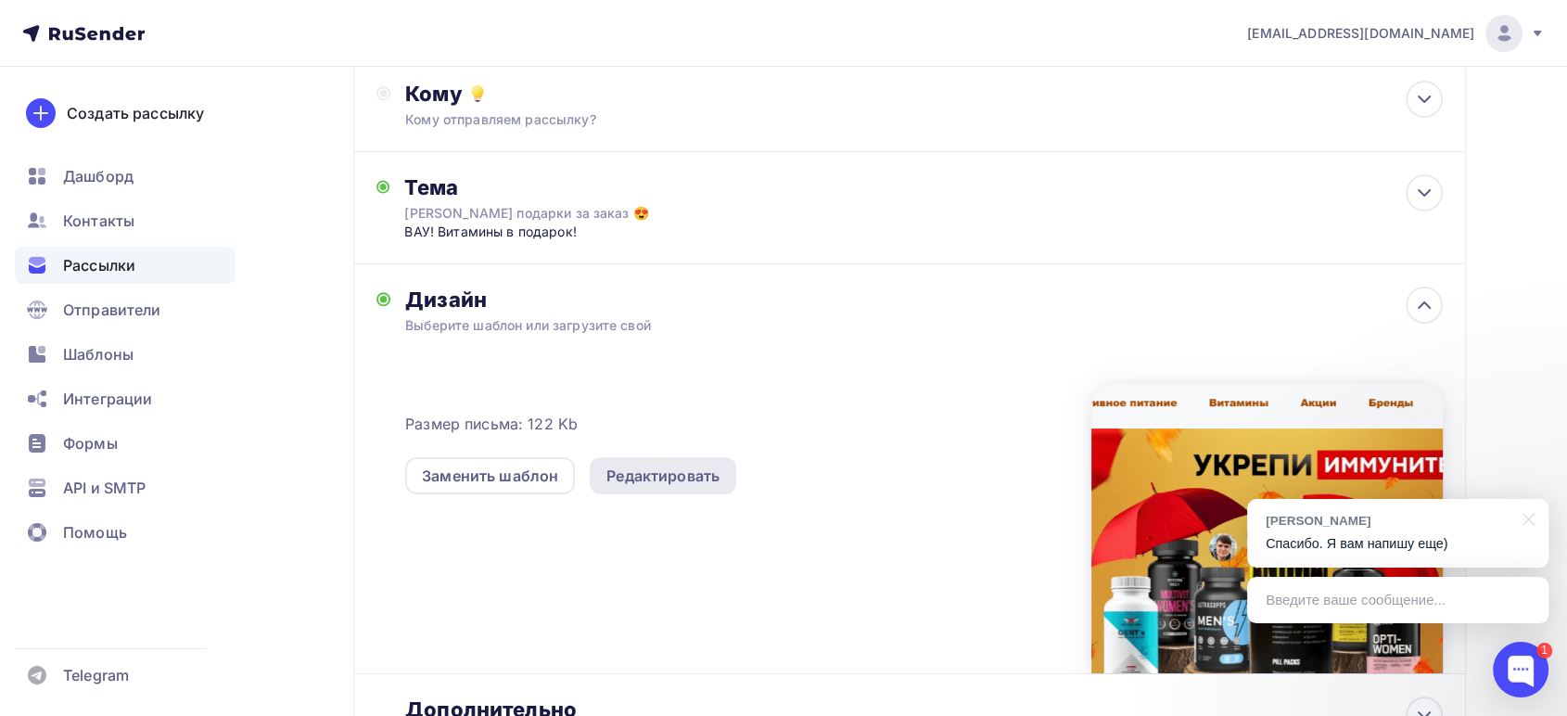
click at [662, 469] on div "Редактировать" at bounding box center [663, 476] width 113 height 22
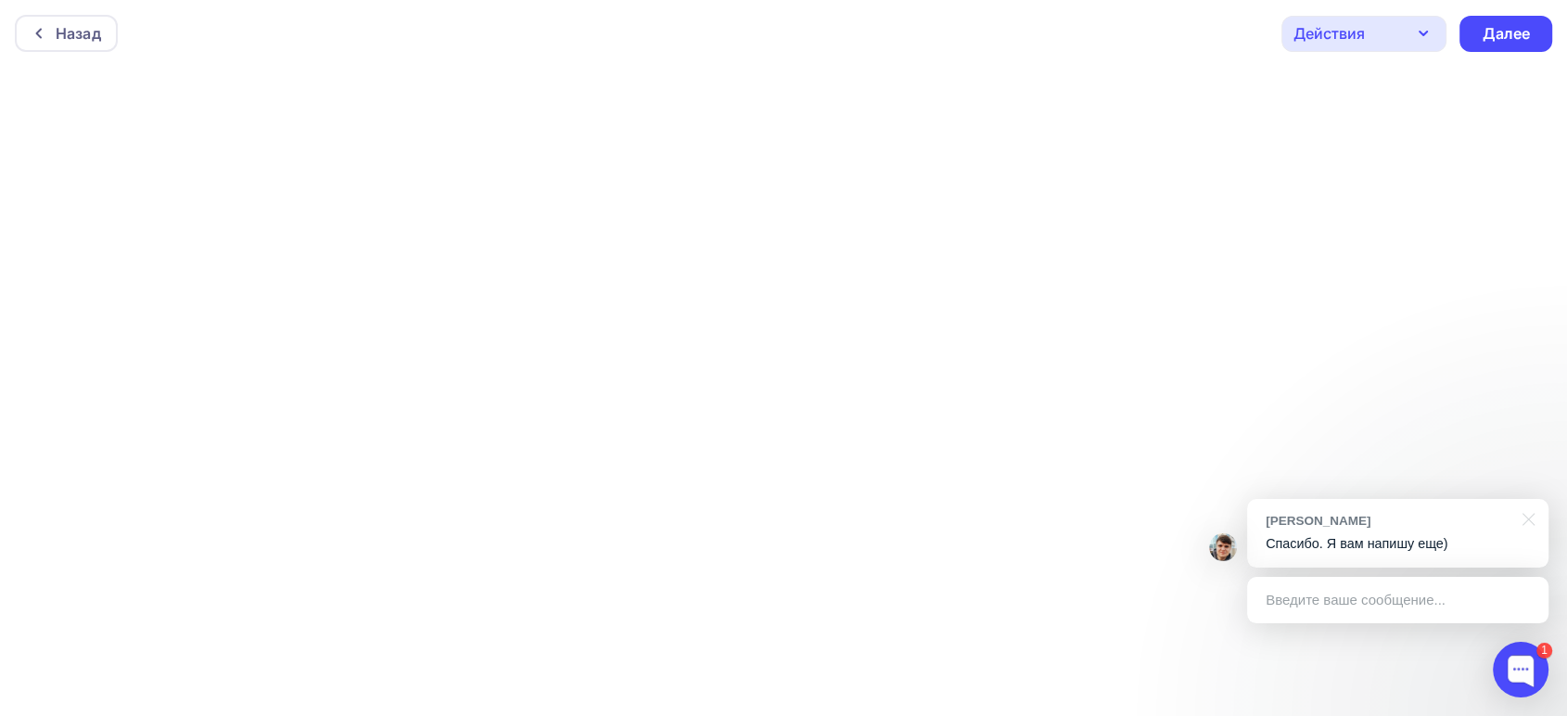
scroll to position [6, 0]
click at [1399, 33] on div "Действия" at bounding box center [1364, 29] width 165 height 36
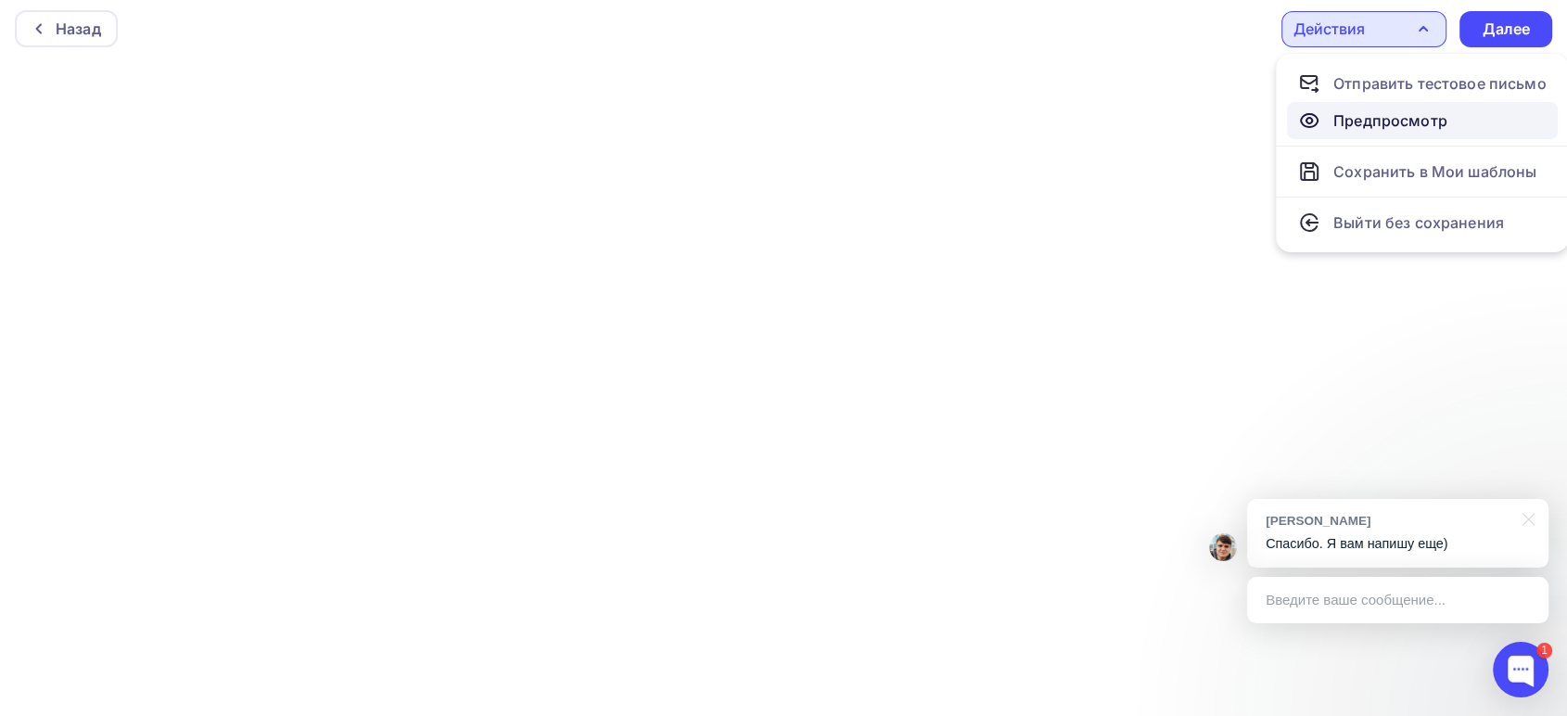
click at [1319, 112] on icon at bounding box center [1309, 120] width 22 height 22
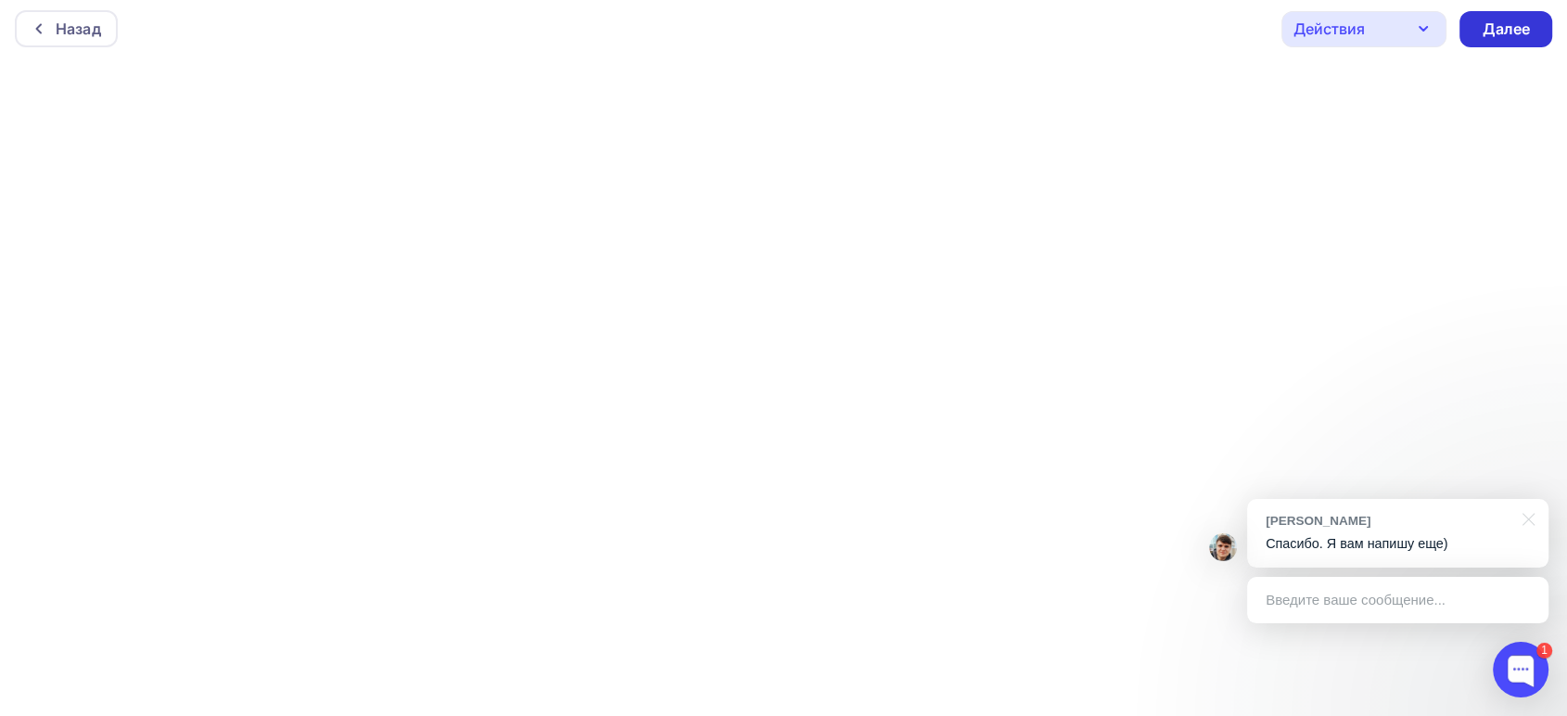
click at [1514, 23] on div "Далее" at bounding box center [1506, 29] width 48 height 21
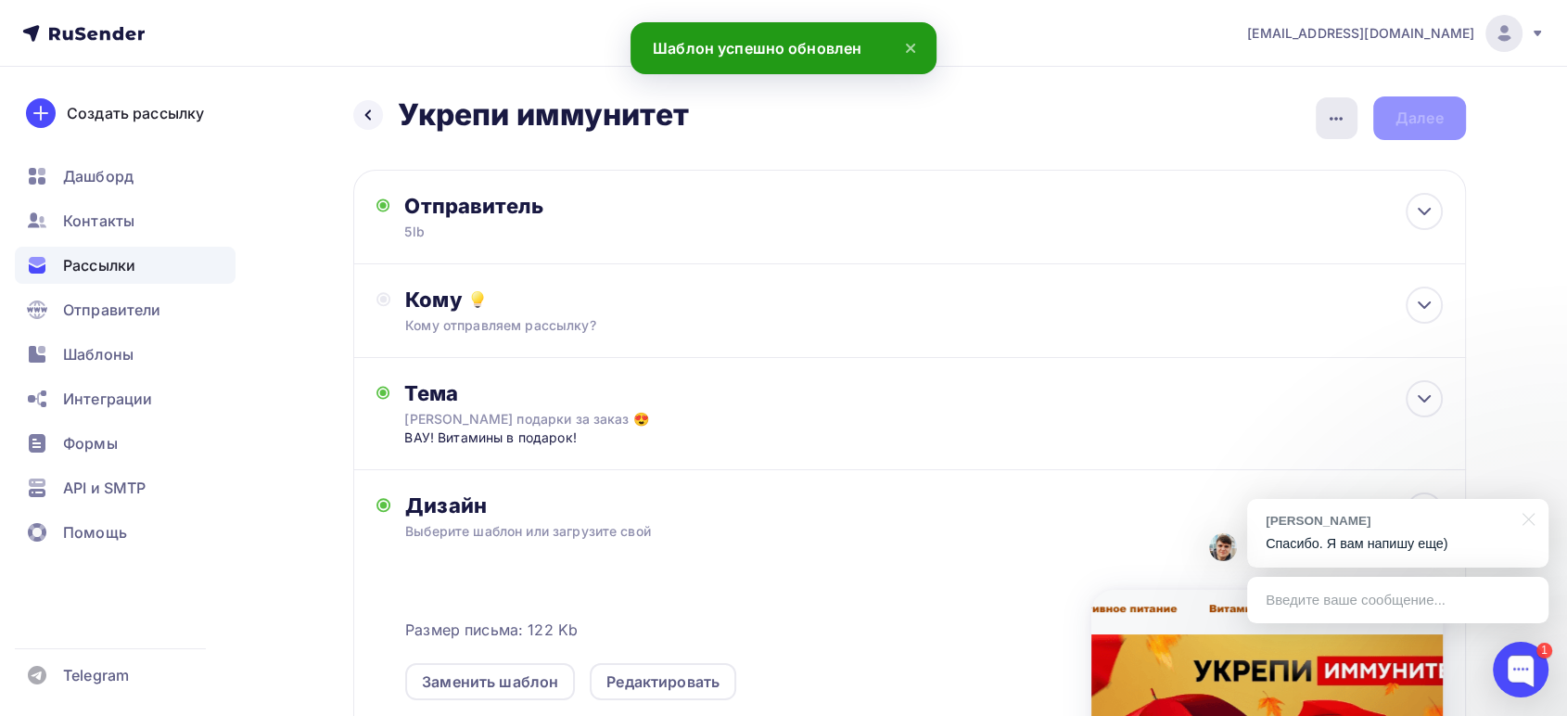
click at [1337, 109] on icon "button" at bounding box center [1336, 119] width 22 height 22
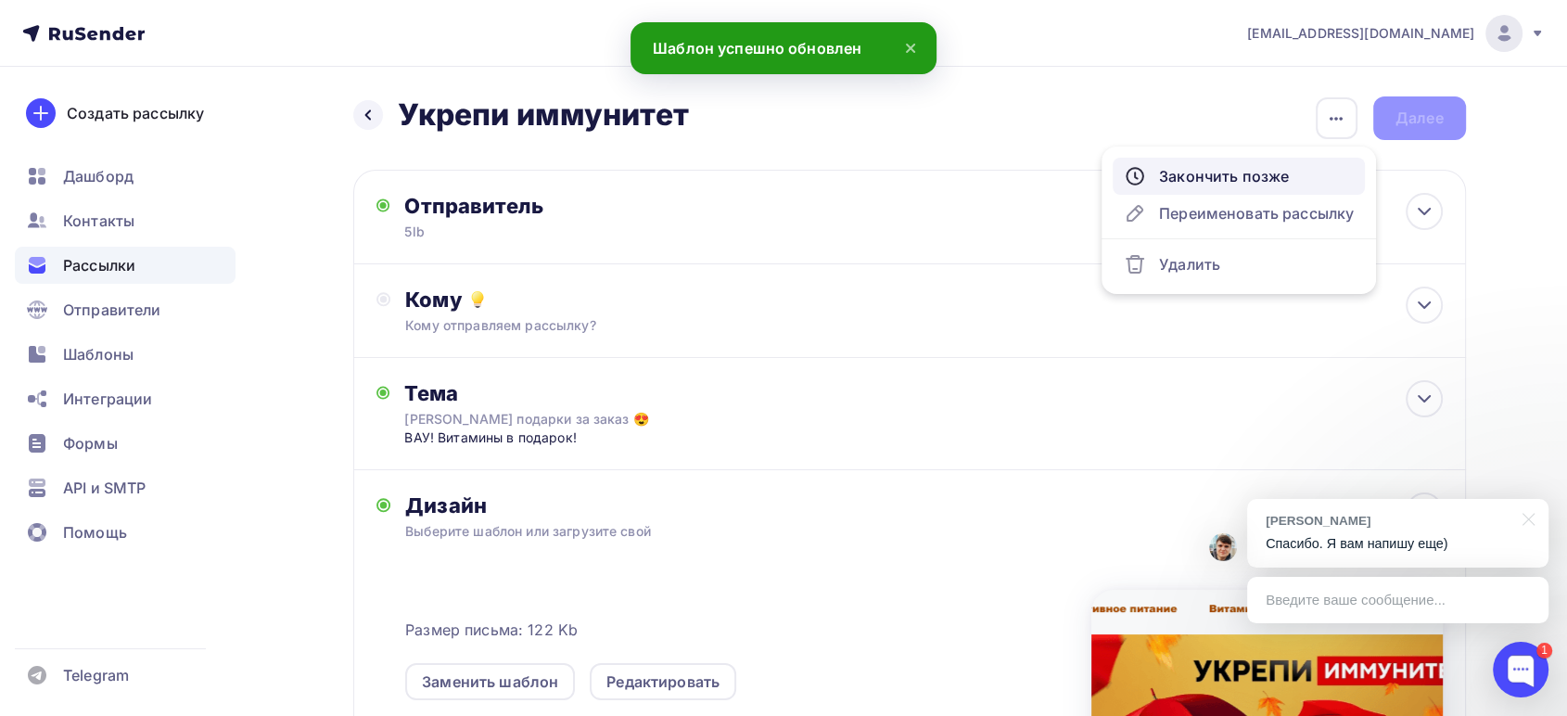
click at [1194, 181] on div "Закончить позже" at bounding box center [1239, 176] width 230 height 22
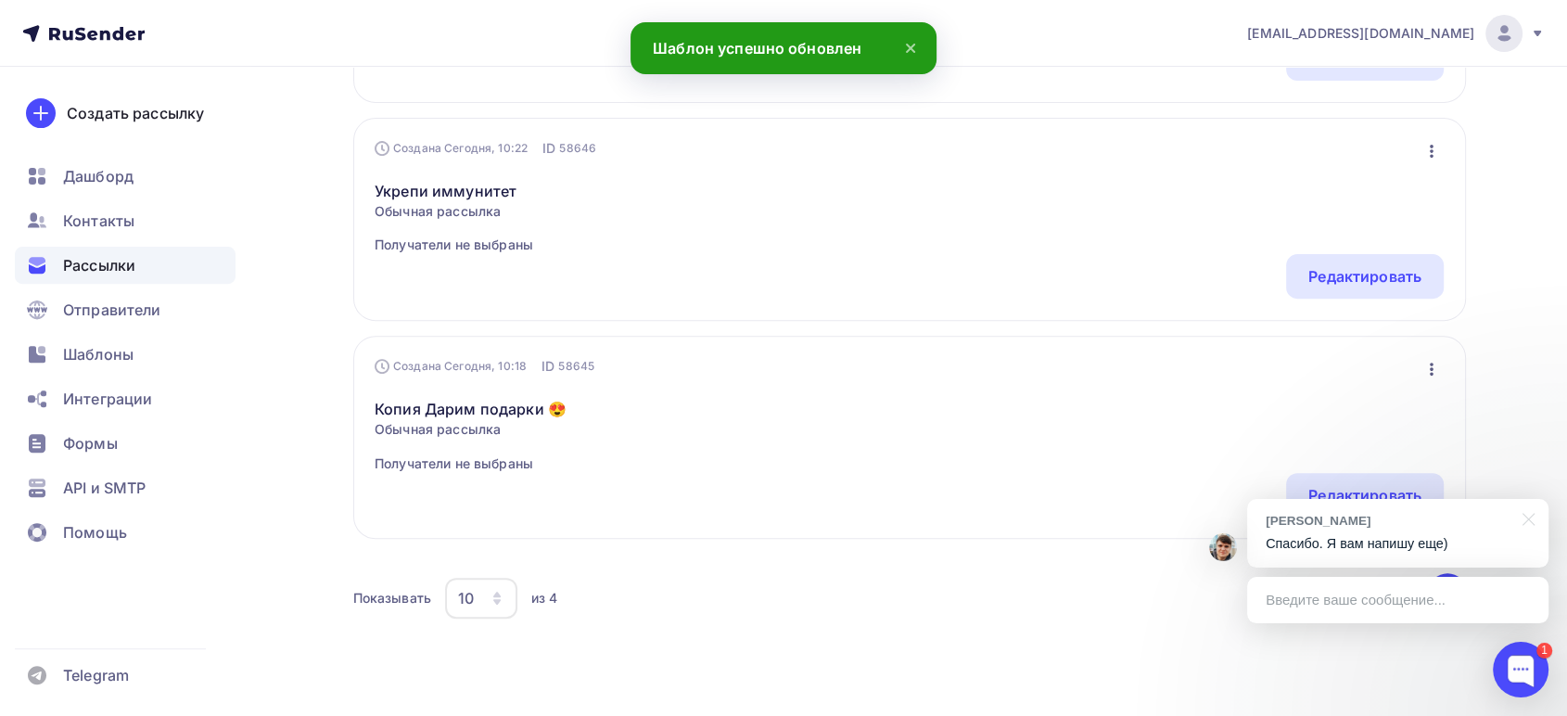
scroll to position [649, 0]
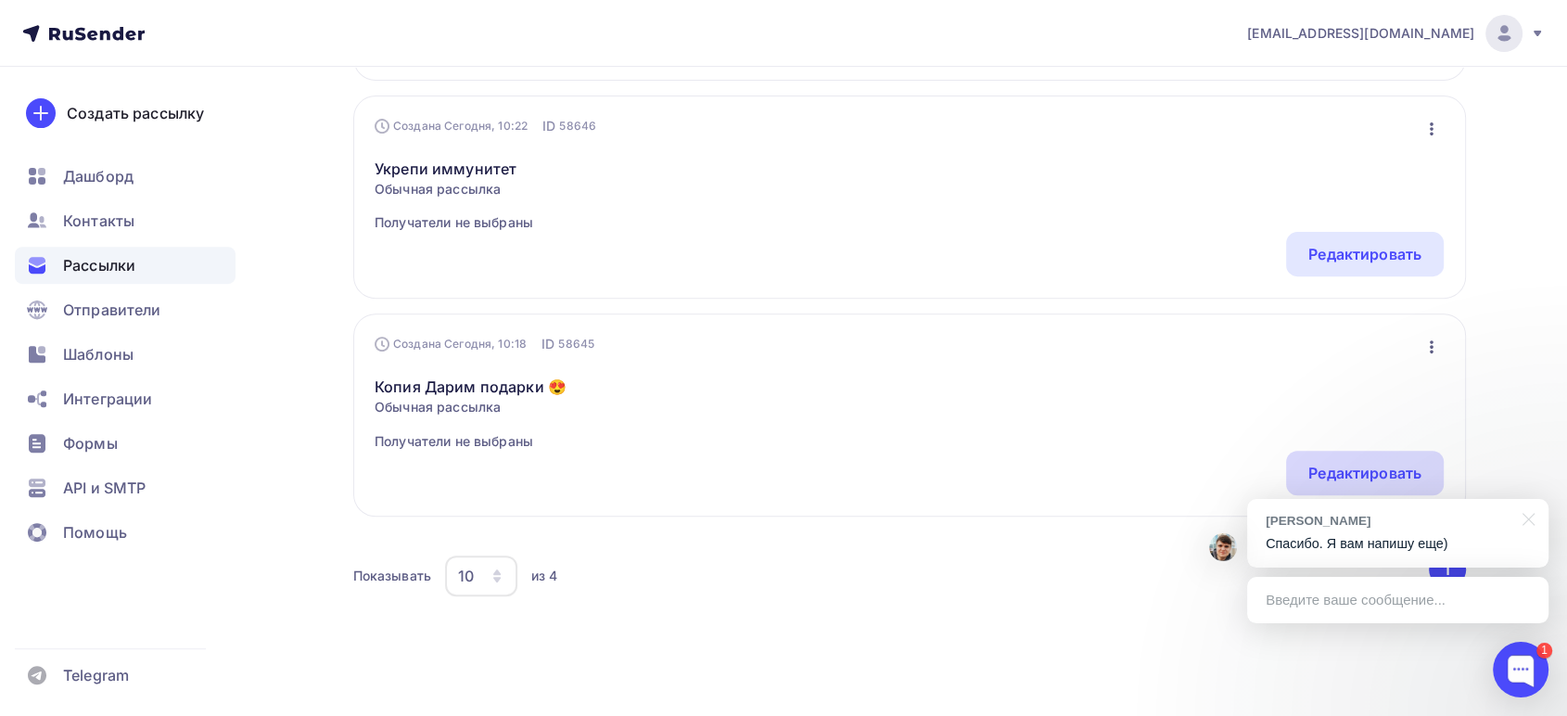
click at [1313, 462] on div "Редактировать" at bounding box center [1365, 473] width 113 height 22
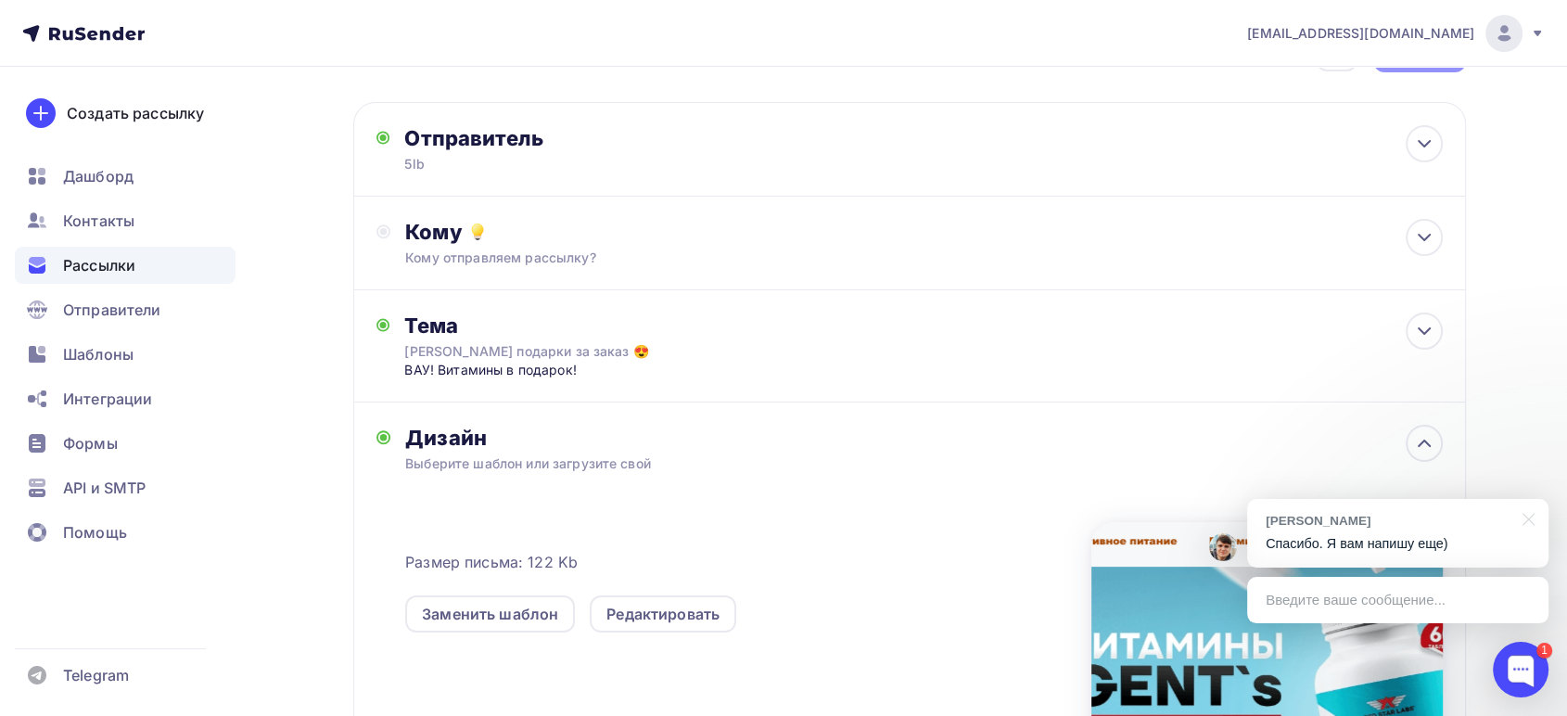
scroll to position [103, 0]
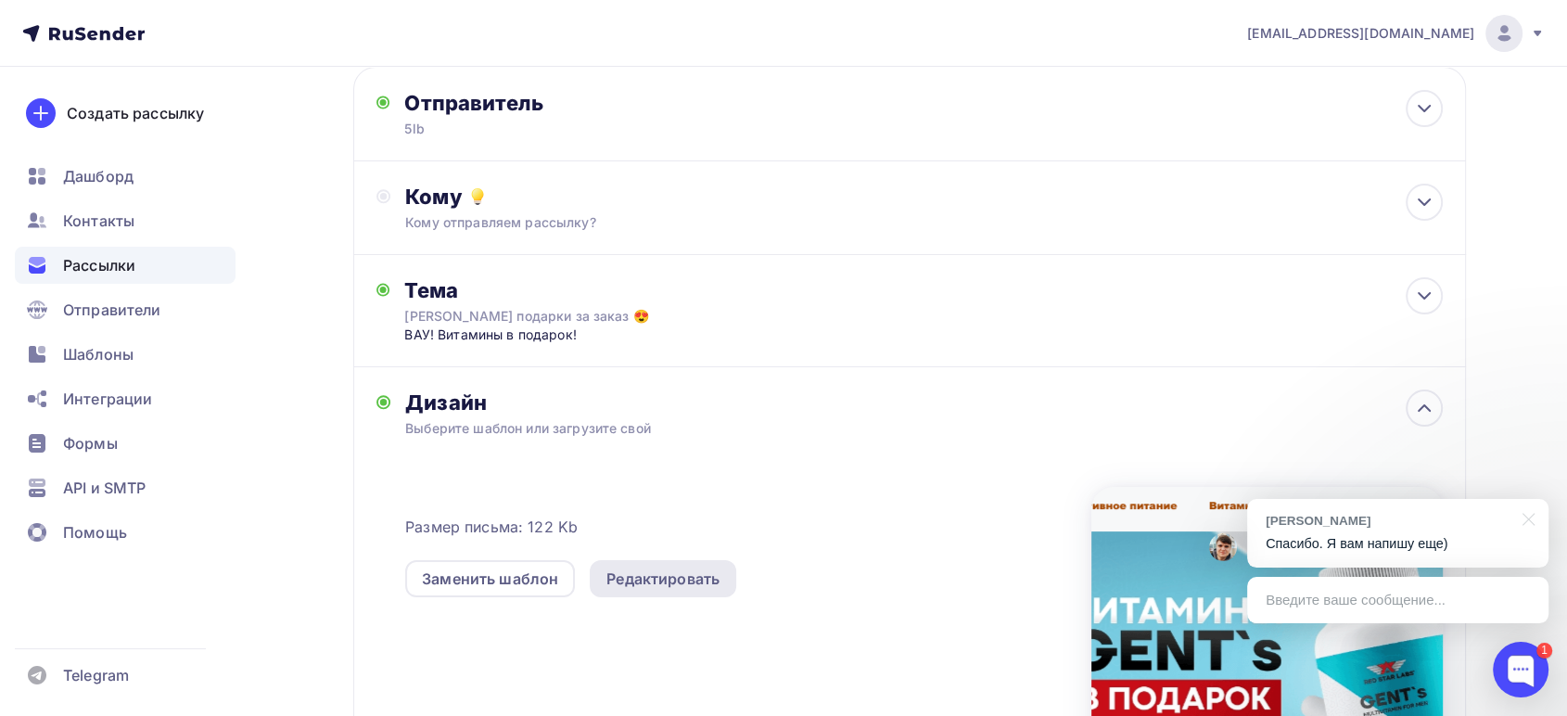
click at [660, 573] on div "Редактировать" at bounding box center [663, 579] width 113 height 22
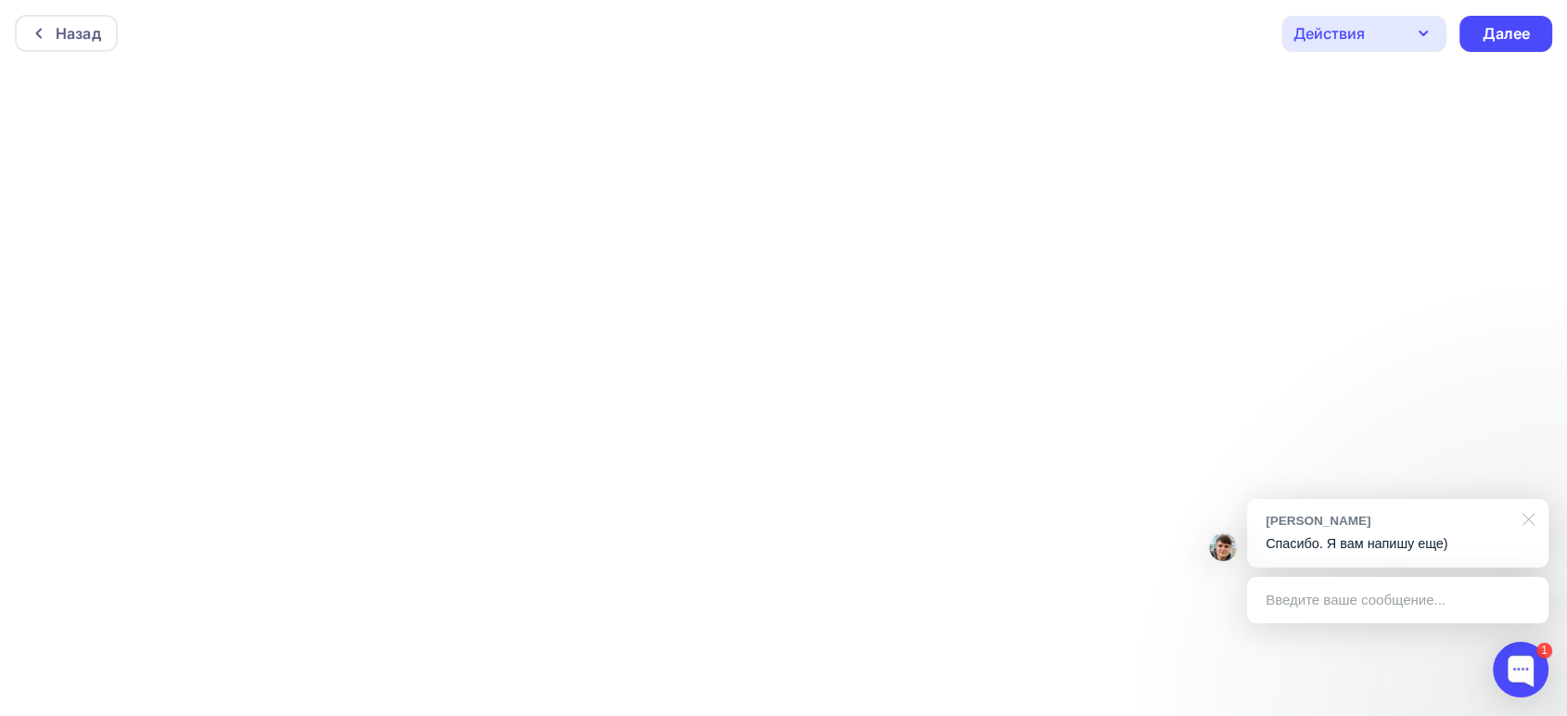
click at [1522, 518] on div at bounding box center [1525, 518] width 46 height 38
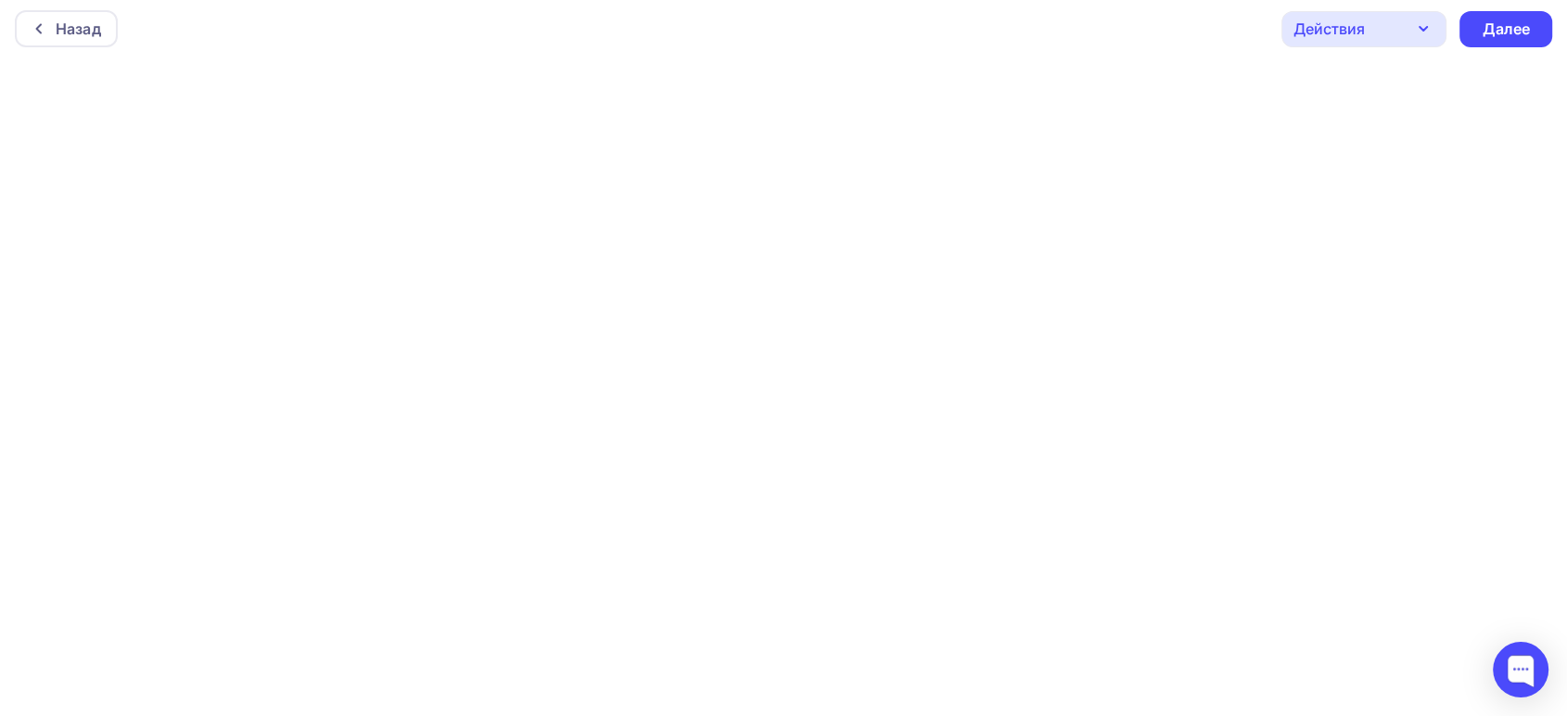
scroll to position [6, 0]
click at [1373, 32] on div "Действия" at bounding box center [1364, 29] width 165 height 36
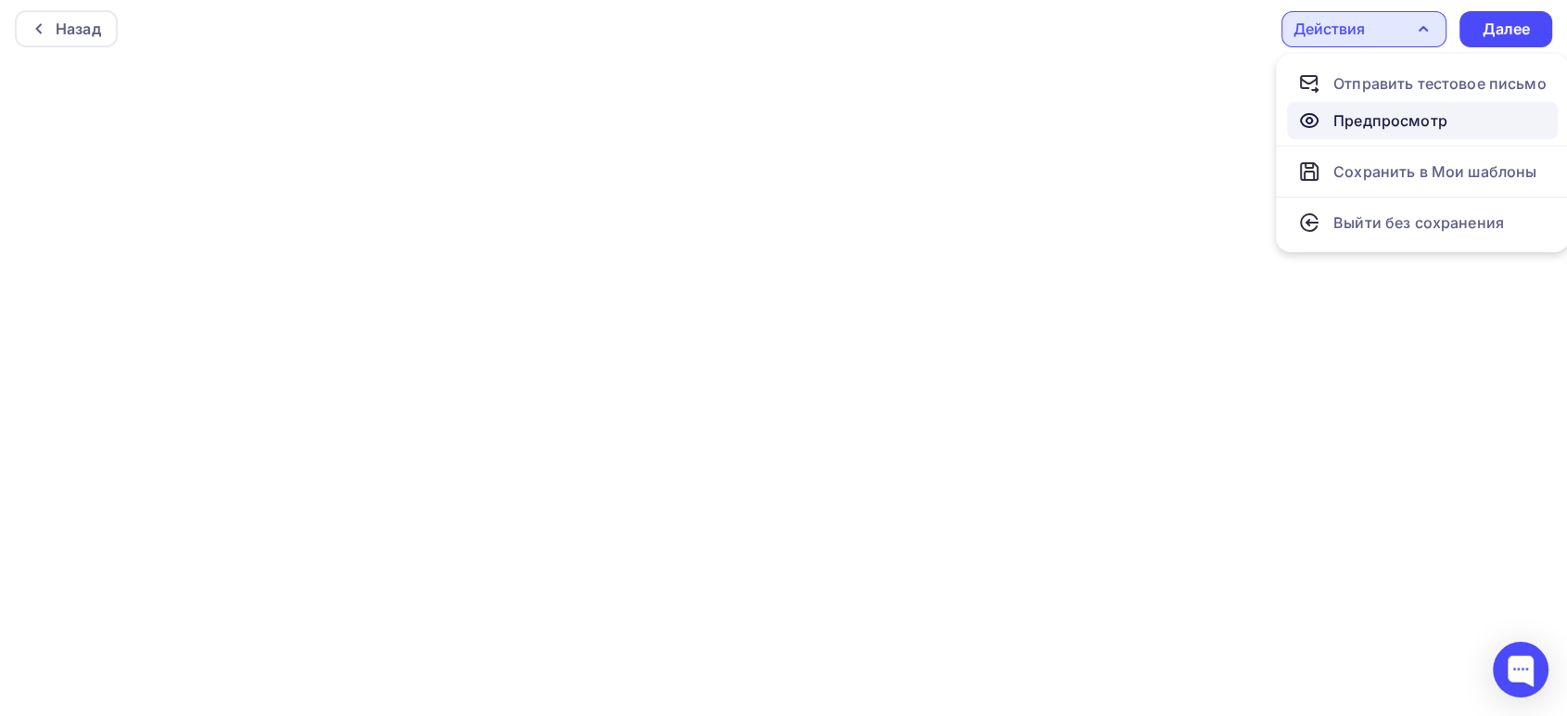
click at [1357, 120] on div "Предпросмотр" at bounding box center [1391, 120] width 114 height 22
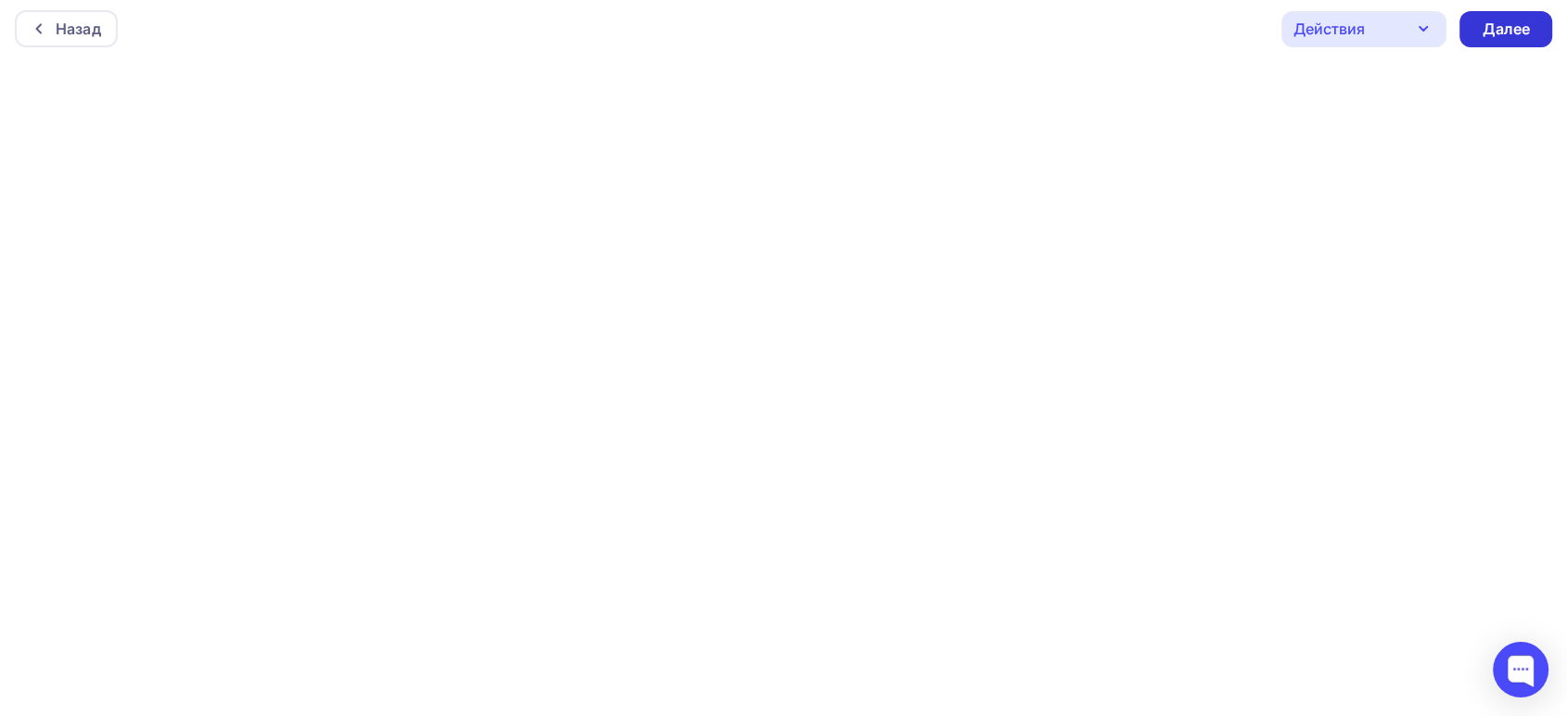
click at [1479, 21] on div "Далее" at bounding box center [1506, 29] width 93 height 36
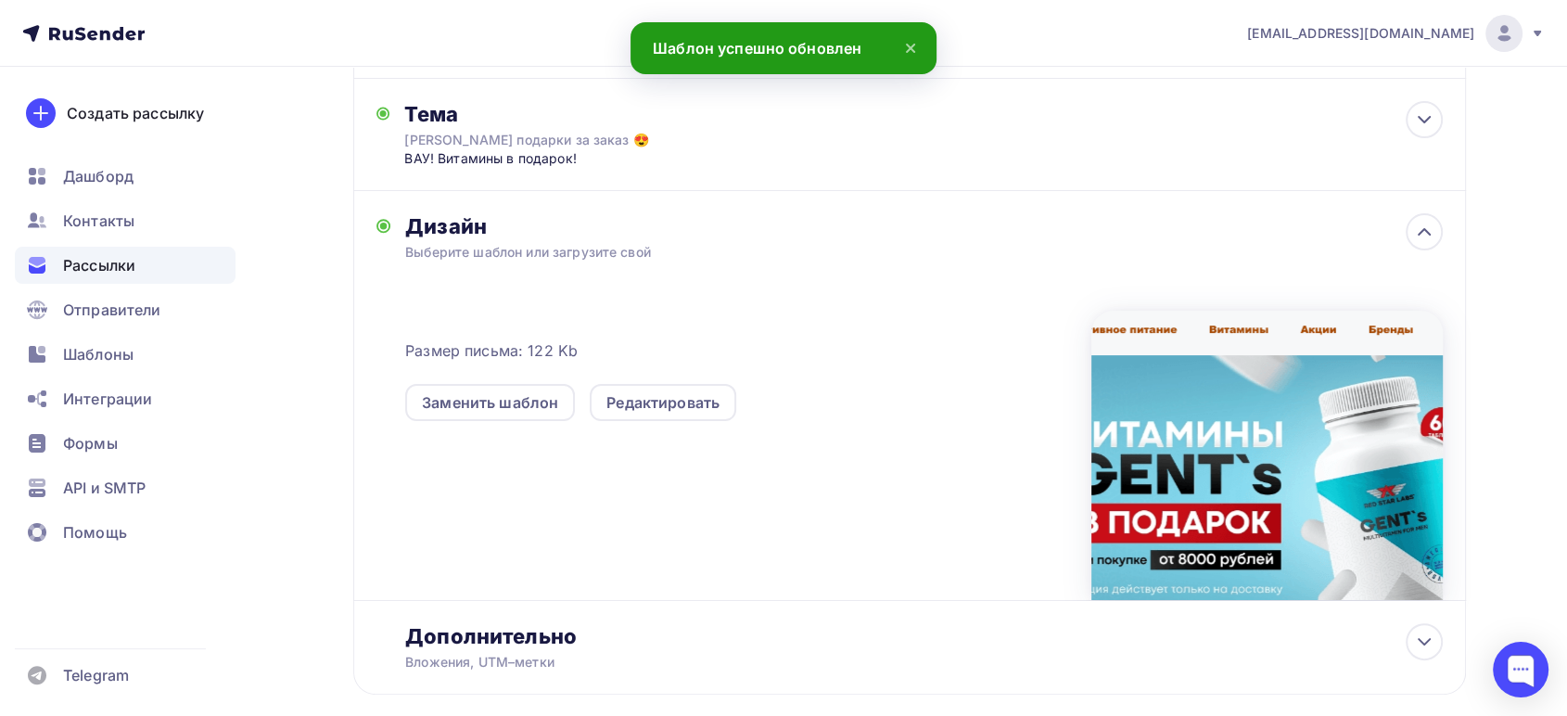
scroll to position [309, 0]
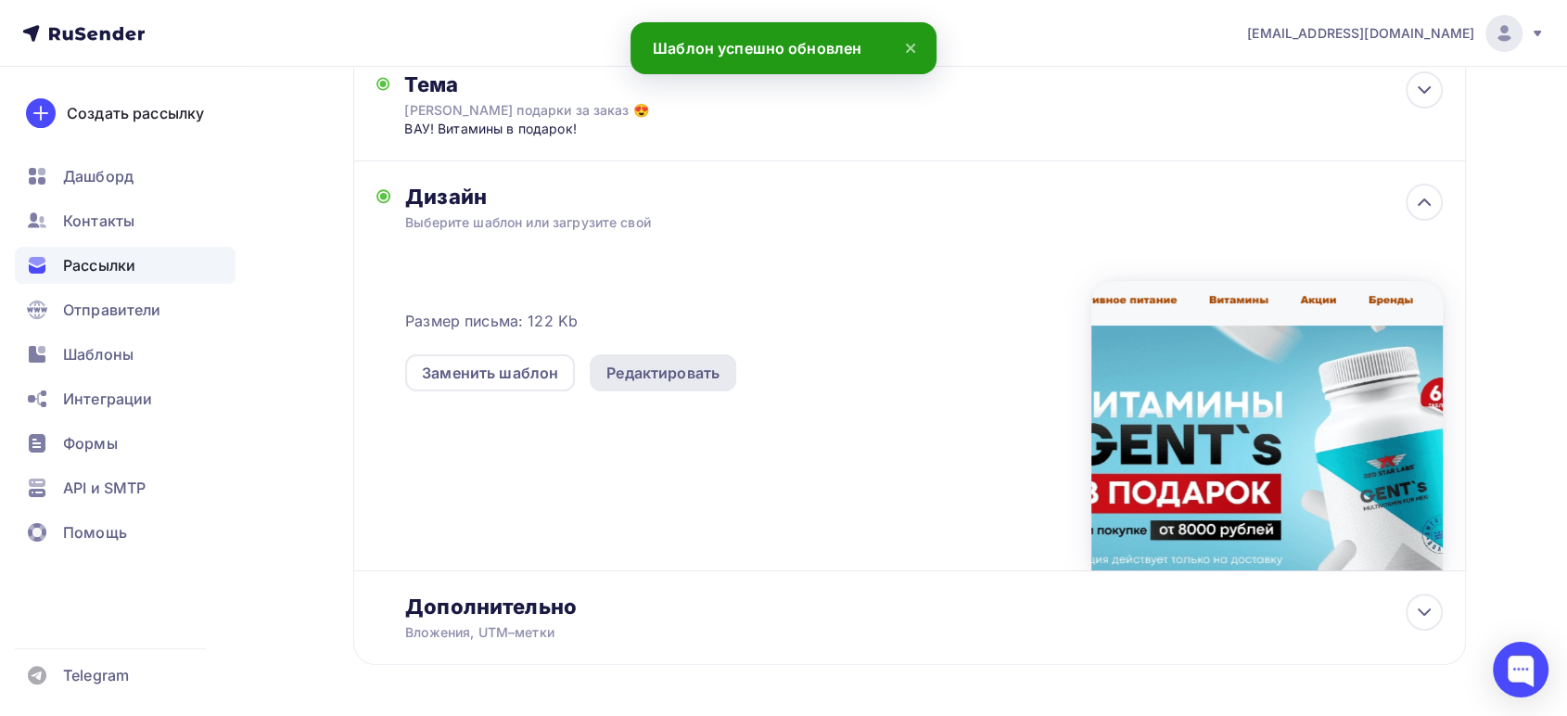
click at [650, 374] on div "Редактировать" at bounding box center [663, 373] width 113 height 22
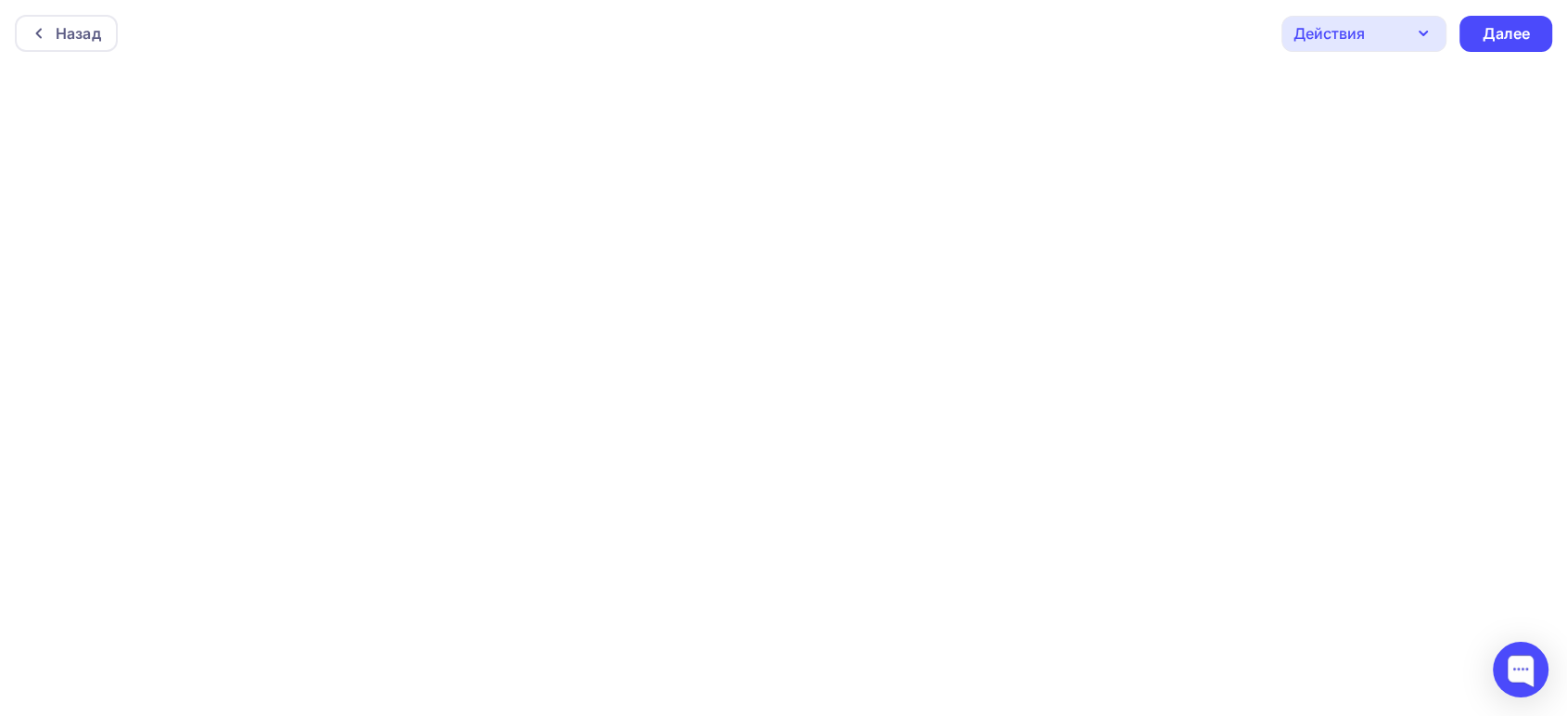
click at [1380, 32] on div "Действия" at bounding box center [1364, 34] width 165 height 36
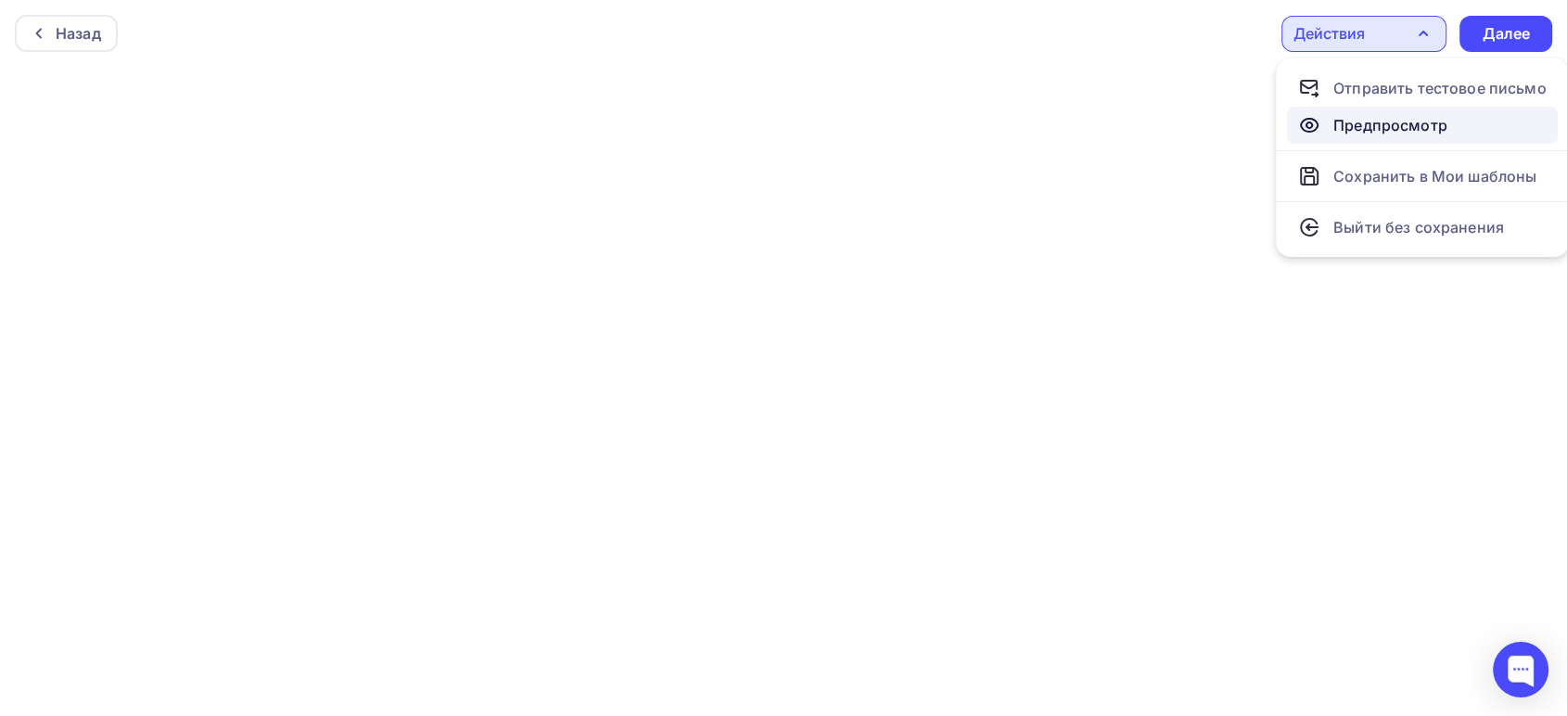
click at [1341, 123] on div "Предпросмотр" at bounding box center [1391, 125] width 114 height 22
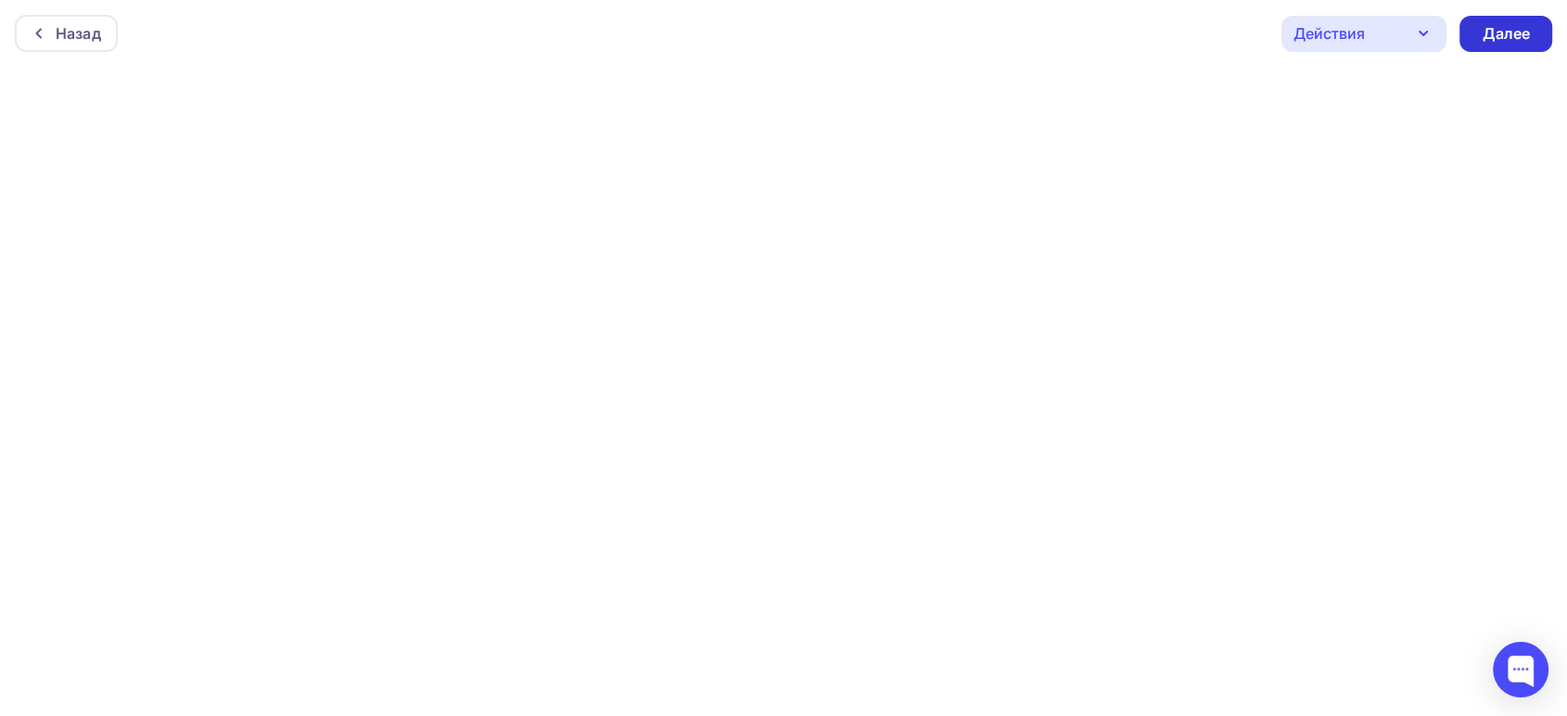
click at [1505, 29] on div "Далее" at bounding box center [1506, 33] width 48 height 21
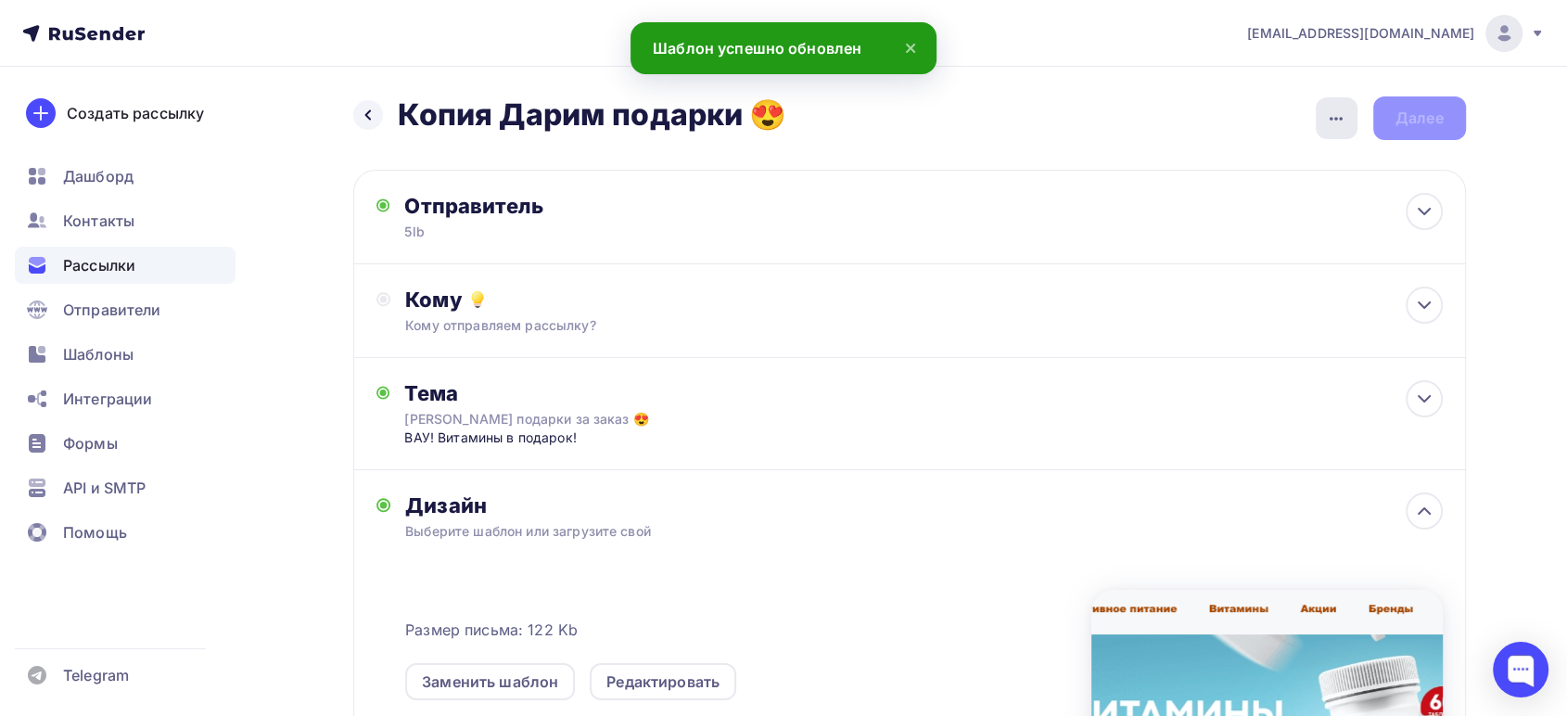
click at [1333, 120] on icon "button" at bounding box center [1336, 119] width 22 height 22
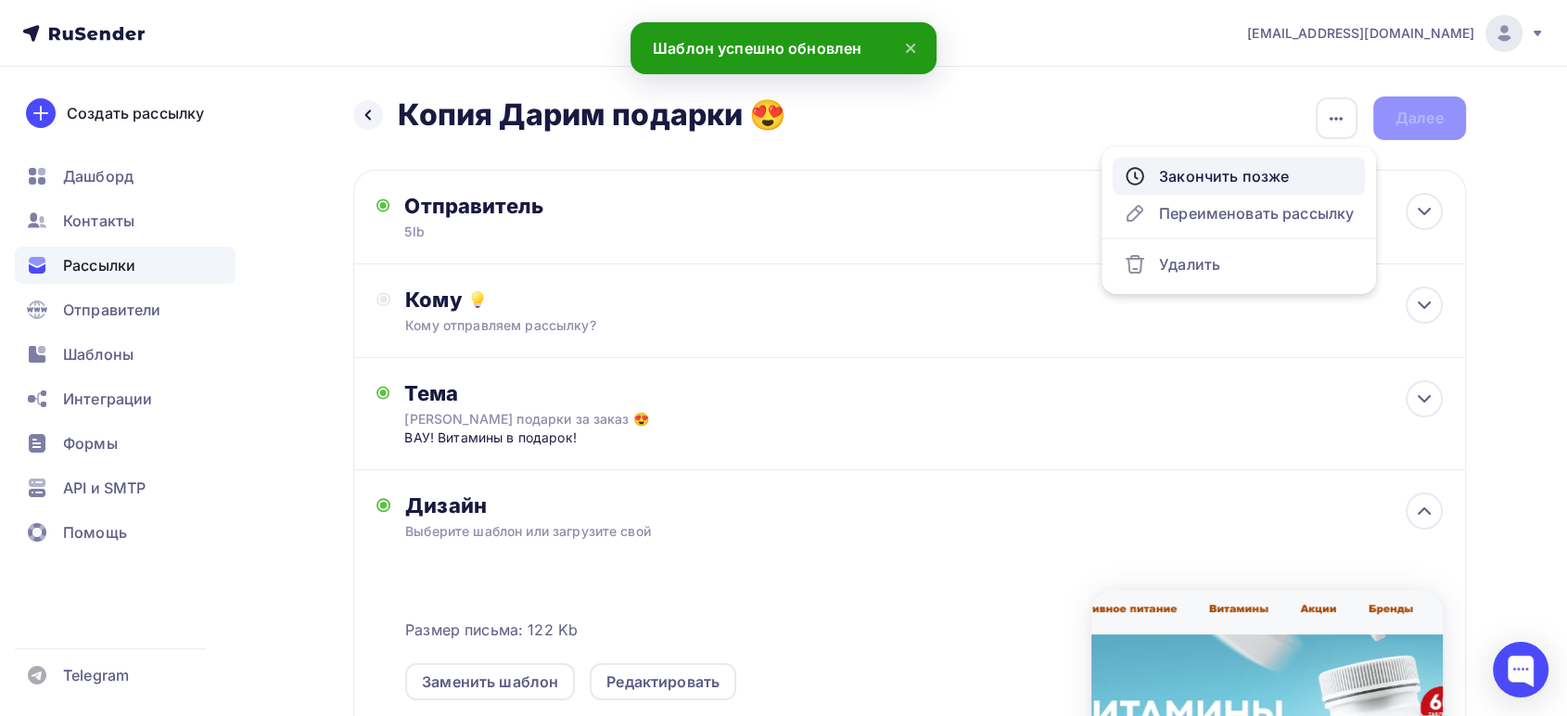
click at [1229, 173] on div "Закончить позже" at bounding box center [1239, 176] width 230 height 22
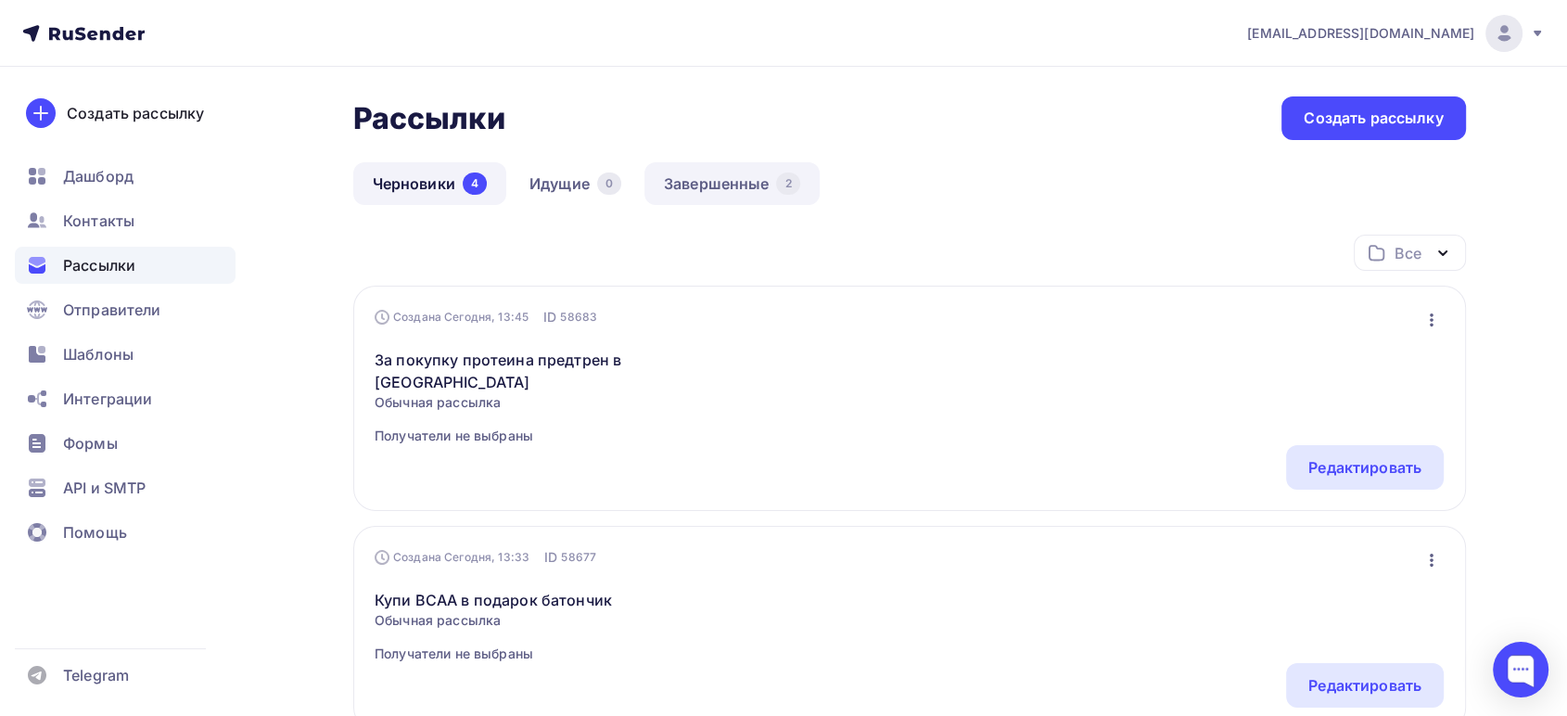
click at [726, 184] on link "Завершенные 2" at bounding box center [732, 183] width 175 height 43
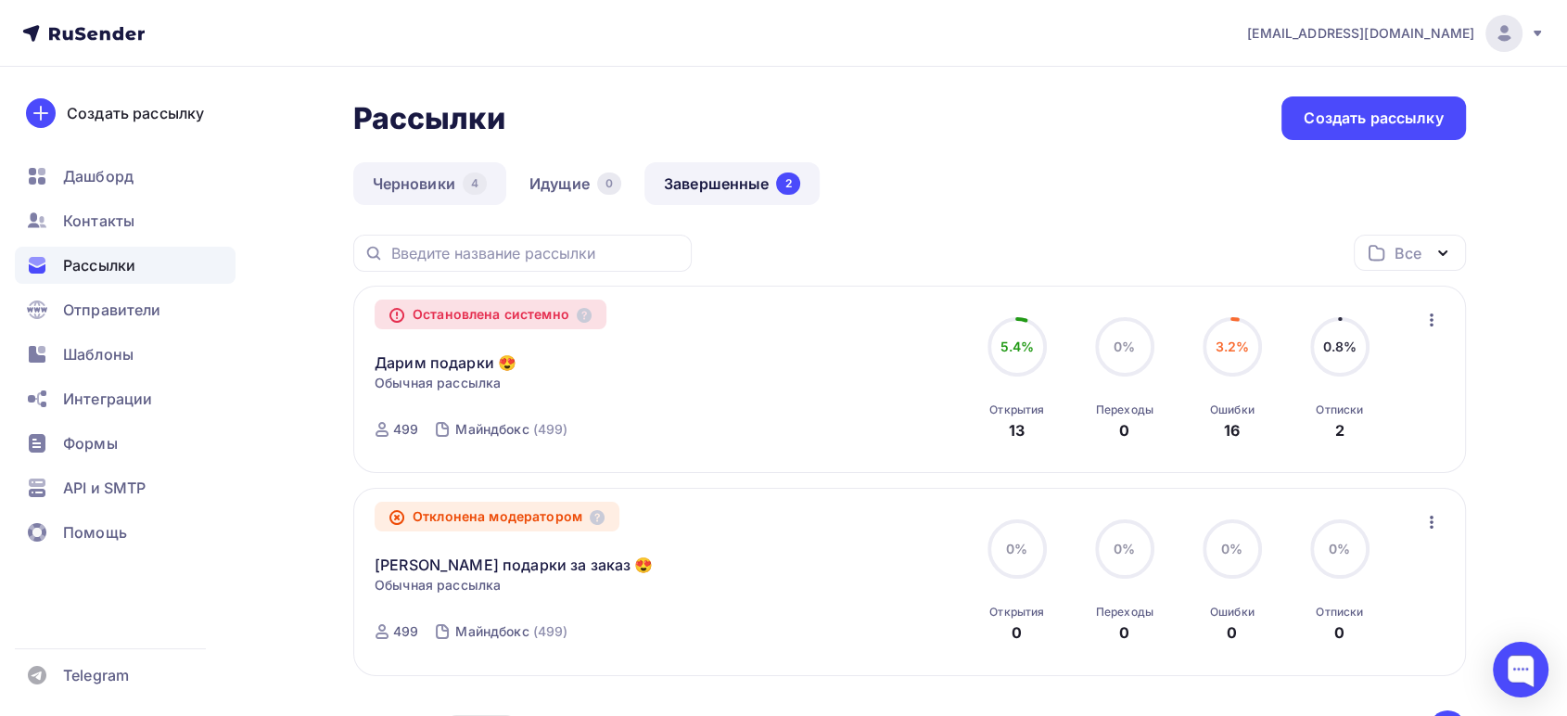
click at [441, 172] on link "Черновики 4" at bounding box center [429, 183] width 153 height 43
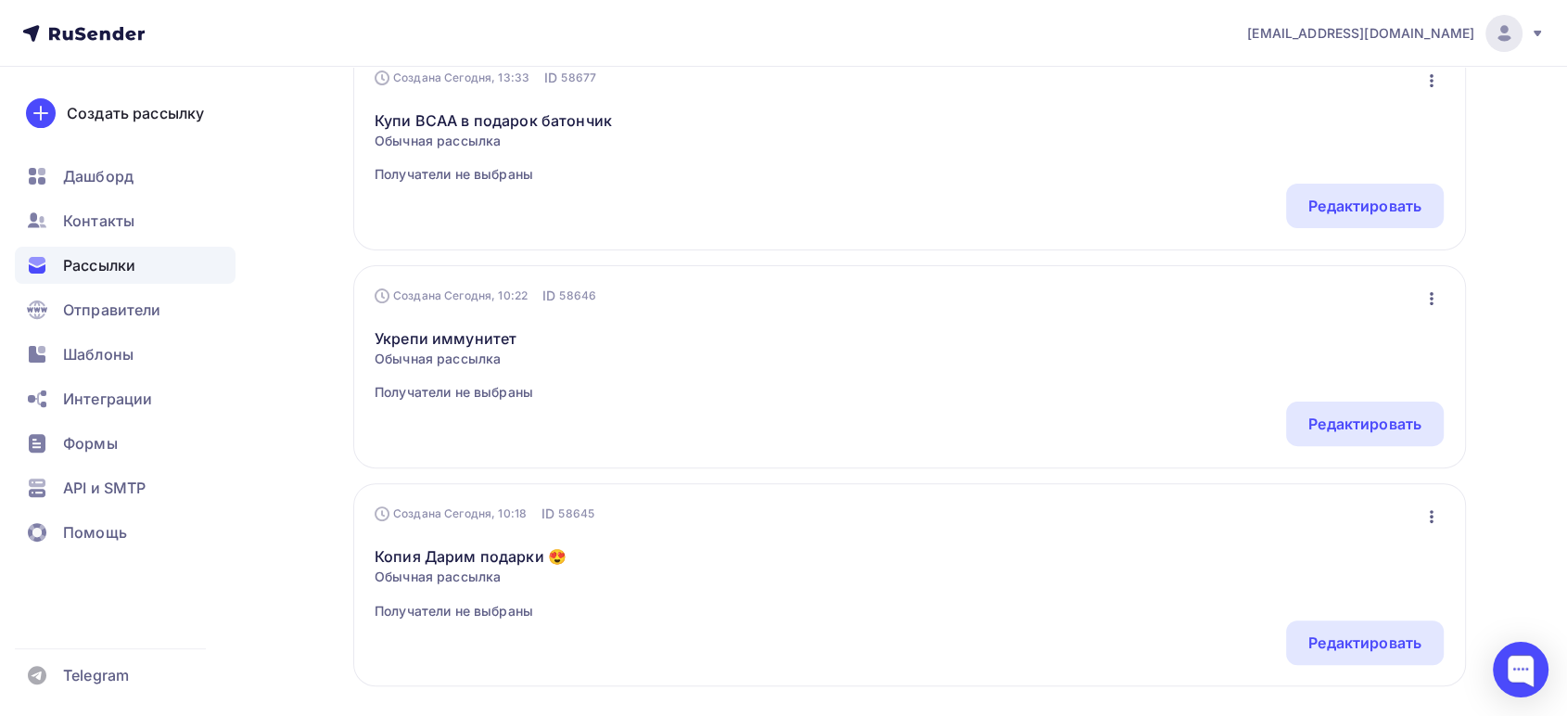
scroll to position [515, 0]
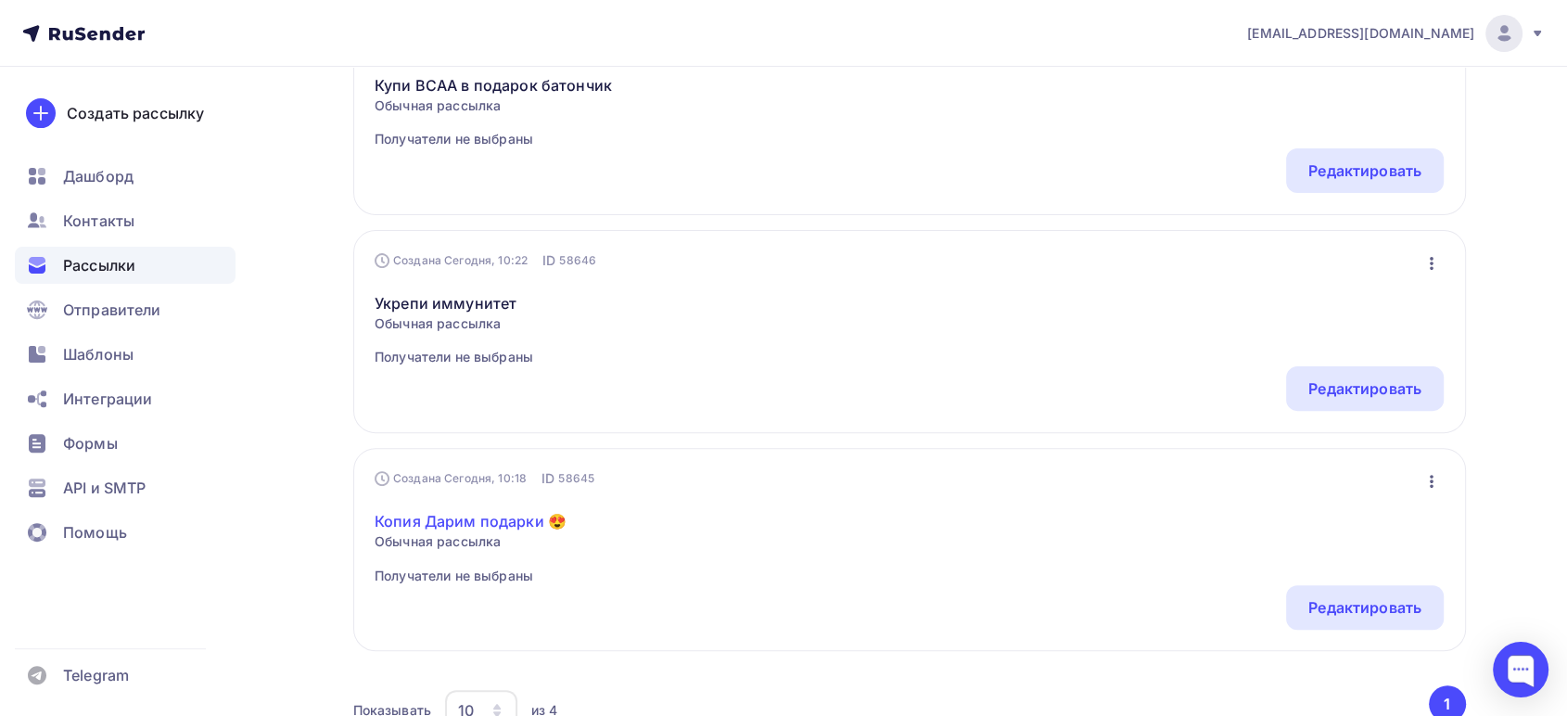
click at [498, 510] on link "Копия Дарим подарки 😍" at bounding box center [471, 521] width 192 height 22
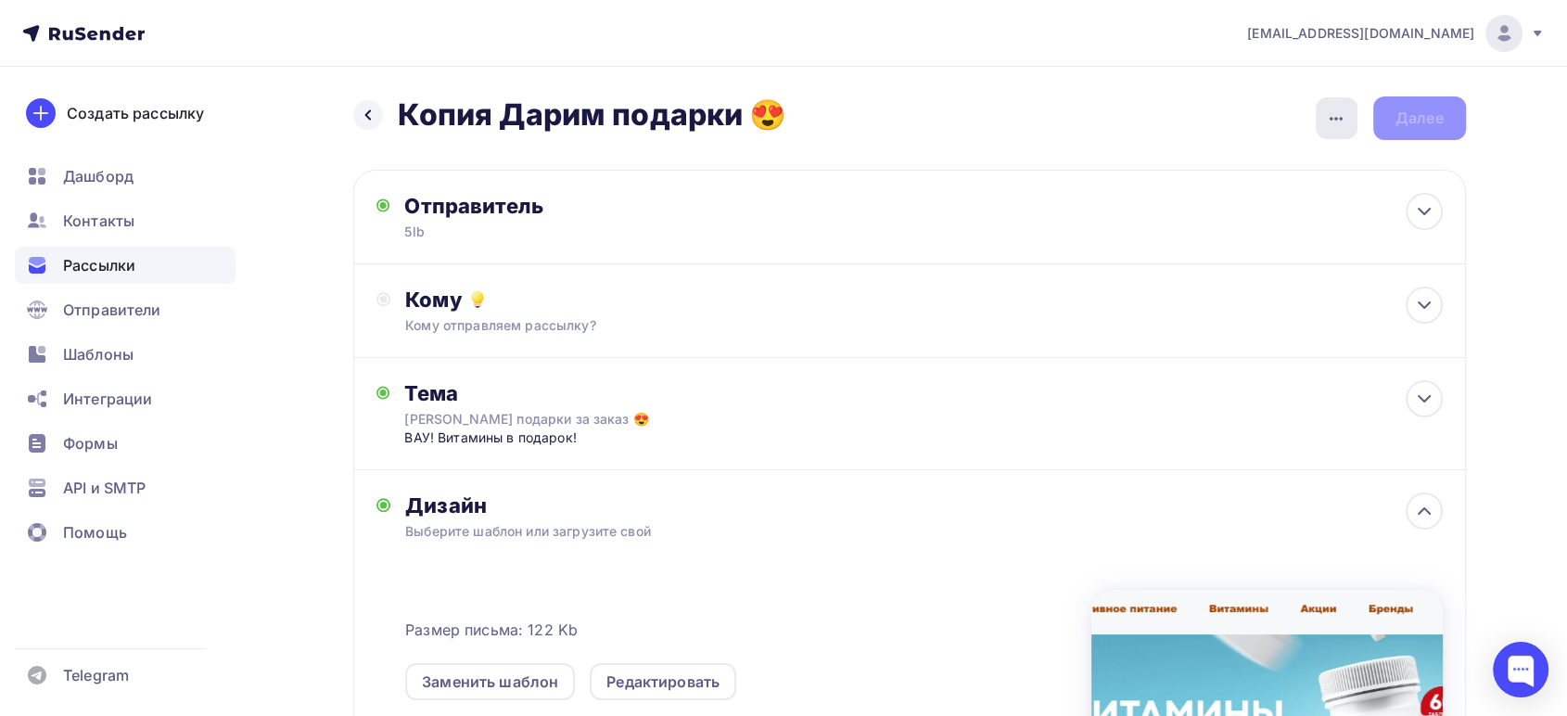
click at [1335, 113] on icon "button" at bounding box center [1336, 119] width 22 height 22
click at [1087, 91] on div "Назад Копия Дарим подарки 😍 Копия Дарим подарки 😍 Закончить позже Переименовать…" at bounding box center [784, 580] width 1520 height 1027
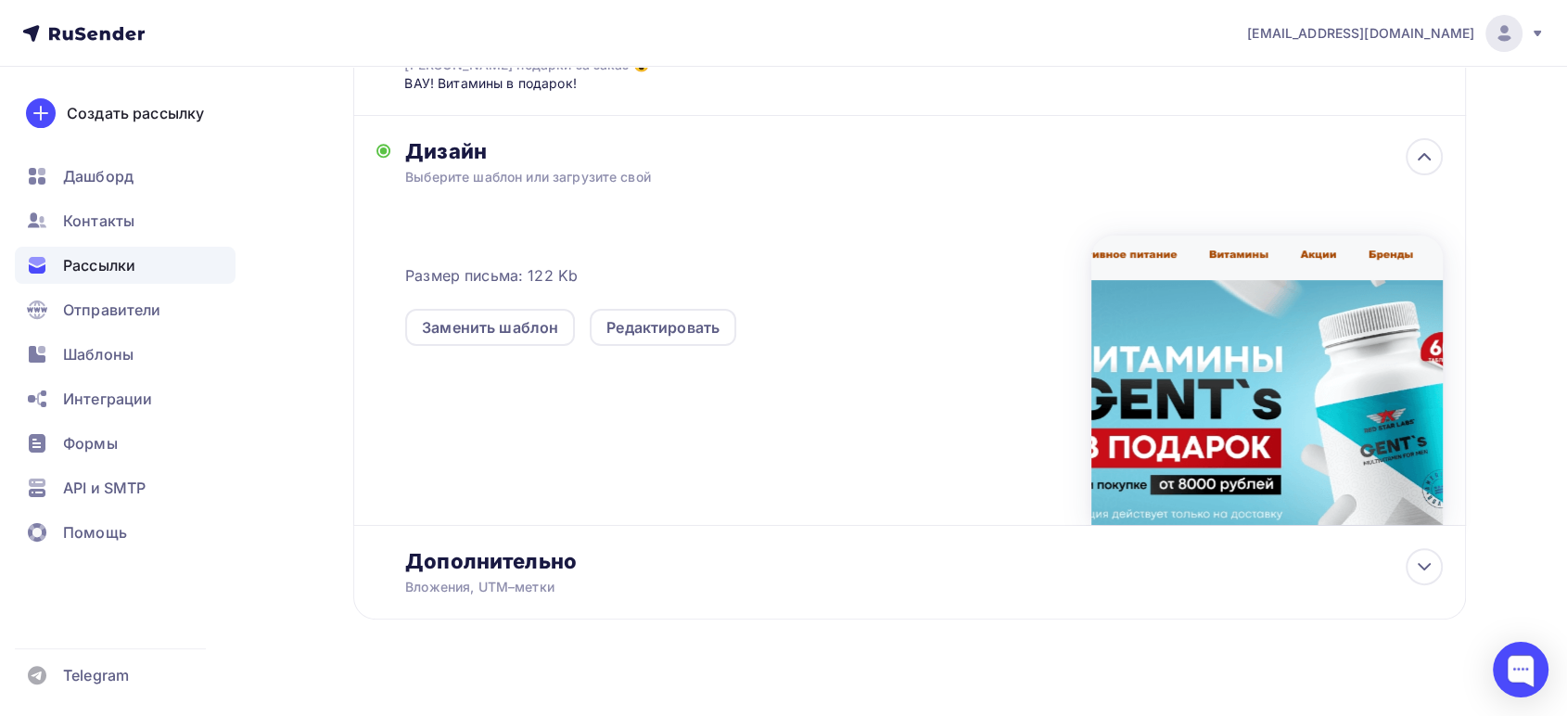
scroll to position [377, 0]
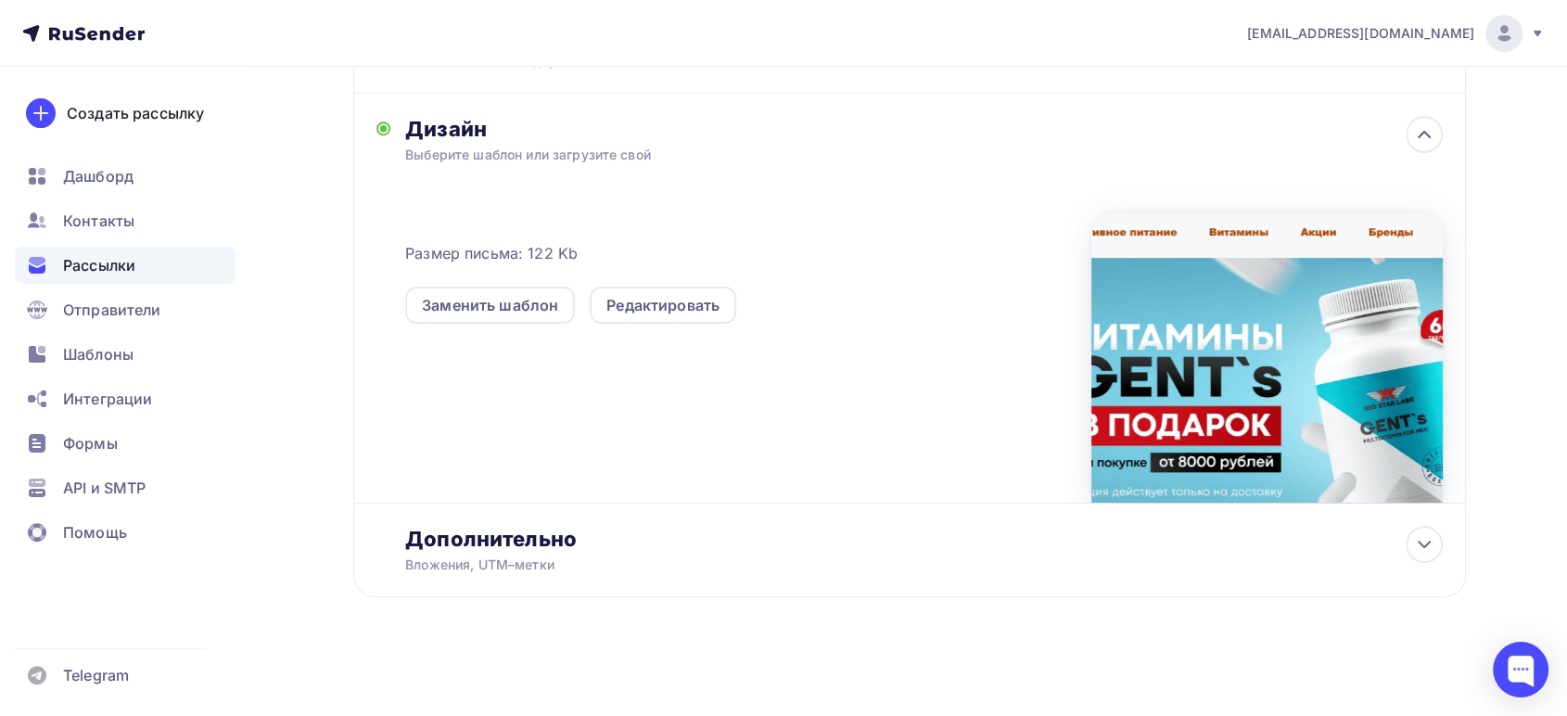
click at [1313, 289] on div at bounding box center [1267, 357] width 351 height 289
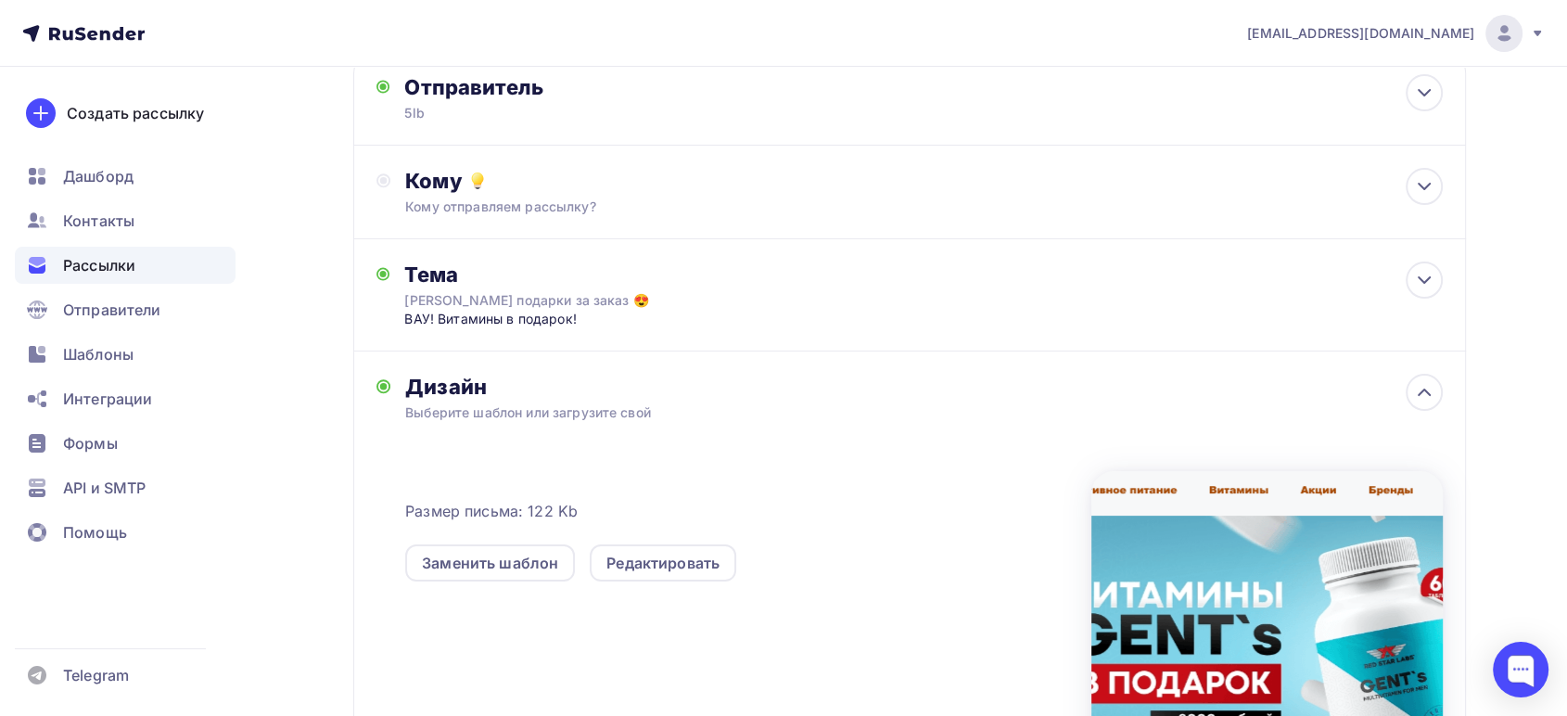
scroll to position [0, 0]
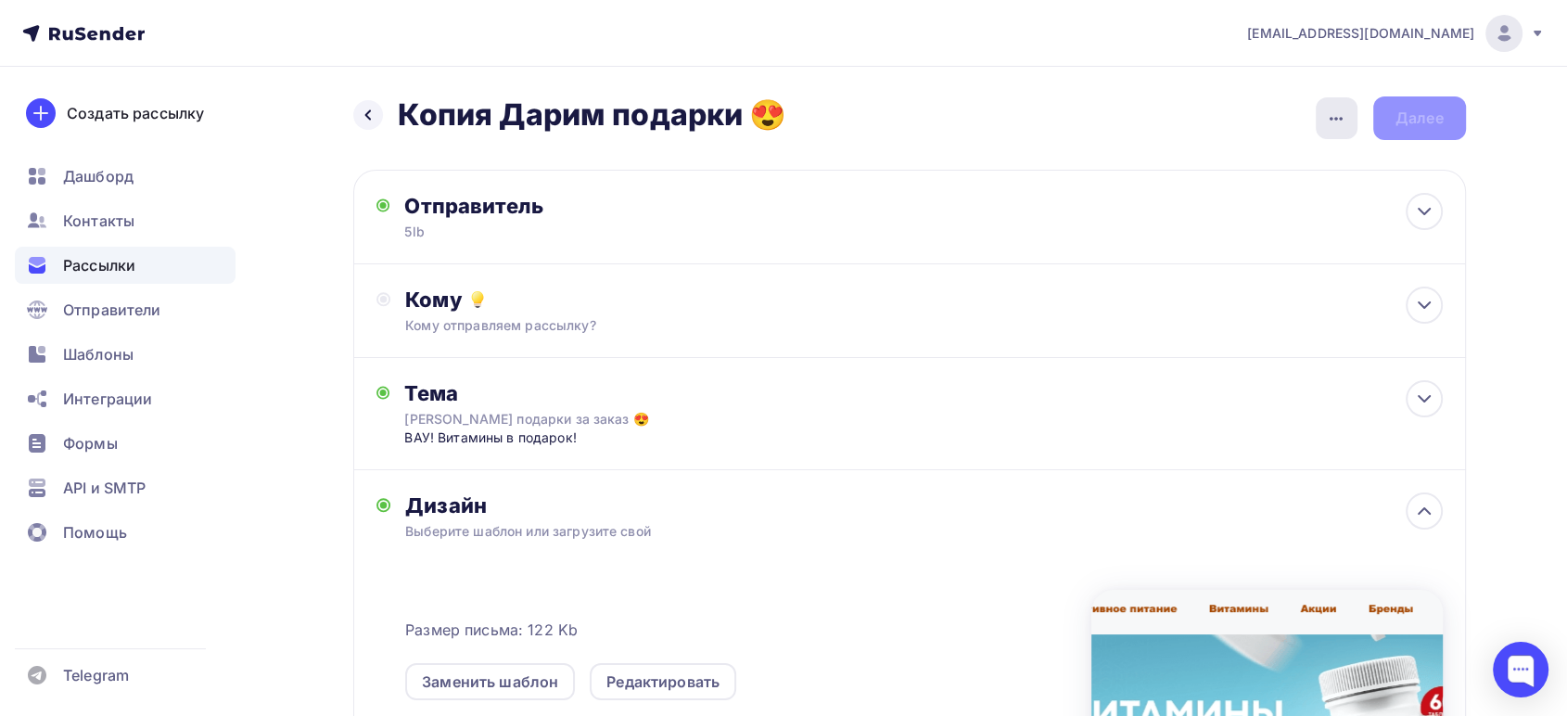
click at [1338, 125] on icon "button" at bounding box center [1336, 119] width 22 height 22
click at [1201, 76] on div "Назад Копия Дарим подарки 😍 Копия Дарим подарки 😍 Закончить позже Переименовать…" at bounding box center [784, 580] width 1520 height 1027
click at [374, 114] on icon at bounding box center [368, 115] width 15 height 15
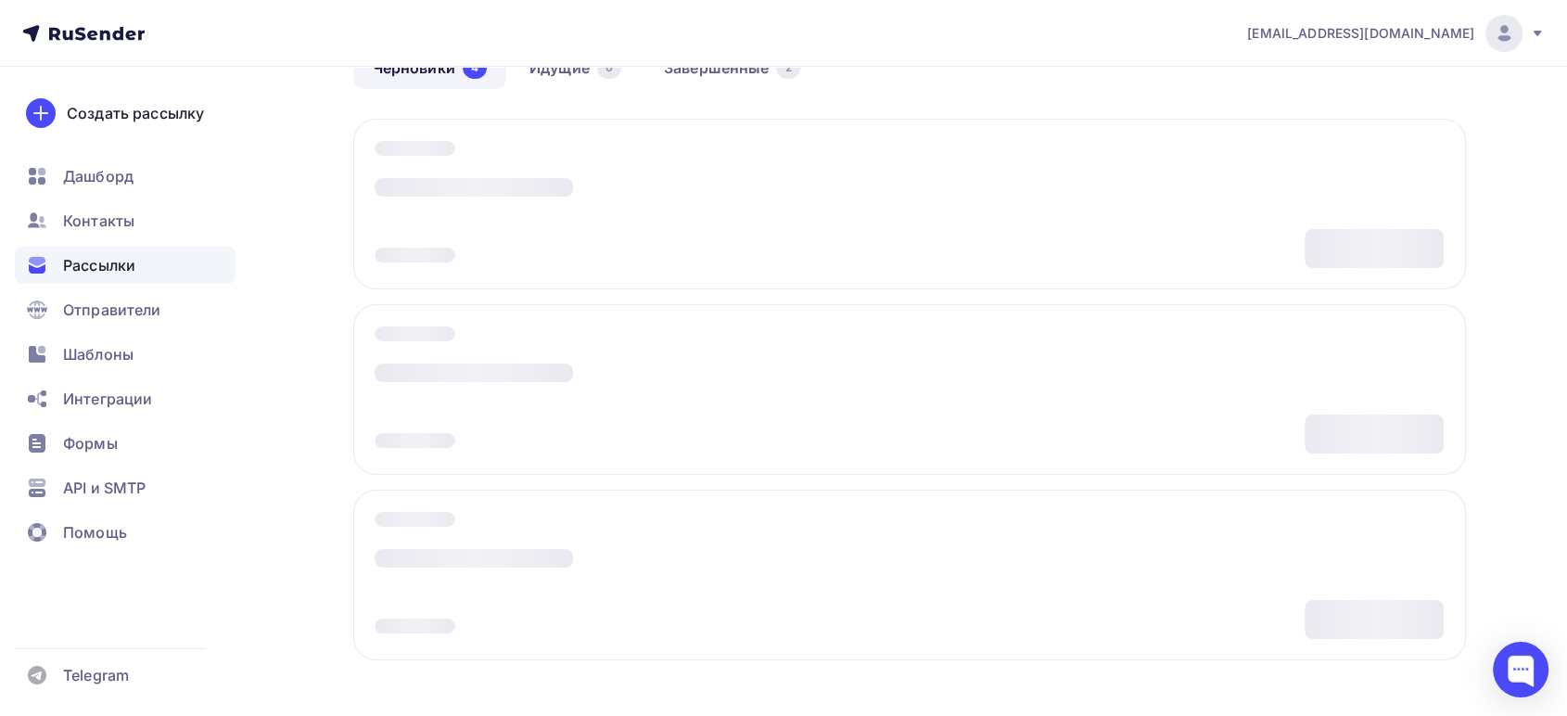
scroll to position [194, 0]
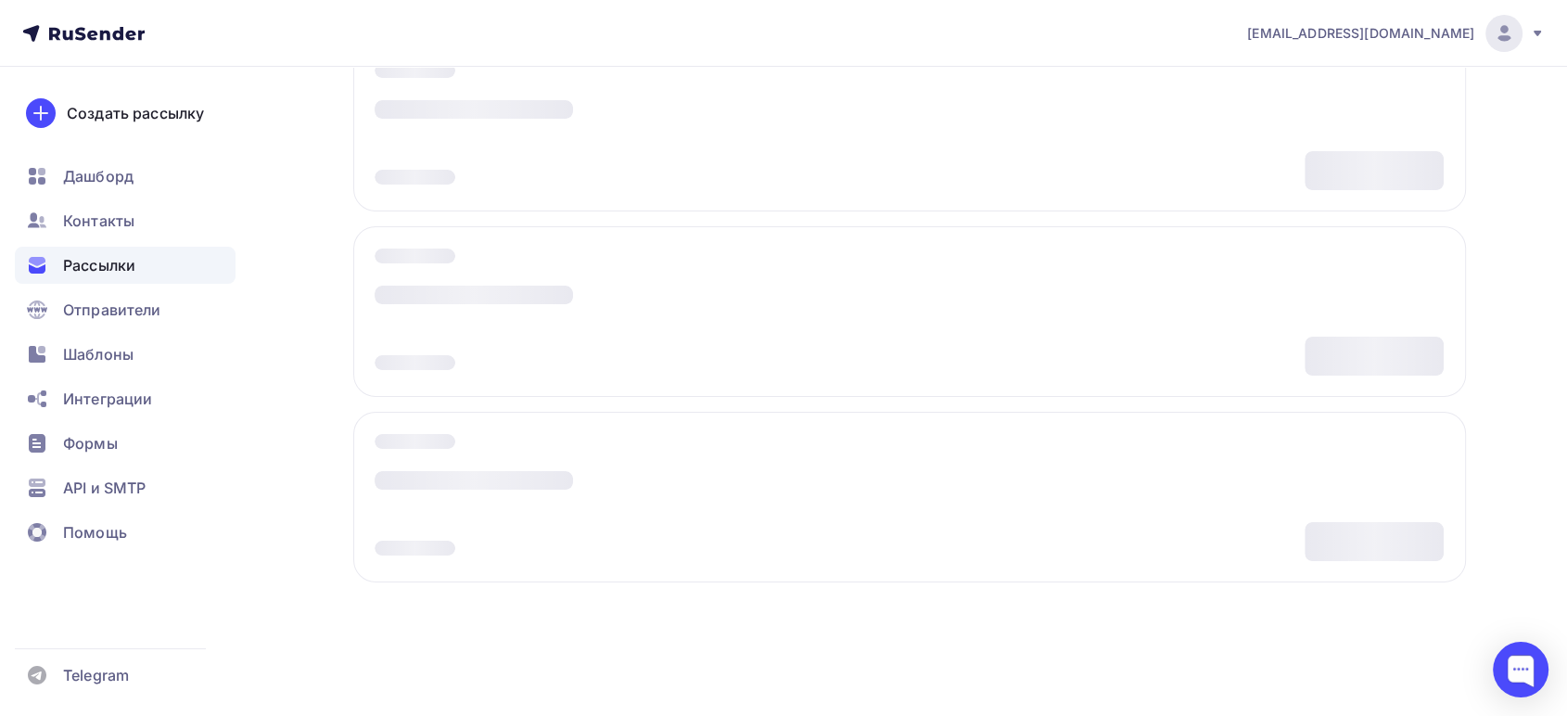
click at [313, 159] on div "Рассылки Рассылки Создать рассылку Черновики 4 Идущие 0 Завершенные 2 Черновики…" at bounding box center [784, 295] width 1520 height 844
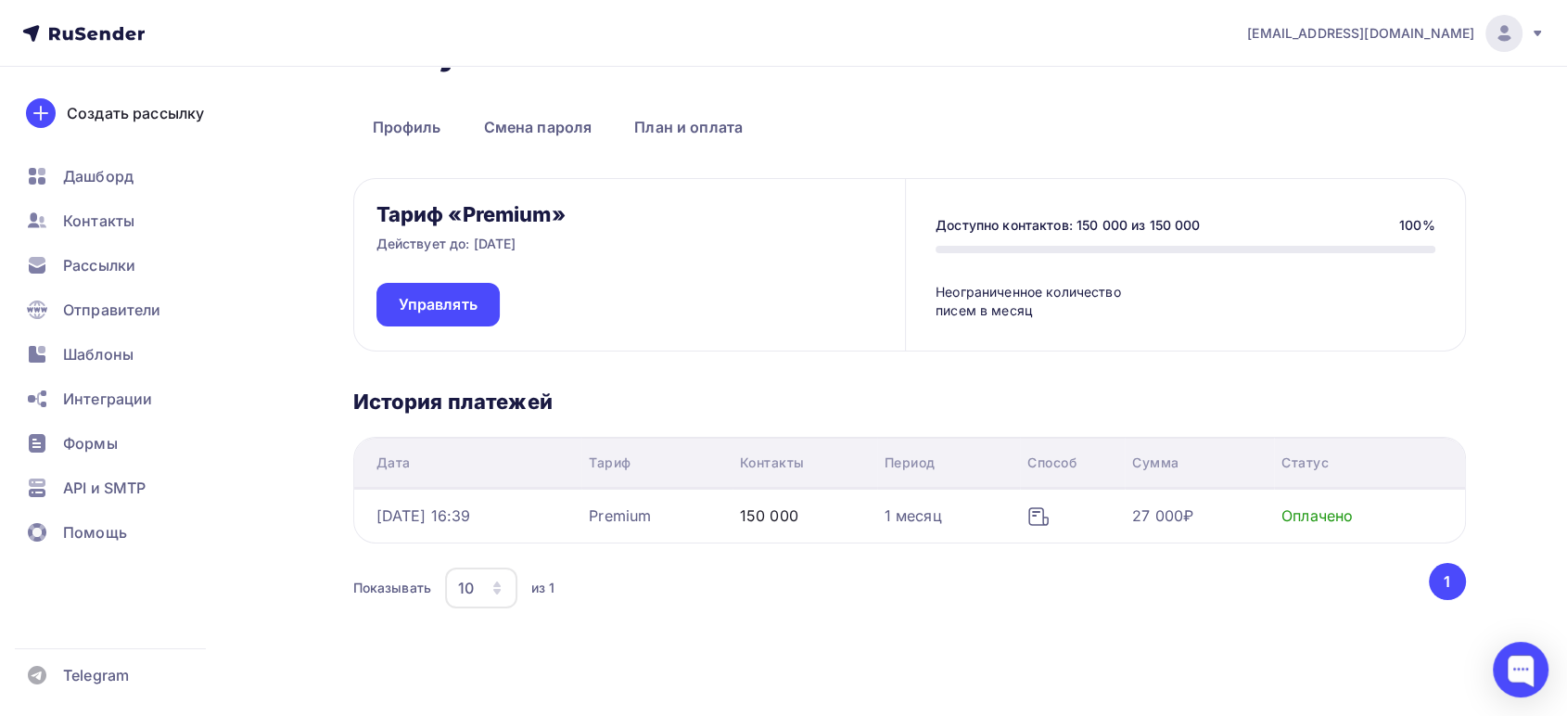
scroll to position [98, 0]
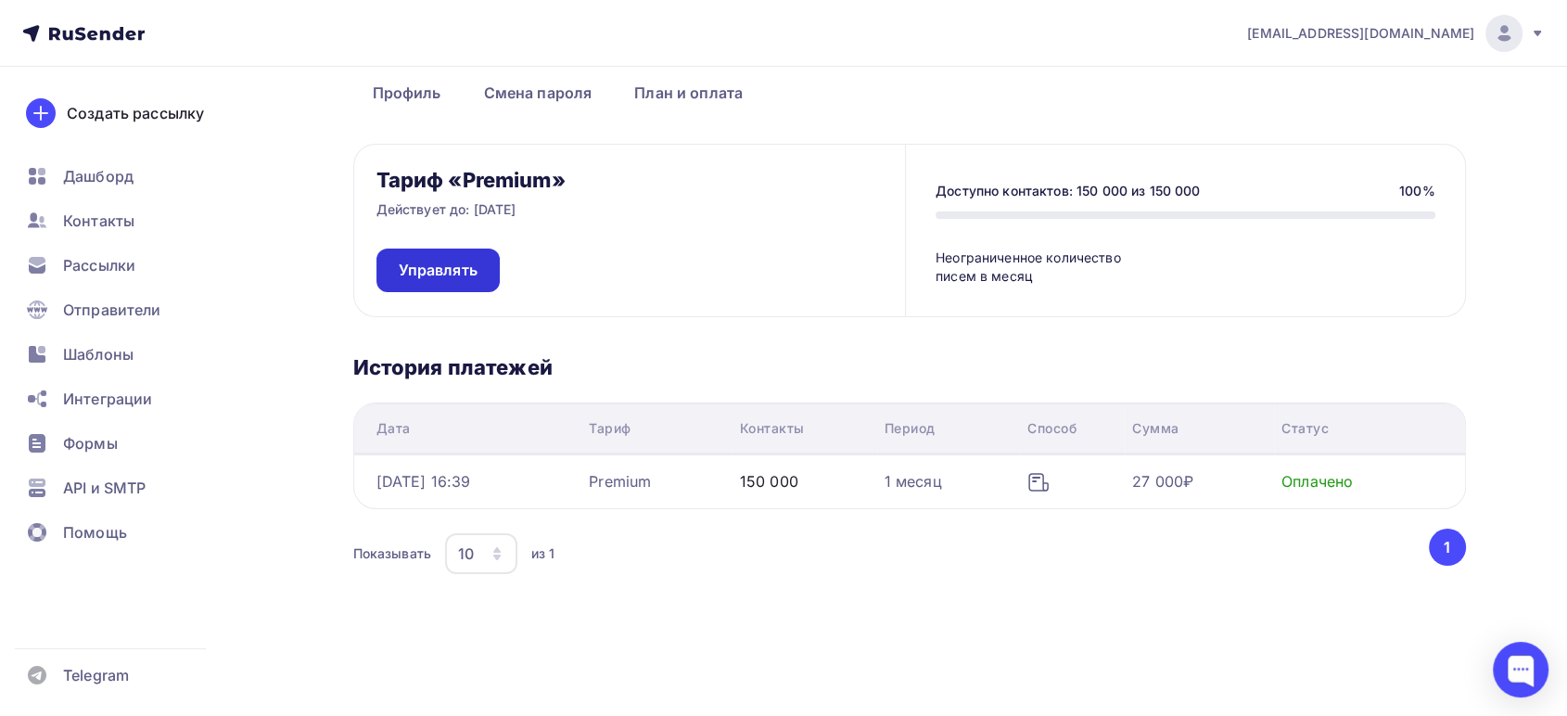
click at [473, 273] on span "Управлять" at bounding box center [438, 270] width 79 height 21
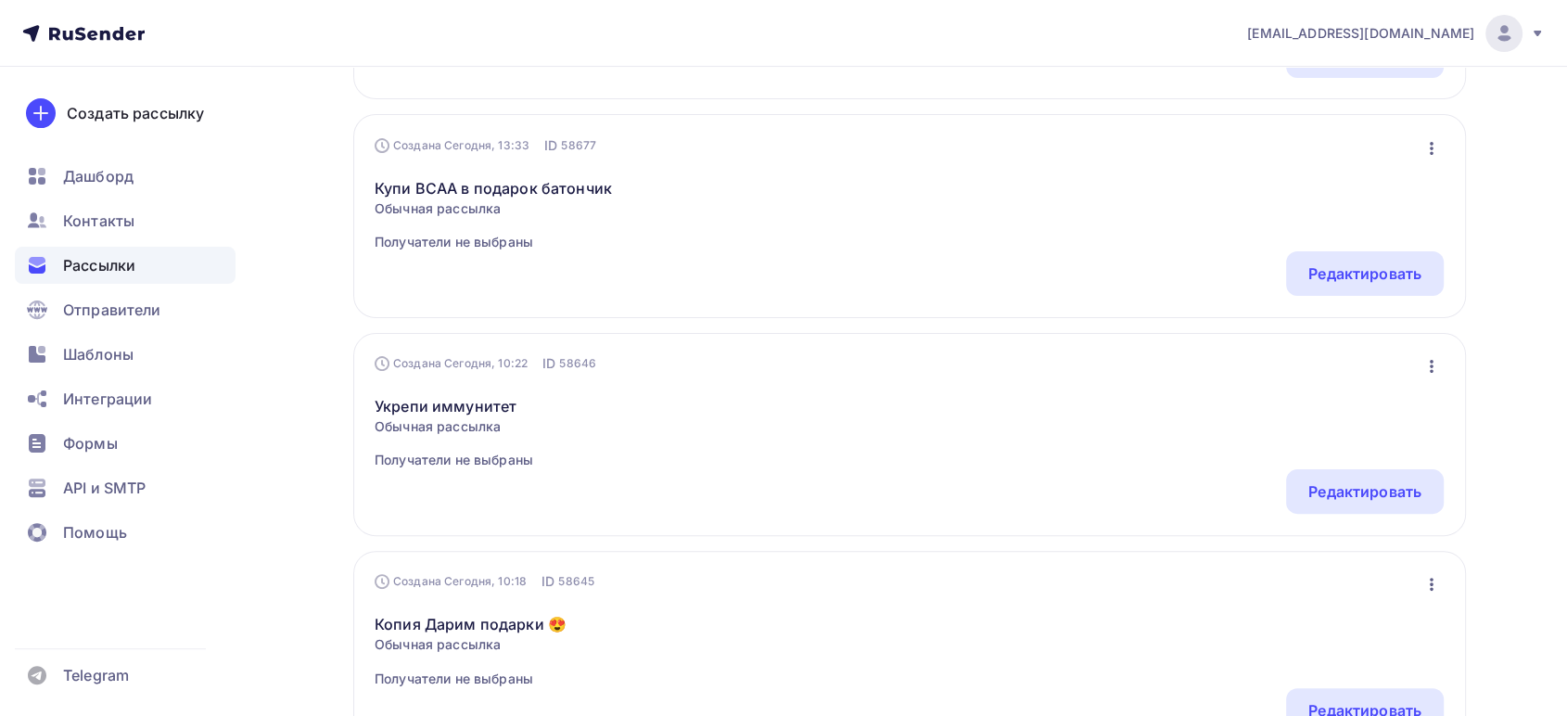
scroll to position [618, 0]
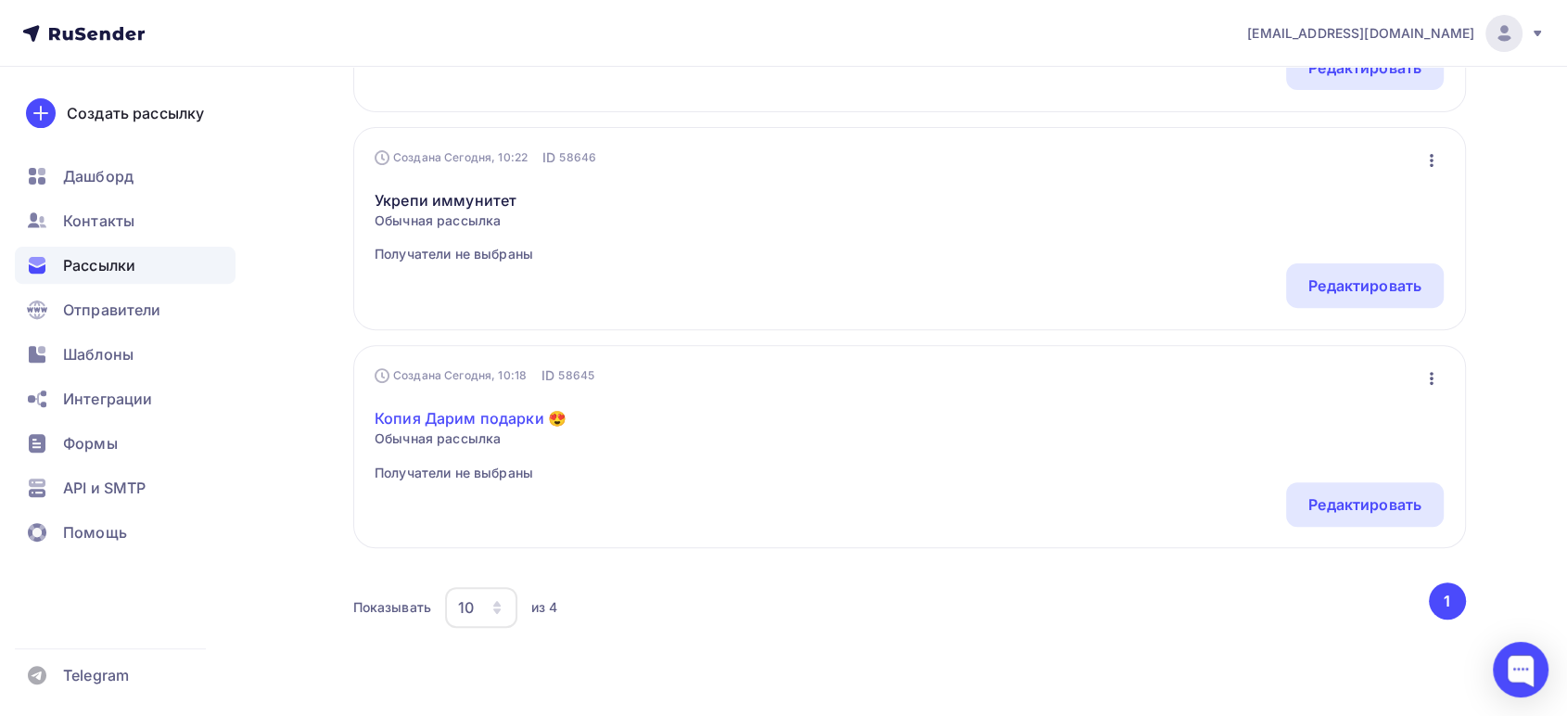
click at [454, 407] on link "Копия Дарим подарки 😍" at bounding box center [471, 418] width 192 height 22
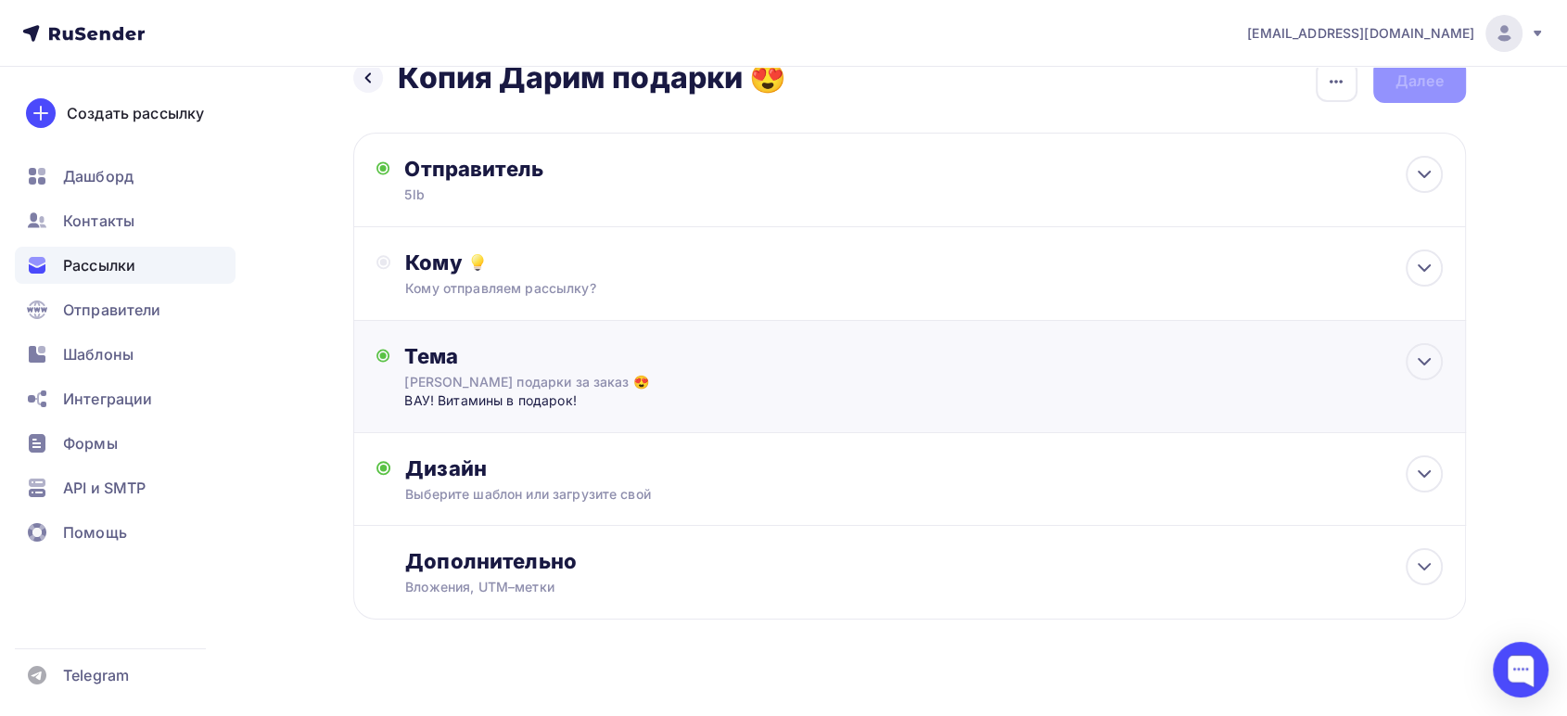
scroll to position [59, 0]
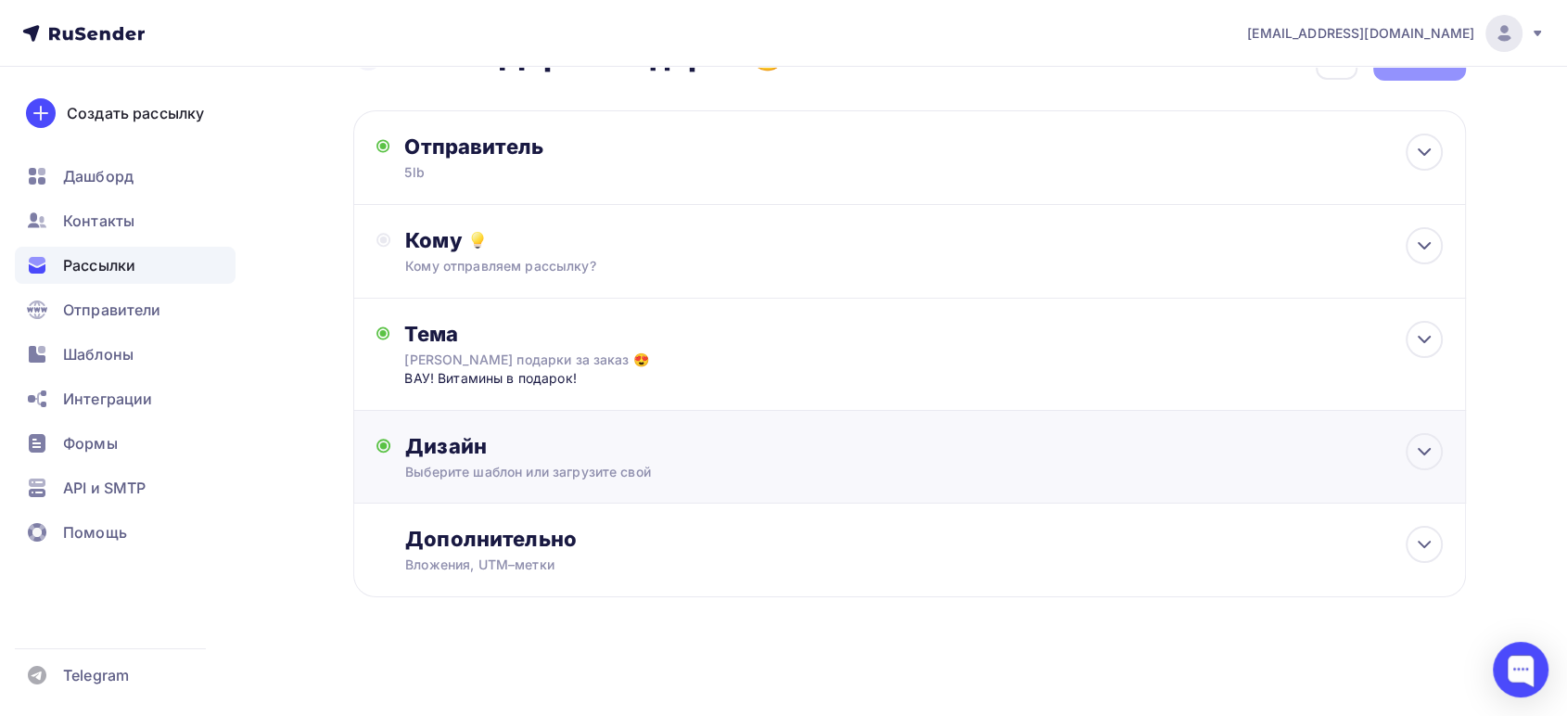
click at [611, 461] on div "Дизайн Выберите шаблон или загрузите свой Размер письма: 122 Kb Заменить шаблон…" at bounding box center [923, 457] width 1037 height 48
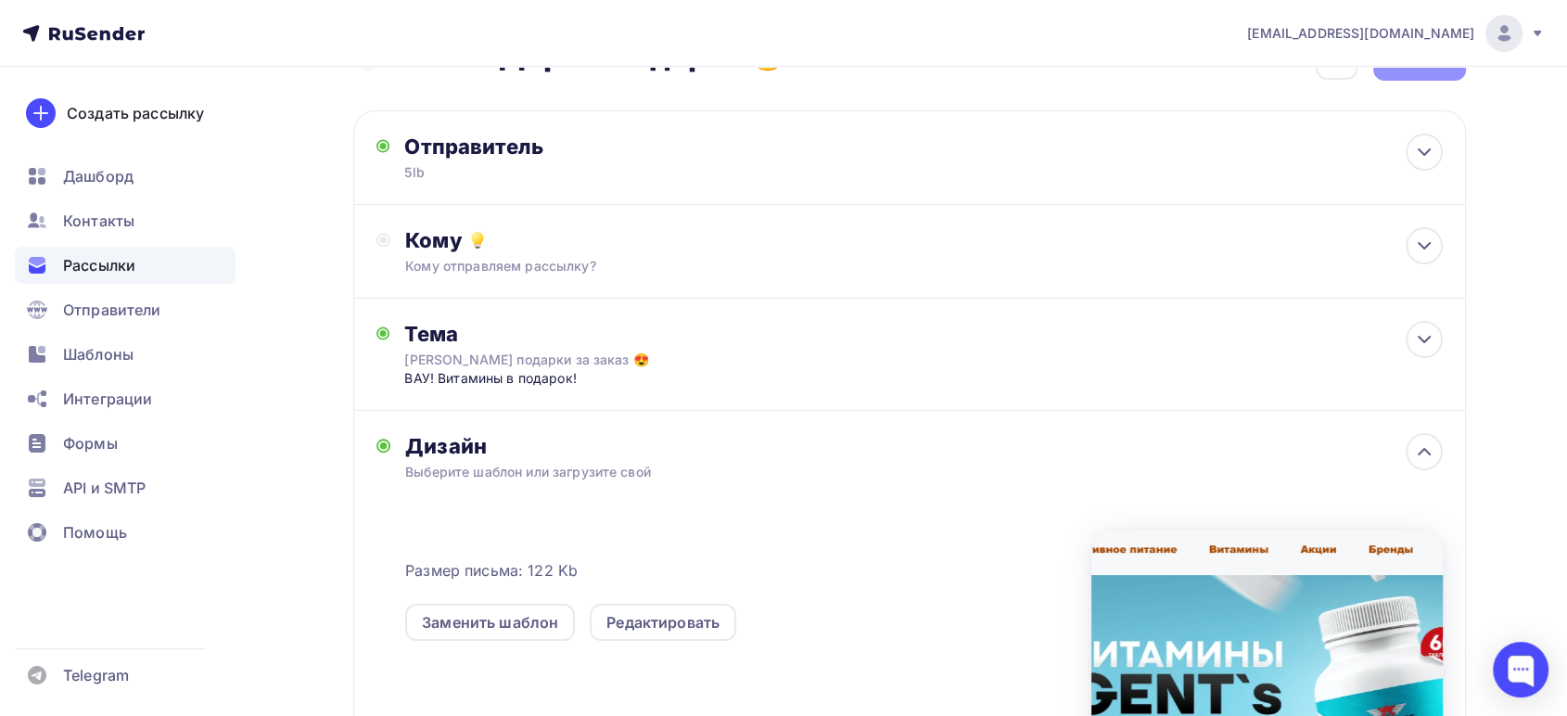
scroll to position [265, 0]
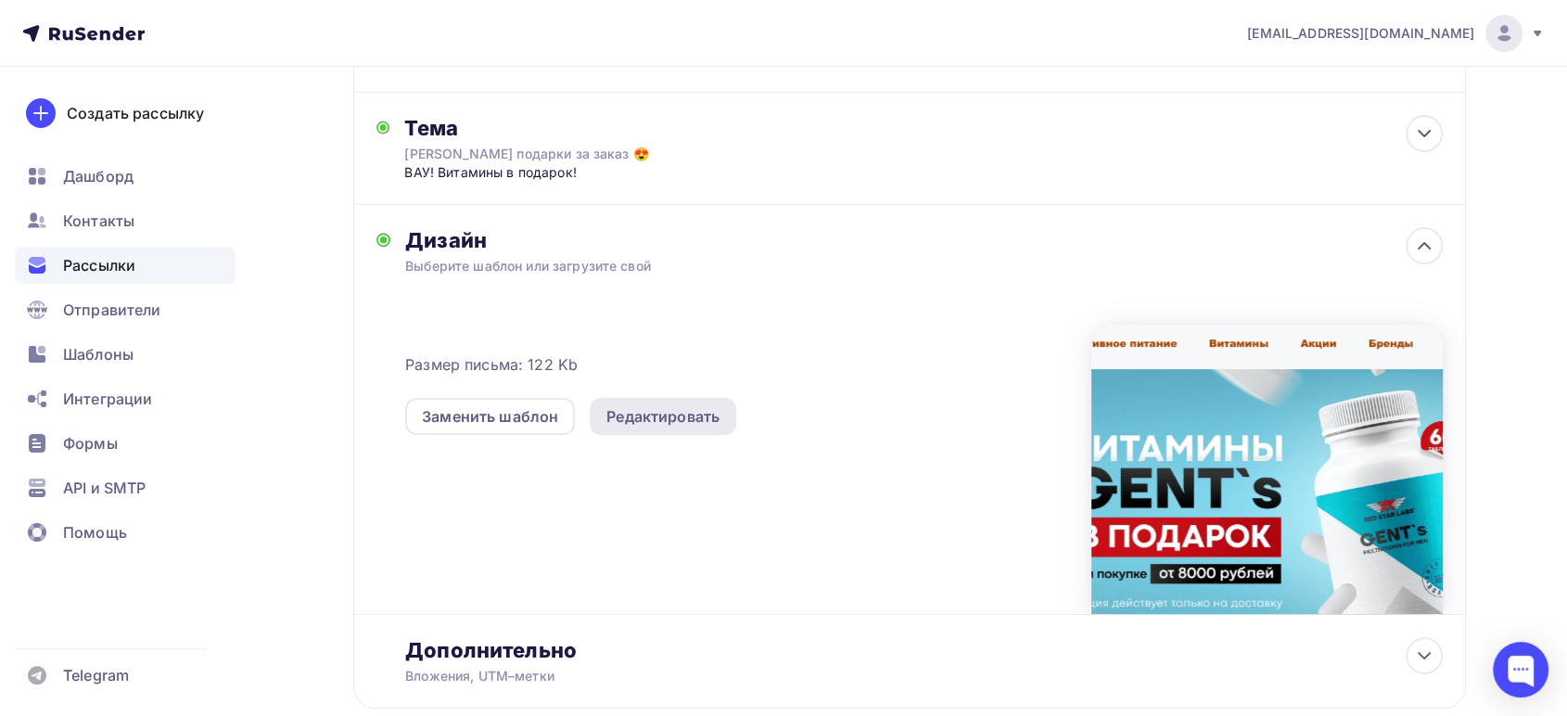
click at [648, 418] on div "Редактировать" at bounding box center [663, 416] width 113 height 22
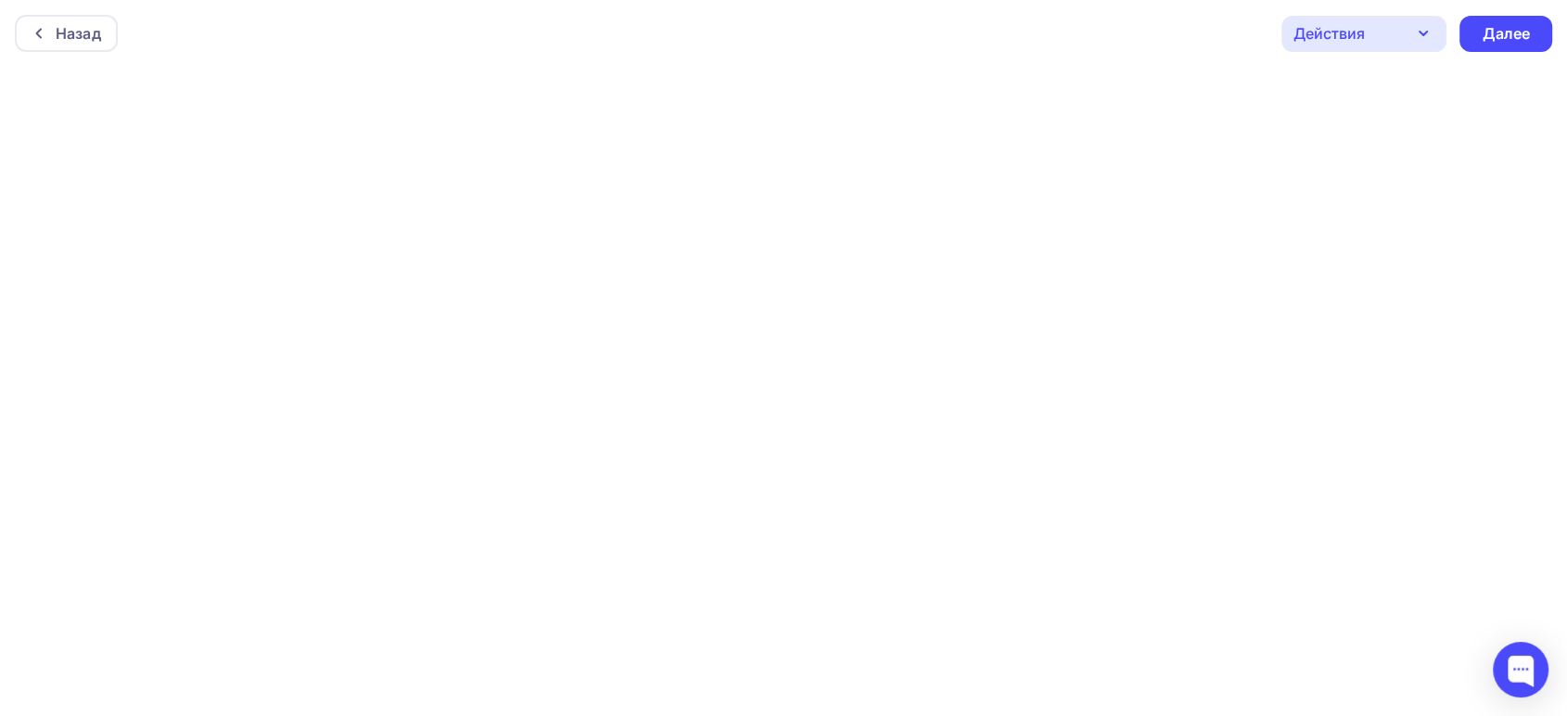
click at [1321, 37] on div "Действия" at bounding box center [1329, 33] width 71 height 22
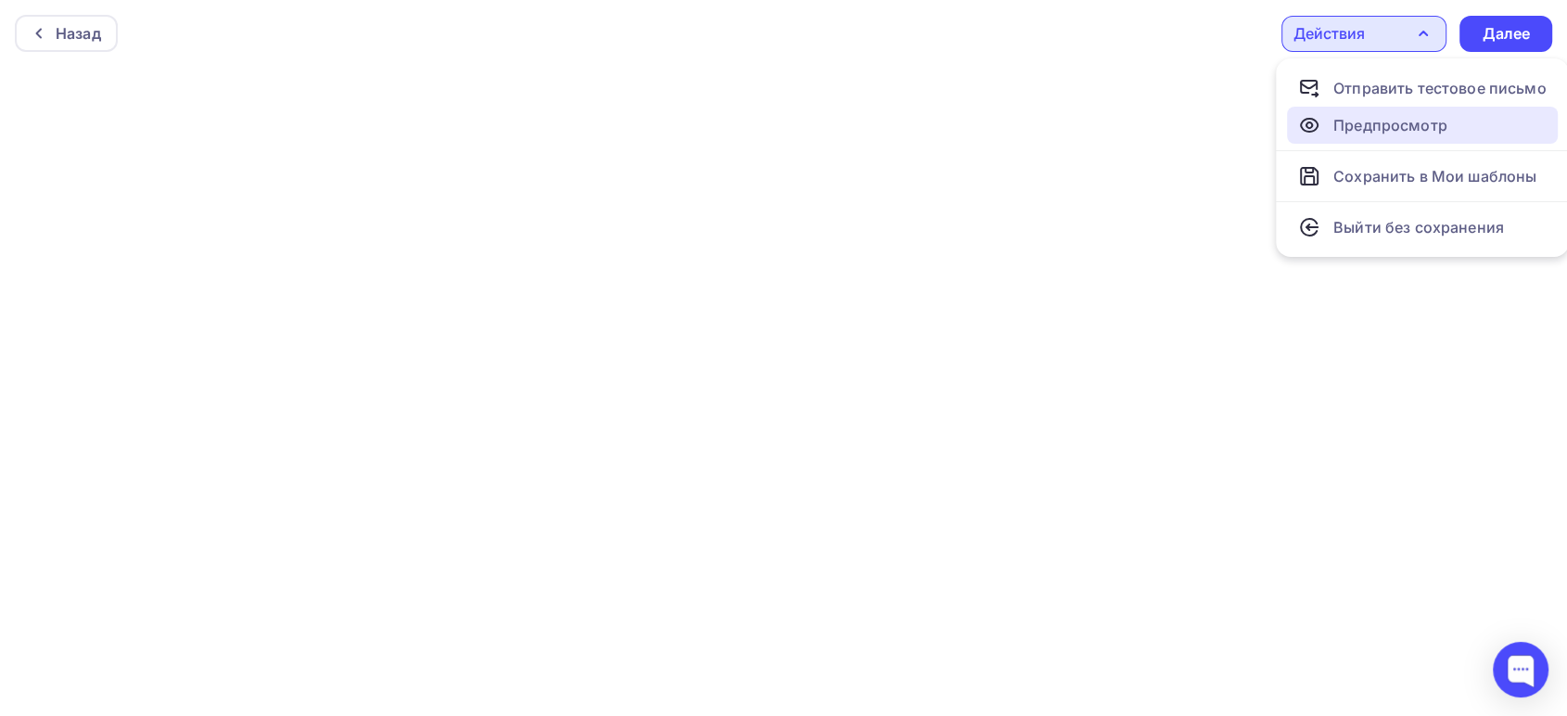
click at [1356, 121] on div "Предпросмотр" at bounding box center [1391, 125] width 114 height 22
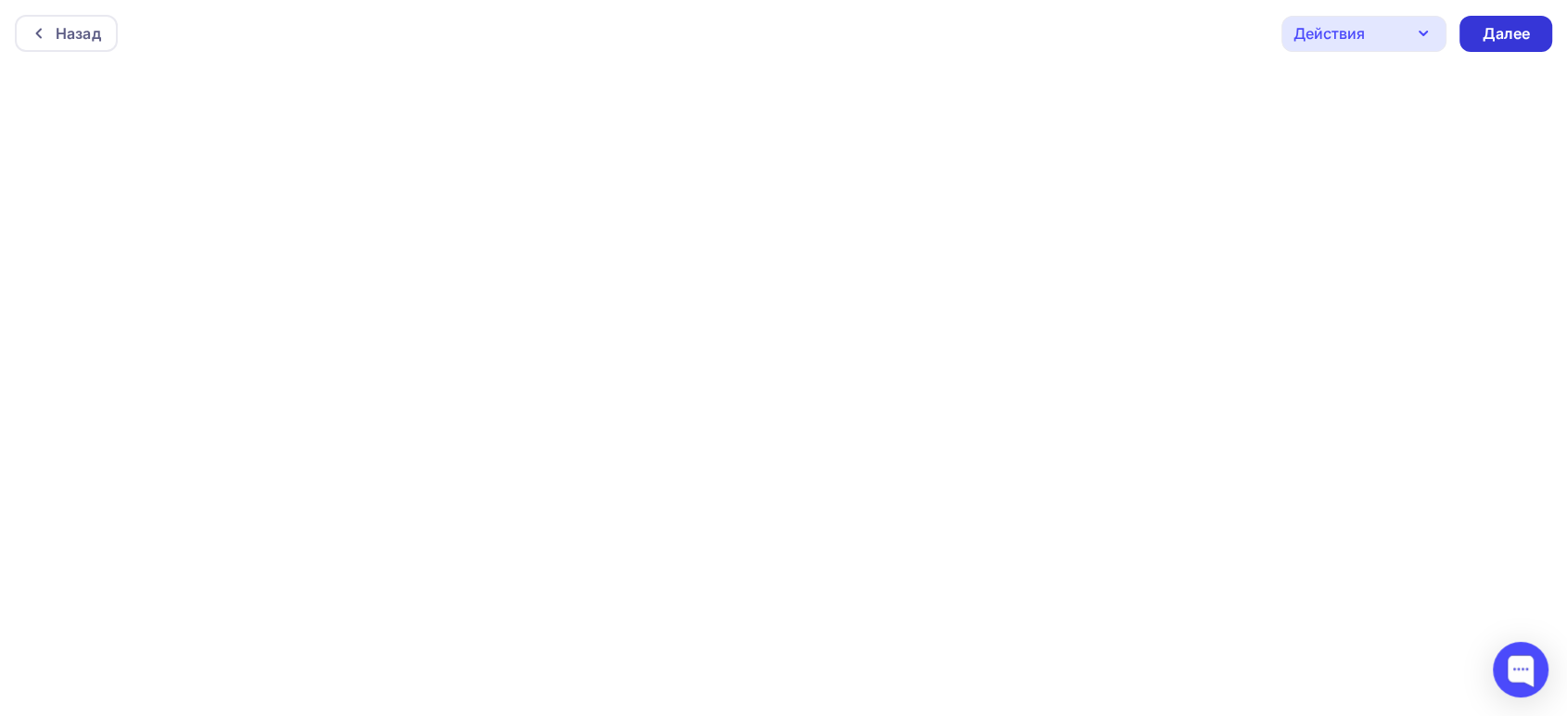
click at [1501, 28] on div "Далее" at bounding box center [1506, 33] width 48 height 21
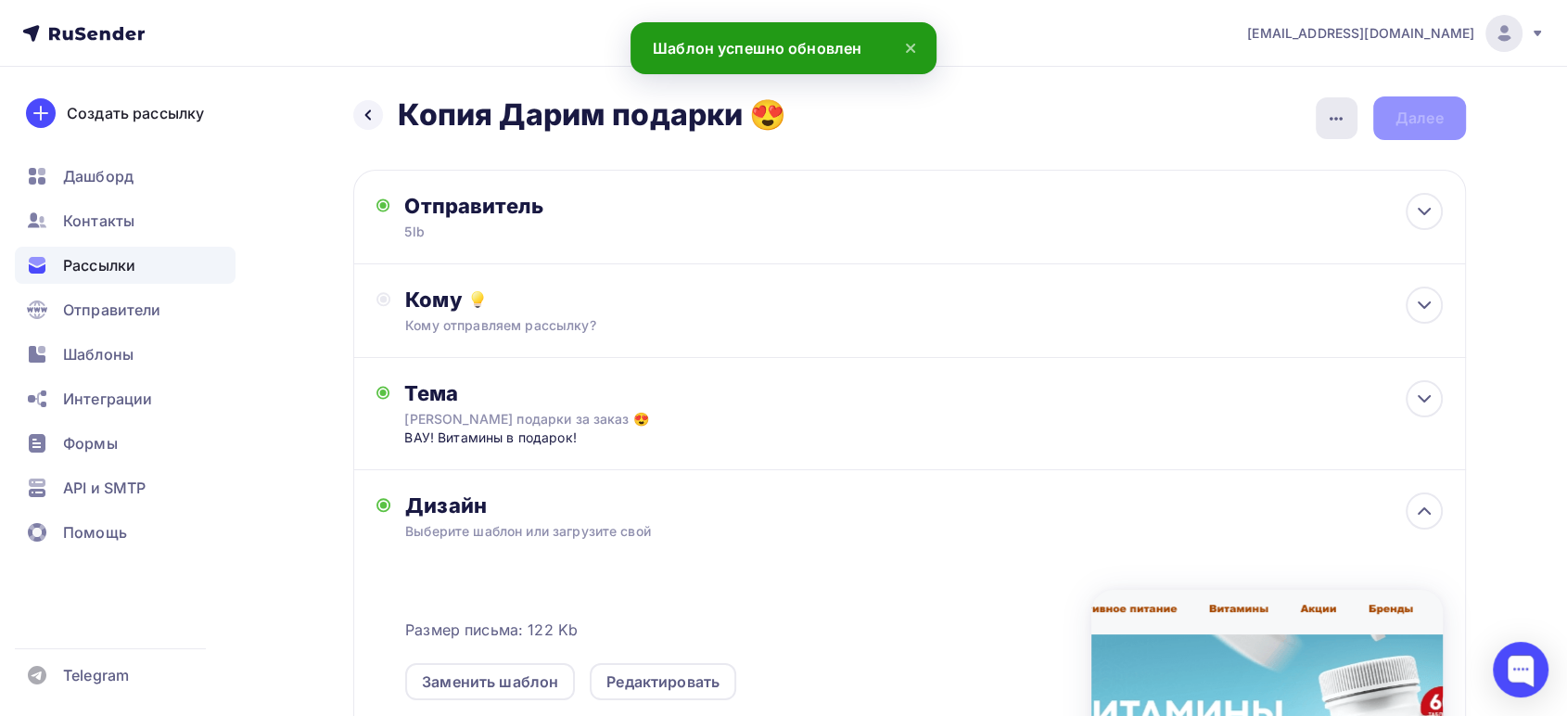
click at [1335, 119] on icon "button" at bounding box center [1336, 119] width 13 height 4
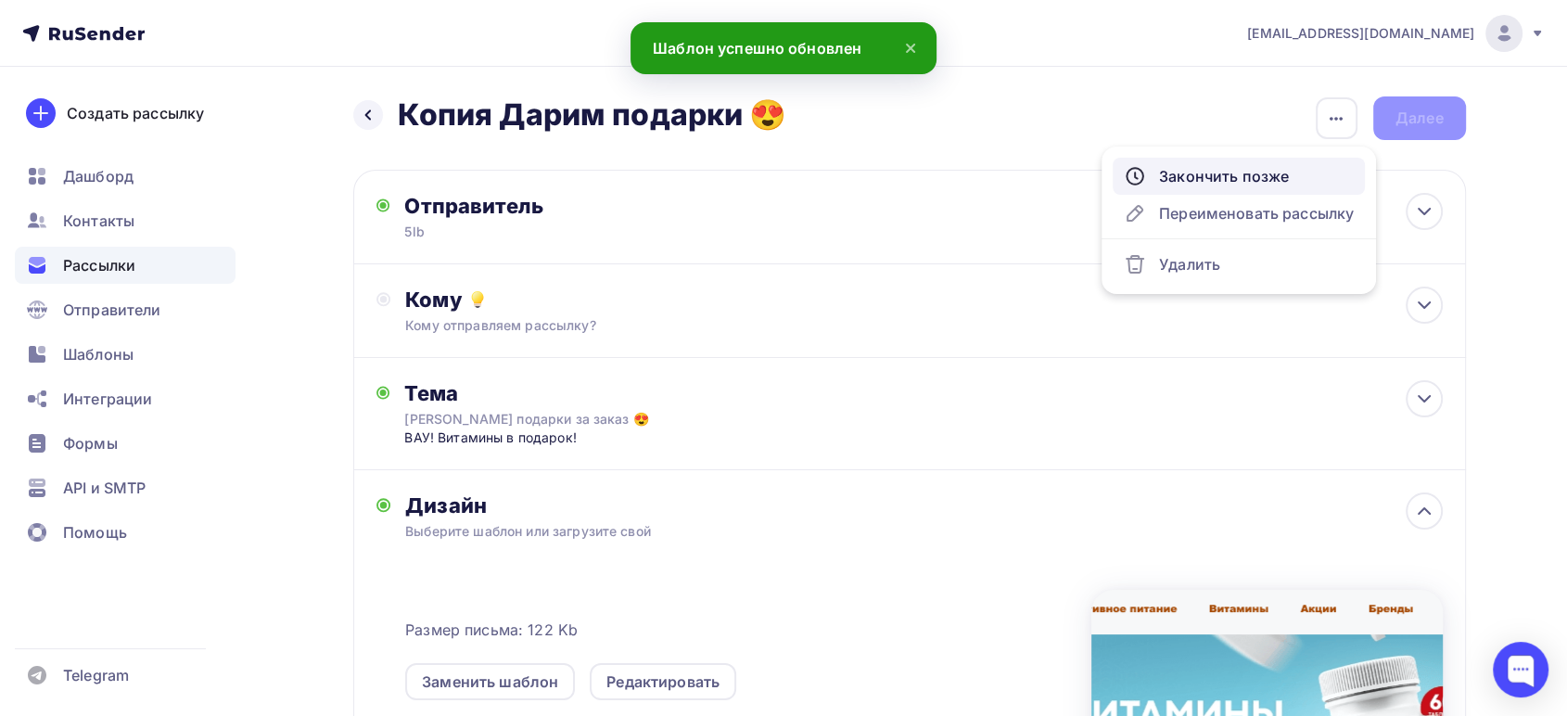
click at [1254, 180] on div "Закончить позже" at bounding box center [1239, 176] width 230 height 22
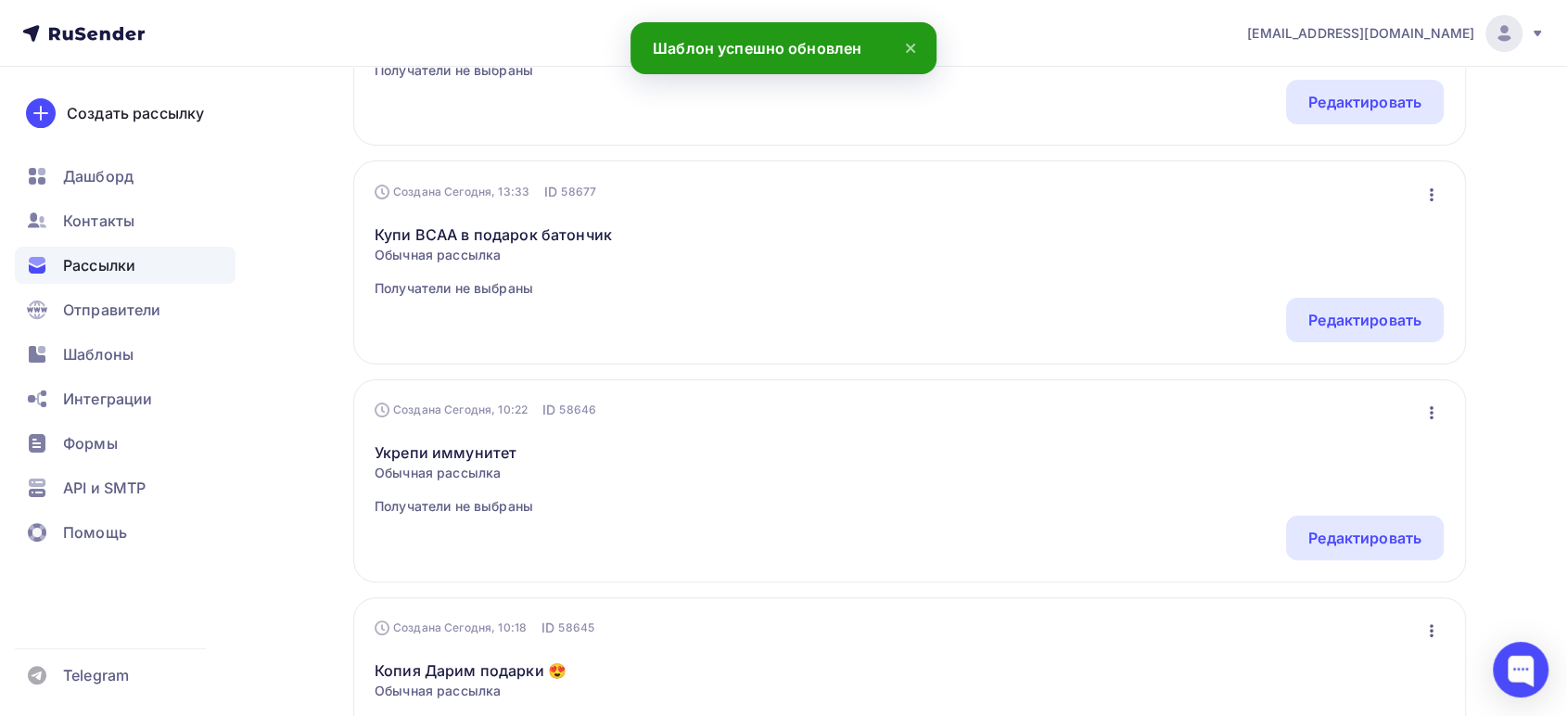
scroll to position [412, 0]
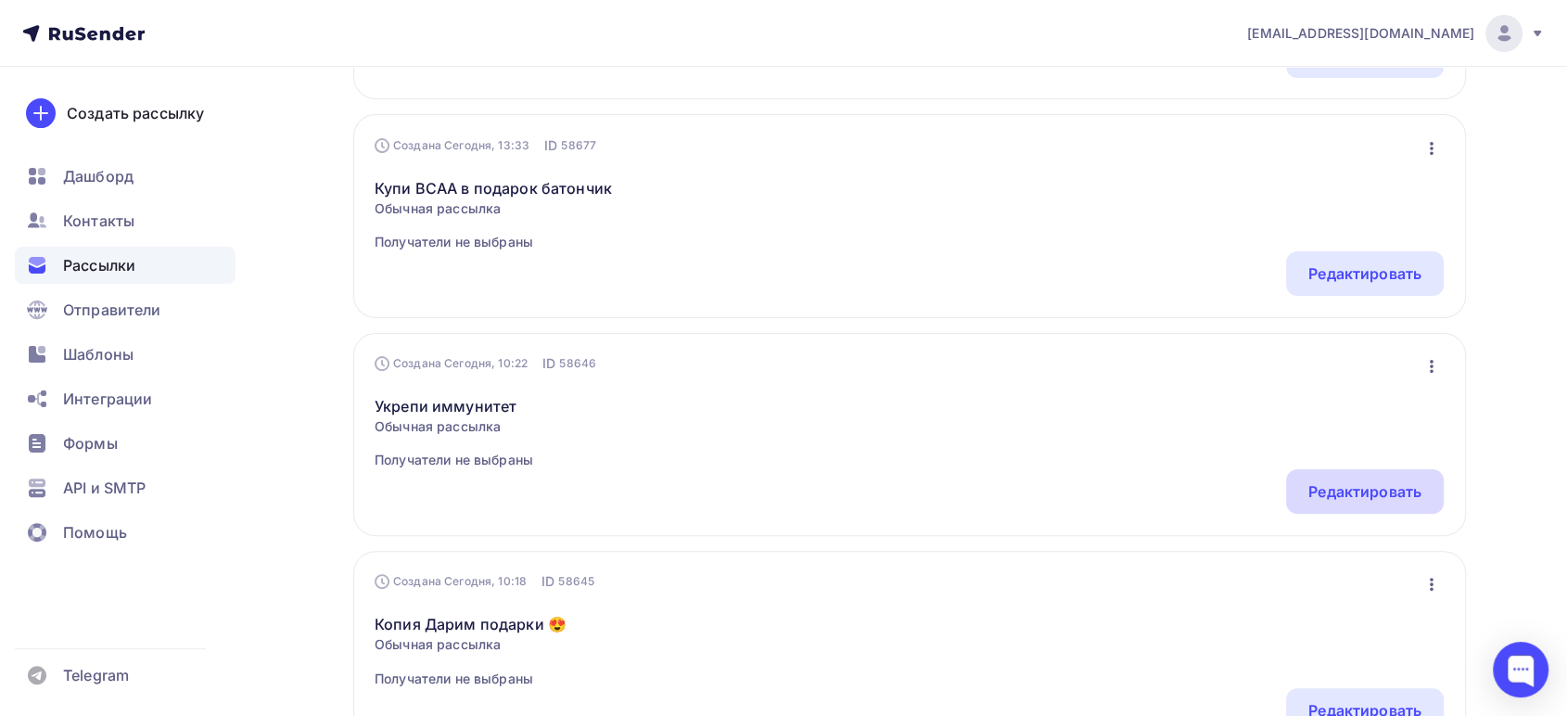
click at [1335, 480] on div "Редактировать" at bounding box center [1365, 491] width 113 height 22
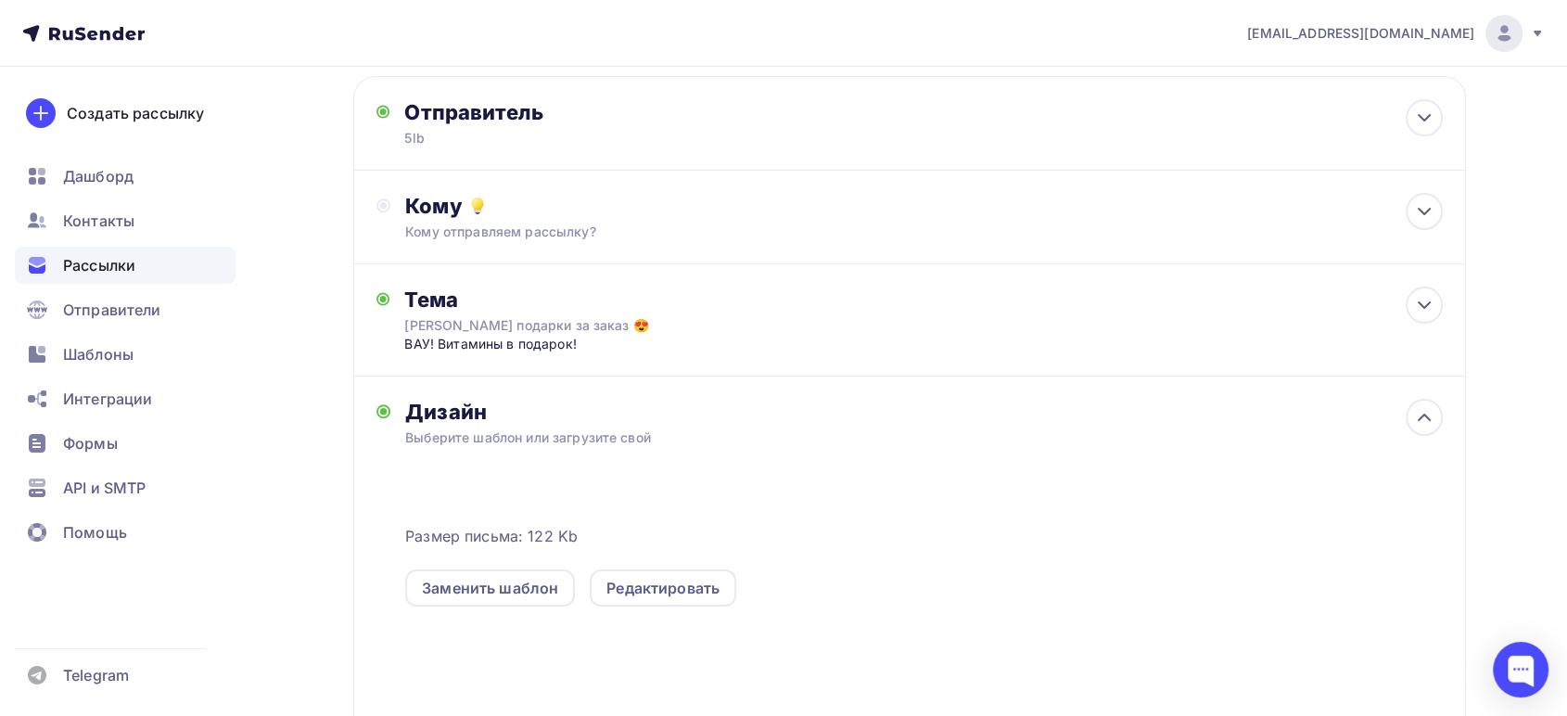
scroll to position [206, 0]
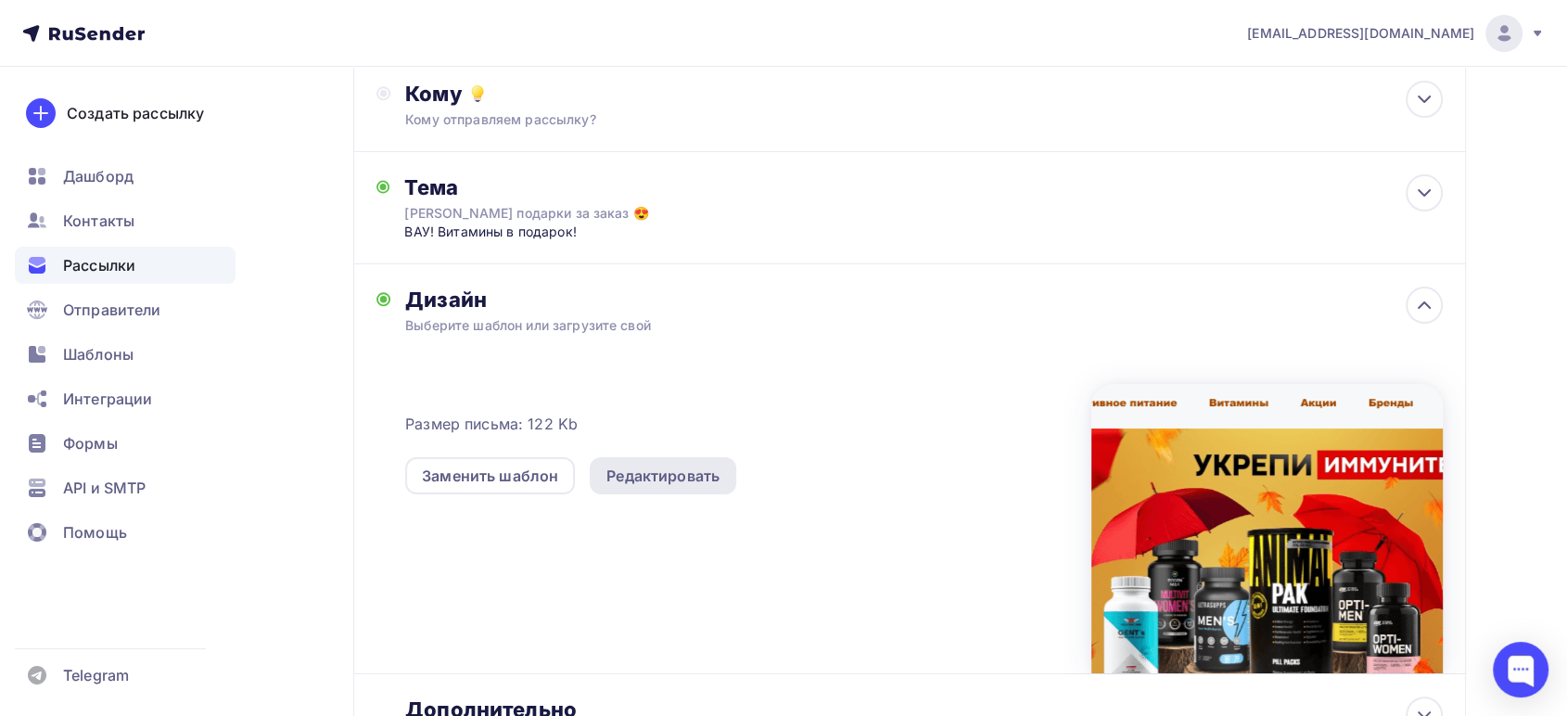
click at [683, 473] on div "Редактировать" at bounding box center [663, 476] width 113 height 22
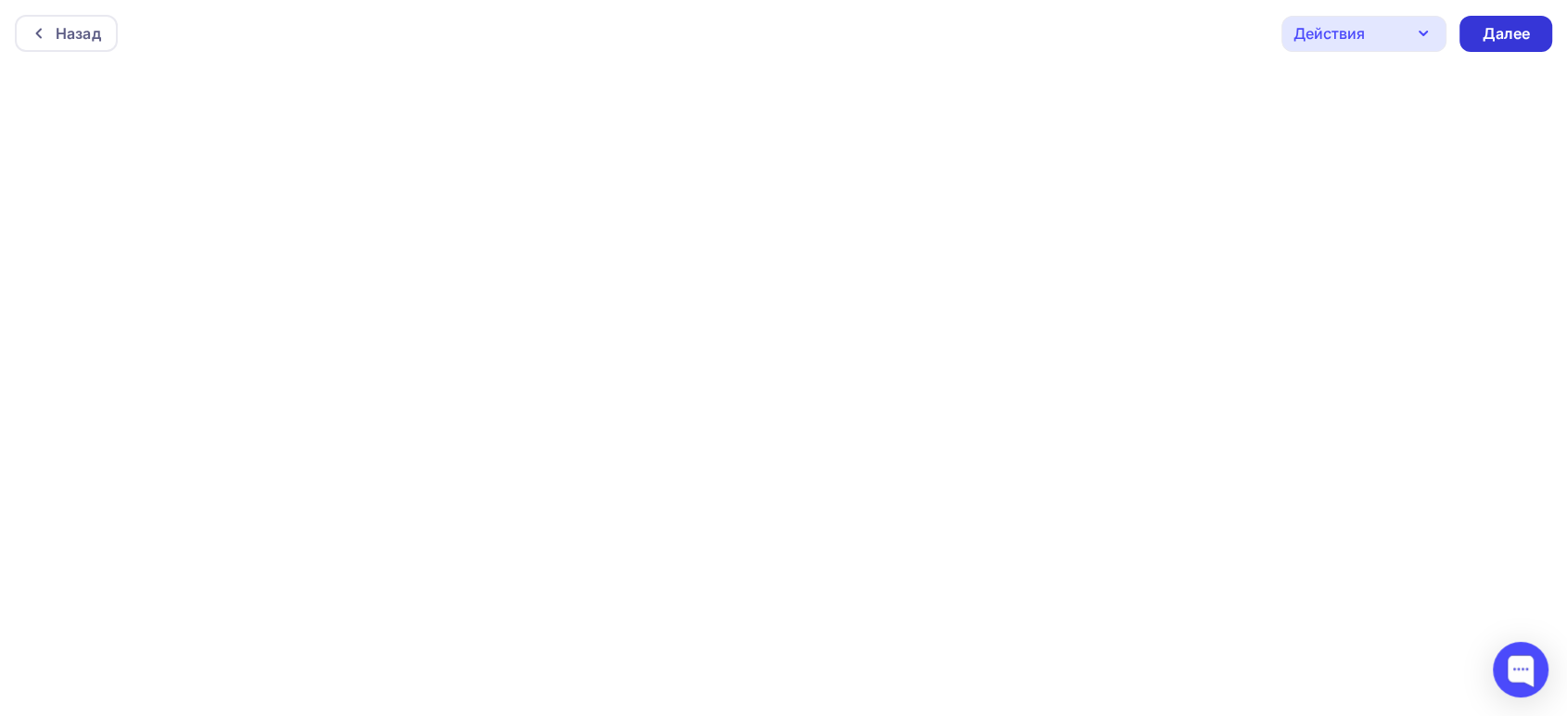
click at [1486, 40] on div "Далее" at bounding box center [1506, 33] width 48 height 21
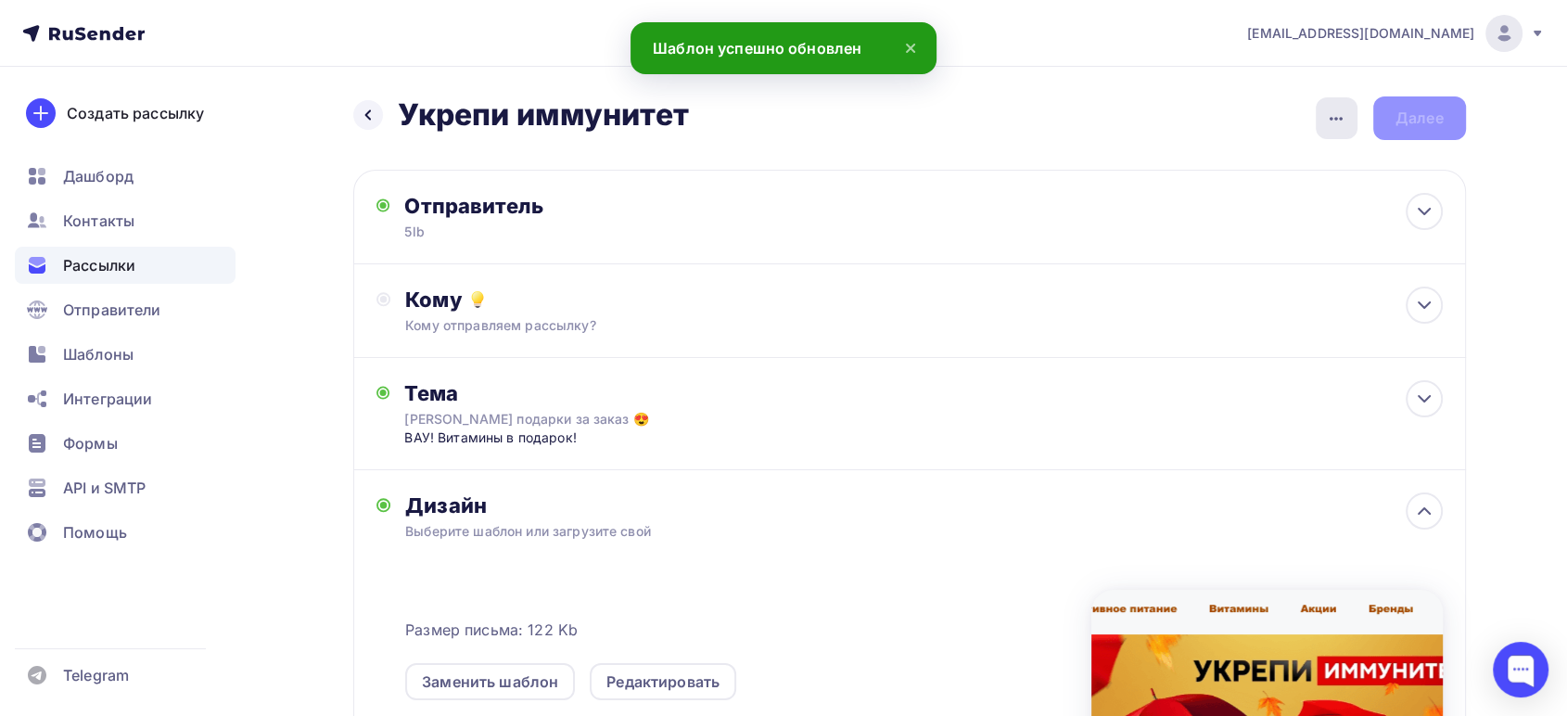
click at [1337, 109] on icon "button" at bounding box center [1336, 119] width 22 height 22
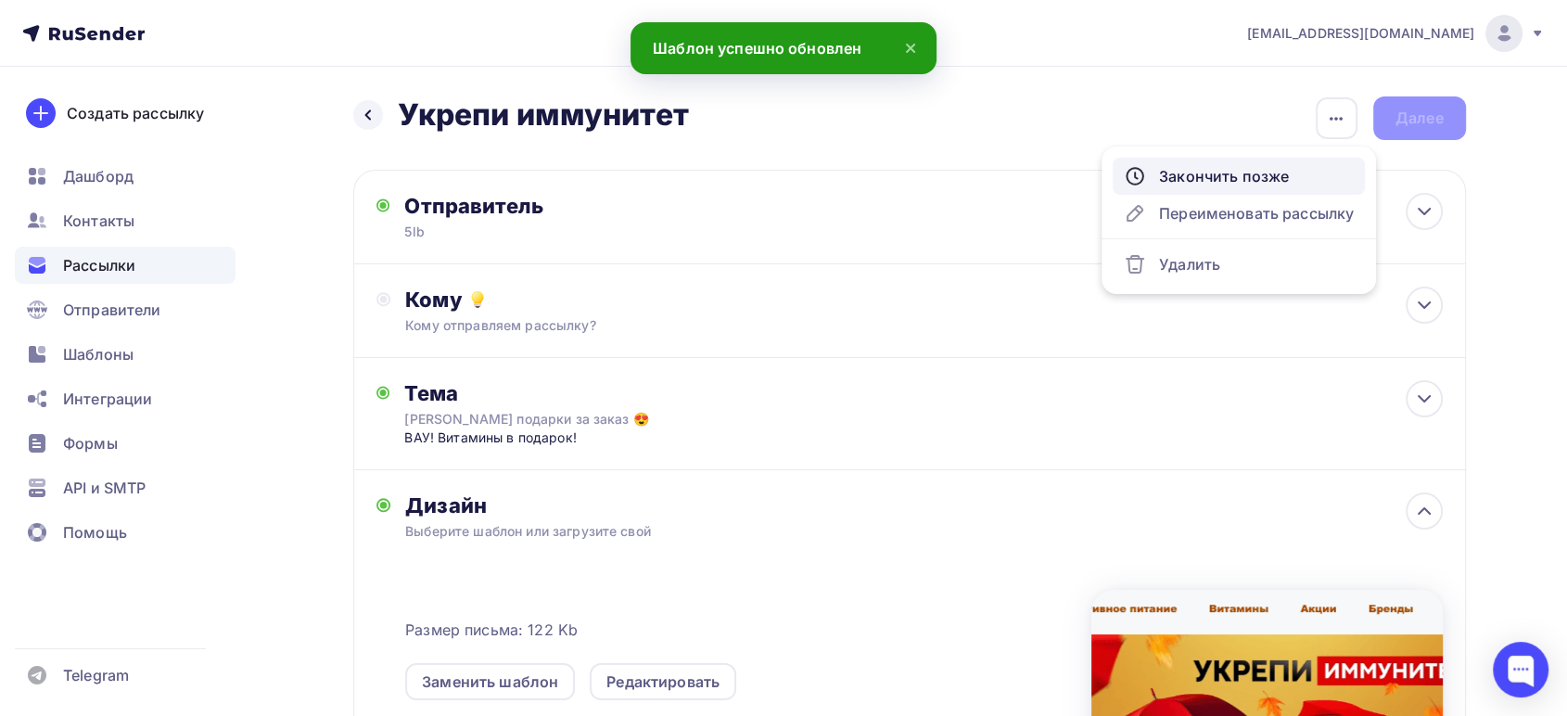
click at [1247, 169] on div "Закончить позже" at bounding box center [1239, 176] width 230 height 22
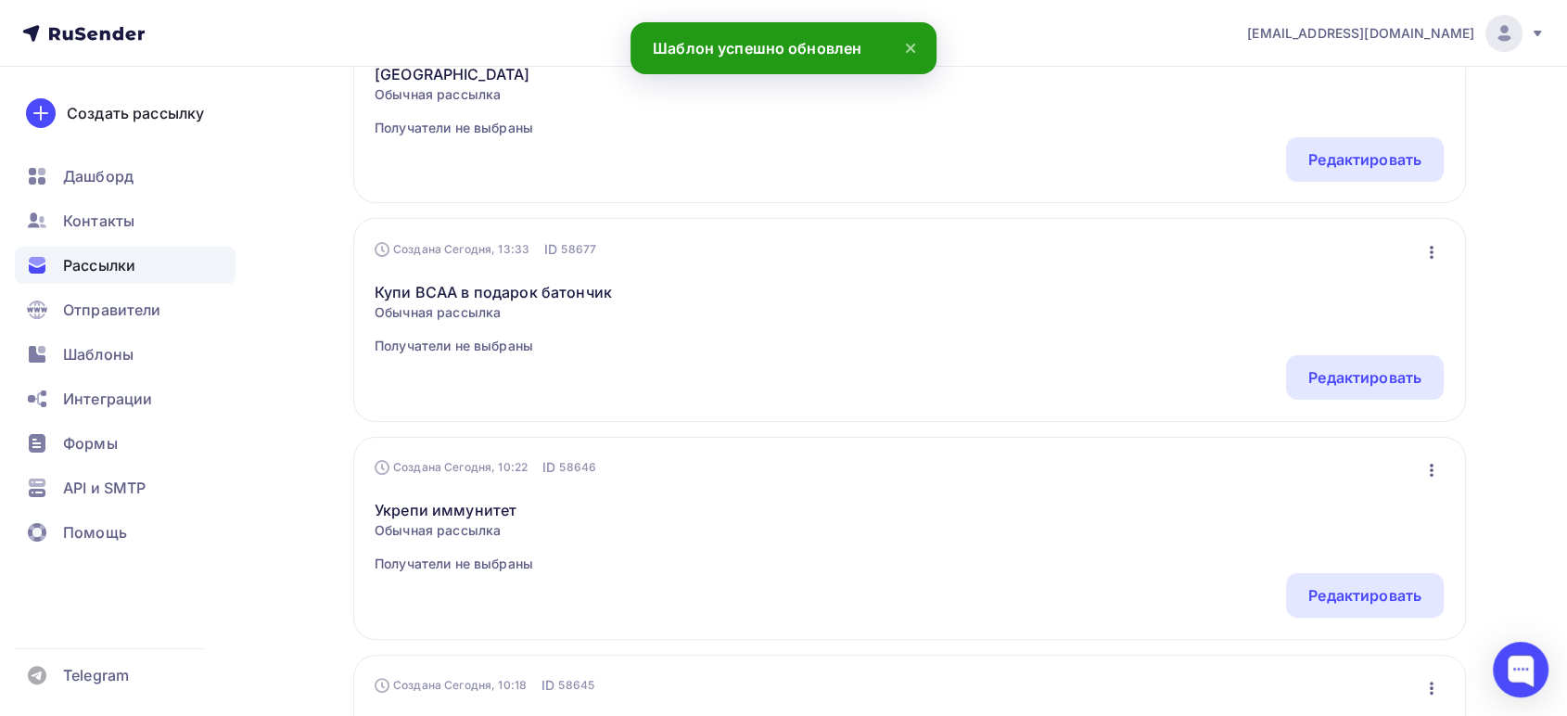
scroll to position [309, 0]
click at [459, 280] on link "Купи BCAA в подарок батончик" at bounding box center [493, 291] width 237 height 22
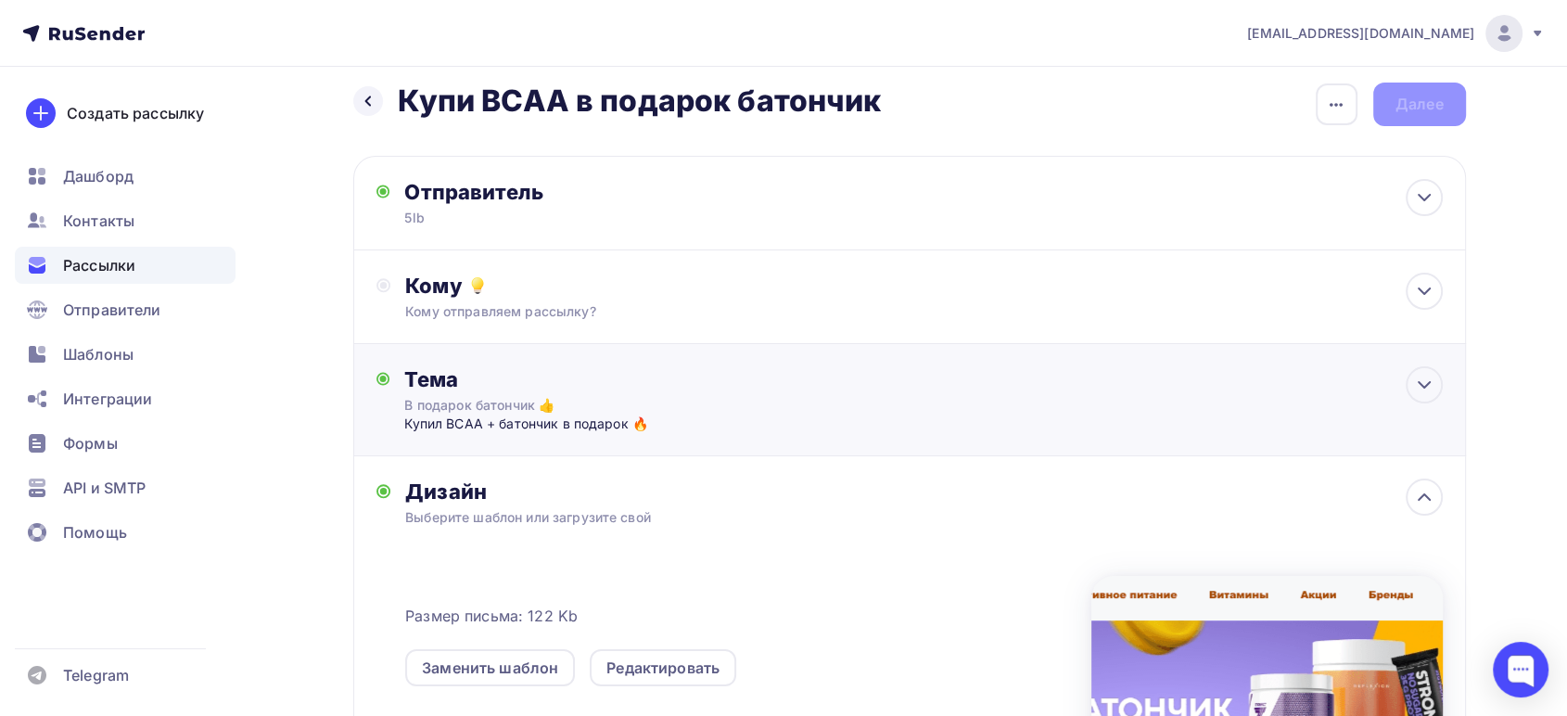
scroll to position [206, 0]
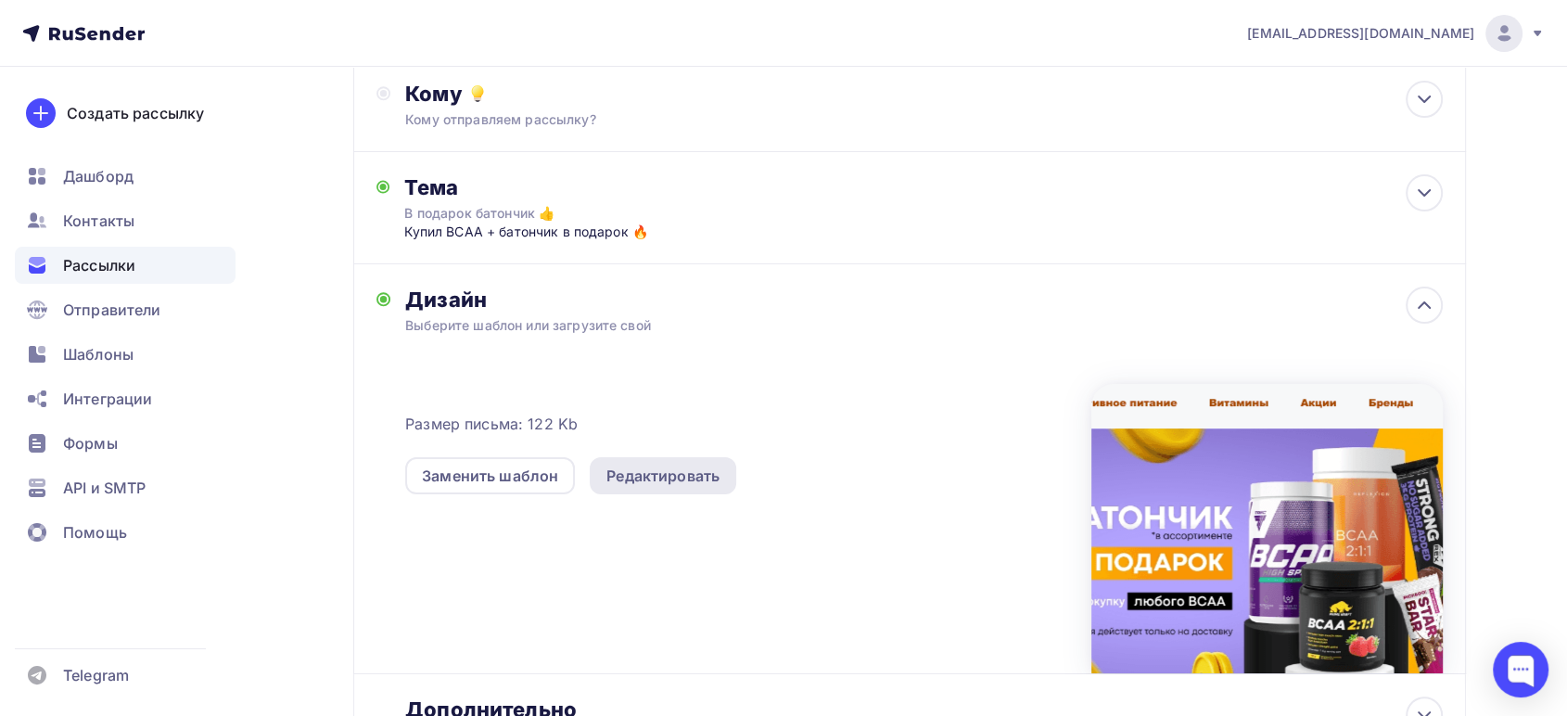
click at [682, 469] on div "Редактировать" at bounding box center [663, 476] width 113 height 22
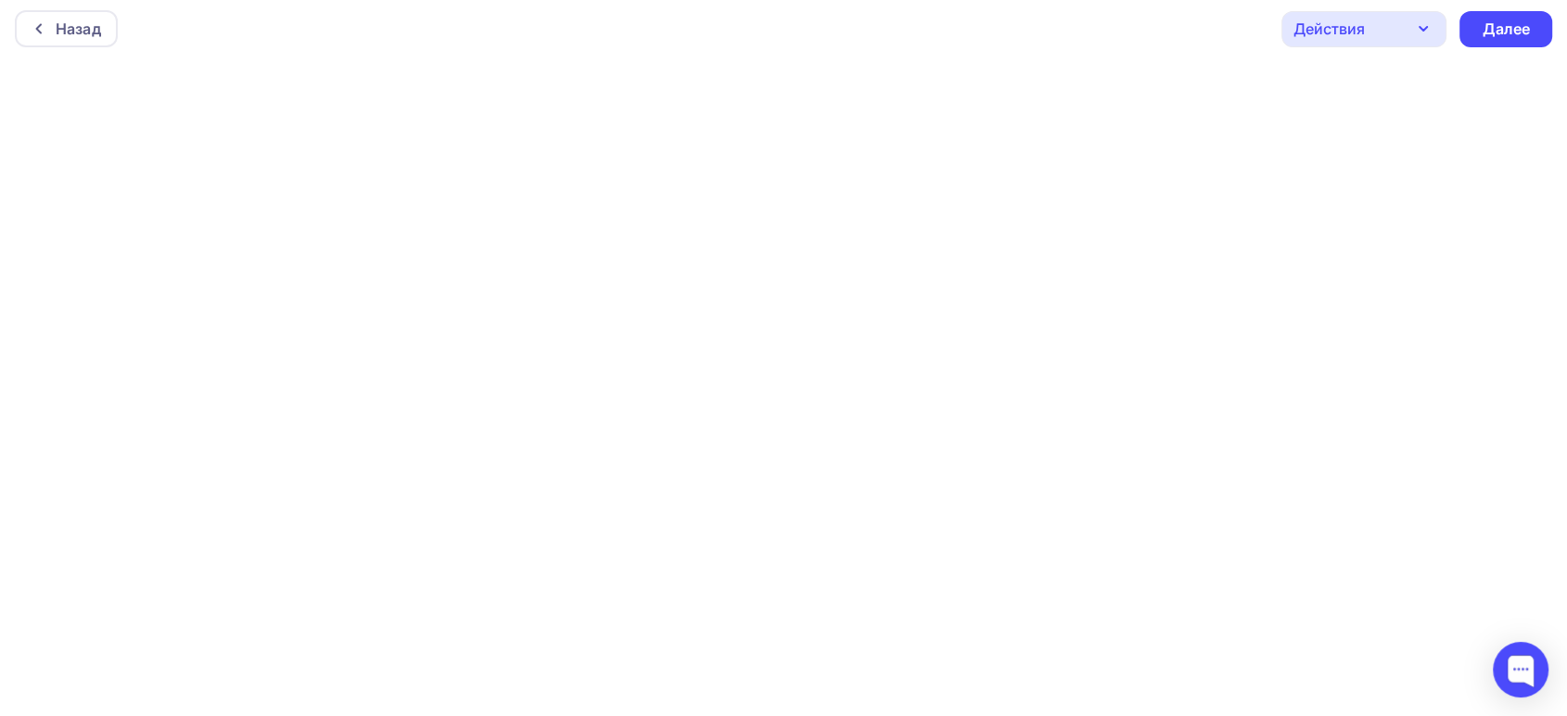
scroll to position [6, 0]
click at [1486, 30] on div "Далее" at bounding box center [1506, 29] width 48 height 21
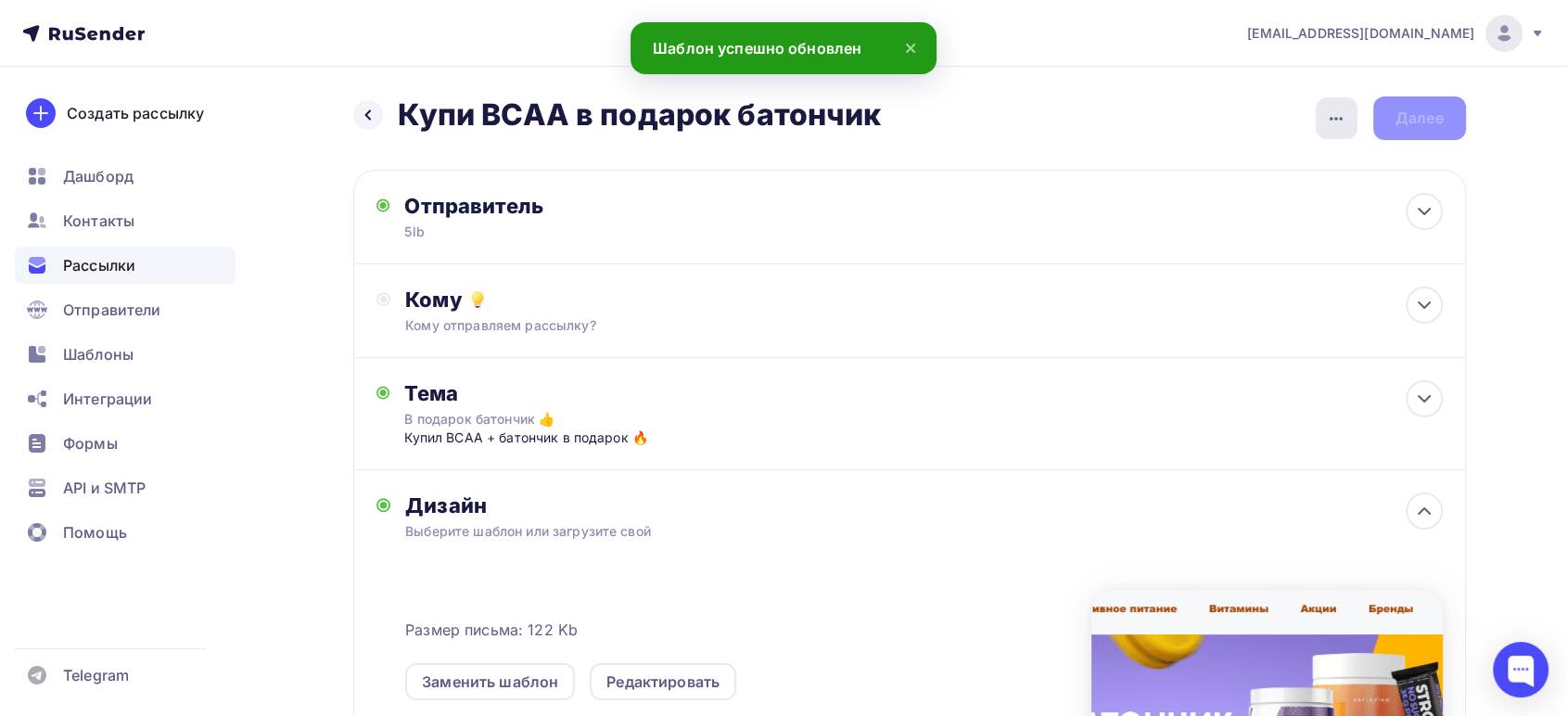
click at [1343, 112] on icon "button" at bounding box center [1336, 119] width 22 height 22
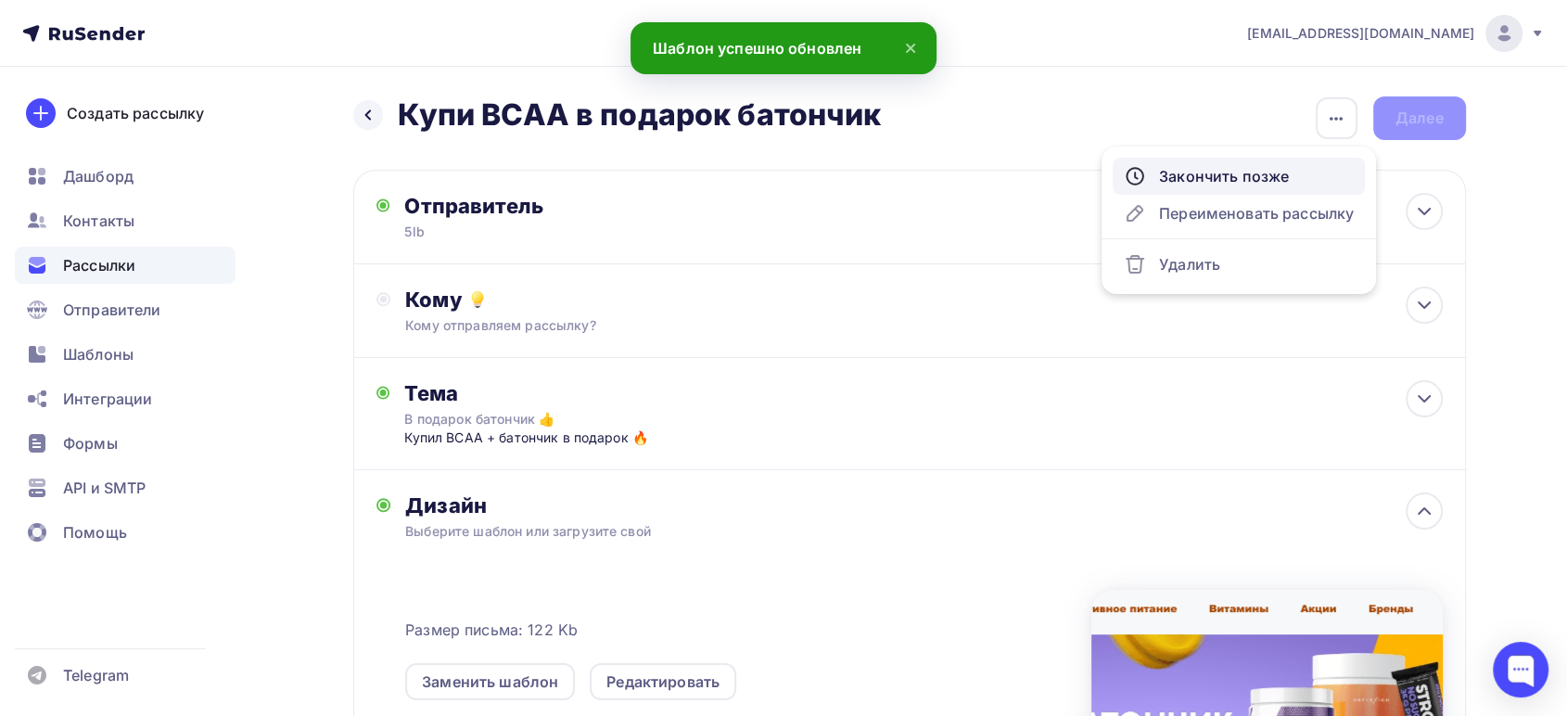
click at [1220, 172] on div "Закончить позже" at bounding box center [1239, 176] width 230 height 22
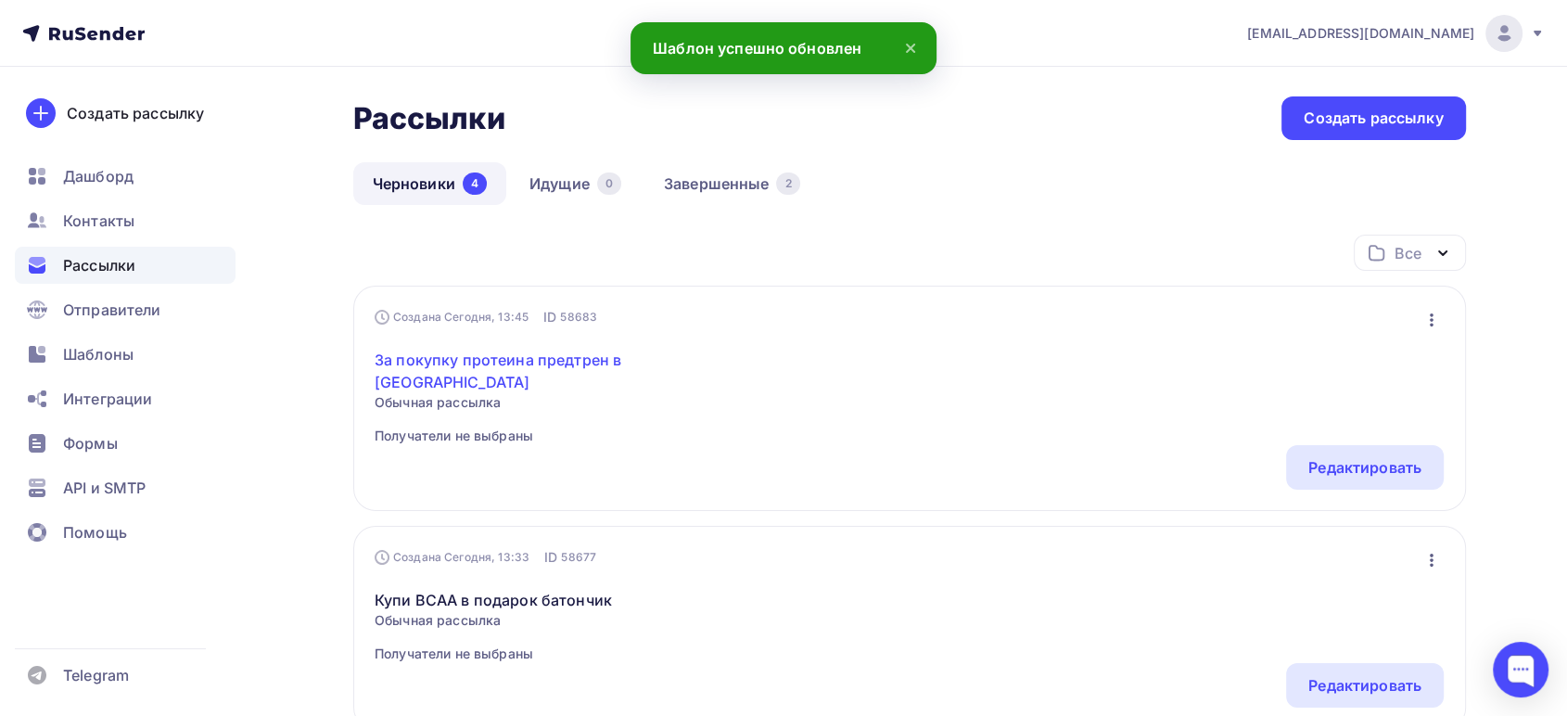
click at [460, 357] on link "За покупку протеина предтрен в [GEOGRAPHIC_DATA]" at bounding box center [534, 371] width 318 height 45
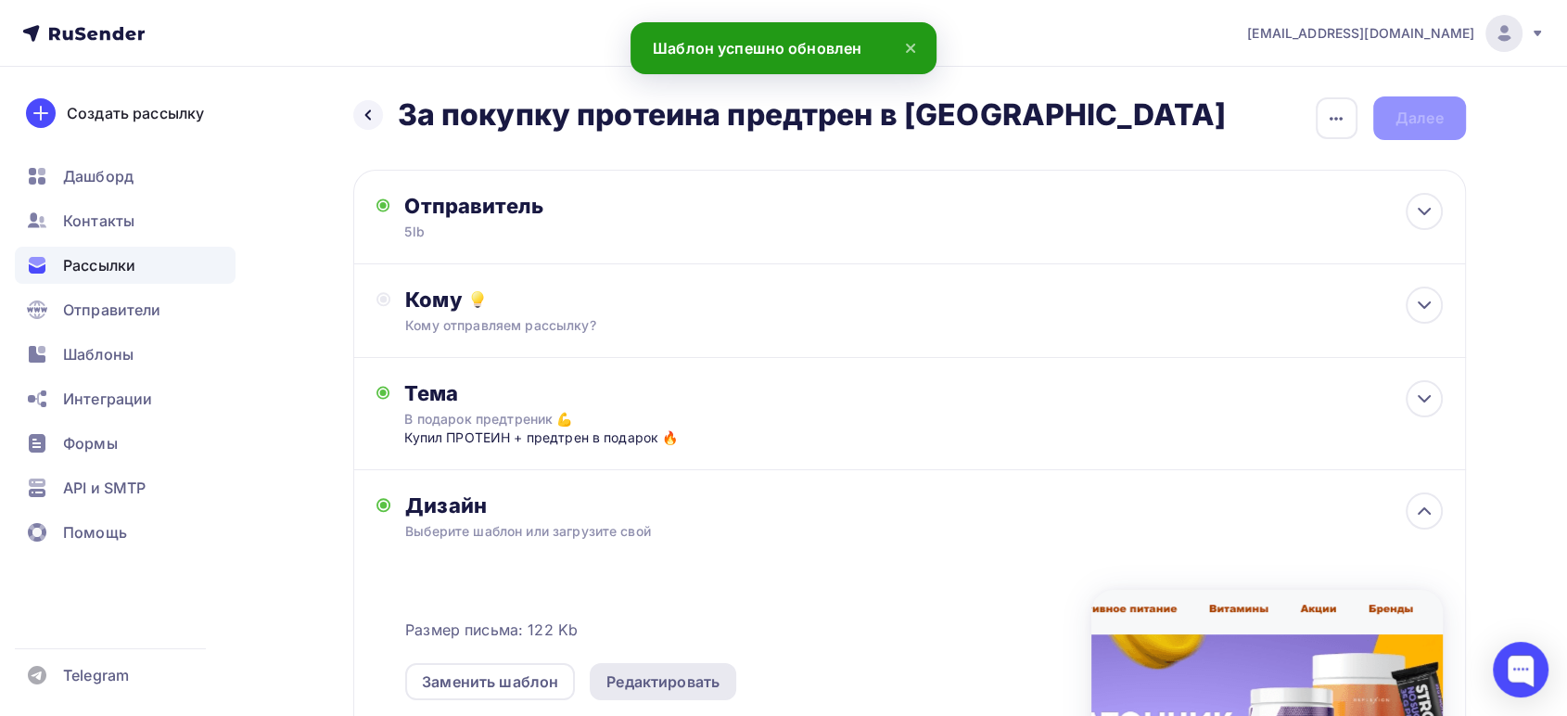
click at [633, 680] on div "Редактировать" at bounding box center [663, 682] width 113 height 22
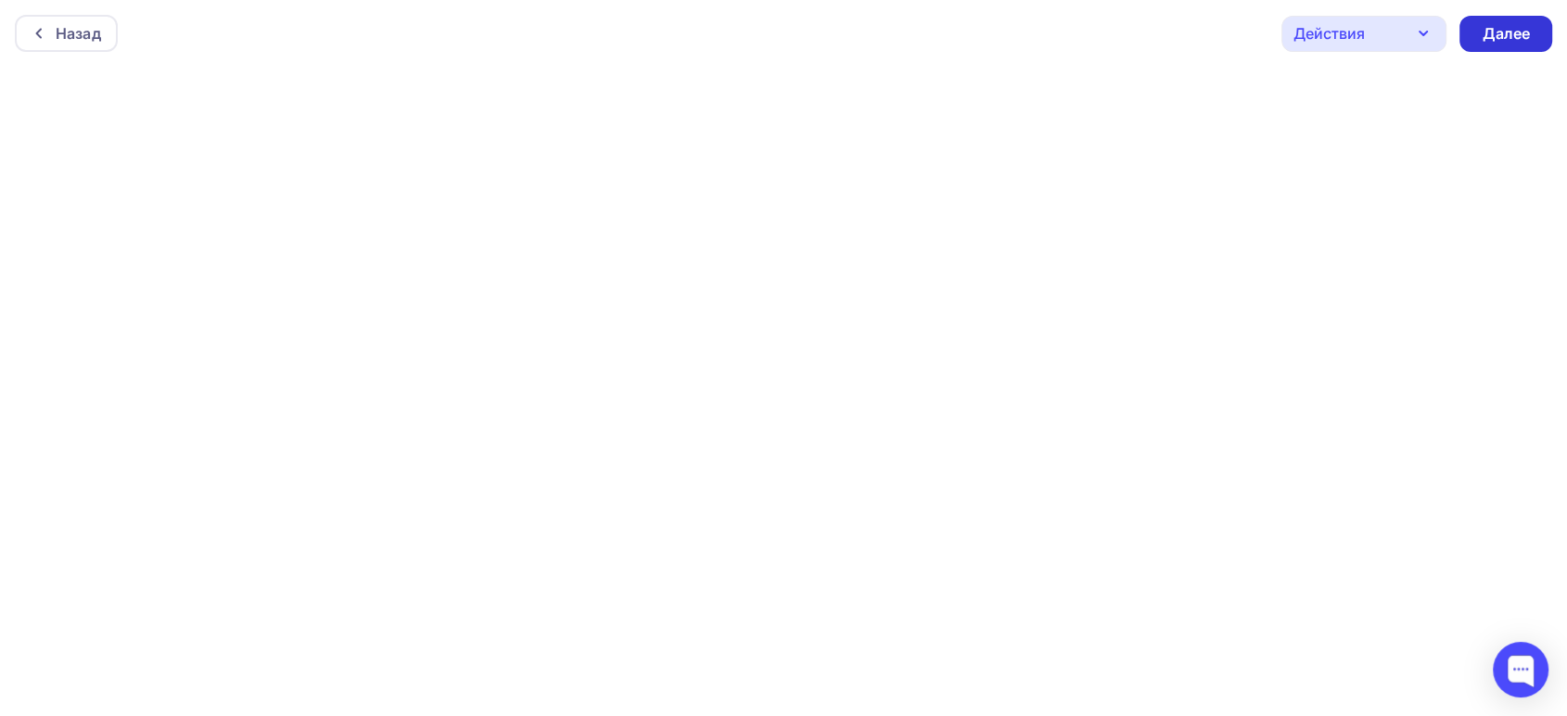
click at [1473, 35] on div "Далее" at bounding box center [1506, 34] width 93 height 36
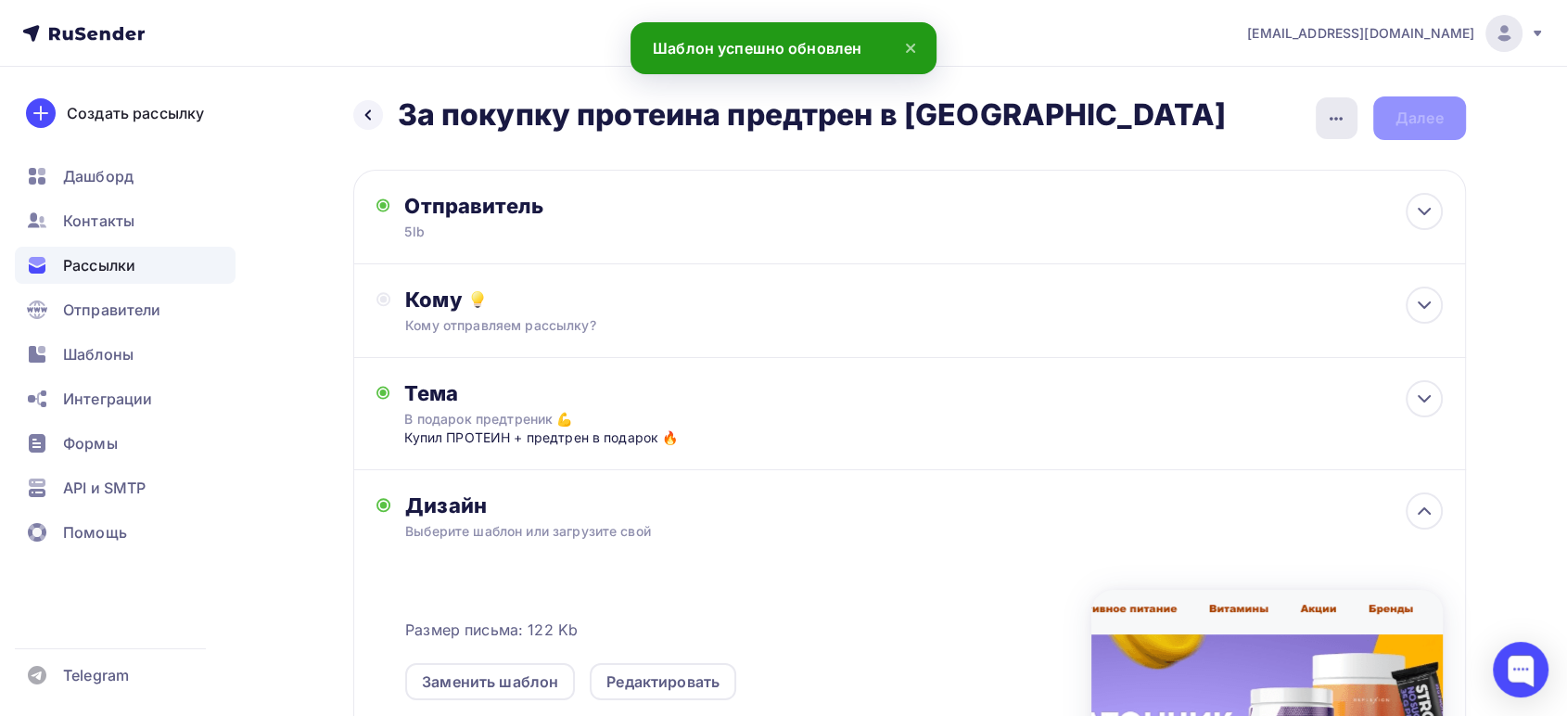
click at [1334, 121] on icon "button" at bounding box center [1336, 119] width 22 height 22
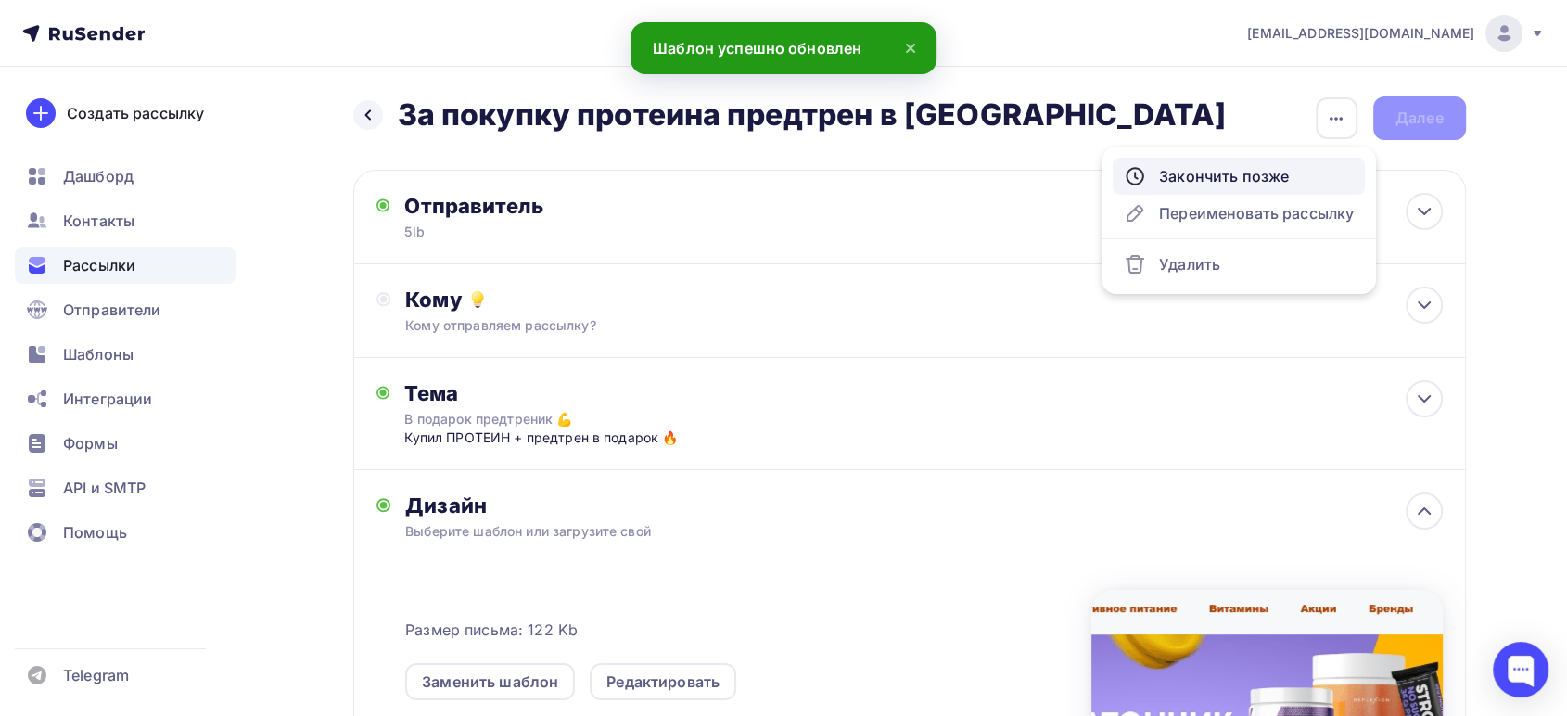
click at [1249, 176] on div "Закончить позже" at bounding box center [1239, 176] width 230 height 22
